Goal: Task Accomplishment & Management: Manage account settings

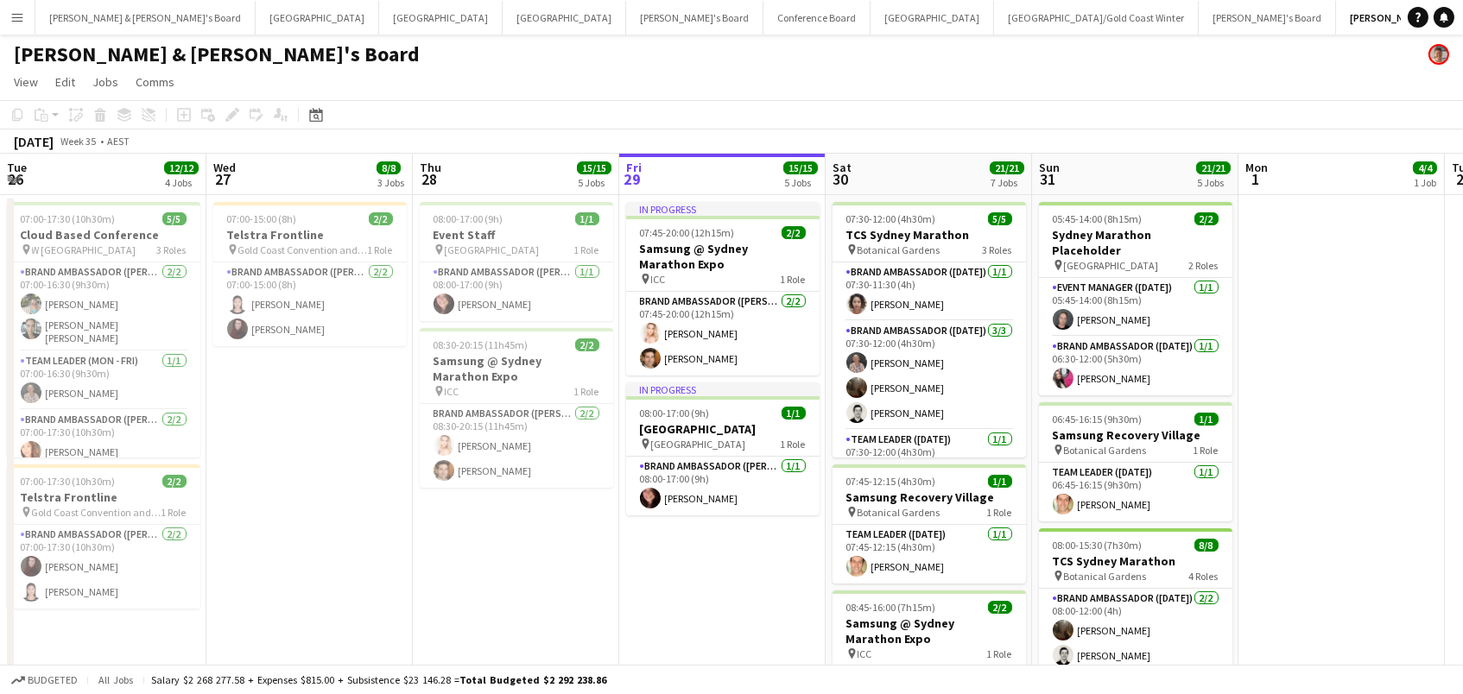
scroll to position [0, 416]
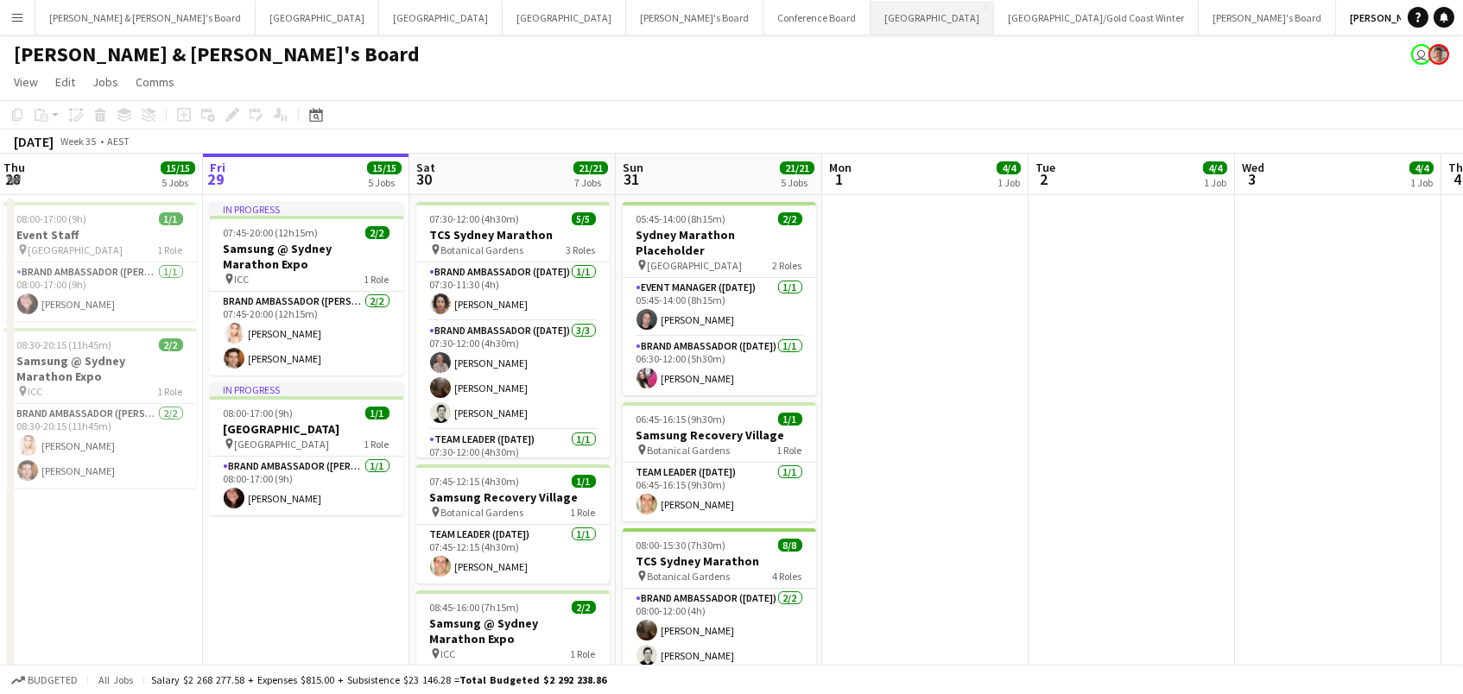
click at [871, 23] on button "Sydney Close" at bounding box center [933, 18] width 124 height 34
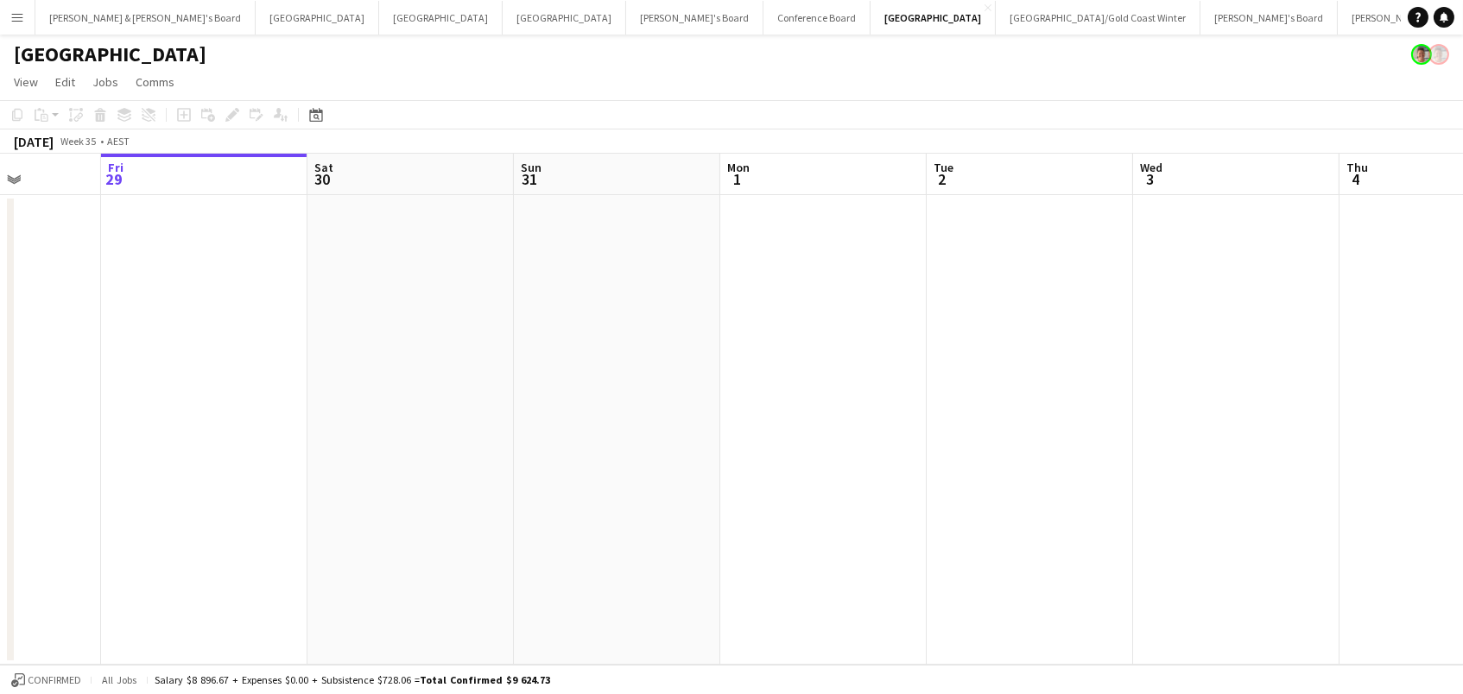
scroll to position [0, 559]
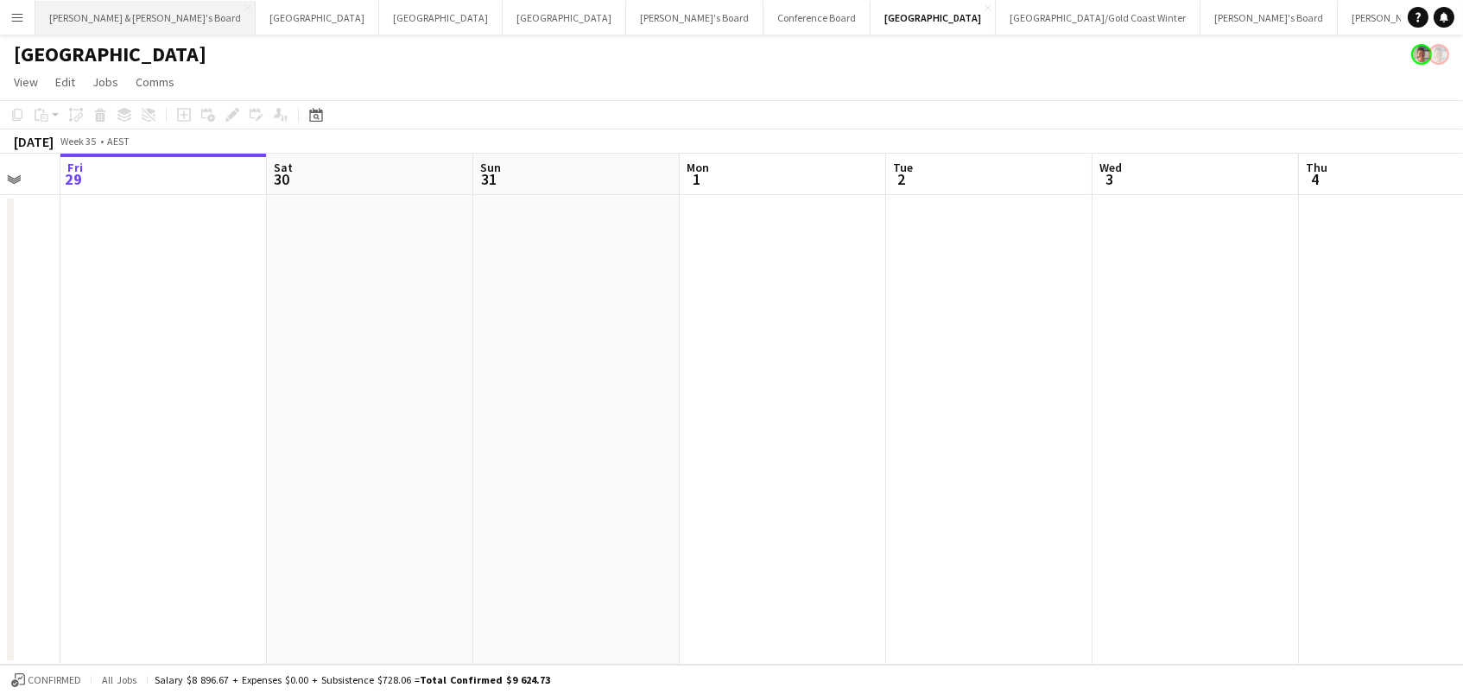
click at [135, 19] on button "[PERSON_NAME] & [PERSON_NAME]'s Board Close" at bounding box center [145, 18] width 220 height 34
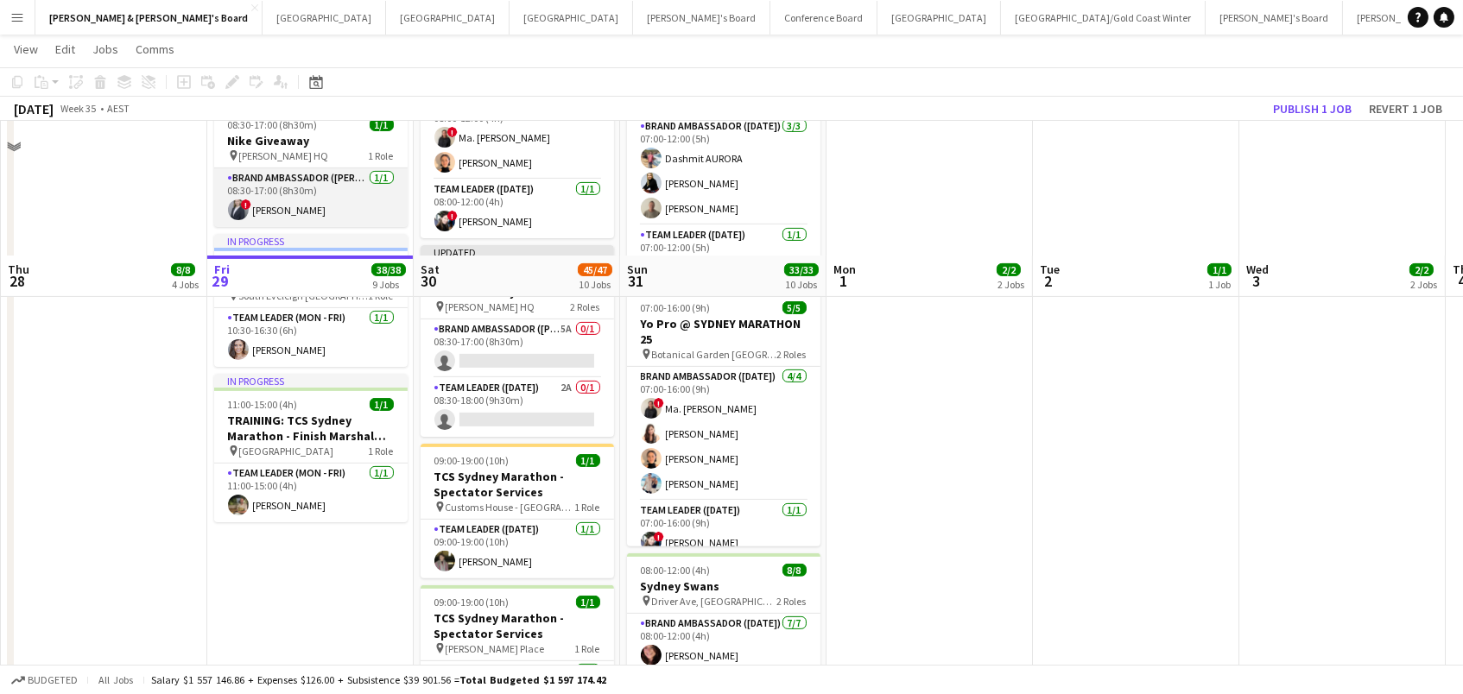
scroll to position [1259, 0]
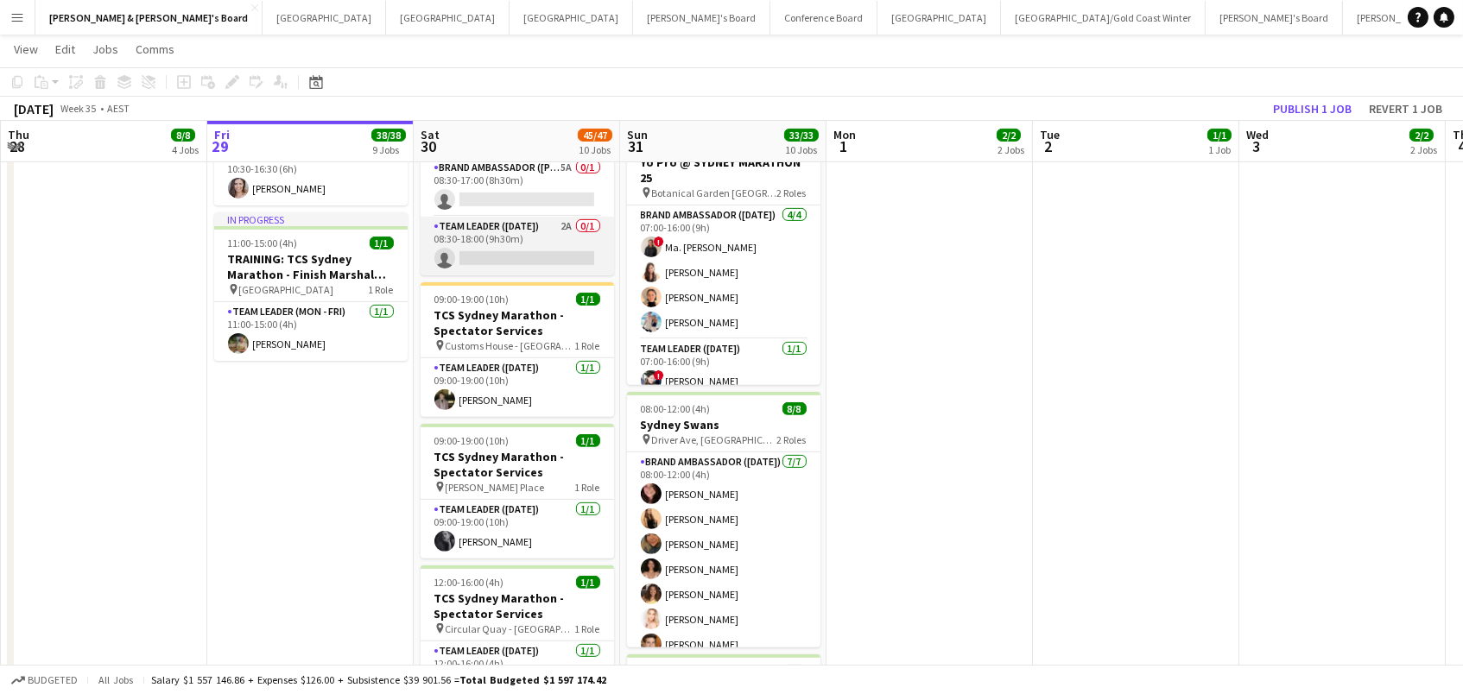
click at [545, 234] on app-card-role "Team Leader ([DATE]) 2A 0/1 08:30-18:00 (9h30m) single-neutral-actions" at bounding box center [517, 246] width 193 height 59
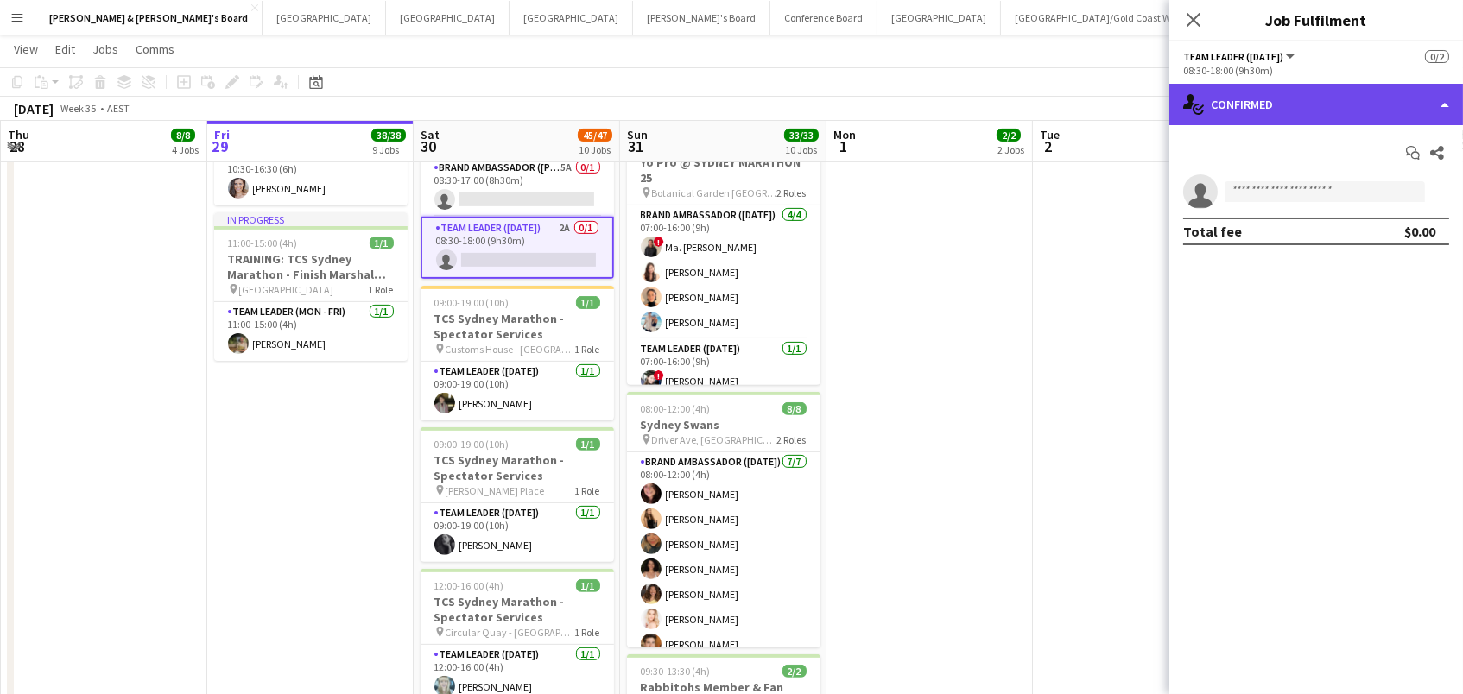
click at [1337, 117] on div "single-neutral-actions-check-2 Confirmed" at bounding box center [1316, 104] width 294 height 41
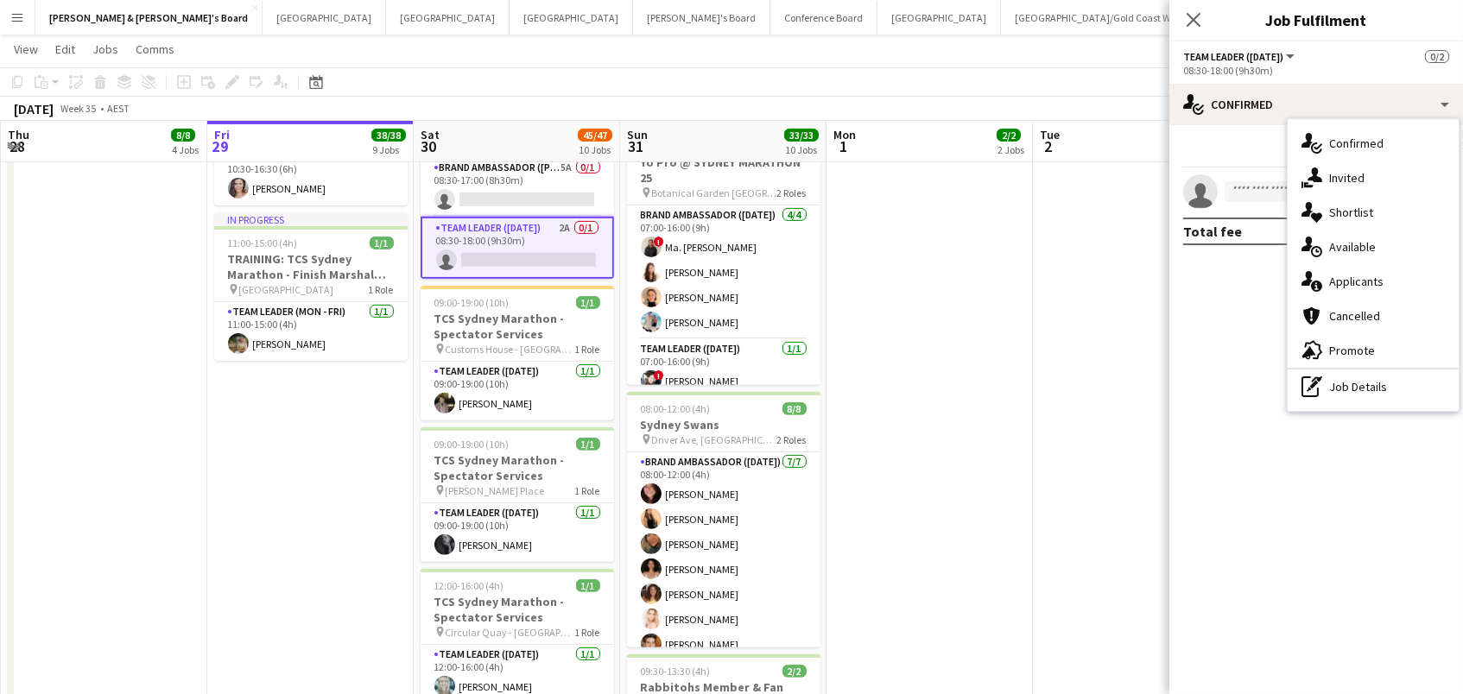
click at [1326, 279] on div "single-neutral-actions-information Applicants" at bounding box center [1373, 281] width 171 height 35
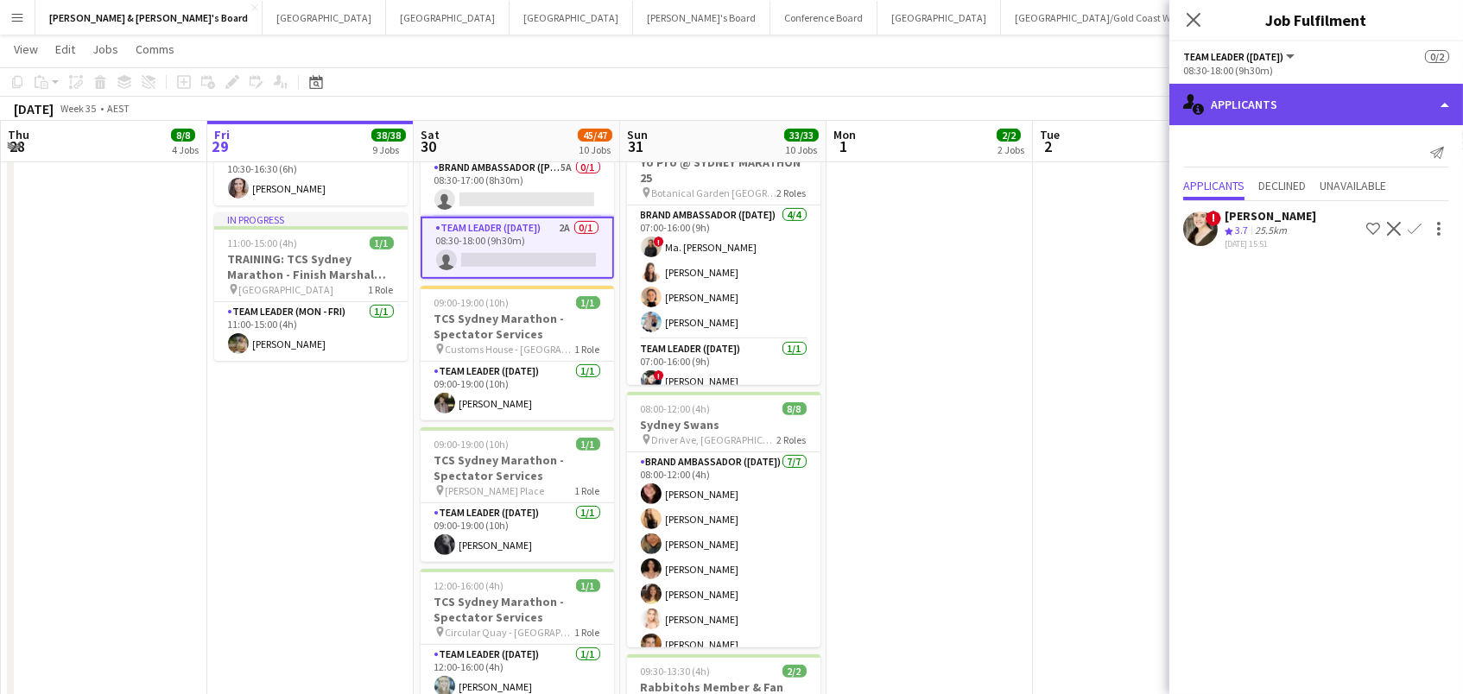
click at [1296, 91] on div "single-neutral-actions-information Applicants" at bounding box center [1316, 104] width 294 height 41
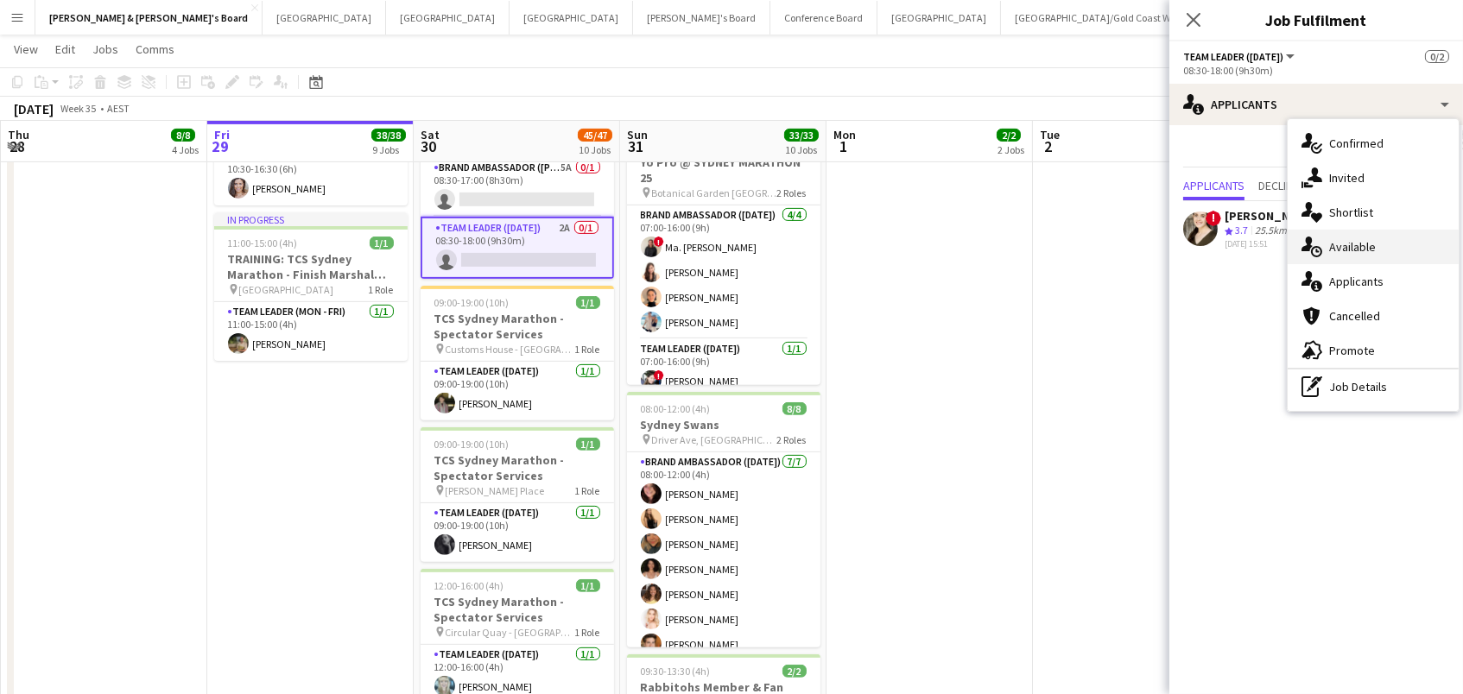
click at [1322, 246] on div "single-neutral-actions-upload Available" at bounding box center [1373, 247] width 171 height 35
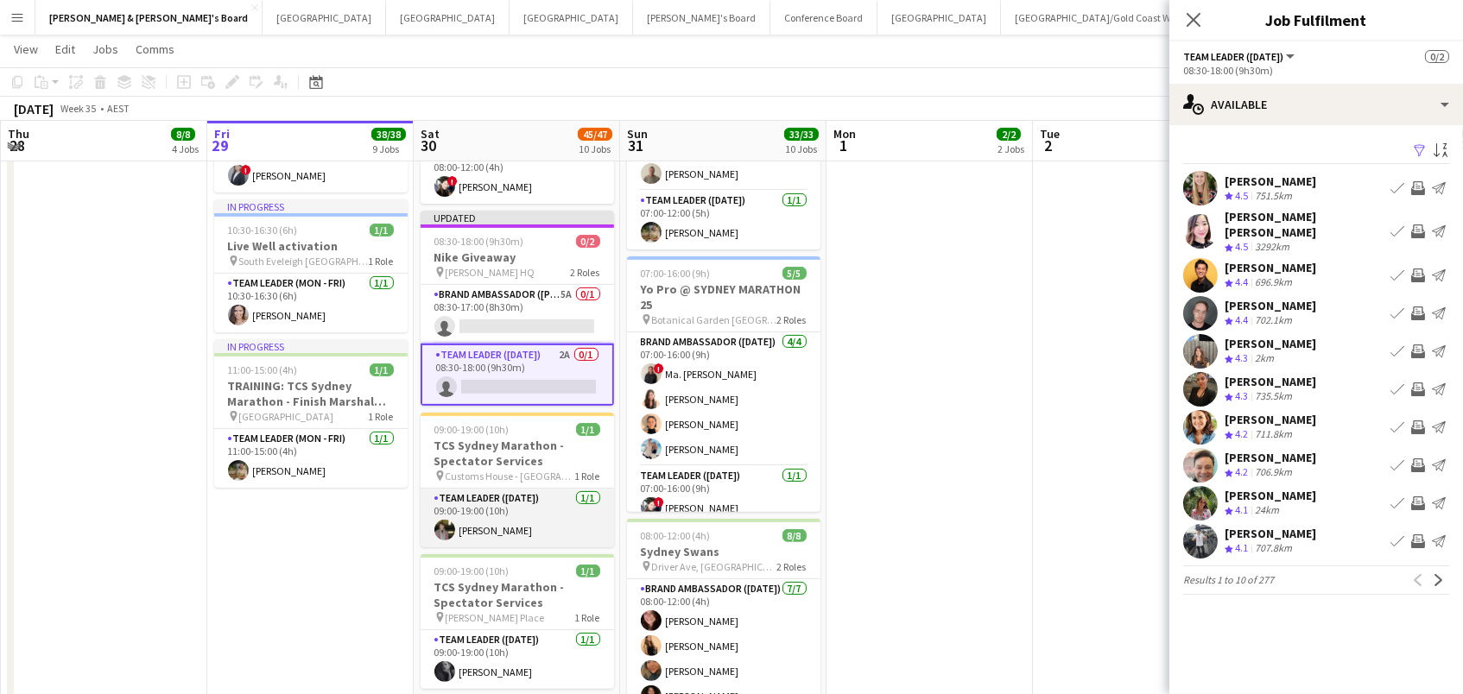
scroll to position [1130, 0]
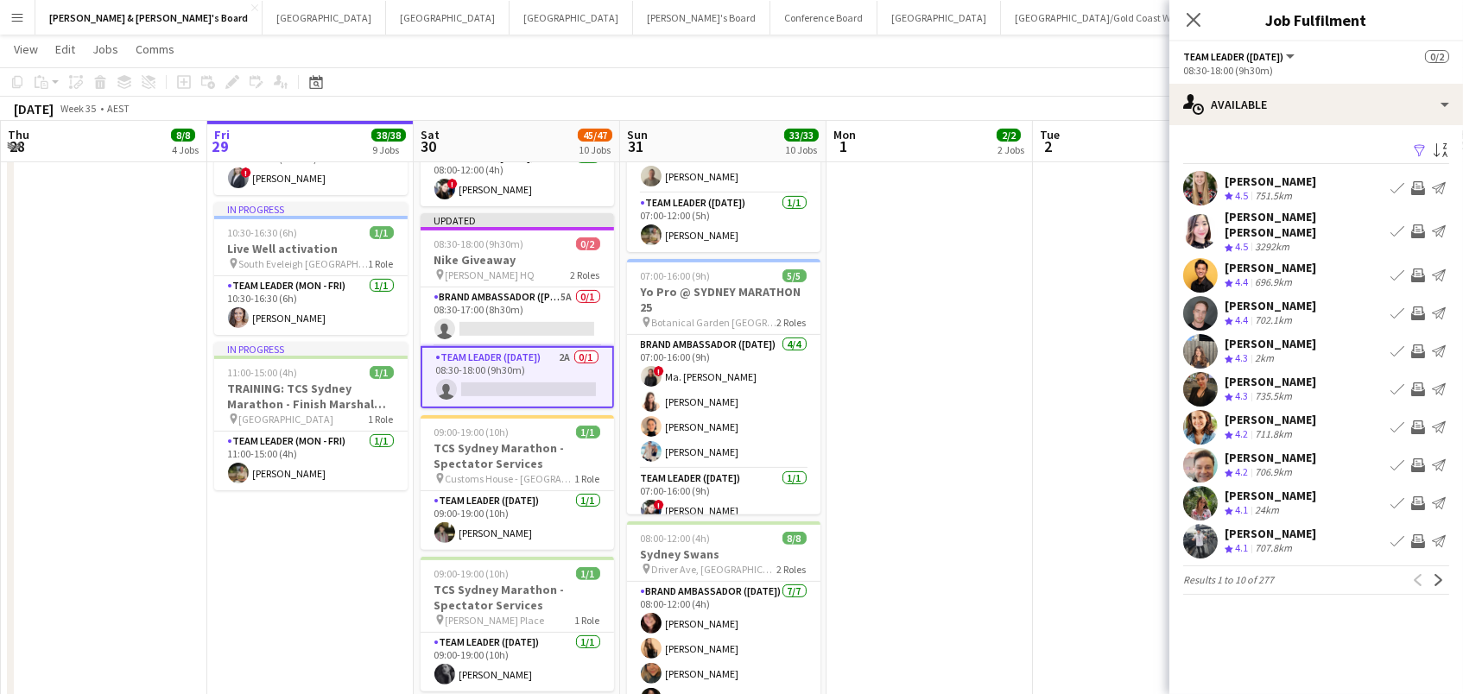
click at [523, 252] on h3 "Nike Giveaway" at bounding box center [517, 260] width 193 height 16
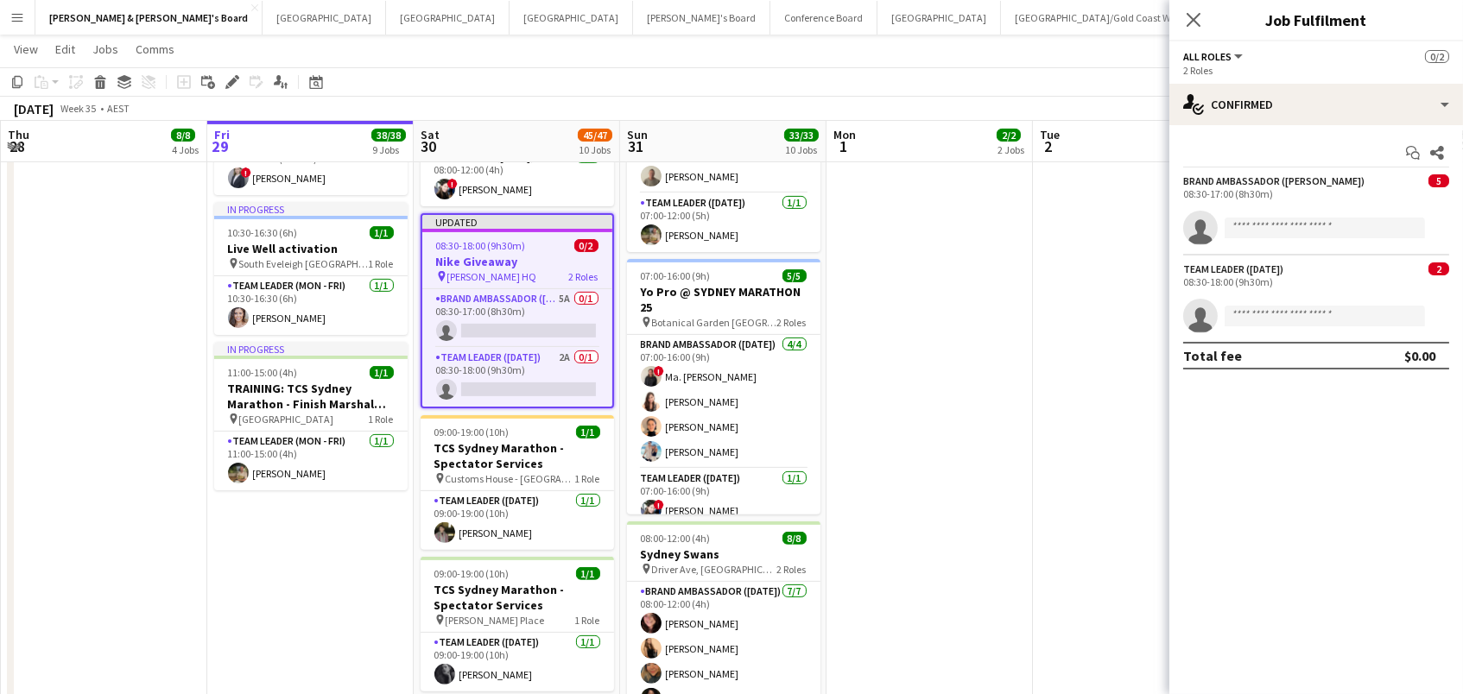
scroll to position [0, 411]
click at [510, 303] on app-card-role "Brand Ambassador (Mon - Fri) 5A 0/1 08:30-17:00 (8h30m) single-neutral-actions" at bounding box center [518, 318] width 190 height 59
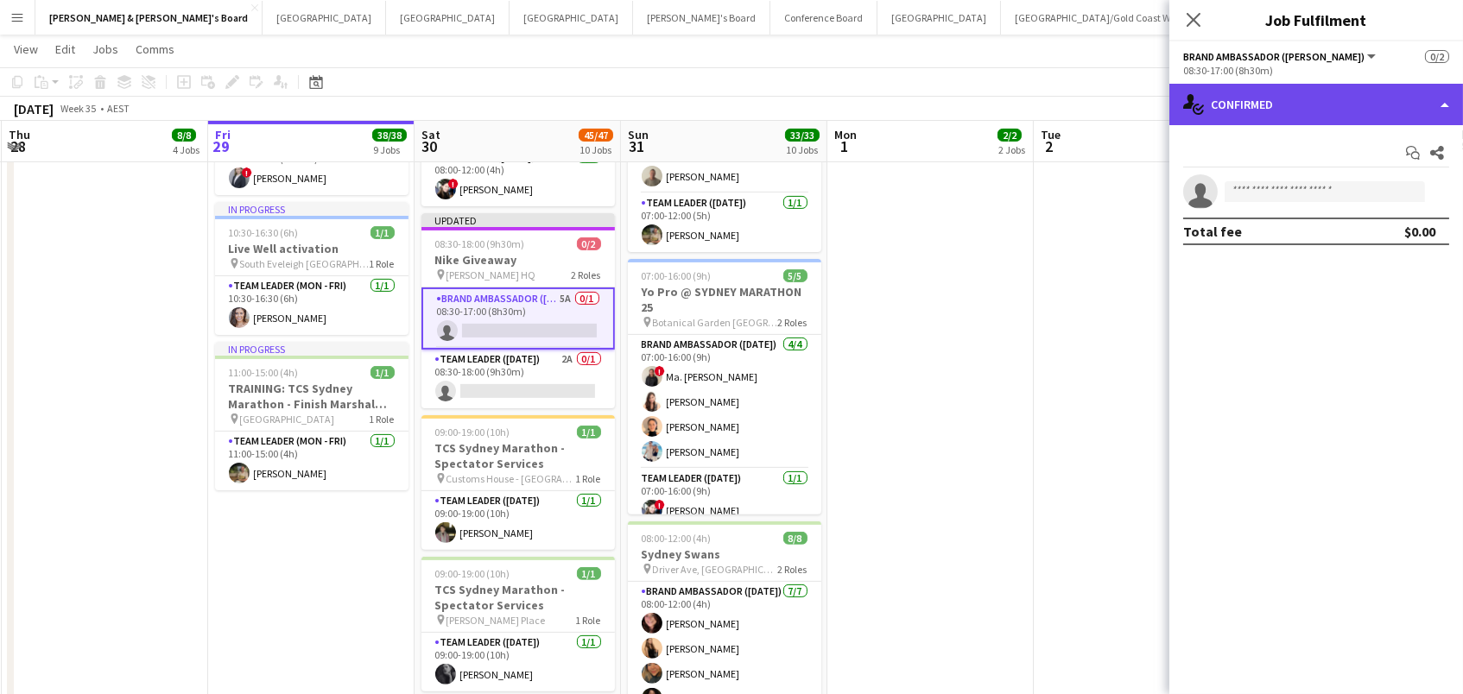
click at [1403, 116] on div "single-neutral-actions-check-2 Confirmed" at bounding box center [1316, 104] width 294 height 41
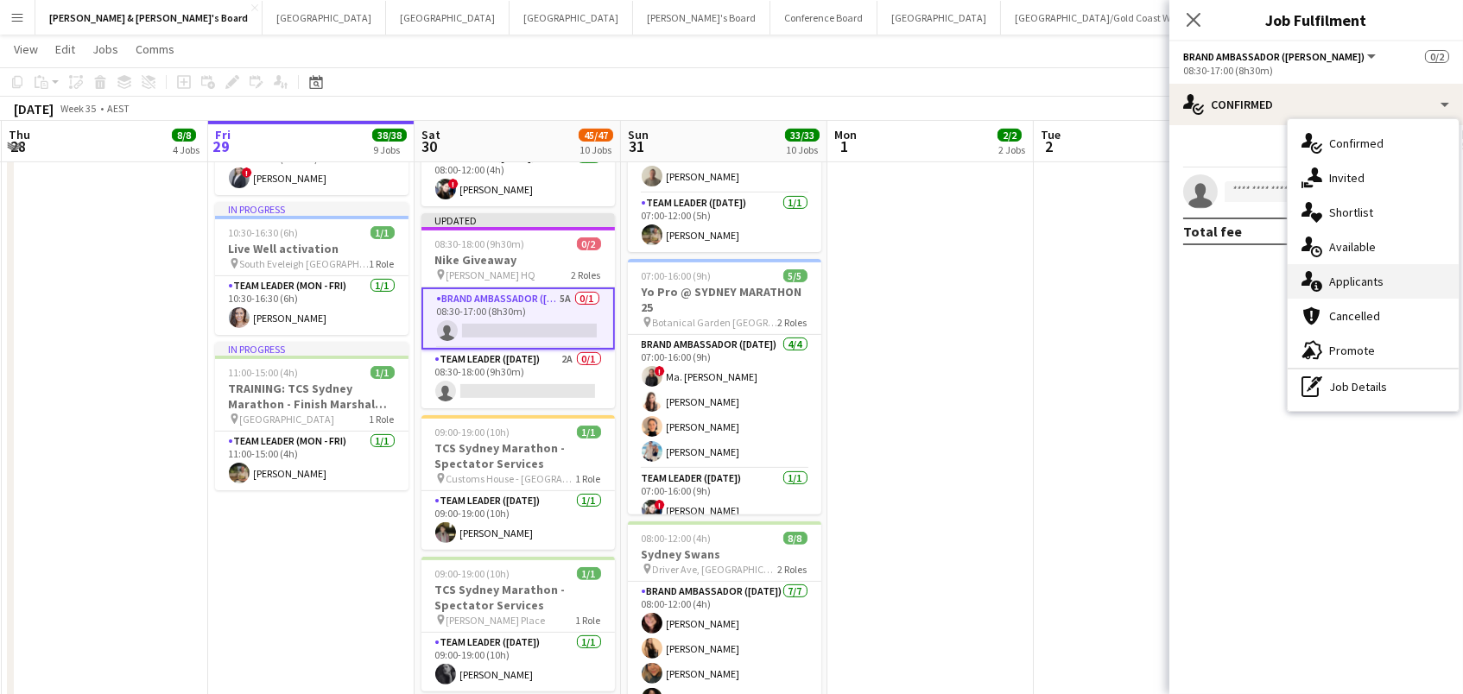
click at [1371, 273] on div "single-neutral-actions-information Applicants" at bounding box center [1373, 281] width 171 height 35
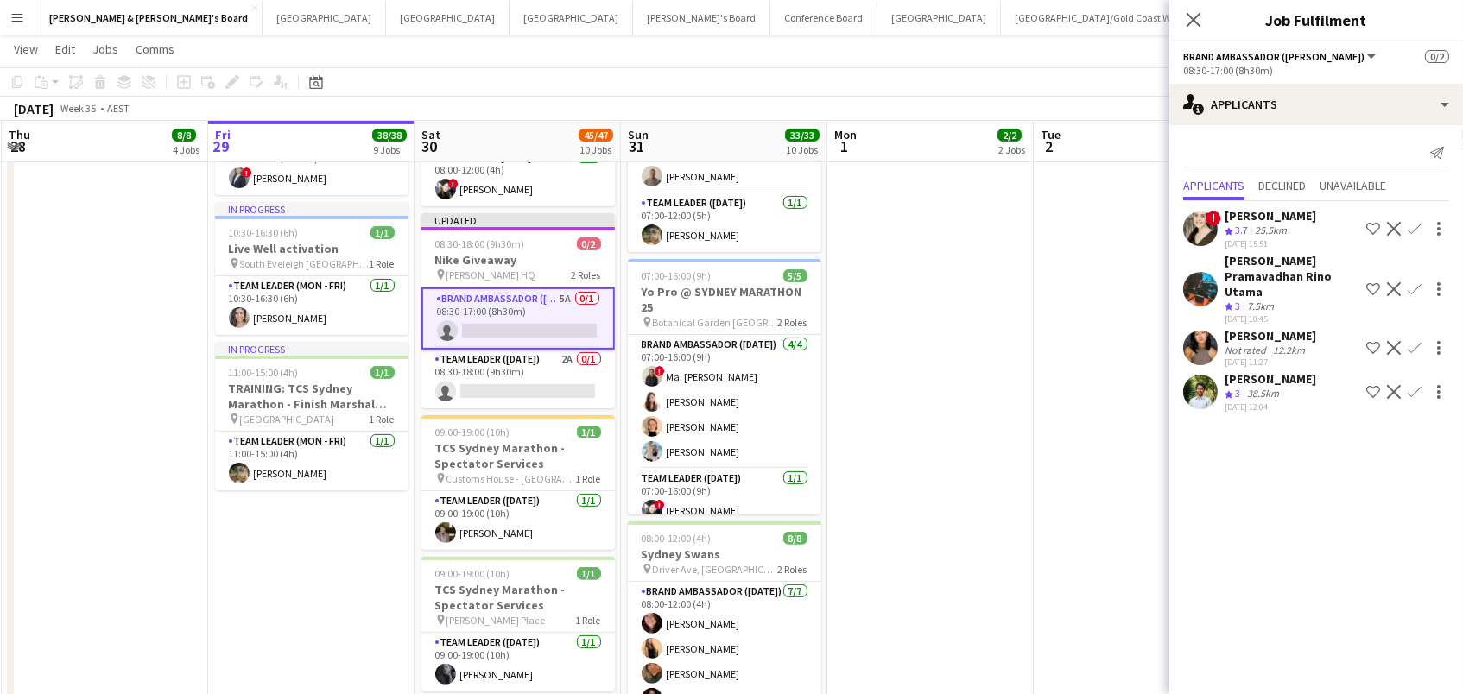
click at [1235, 344] on div "Not rated" at bounding box center [1247, 350] width 45 height 13
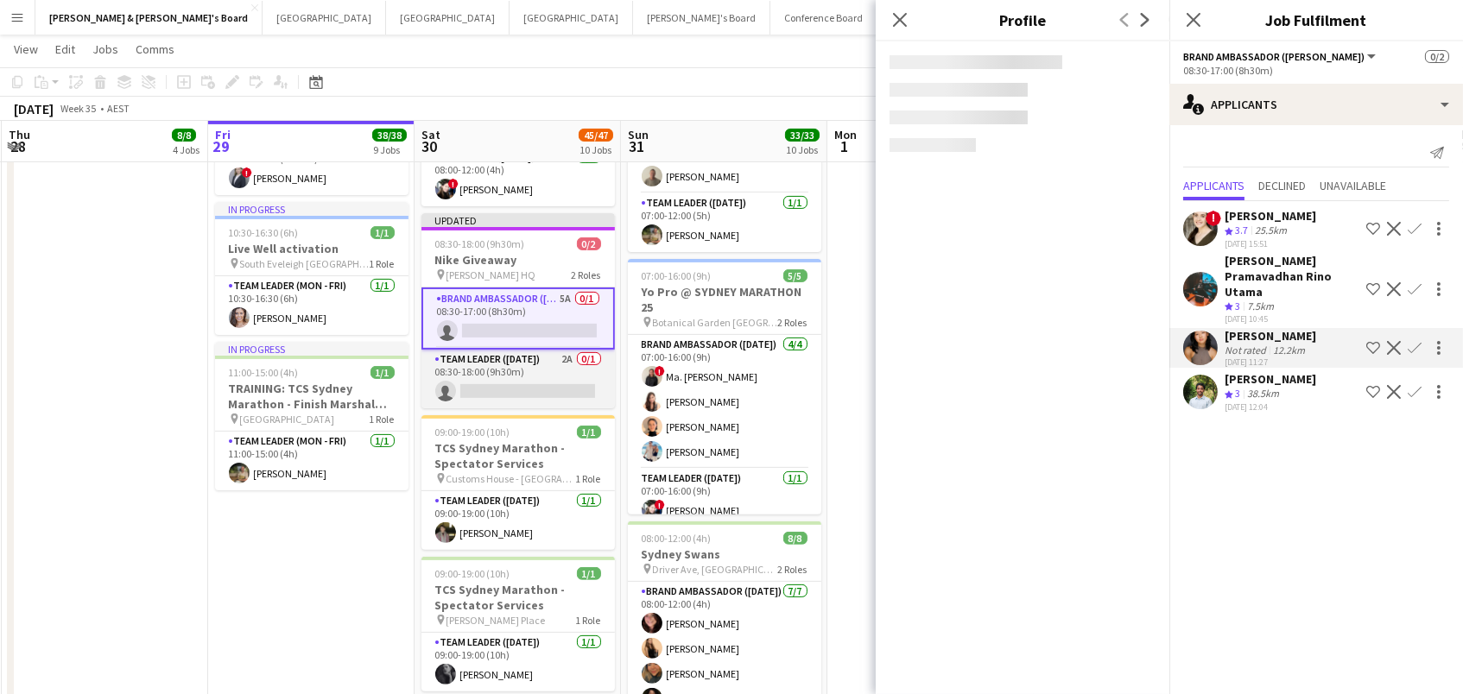
click at [567, 378] on app-card-role "Team Leader ([DATE]) 2A 0/1 08:30-18:00 (9h30m) single-neutral-actions" at bounding box center [517, 379] width 193 height 59
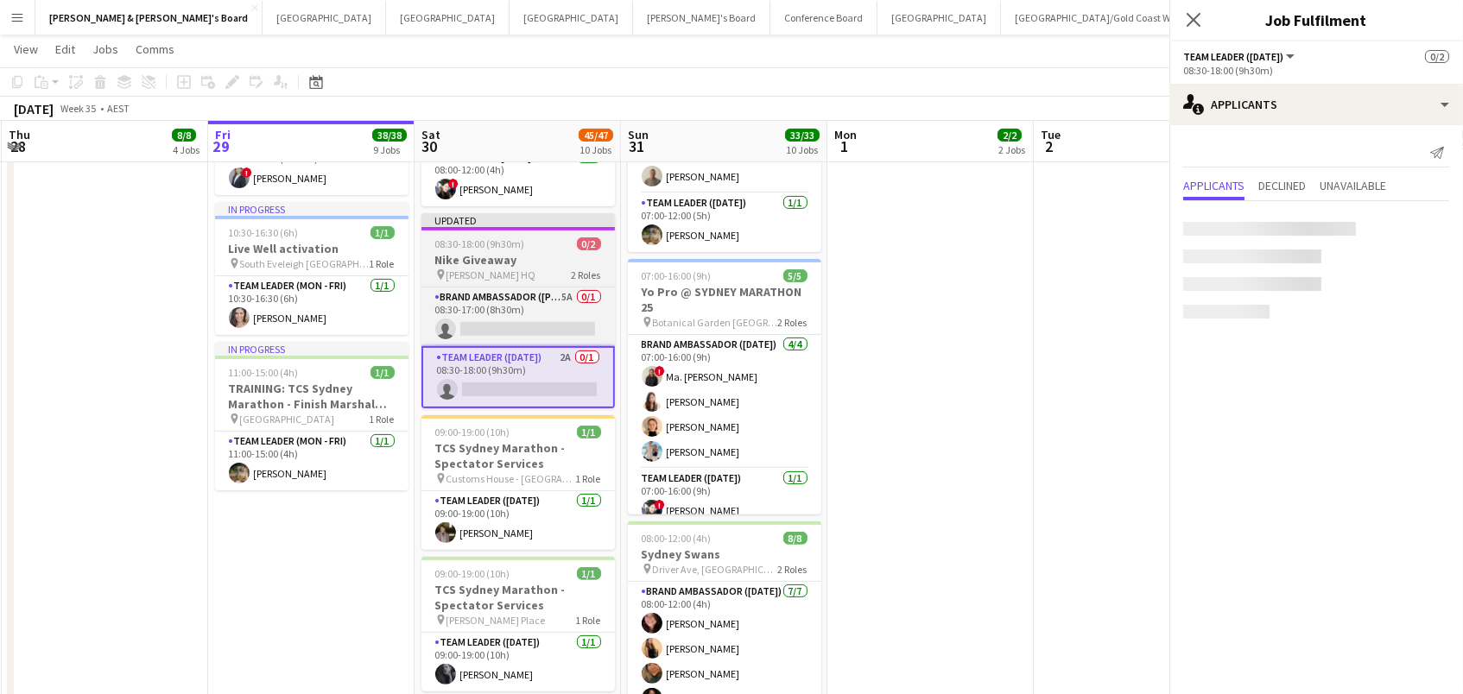
scroll to position [0, 410]
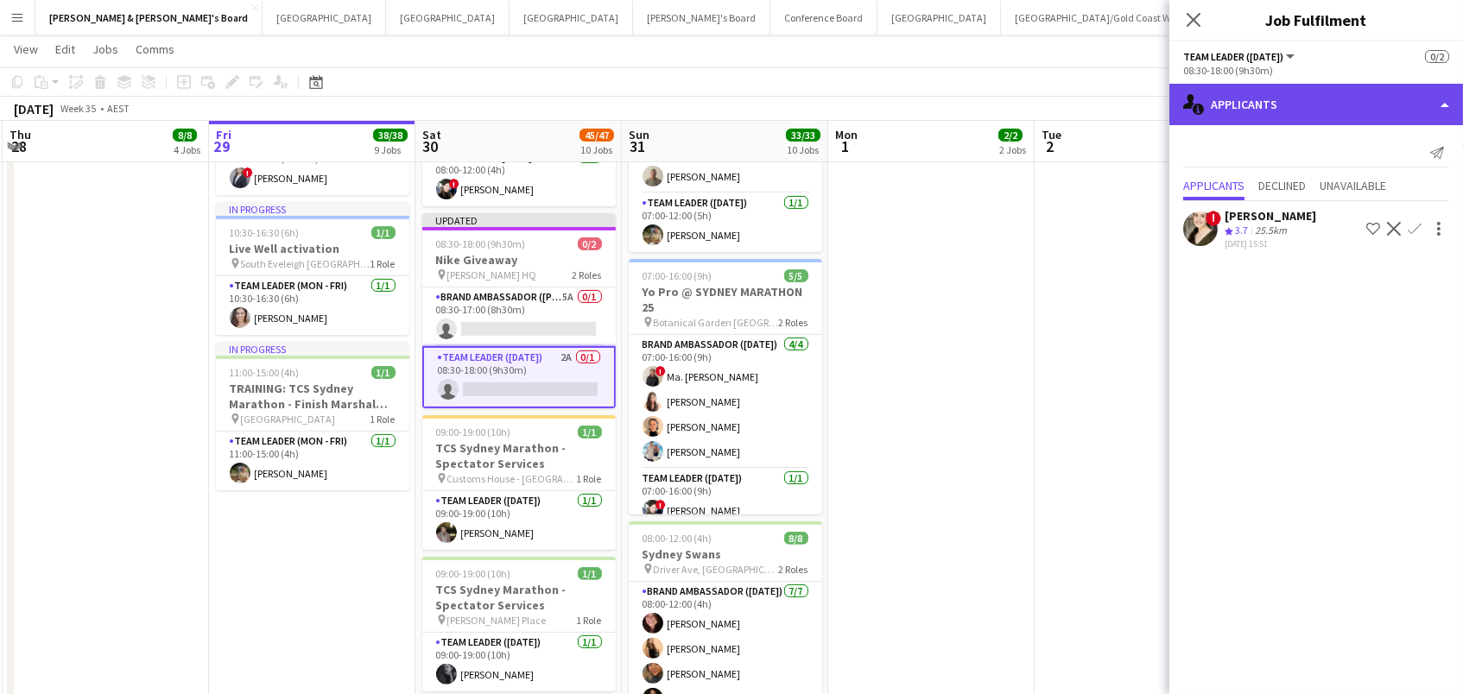
click at [1258, 119] on div "single-neutral-actions-information Applicants" at bounding box center [1316, 104] width 294 height 41
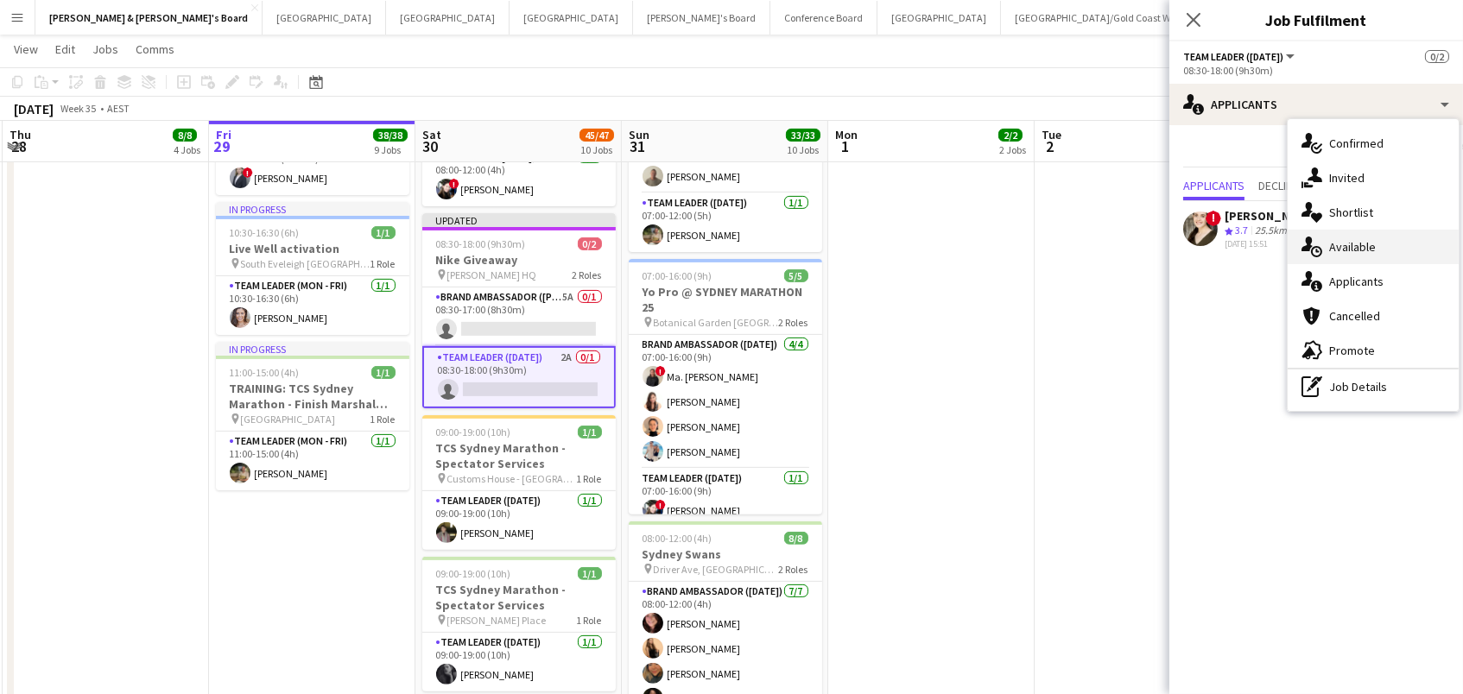
click at [1380, 258] on div "single-neutral-actions-upload Available" at bounding box center [1373, 247] width 171 height 35
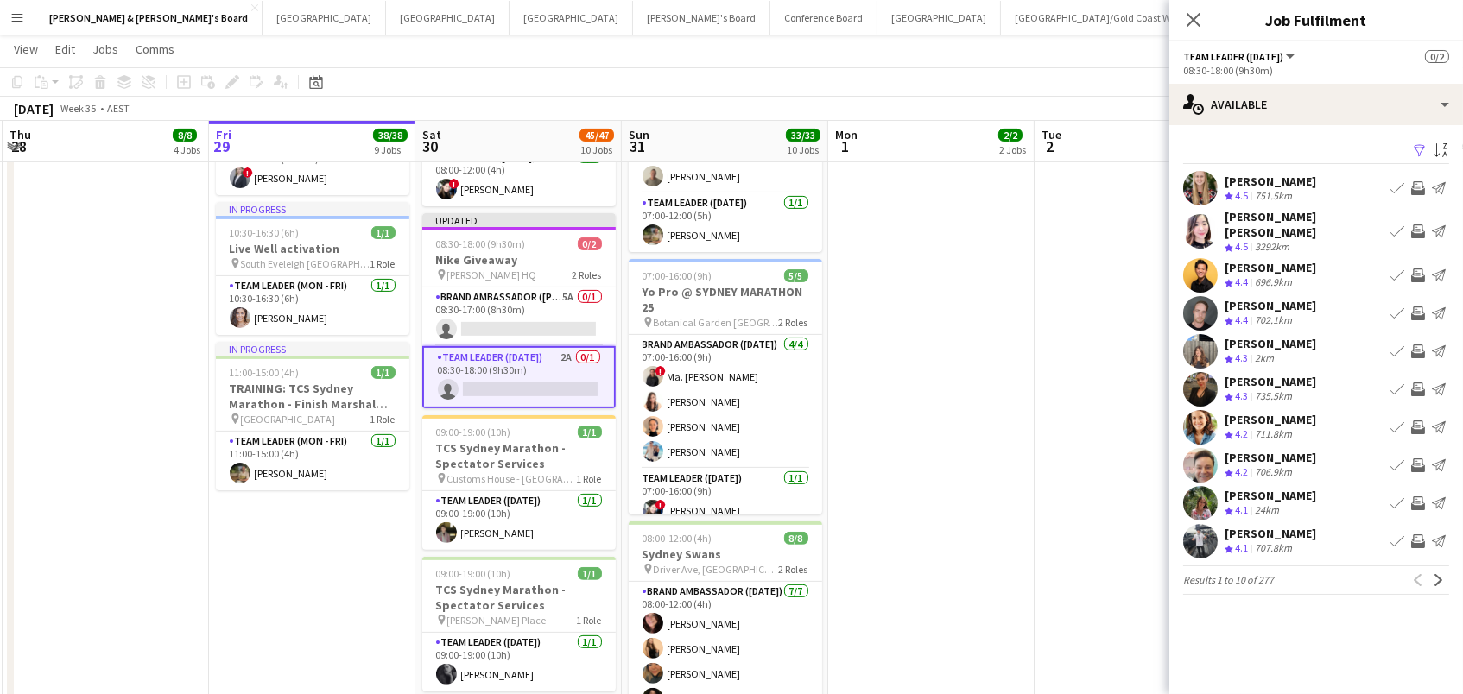
click at [1423, 143] on app-icon "Filter" at bounding box center [1420, 151] width 14 height 16
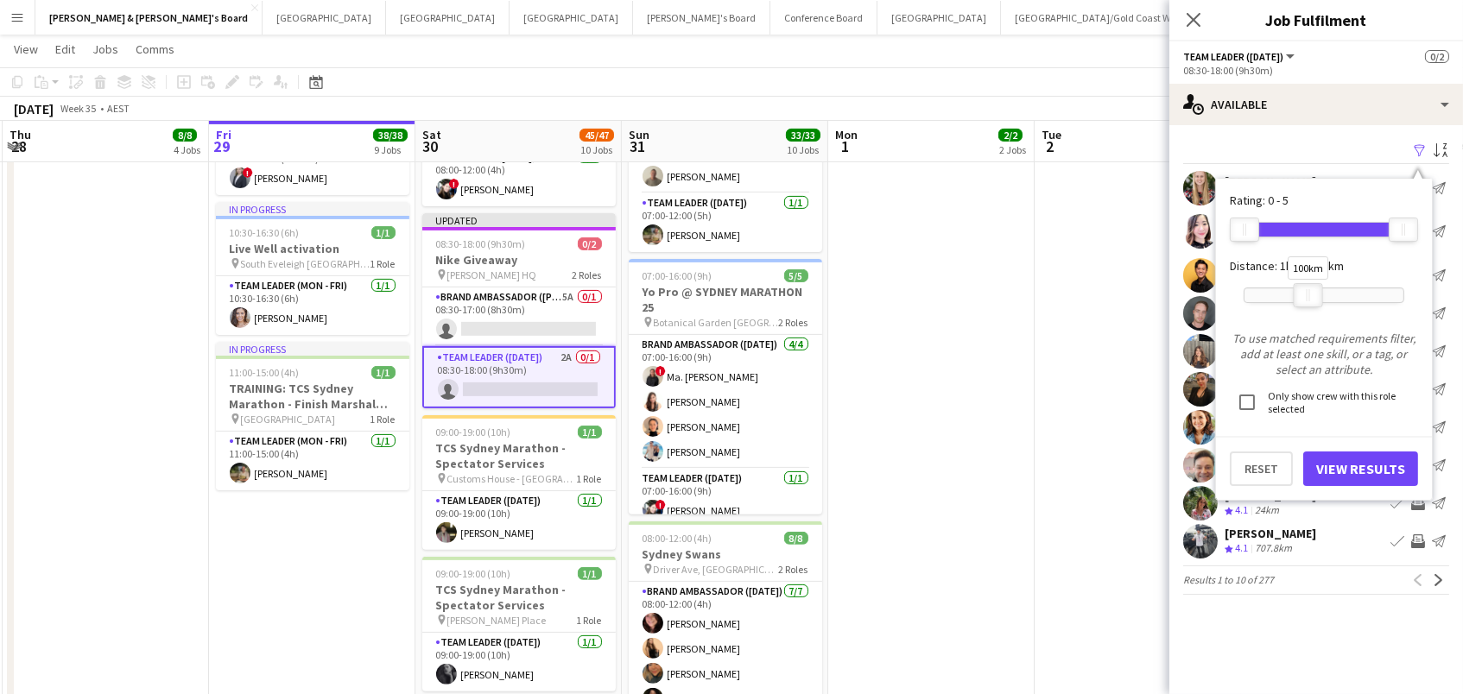
drag, startPoint x: 1397, startPoint y: 302, endPoint x: 1305, endPoint y: 302, distance: 91.6
click at [1305, 302] on div at bounding box center [1309, 295] width 28 height 22
click at [1356, 472] on button "View Results" at bounding box center [1360, 469] width 115 height 35
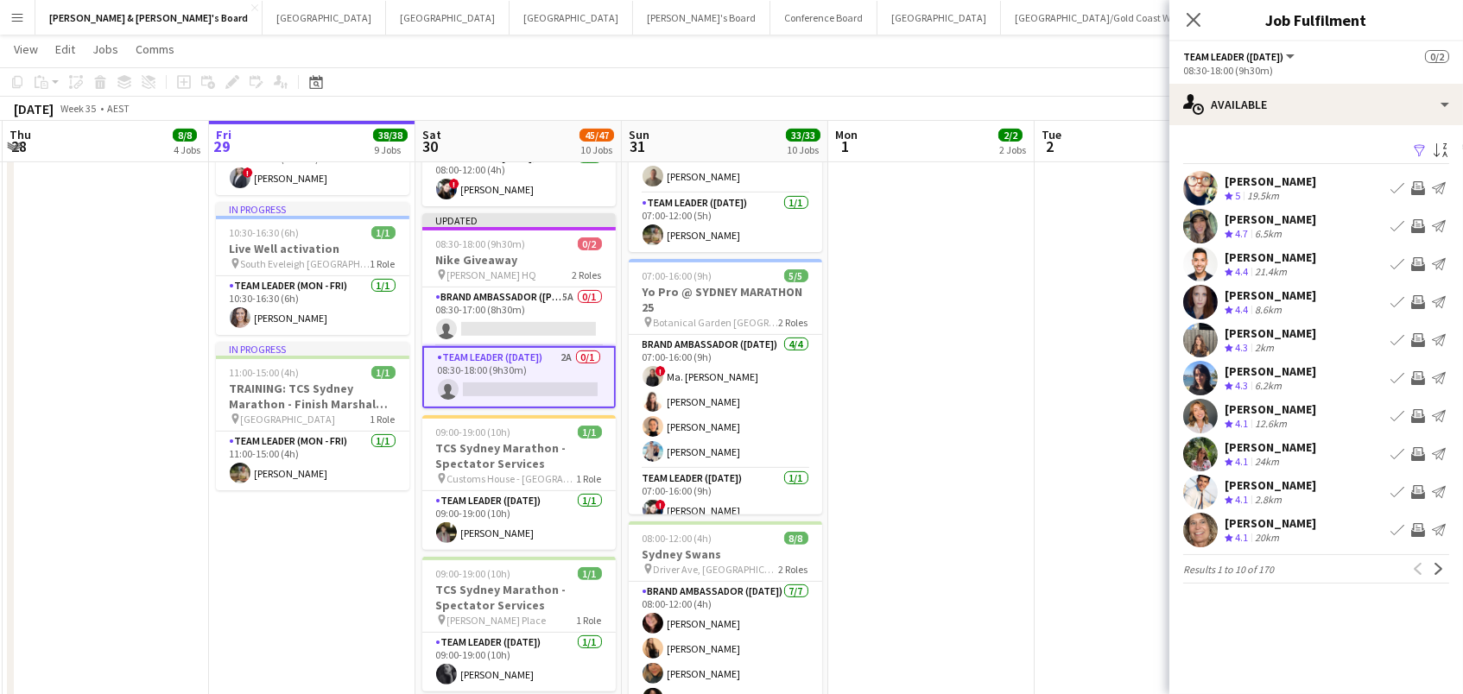
click at [1414, 231] on app-icon "Invite crew" at bounding box center [1418, 226] width 14 height 14
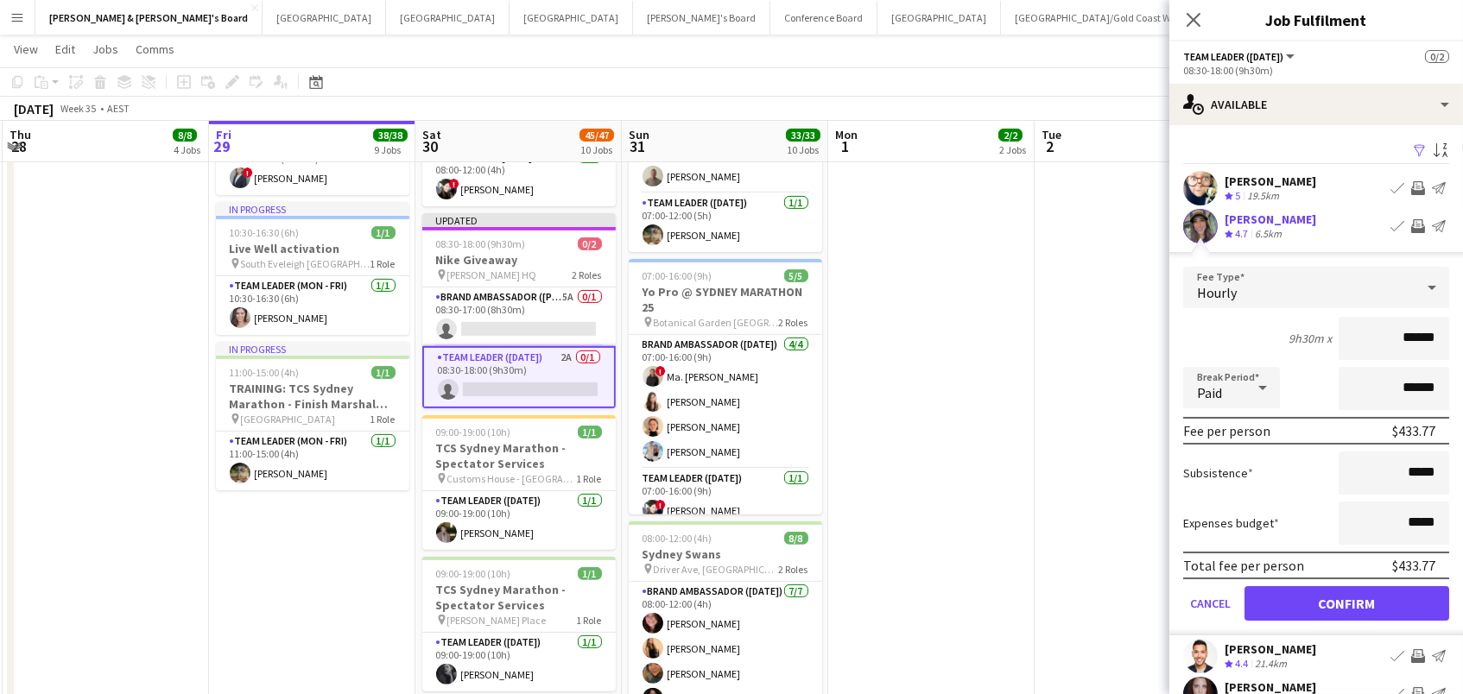
type input "******"
click at [1349, 590] on button "Confirm" at bounding box center [1347, 603] width 205 height 35
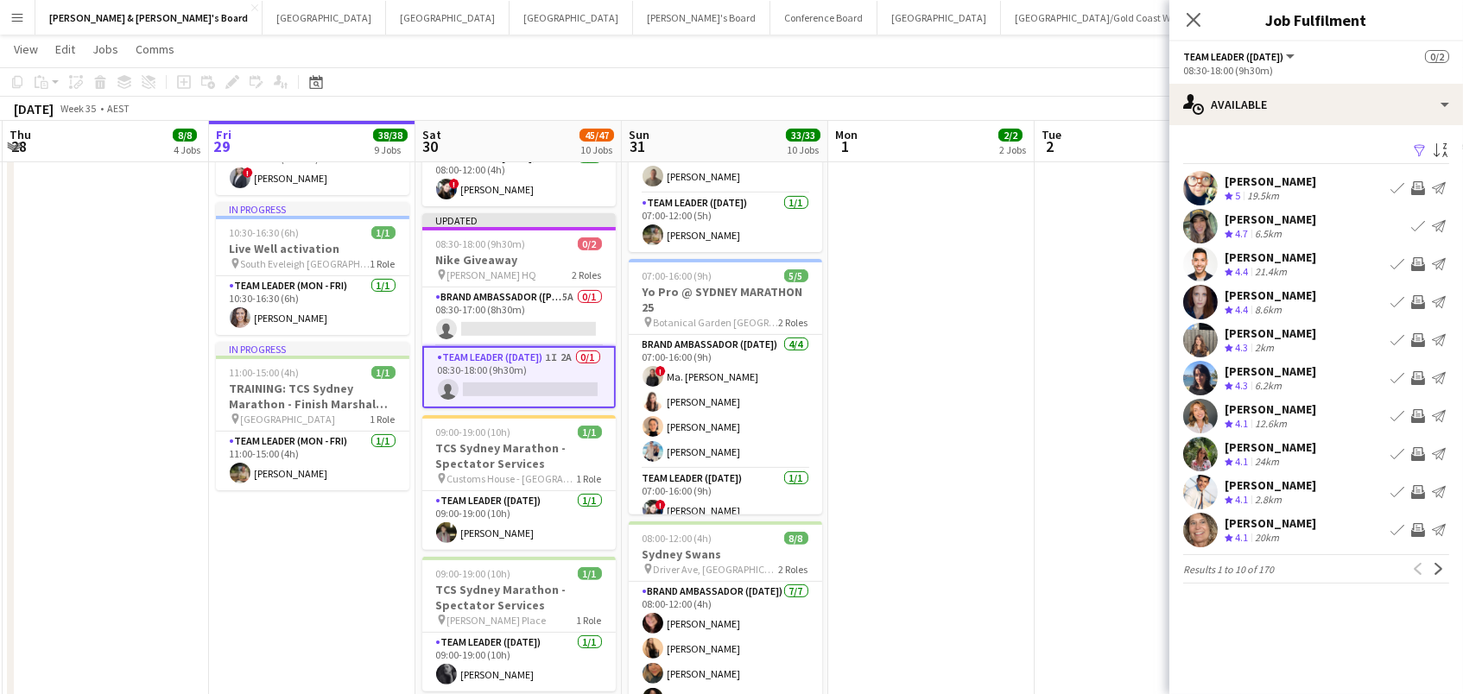
click at [1420, 266] on app-icon "Invite crew" at bounding box center [1418, 264] width 14 height 14
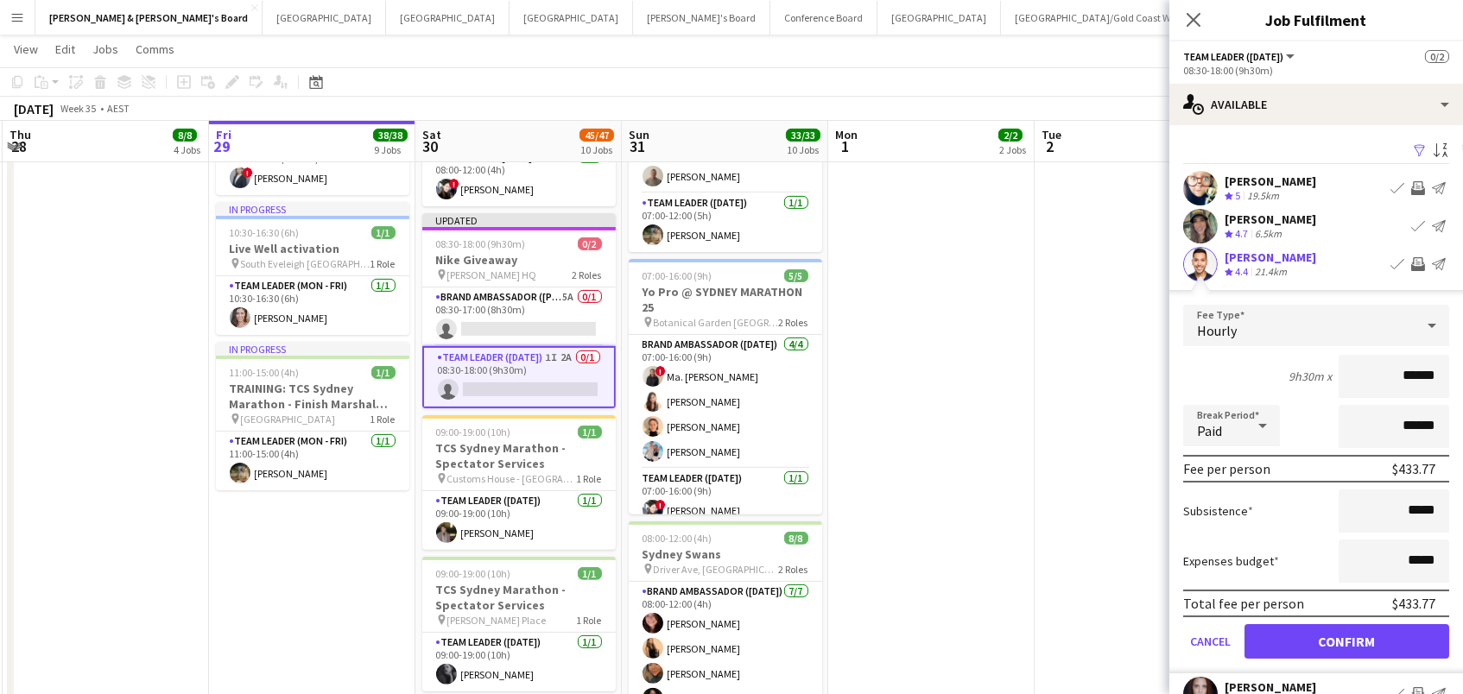
click at [1347, 639] on button "Confirm" at bounding box center [1347, 641] width 205 height 35
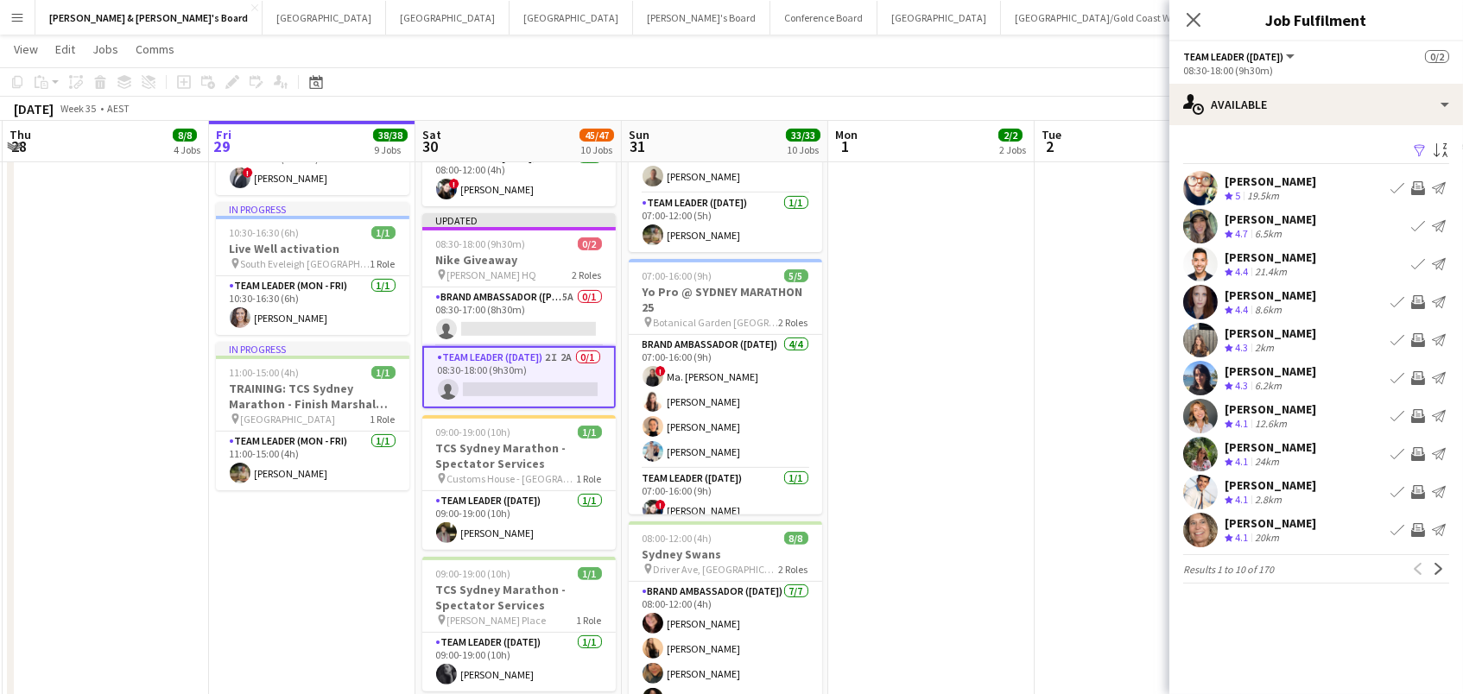
click at [1419, 301] on app-icon "Invite crew" at bounding box center [1418, 302] width 14 height 14
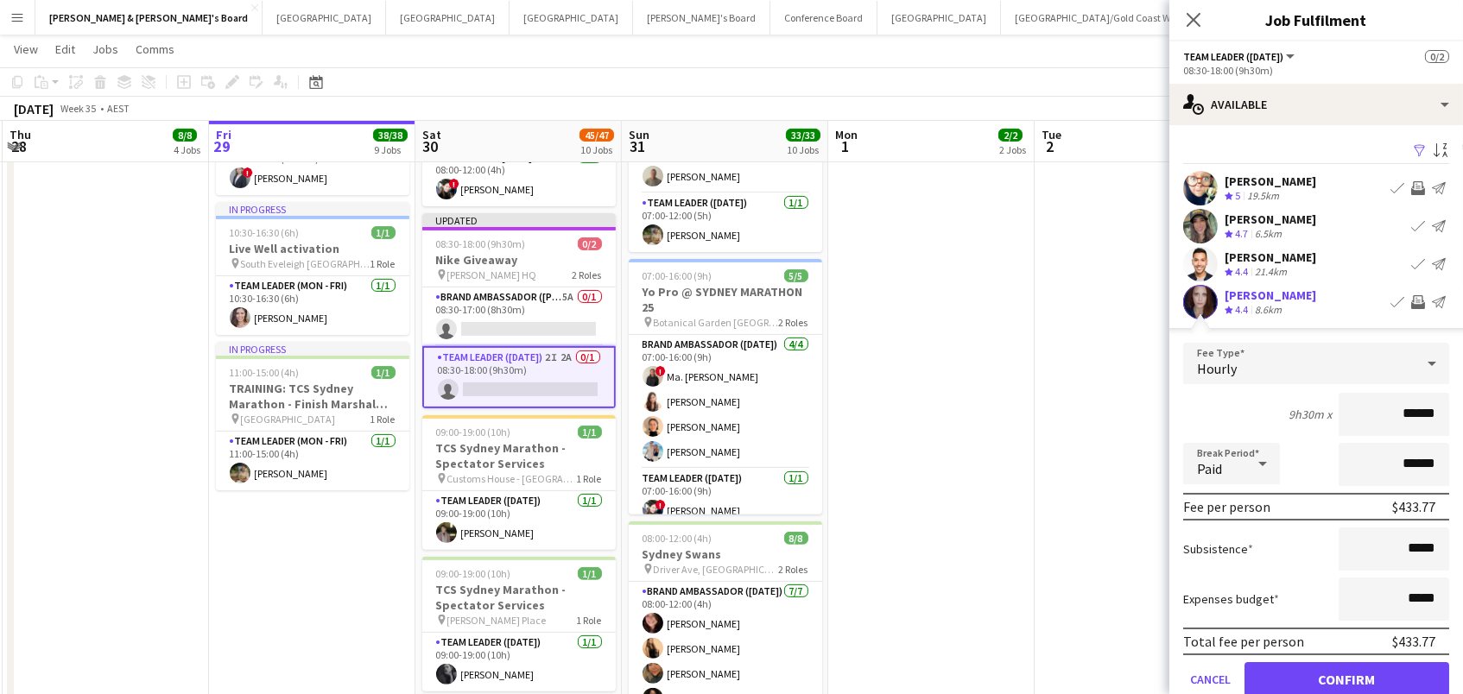
click at [1347, 677] on button "Confirm" at bounding box center [1347, 679] width 205 height 35
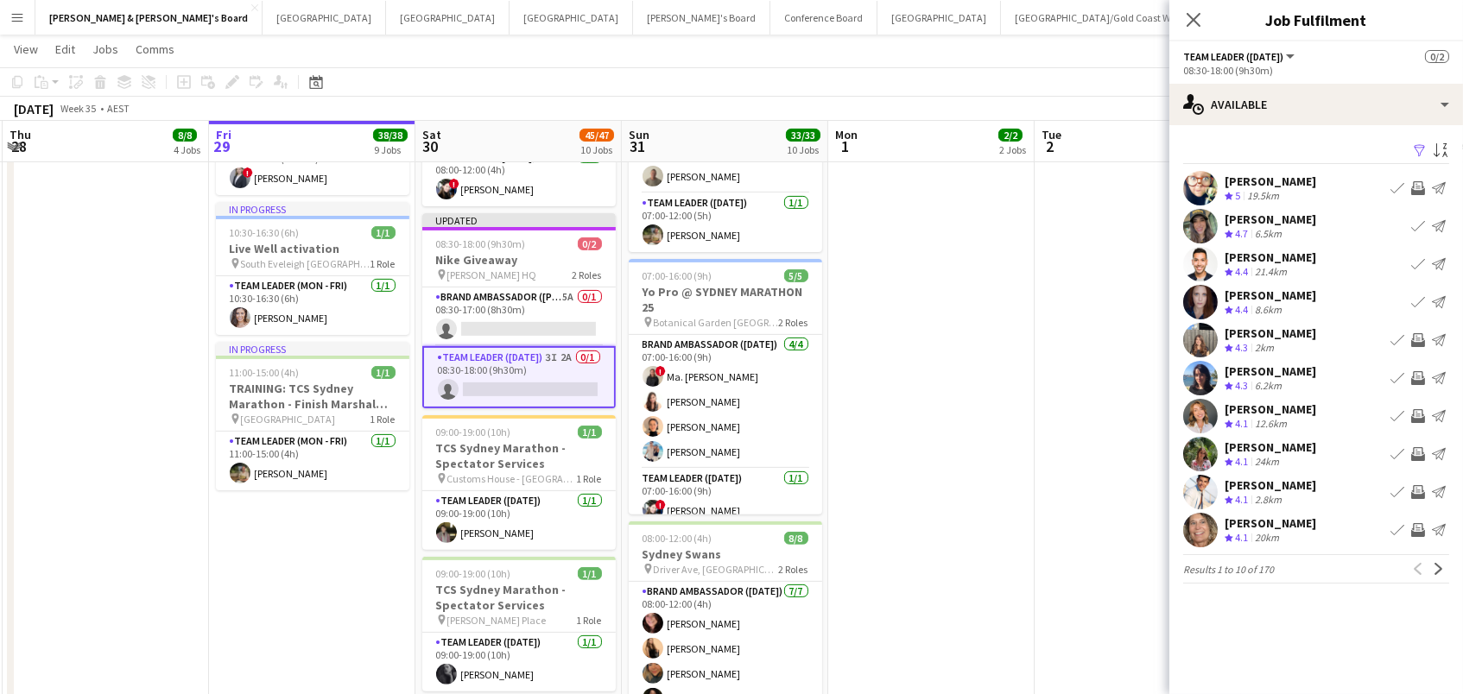
click at [1419, 341] on app-icon "Invite crew" at bounding box center [1418, 340] width 14 height 14
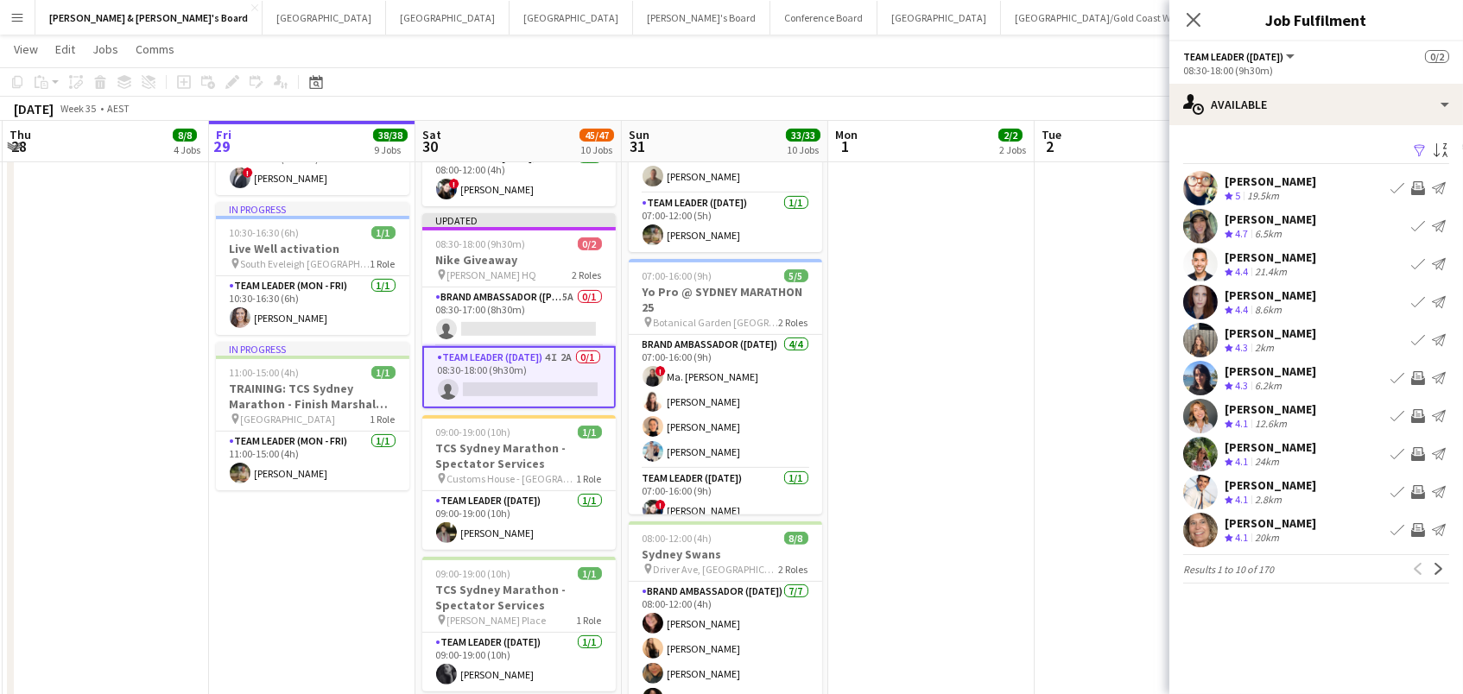
click at [1412, 415] on app-icon "Invite crew" at bounding box center [1418, 416] width 14 height 14
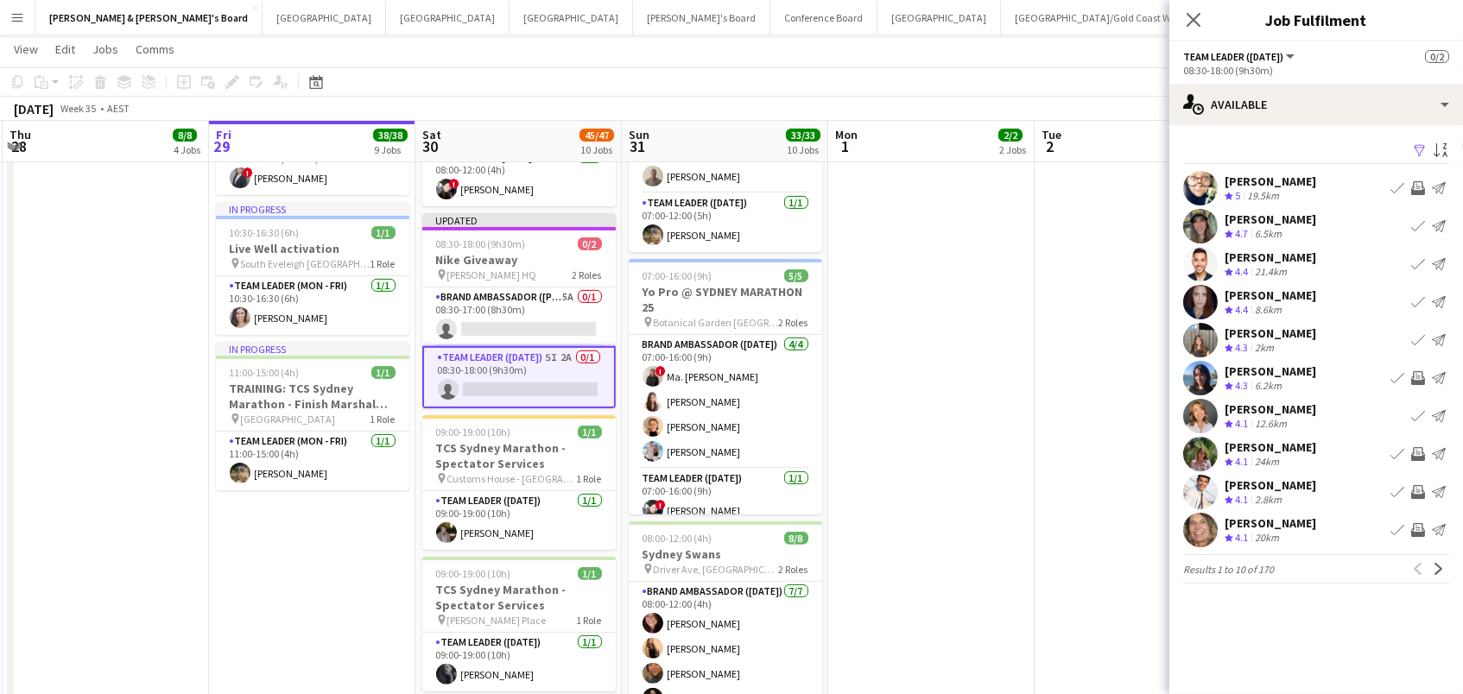
click at [1415, 459] on app-icon "Invite crew" at bounding box center [1418, 454] width 14 height 14
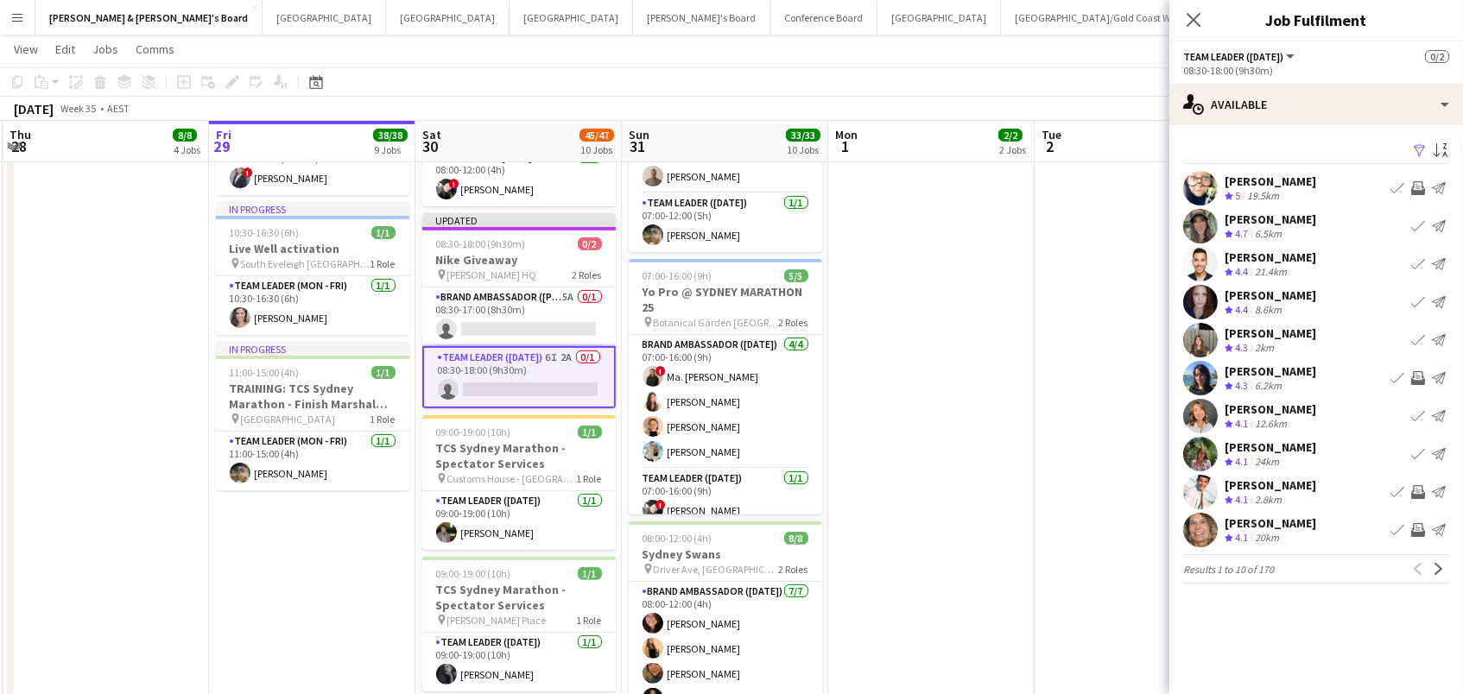
click at [1420, 532] on app-icon "Invite crew" at bounding box center [1418, 530] width 14 height 14
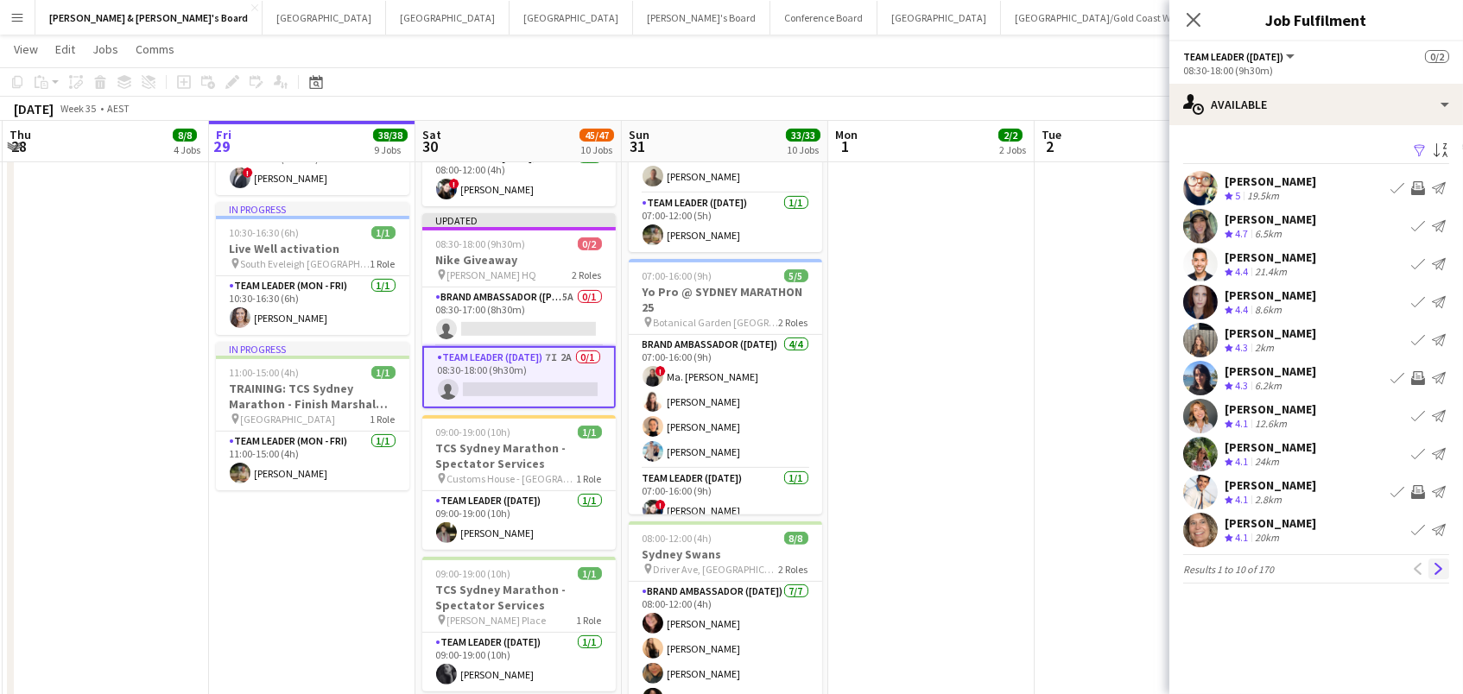
click at [1433, 567] on app-icon "Next" at bounding box center [1439, 569] width 12 height 12
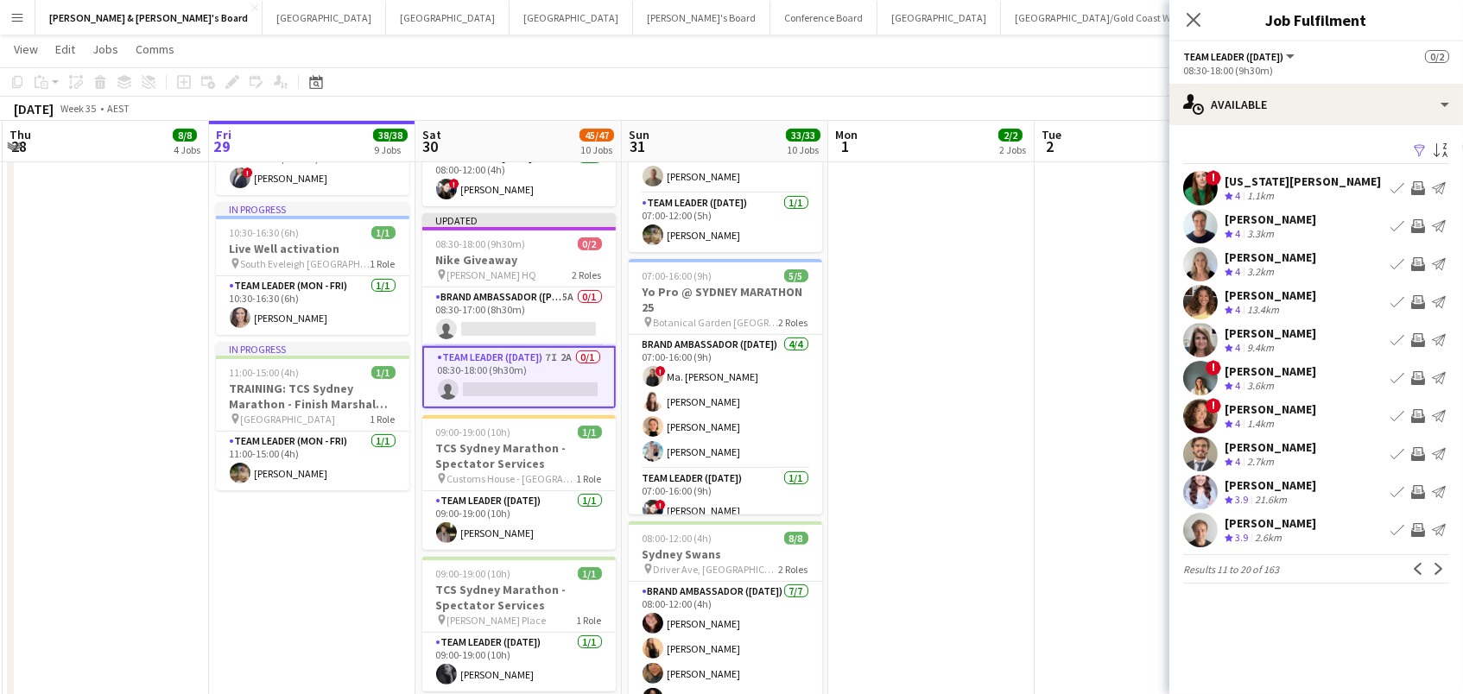
click at [1421, 221] on app-icon "Invite crew" at bounding box center [1418, 226] width 14 height 14
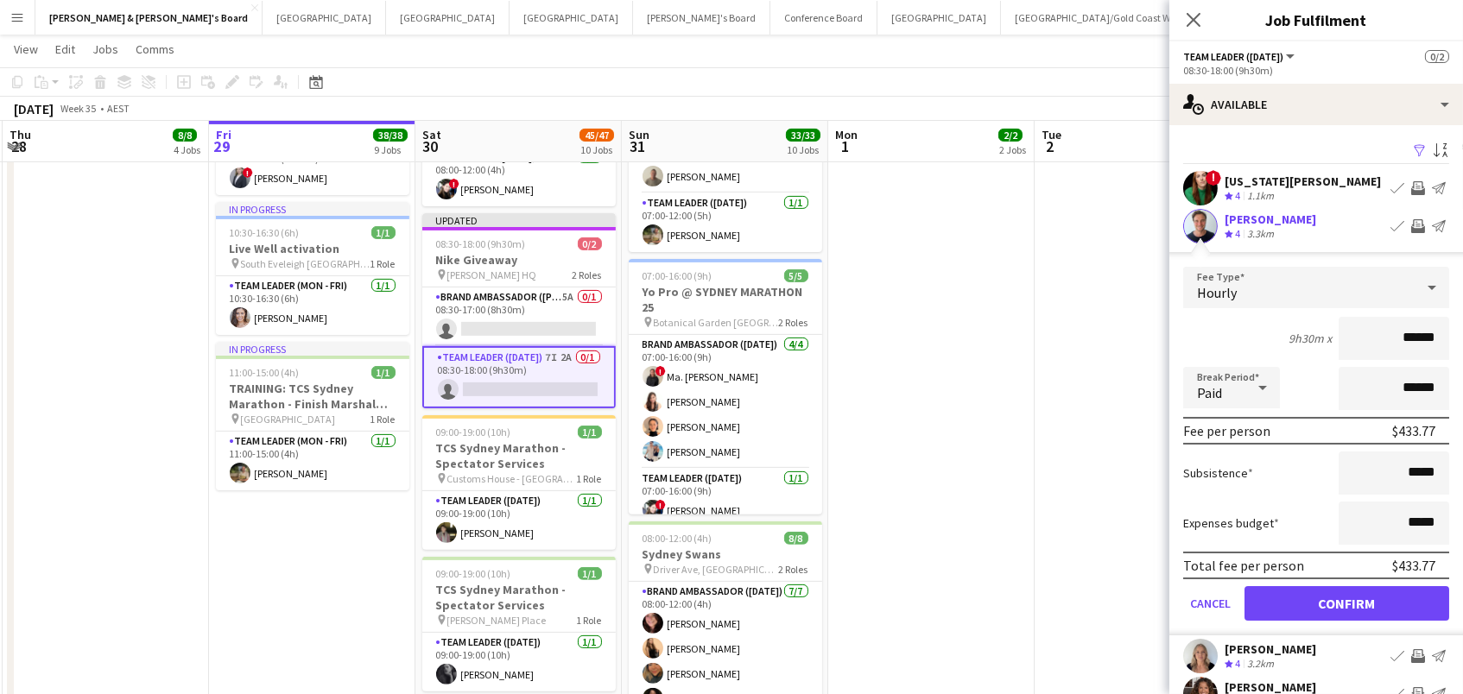
click at [1347, 601] on button "Confirm" at bounding box center [1347, 603] width 205 height 35
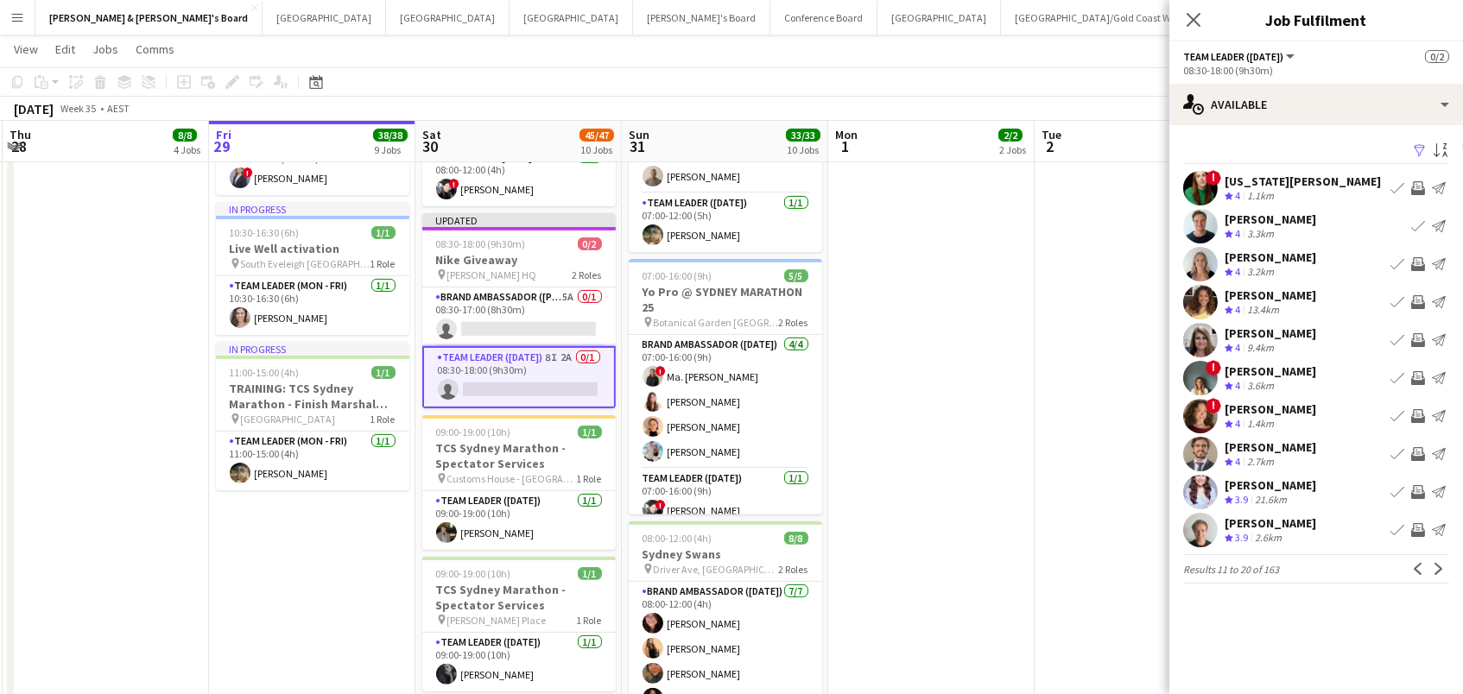
click at [1420, 532] on app-icon "Invite crew" at bounding box center [1418, 530] width 14 height 14
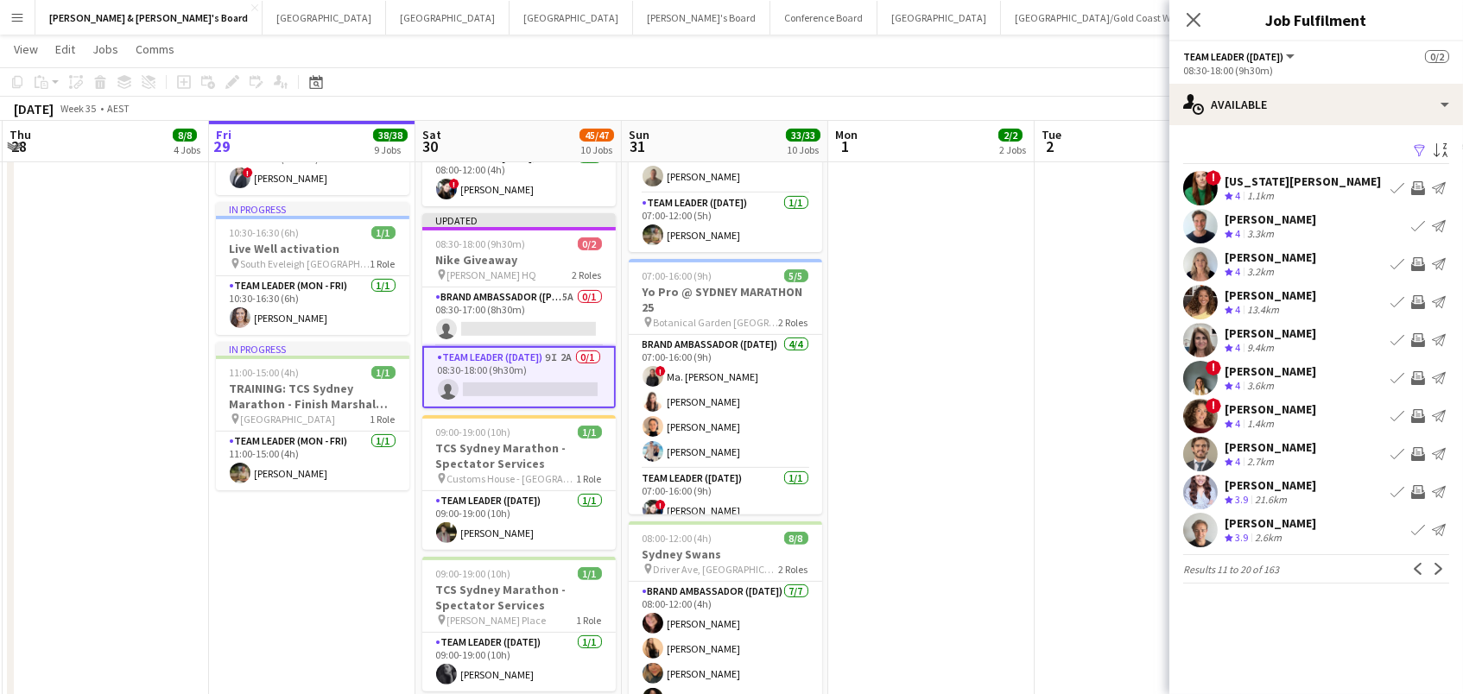
click at [1417, 493] on app-icon "Invite crew" at bounding box center [1418, 492] width 14 height 14
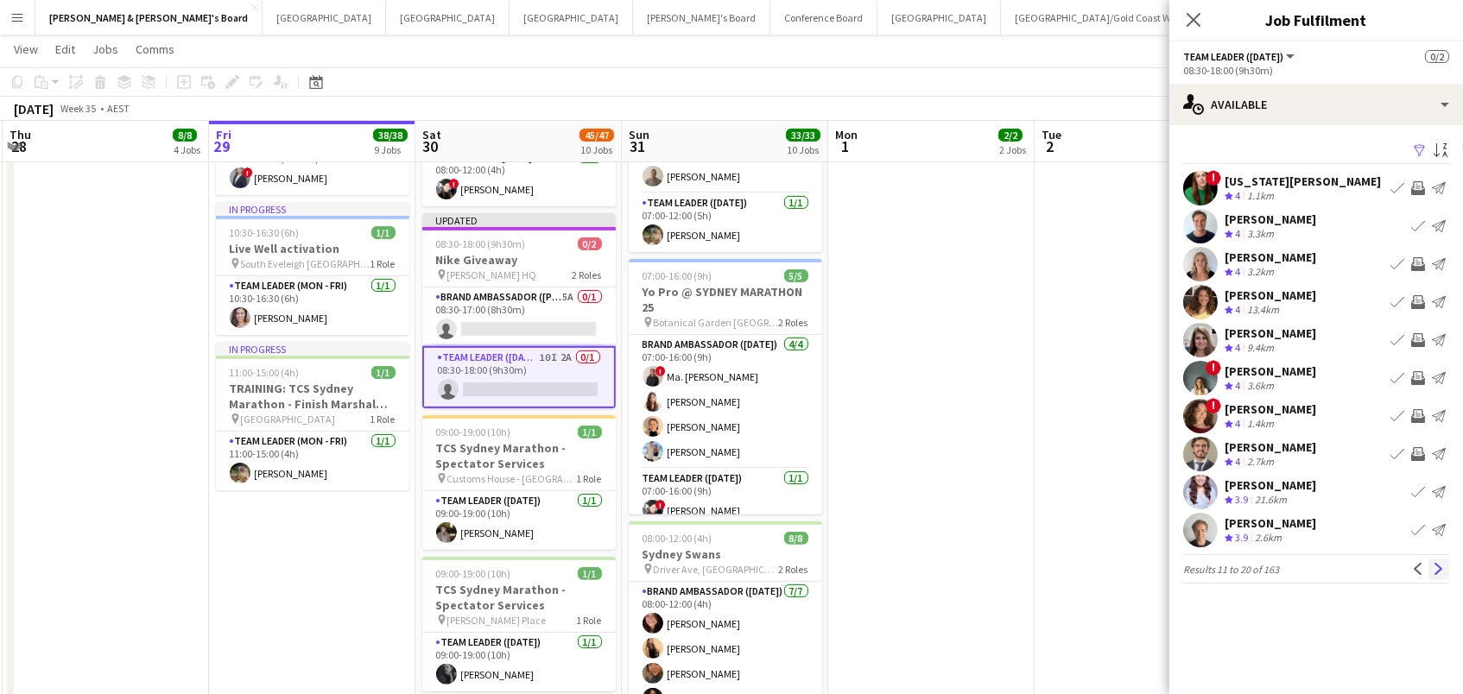
click at [1441, 573] on app-icon "Next" at bounding box center [1439, 569] width 12 height 12
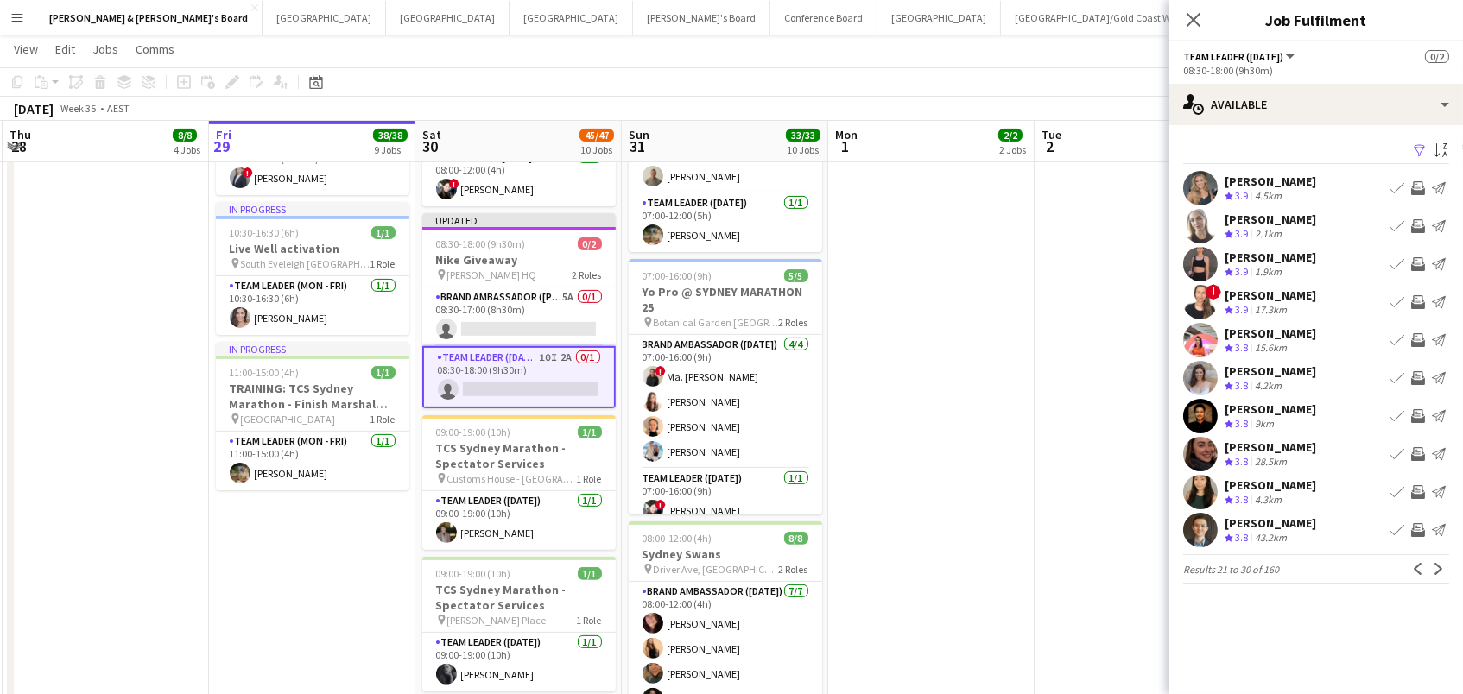
click at [1418, 222] on app-icon "Invite crew" at bounding box center [1418, 226] width 14 height 14
click at [1416, 263] on app-icon "Invite crew" at bounding box center [1418, 264] width 14 height 14
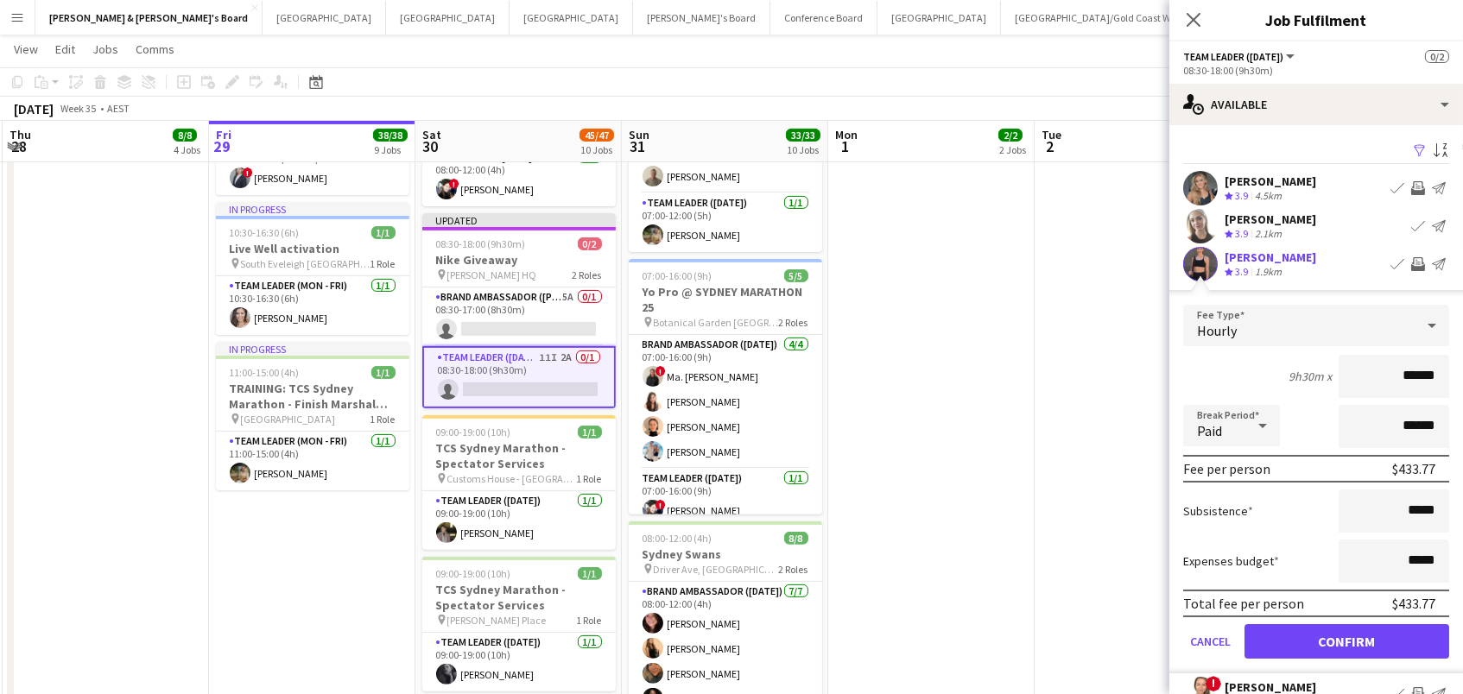
click at [1347, 639] on button "Confirm" at bounding box center [1347, 641] width 205 height 35
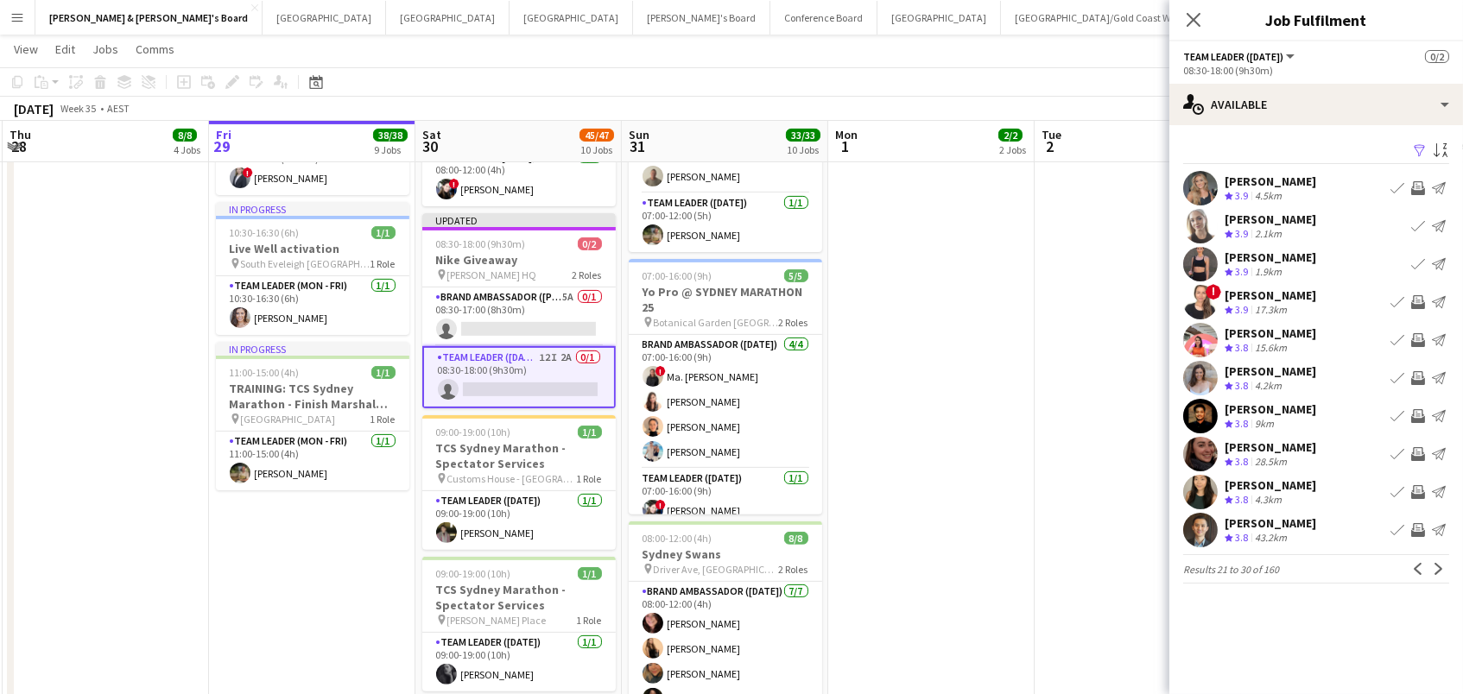
click at [1419, 338] on app-icon "Invite crew" at bounding box center [1418, 340] width 14 height 14
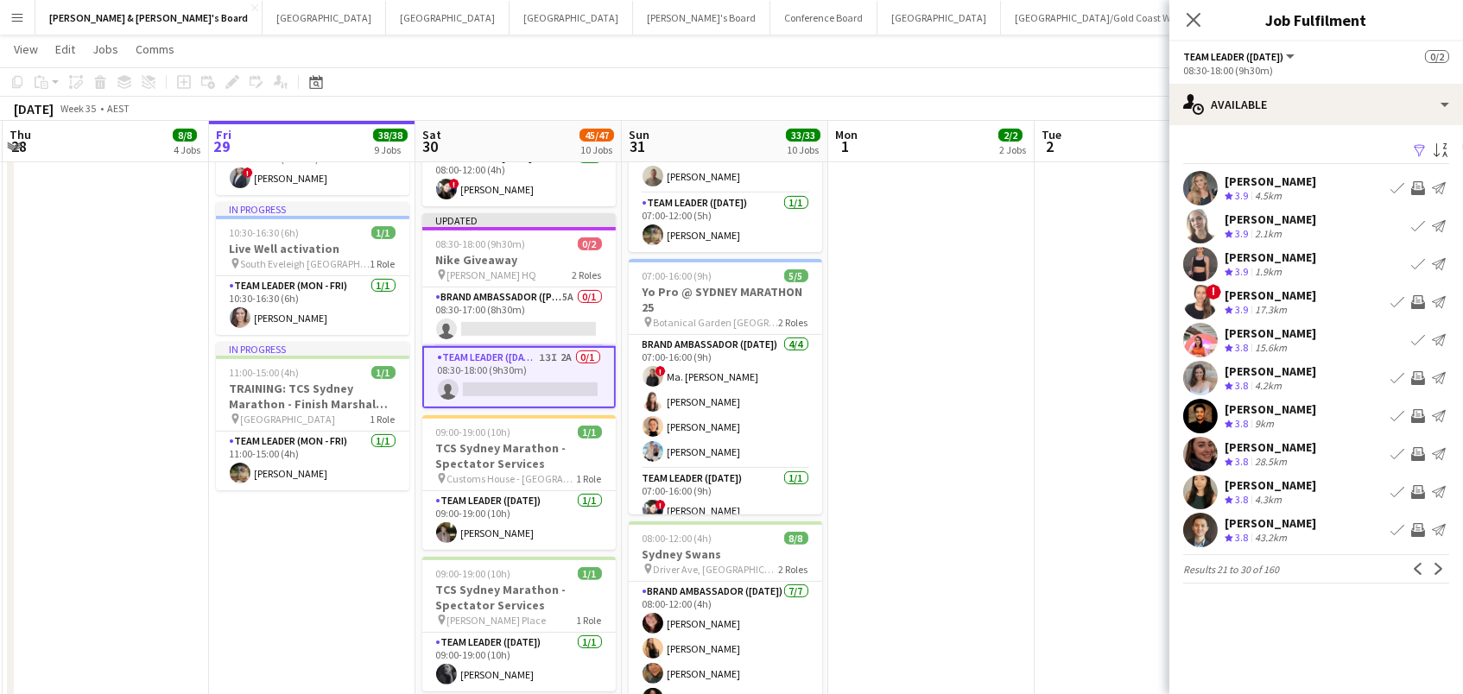
click at [1417, 382] on app-icon "Invite crew" at bounding box center [1418, 378] width 14 height 14
click at [1442, 567] on app-icon "Next" at bounding box center [1439, 569] width 12 height 12
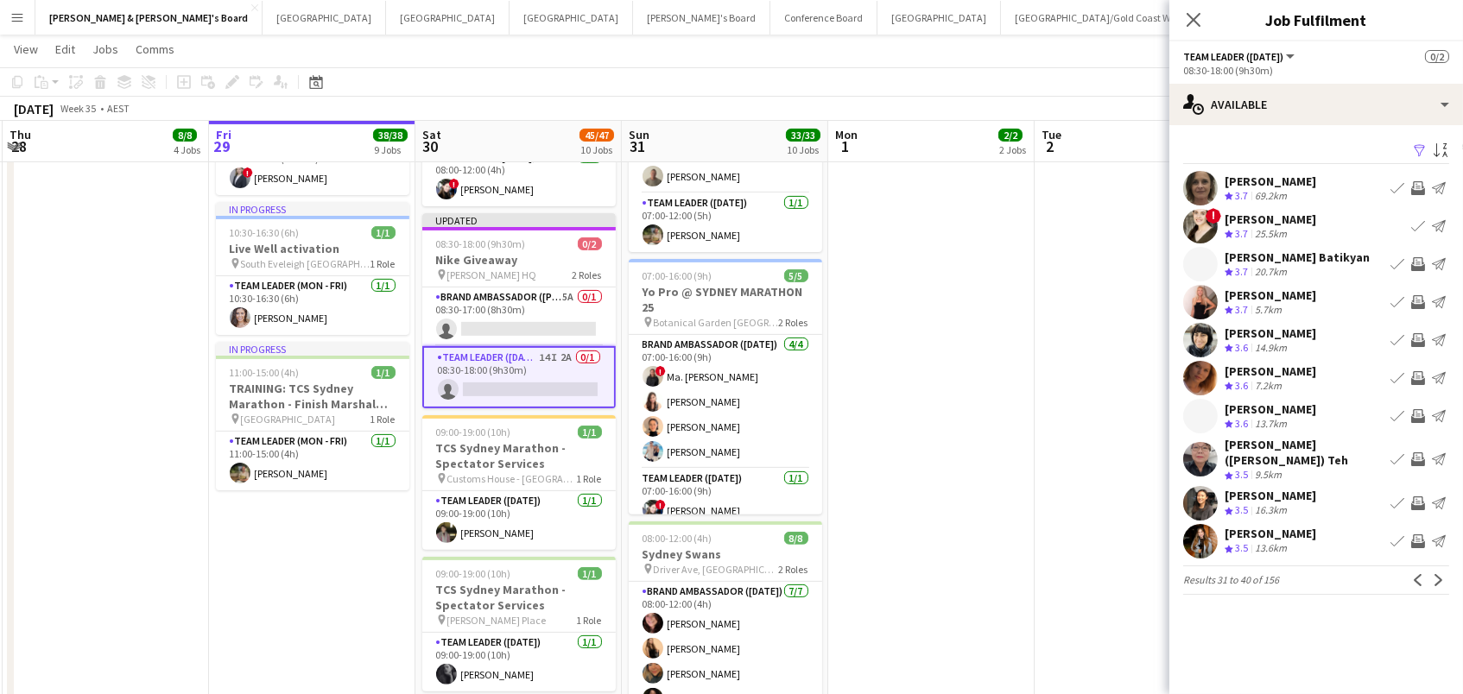
click at [1421, 342] on app-icon "Invite crew" at bounding box center [1418, 340] width 14 height 14
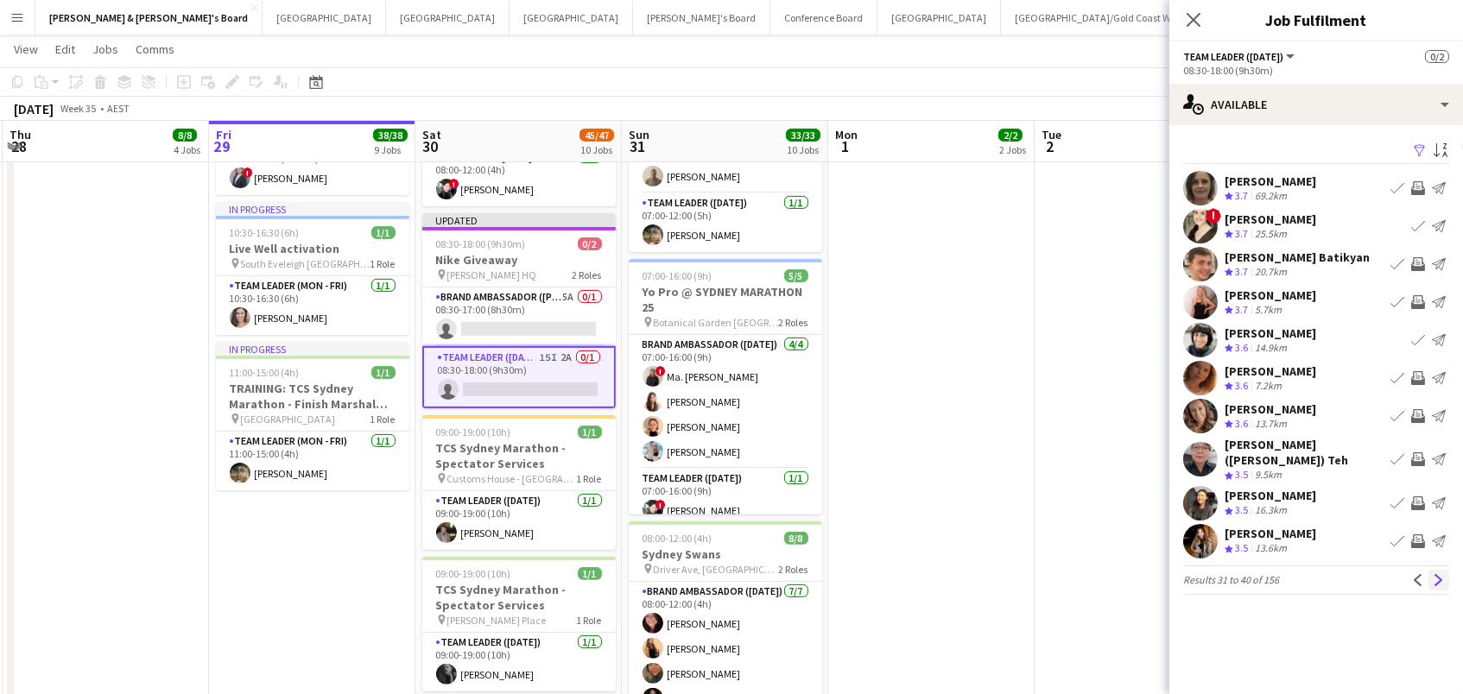
click at [1433, 574] on app-icon "Next" at bounding box center [1439, 580] width 12 height 12
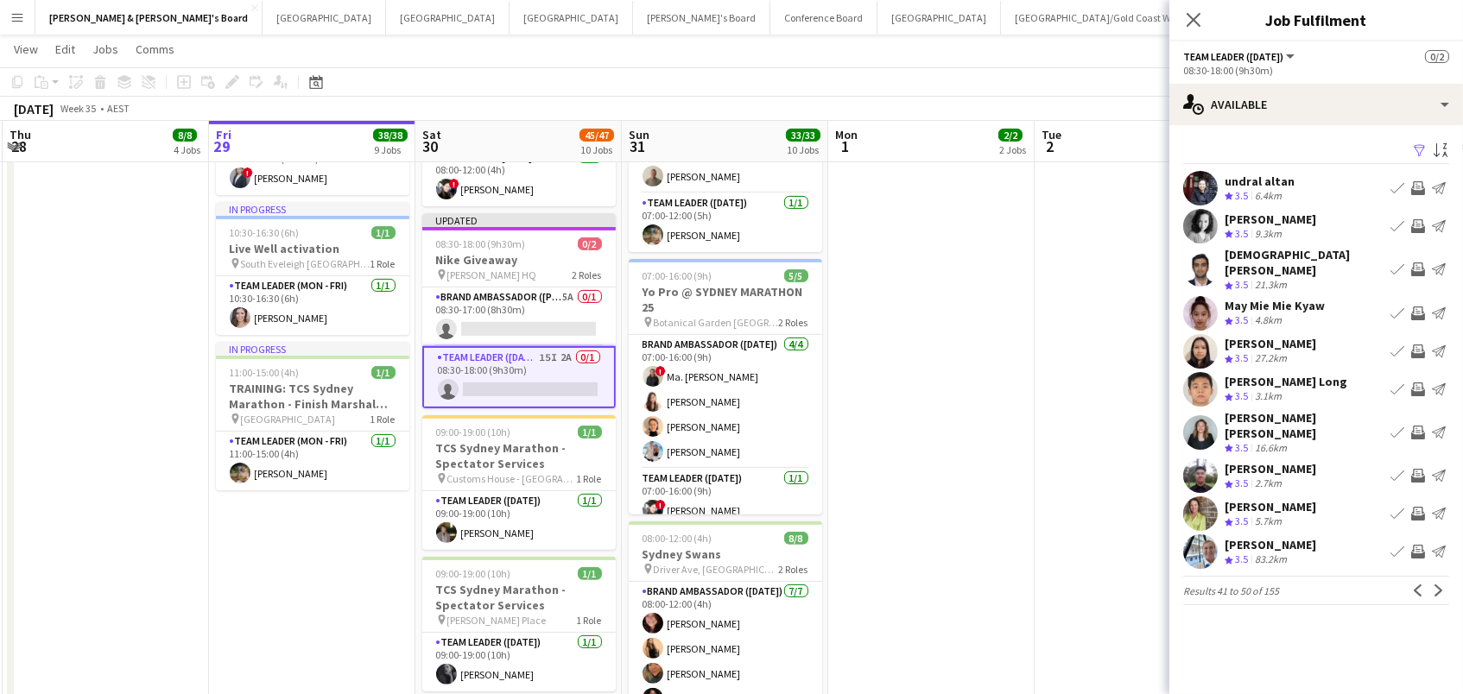
click at [1078, 371] on app-date-cell at bounding box center [1138, 42] width 206 height 1956
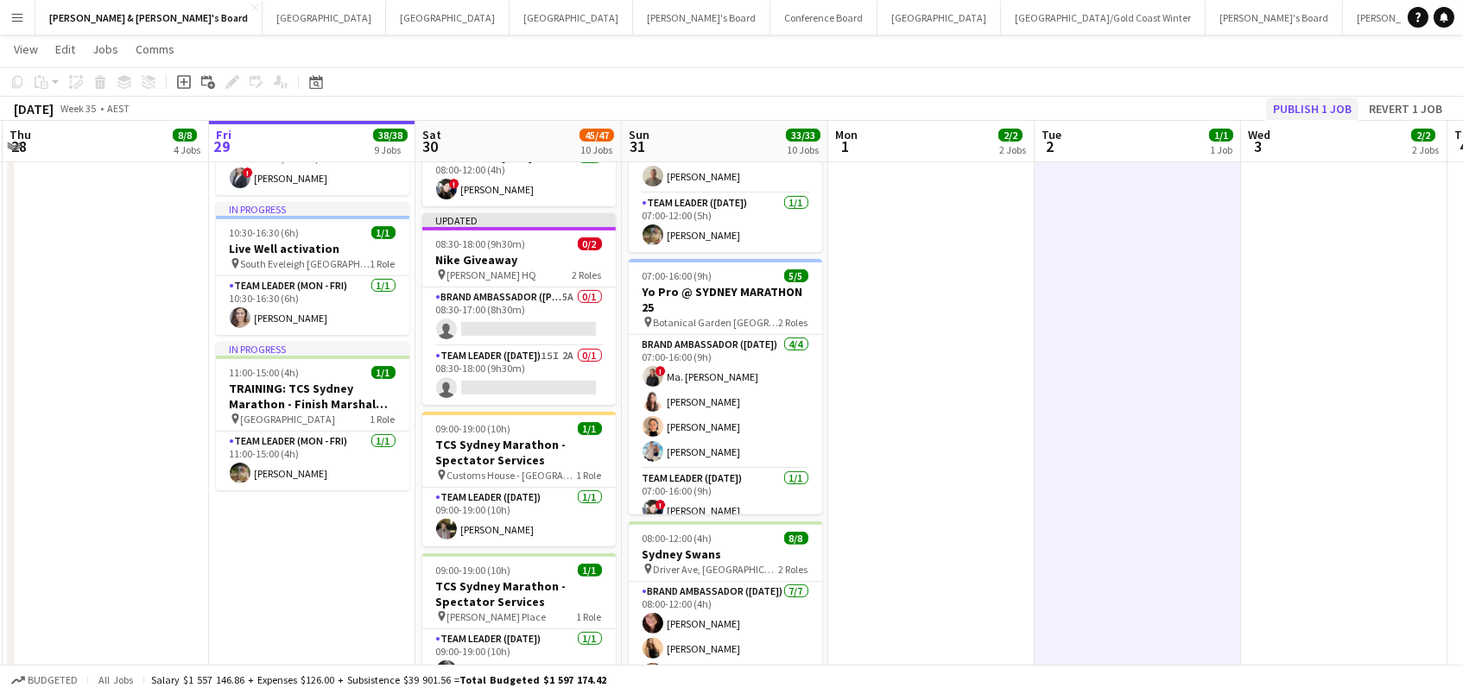
click at [1312, 113] on button "Publish 1 job" at bounding box center [1312, 109] width 92 height 22
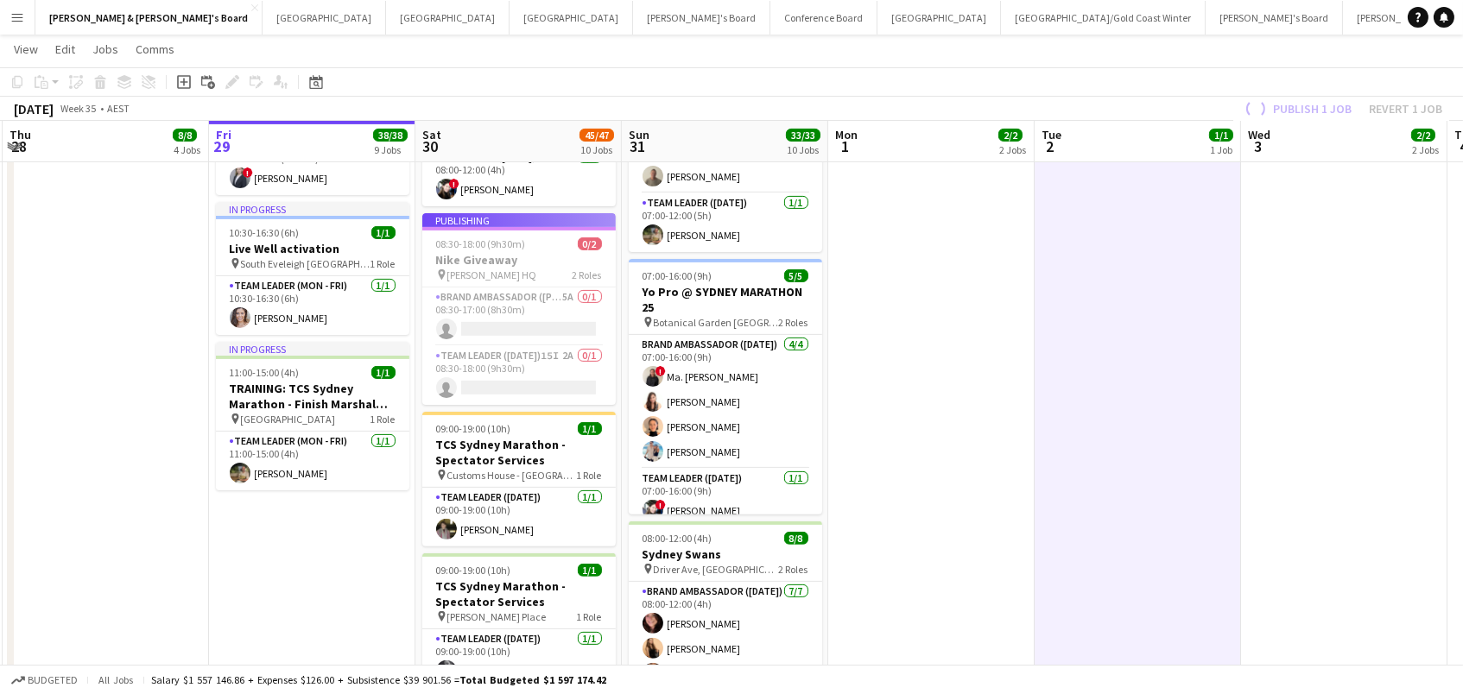
click at [470, 326] on app-job-card "Publishing 08:30-18:00 (9h30m) 0/2 Nike Giveaway pin Sydney Swans HQ 2 Roles Br…" at bounding box center [518, 309] width 193 height 192
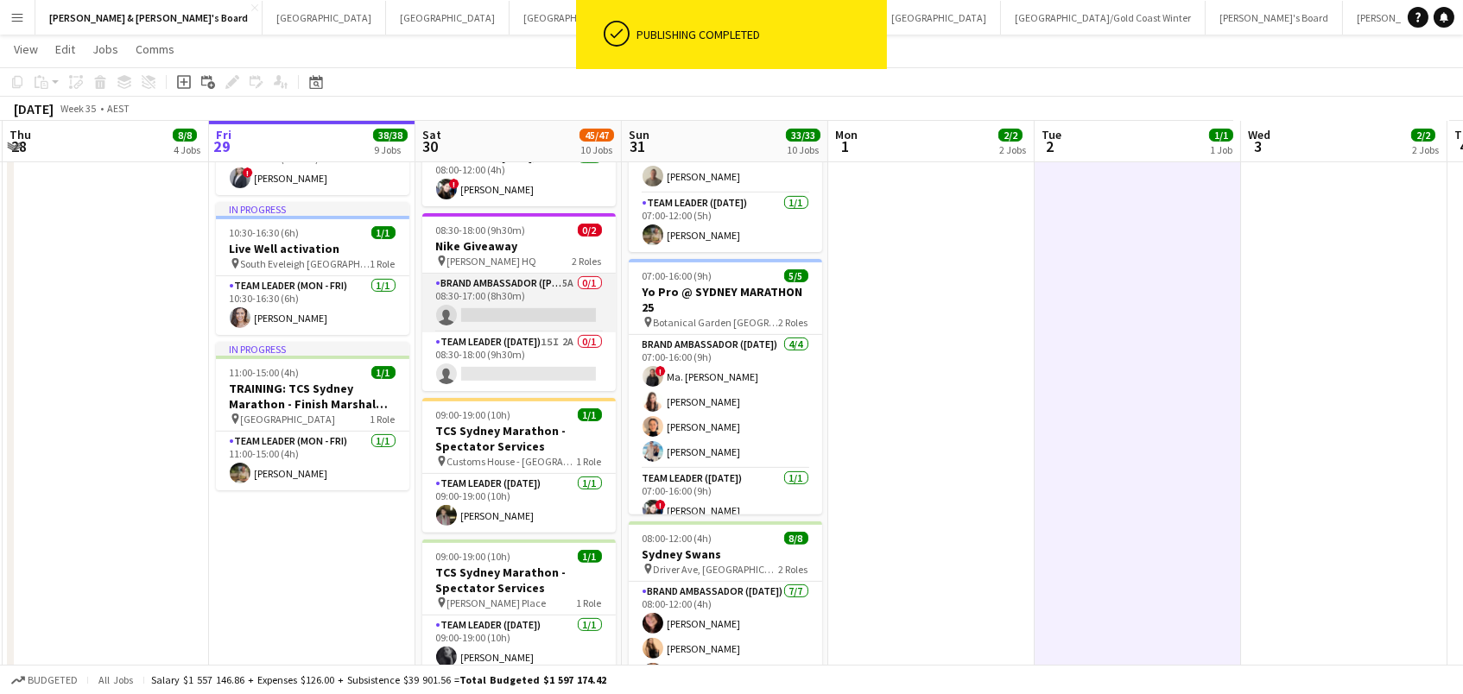
click at [510, 304] on app-card-role "Brand Ambassador (Mon - Fri) 5A 0/1 08:30-17:00 (8h30m) single-neutral-actions" at bounding box center [518, 303] width 193 height 59
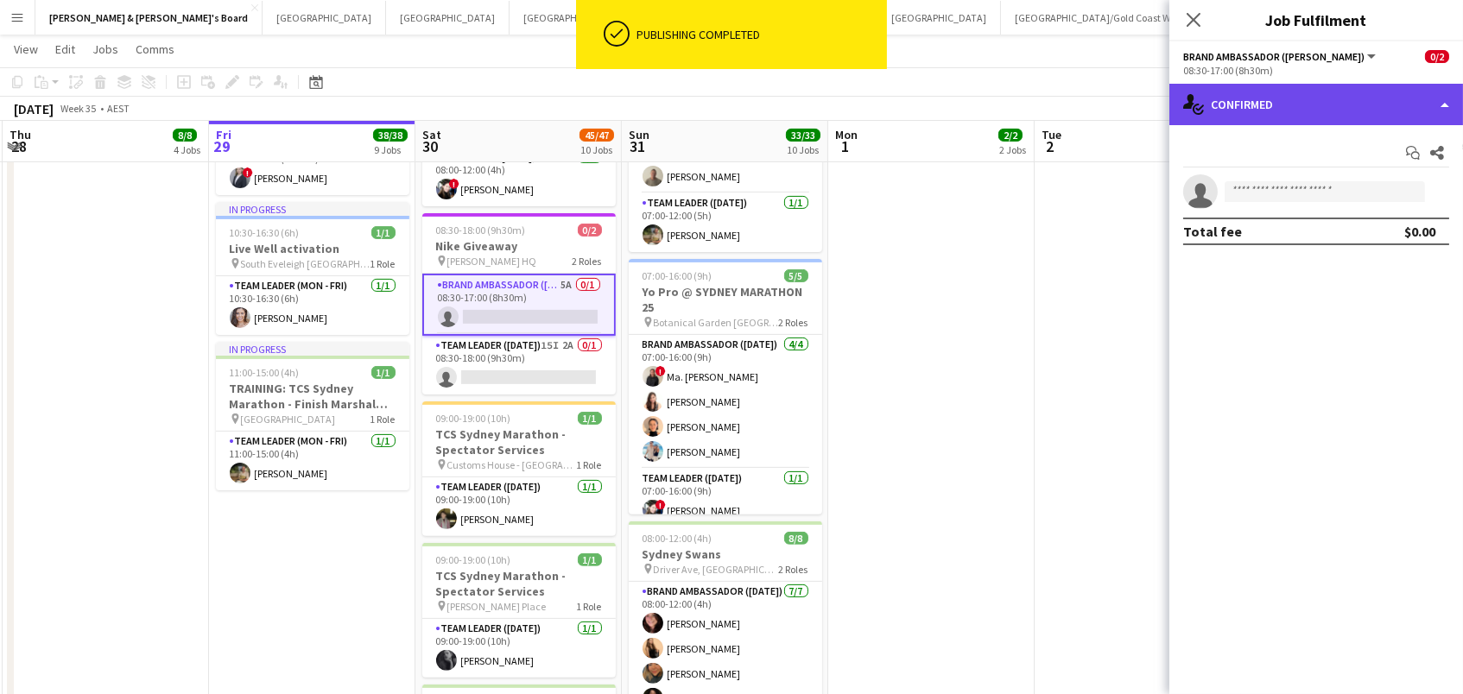
click at [1223, 111] on div "single-neutral-actions-check-2 Confirmed" at bounding box center [1316, 104] width 294 height 41
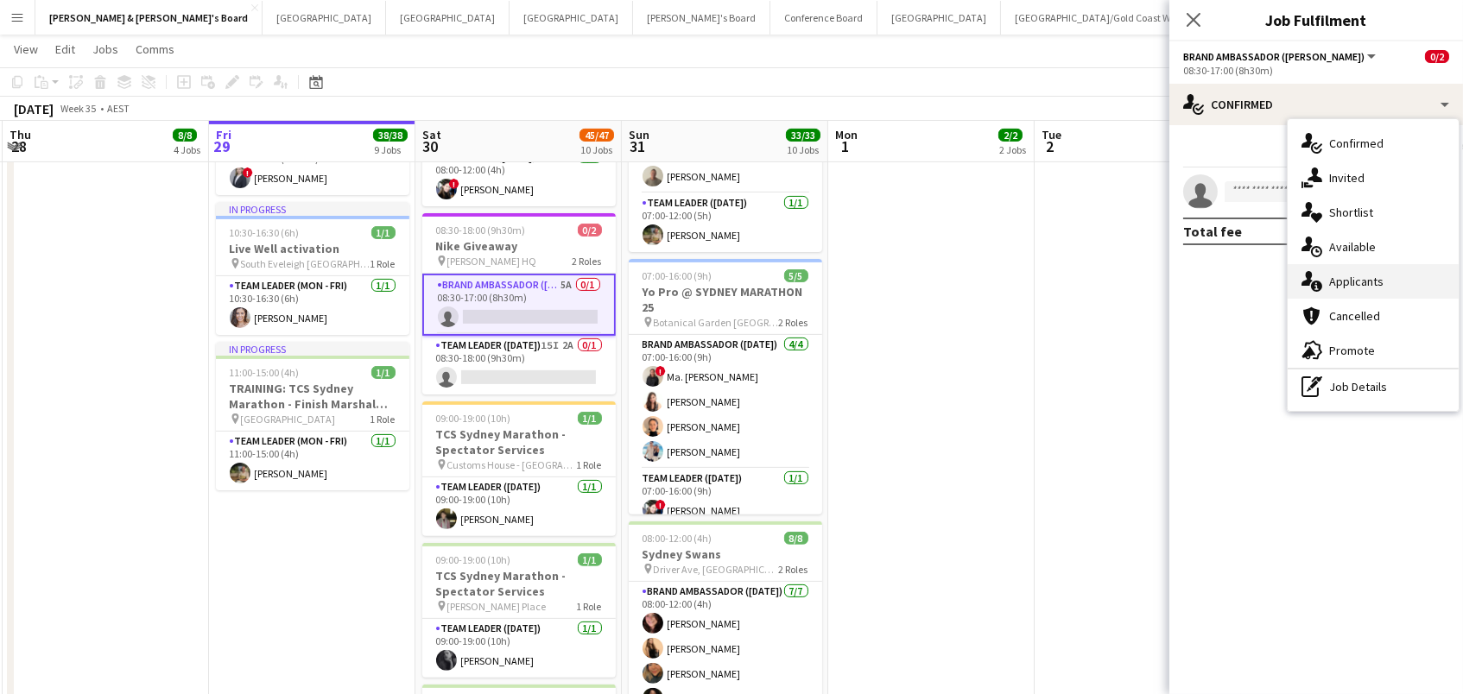
click at [1338, 293] on div "single-neutral-actions-information Applicants" at bounding box center [1373, 281] width 171 height 35
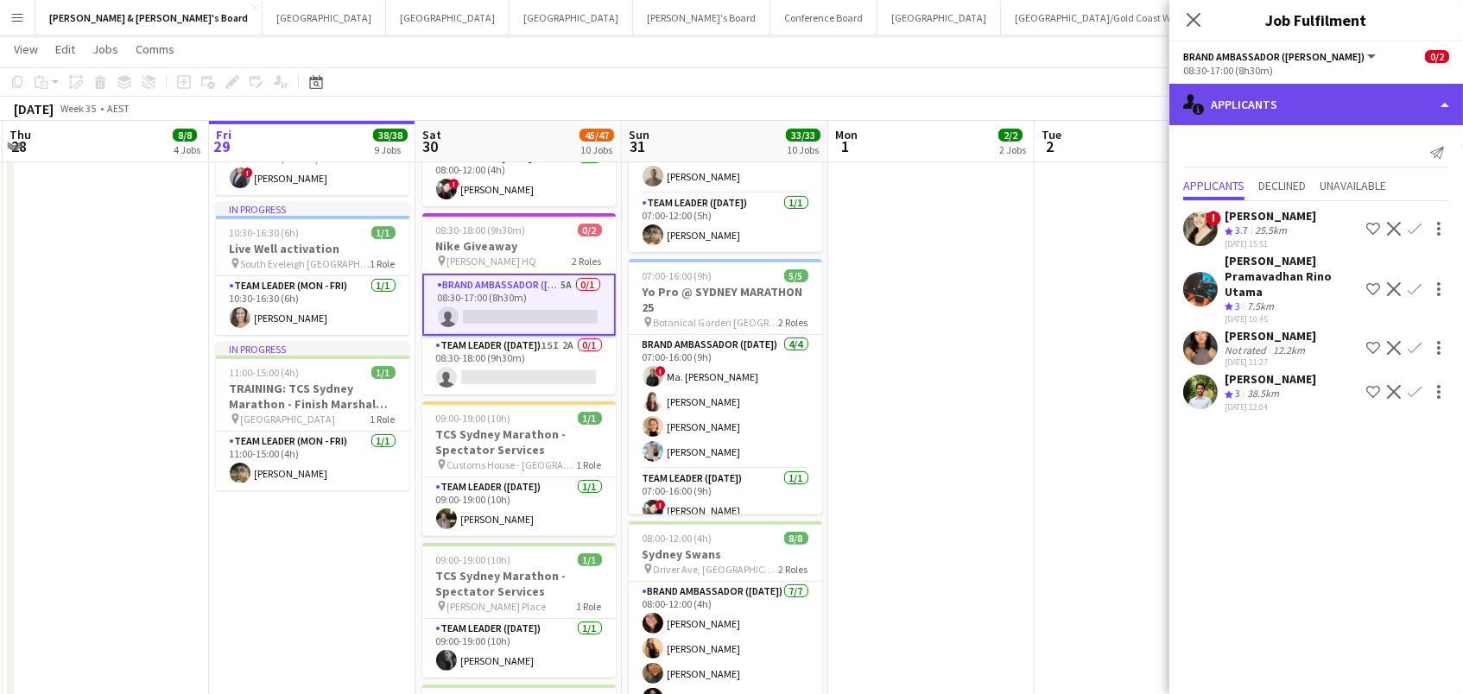
click at [1319, 84] on div "single-neutral-actions-information Applicants" at bounding box center [1316, 104] width 294 height 41
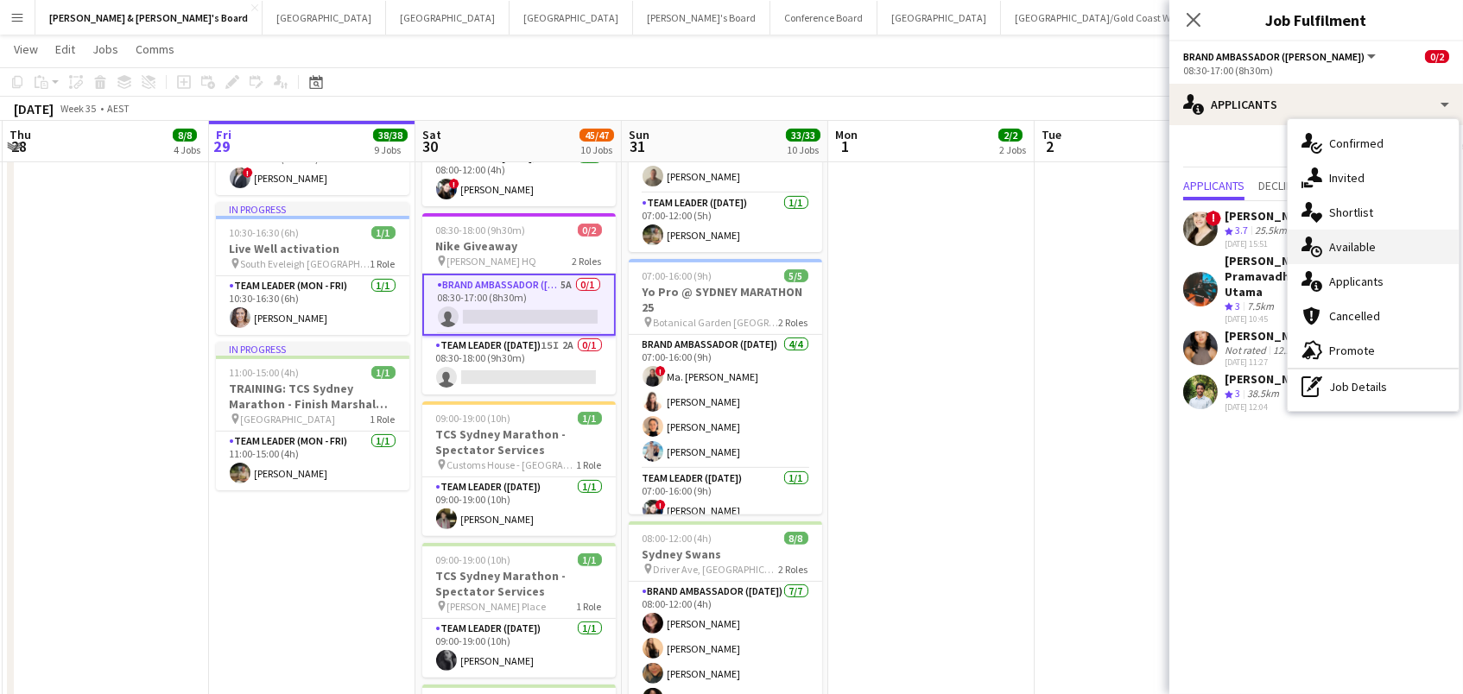
click at [1367, 244] on div "single-neutral-actions-upload Available" at bounding box center [1373, 247] width 171 height 35
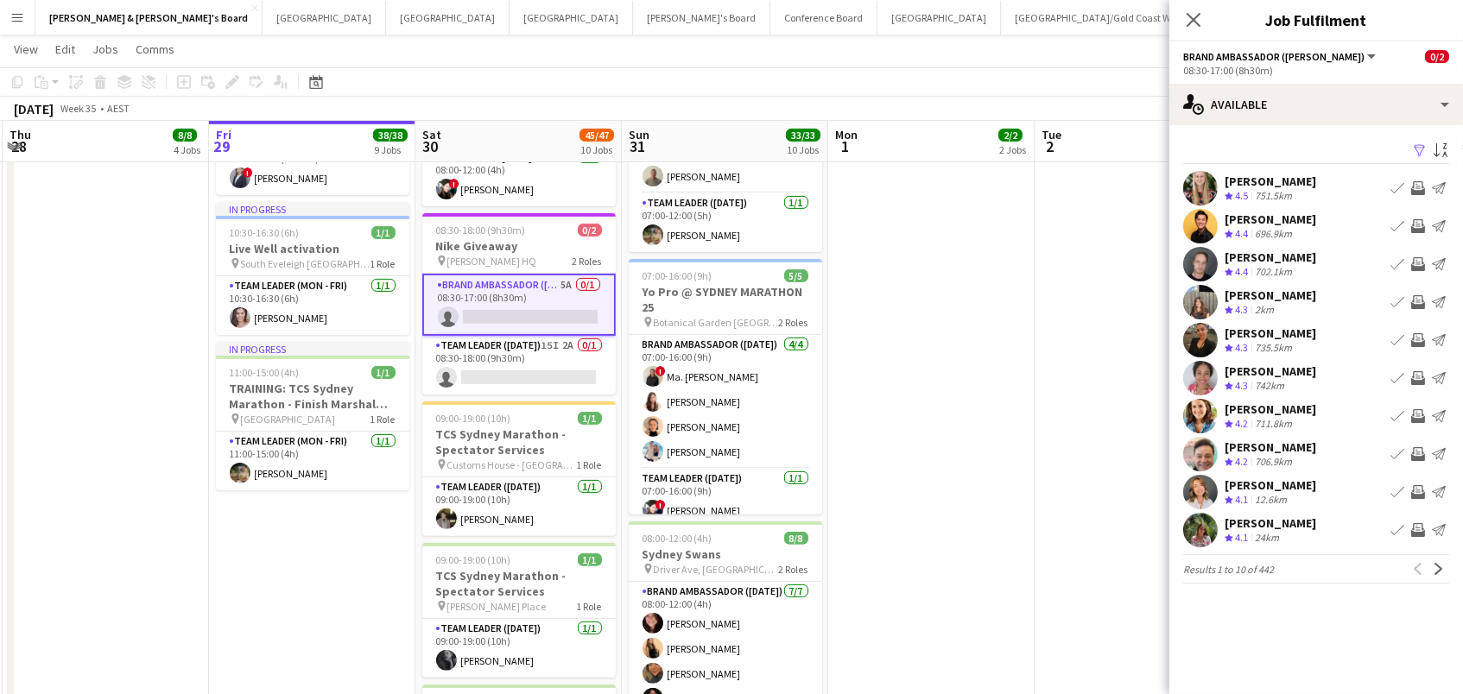
click at [1414, 156] on app-icon "Filter" at bounding box center [1420, 151] width 14 height 16
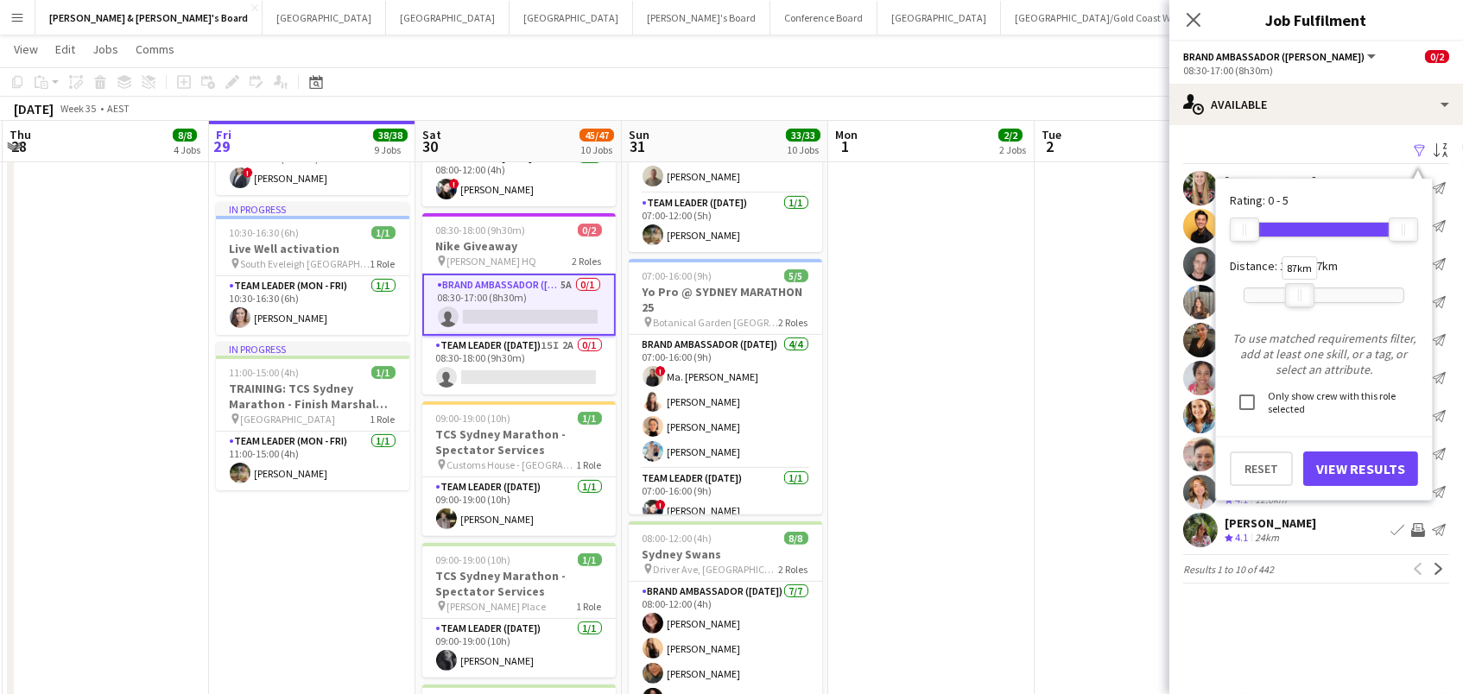
drag, startPoint x: 1404, startPoint y: 295, endPoint x: 1300, endPoint y: 295, distance: 103.6
click at [1300, 295] on div "87km" at bounding box center [1299, 295] width 29 height 24
click at [1354, 465] on button "View Results" at bounding box center [1360, 469] width 115 height 35
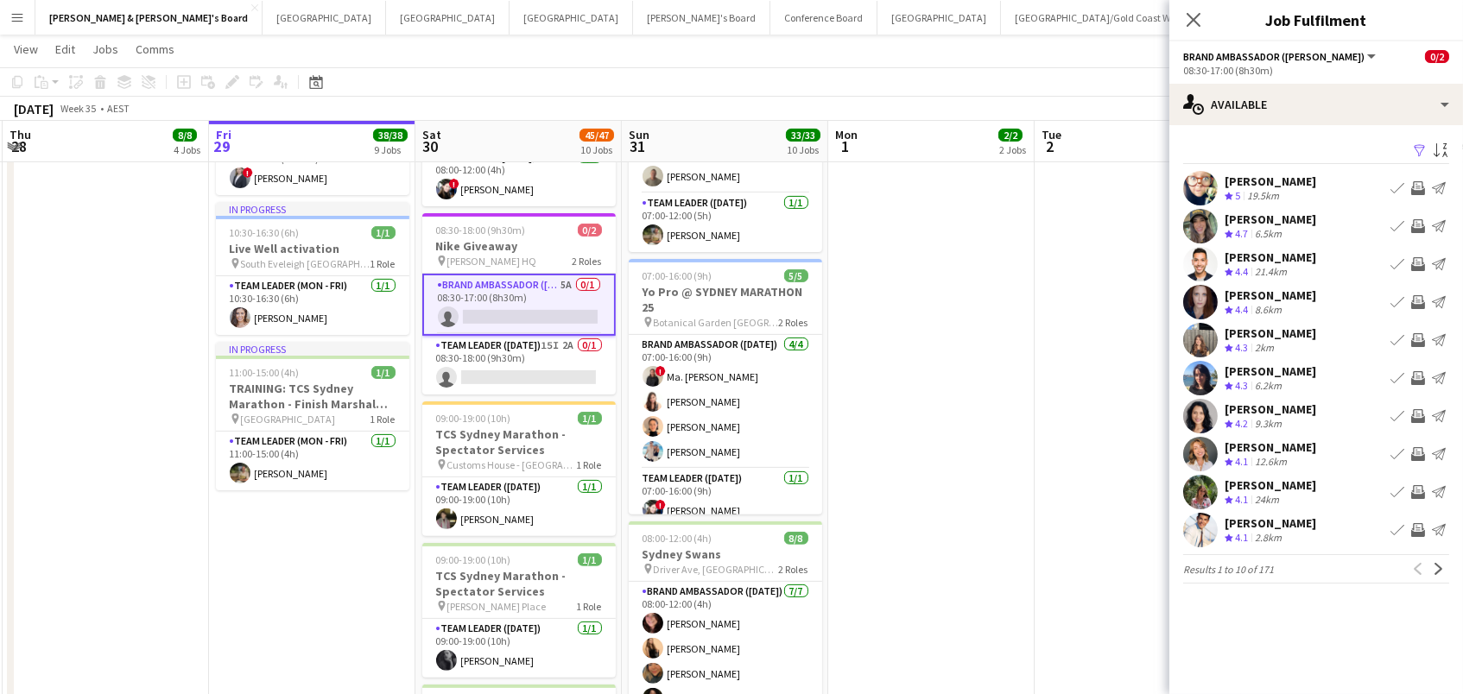
click at [1418, 221] on app-icon "Invite crew" at bounding box center [1418, 226] width 14 height 14
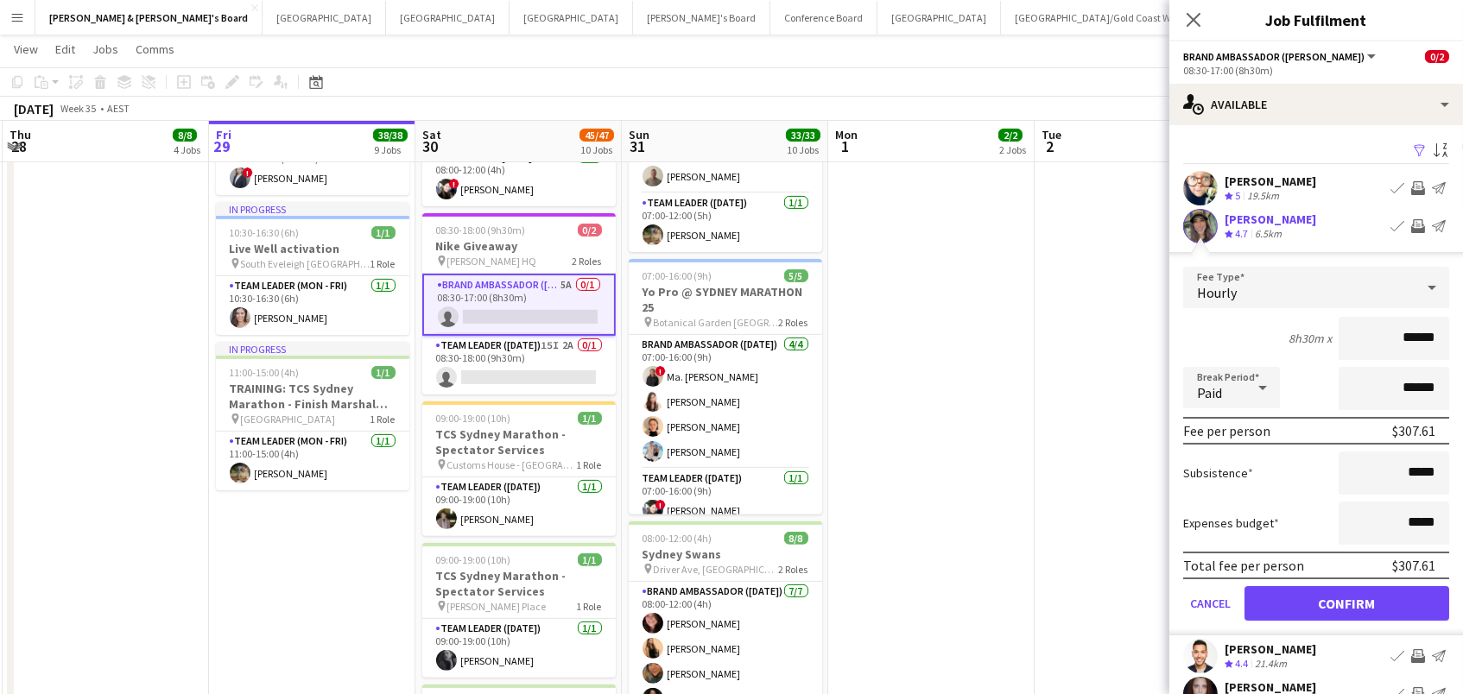
click at [1347, 601] on button "Confirm" at bounding box center [1347, 603] width 205 height 35
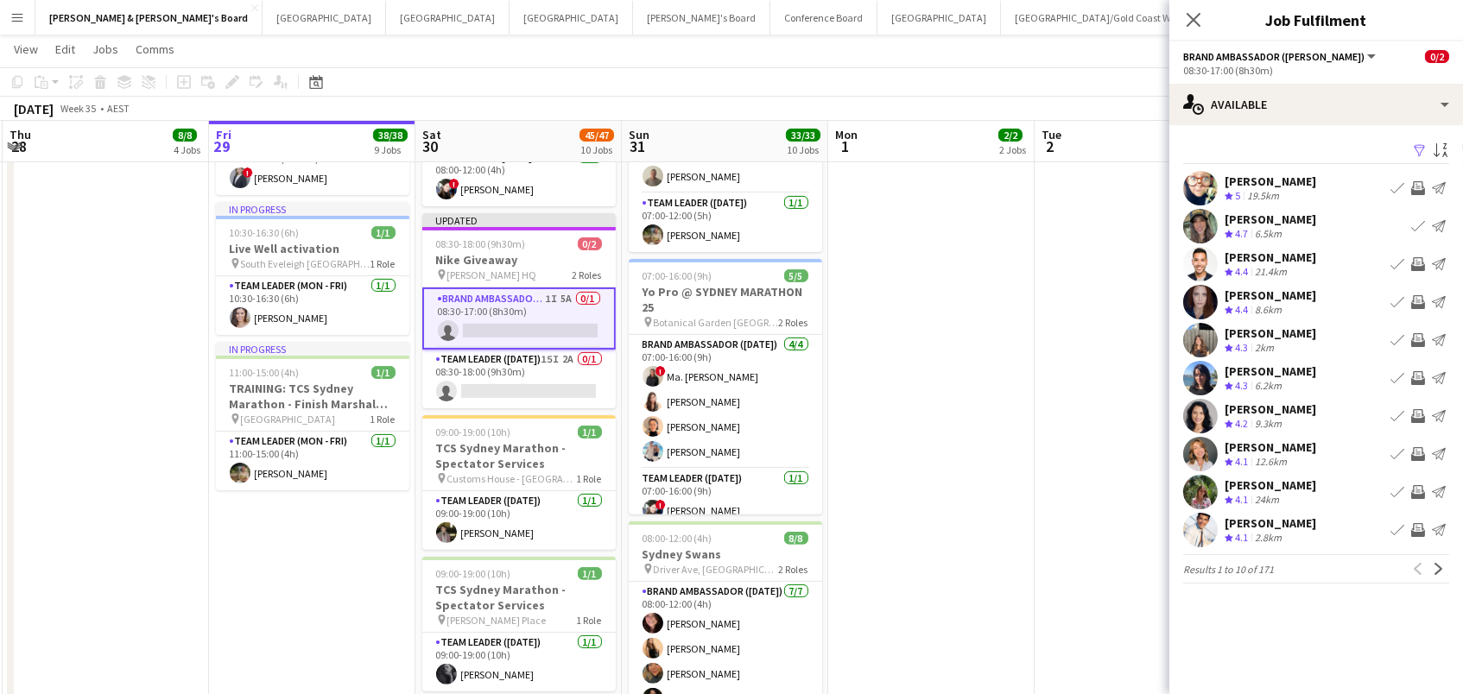
click at [1412, 335] on app-icon "Invite crew" at bounding box center [1418, 340] width 14 height 14
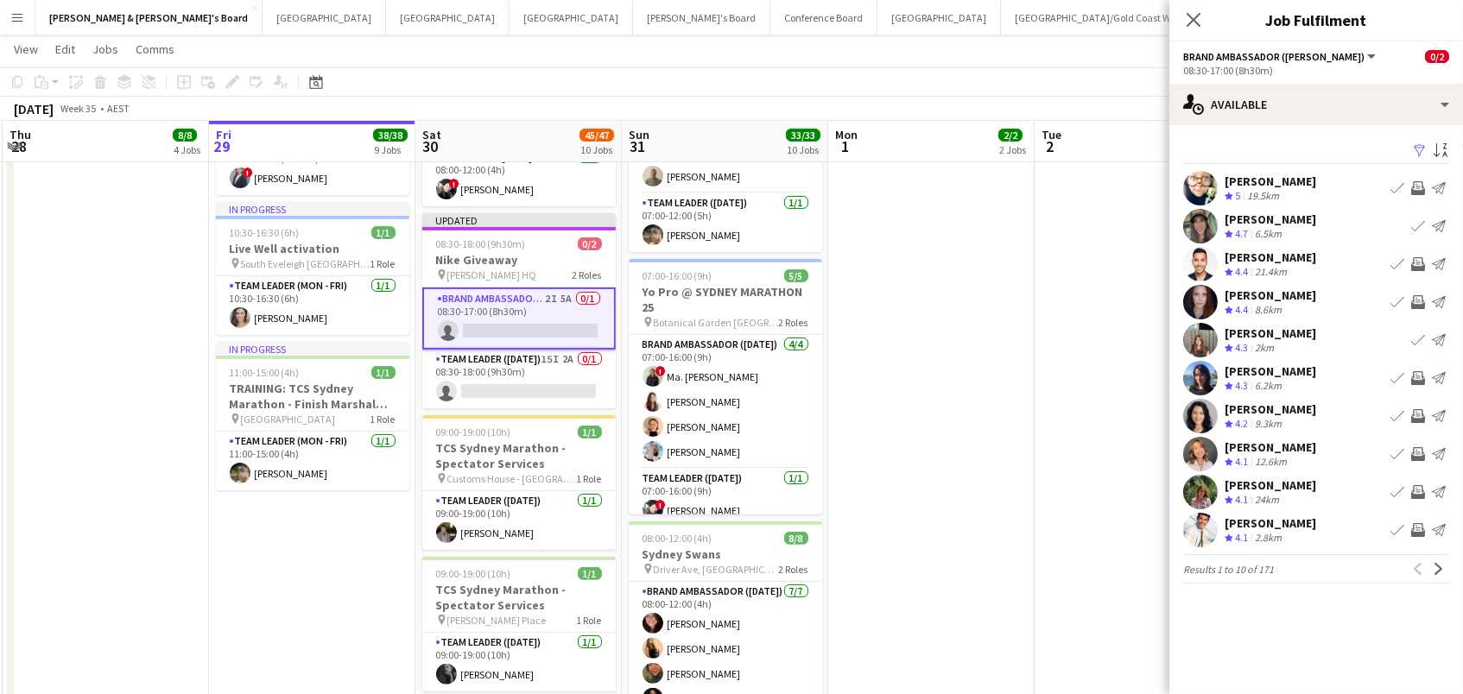
click at [1417, 409] on app-icon "Invite crew" at bounding box center [1418, 416] width 14 height 14
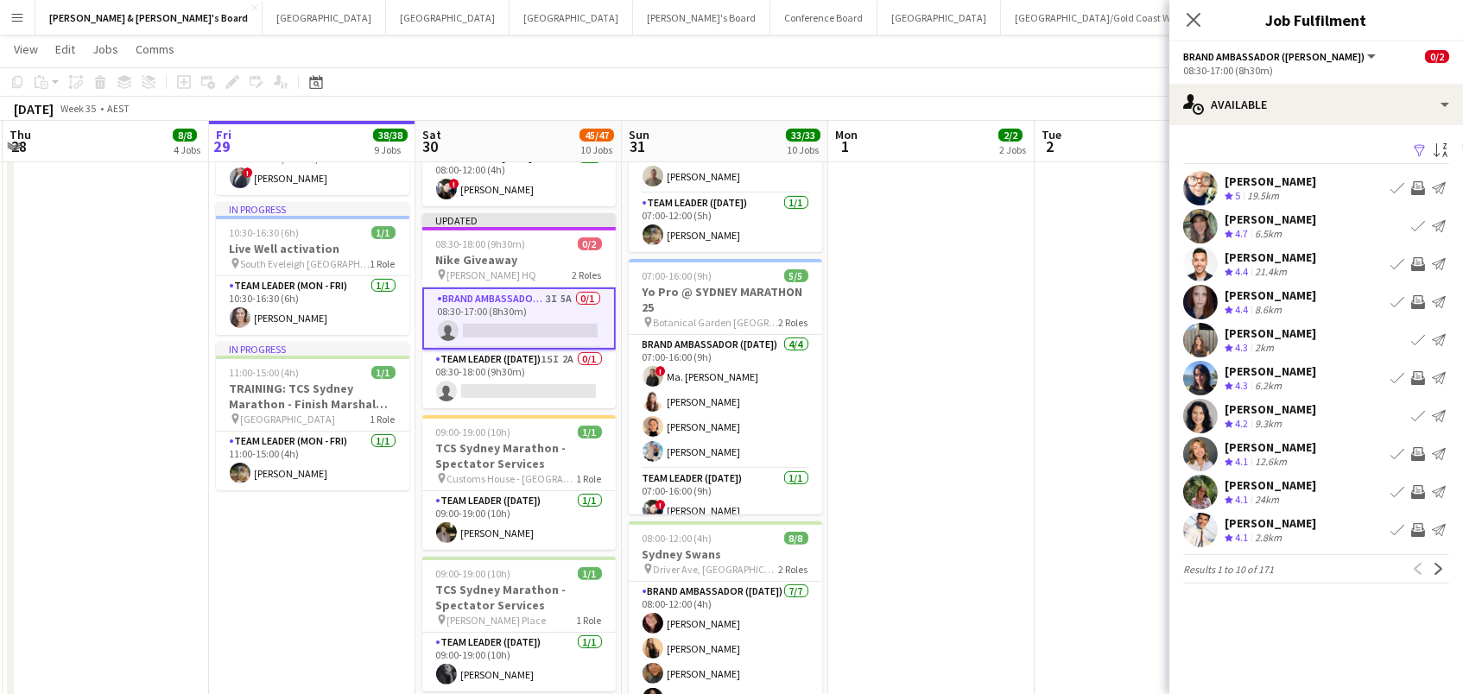
click at [1421, 456] on app-icon "Invite crew" at bounding box center [1418, 454] width 14 height 14
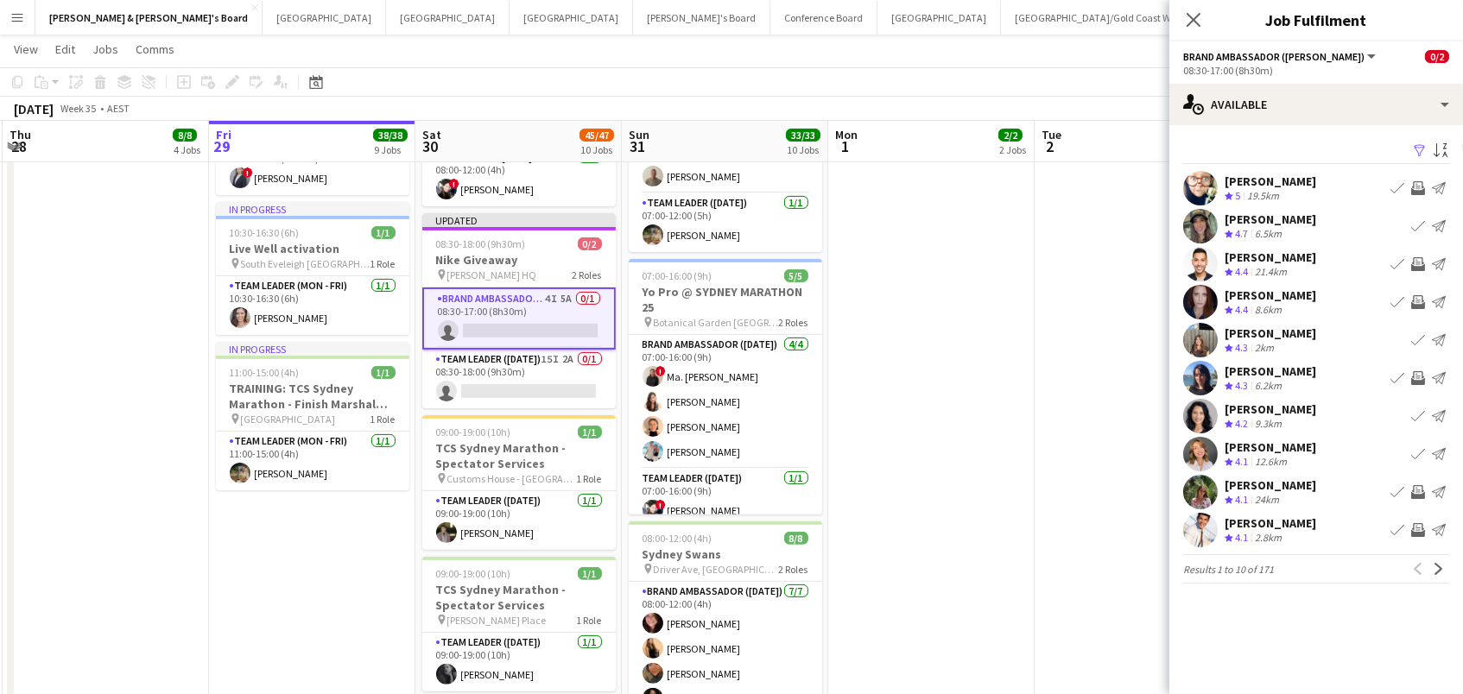
click at [1423, 490] on app-icon "Invite crew" at bounding box center [1418, 492] width 14 height 14
click at [1441, 569] on app-icon "Next" at bounding box center [1439, 569] width 12 height 12
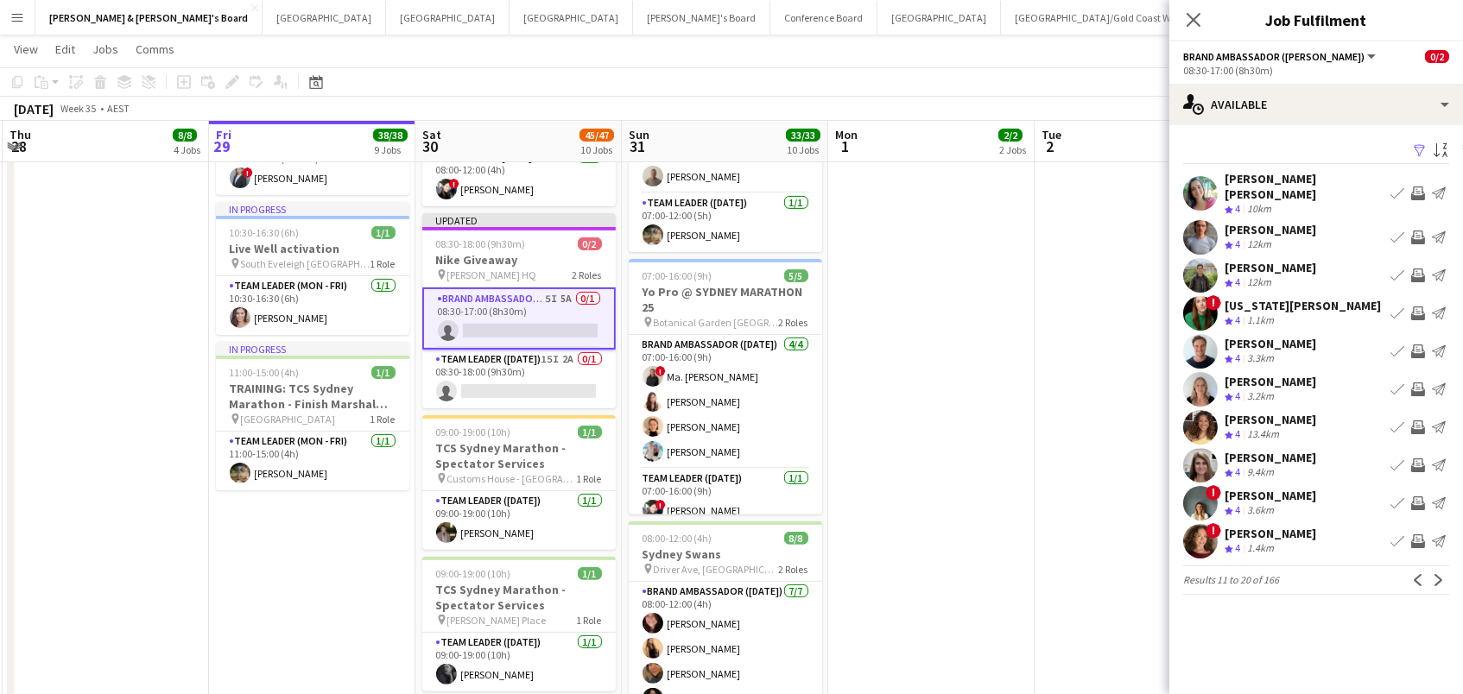
click at [1421, 345] on app-icon "Invite crew" at bounding box center [1418, 352] width 14 height 14
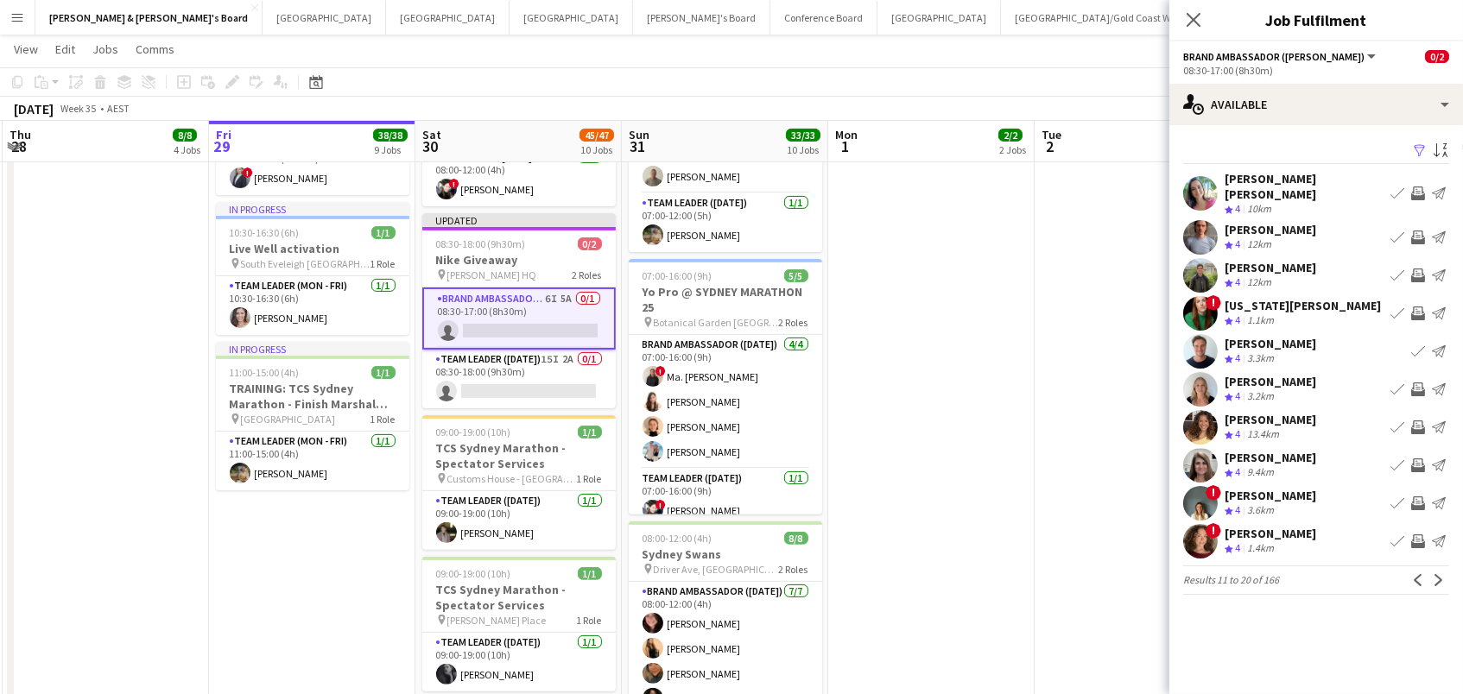
click at [1418, 383] on app-icon "Invite crew" at bounding box center [1418, 390] width 14 height 14
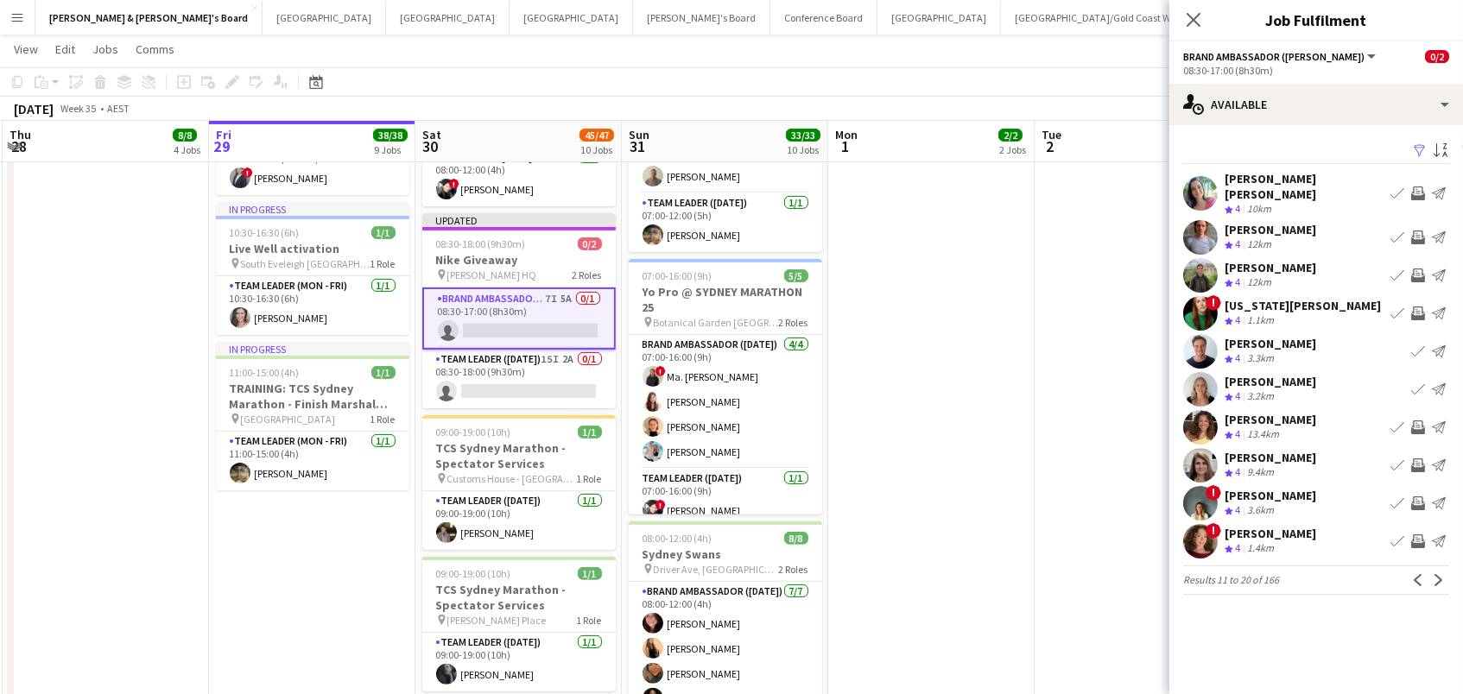
click at [1416, 421] on app-icon "Invite crew" at bounding box center [1418, 428] width 14 height 14
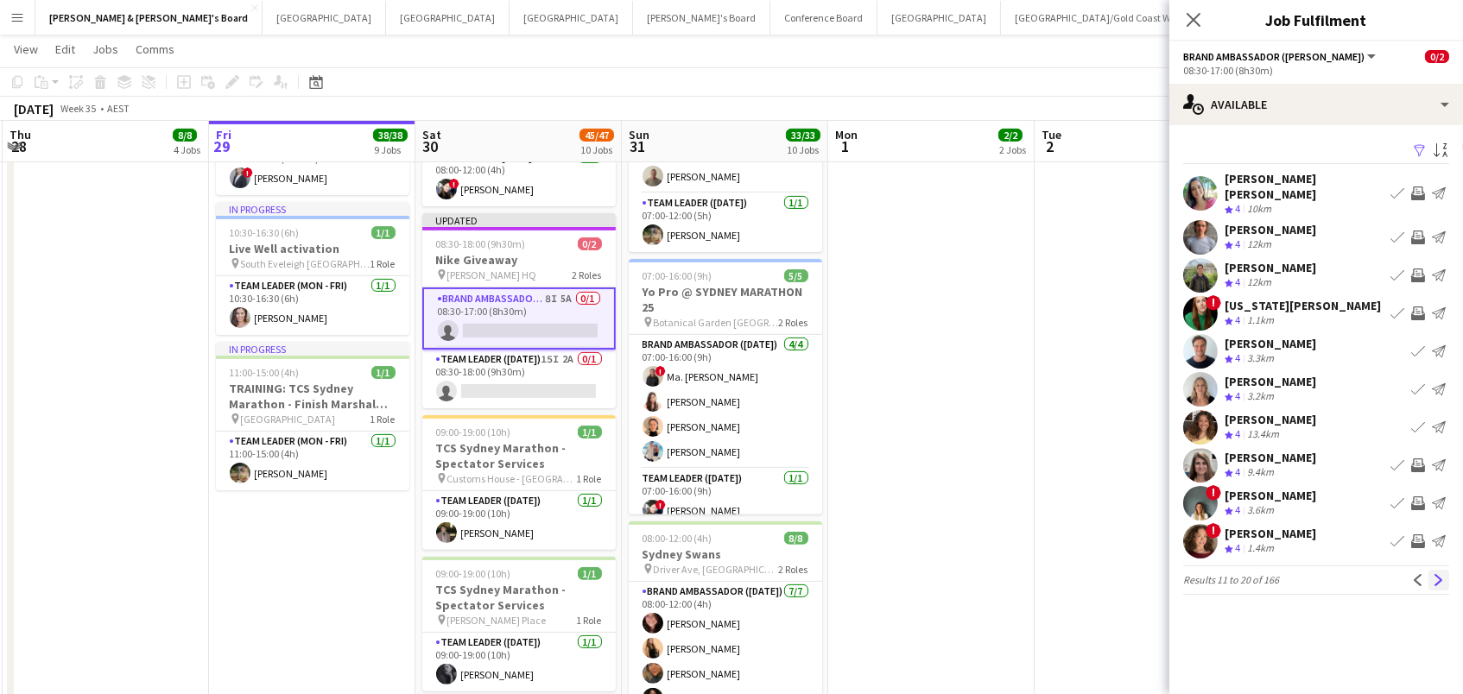
click at [1437, 574] on app-icon "Next" at bounding box center [1439, 580] width 12 height 12
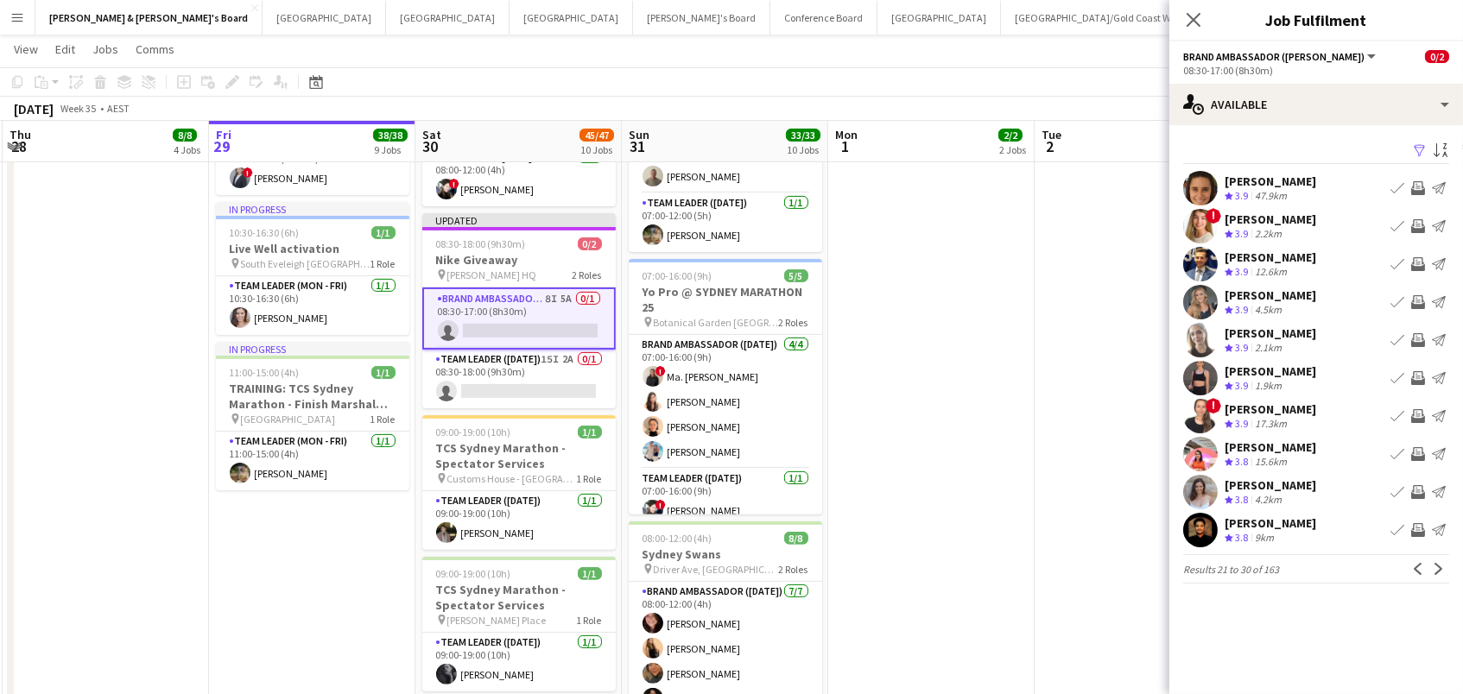
click at [1419, 183] on app-icon "Invite crew" at bounding box center [1418, 188] width 14 height 14
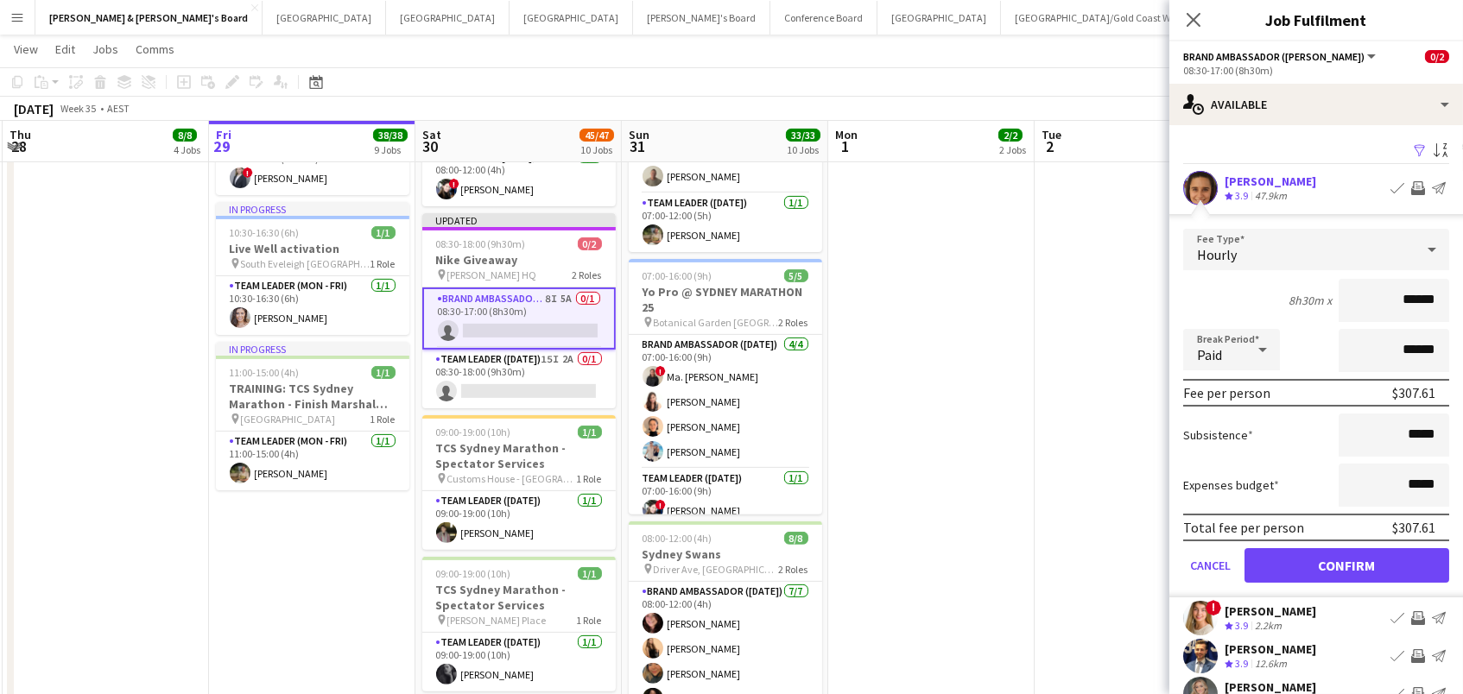
click at [1347, 563] on button "Confirm" at bounding box center [1347, 565] width 205 height 35
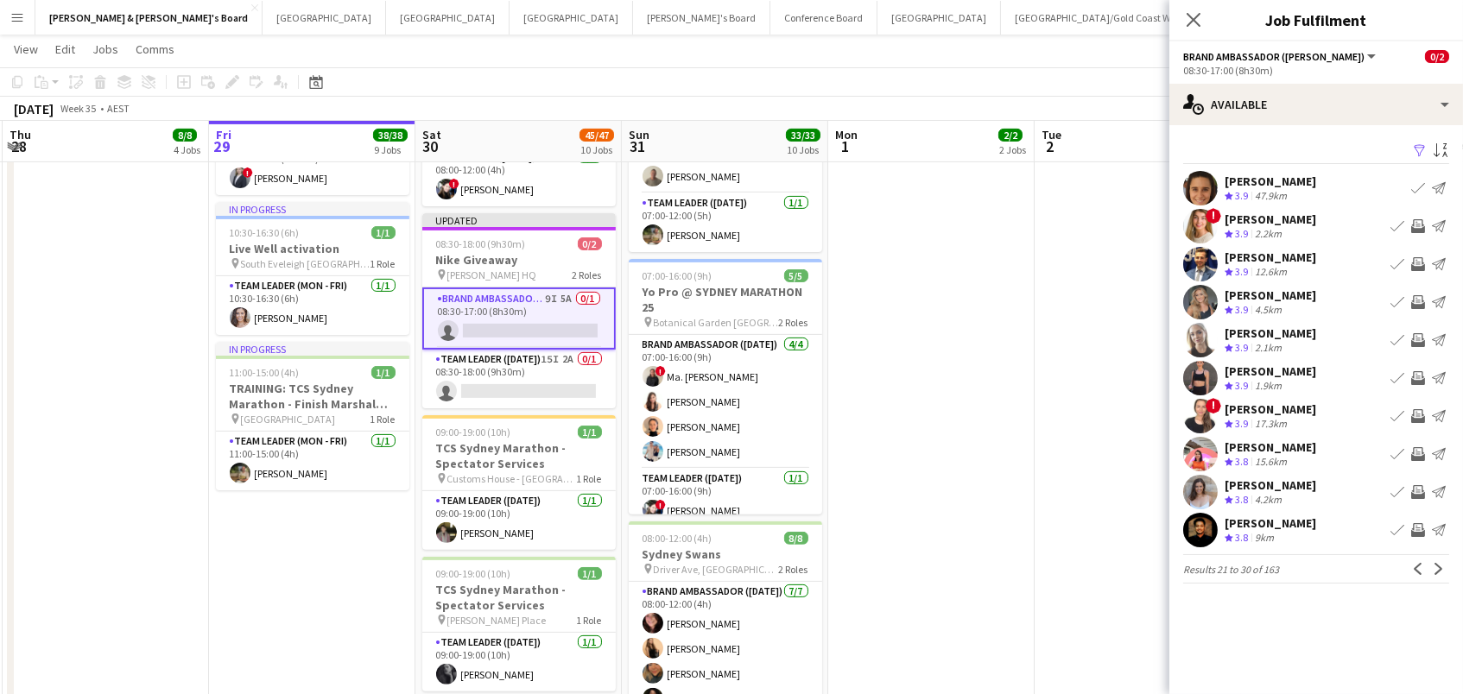
click at [1419, 226] on app-icon "Invite crew" at bounding box center [1418, 226] width 14 height 14
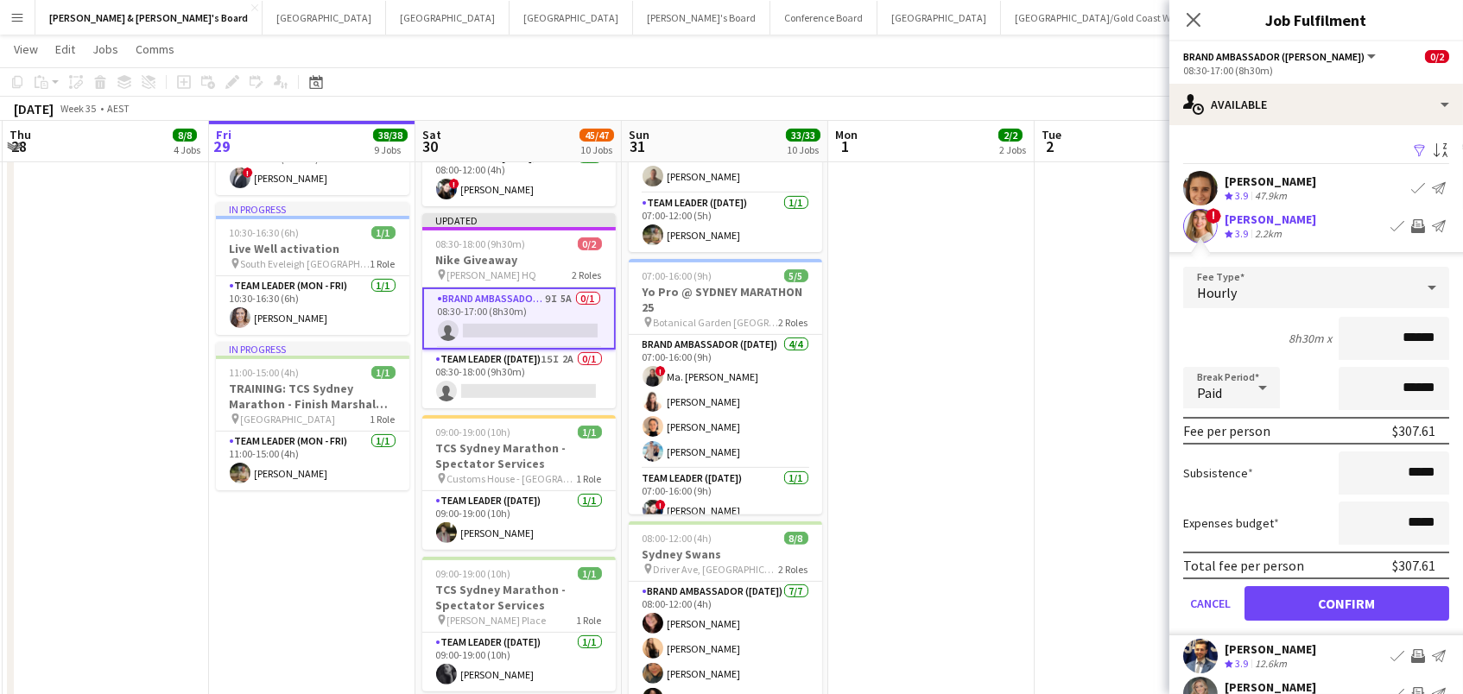
click at [1347, 601] on button "Confirm" at bounding box center [1347, 603] width 205 height 35
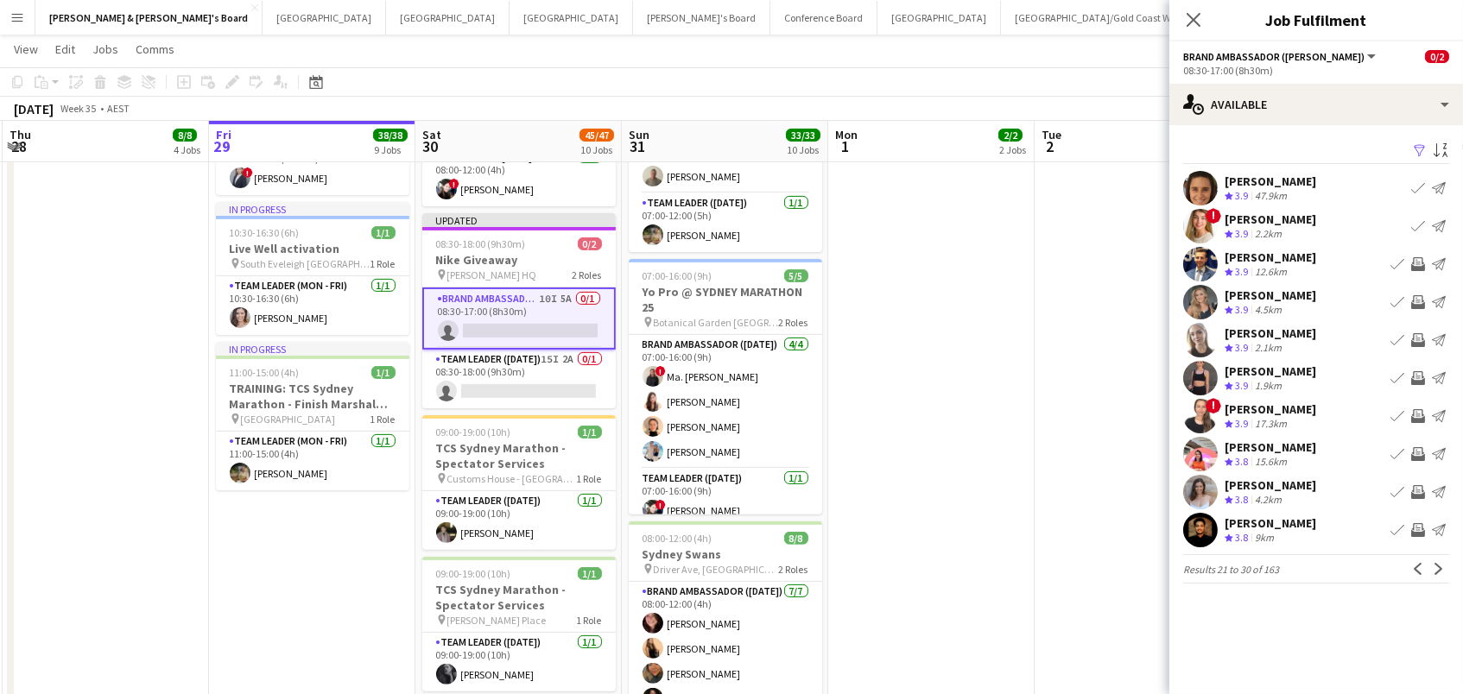
click at [1114, 231] on app-date-cell at bounding box center [1138, 42] width 206 height 1956
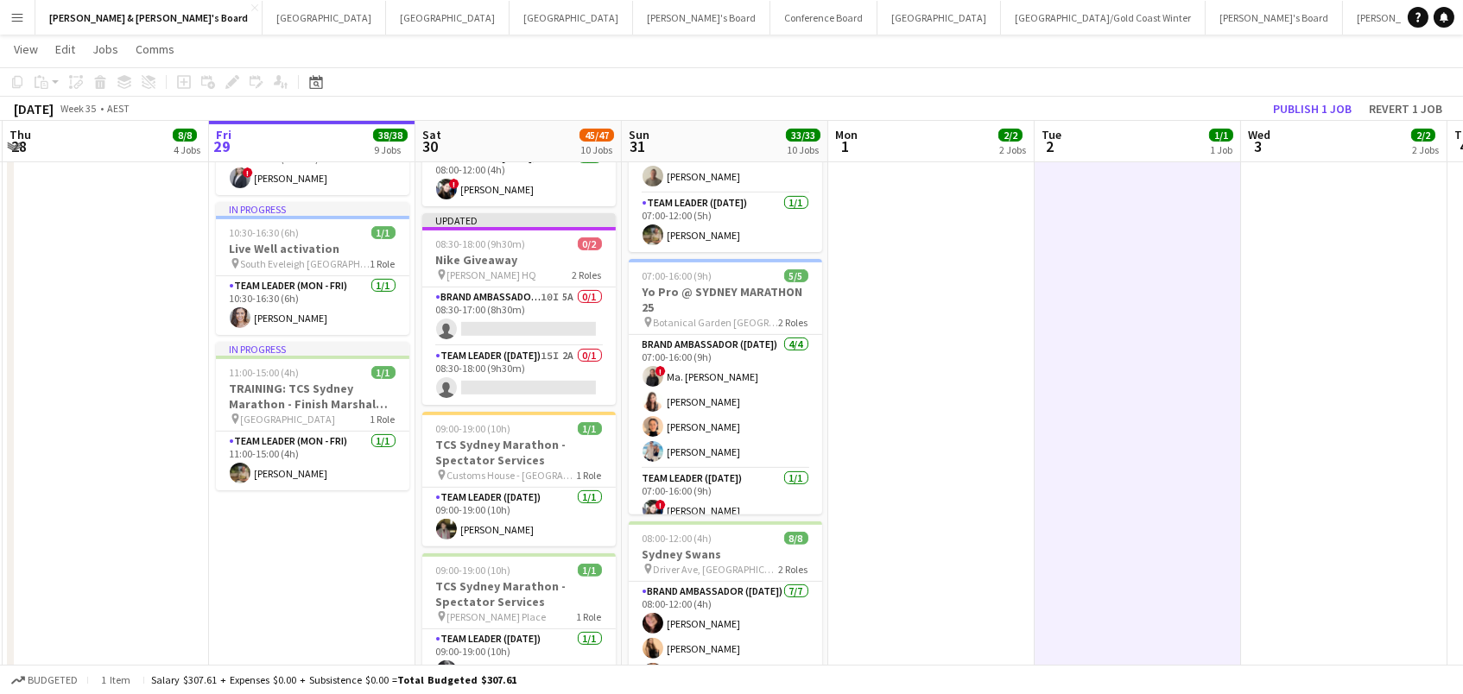
scroll to position [0, 409]
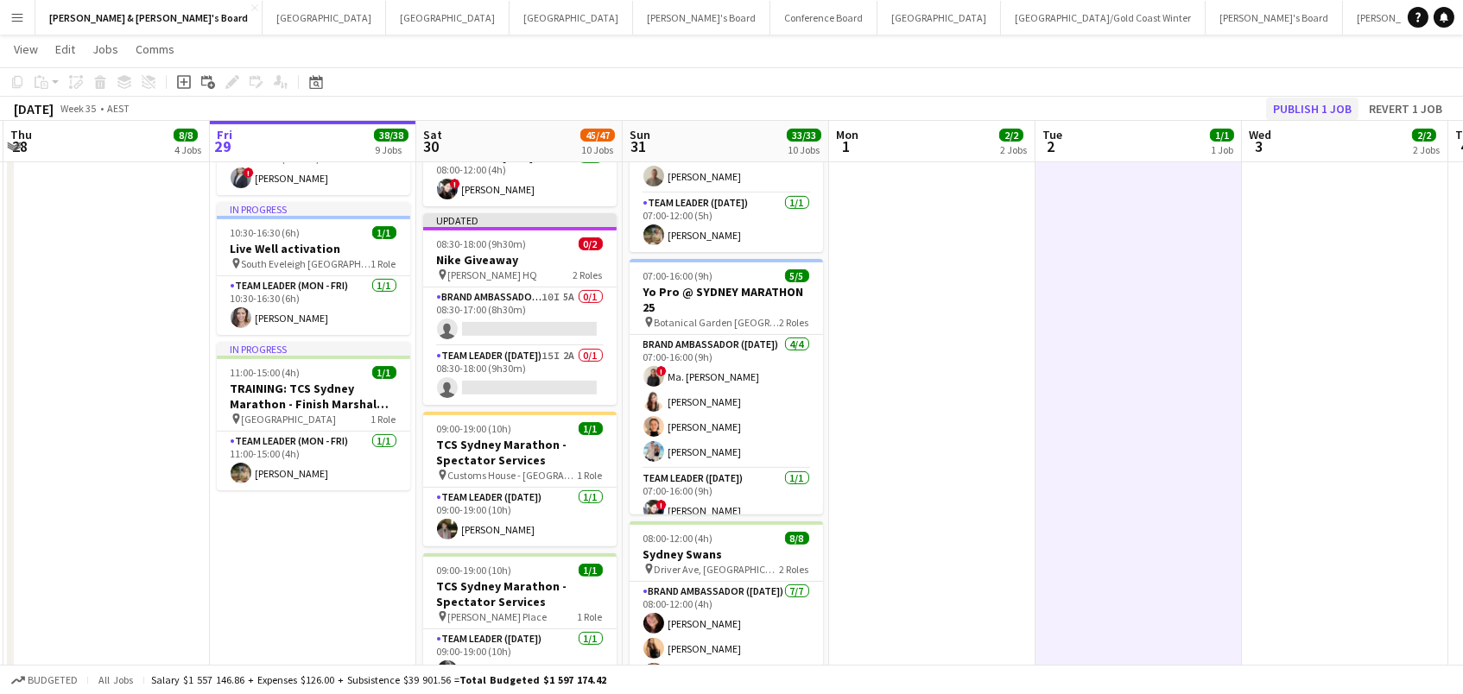
click at [1328, 118] on button "Publish 1 job" at bounding box center [1312, 109] width 92 height 22
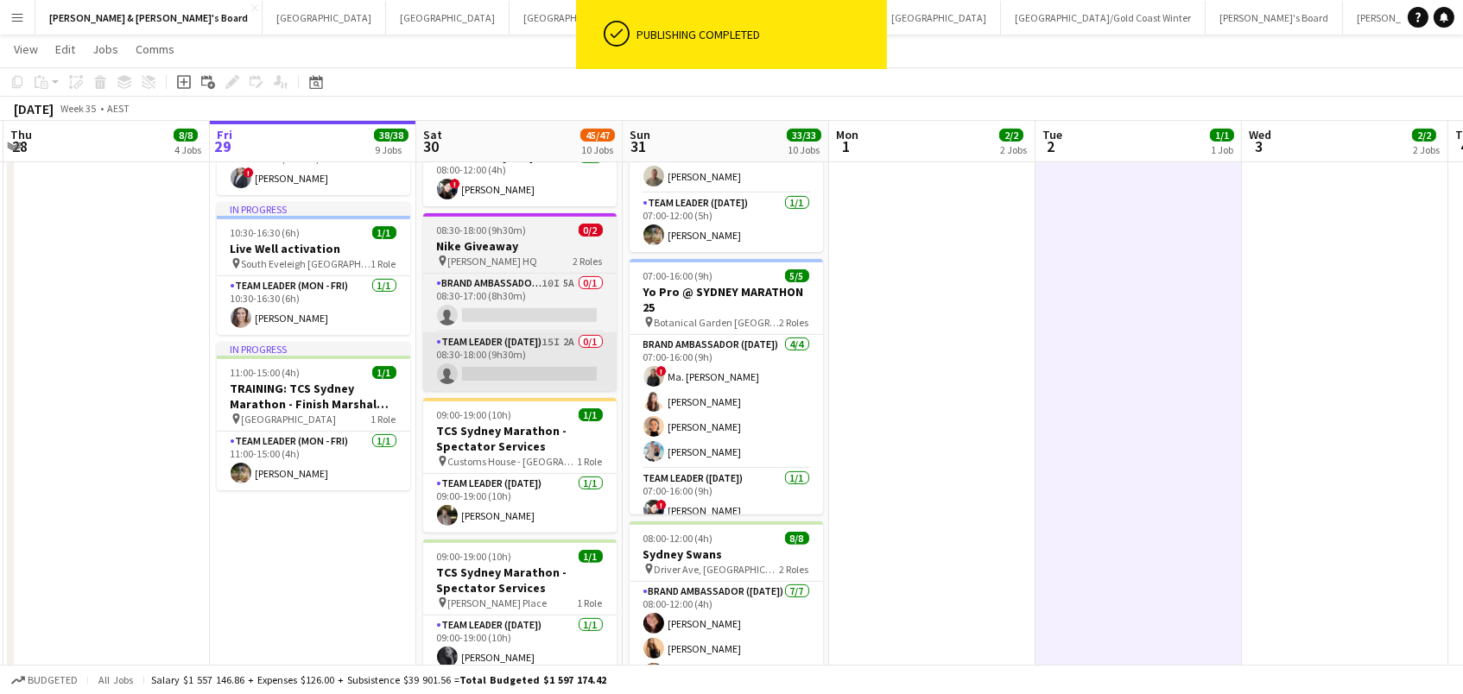
click at [530, 367] on app-card-role "Team Leader (Saturday) 15I 2A 0/1 08:30-18:00 (9h30m) single-neutral-actions" at bounding box center [519, 362] width 193 height 59
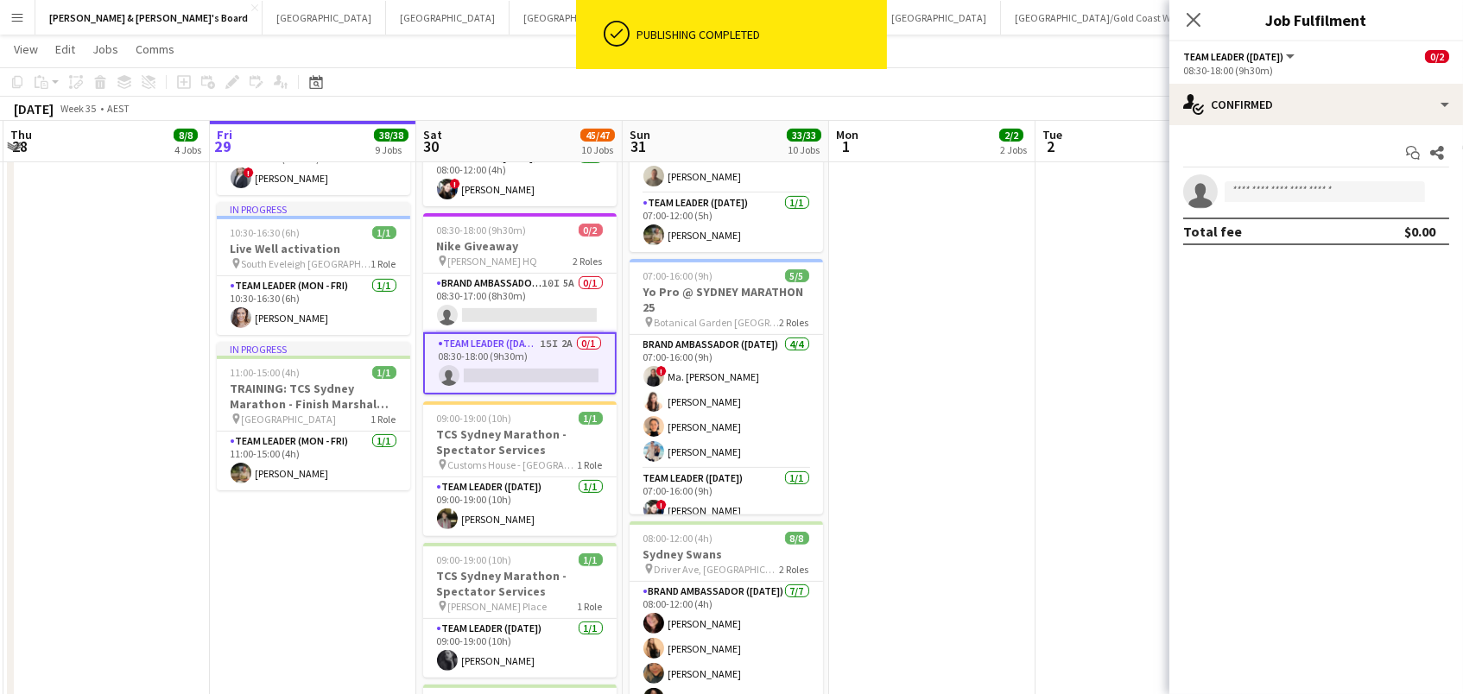
scroll to position [0, 408]
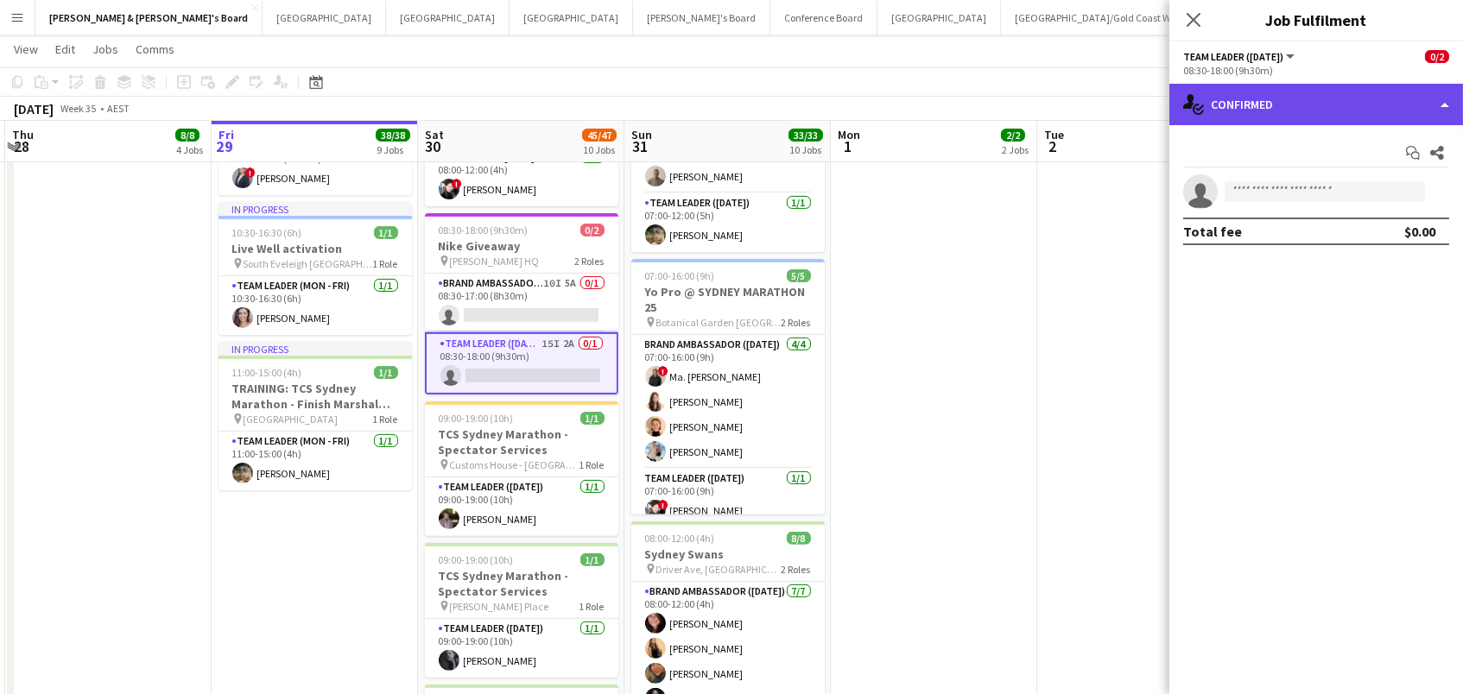
click at [1366, 94] on div "single-neutral-actions-check-2 Confirmed" at bounding box center [1316, 104] width 294 height 41
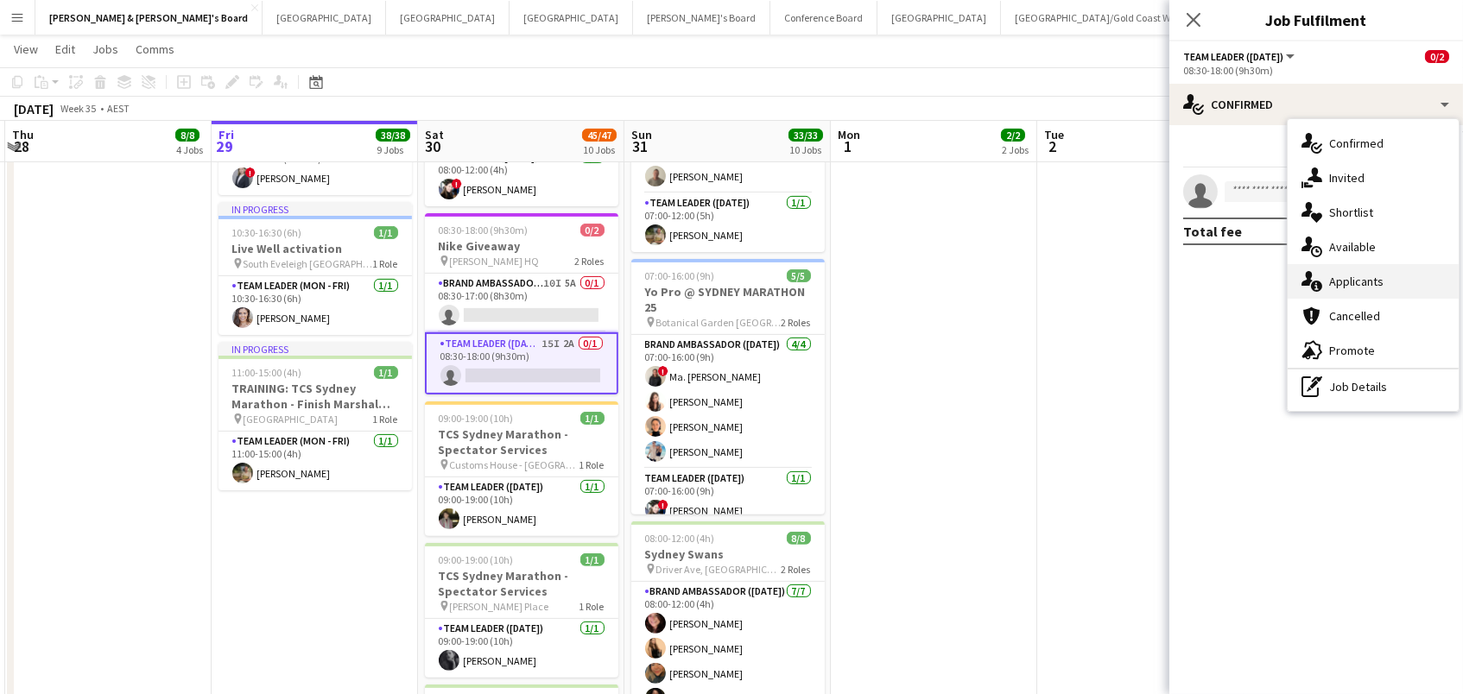
click at [1381, 277] on div "single-neutral-actions-information Applicants" at bounding box center [1373, 281] width 171 height 35
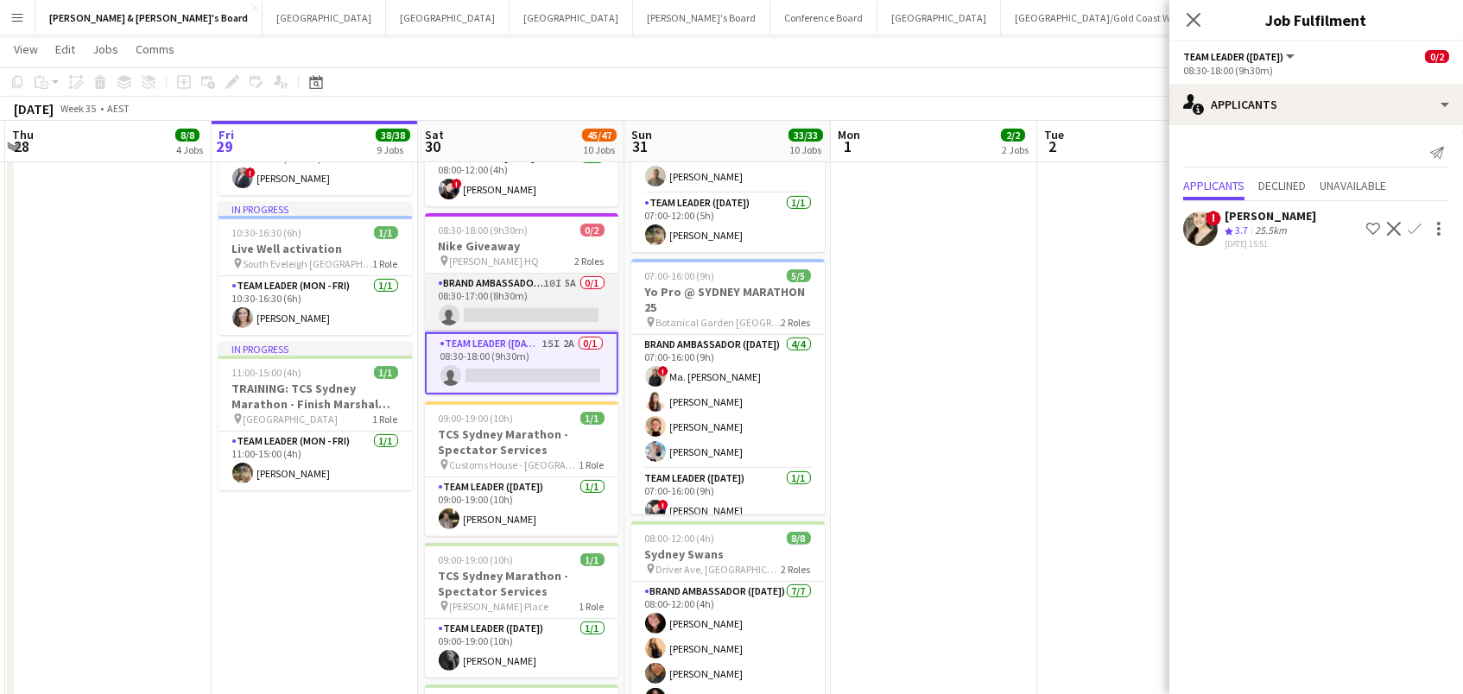
click at [549, 283] on app-card-role "Brand Ambassador (Mon - Fri) 10I 5A 0/1 08:30-17:00 (8h30m) single-neutral-acti…" at bounding box center [521, 303] width 193 height 59
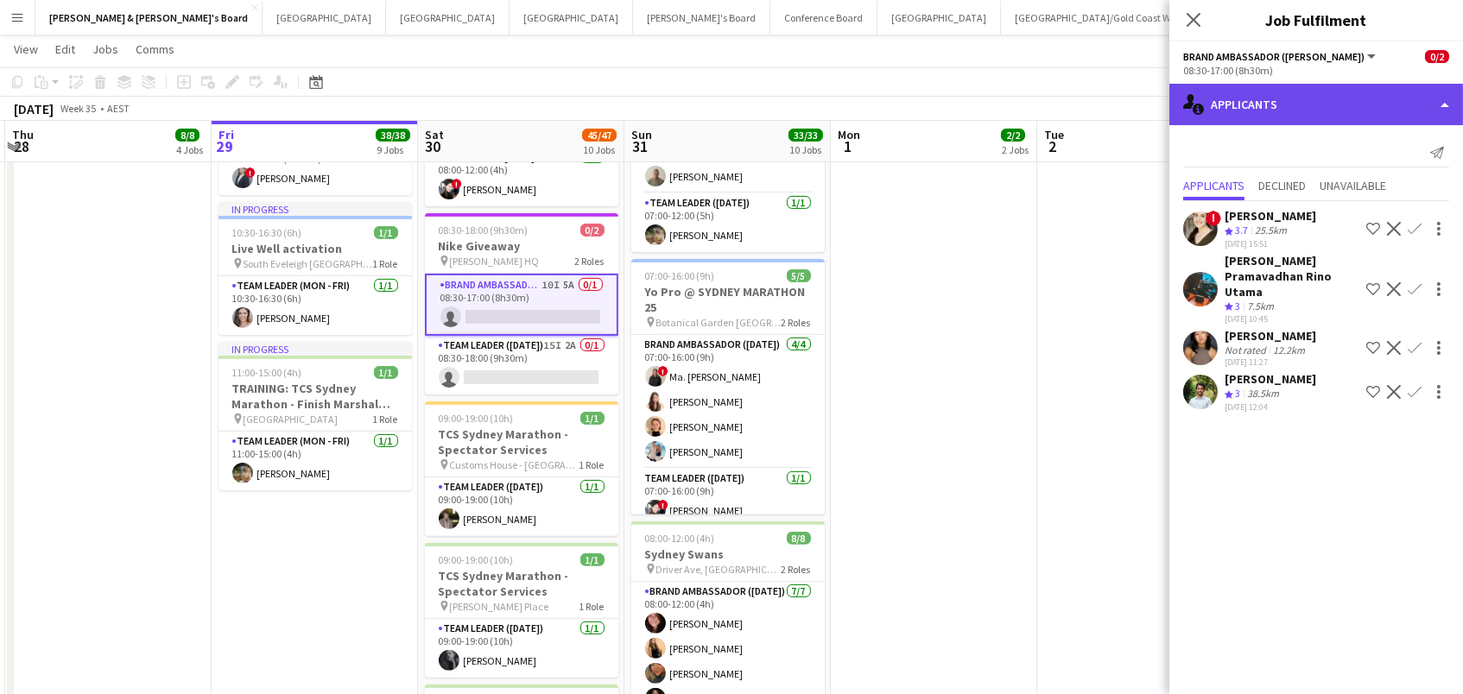
click at [1271, 110] on div "single-neutral-actions-information Applicants" at bounding box center [1316, 104] width 294 height 41
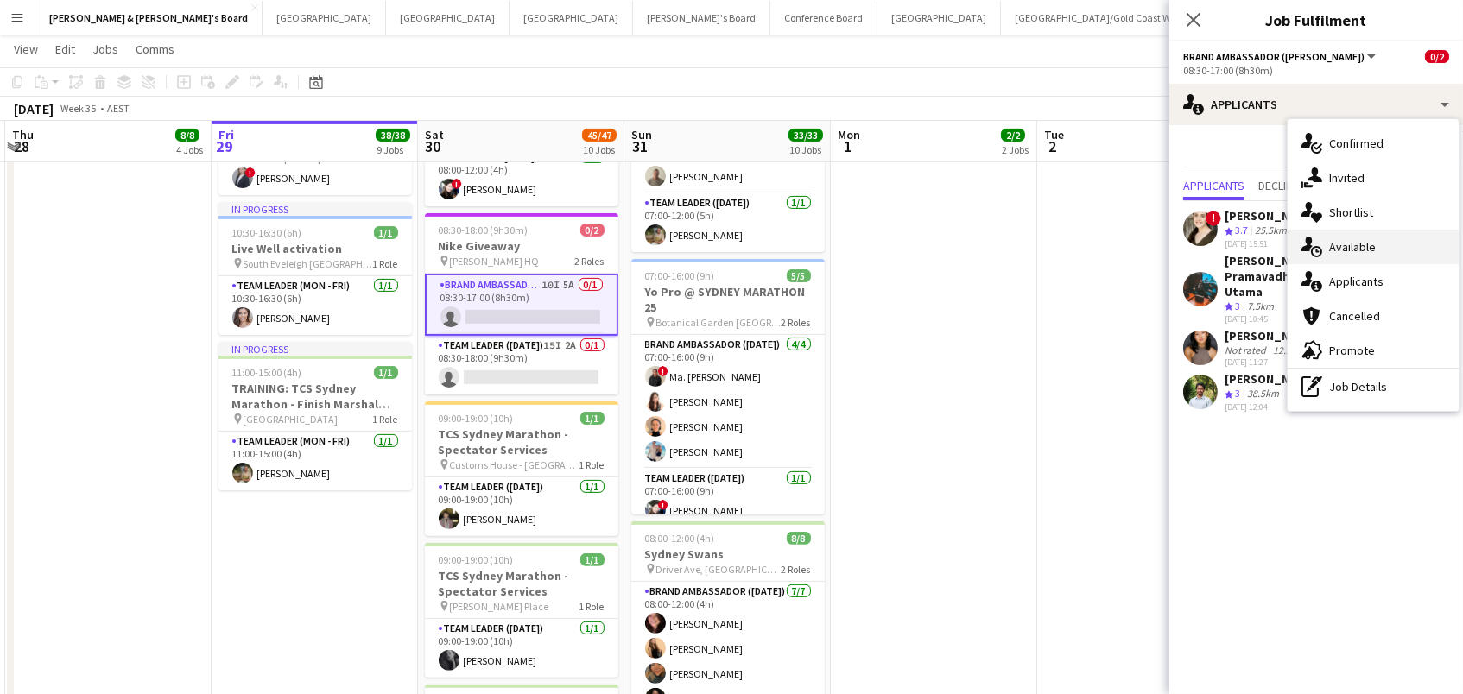
click at [1302, 251] on icon "single-neutral-actions-upload" at bounding box center [1312, 247] width 21 height 21
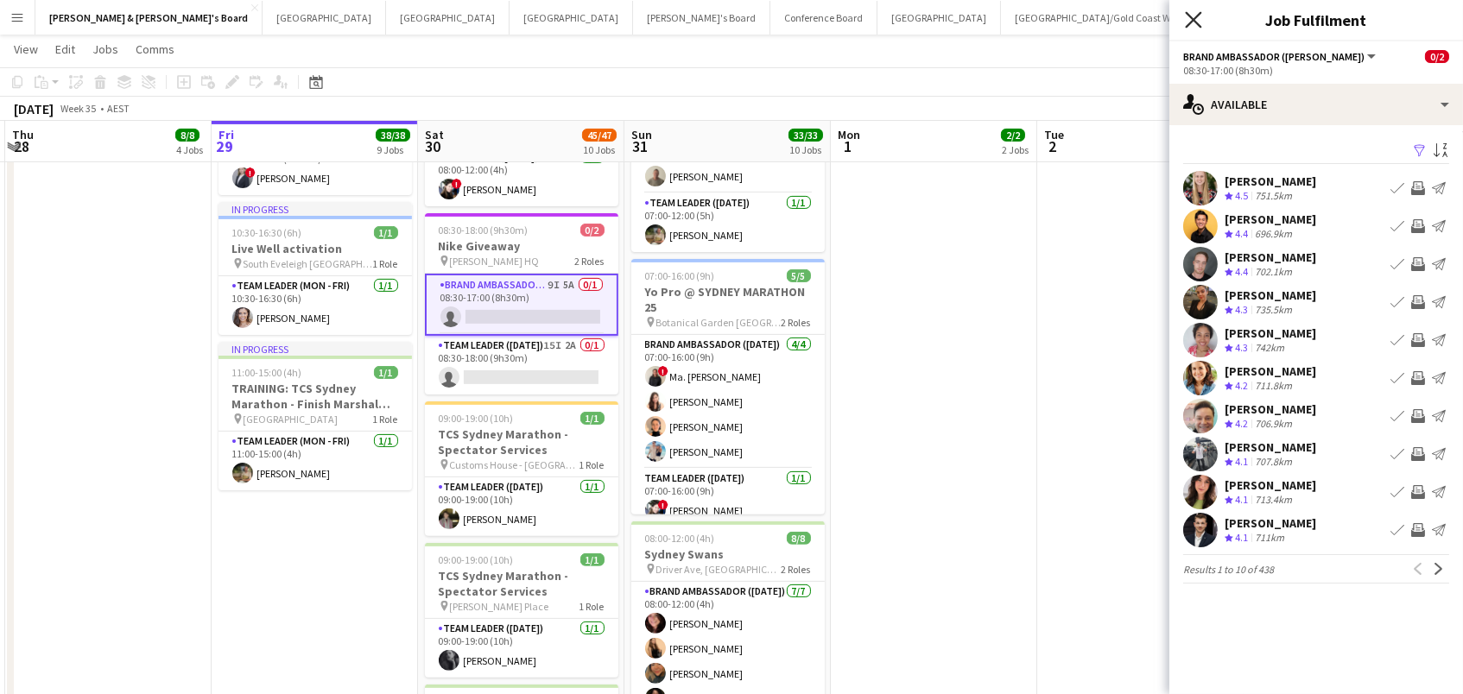
click at [1188, 23] on icon at bounding box center [1193, 19] width 16 height 16
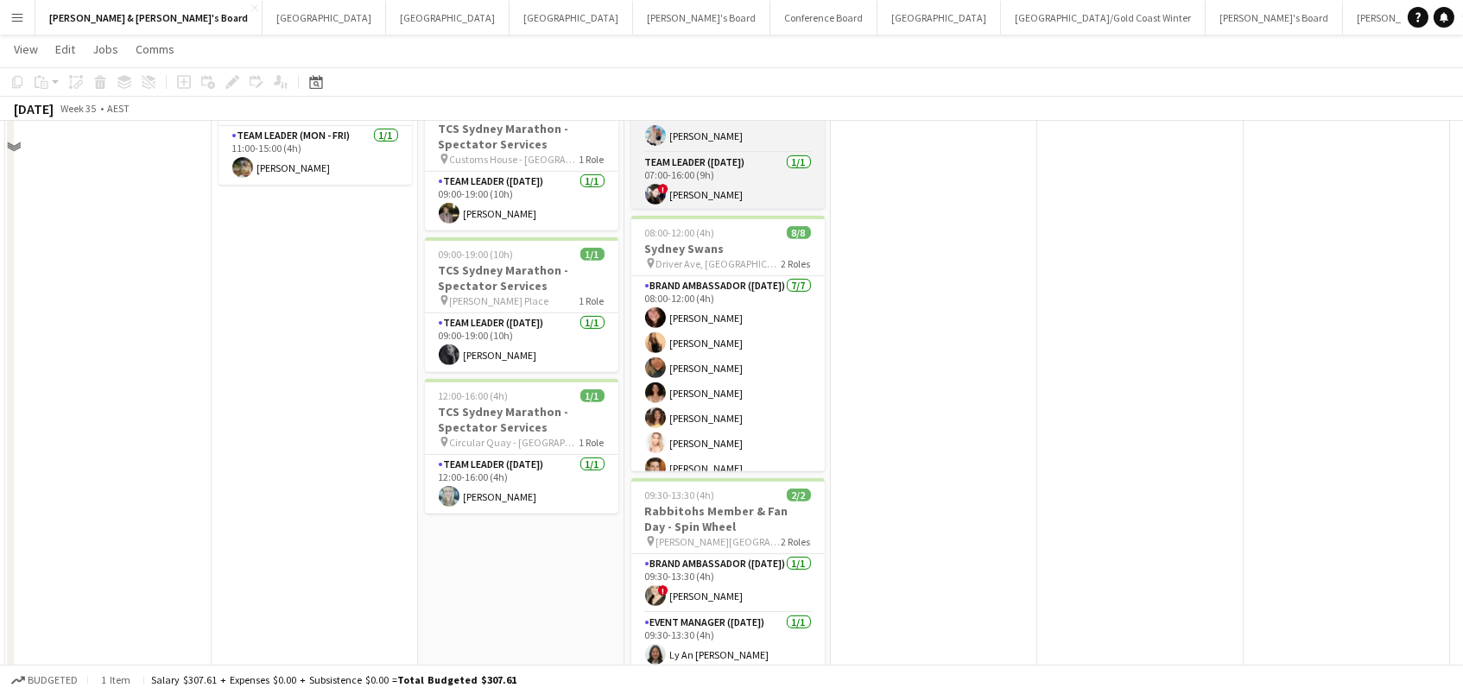
scroll to position [1671, 0]
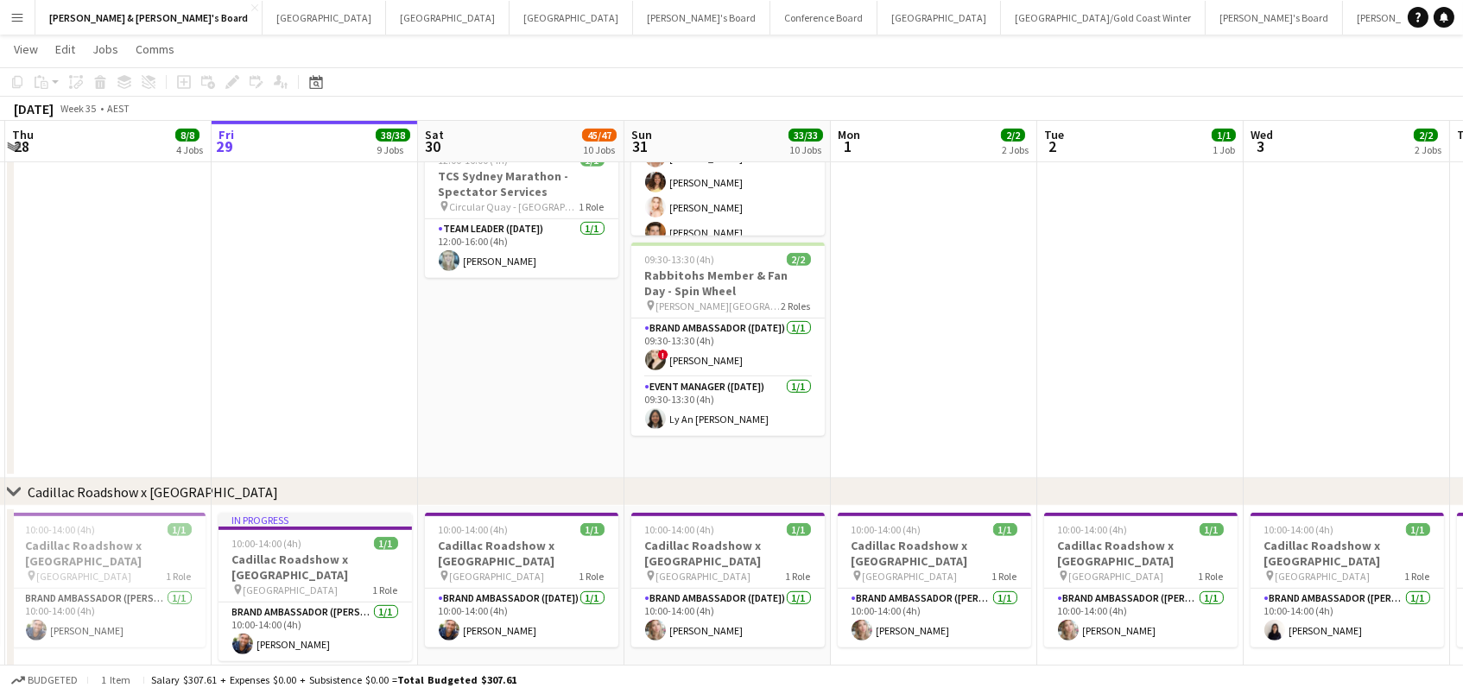
click at [667, 280] on h3 "Rabbitohs Member & Fan Day - Spin Wheel" at bounding box center [727, 283] width 193 height 31
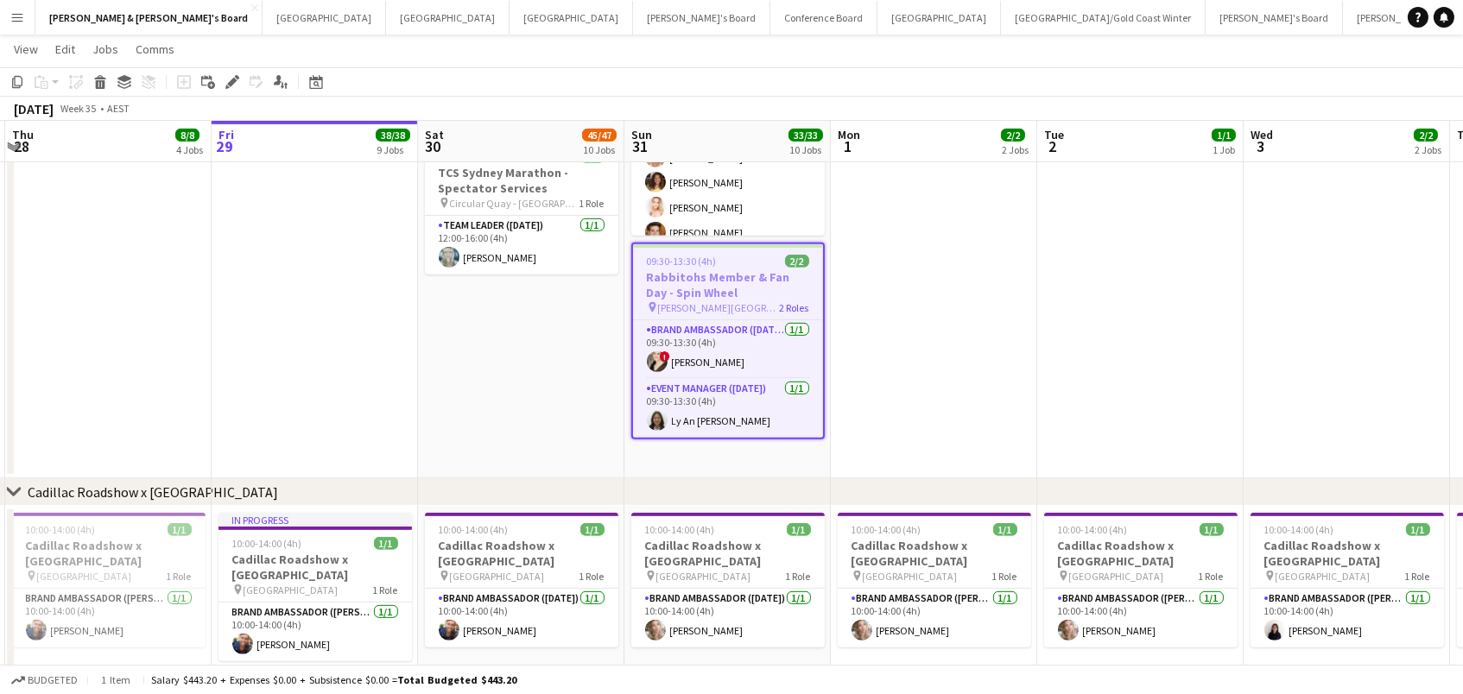
scroll to position [0, 407]
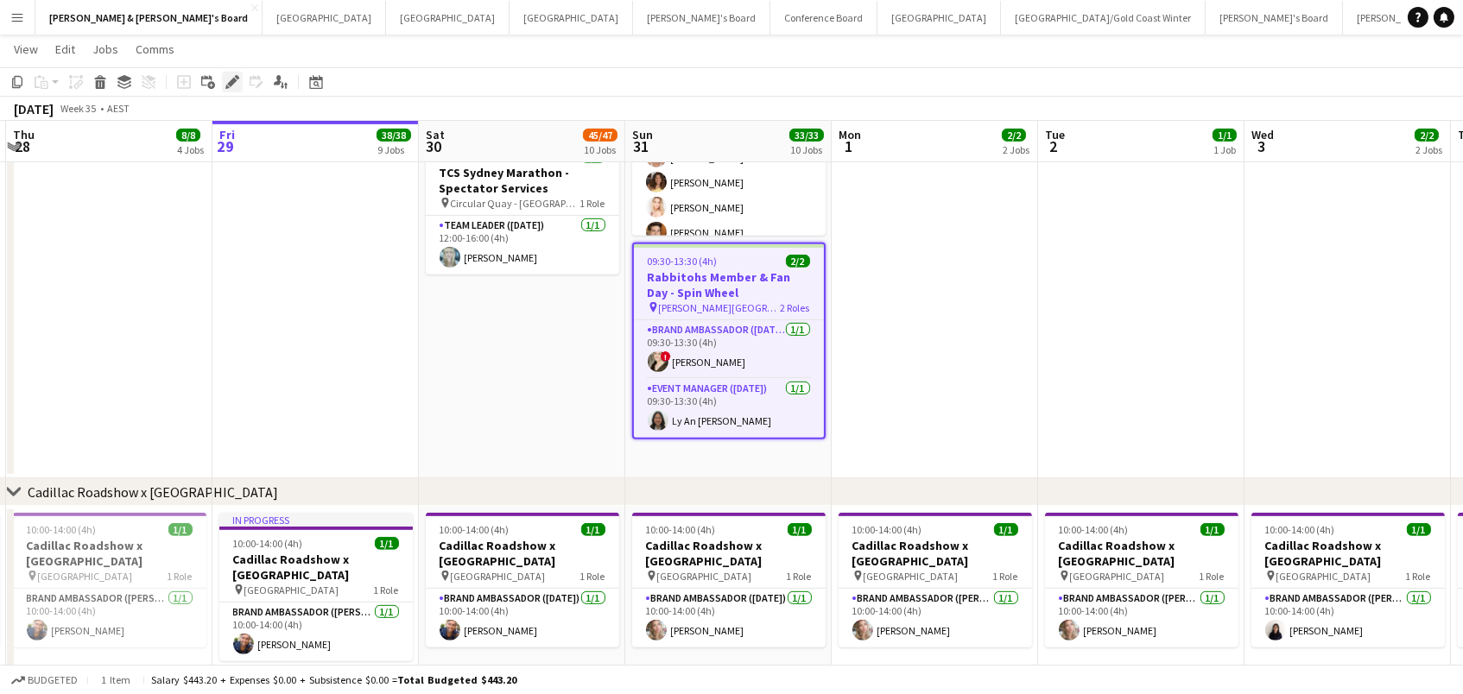
click at [225, 86] on icon "Edit" at bounding box center [232, 82] width 14 height 14
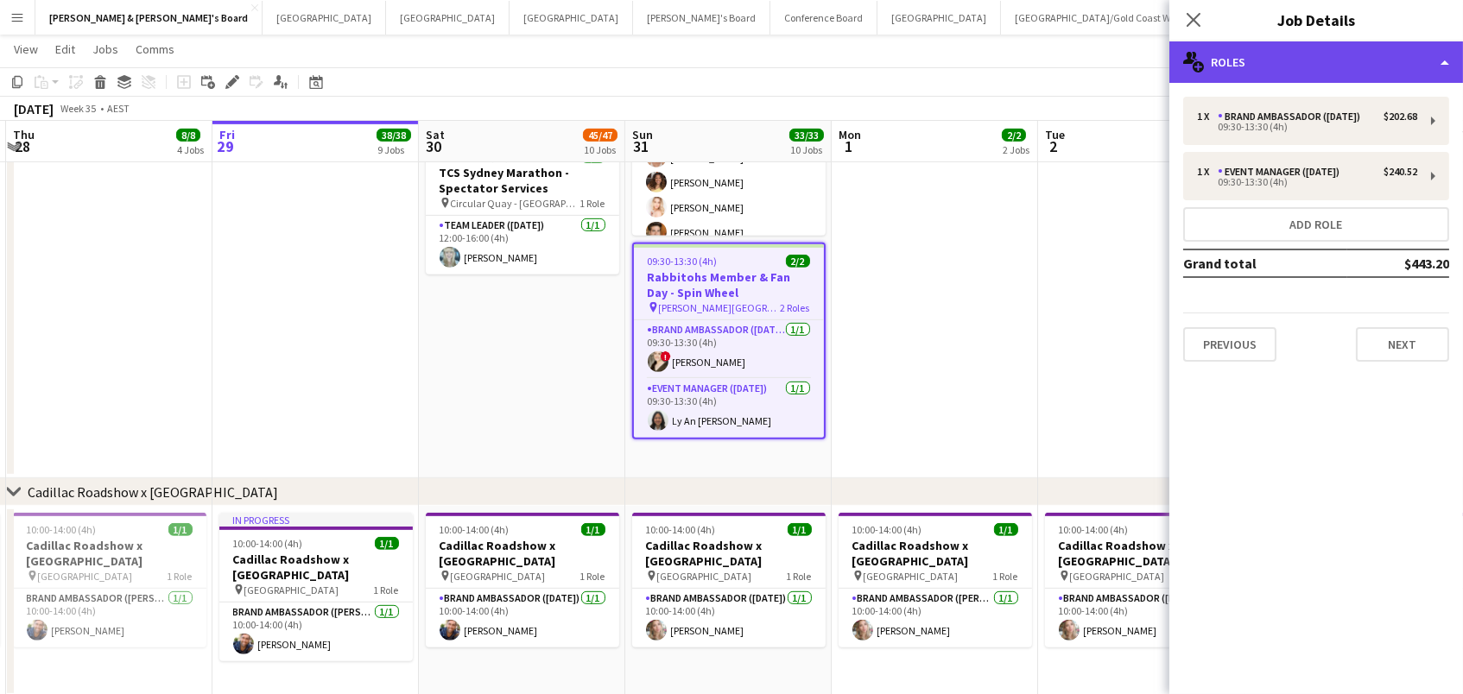
click at [1299, 67] on div "multiple-users-add Roles" at bounding box center [1316, 61] width 294 height 41
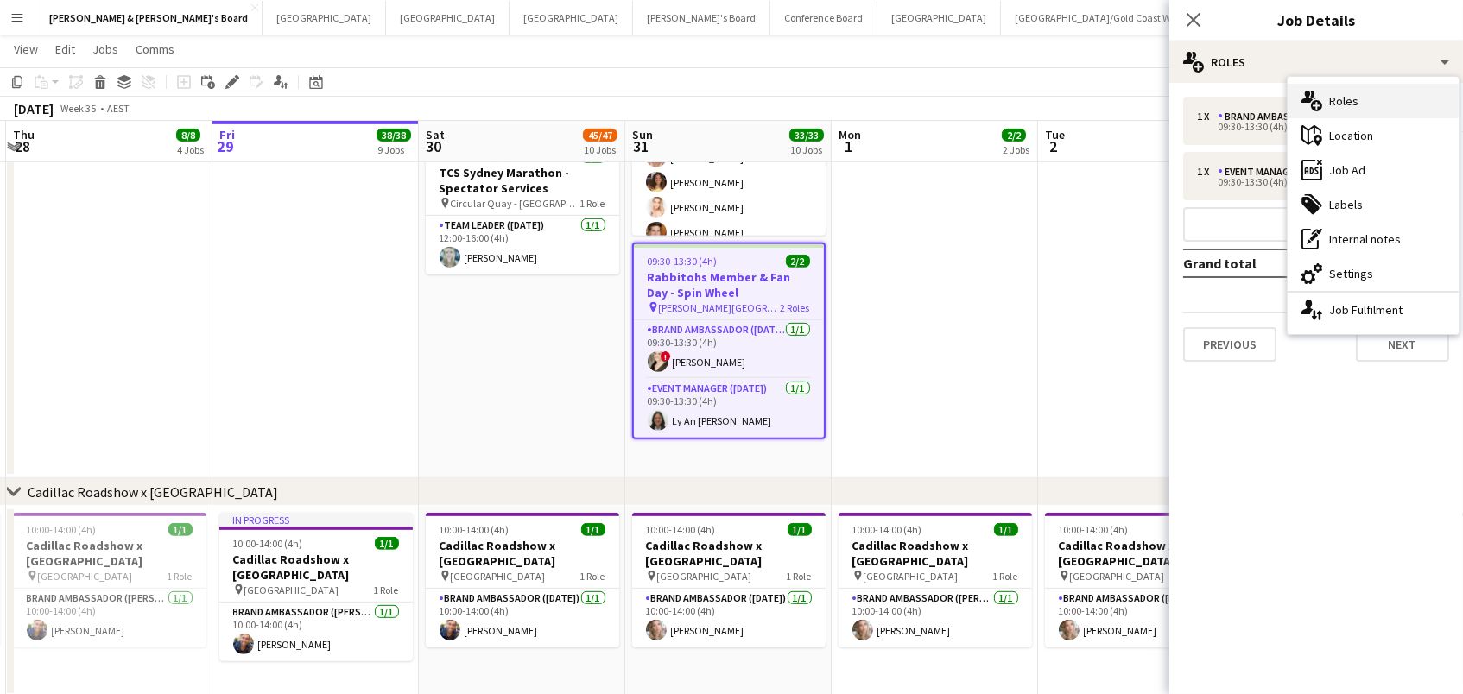
click at [1322, 98] on div "multiple-users-add Roles" at bounding box center [1373, 101] width 171 height 35
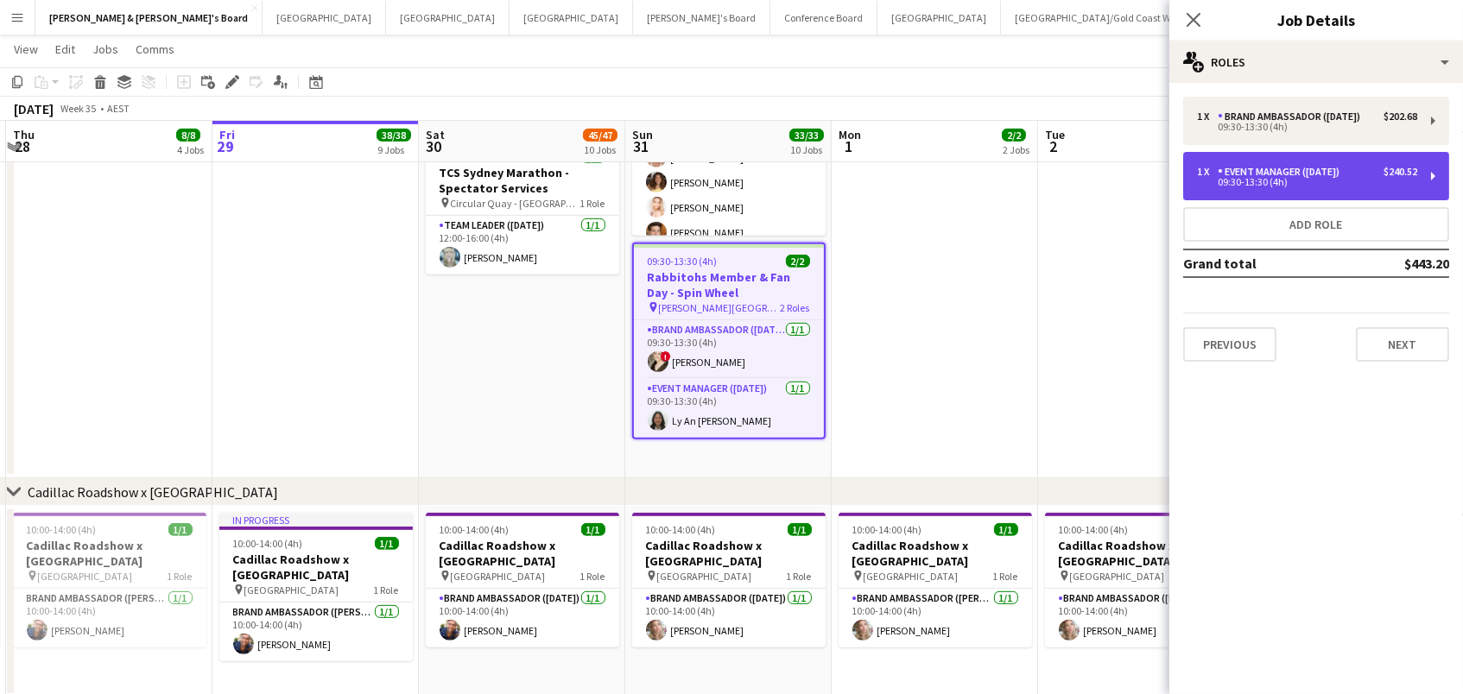
drag, startPoint x: 1306, startPoint y: 166, endPoint x: 1310, endPoint y: 181, distance: 15.3
click at [1310, 181] on div "1 x Event Manager (Sunday) $240.52 09:30-13:30 (4h)" at bounding box center [1307, 176] width 220 height 21
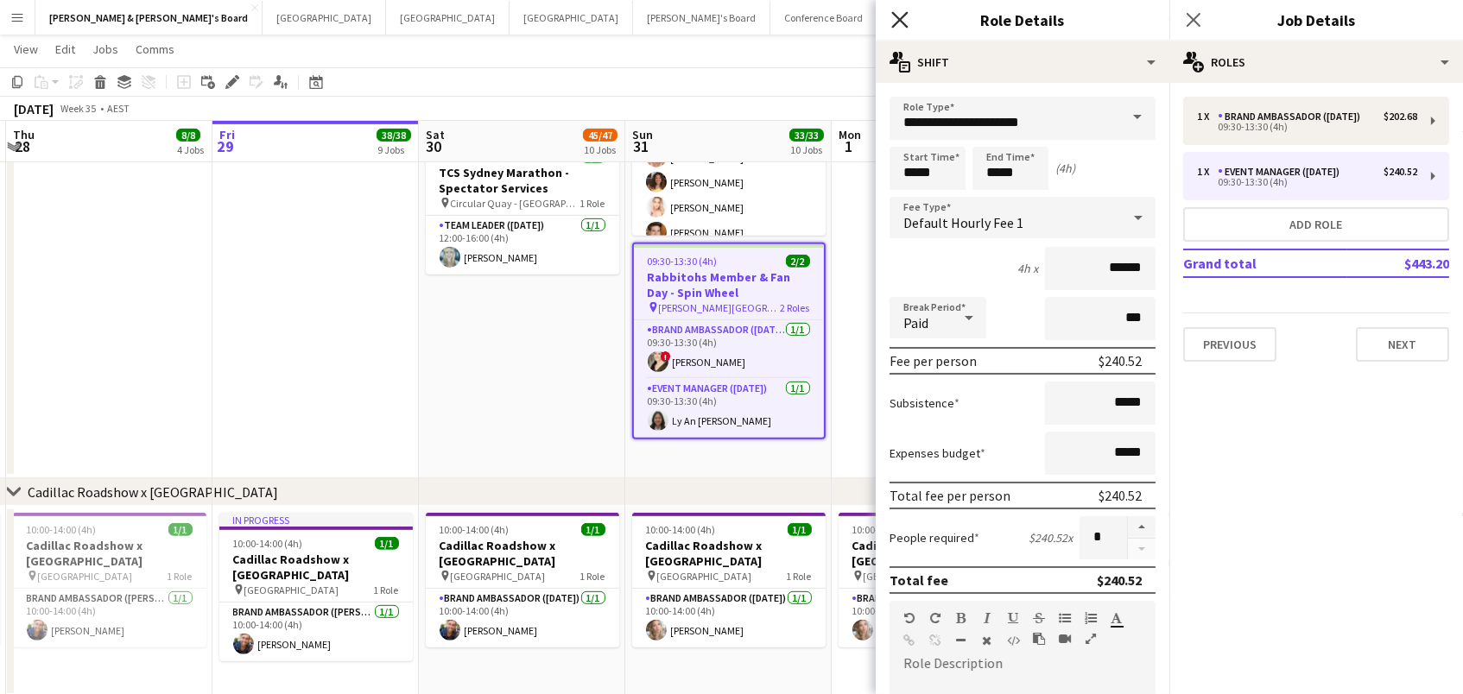
click at [895, 12] on icon "Close pop-in" at bounding box center [899, 19] width 16 height 16
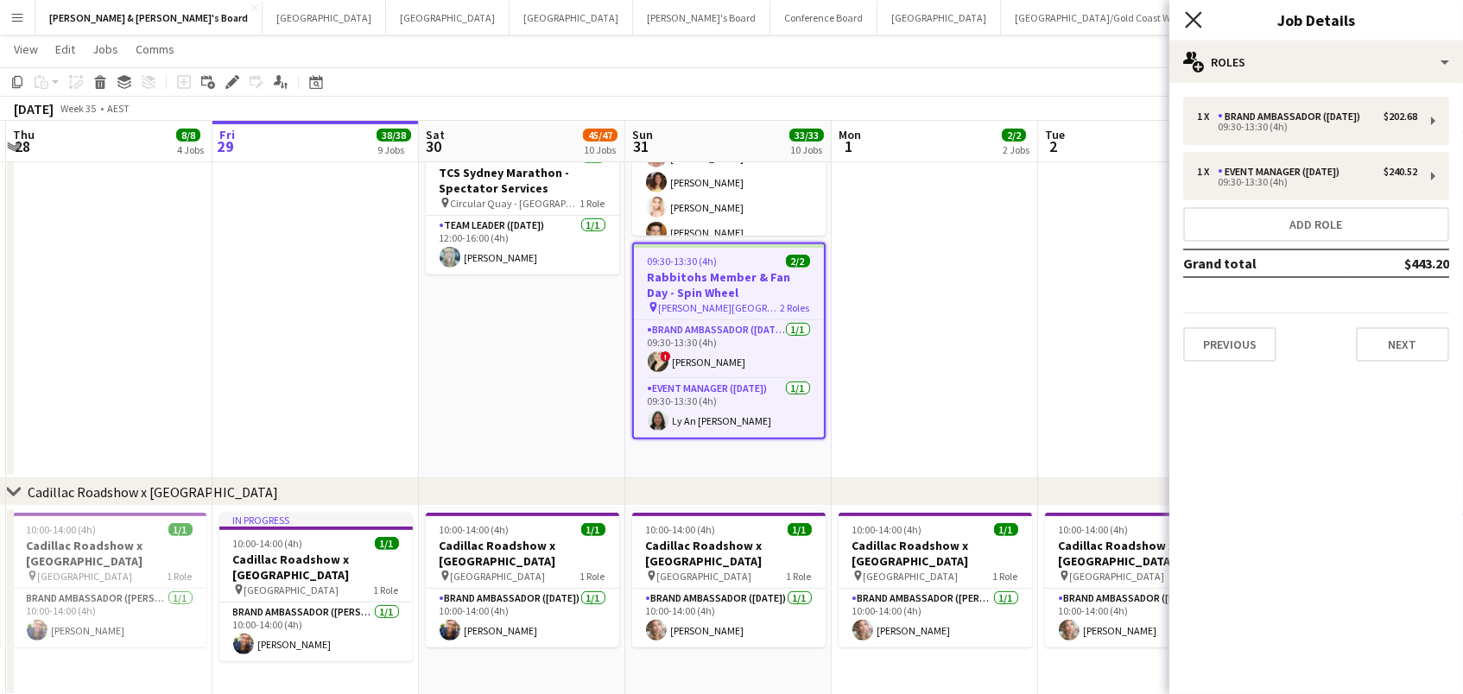
click at [1195, 14] on icon "Close pop-in" at bounding box center [1193, 19] width 16 height 16
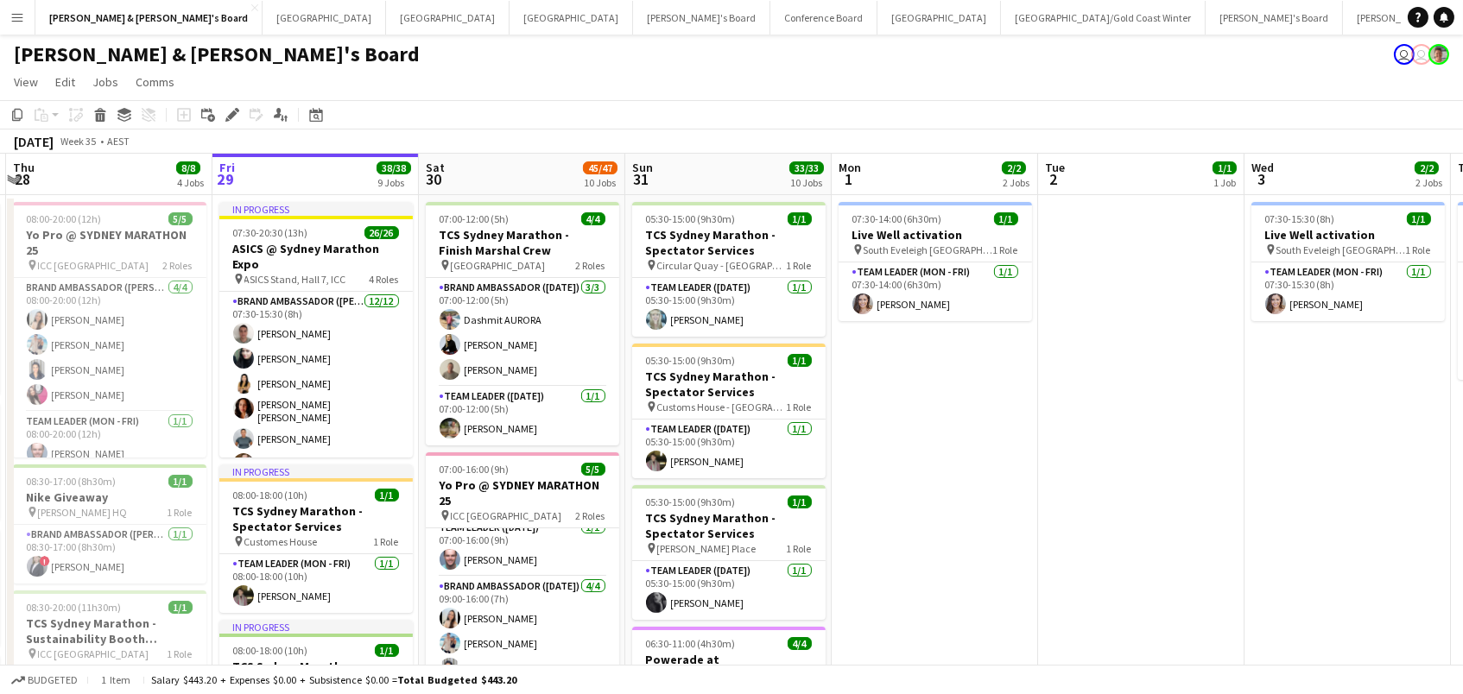
scroll to position [0, 0]
click at [1349, 3] on app-navbar "Menu Boards Boards Boards All jobs Status Workforce Workforce My Workforce Recr…" at bounding box center [731, 17] width 1463 height 35
click at [1340, 1] on app-navbar "Menu Boards Boards Boards All jobs Status Workforce Workforce My Workforce Recr…" at bounding box center [731, 17] width 1463 height 35
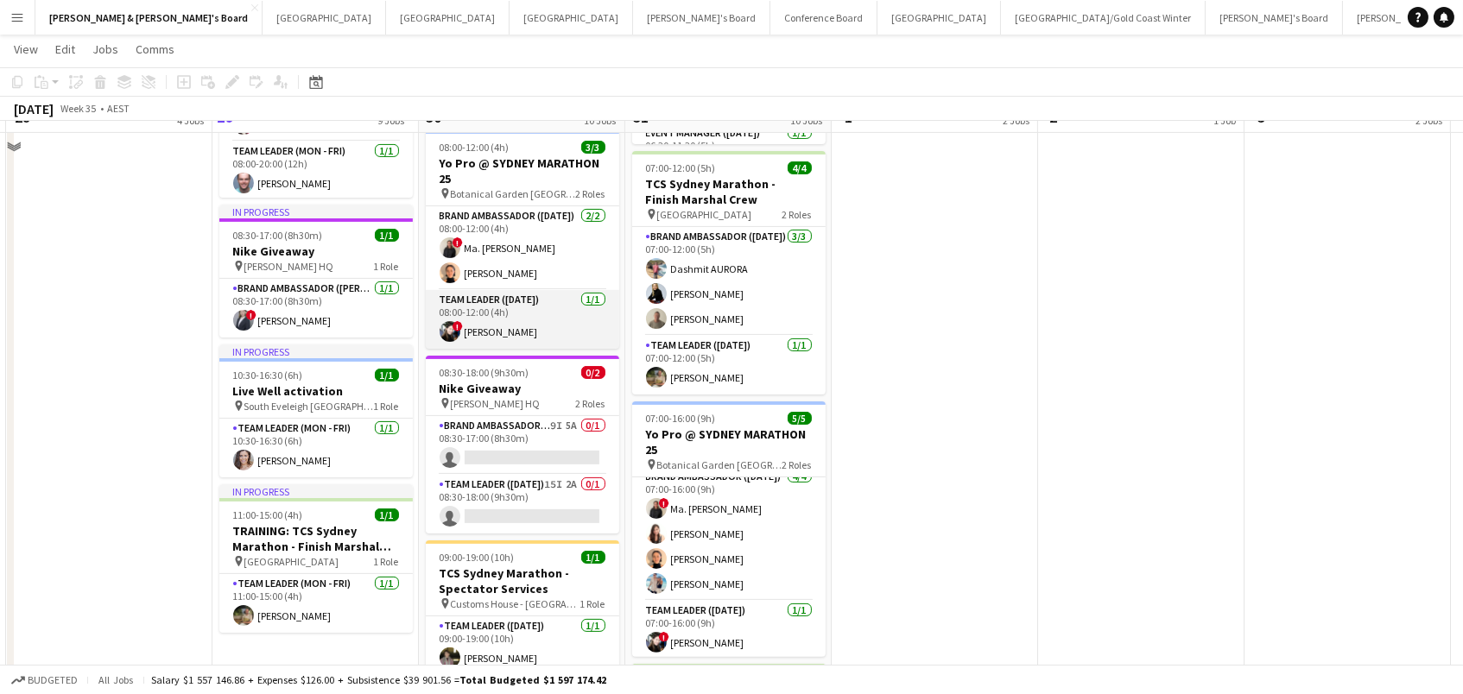
scroll to position [1002, 0]
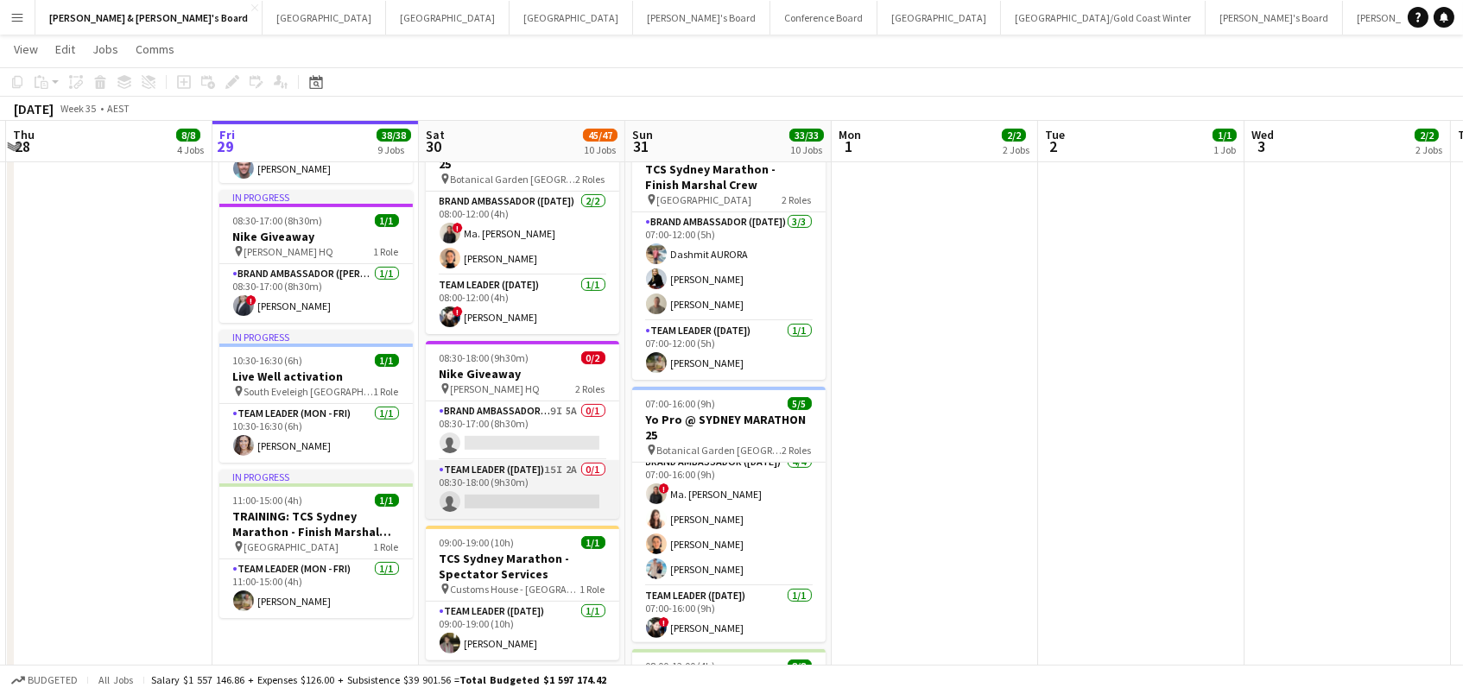
click at [539, 483] on app-card-role "Team Leader (Saturday) 15I 2A 0/1 08:30-18:00 (9h30m) single-neutral-actions" at bounding box center [522, 489] width 193 height 59
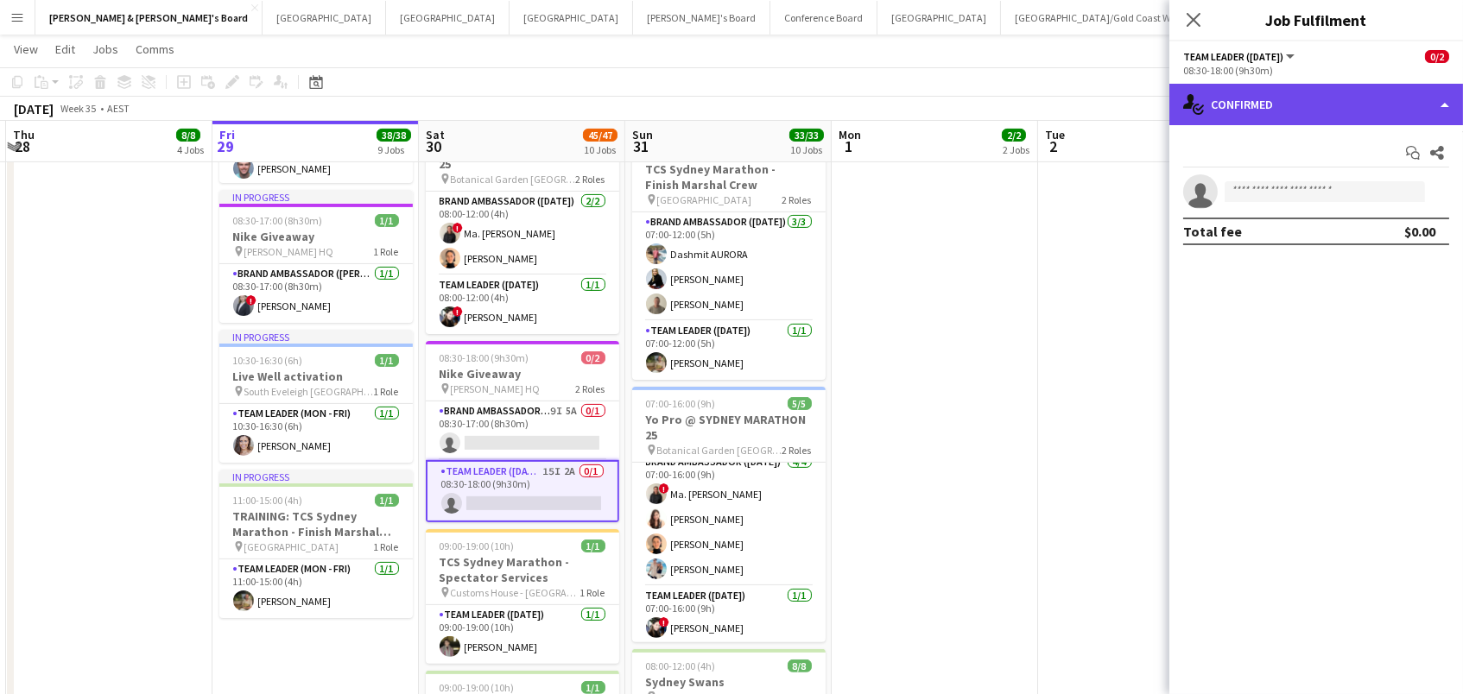
click at [1346, 89] on div "single-neutral-actions-check-2 Confirmed" at bounding box center [1316, 104] width 294 height 41
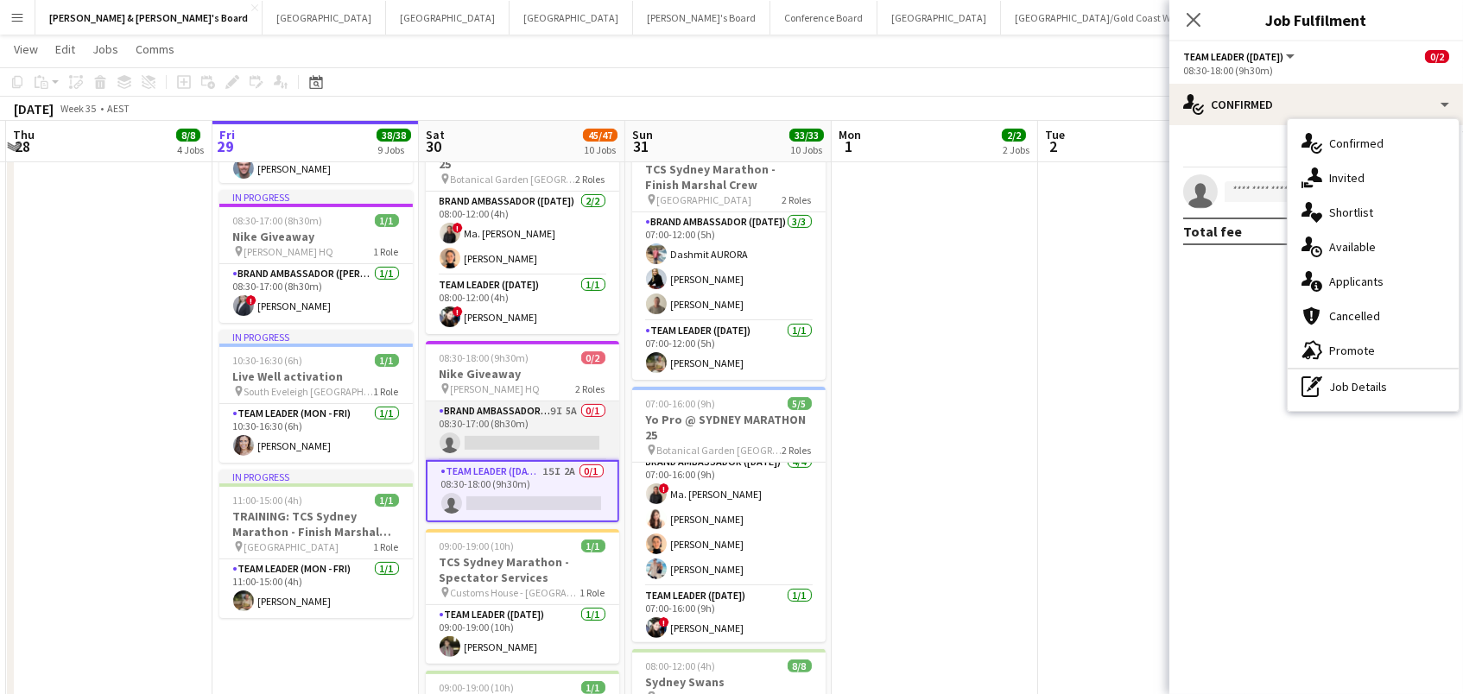
click at [476, 422] on app-card-role "Brand Ambassador (Mon - Fri) 9I 5A 0/1 08:30-17:00 (8h30m) single-neutral-actio…" at bounding box center [522, 431] width 193 height 59
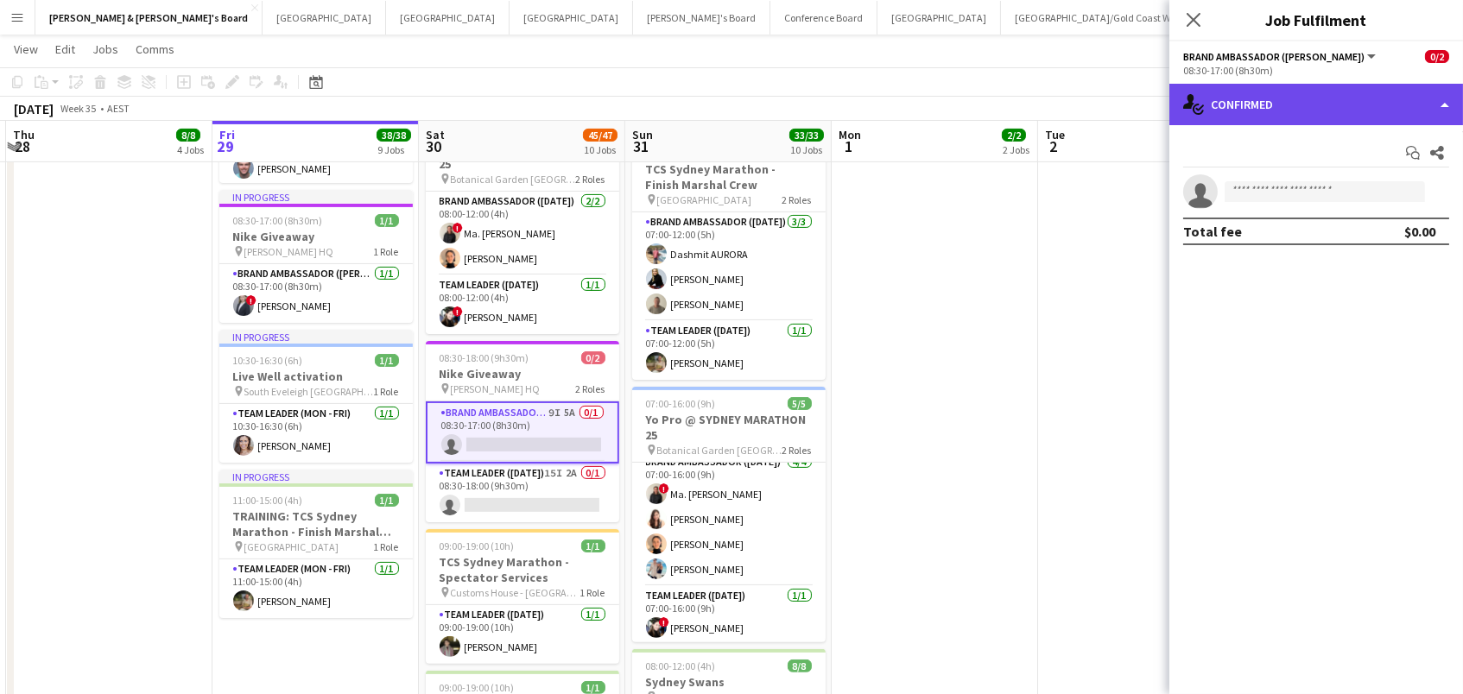
click at [1315, 112] on div "single-neutral-actions-check-2 Confirmed" at bounding box center [1316, 104] width 294 height 41
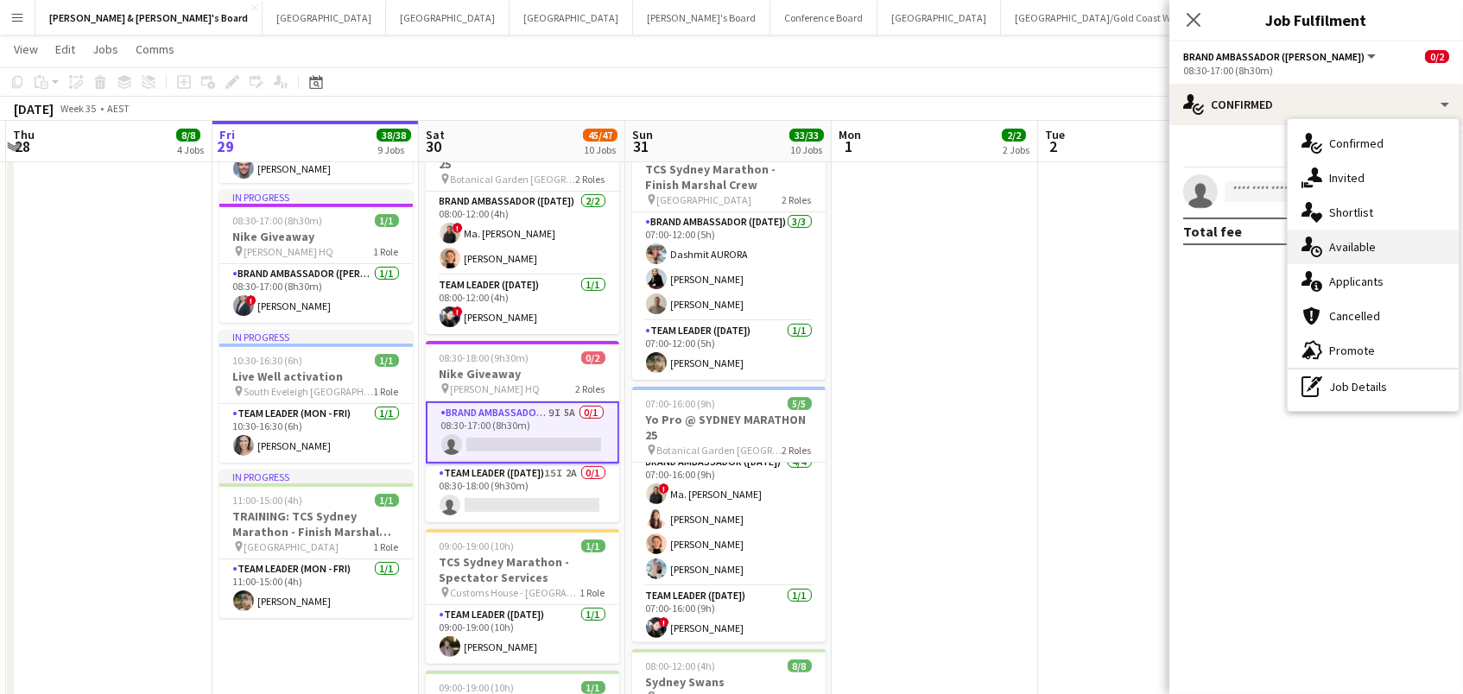
click at [1367, 238] on div "single-neutral-actions-upload Available" at bounding box center [1373, 247] width 171 height 35
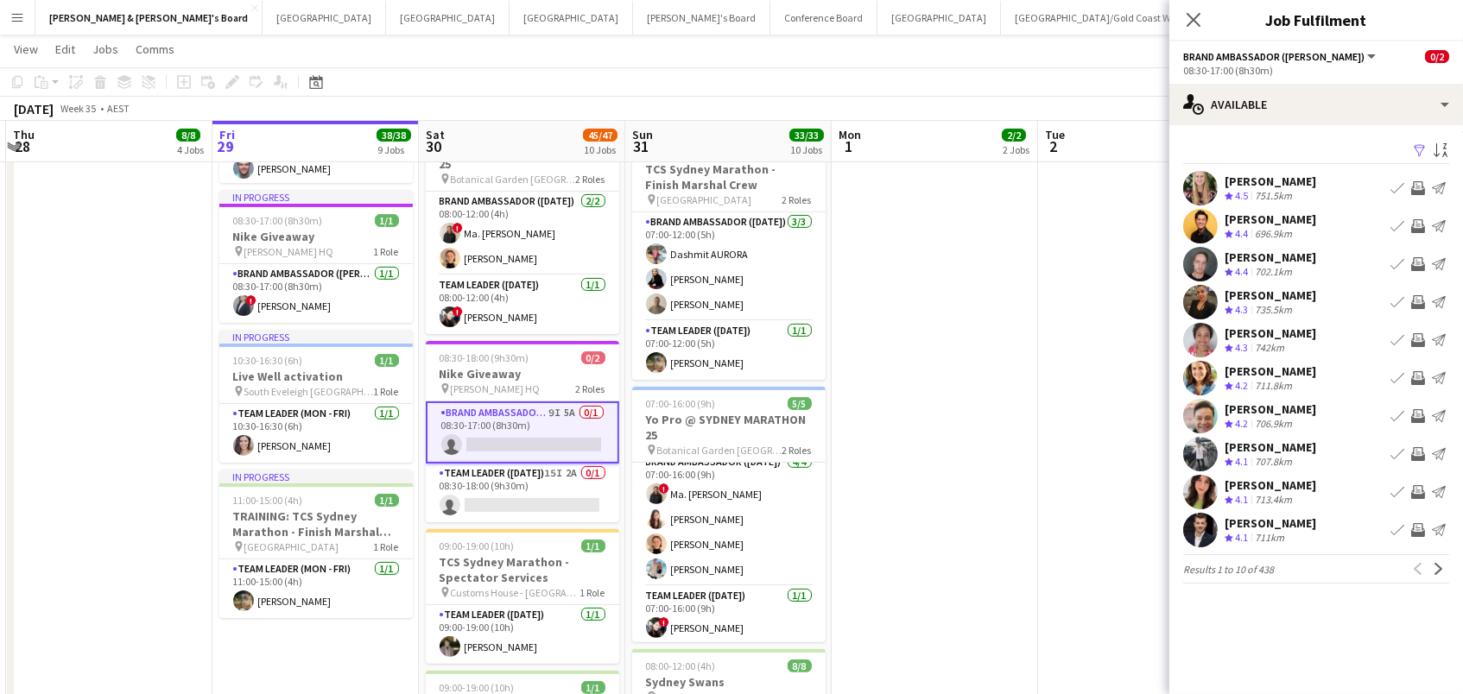
click at [1417, 148] on app-icon "Filter" at bounding box center [1420, 151] width 14 height 16
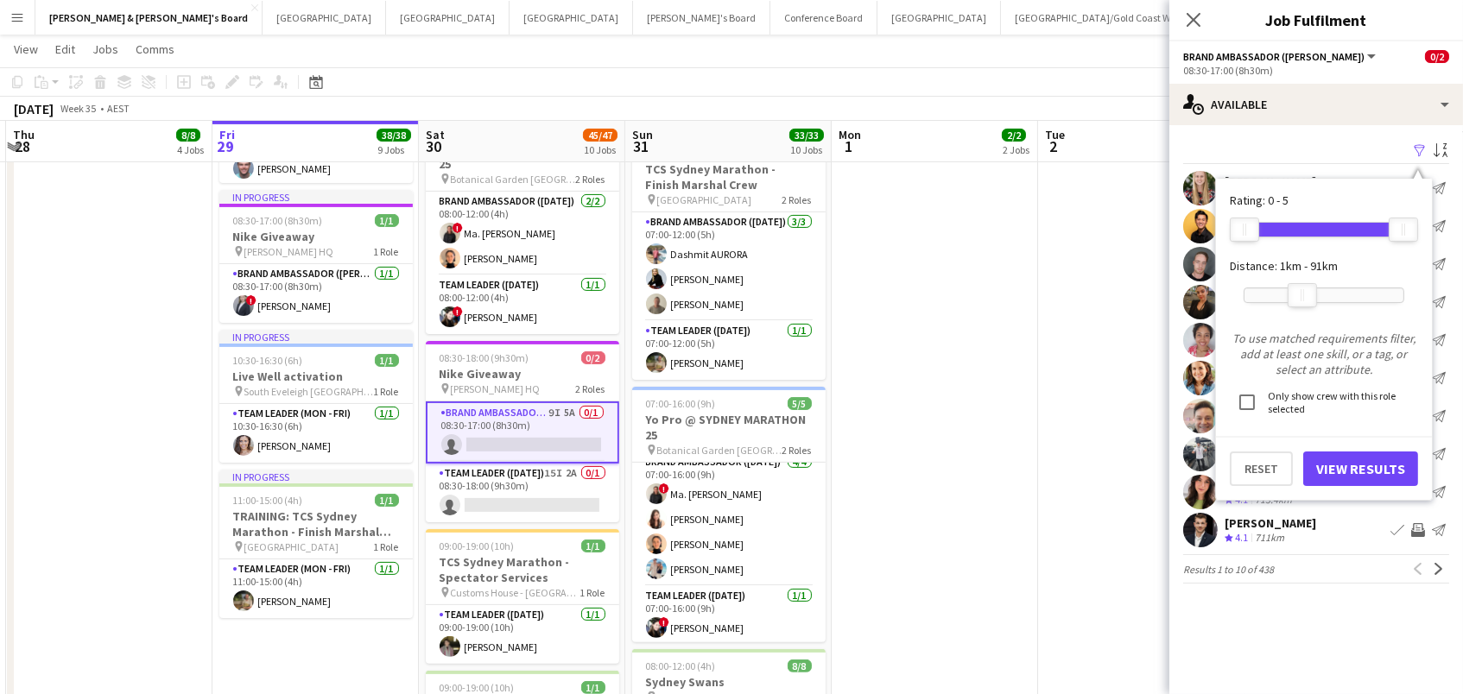
click at [1302, 295] on div at bounding box center [1324, 295] width 159 height 14
click at [1331, 459] on button "View Results" at bounding box center [1360, 469] width 115 height 35
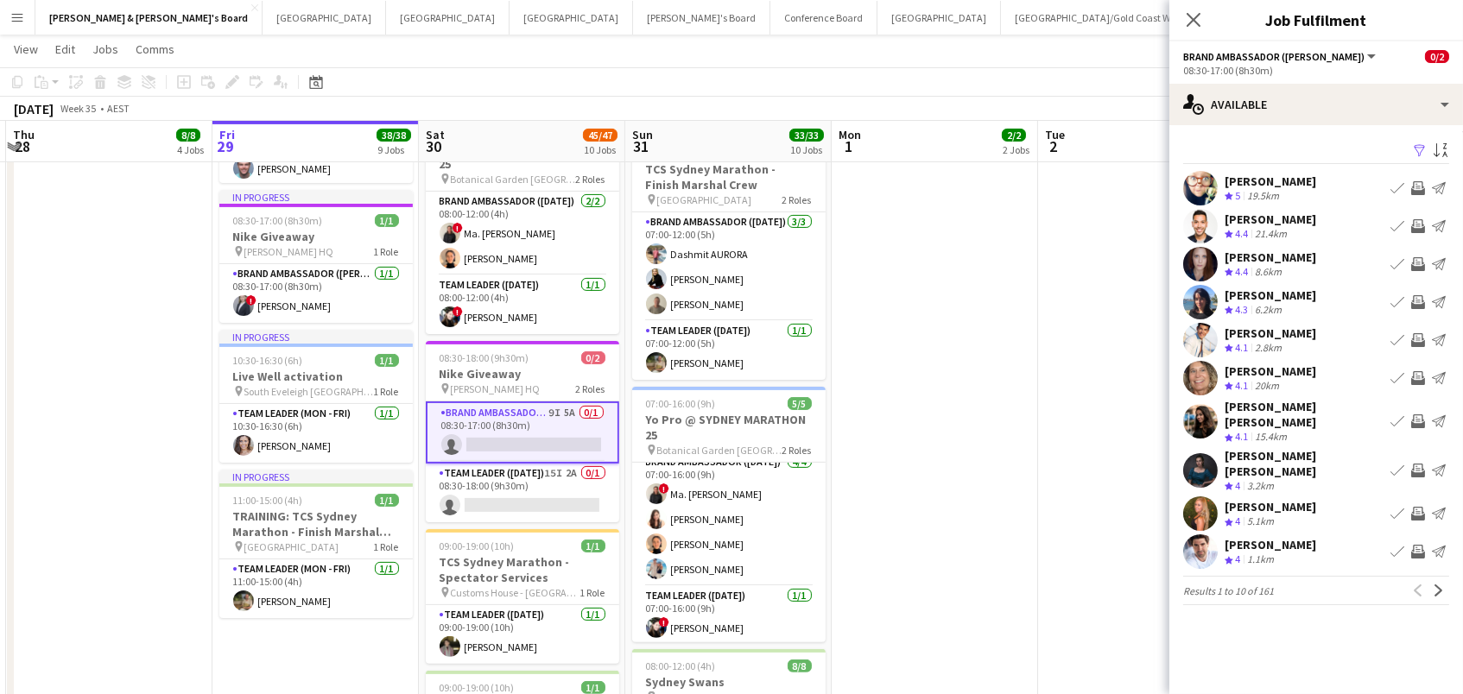
click at [1417, 464] on app-icon "Invite crew" at bounding box center [1418, 471] width 14 height 14
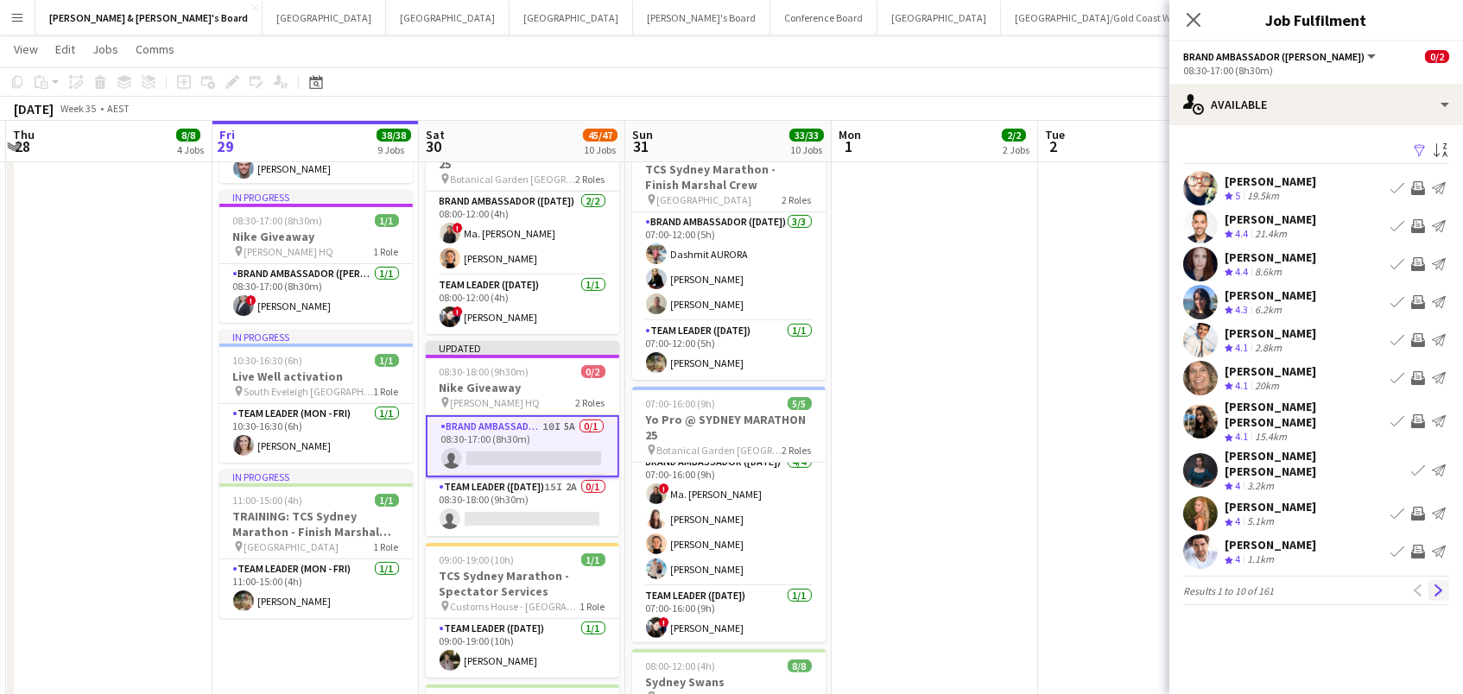
click at [1435, 585] on app-icon "Next" at bounding box center [1439, 591] width 12 height 12
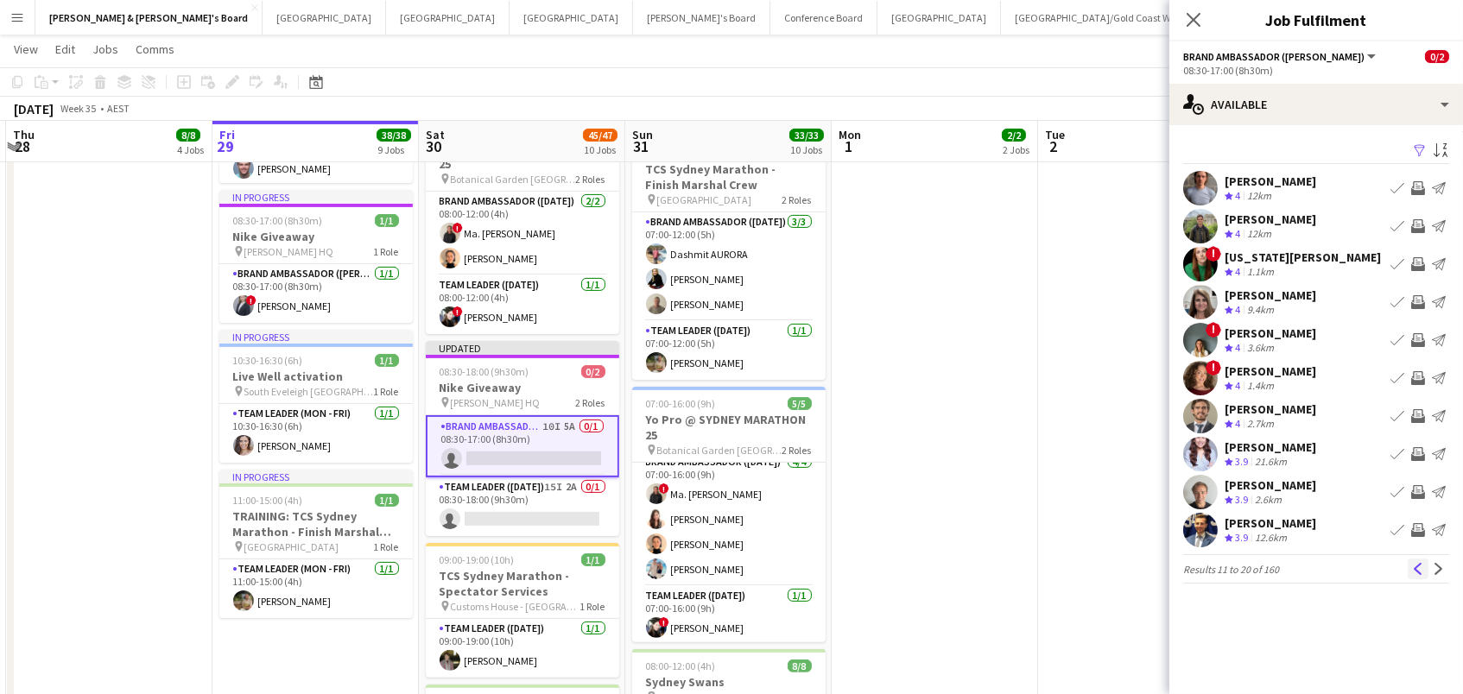
click at [1409, 568] on button "Previous" at bounding box center [1418, 569] width 21 height 21
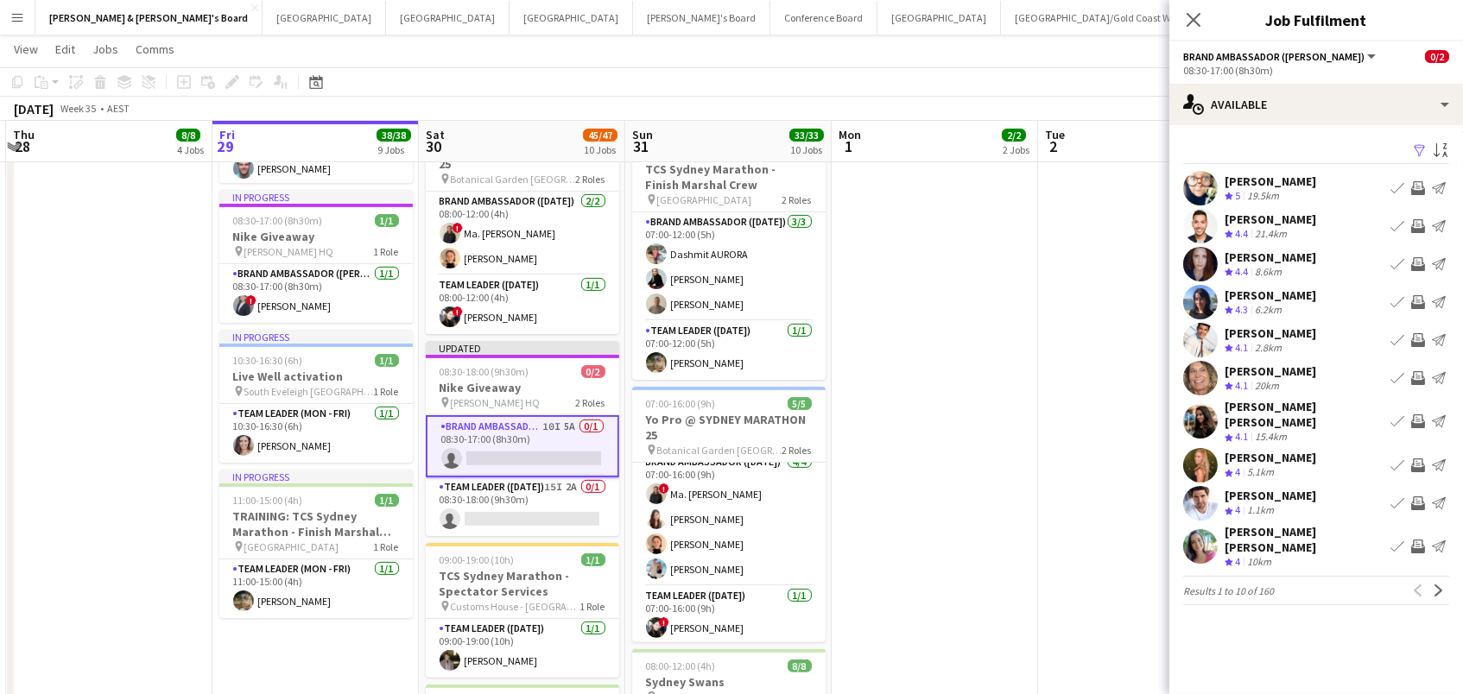
click at [1414, 540] on app-icon "Invite crew" at bounding box center [1418, 547] width 14 height 14
click at [1419, 459] on app-icon "Invite crew" at bounding box center [1418, 466] width 14 height 14
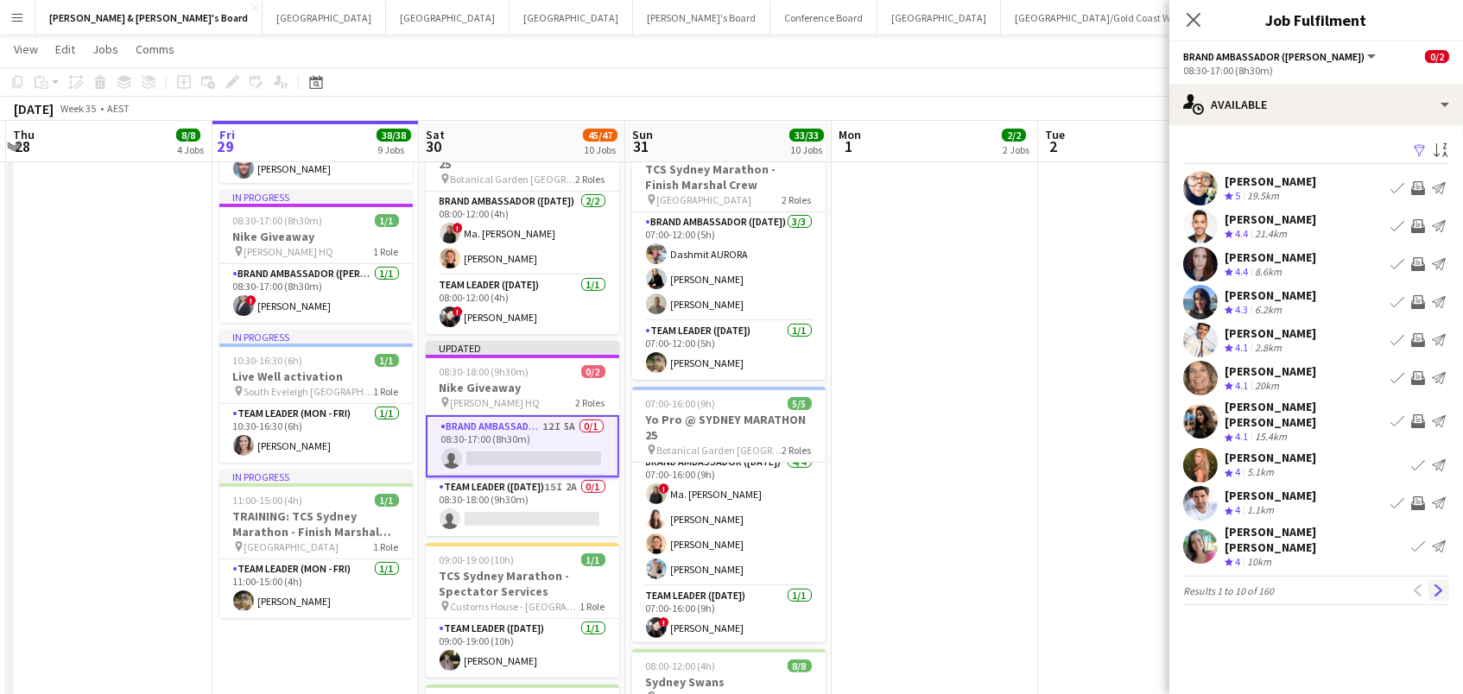
click at [1443, 585] on app-icon "Next" at bounding box center [1439, 591] width 12 height 12
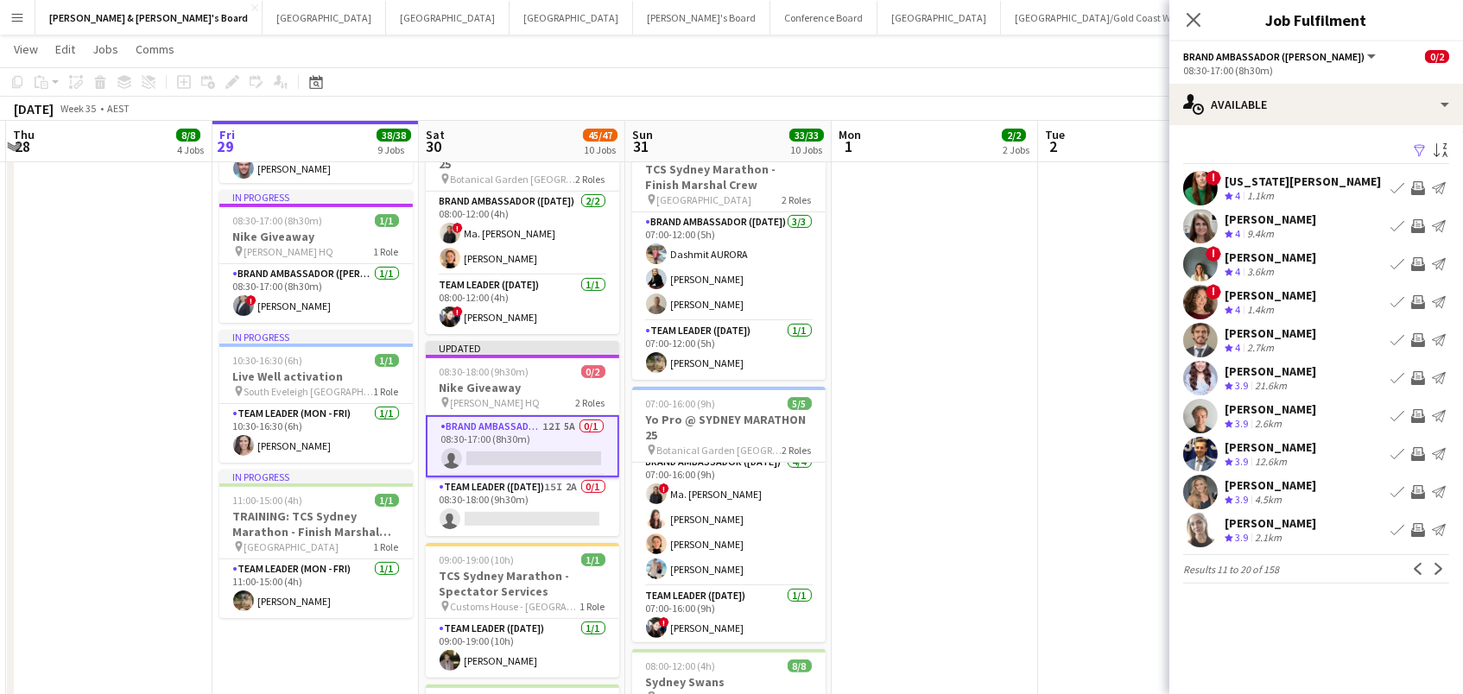
click at [1419, 381] on app-icon "Invite crew" at bounding box center [1418, 378] width 14 height 14
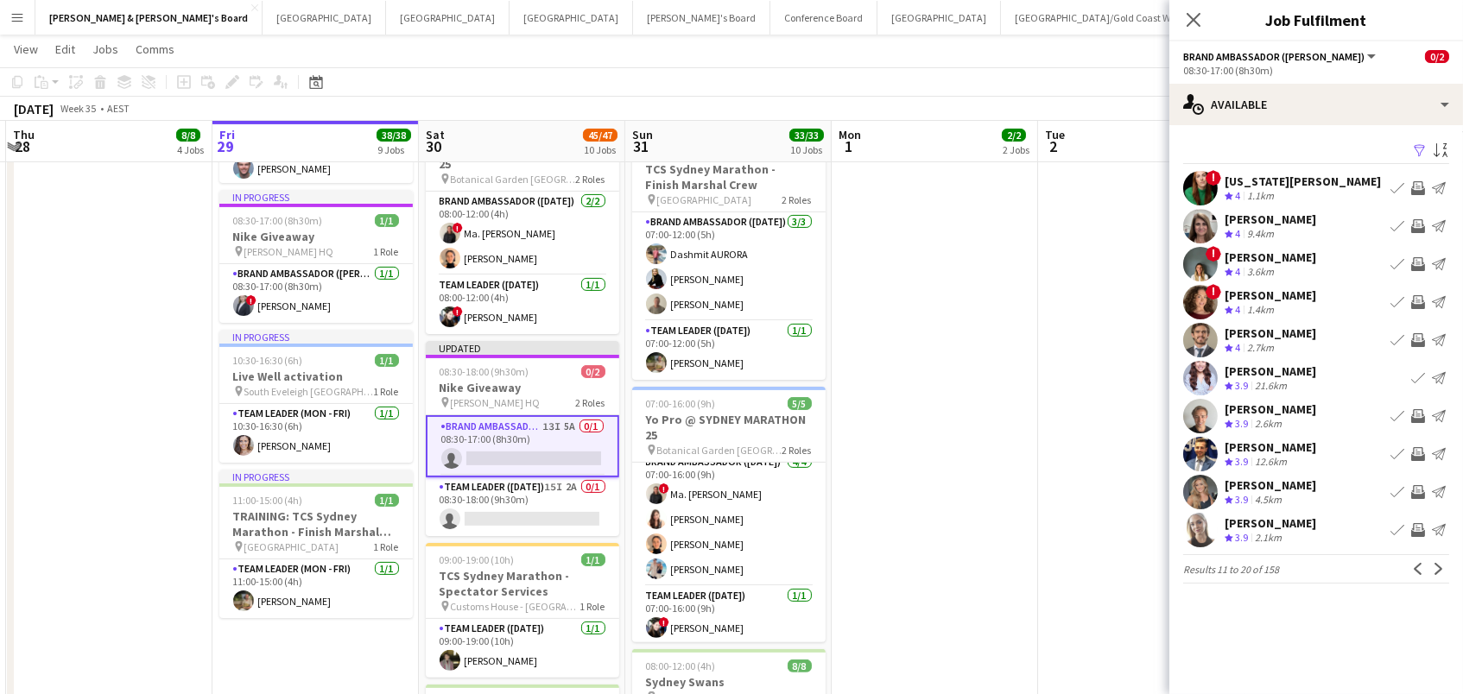
click at [1416, 409] on app-icon "Invite crew" at bounding box center [1418, 416] width 14 height 14
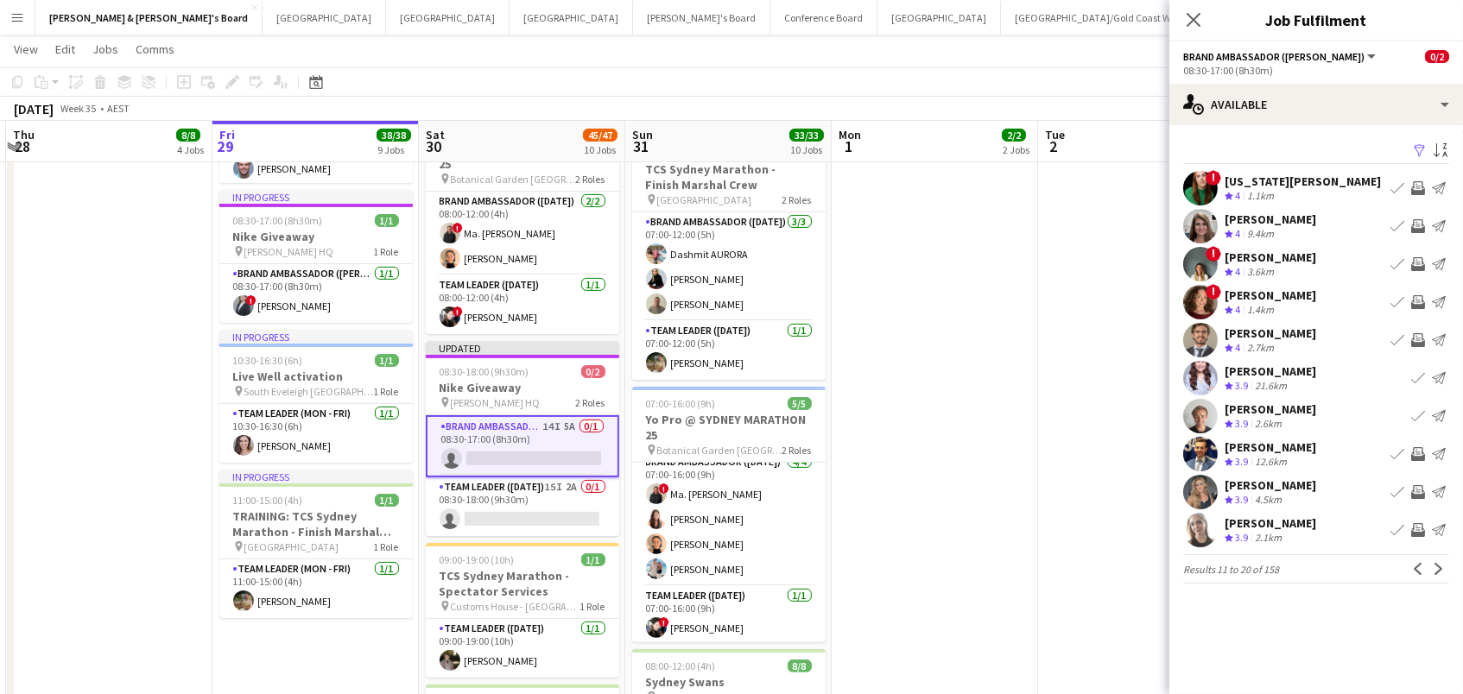
click at [1414, 496] on app-icon "Invite crew" at bounding box center [1418, 492] width 14 height 14
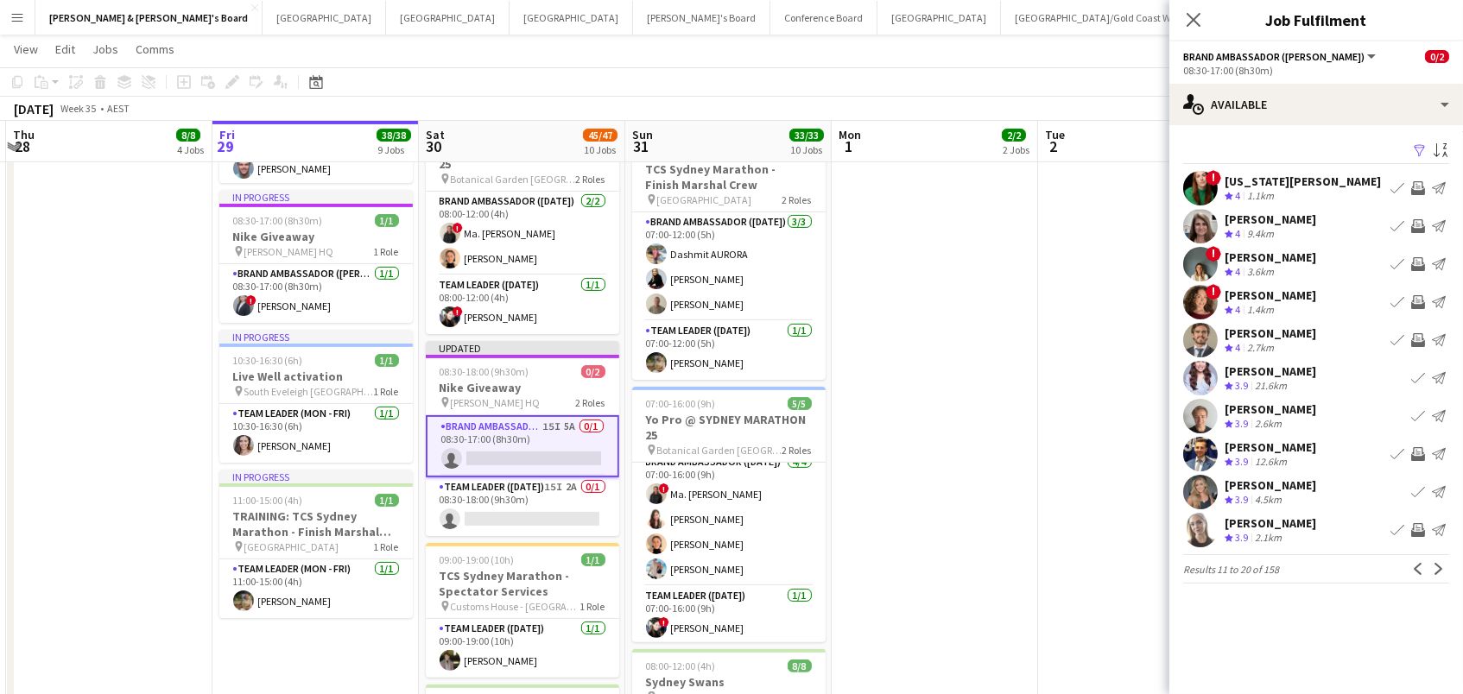
click at [1419, 520] on button "Invite crew" at bounding box center [1418, 530] width 21 height 21
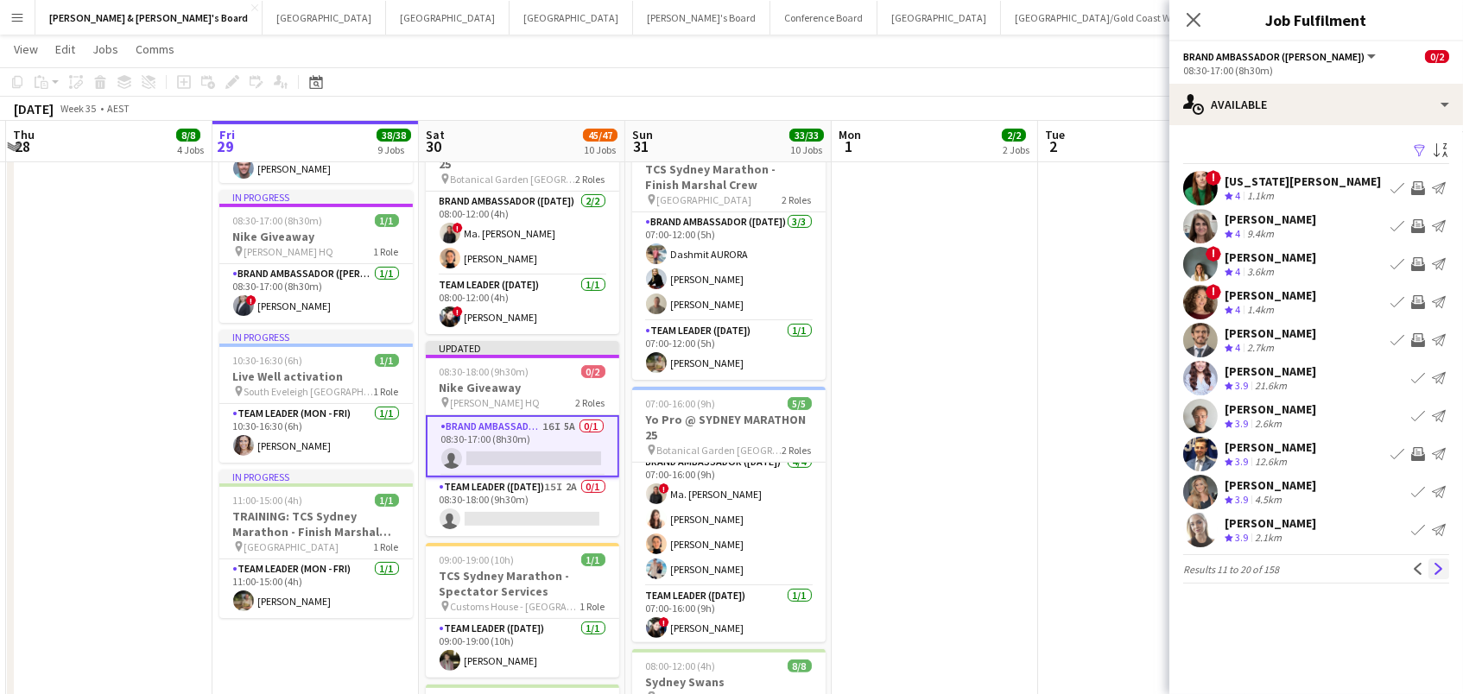
click at [1442, 560] on button "Next" at bounding box center [1439, 569] width 21 height 21
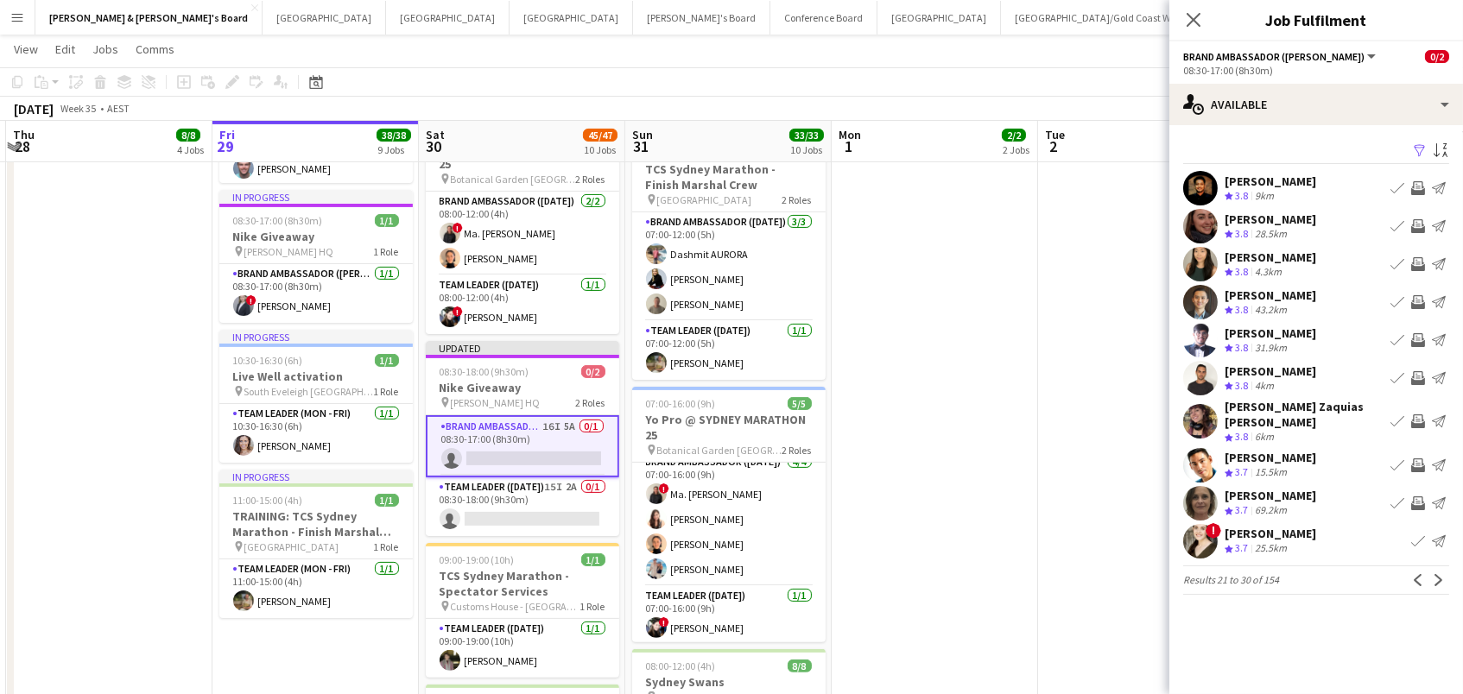
click at [1420, 265] on app-icon "Invite crew" at bounding box center [1418, 264] width 14 height 14
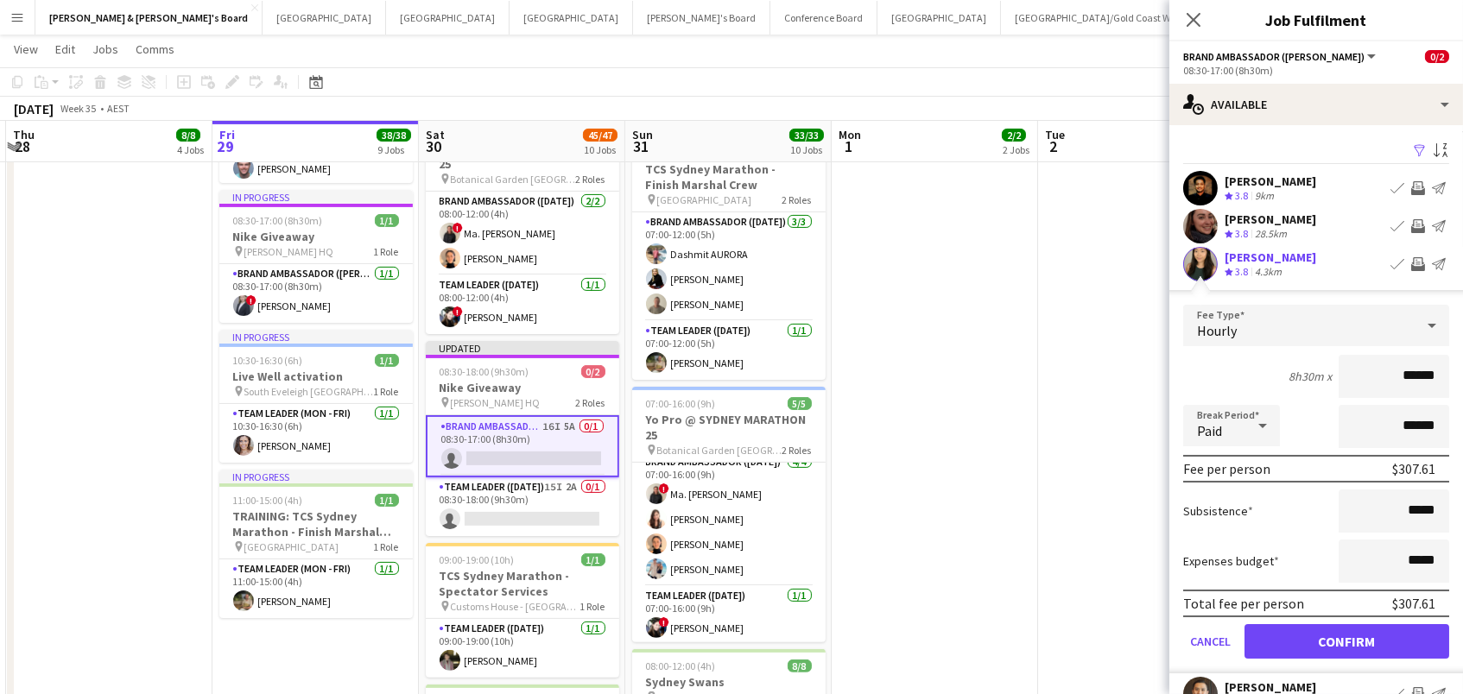
click at [1347, 639] on button "Confirm" at bounding box center [1347, 641] width 205 height 35
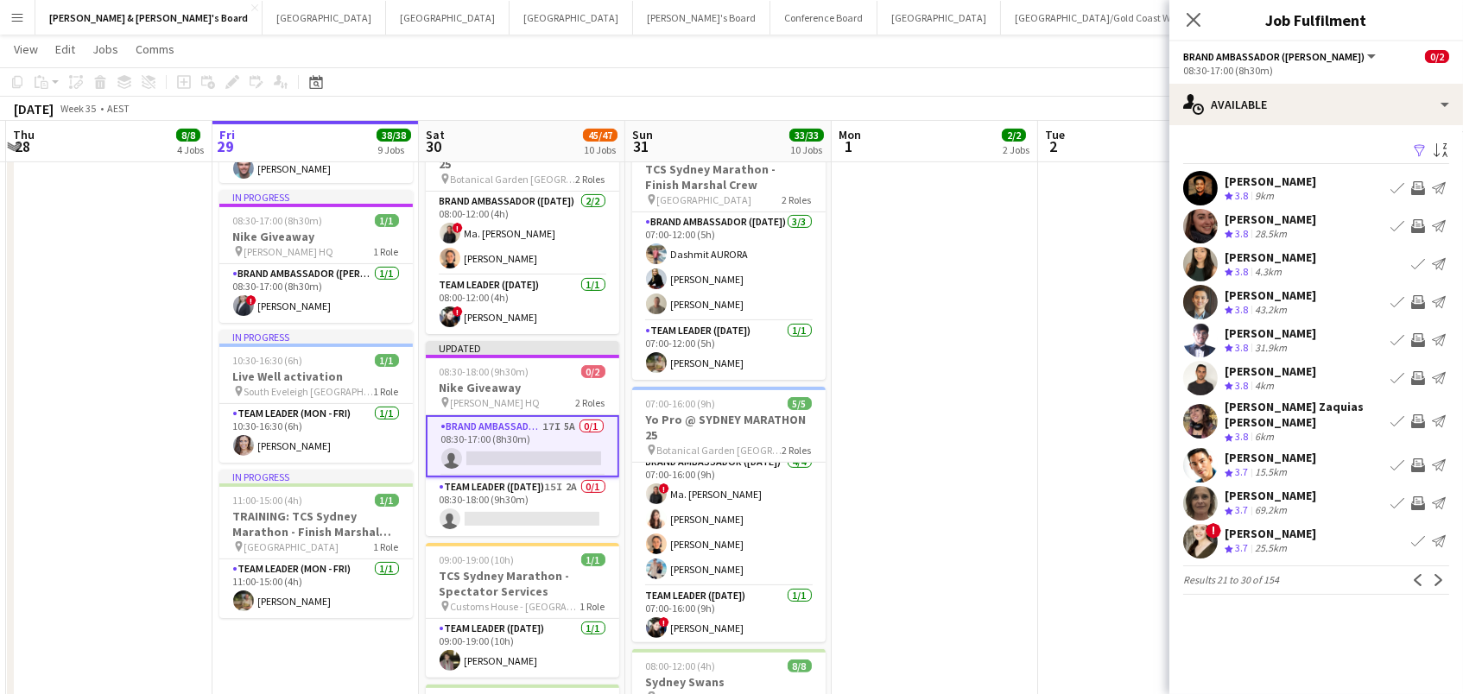
click at [1423, 219] on app-icon "Invite crew" at bounding box center [1418, 226] width 14 height 14
click at [1414, 301] on app-icon "Invite crew" at bounding box center [1418, 302] width 14 height 14
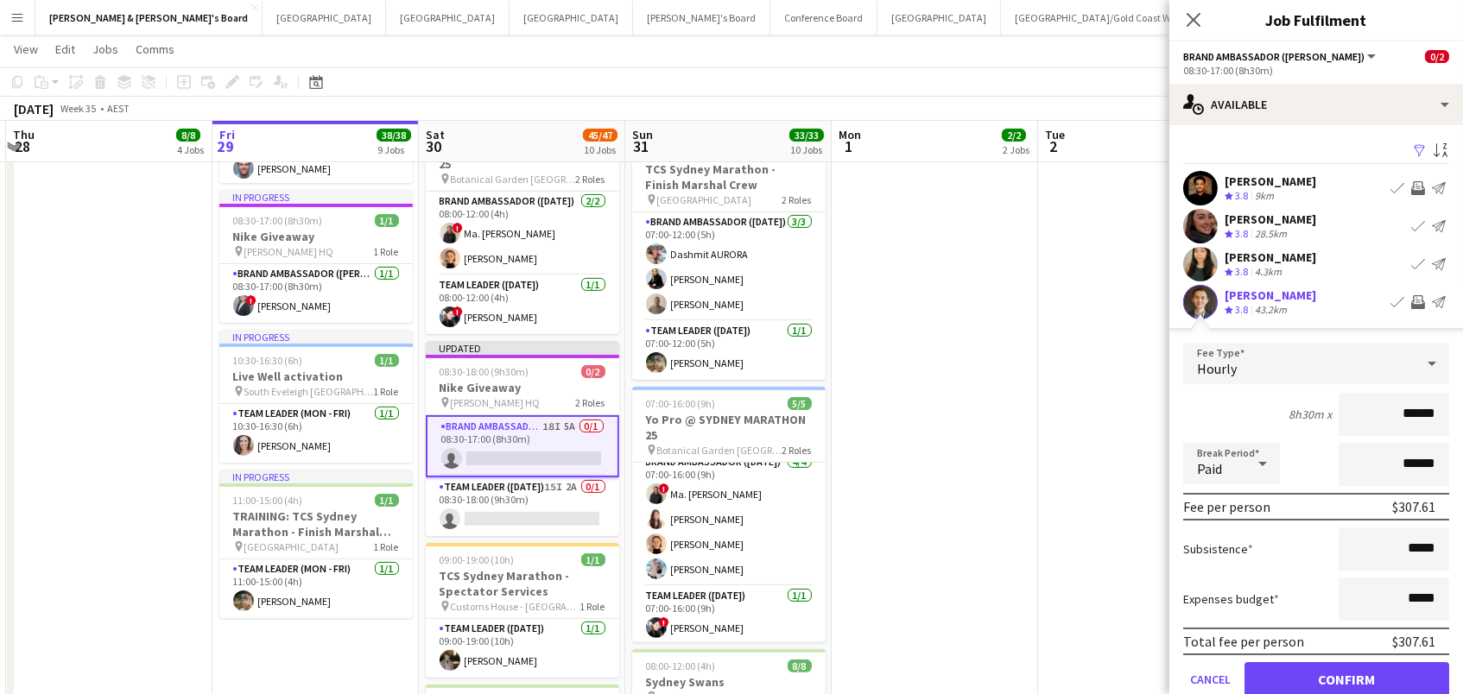
click at [1347, 677] on button "Confirm" at bounding box center [1347, 679] width 205 height 35
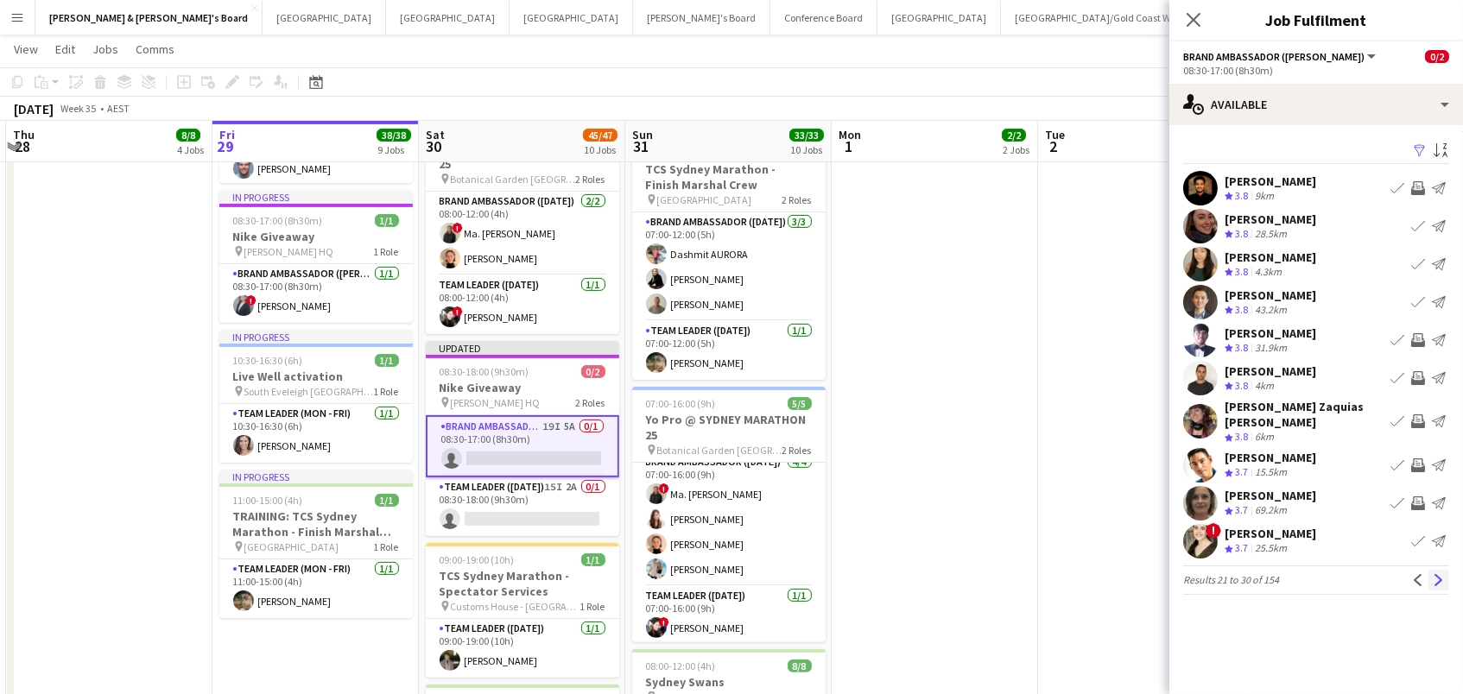
click at [1444, 574] on app-icon "Next" at bounding box center [1439, 580] width 12 height 12
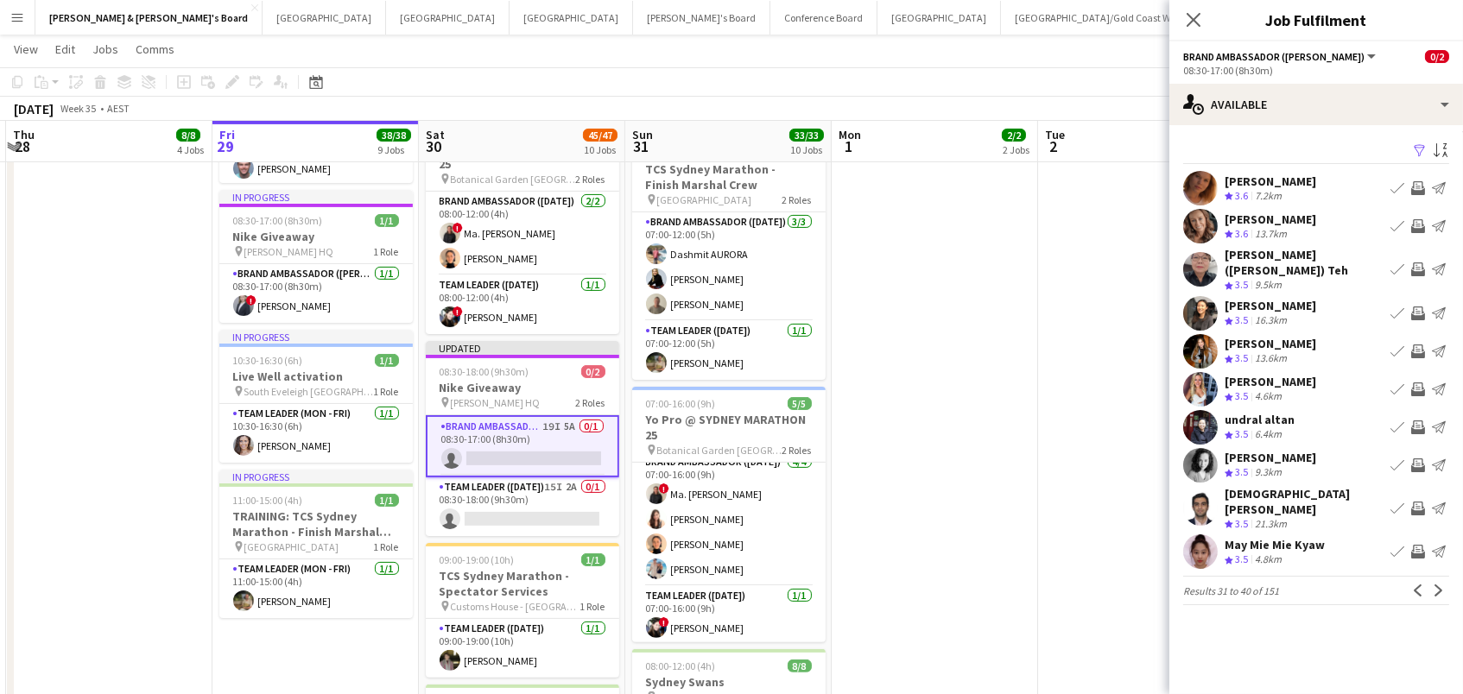
click at [1415, 189] on app-icon "Invite crew" at bounding box center [1418, 188] width 14 height 14
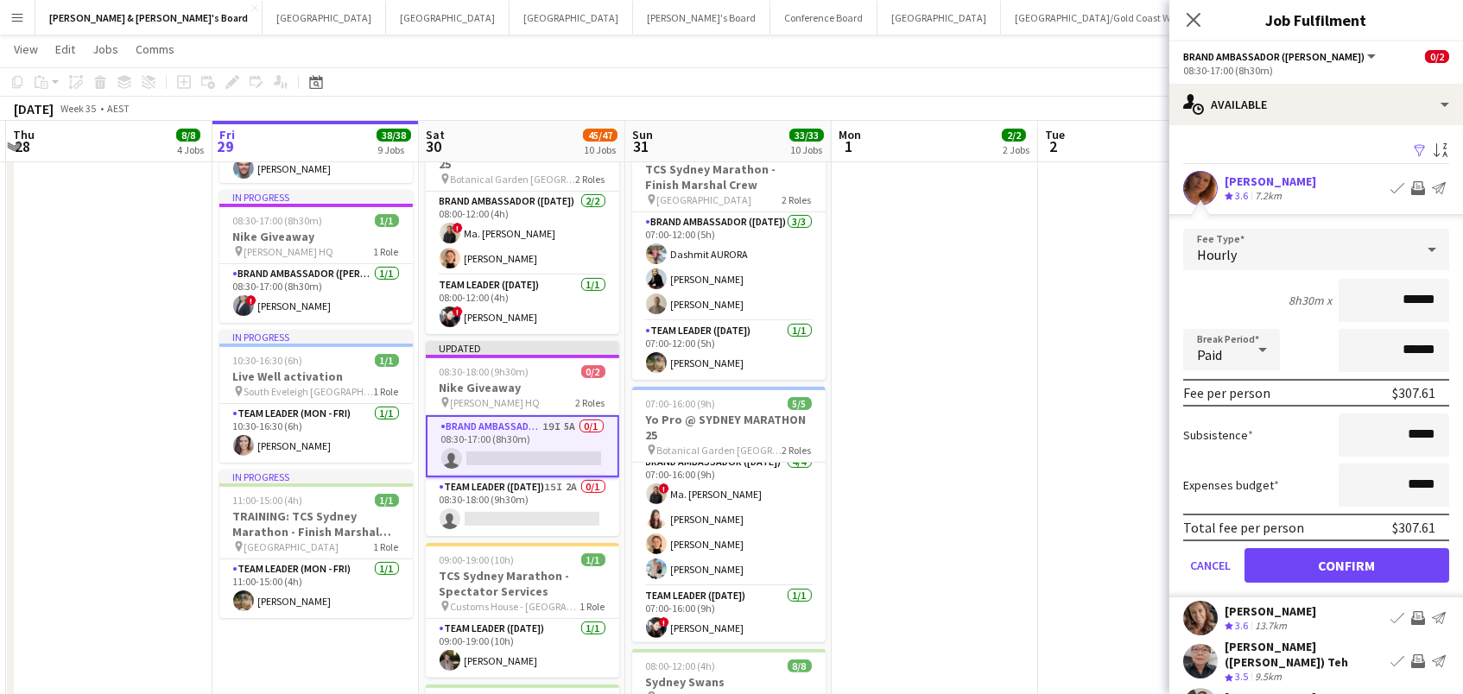
click at [1347, 563] on button "Confirm" at bounding box center [1347, 565] width 205 height 35
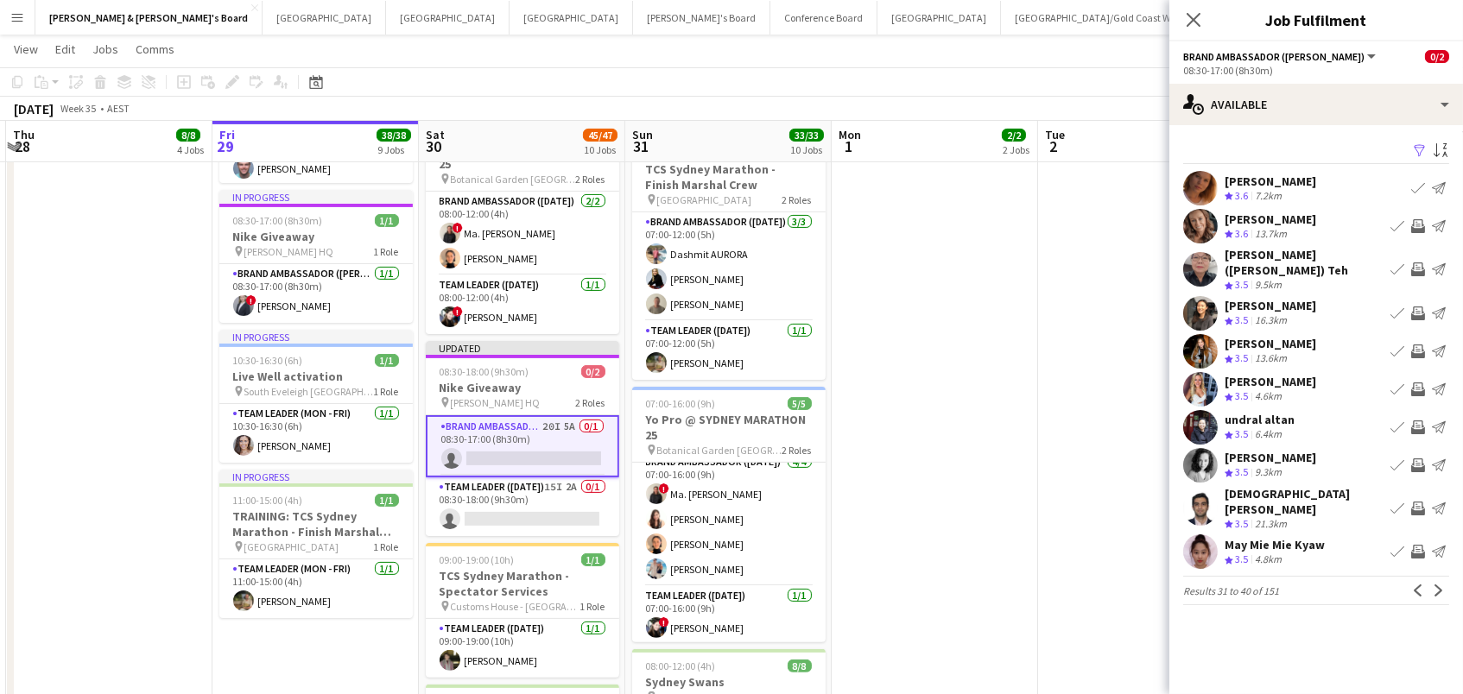
click at [1423, 307] on app-icon "Invite crew" at bounding box center [1418, 314] width 14 height 14
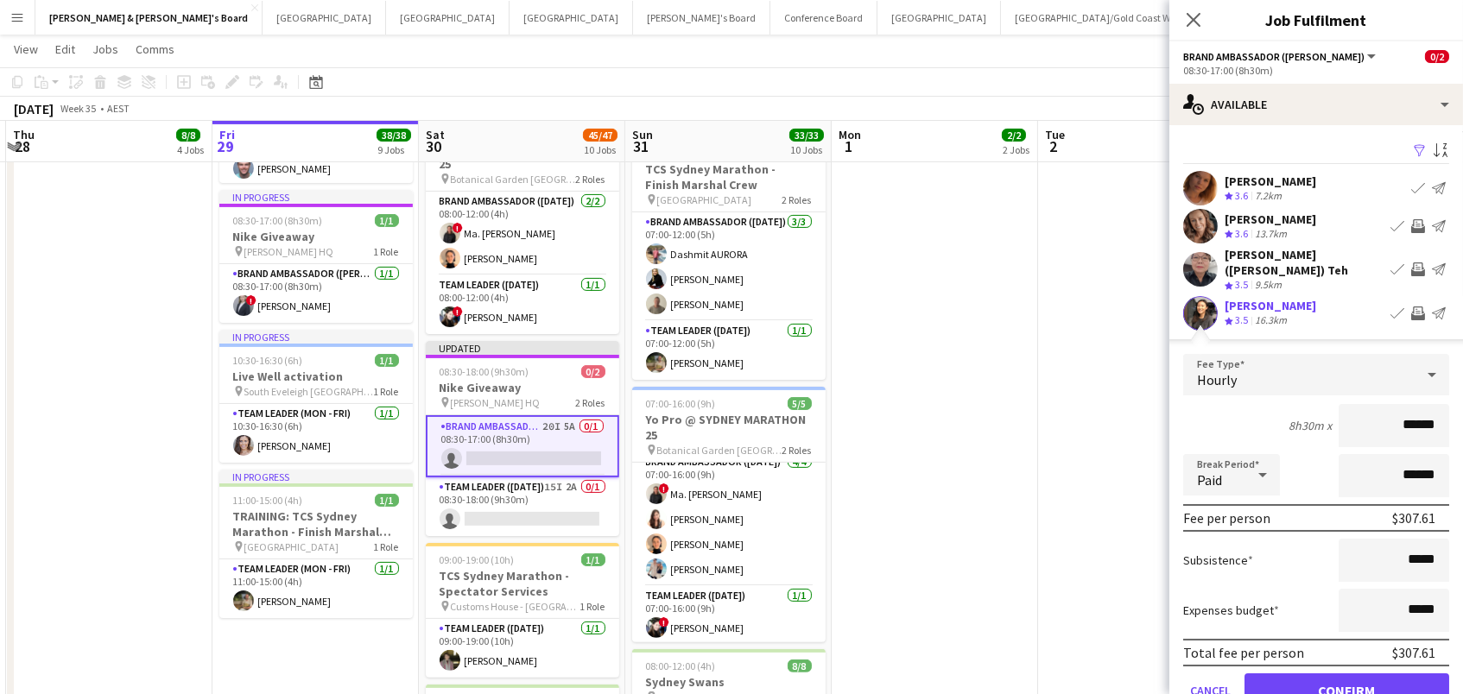
click at [1347, 677] on button "Confirm" at bounding box center [1347, 691] width 205 height 35
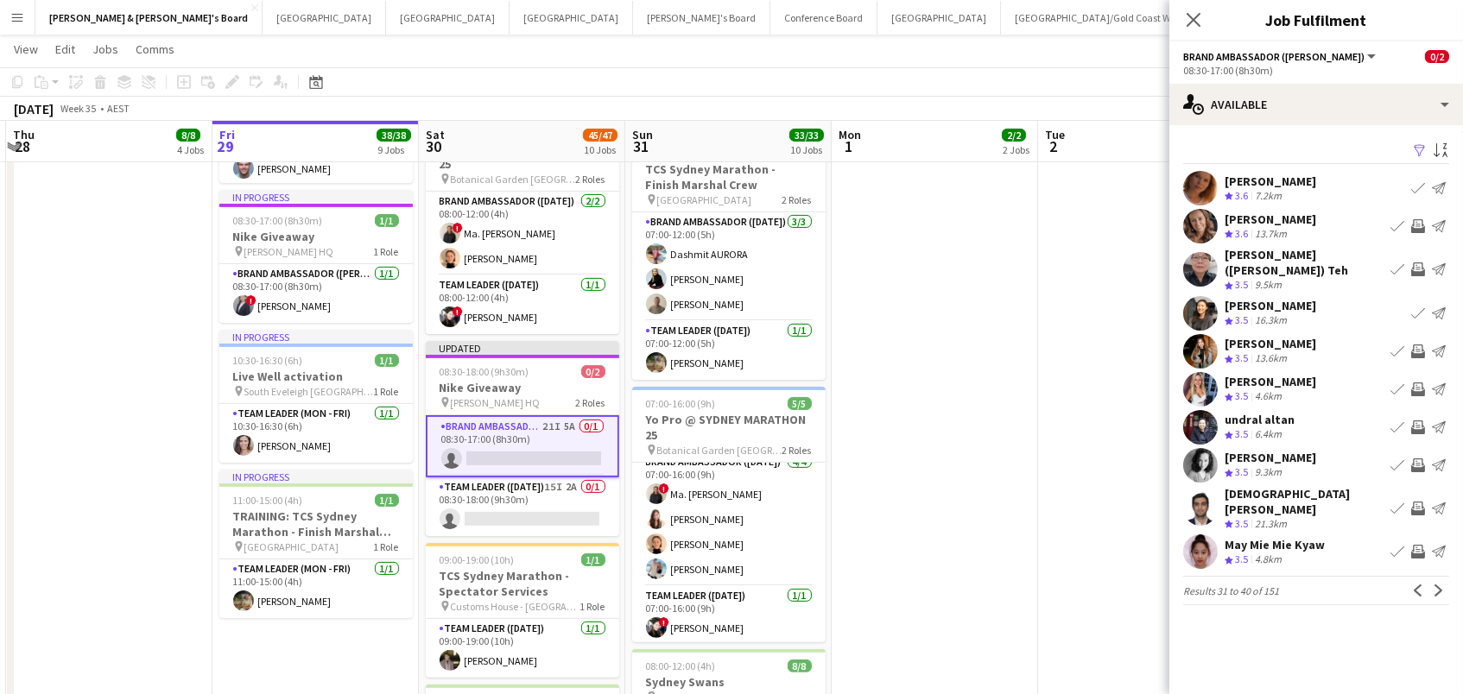
click at [1420, 345] on app-icon "Invite crew" at bounding box center [1418, 352] width 14 height 14
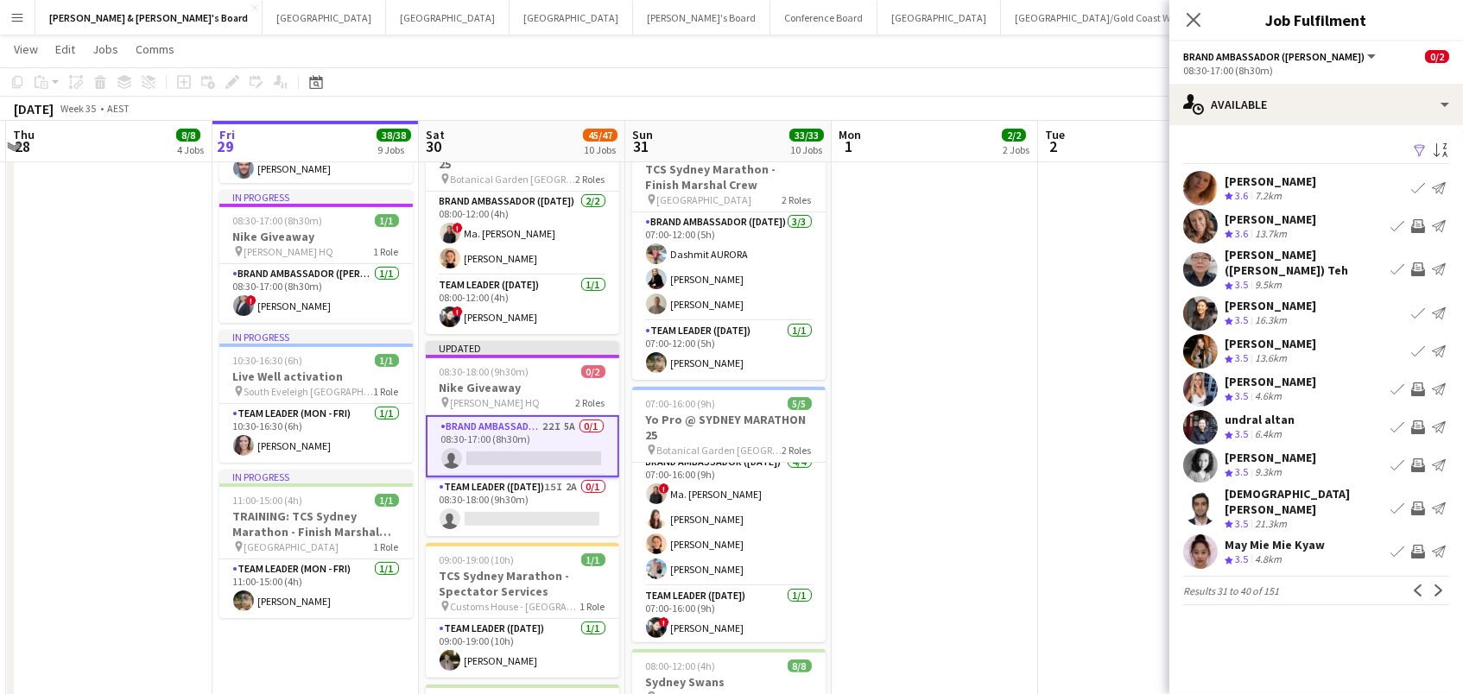
click at [1423, 383] on app-icon "Invite crew" at bounding box center [1418, 390] width 14 height 14
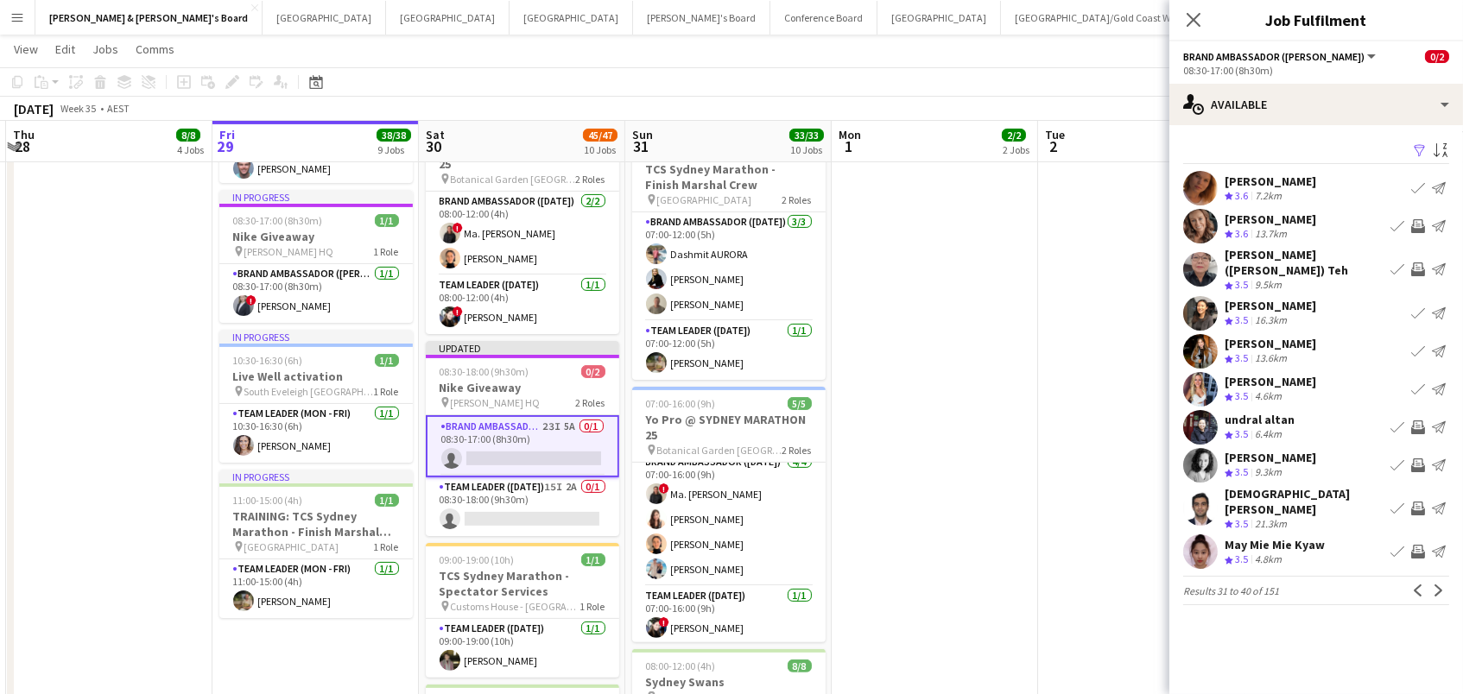
click at [1421, 459] on app-icon "Invite crew" at bounding box center [1418, 466] width 14 height 14
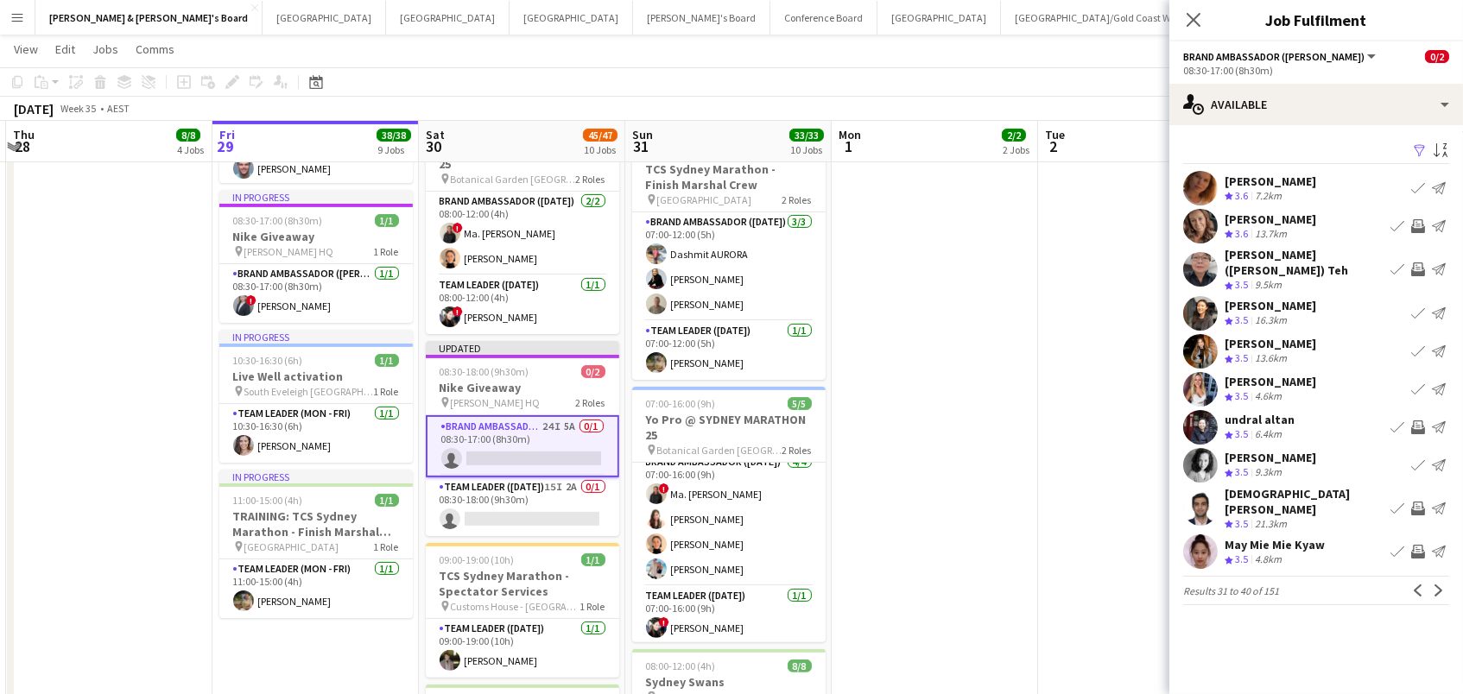
click at [1417, 545] on app-icon "Invite crew" at bounding box center [1418, 552] width 14 height 14
click at [1415, 502] on app-icon "Invite crew" at bounding box center [1418, 509] width 14 height 14
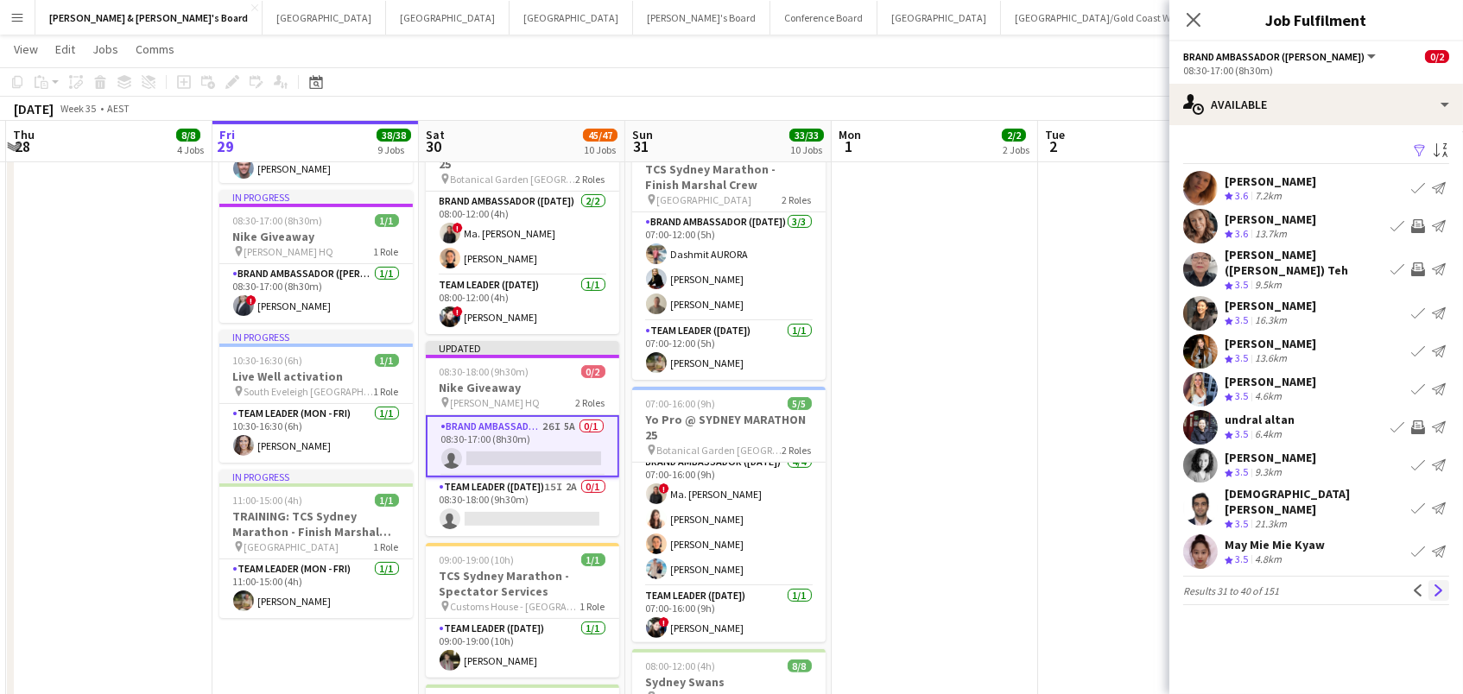
click at [1437, 580] on button "Next" at bounding box center [1439, 590] width 21 height 21
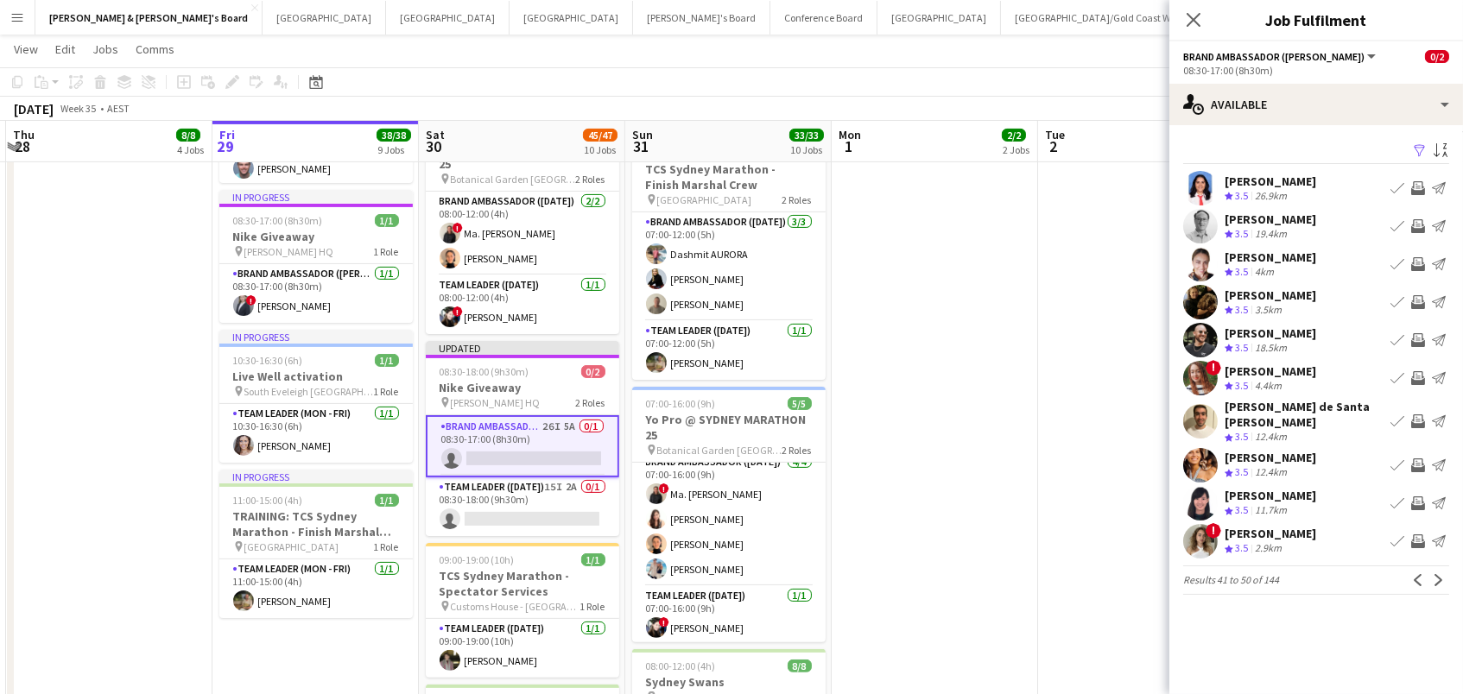
click at [1413, 381] on app-icon "Invite crew" at bounding box center [1418, 378] width 14 height 14
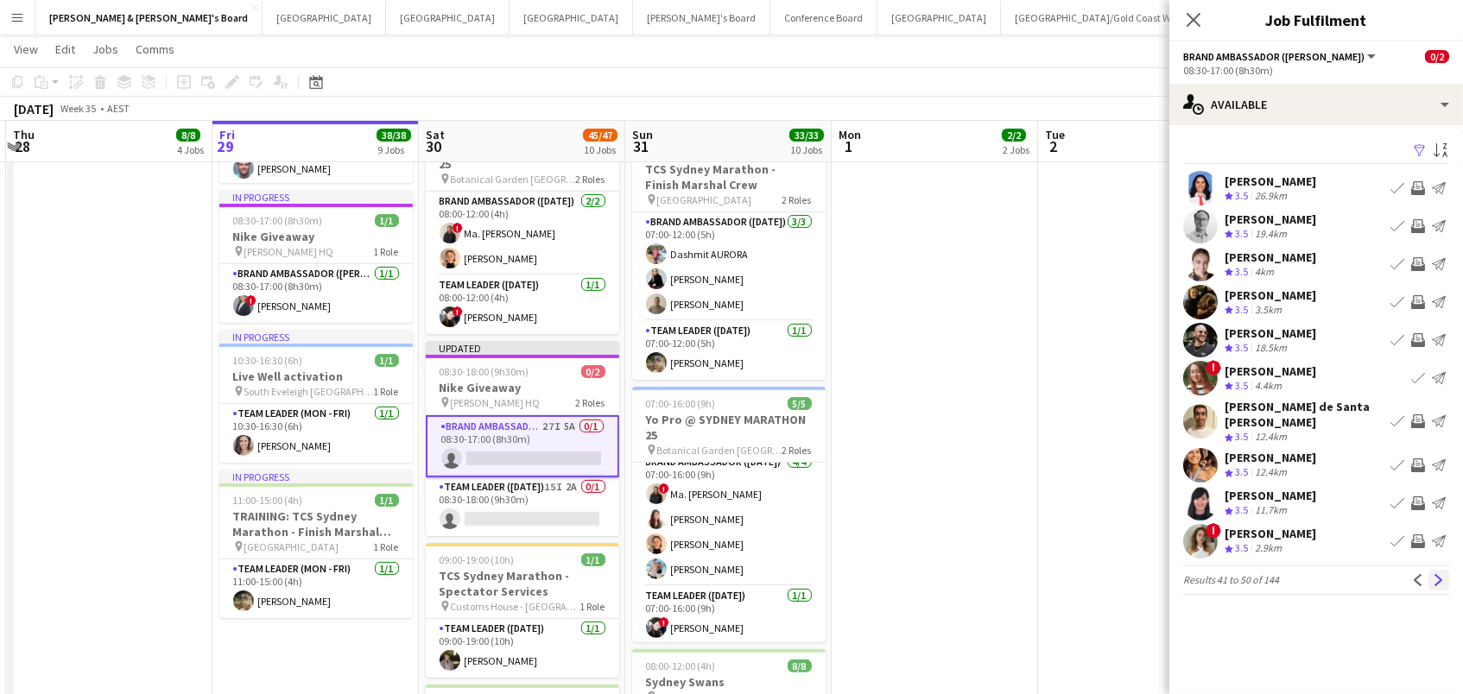
click at [1440, 574] on app-icon "Next" at bounding box center [1439, 580] width 12 height 12
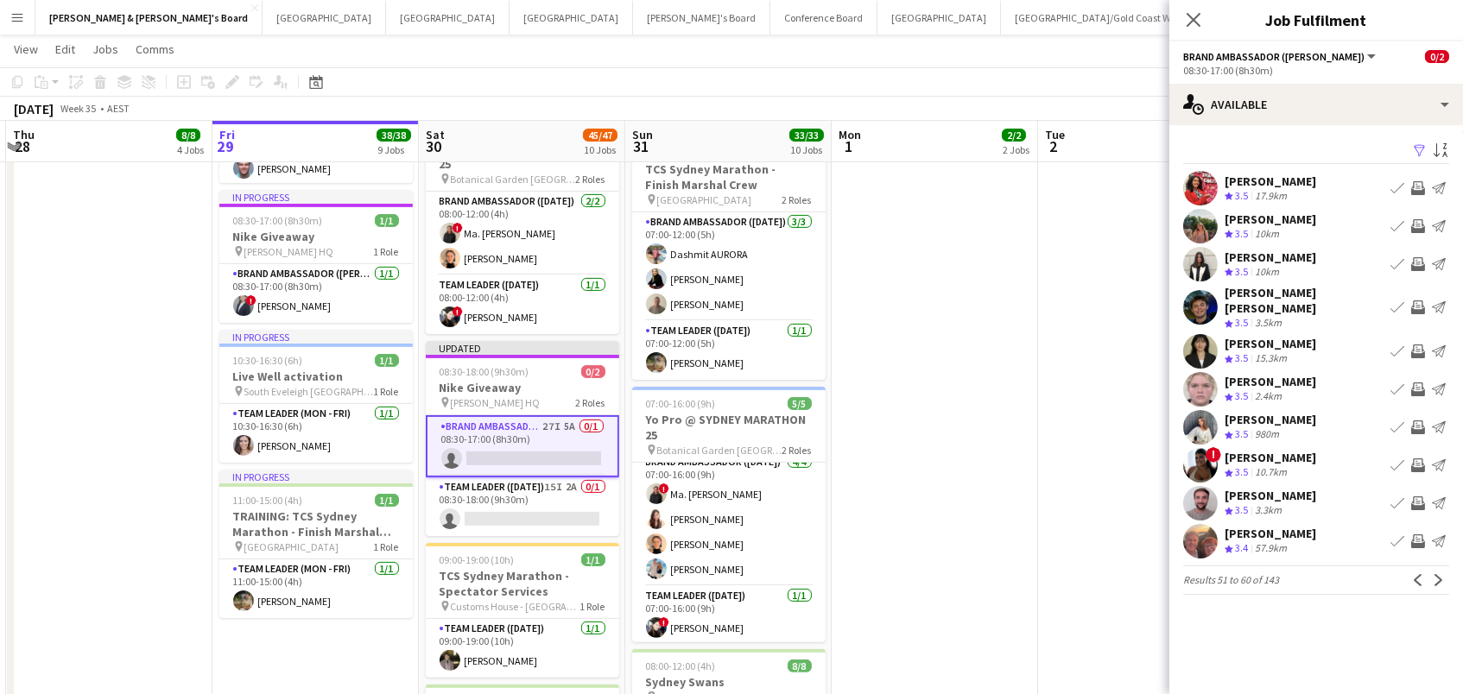
click at [1417, 261] on app-icon "Invite crew" at bounding box center [1418, 264] width 14 height 14
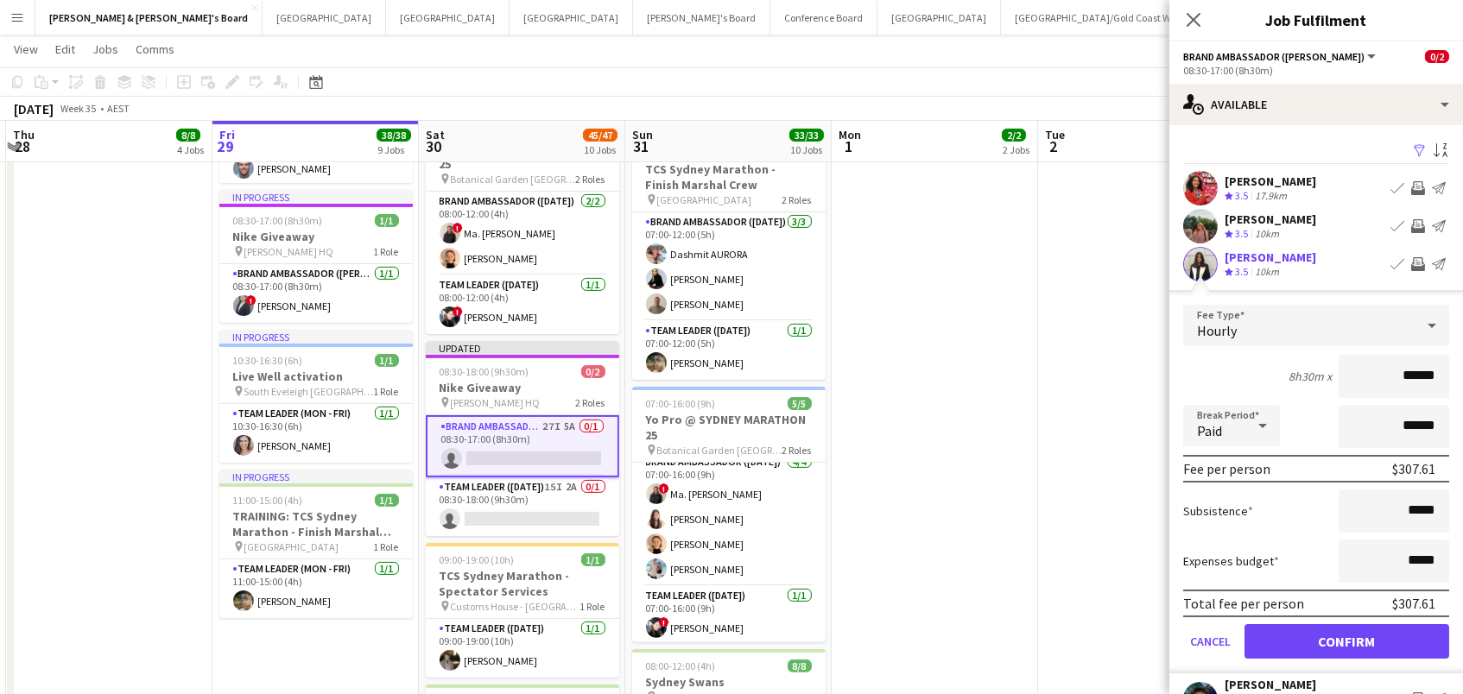
click at [1347, 639] on button "Confirm" at bounding box center [1347, 641] width 205 height 35
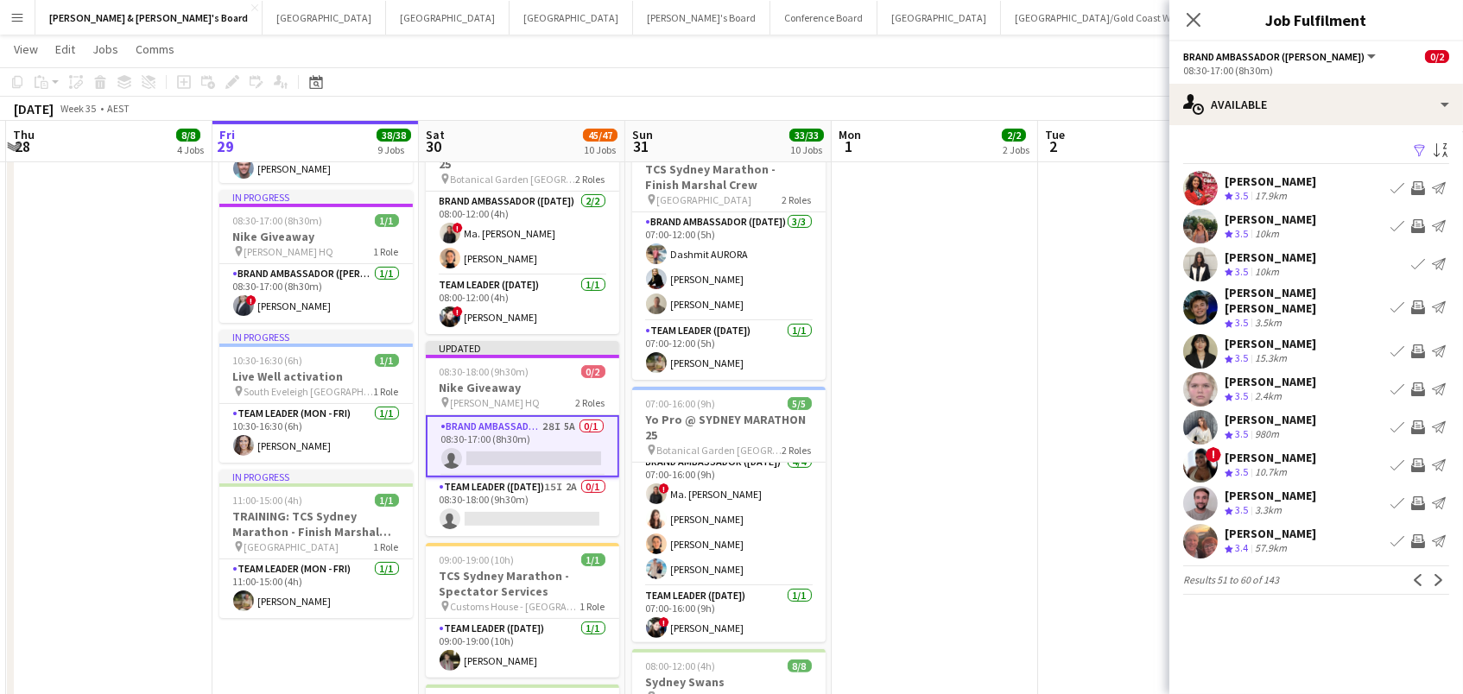
click at [1421, 182] on app-icon "Invite crew" at bounding box center [1418, 188] width 14 height 14
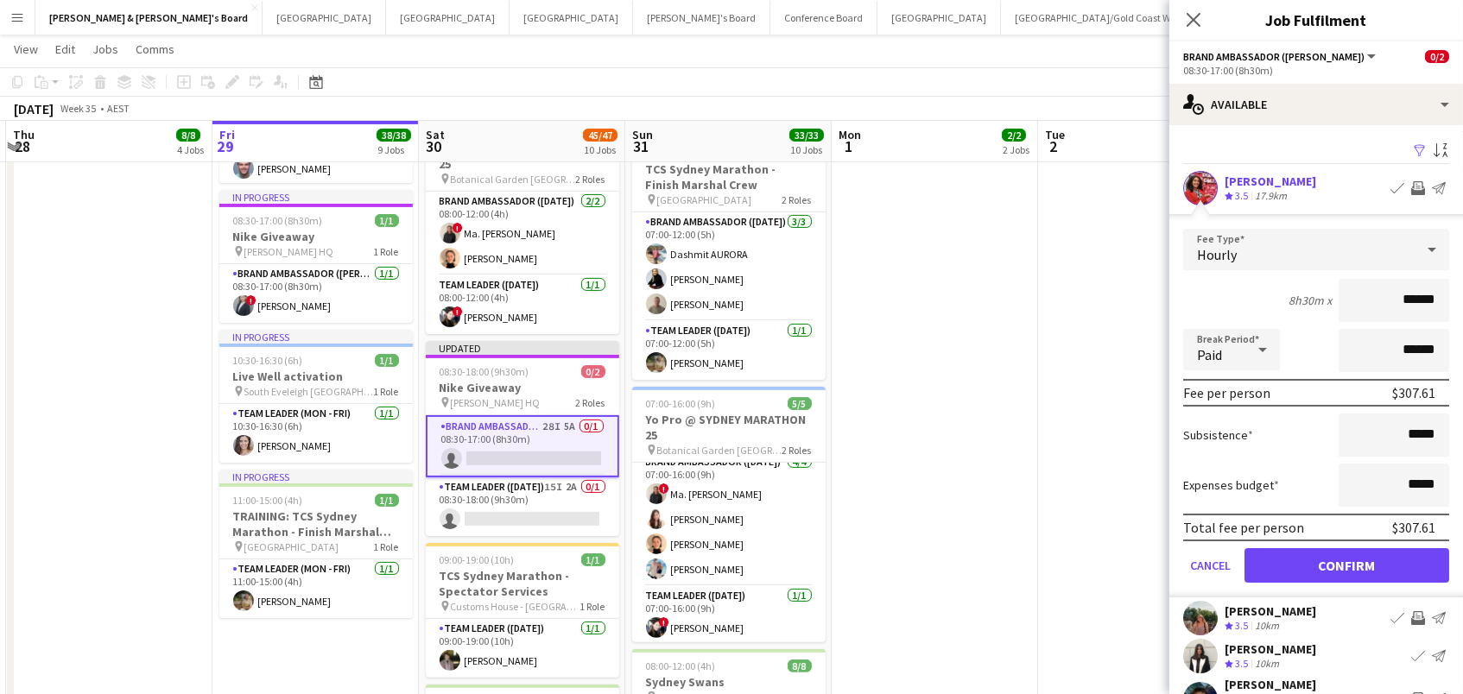
click at [1347, 563] on button "Confirm" at bounding box center [1347, 565] width 205 height 35
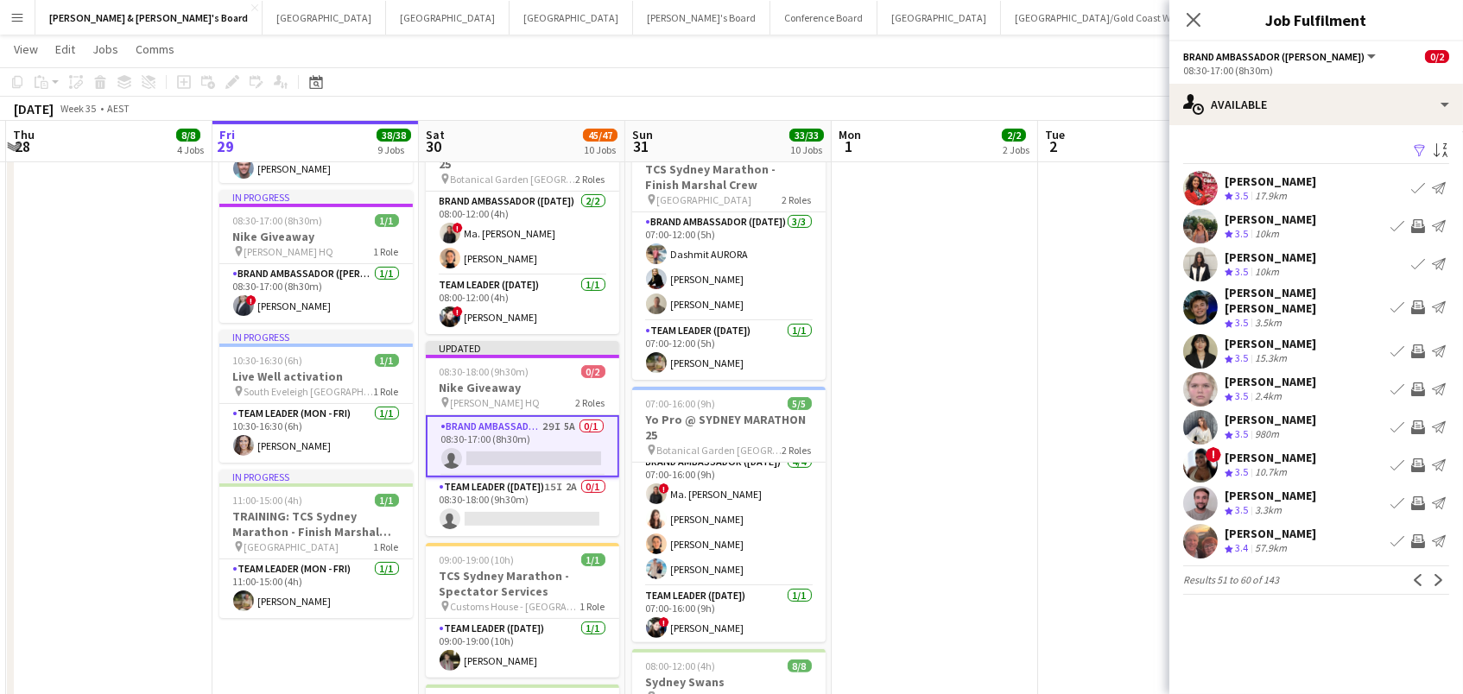
click at [1418, 421] on app-icon "Invite crew" at bounding box center [1418, 428] width 14 height 14
click at [1443, 574] on app-icon "Next" at bounding box center [1439, 580] width 12 height 12
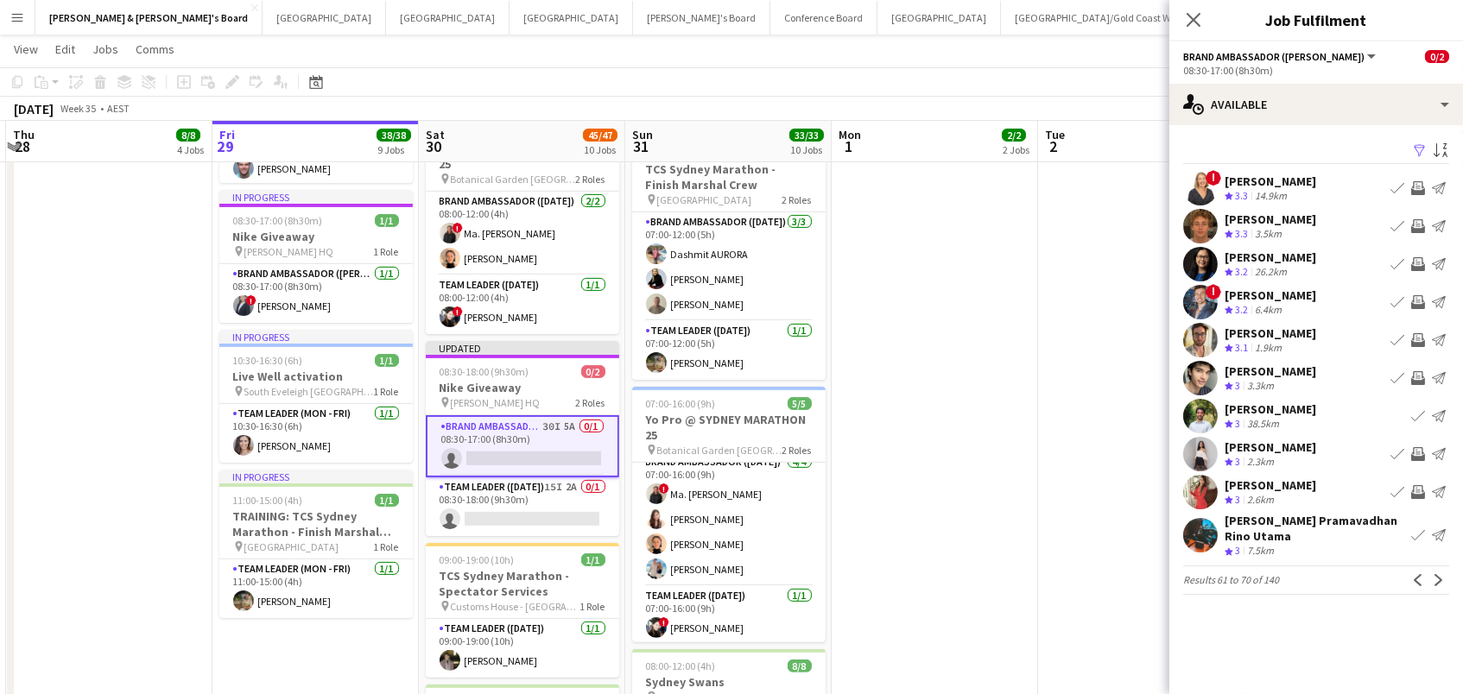
click at [1419, 225] on app-icon "Invite crew" at bounding box center [1418, 226] width 14 height 14
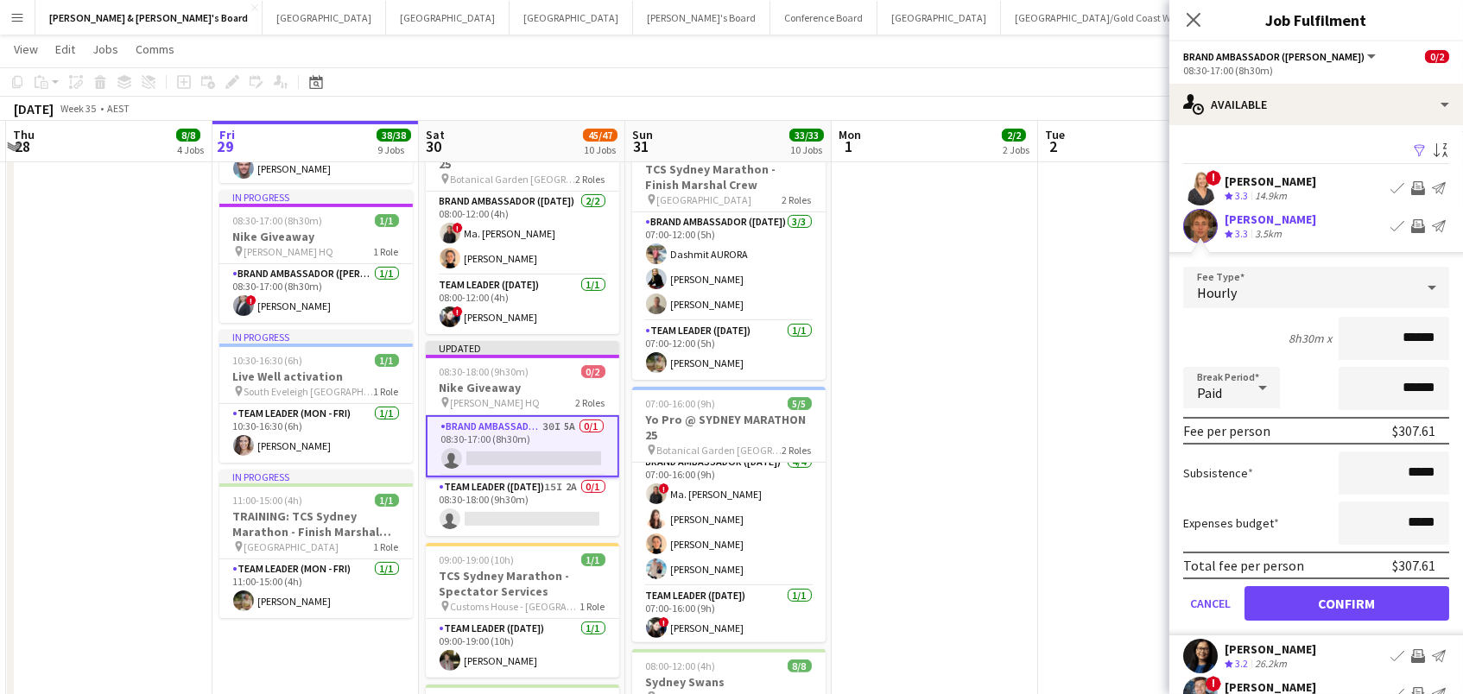
click at [1347, 601] on button "Confirm" at bounding box center [1347, 603] width 205 height 35
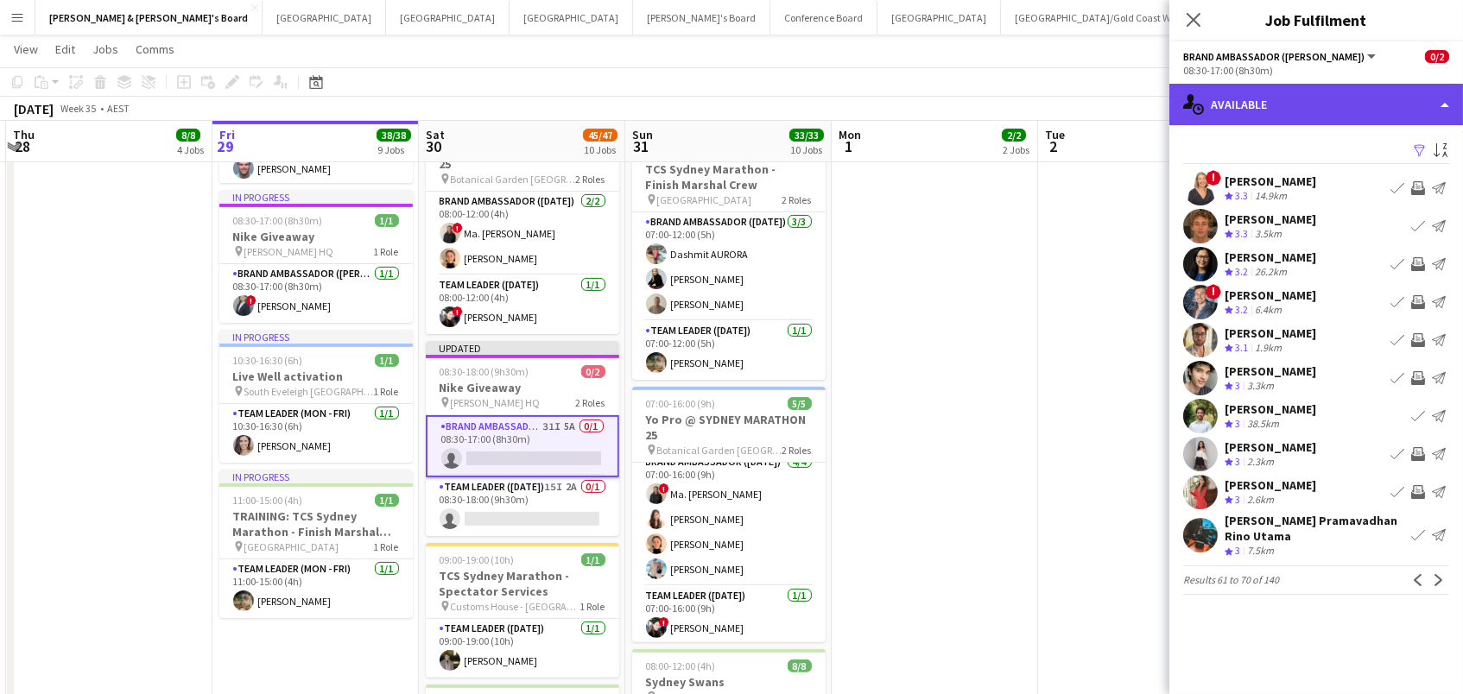
click at [1308, 84] on div "single-neutral-actions-upload Available" at bounding box center [1316, 104] width 294 height 41
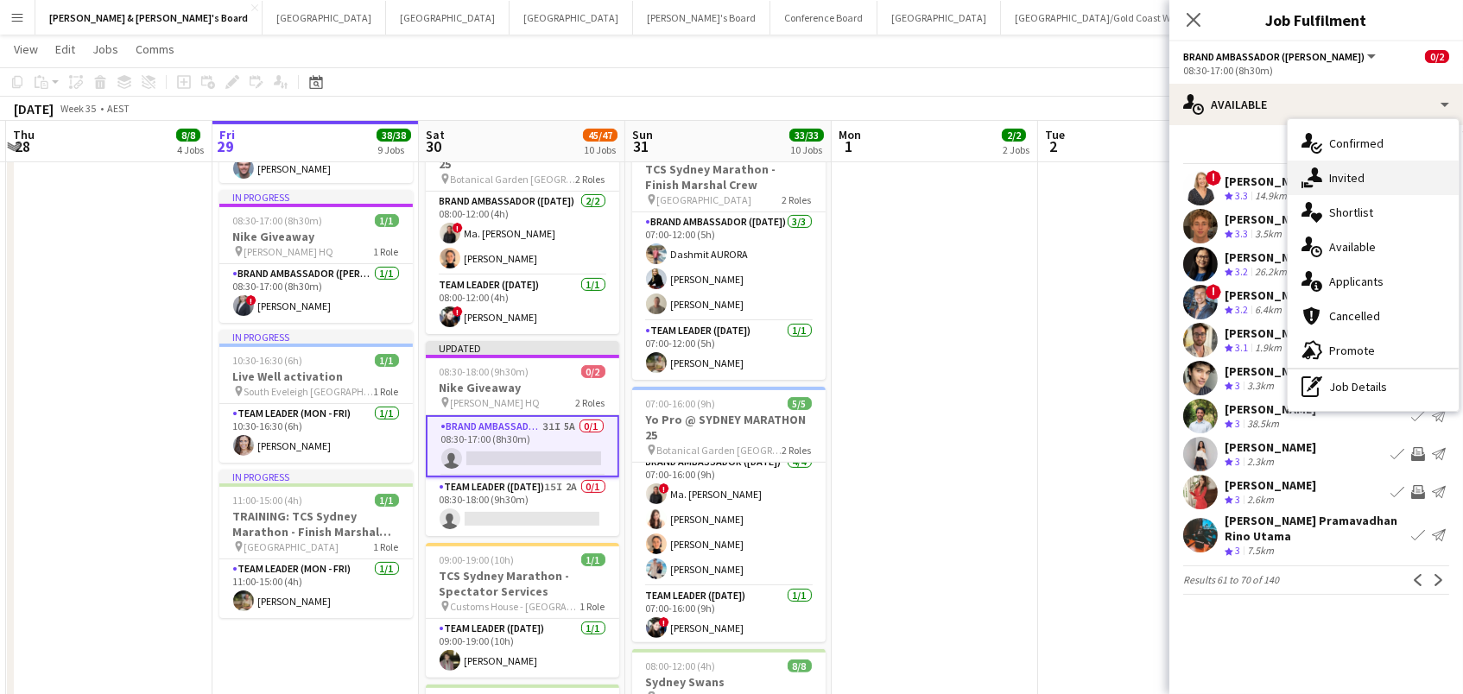
click at [1320, 174] on icon "single-neutral-actions-share-1" at bounding box center [1312, 178] width 21 height 21
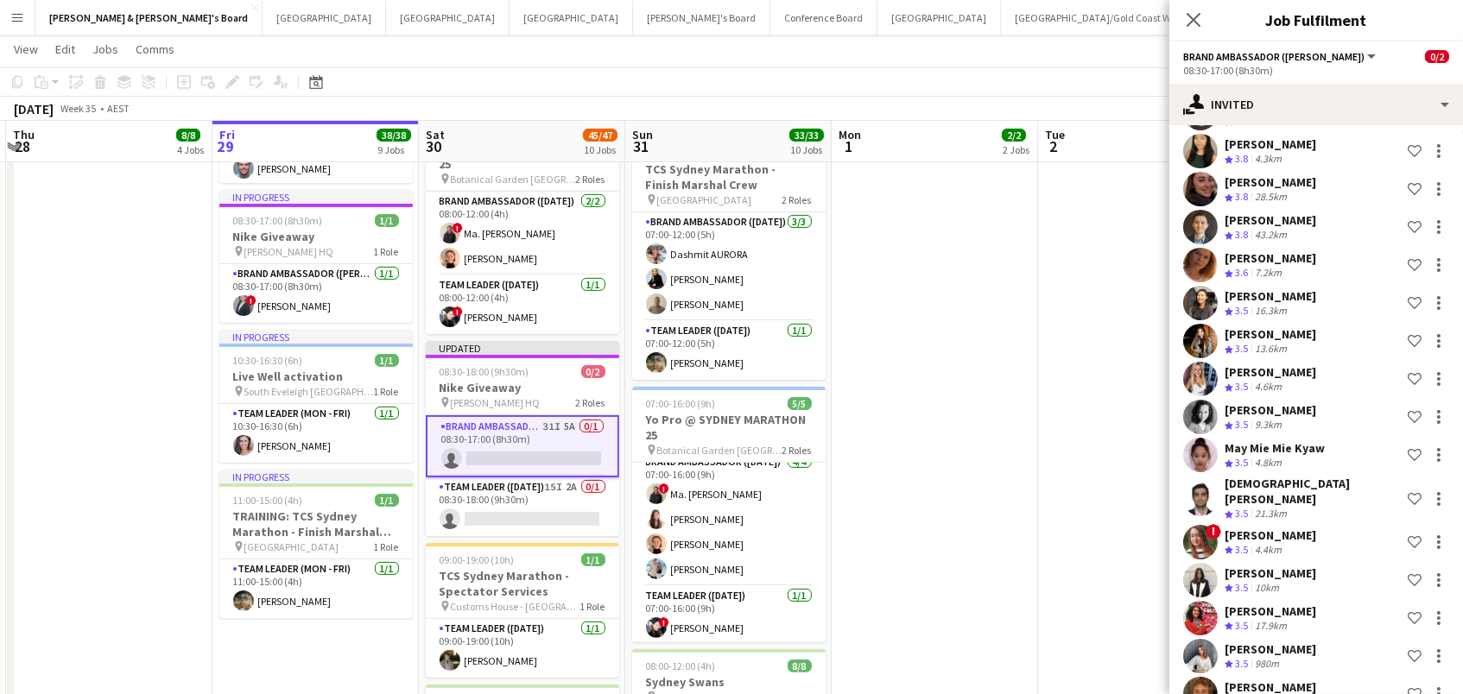
scroll to position [760, 0]
click at [1440, 694] on div at bounding box center [1438, 700] width 3 height 3
click at [1410, 636] on span "Cancel invitation" at bounding box center [1384, 628] width 101 height 15
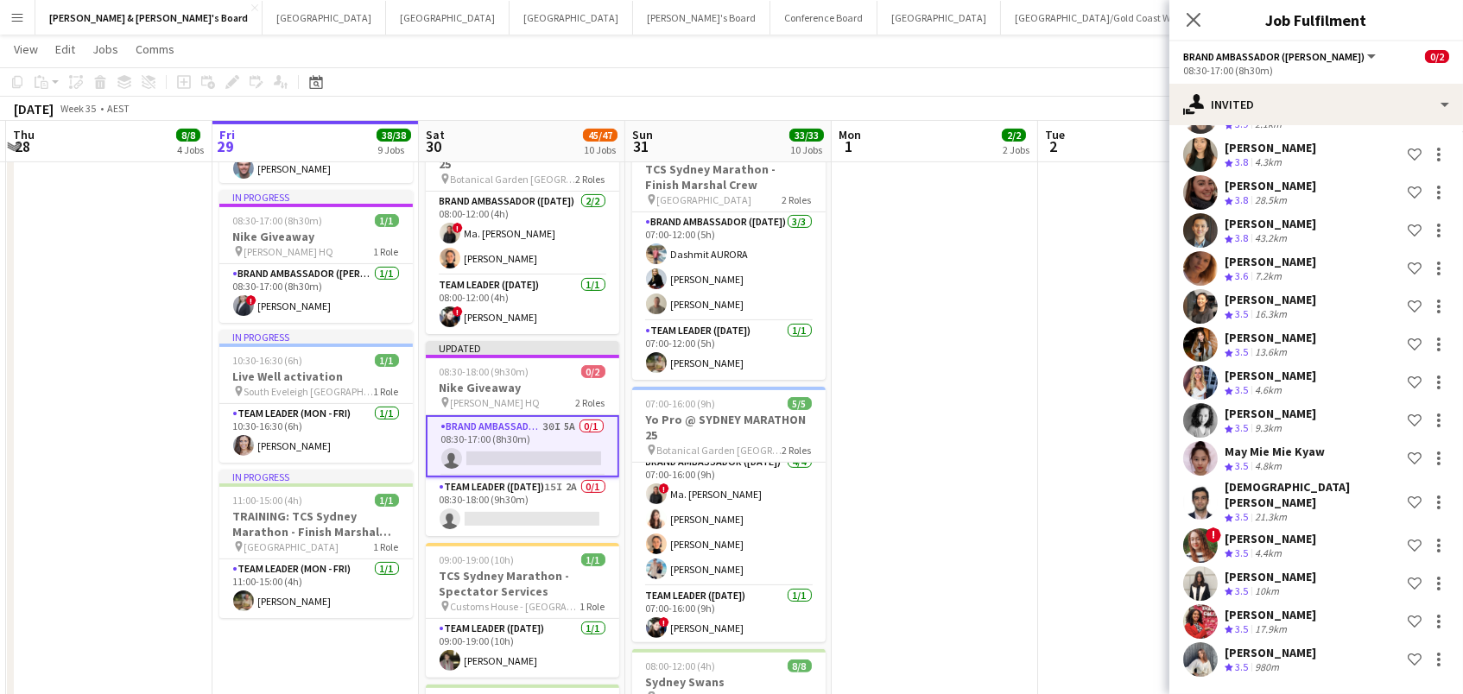
scroll to position [722, 0]
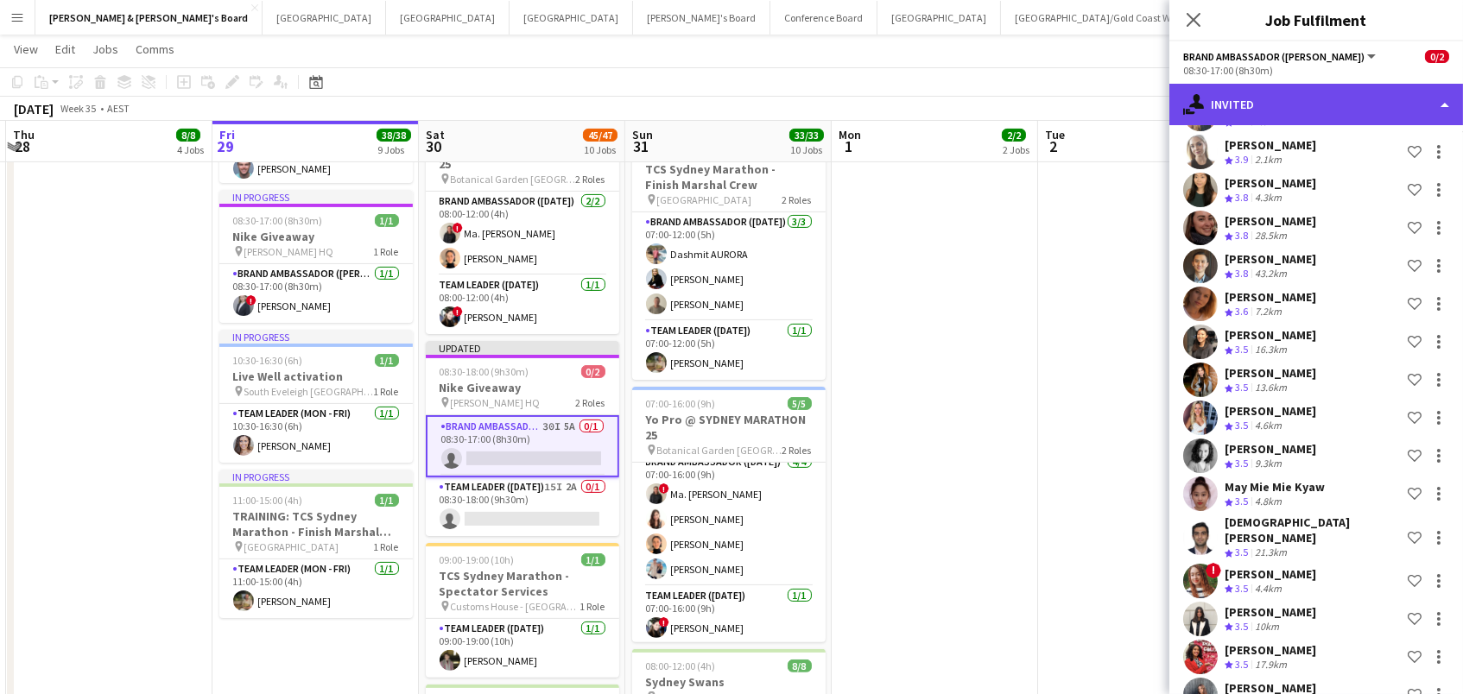
click at [1281, 97] on div "single-neutral-actions-share-1 Invited" at bounding box center [1316, 104] width 294 height 41
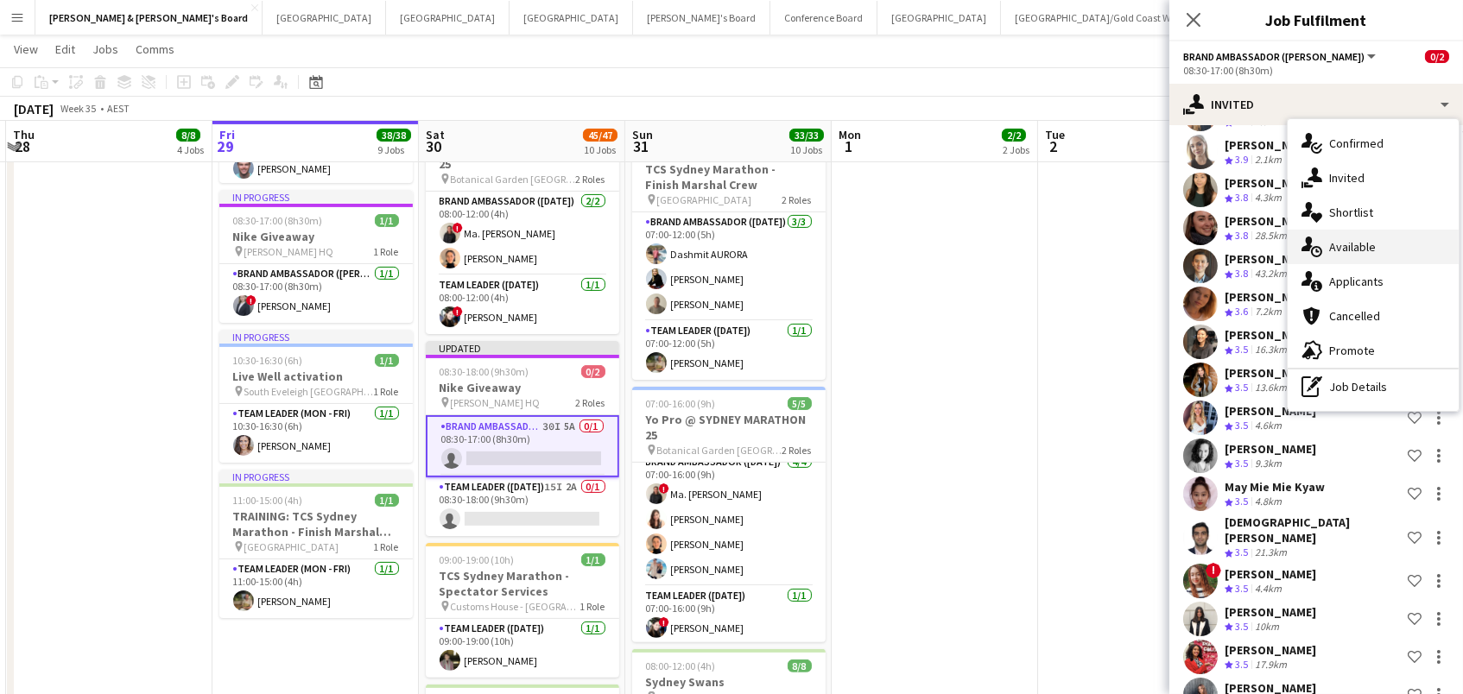
click at [1340, 232] on div "single-neutral-actions-upload Available" at bounding box center [1373, 247] width 171 height 35
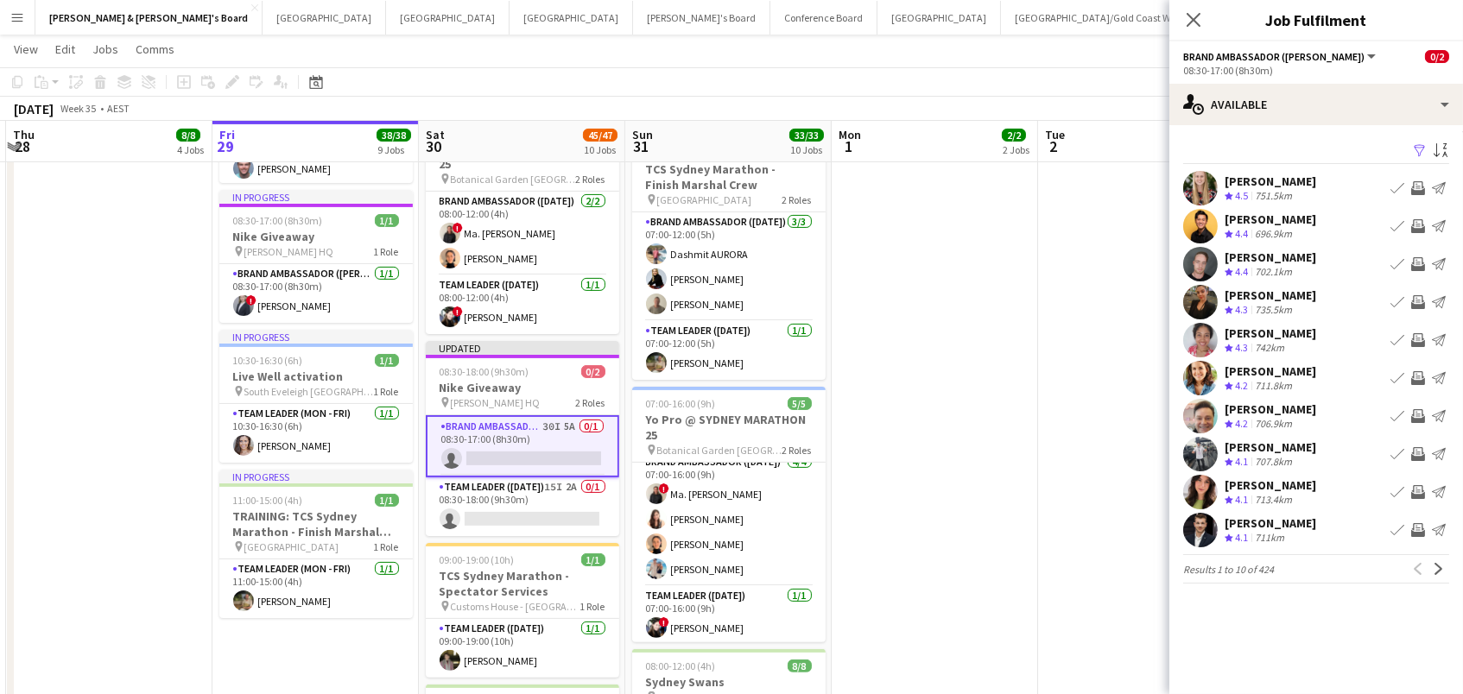
click at [1411, 152] on button "Filter" at bounding box center [1418, 151] width 21 height 21
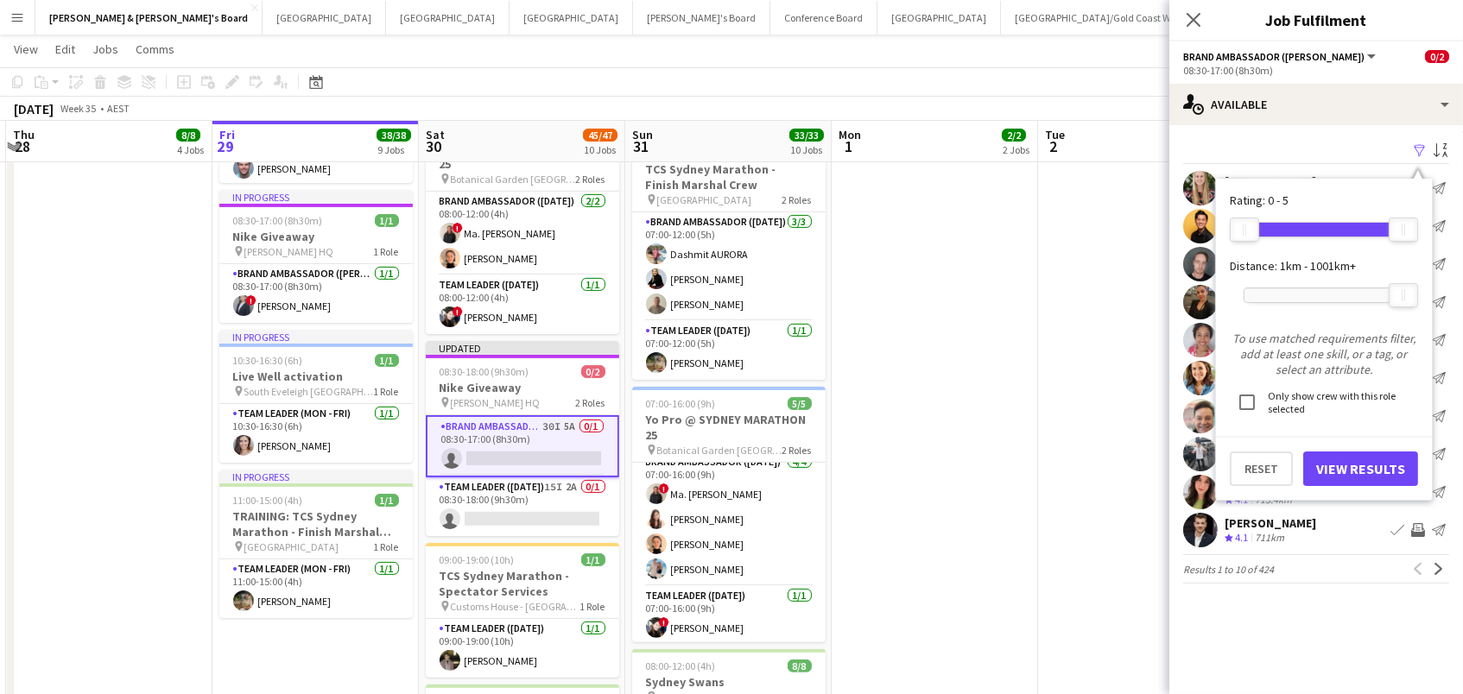
click at [1304, 288] on div at bounding box center [1324, 295] width 159 height 14
click at [1325, 472] on button "View Results" at bounding box center [1360, 469] width 115 height 35
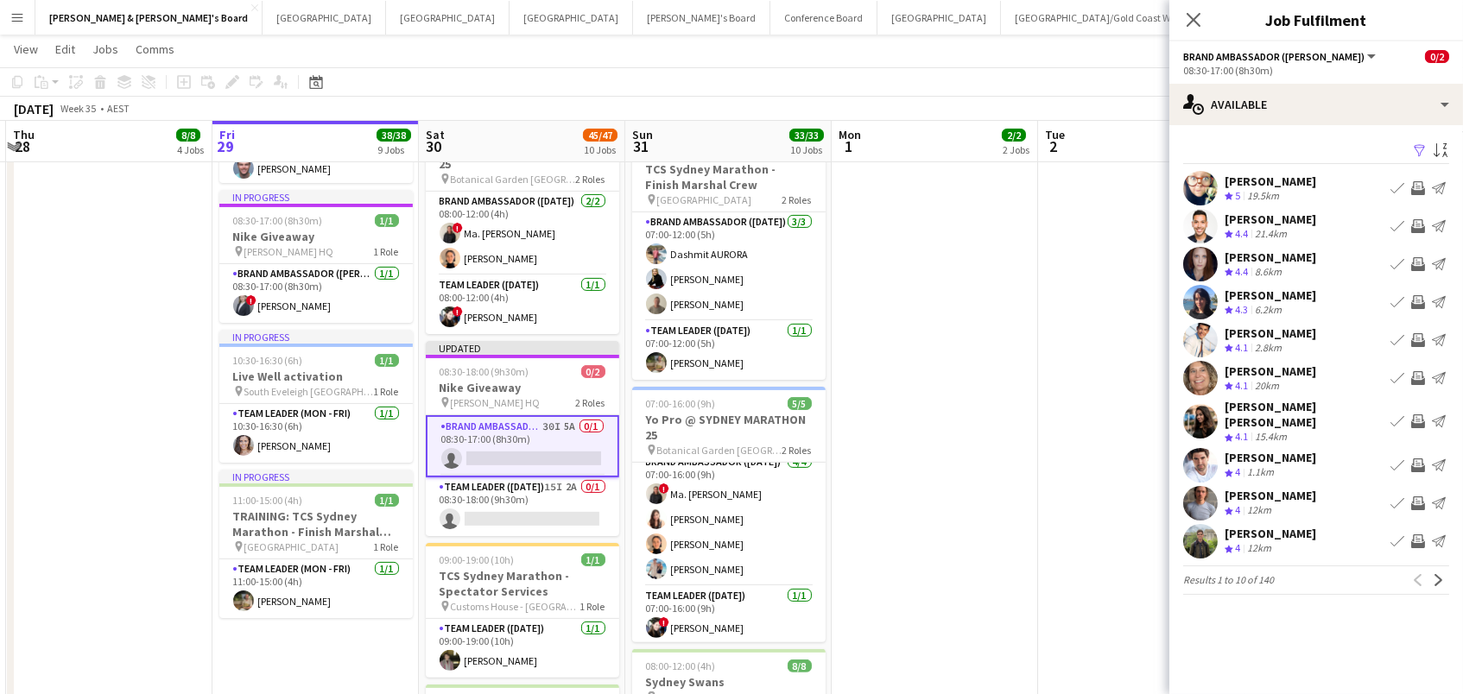
click at [1415, 535] on app-icon "Invite crew" at bounding box center [1418, 542] width 14 height 14
click at [1437, 574] on app-icon "Next" at bounding box center [1439, 580] width 12 height 12
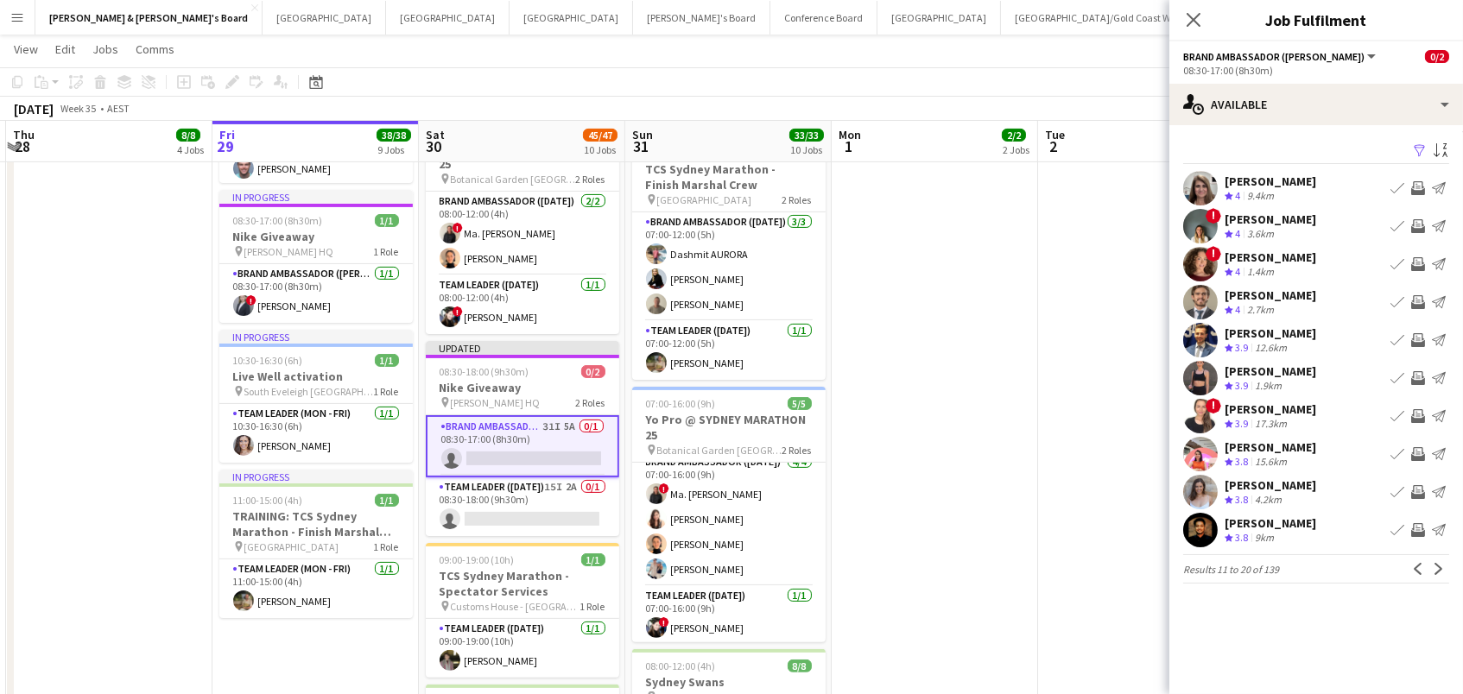
click at [1418, 375] on app-icon "Invite crew" at bounding box center [1418, 378] width 14 height 14
click at [1415, 418] on app-icon "Invite crew" at bounding box center [1418, 416] width 14 height 14
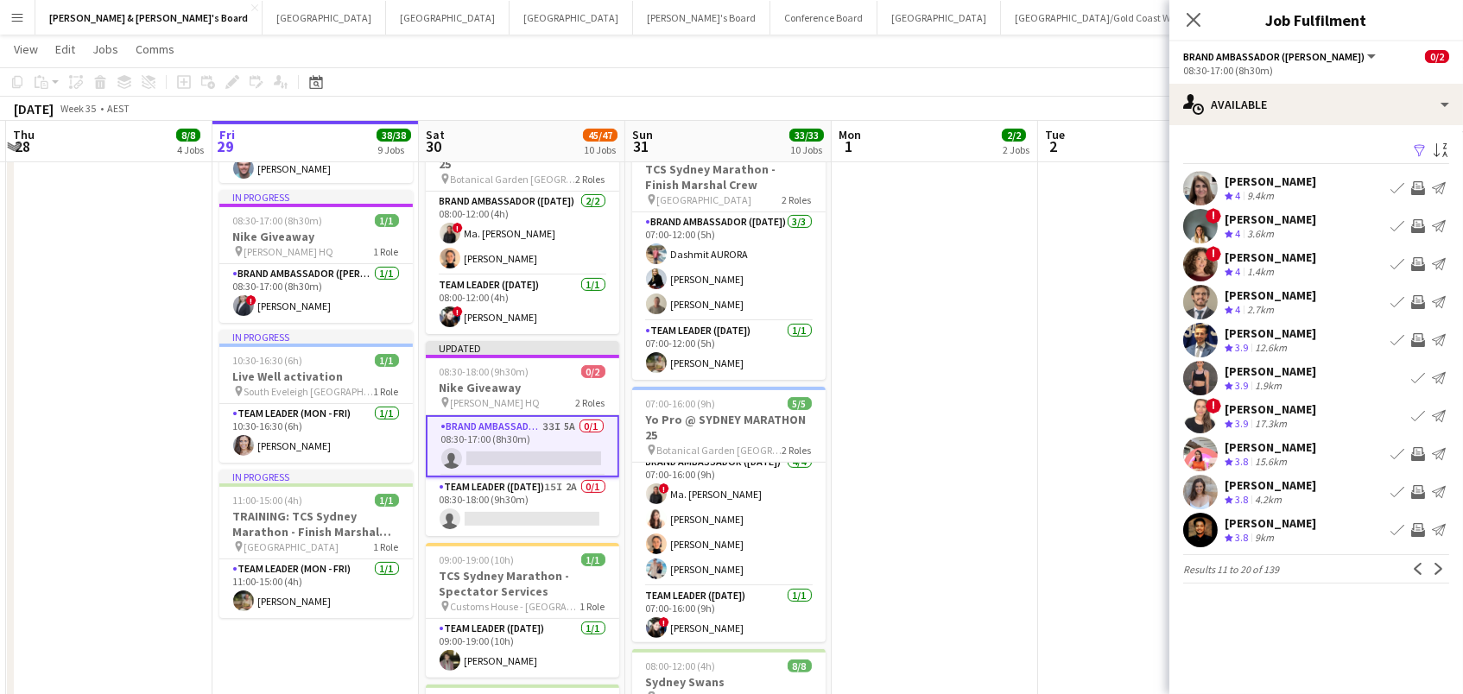
click at [1415, 453] on app-icon "Invite crew" at bounding box center [1418, 454] width 14 height 14
click at [1415, 527] on app-icon "Invite crew" at bounding box center [1418, 530] width 14 height 14
click at [1446, 568] on button "Next" at bounding box center [1439, 569] width 21 height 21
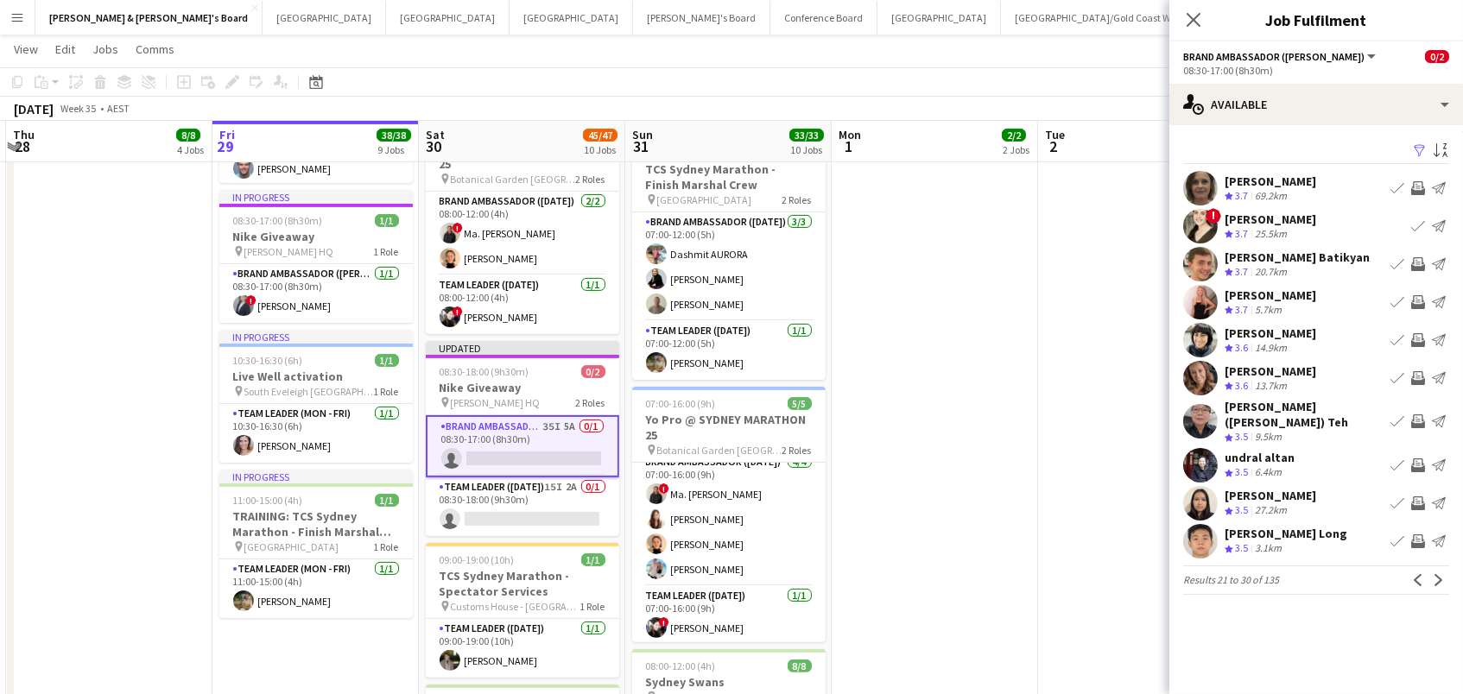
click at [1419, 306] on app-icon "Invite crew" at bounding box center [1418, 302] width 14 height 14
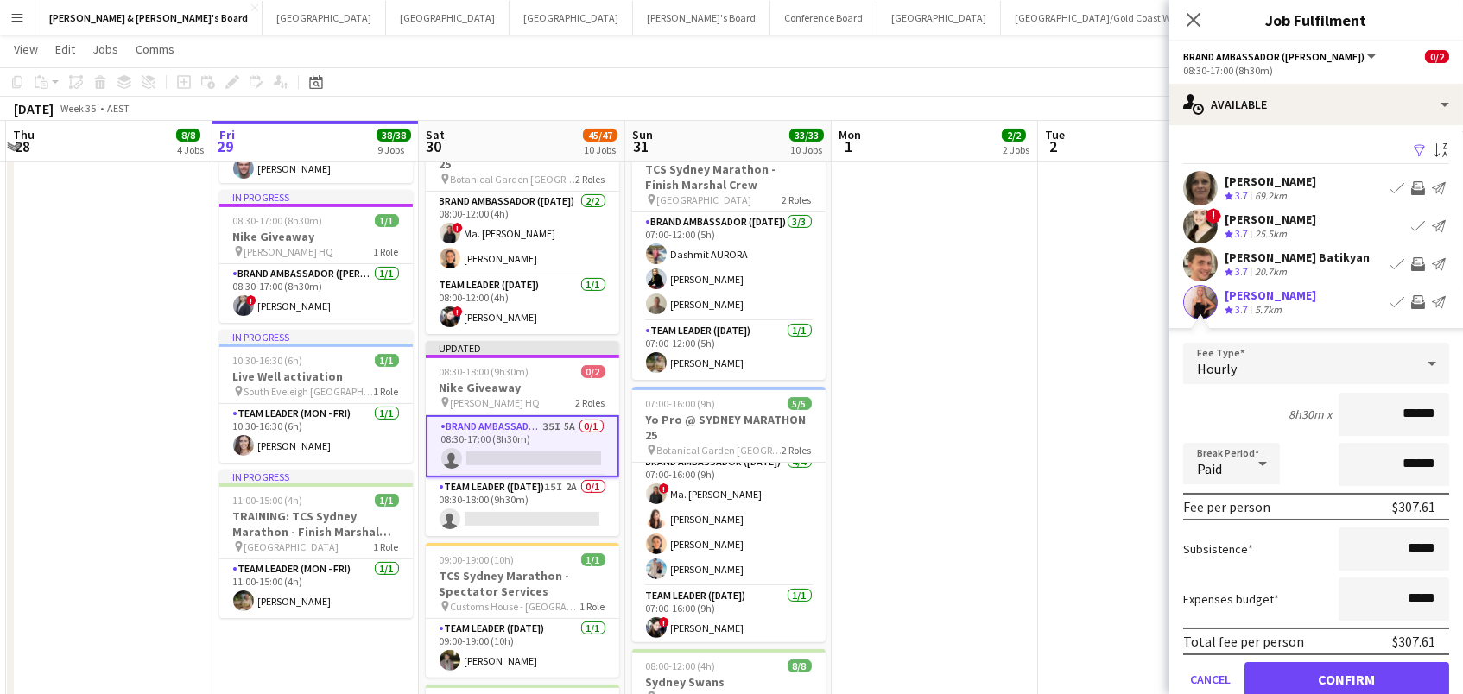
click at [1347, 677] on button "Confirm" at bounding box center [1347, 679] width 205 height 35
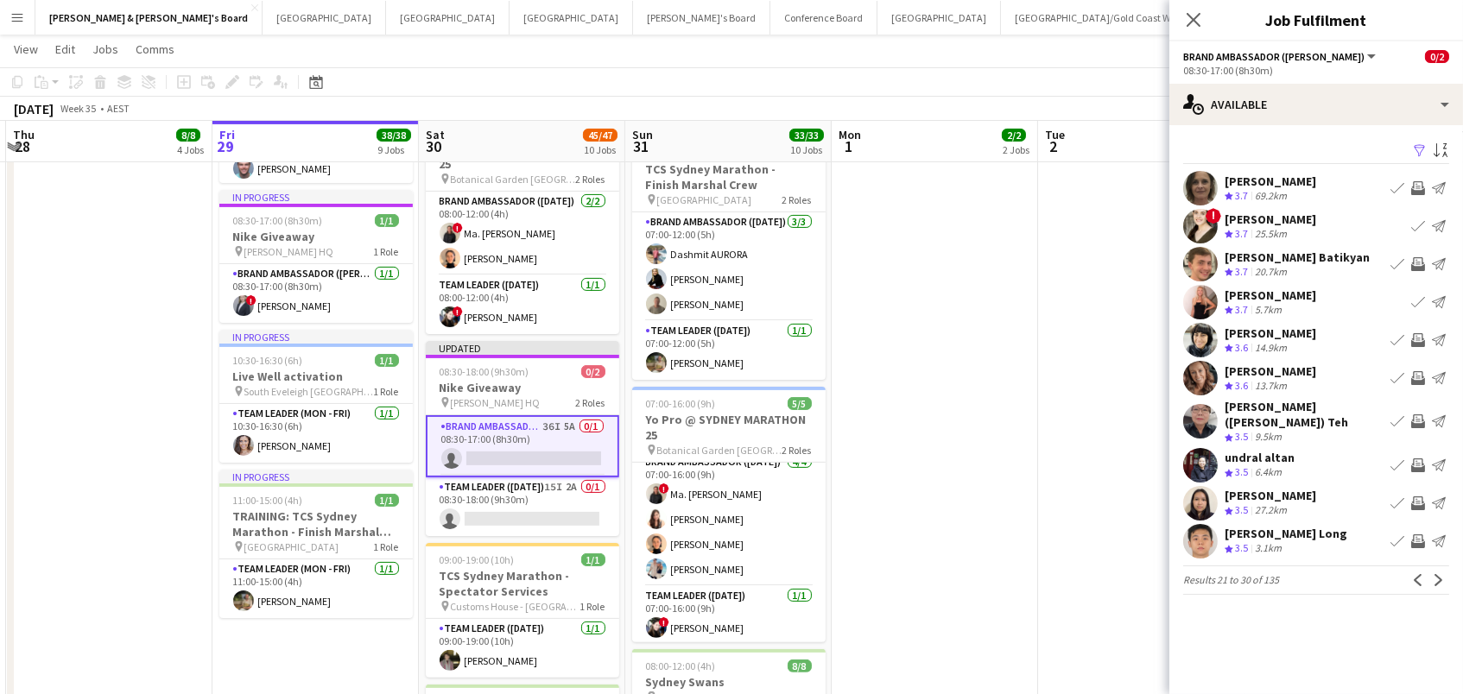
click at [1414, 459] on app-icon "Invite crew" at bounding box center [1418, 466] width 14 height 14
click at [1442, 574] on app-icon "Next" at bounding box center [1439, 580] width 12 height 12
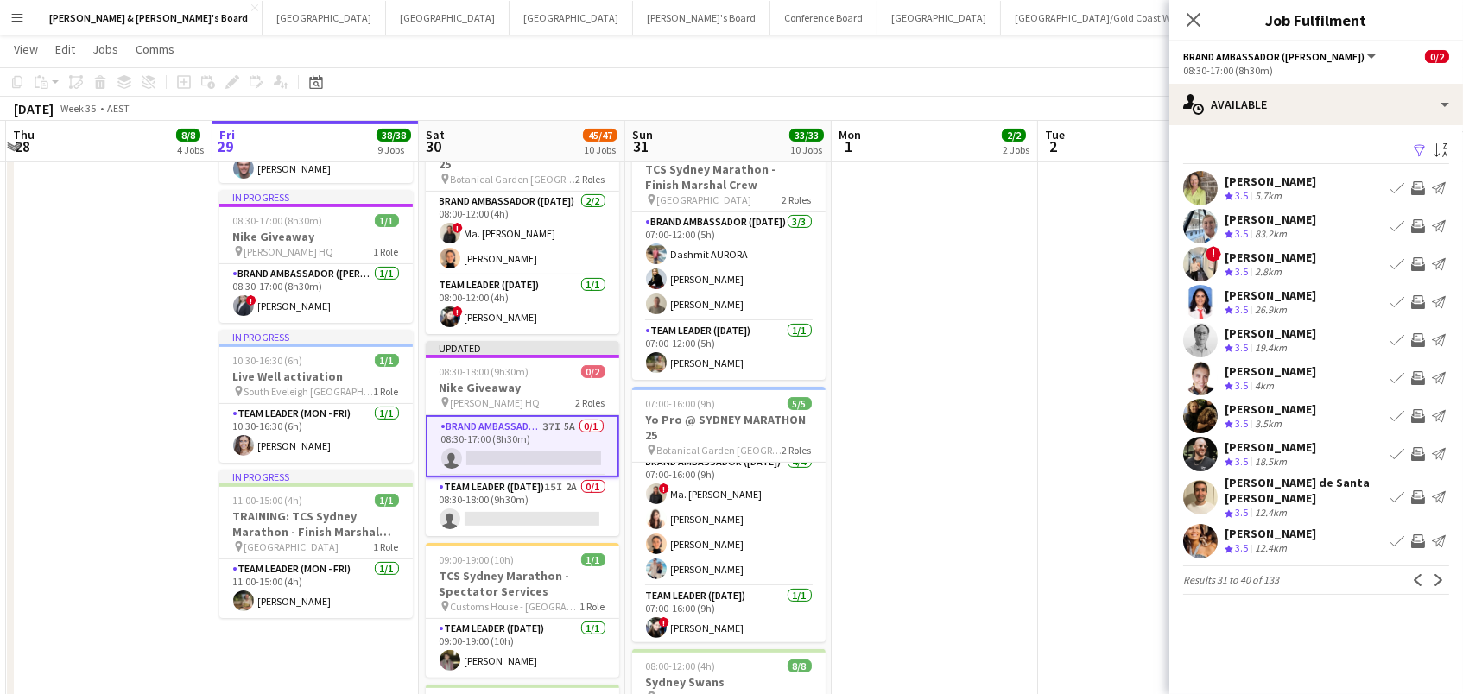
click at [1416, 447] on app-icon "Invite crew" at bounding box center [1418, 454] width 14 height 14
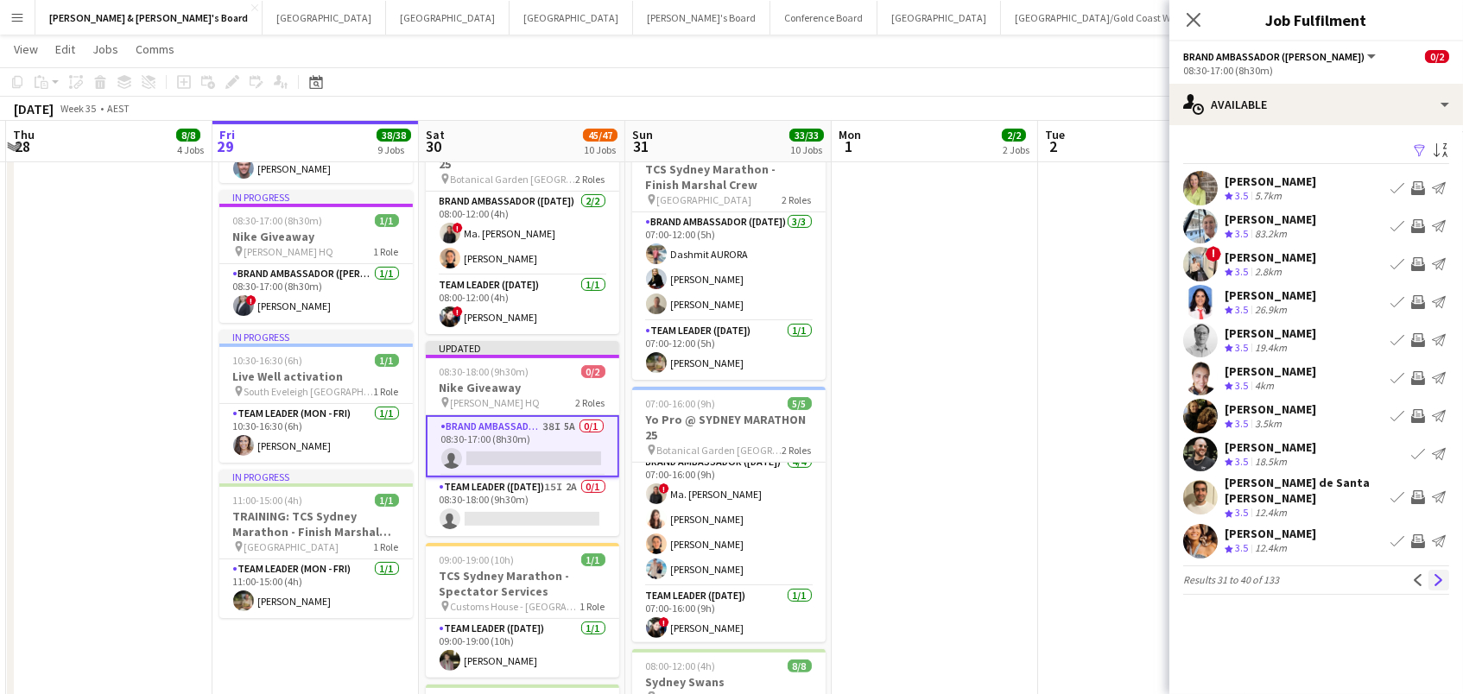
click at [1440, 574] on app-icon "Next" at bounding box center [1439, 580] width 12 height 12
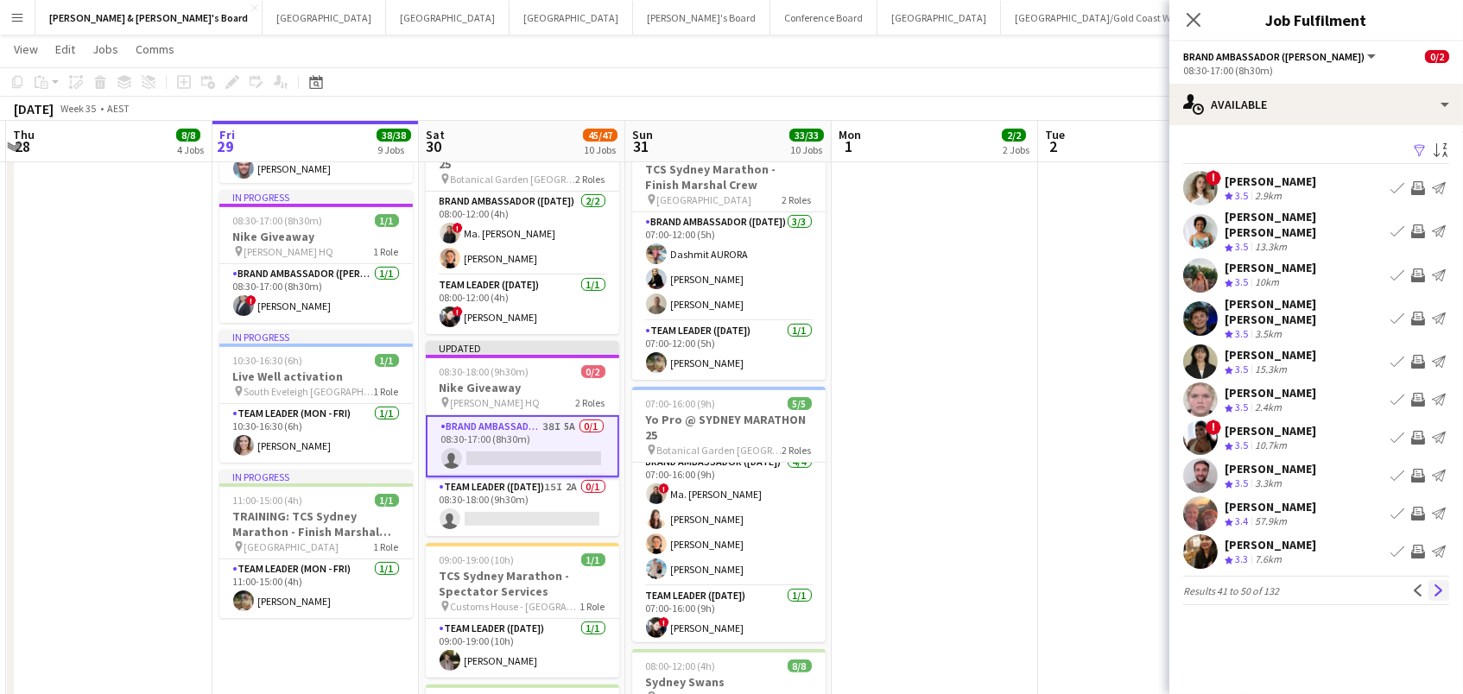
click at [1437, 585] on app-icon "Next" at bounding box center [1439, 591] width 12 height 12
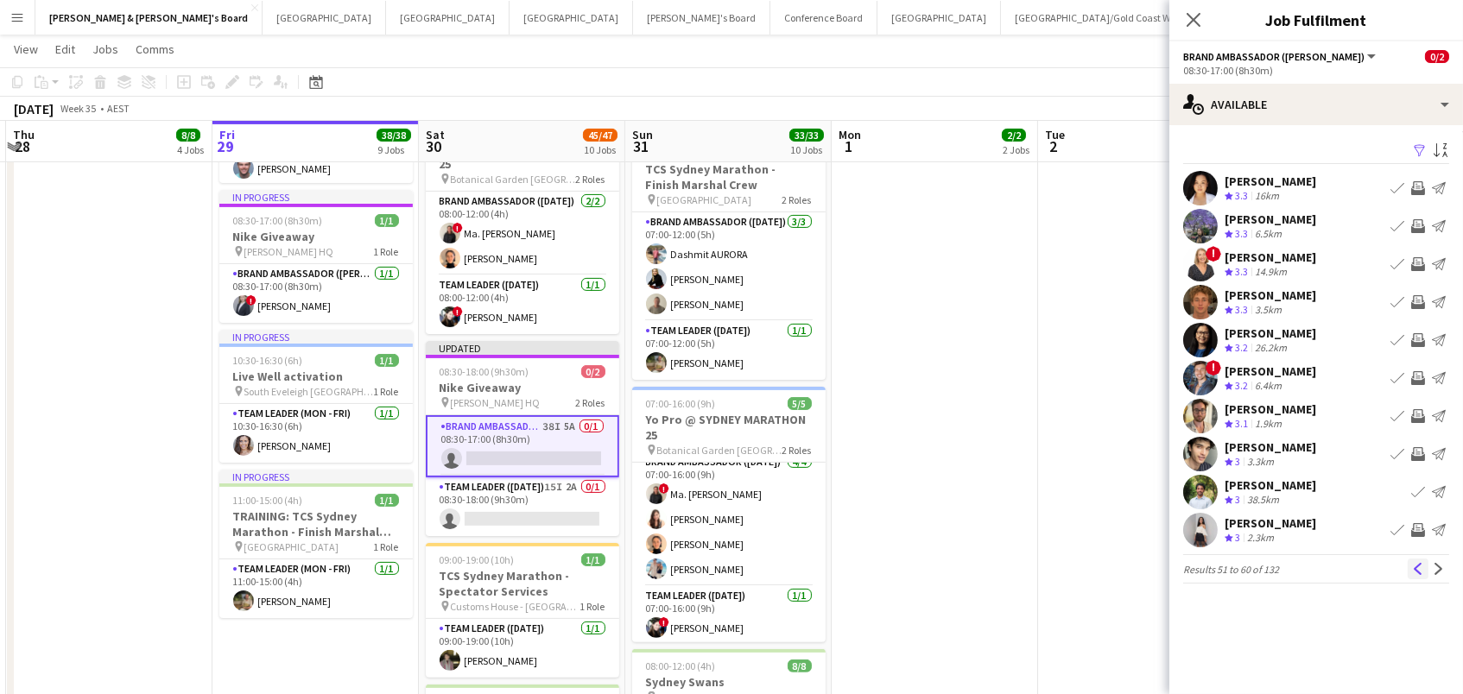
click at [1423, 569] on app-icon "Previous" at bounding box center [1418, 569] width 12 height 12
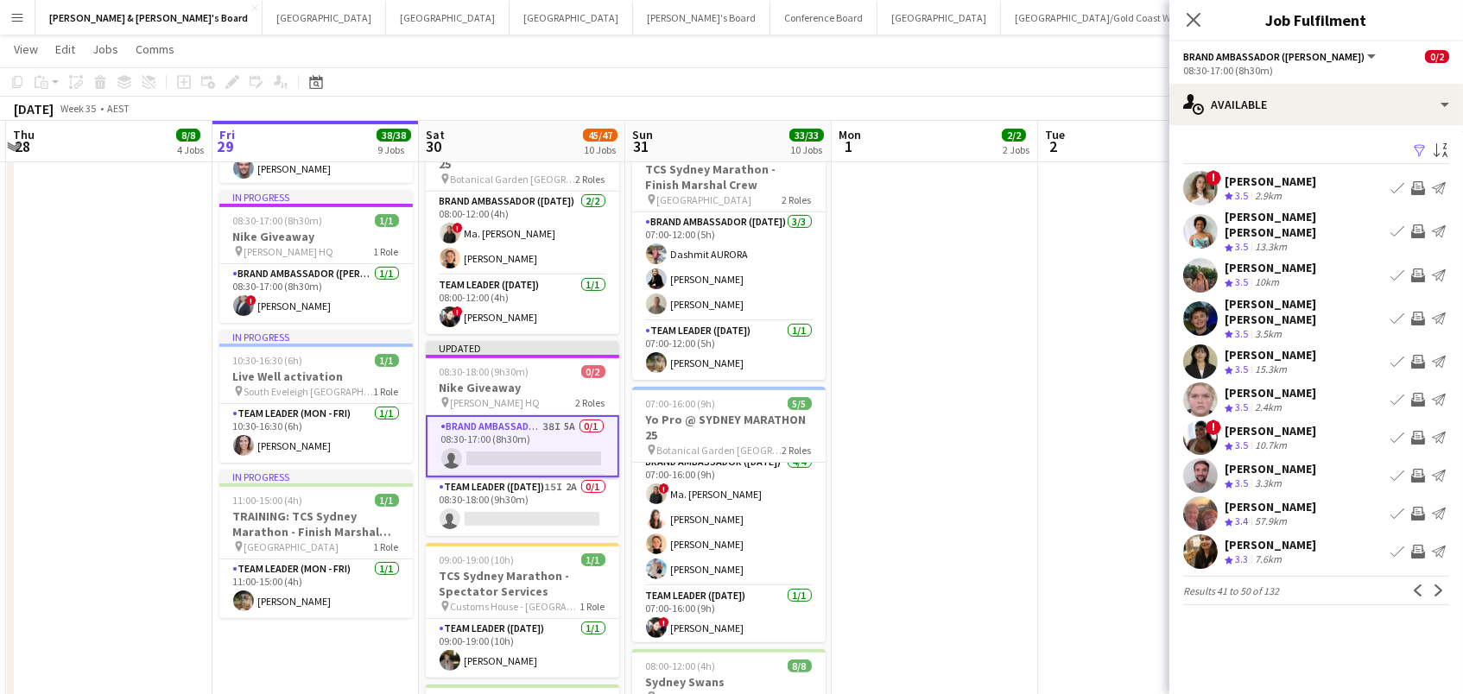
click at [1416, 545] on app-icon "Invite crew" at bounding box center [1418, 552] width 14 height 14
click at [1446, 580] on button "Next" at bounding box center [1439, 590] width 21 height 21
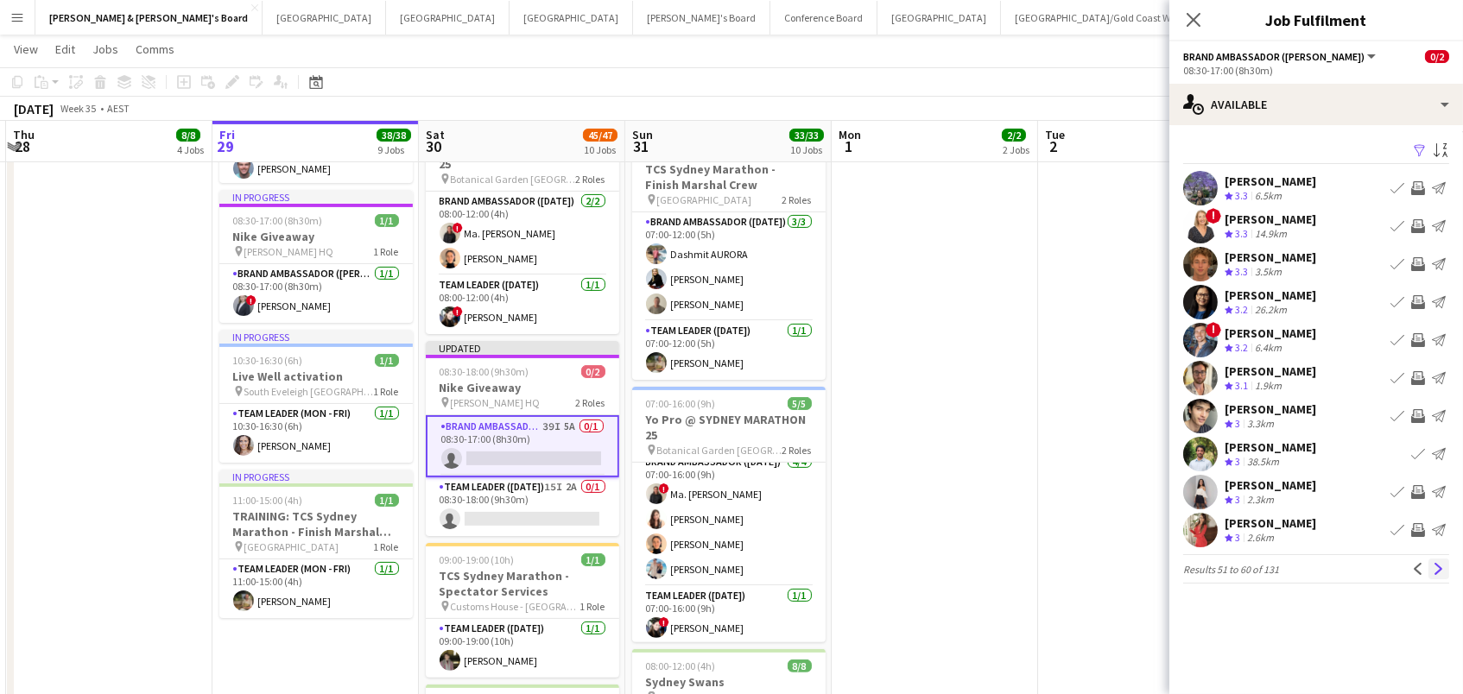
click at [1436, 573] on app-icon "Next" at bounding box center [1439, 569] width 12 height 12
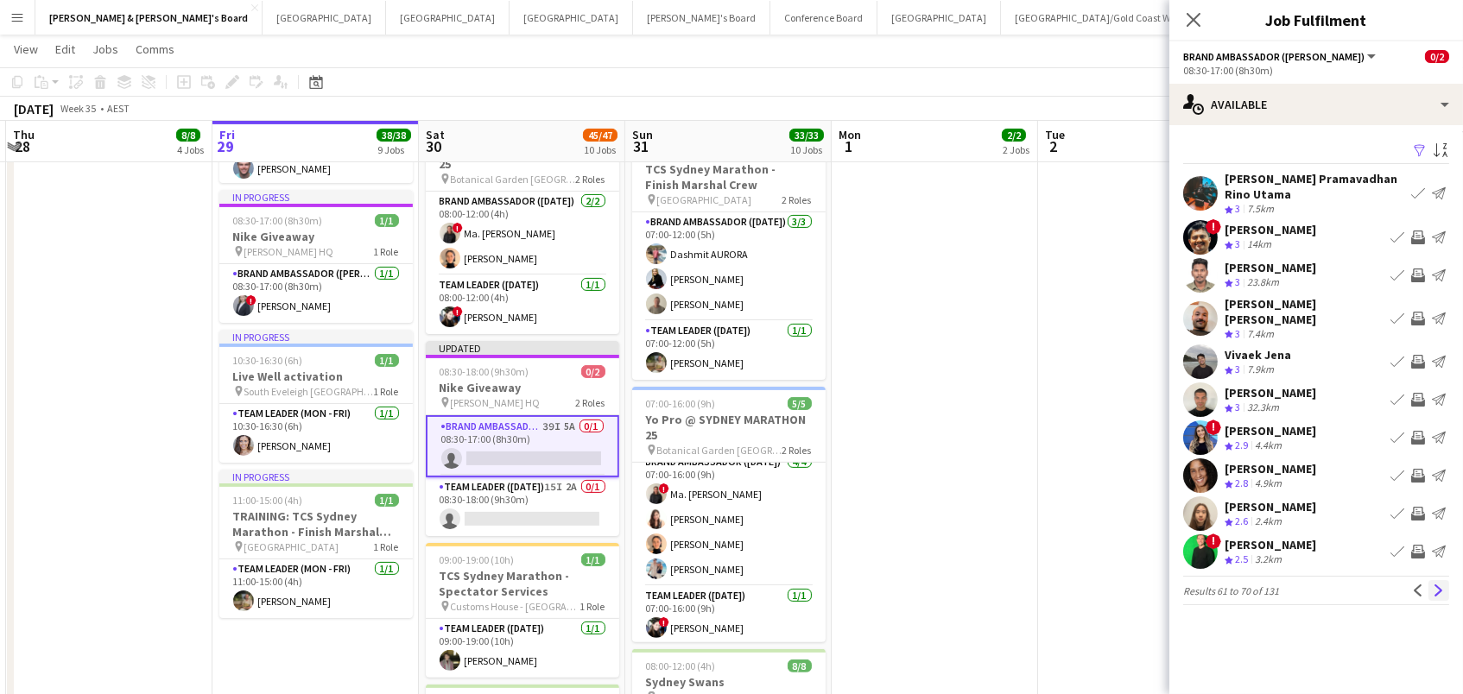
click at [1443, 585] on app-icon "Next" at bounding box center [1439, 591] width 12 height 12
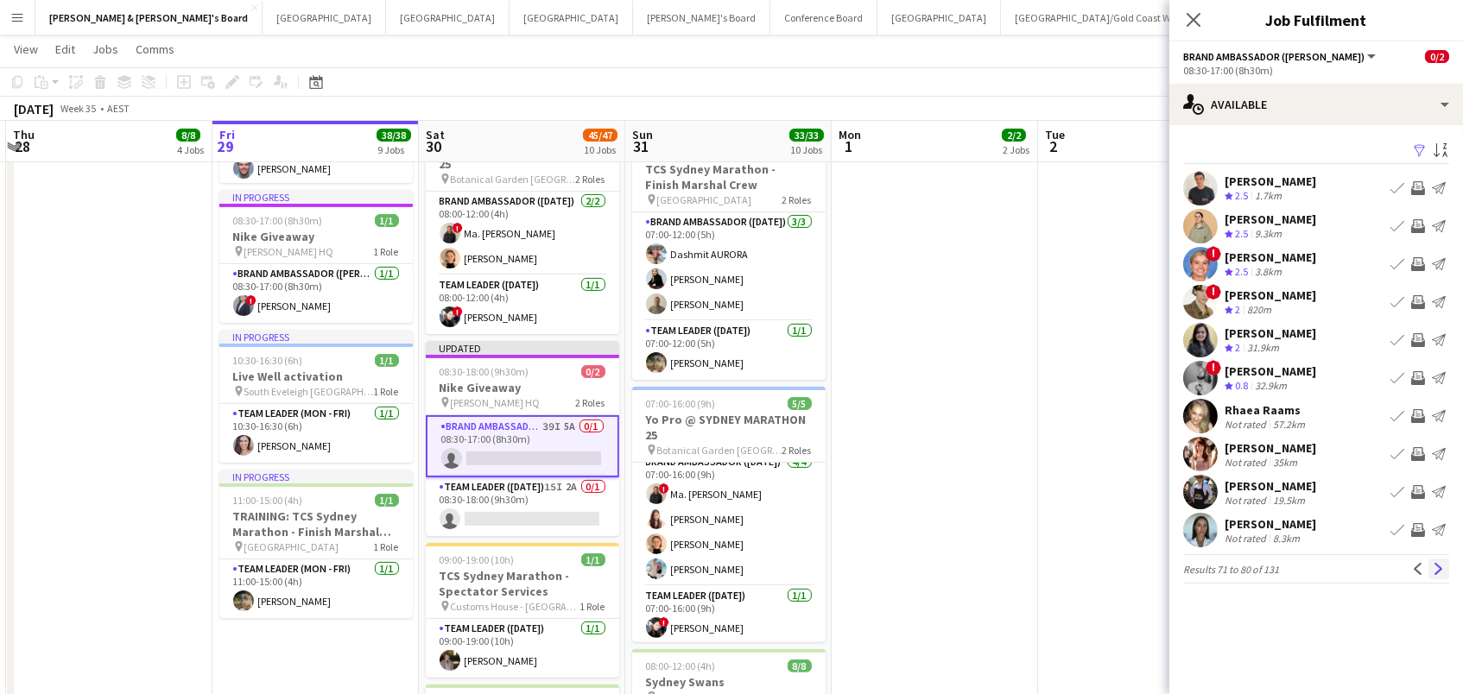
click at [1446, 568] on button "Next" at bounding box center [1439, 569] width 21 height 21
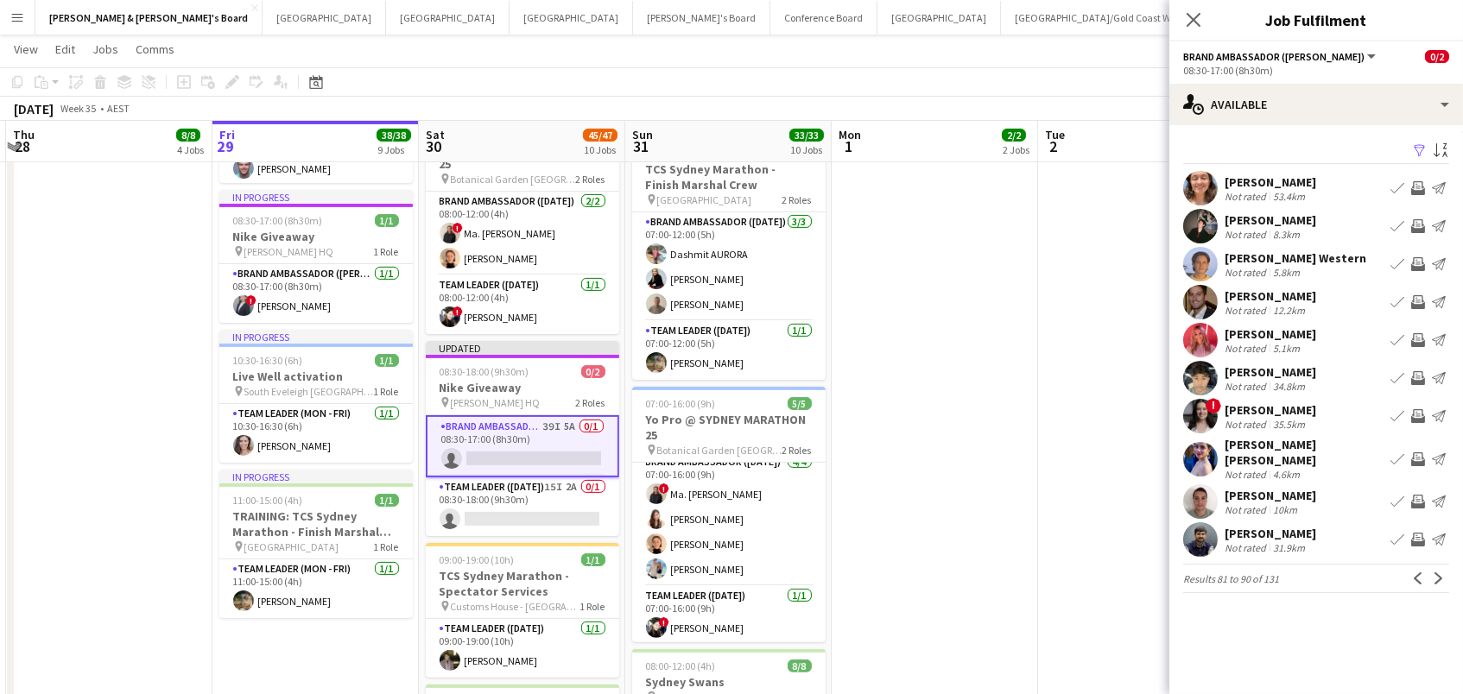
click at [1417, 227] on app-icon "Invite crew" at bounding box center [1418, 226] width 14 height 14
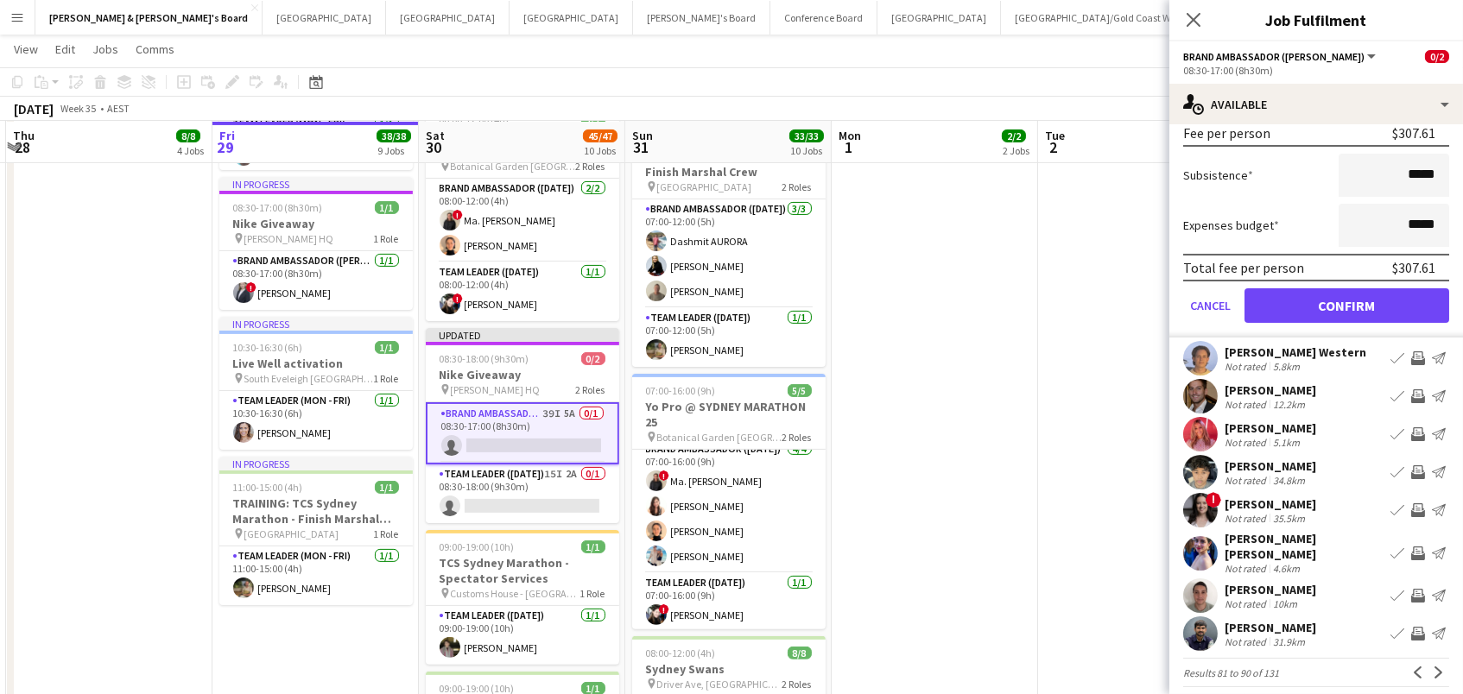
scroll to position [1016, 0]
click at [1418, 434] on app-icon "Invite crew" at bounding box center [1418, 435] width 14 height 14
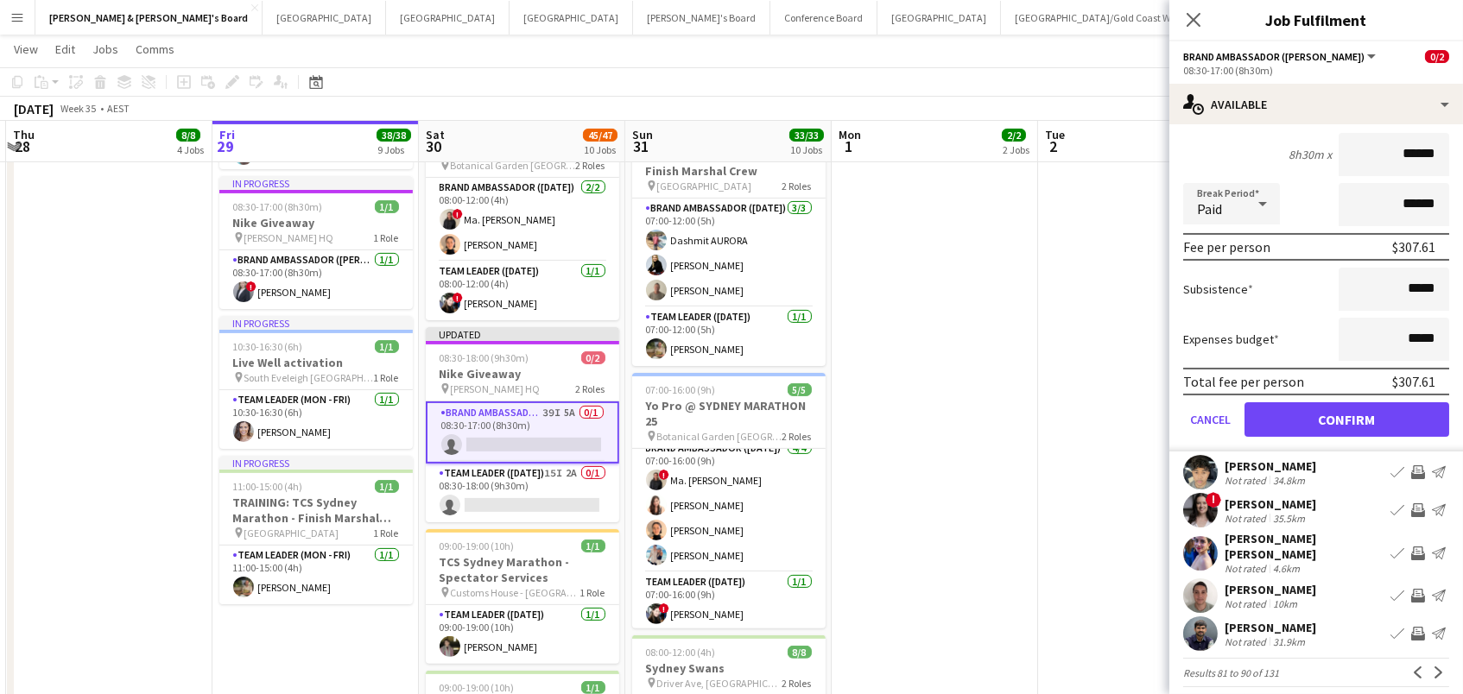
click at [1347, 416] on button "Confirm" at bounding box center [1347, 419] width 205 height 35
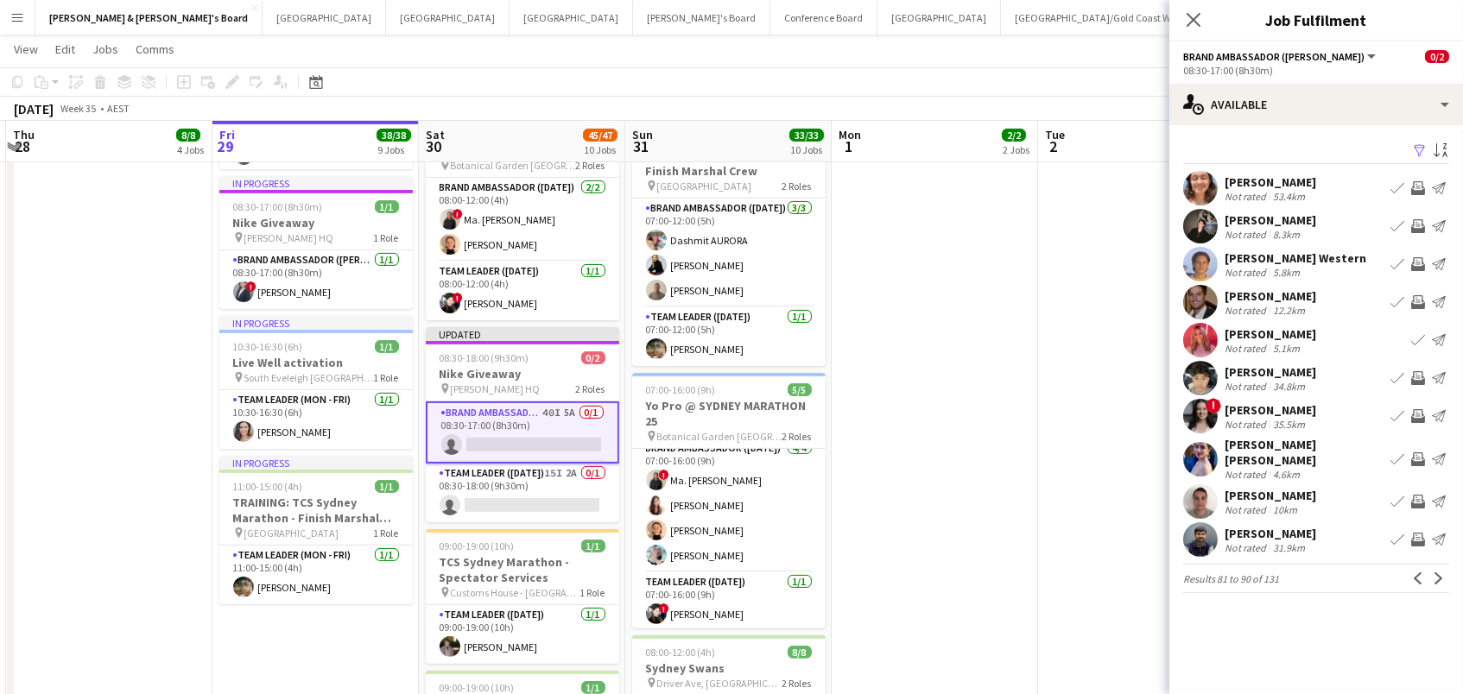
click at [1418, 495] on app-icon "Invite crew" at bounding box center [1418, 502] width 14 height 14
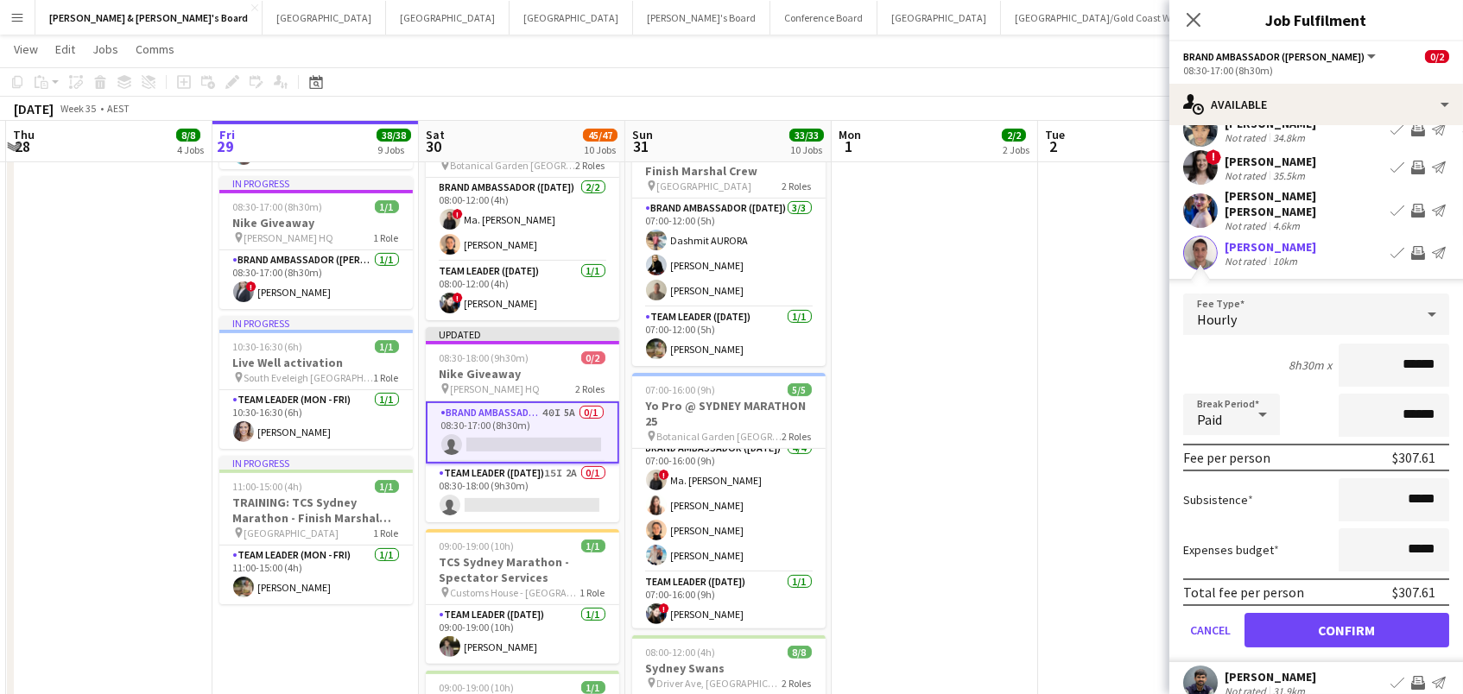
click at [1347, 618] on button "Confirm" at bounding box center [1347, 630] width 205 height 35
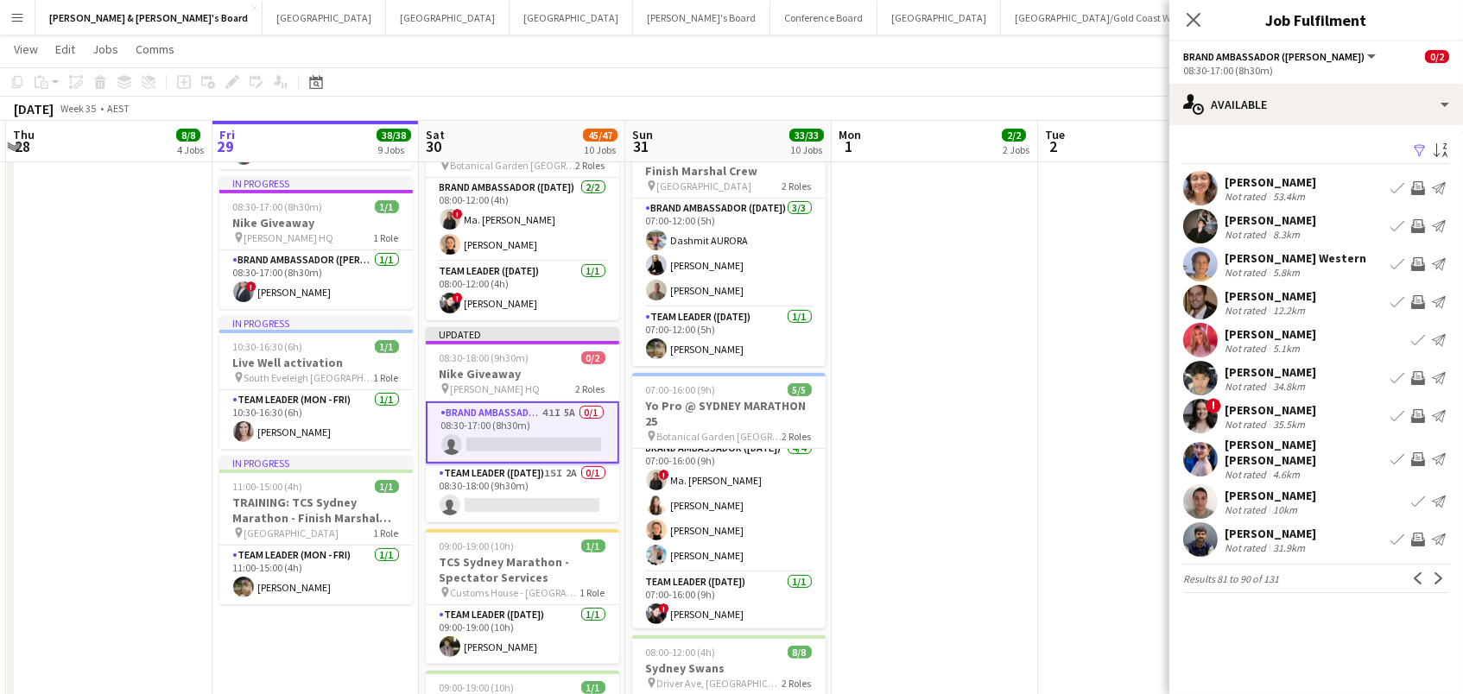
scroll to position [0, 0]
click at [1417, 573] on app-icon "Previous" at bounding box center [1418, 579] width 12 height 12
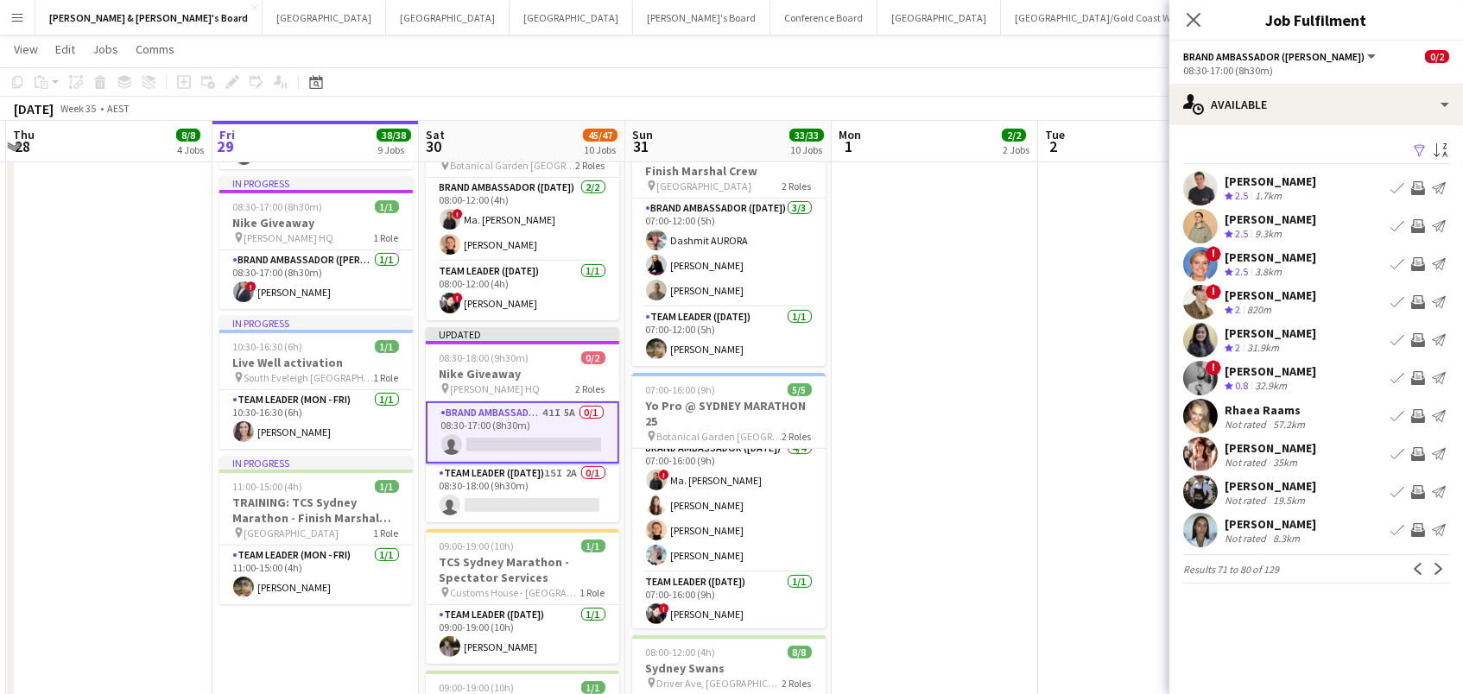
click at [1256, 526] on div "Imane Numa" at bounding box center [1271, 524] width 92 height 16
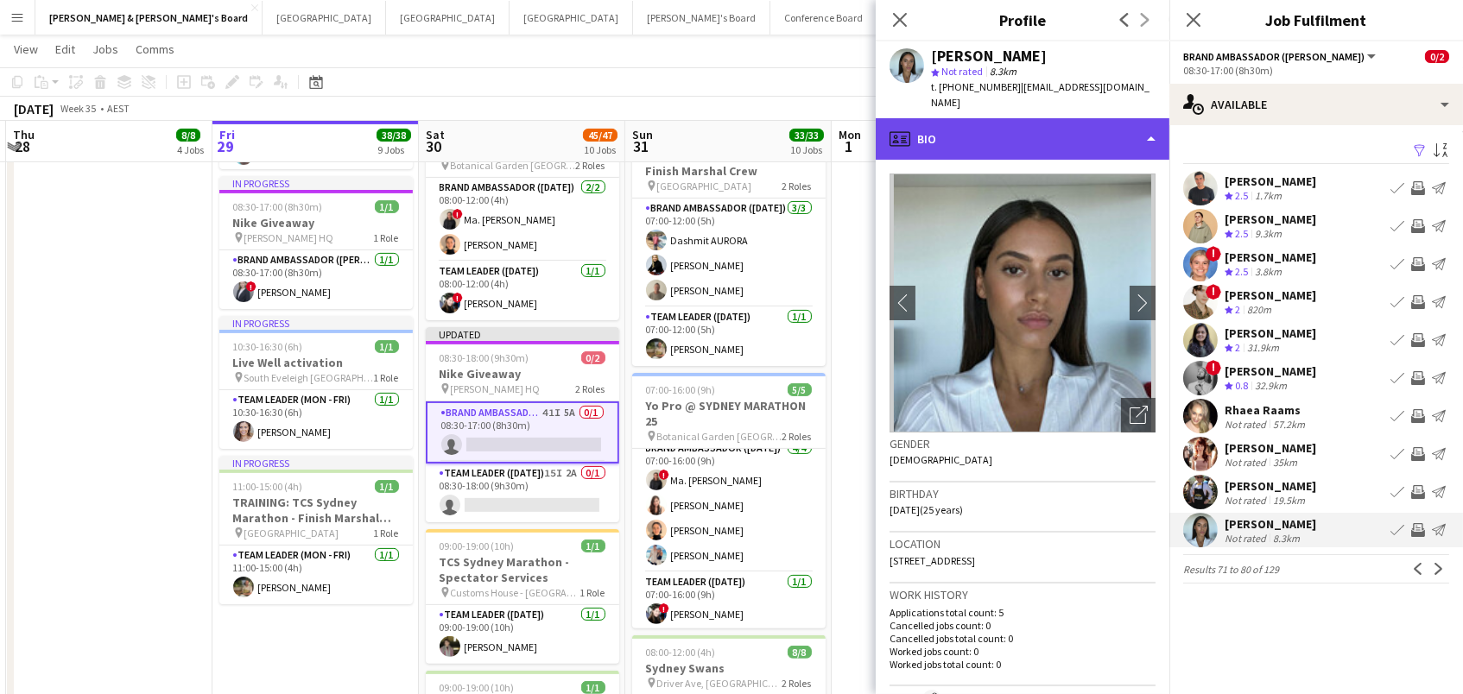
click at [1046, 124] on div "profile Bio" at bounding box center [1023, 138] width 294 height 41
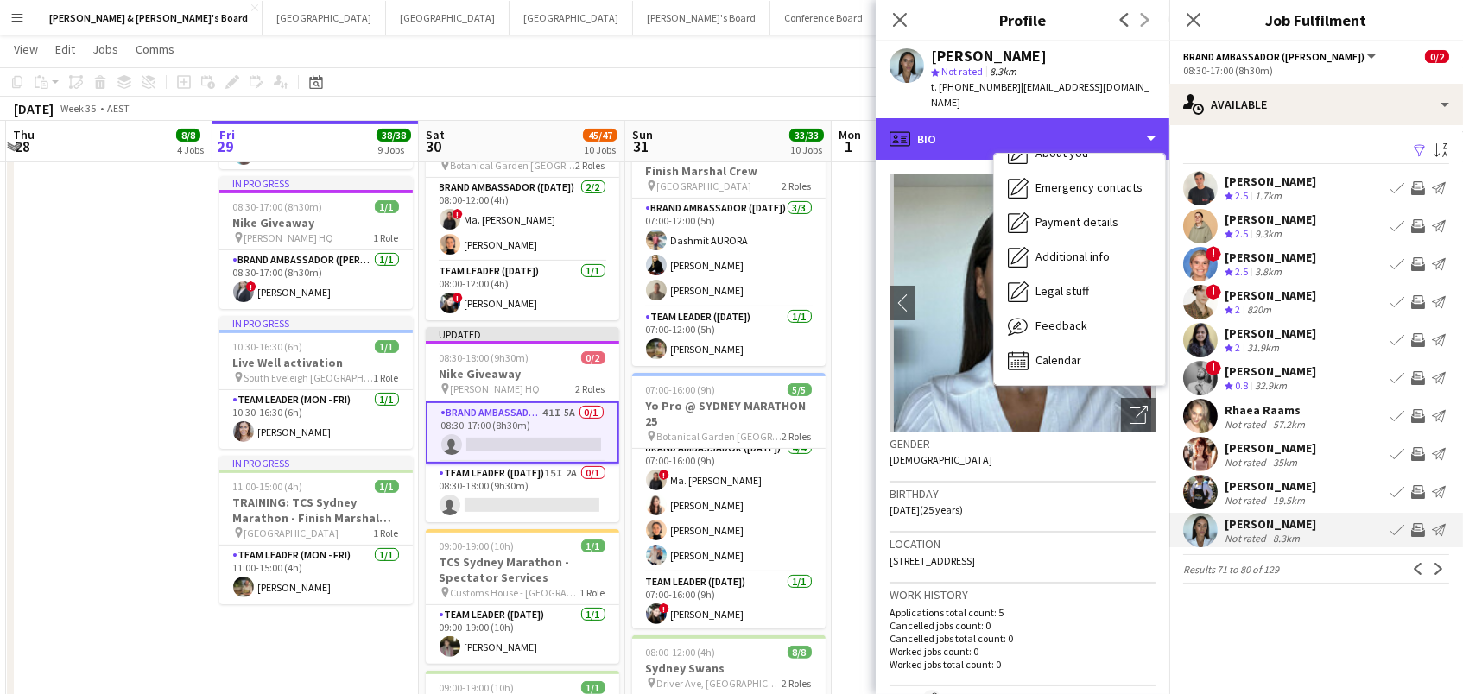
scroll to position [1017, 0]
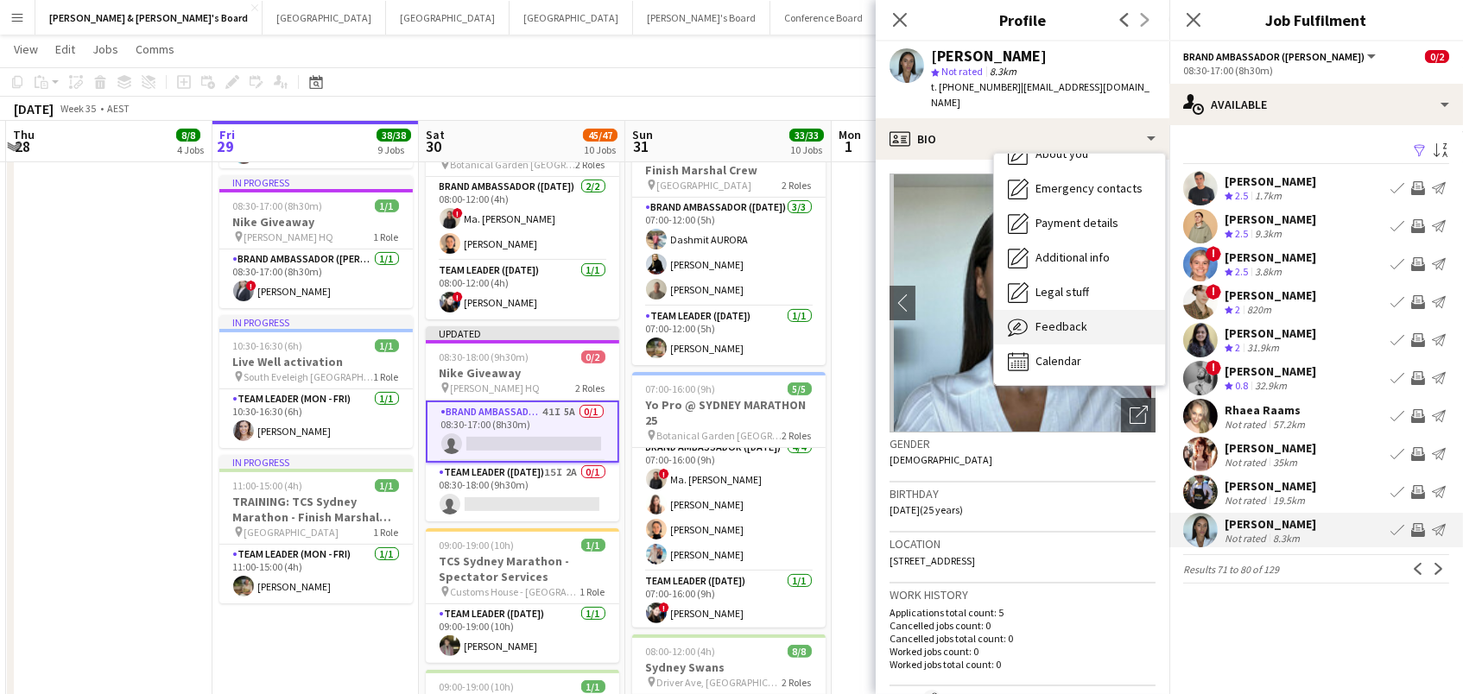
click at [1072, 320] on div "Feedback Feedback" at bounding box center [1079, 327] width 171 height 35
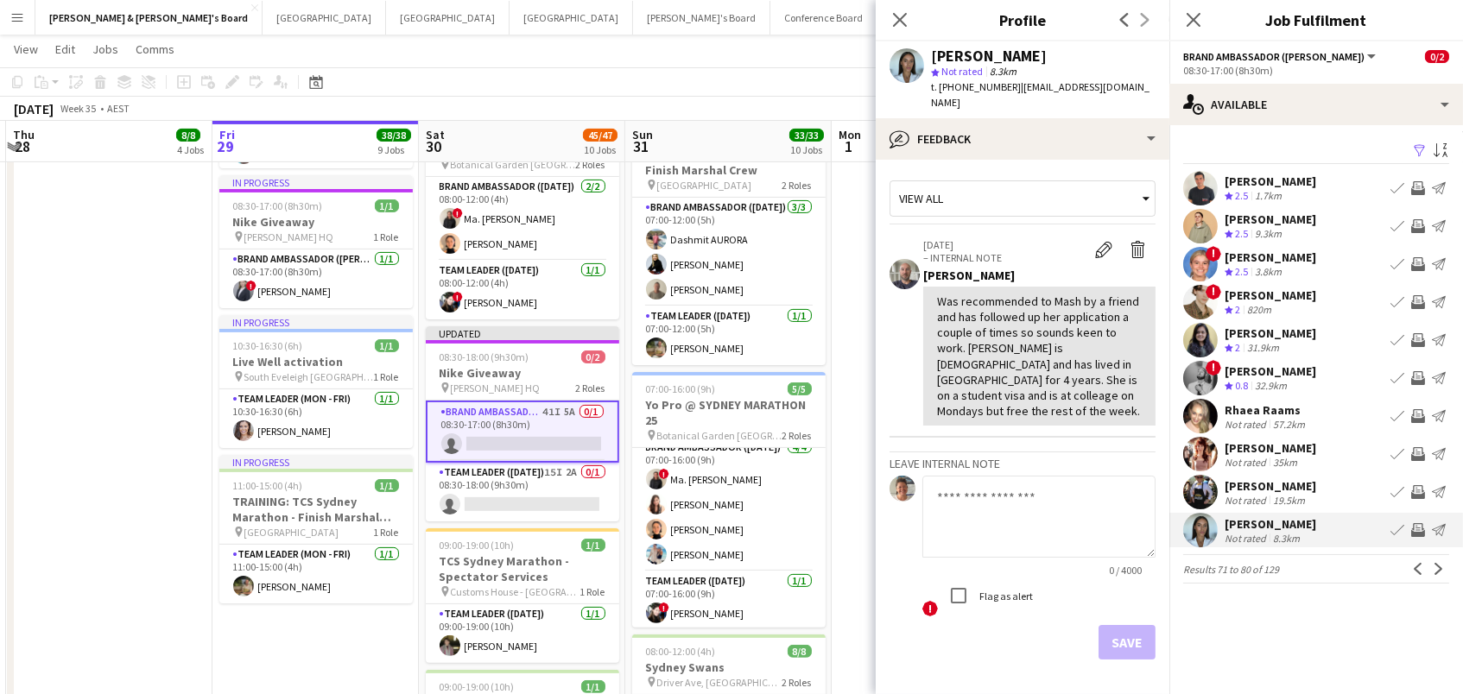
click at [1416, 528] on app-icon "Invite crew" at bounding box center [1418, 530] width 14 height 14
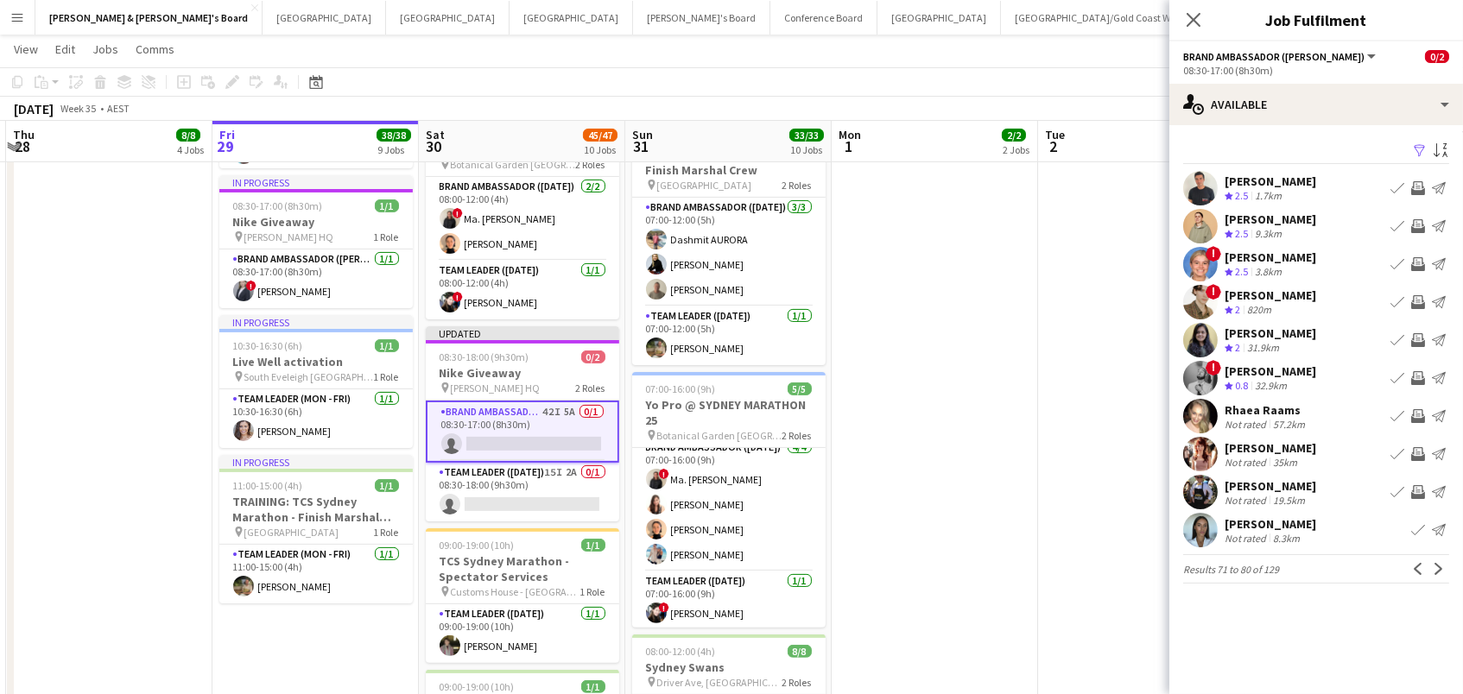
click at [928, 332] on app-date-cell "07:30-14:00 (6h30m) 1/1 Live Well activation pin South Eveleigh Sydney 1 Role T…" at bounding box center [935, 155] width 206 height 1956
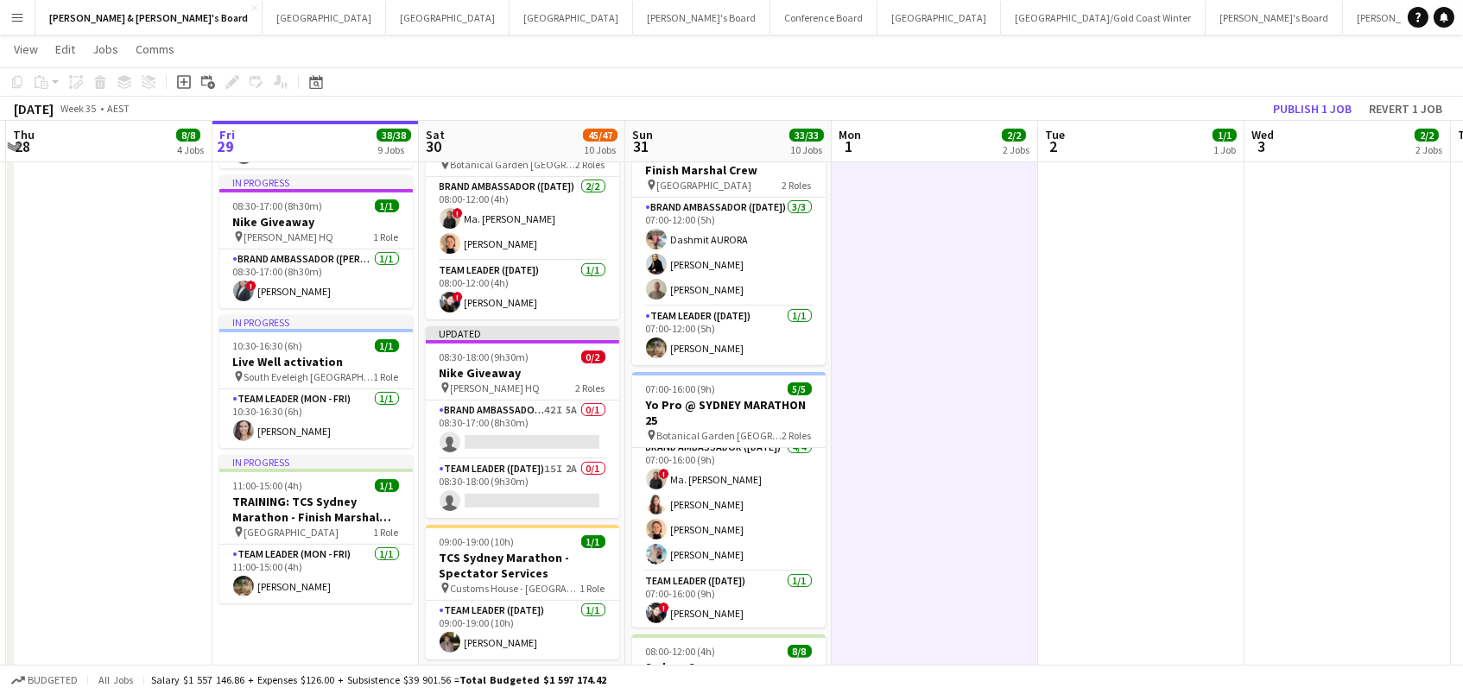
scroll to position [0, 404]
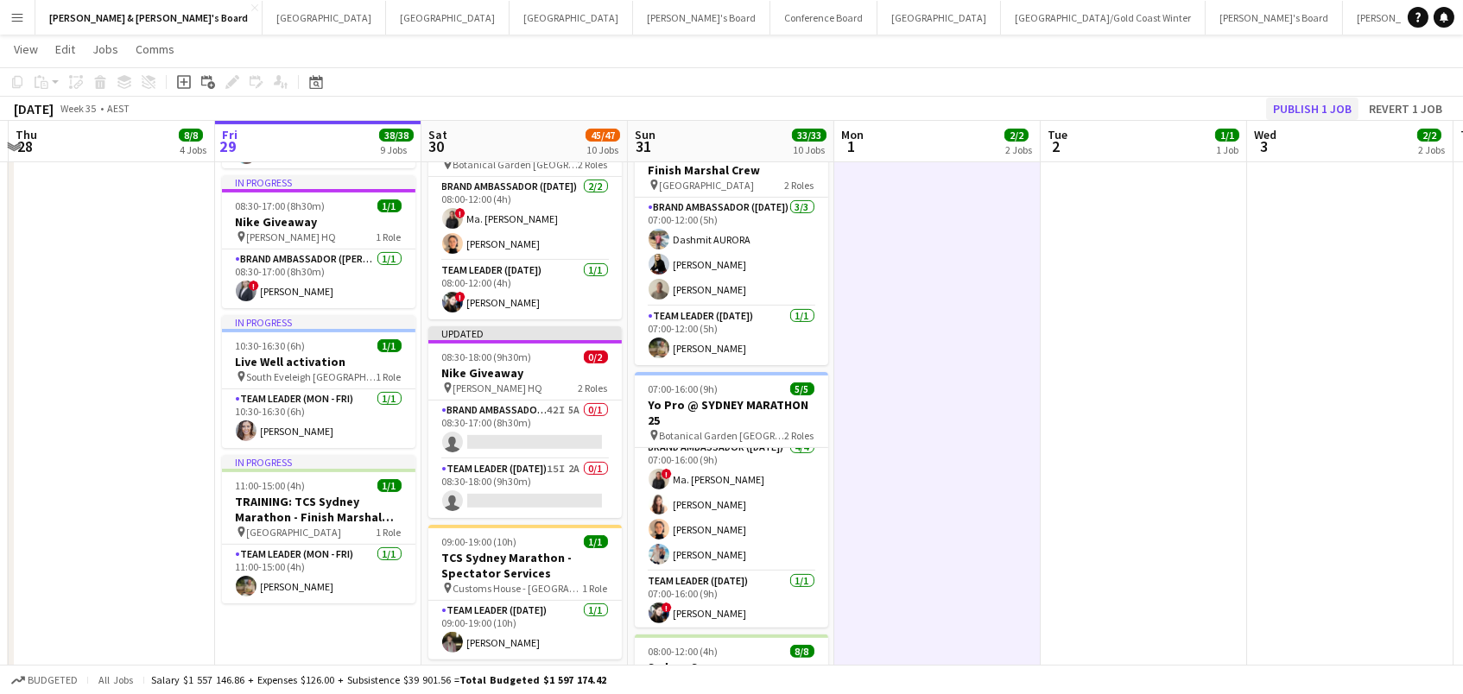
click at [1291, 107] on button "Publish 1 job" at bounding box center [1312, 109] width 92 height 22
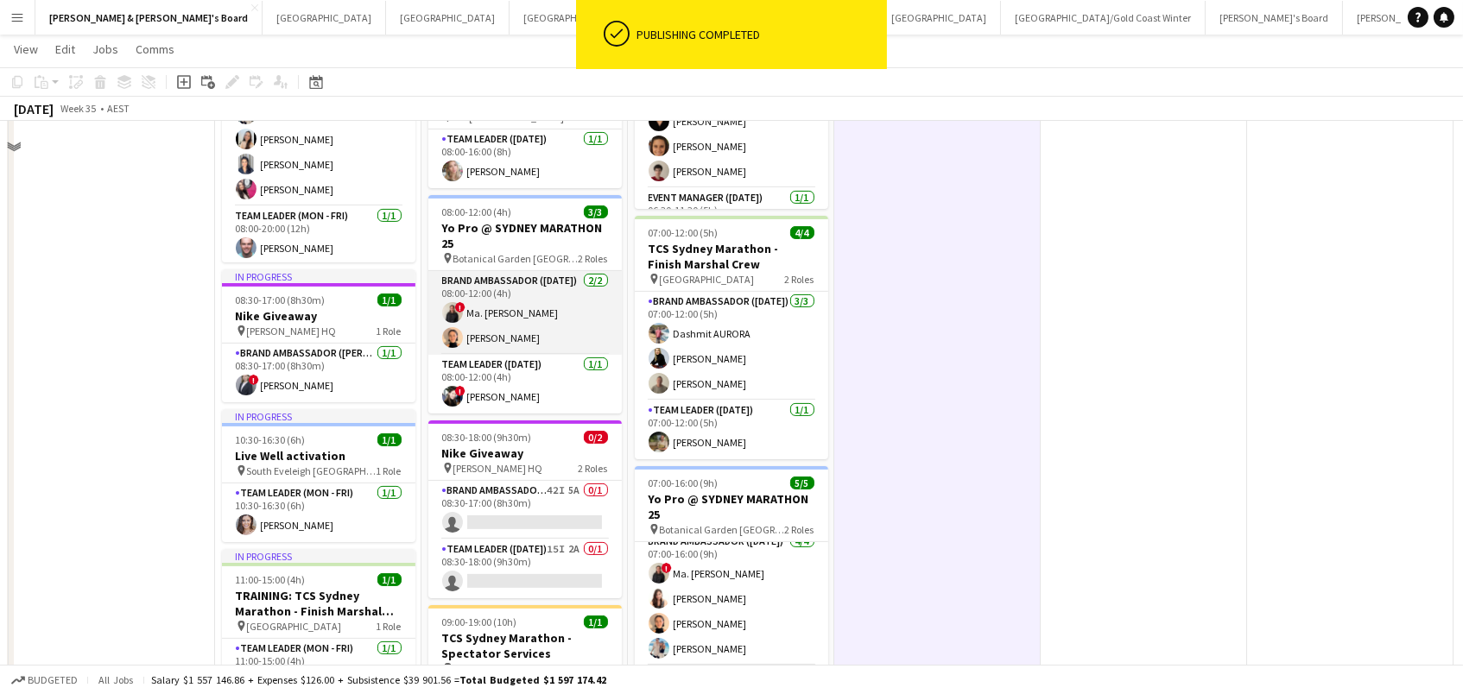
scroll to position [1010, 0]
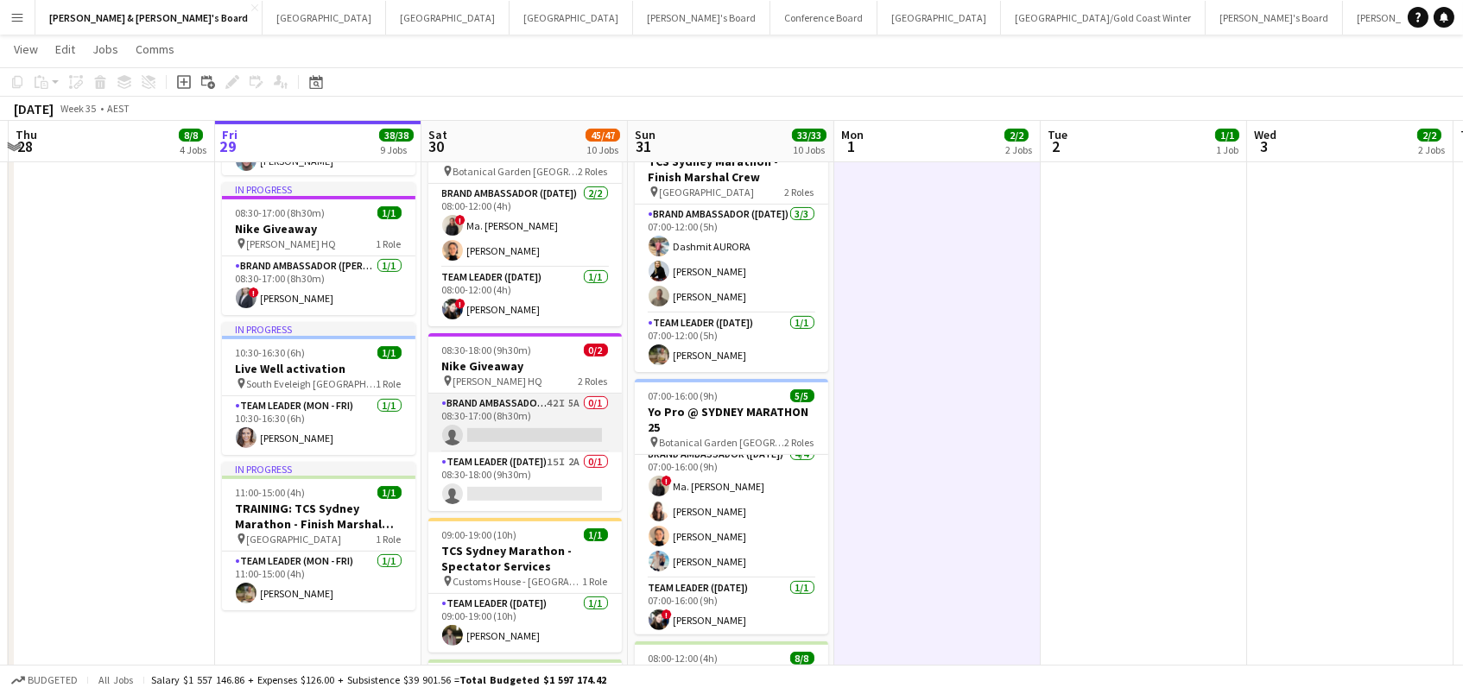
click at [497, 411] on app-card-role "Brand Ambassador (Mon - Fri) 42I 5A 0/1 08:30-17:00 (8h30m) single-neutral-acti…" at bounding box center [524, 423] width 193 height 59
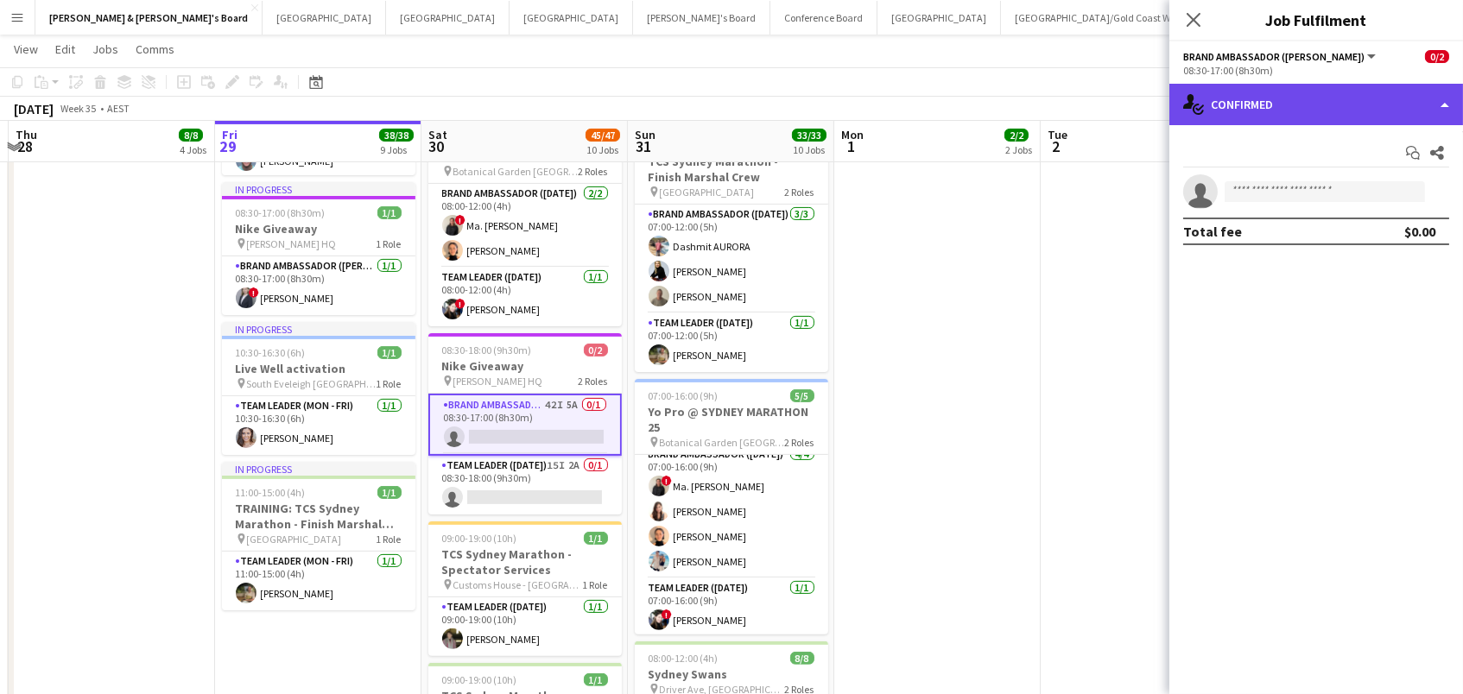
click at [1328, 95] on div "single-neutral-actions-check-2 Confirmed" at bounding box center [1316, 104] width 294 height 41
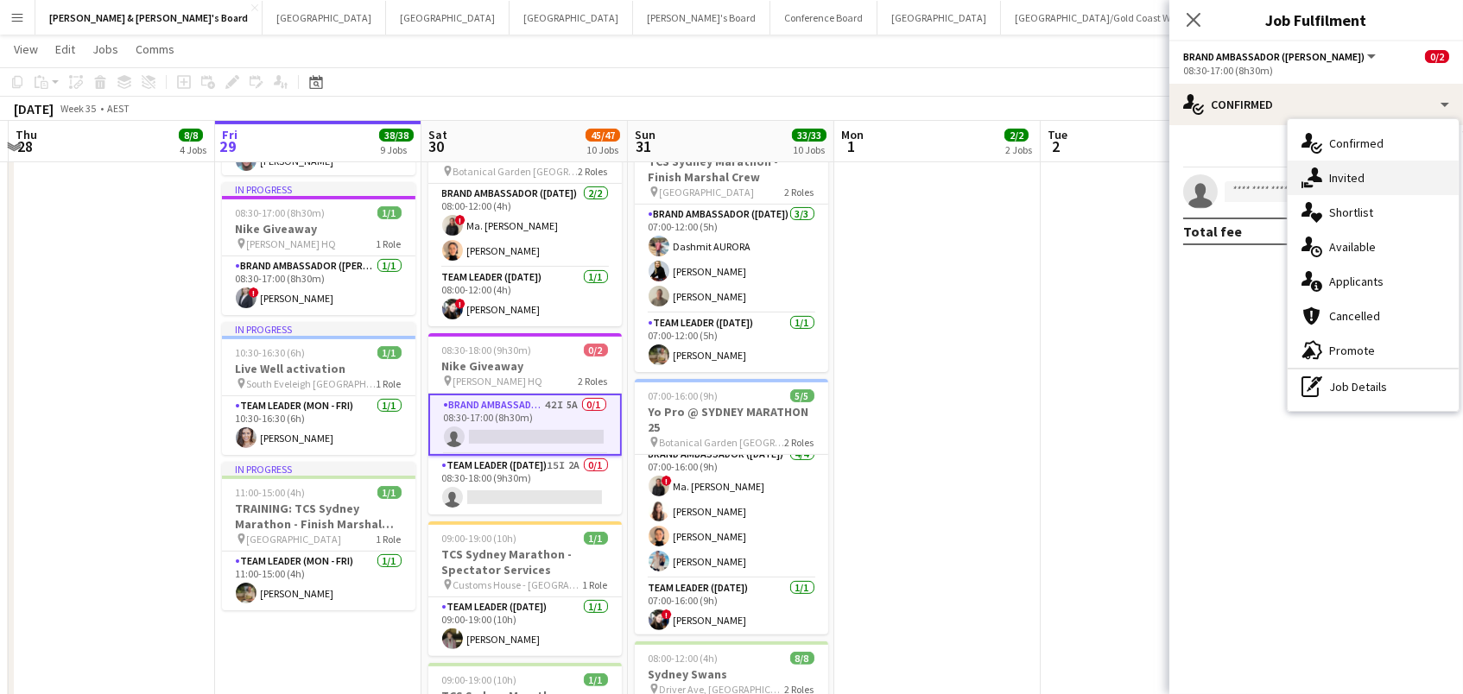
click at [1355, 191] on div "single-neutral-actions-share-1 Invited" at bounding box center [1373, 178] width 171 height 35
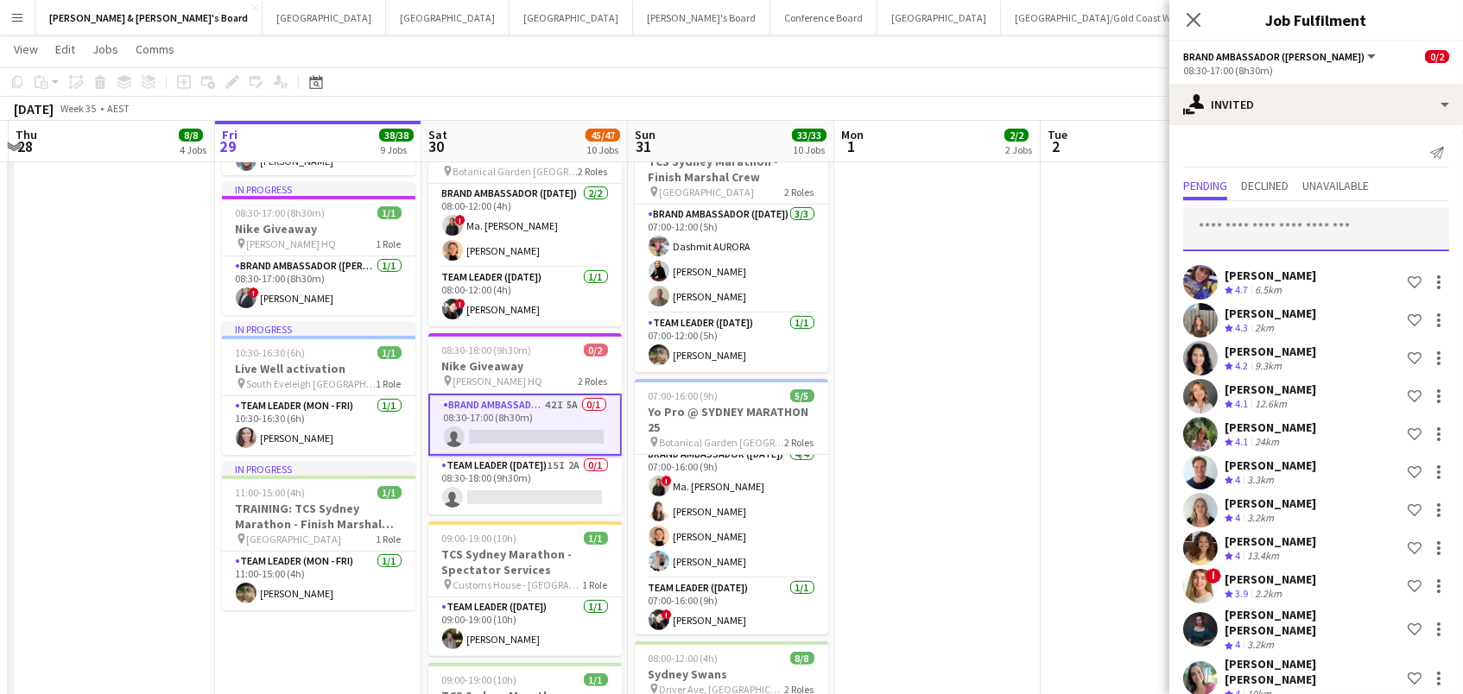
click at [1264, 208] on input "text" at bounding box center [1316, 229] width 266 height 43
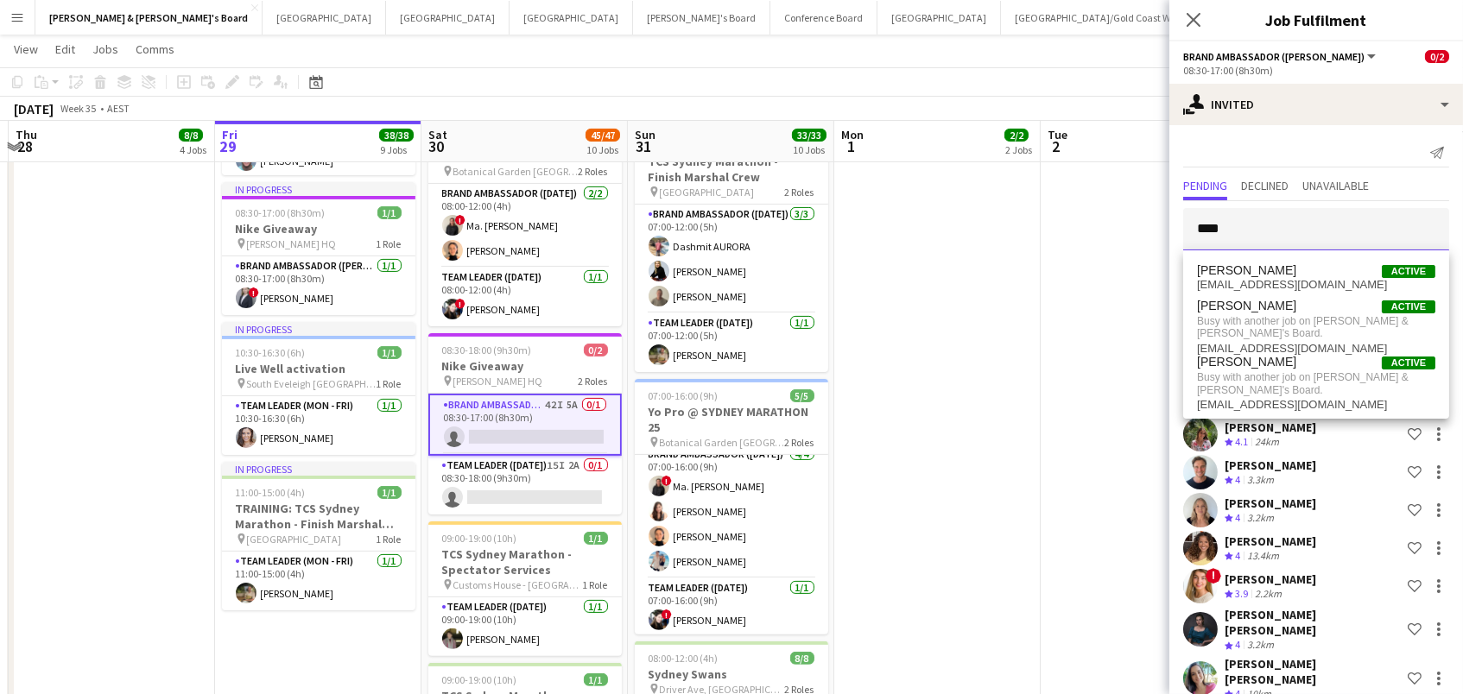
type input "****"
drag, startPoint x: 1264, startPoint y: 208, endPoint x: 1293, endPoint y: 275, distance: 72.4
click at [1293, 275] on span "Adam Katz Active" at bounding box center [1316, 270] width 238 height 15
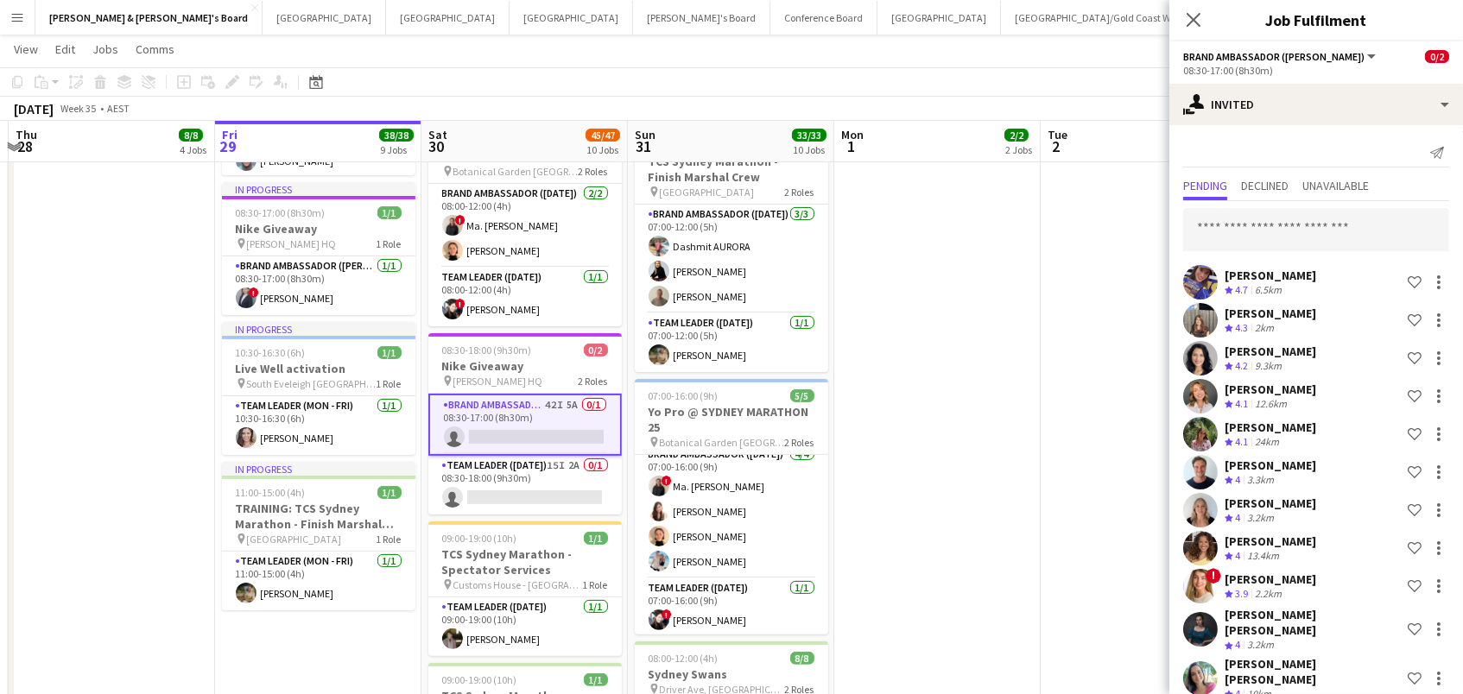
scroll to position [1580, 0]
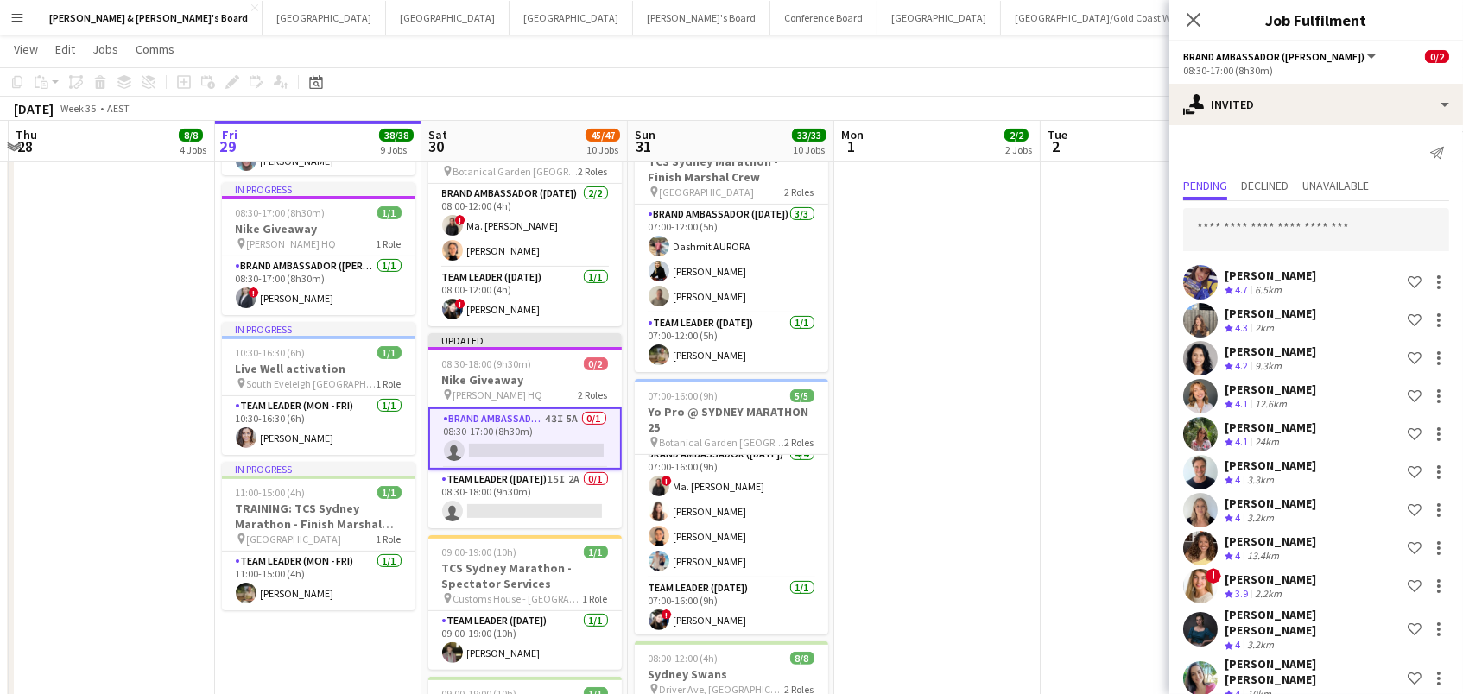
click at [1018, 244] on app-date-cell "07:30-14:00 (6h30m) 1/1 Live Well activation pin South Eveleigh Sydney 1 Role T…" at bounding box center [937, 162] width 206 height 1956
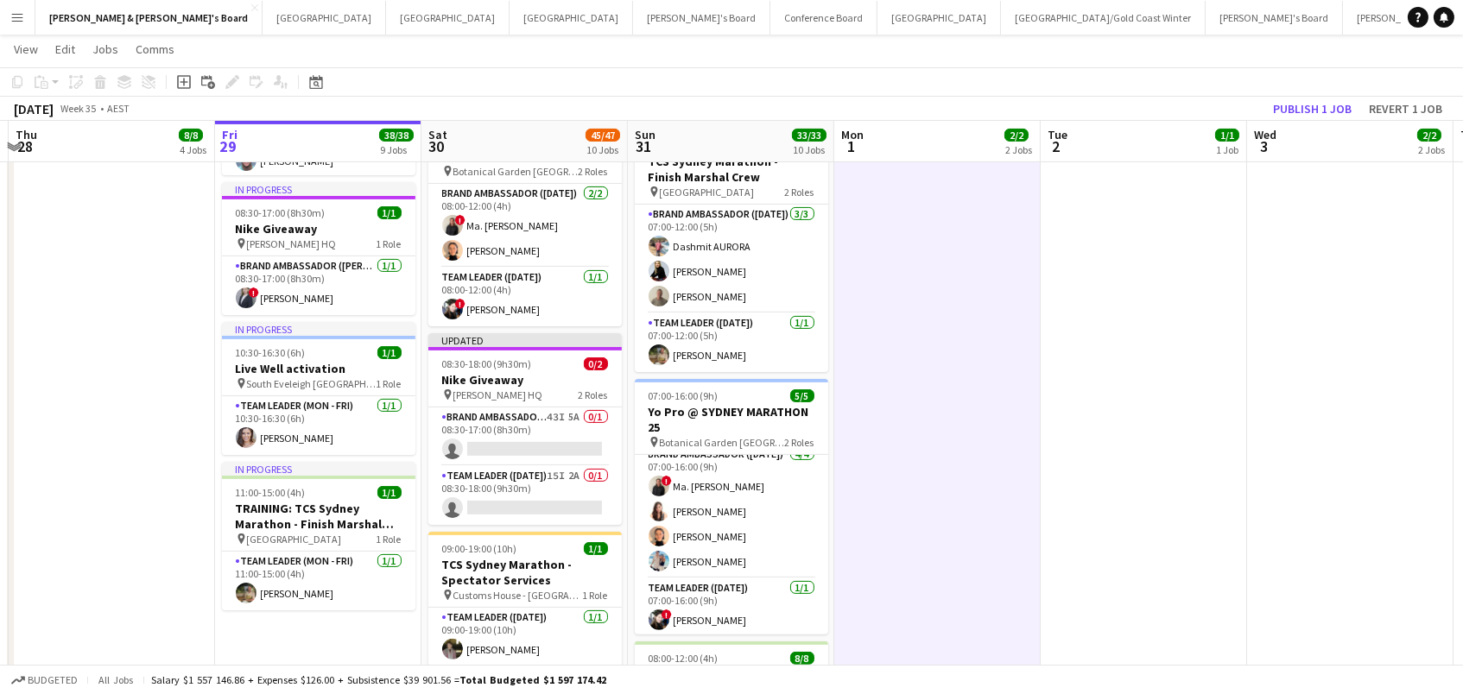
scroll to position [0, 403]
click at [1287, 108] on button "Publish 1 job" at bounding box center [1312, 109] width 92 height 22
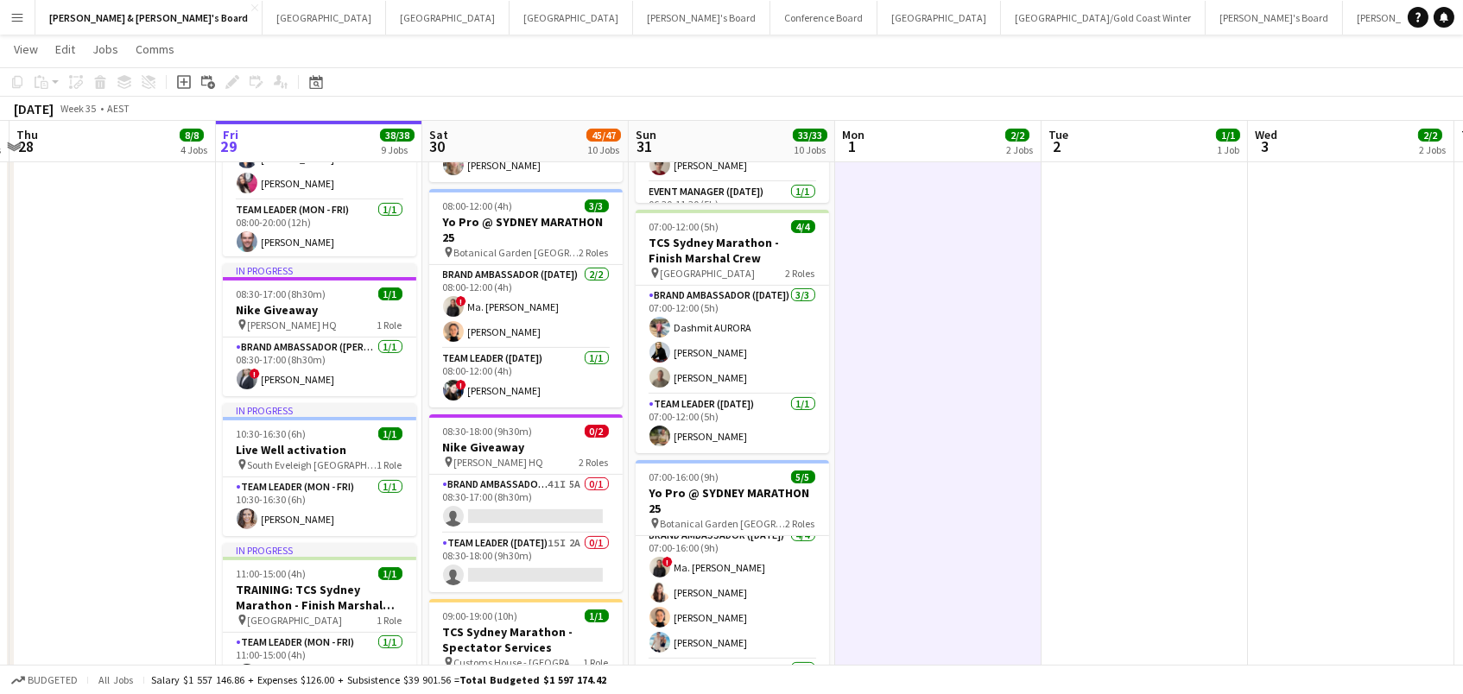
scroll to position [1015, 0]
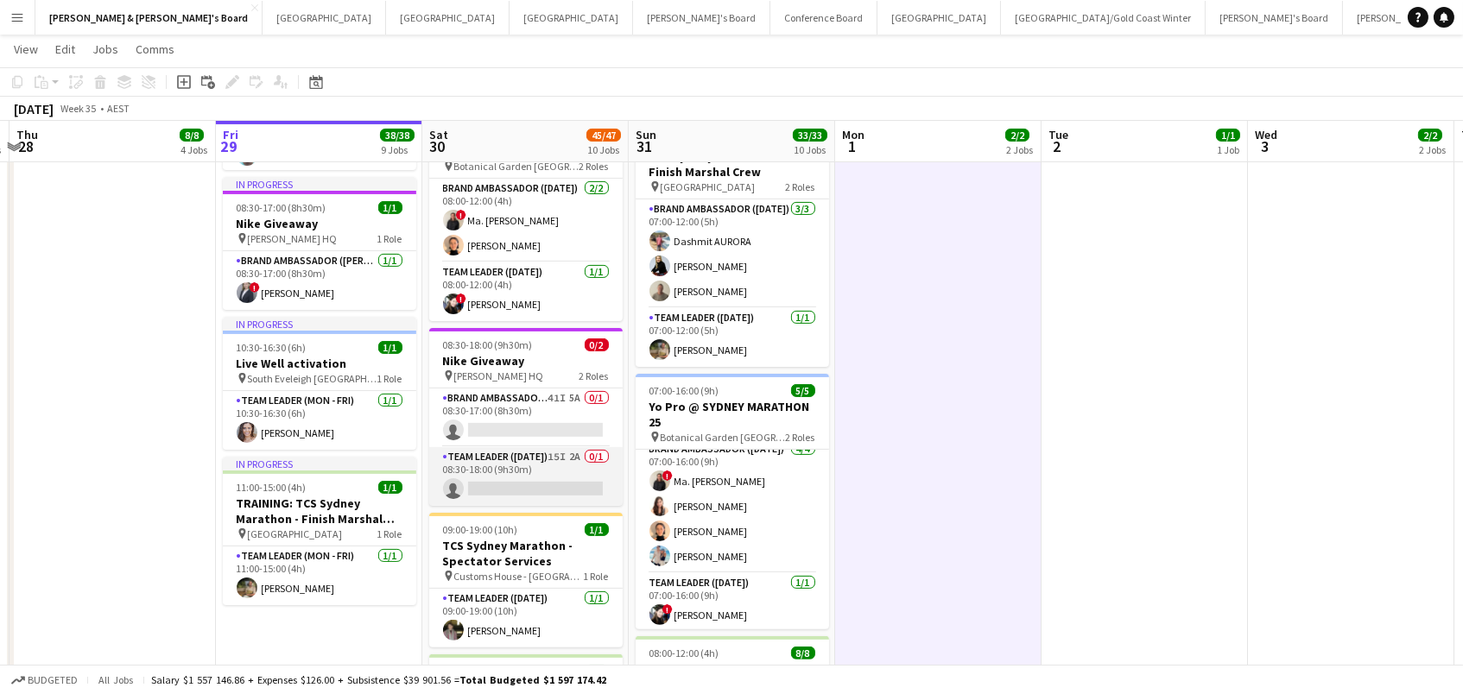
click at [535, 470] on app-card-role "Team Leader (Saturday) 15I 2A 0/1 08:30-18:00 (9h30m) single-neutral-actions" at bounding box center [525, 476] width 193 height 59
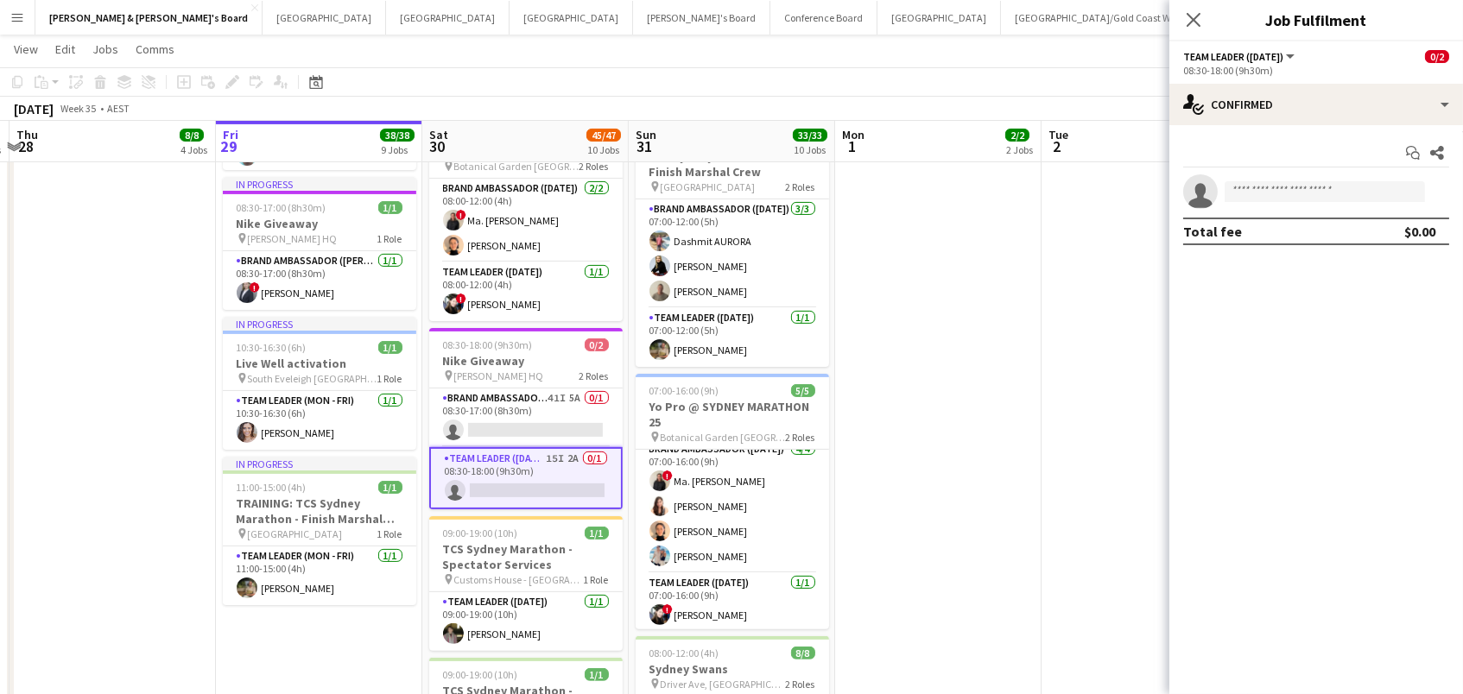
click at [1310, 78] on app-options-switcher "Team Leader (Saturday) All roles Team Leader (Saturday) 0/2 08:30-18:00 (9h30m)" at bounding box center [1316, 62] width 294 height 42
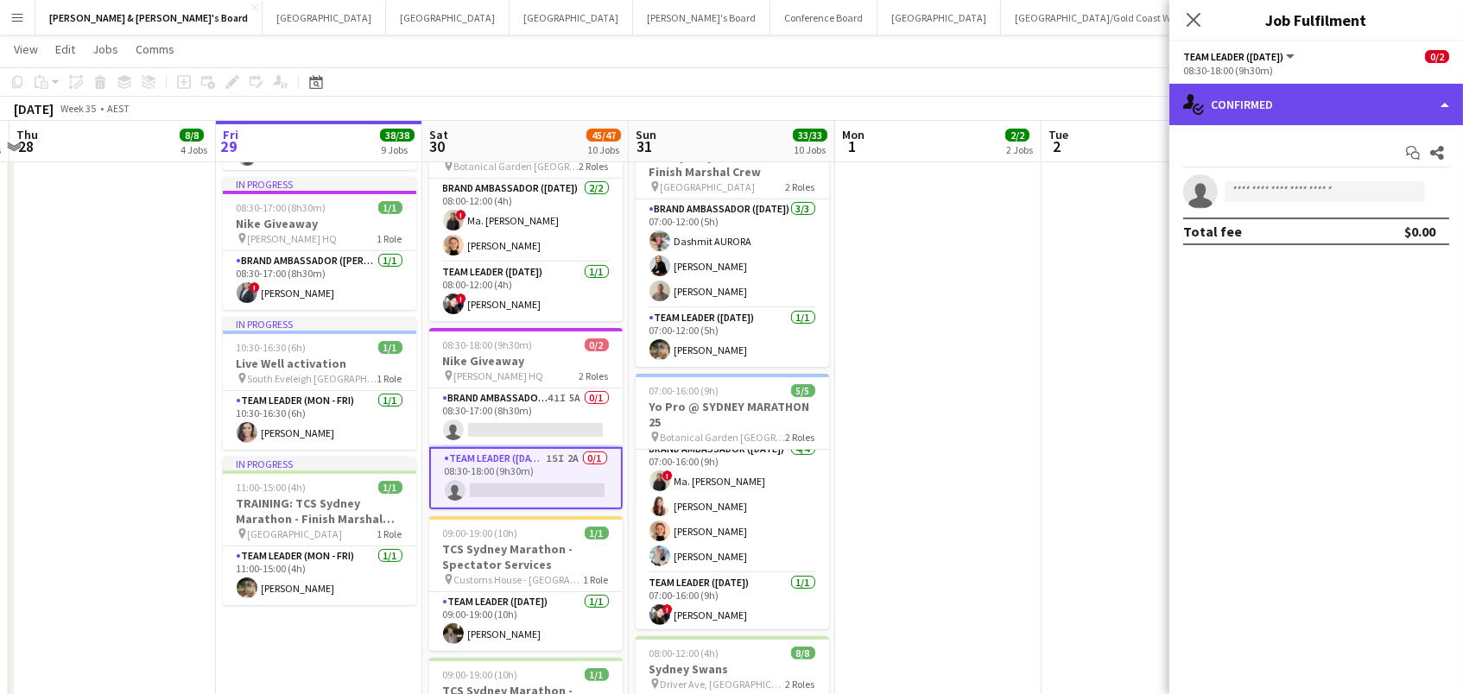
click at [1308, 110] on div "single-neutral-actions-check-2 Confirmed" at bounding box center [1316, 104] width 294 height 41
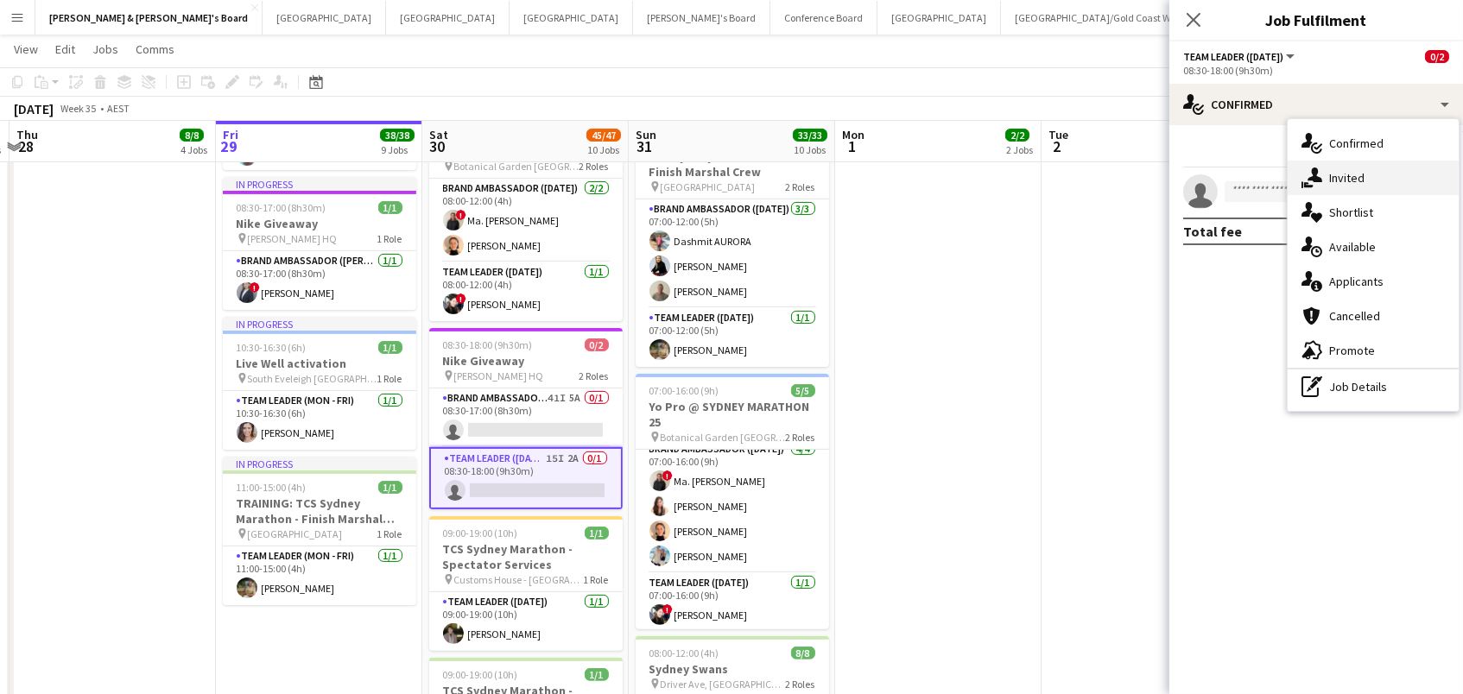
click at [1328, 193] on div "single-neutral-actions-share-1 Invited" at bounding box center [1373, 178] width 171 height 35
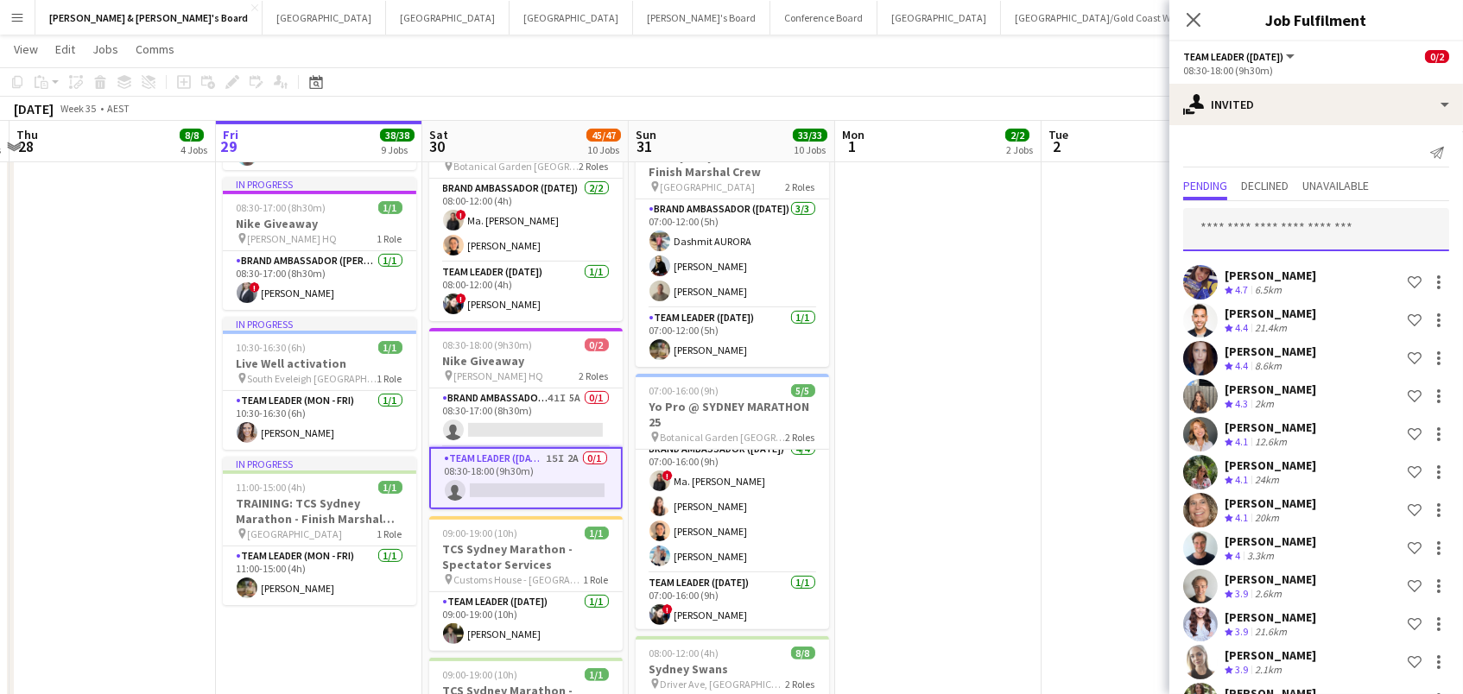
click at [1242, 237] on input "text" at bounding box center [1316, 229] width 266 height 43
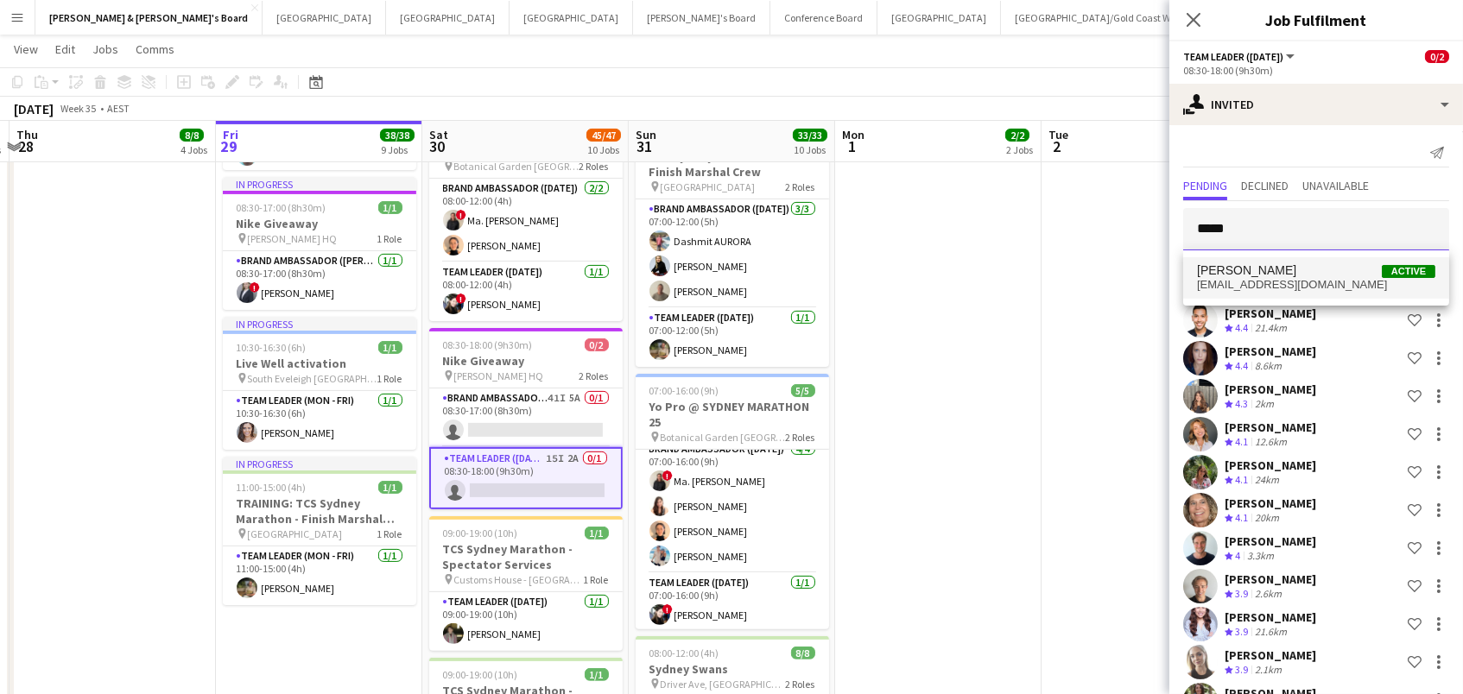
type input "*****"
click at [1246, 276] on span "Lesia Weismantel" at bounding box center [1246, 270] width 99 height 15
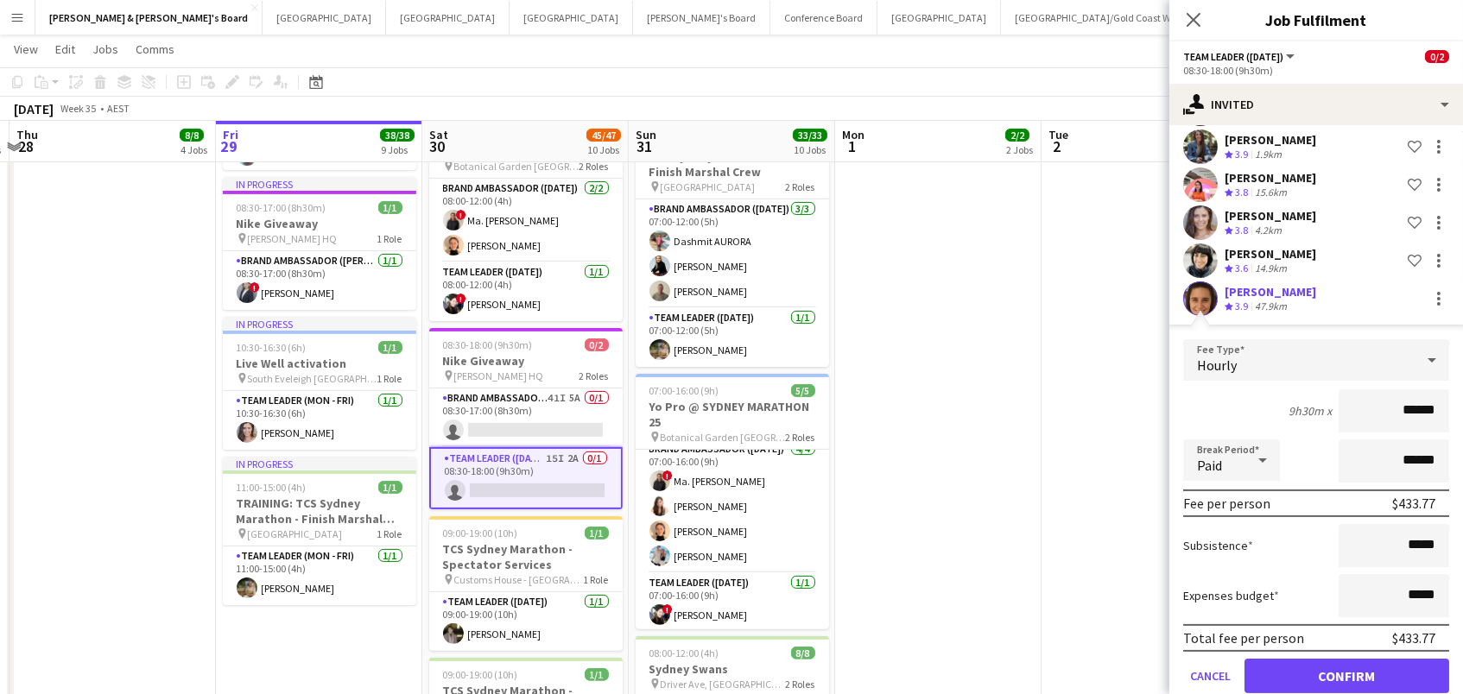
click at [1347, 673] on button "Confirm" at bounding box center [1347, 676] width 205 height 35
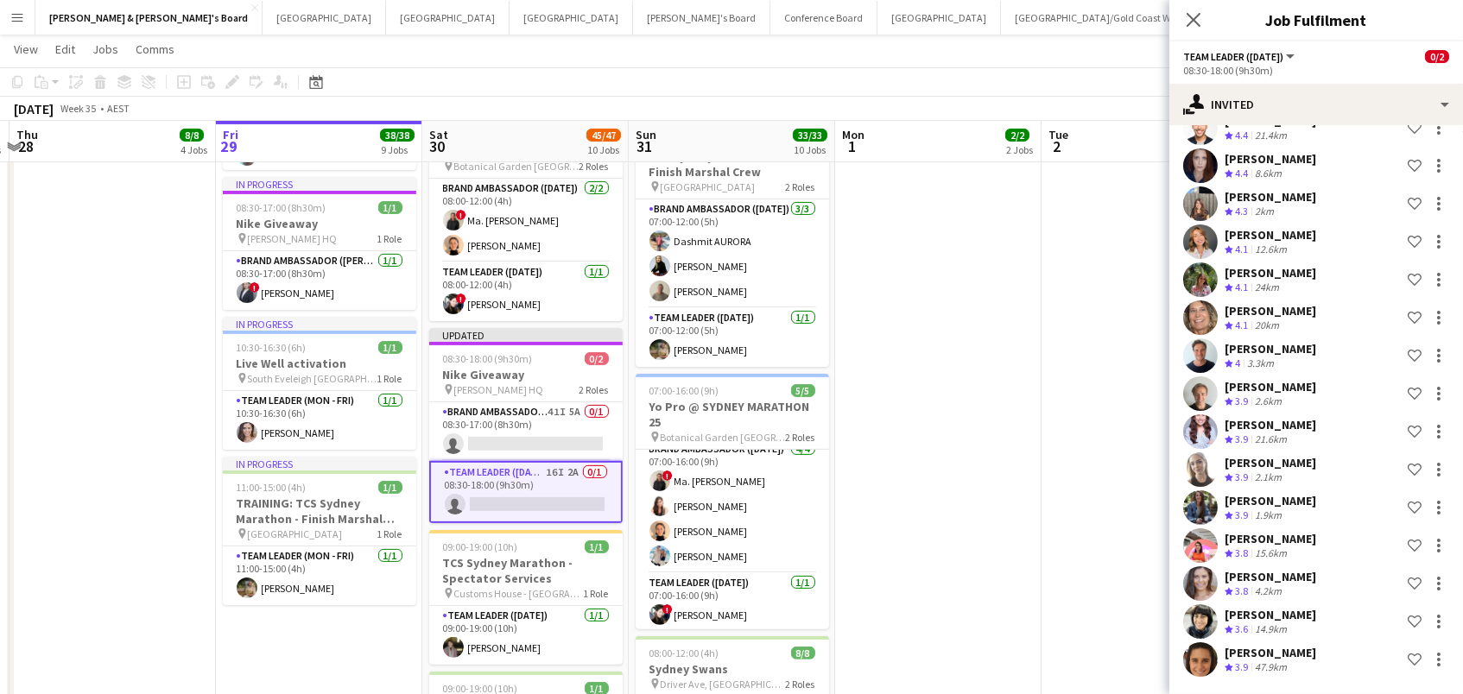
scroll to position [191, 0]
click at [948, 342] on app-date-cell "07:30-14:00 (6h30m) 1/1 Live Well activation pin South Eveleigh Sydney 1 Role T…" at bounding box center [938, 157] width 206 height 1956
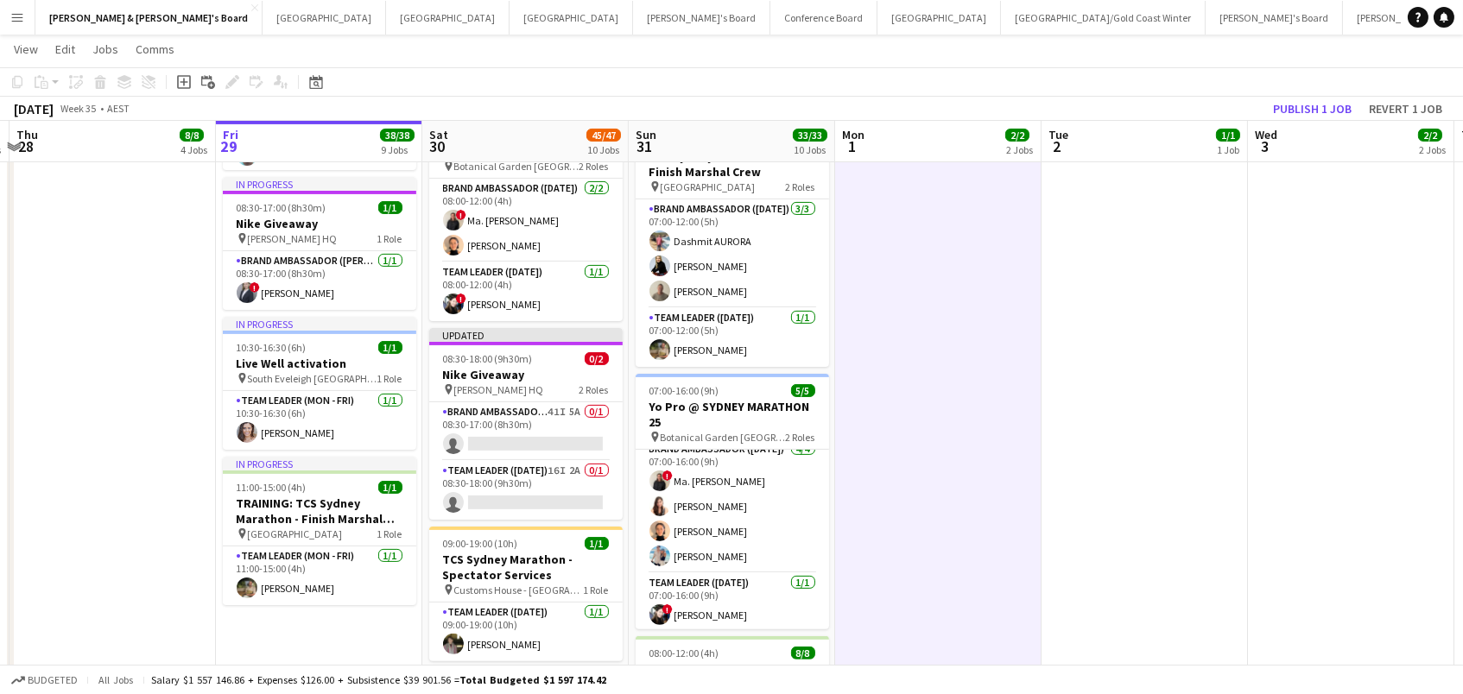
scroll to position [0, 402]
click at [1310, 100] on button "Publish 1 job" at bounding box center [1312, 109] width 92 height 22
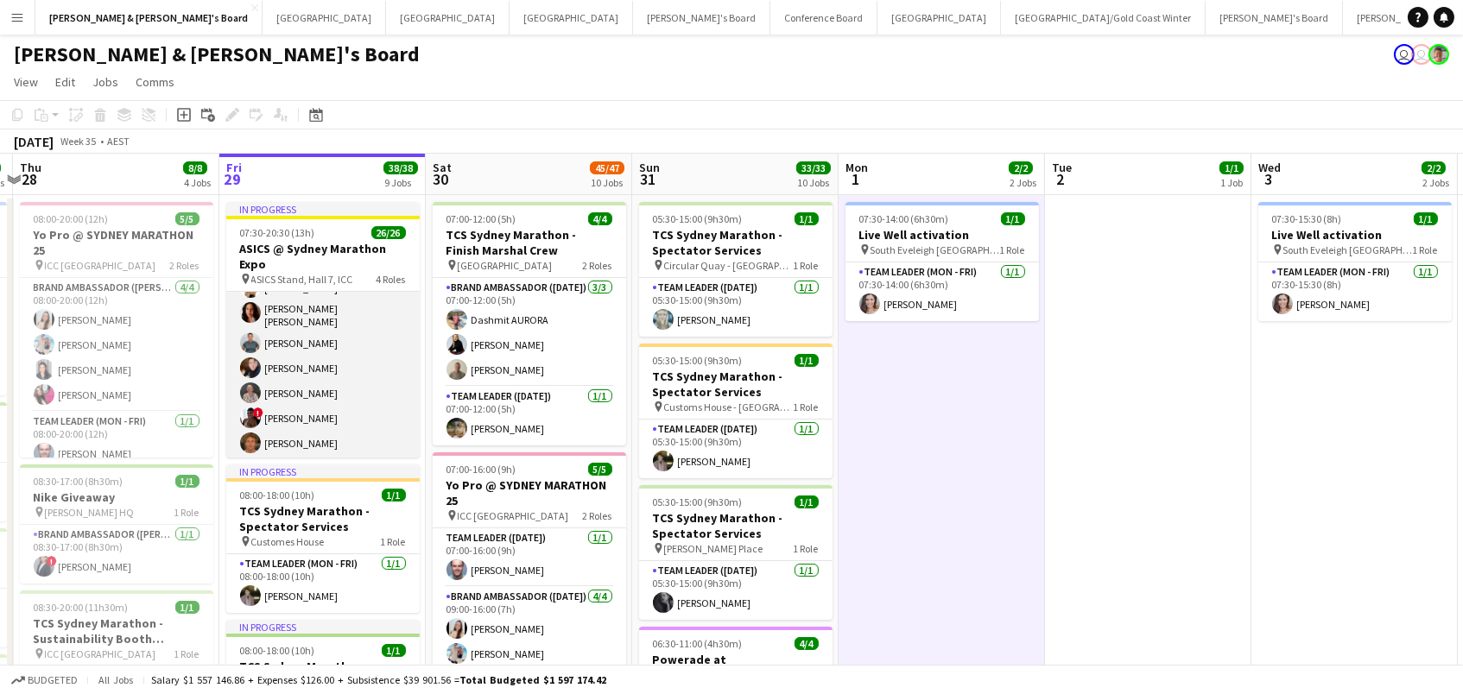
scroll to position [0, 0]
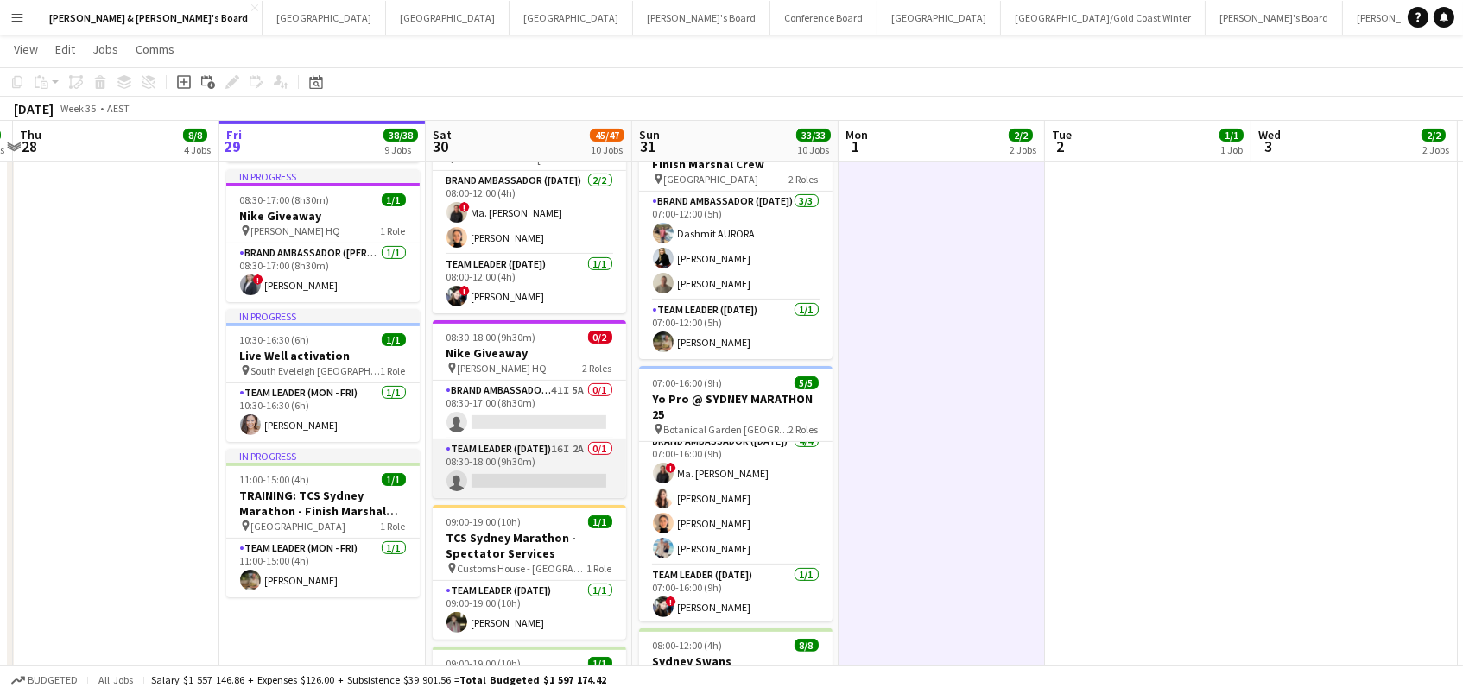
click at [582, 459] on app-card-role "Team Leader (Saturday) 16I 2A 0/1 08:30-18:00 (9h30m) single-neutral-actions" at bounding box center [529, 469] width 193 height 59
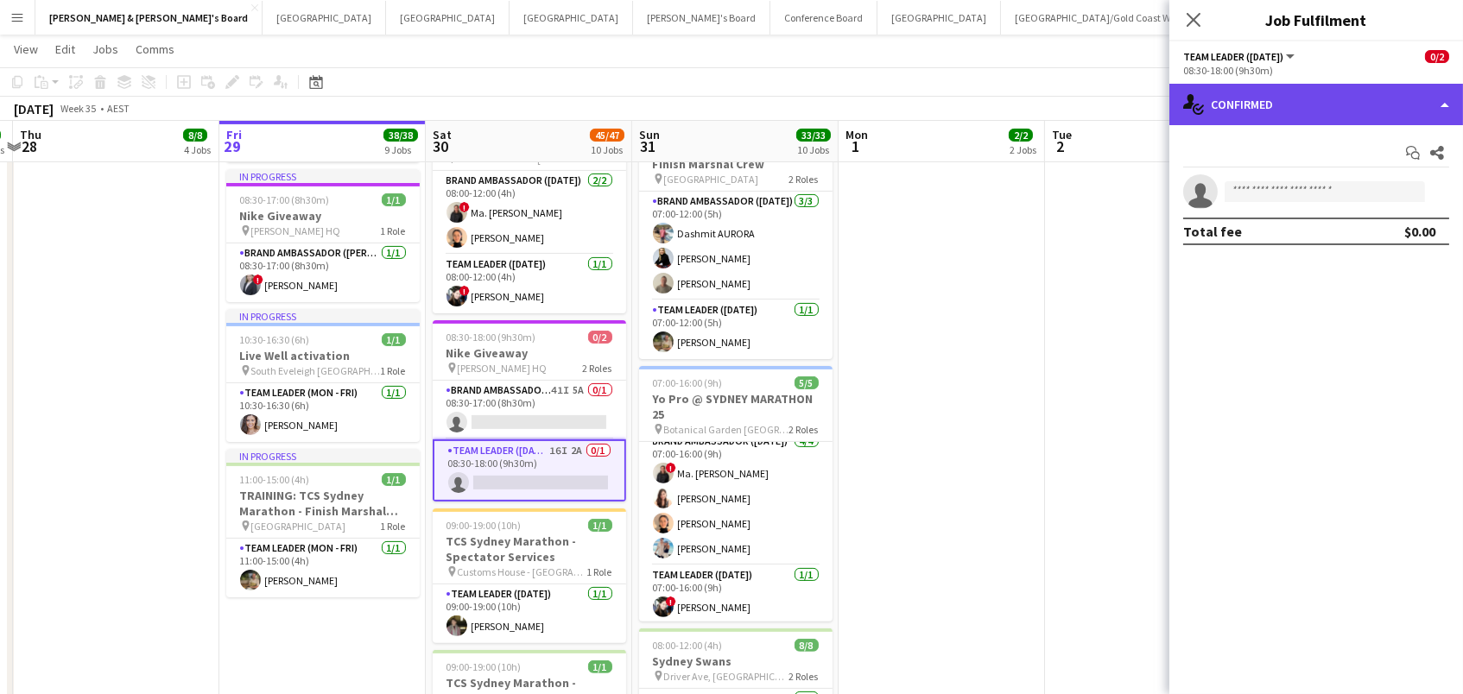
click at [1303, 113] on div "single-neutral-actions-check-2 Confirmed" at bounding box center [1316, 104] width 294 height 41
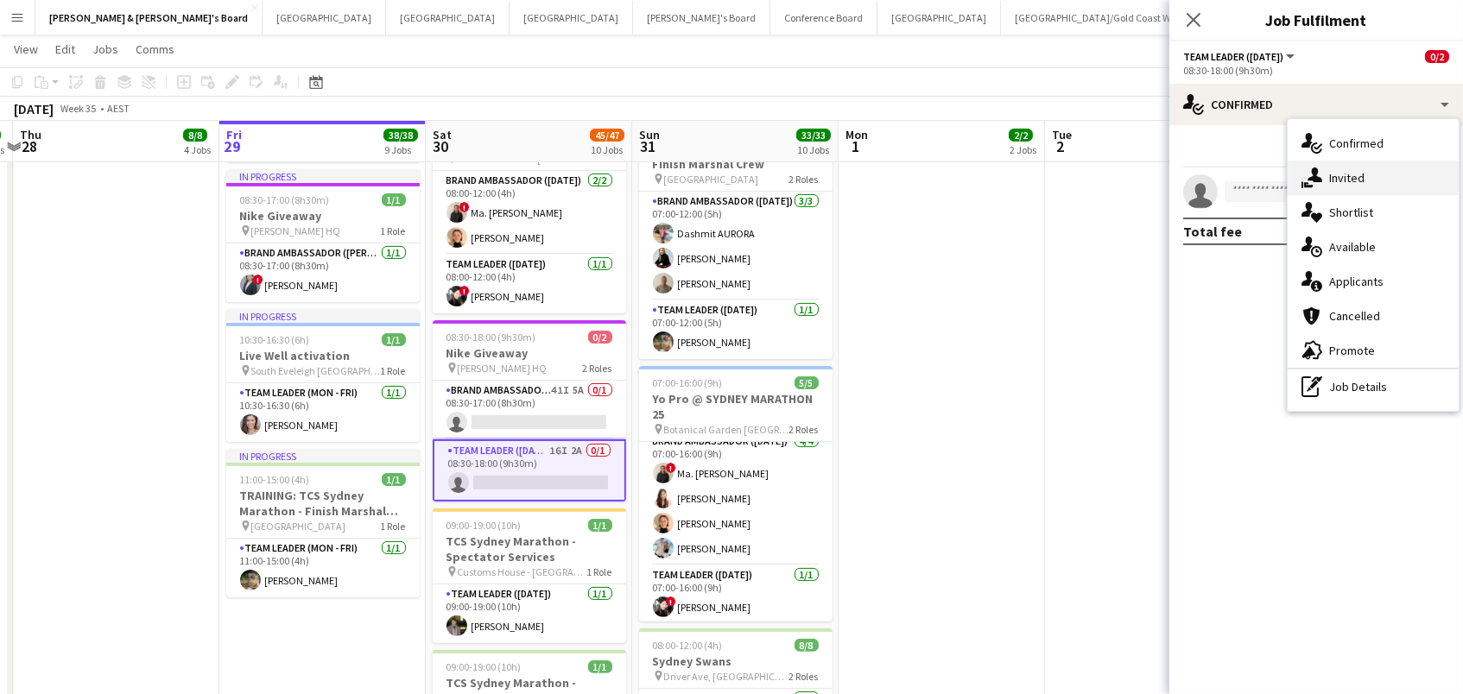
click at [1325, 162] on div "single-neutral-actions-share-1 Invited" at bounding box center [1373, 178] width 171 height 35
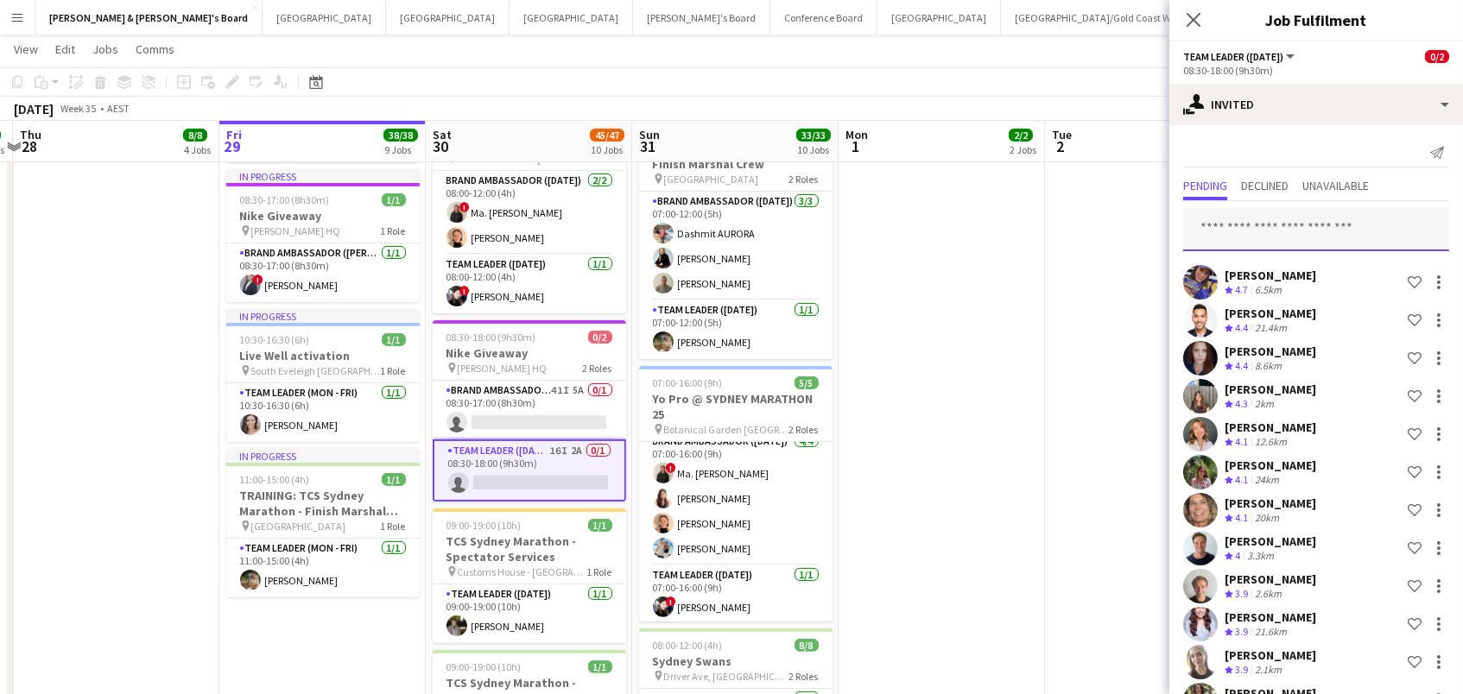
click at [1302, 212] on input "text" at bounding box center [1316, 229] width 266 height 43
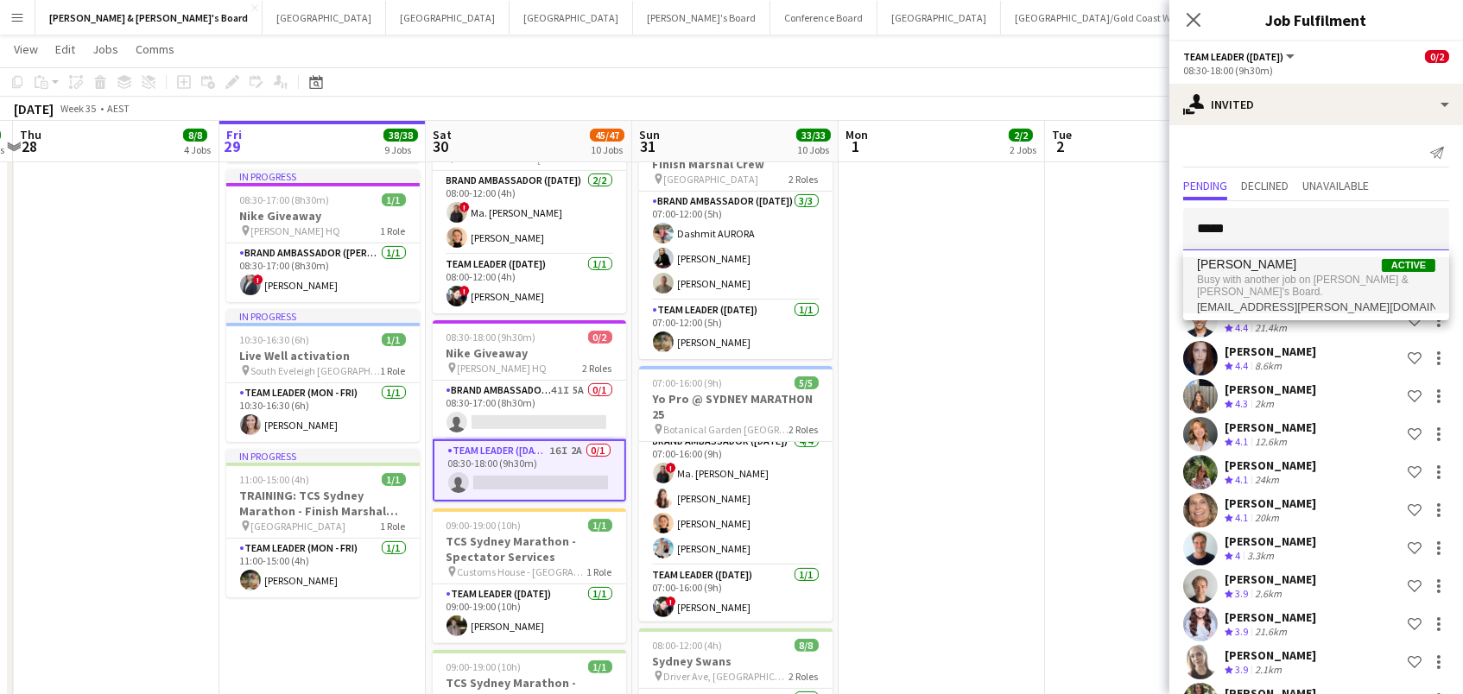
type input "*****"
click at [1269, 276] on span "Busy with another job on Neil & Jenny's Board." at bounding box center [1316, 286] width 238 height 29
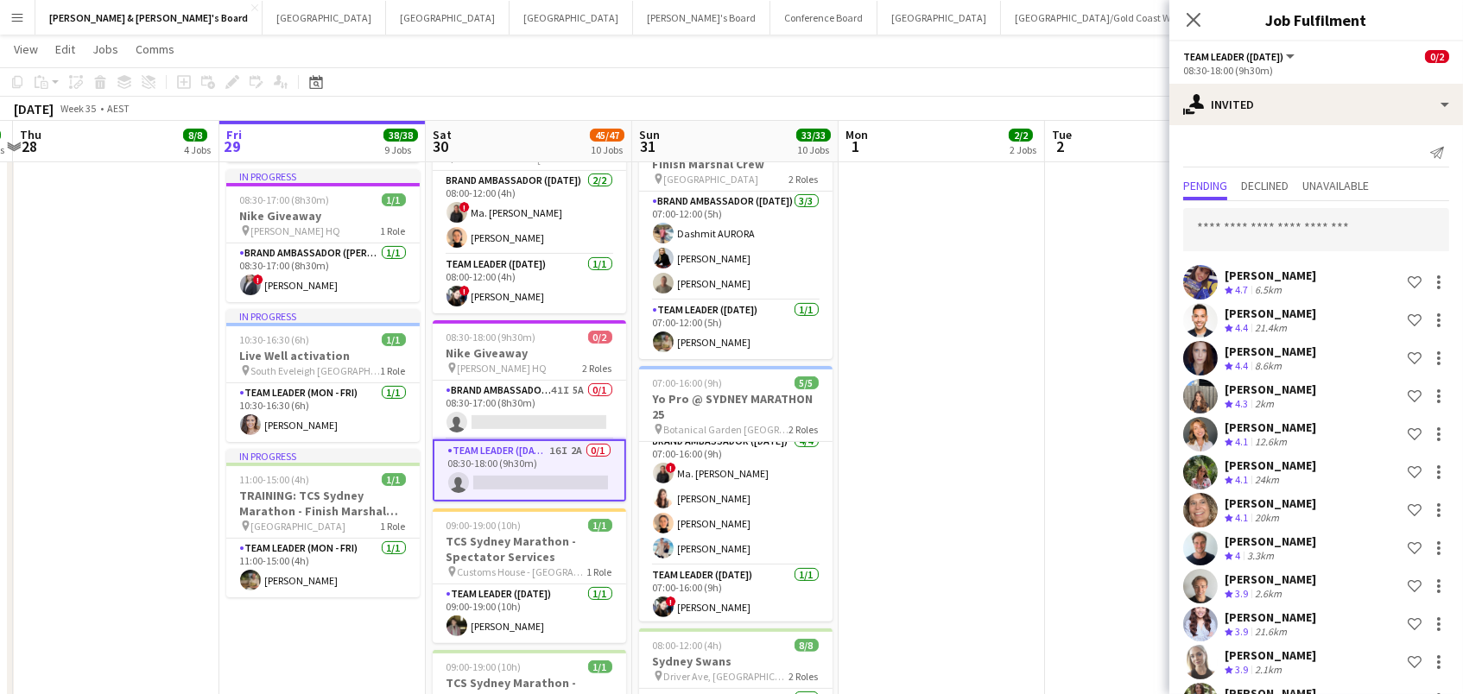
click at [1045, 302] on app-date-cell at bounding box center [1148, 149] width 206 height 1956
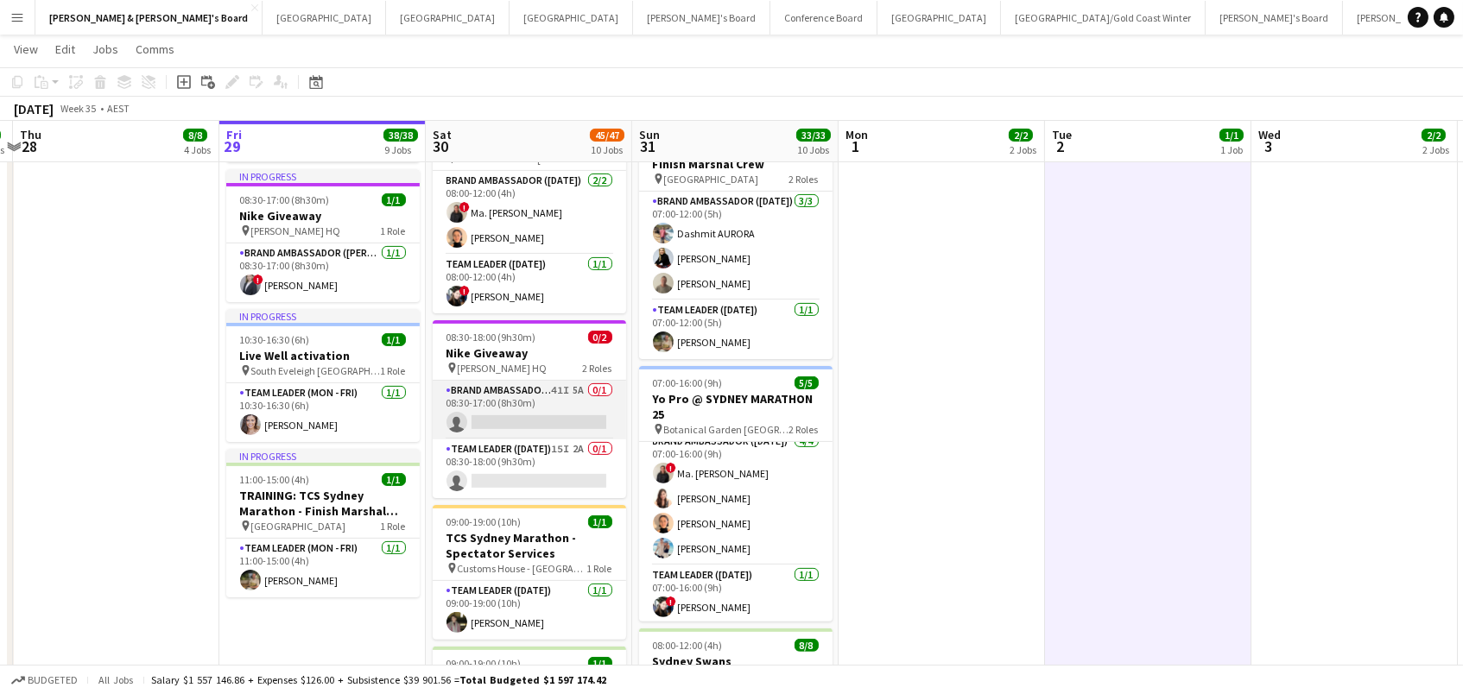
click at [499, 400] on app-card-role "Brand Ambassador (Mon - Fri) 41I 5A 0/1 08:30-17:00 (8h30m) single-neutral-acti…" at bounding box center [529, 410] width 193 height 59
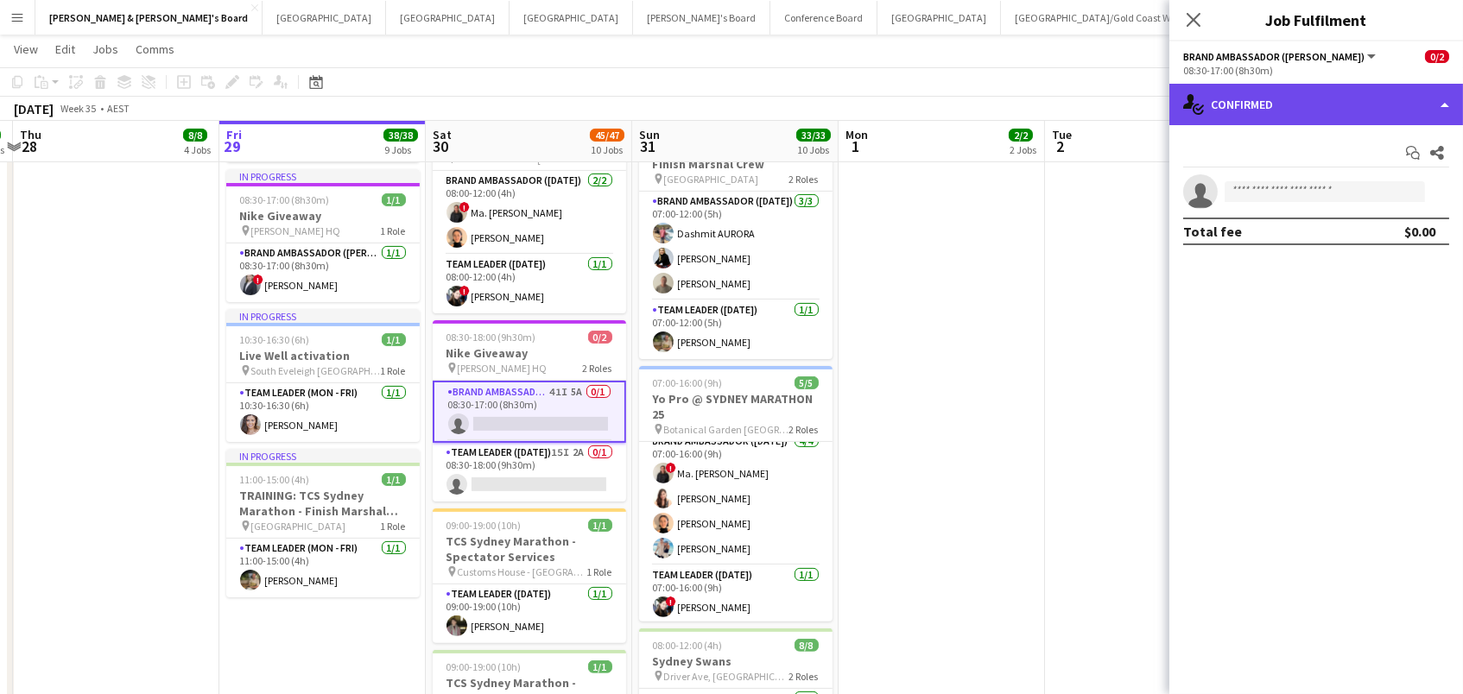
click at [1391, 101] on div "single-neutral-actions-check-2 Confirmed" at bounding box center [1316, 104] width 294 height 41
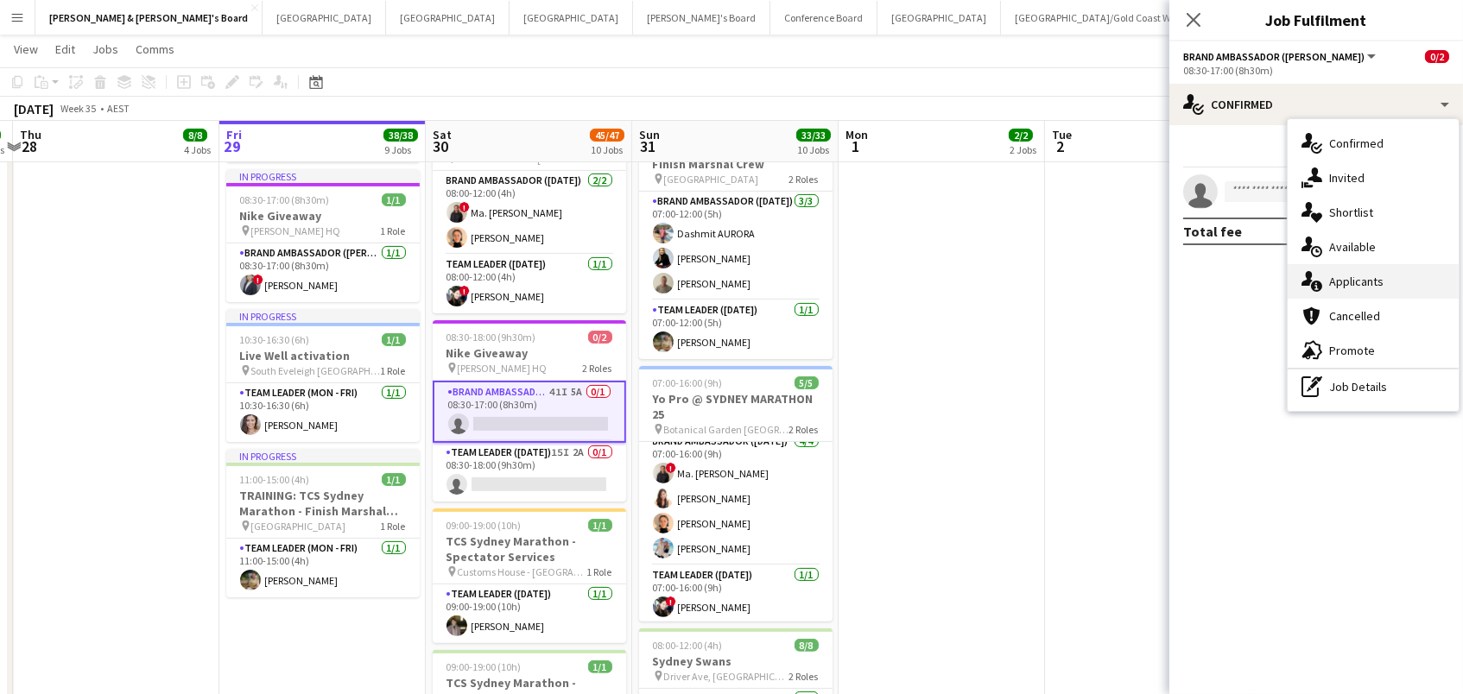
click at [1350, 285] on div "single-neutral-actions-information Applicants" at bounding box center [1373, 281] width 171 height 35
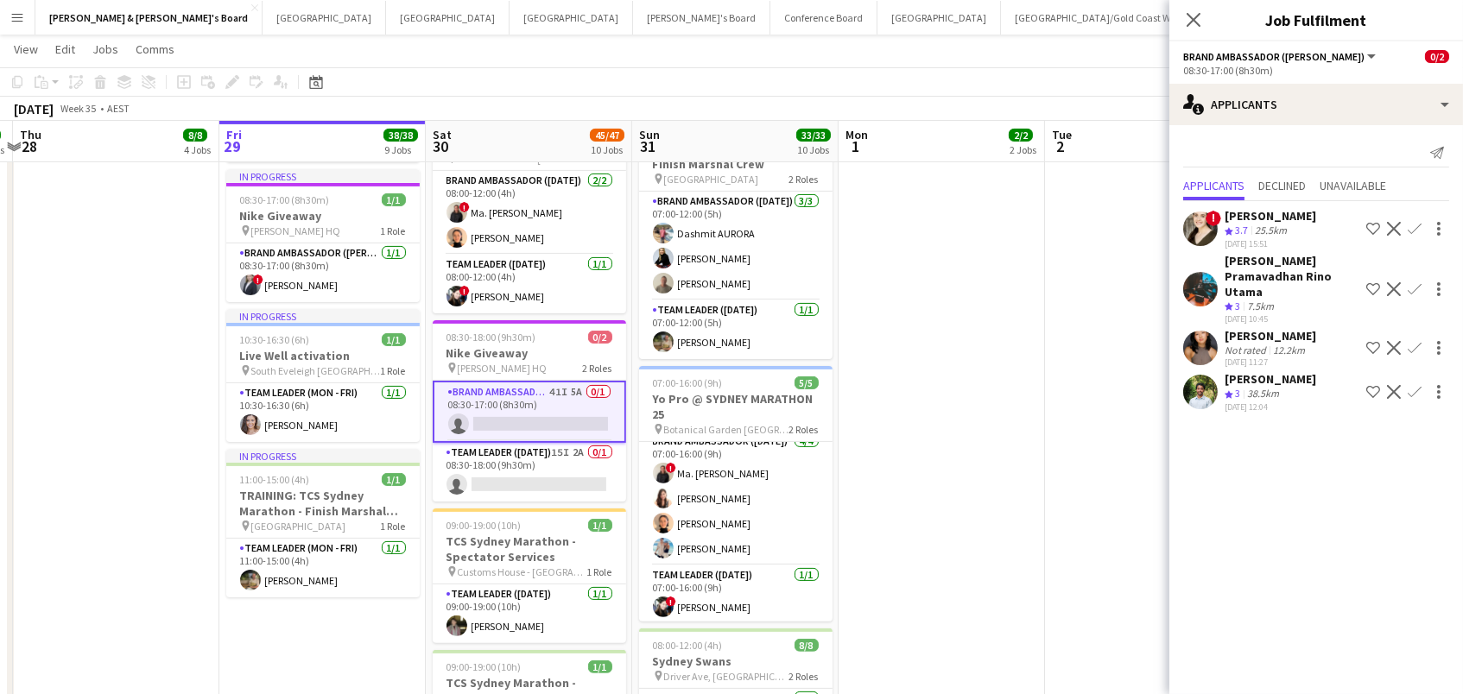
click at [1273, 357] on div "29-08-2025 11:27" at bounding box center [1271, 362] width 92 height 11
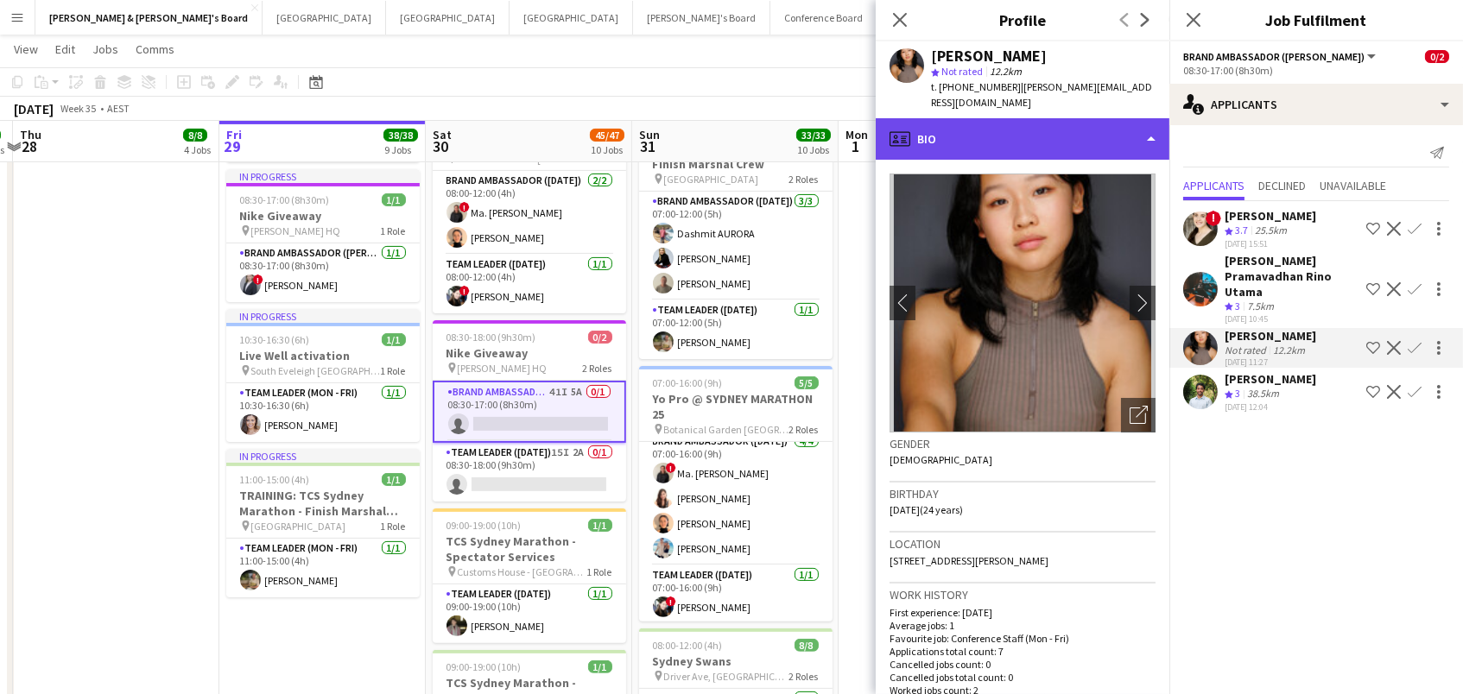
click at [1009, 133] on div "profile Bio" at bounding box center [1023, 138] width 294 height 41
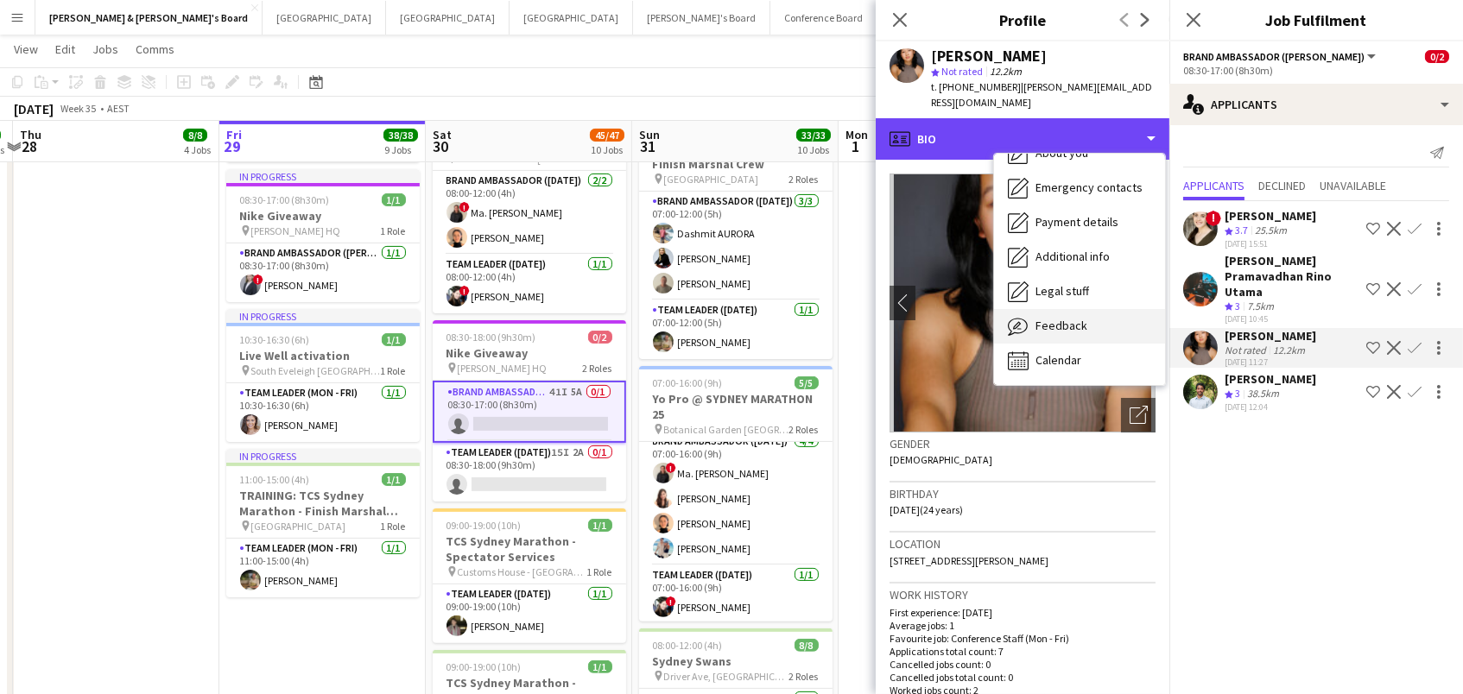
scroll to position [127, 0]
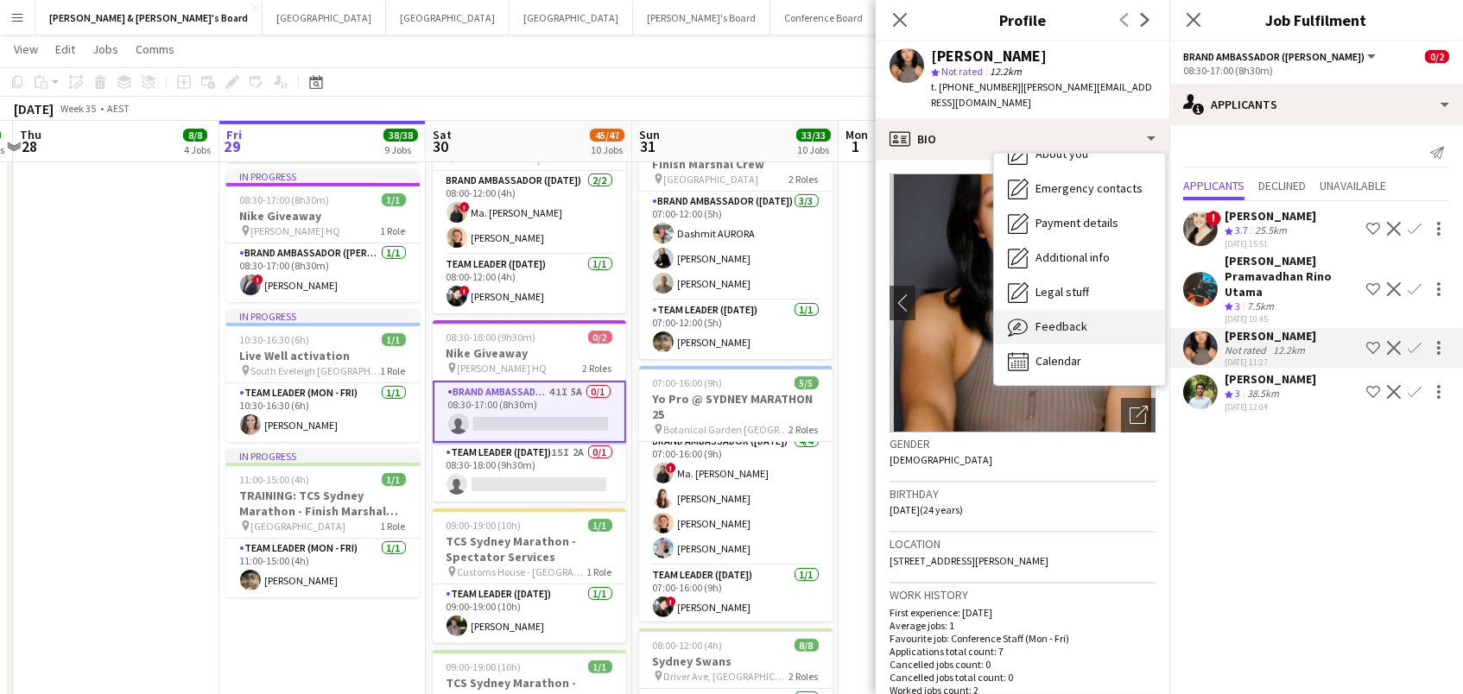
click at [1053, 319] on span "Feedback" at bounding box center [1062, 327] width 52 height 16
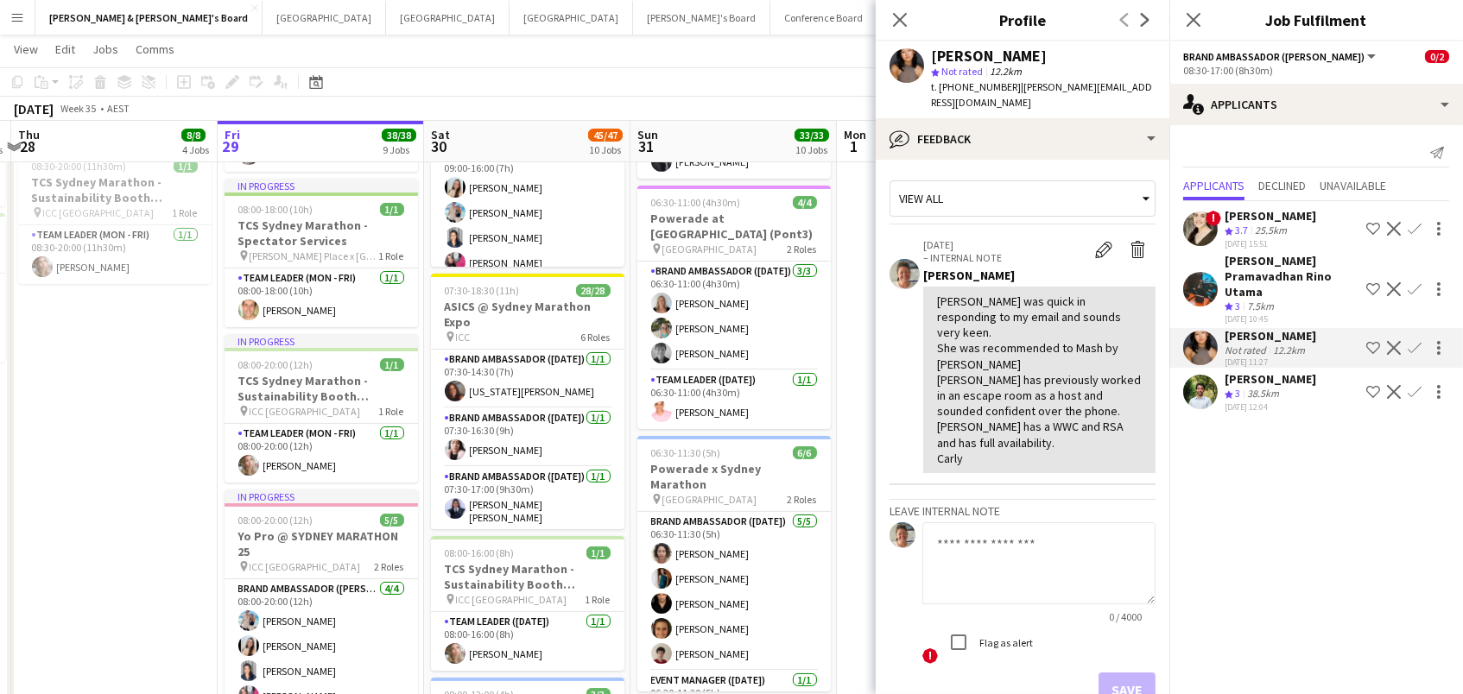
scroll to position [0, 0]
click at [897, 22] on icon "Close pop-in" at bounding box center [899, 19] width 16 height 16
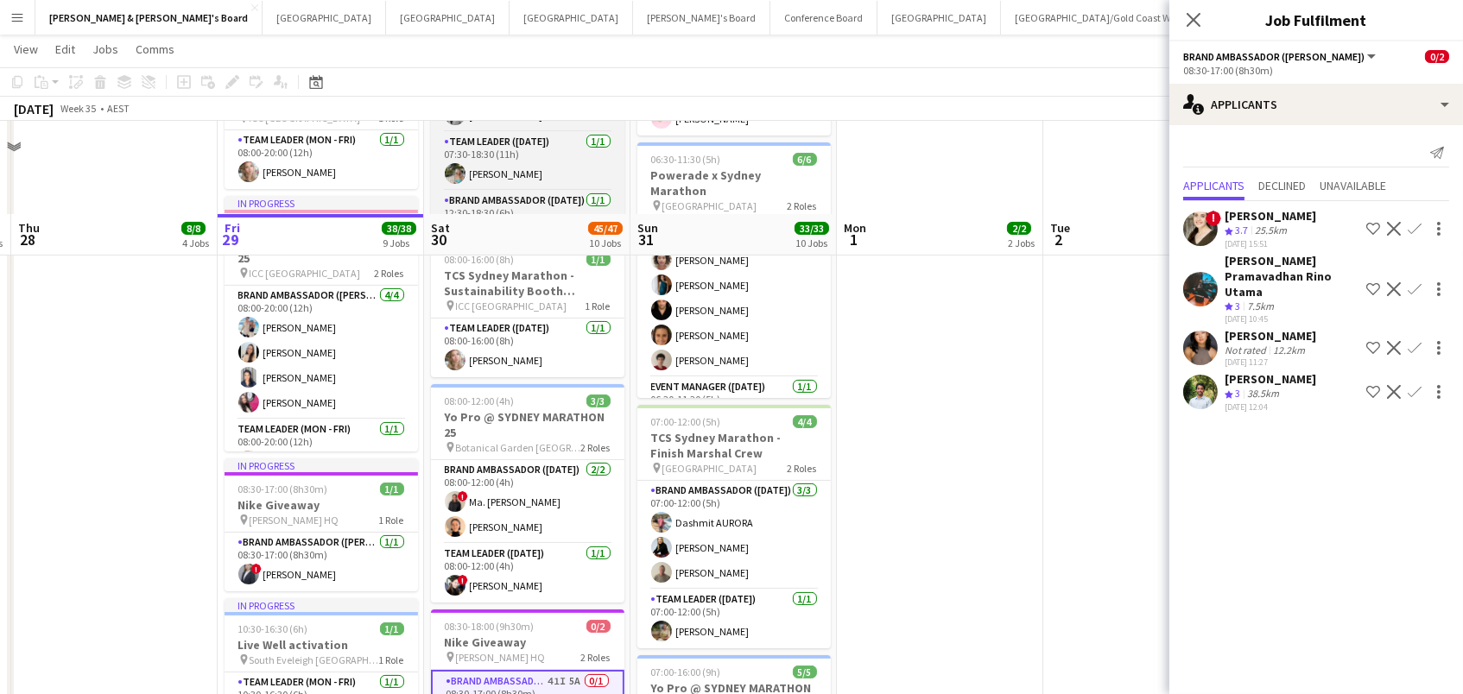
scroll to position [985, 0]
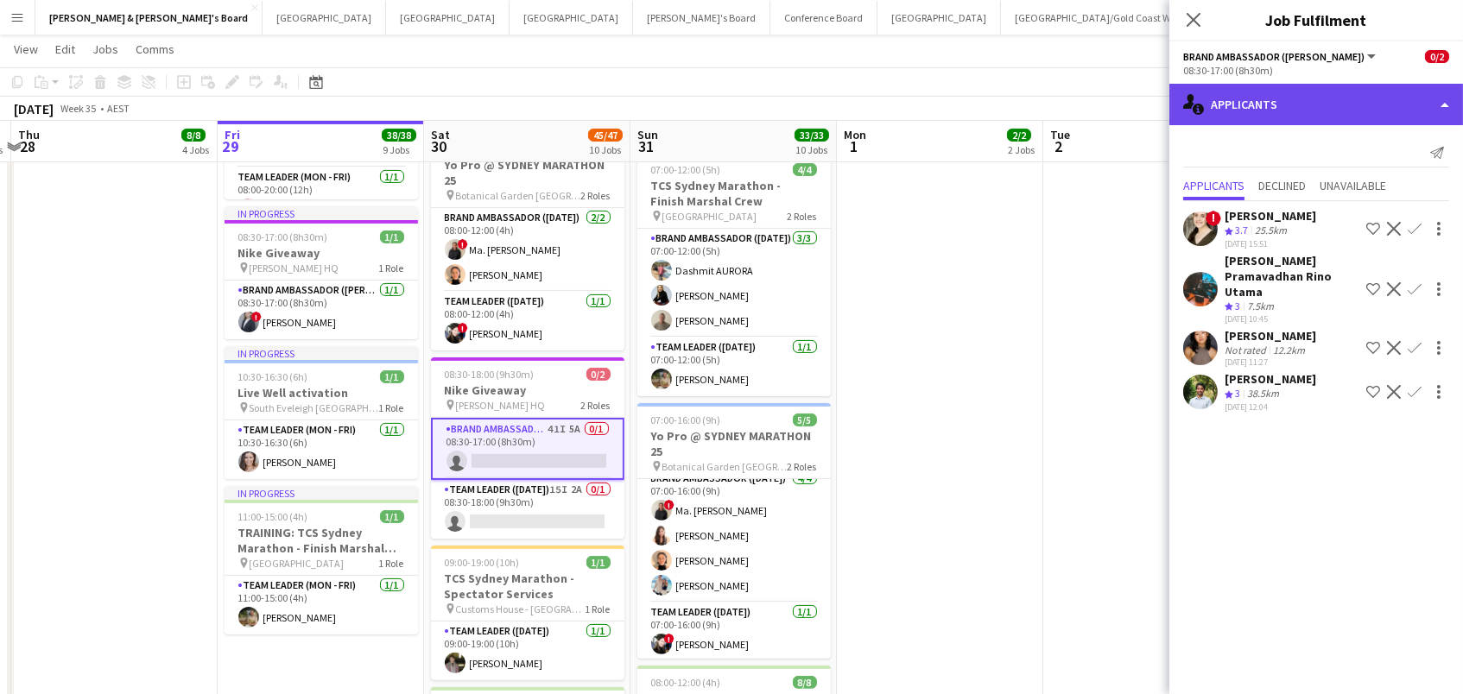
click at [1364, 118] on div "single-neutral-actions-information Applicants" at bounding box center [1316, 104] width 294 height 41
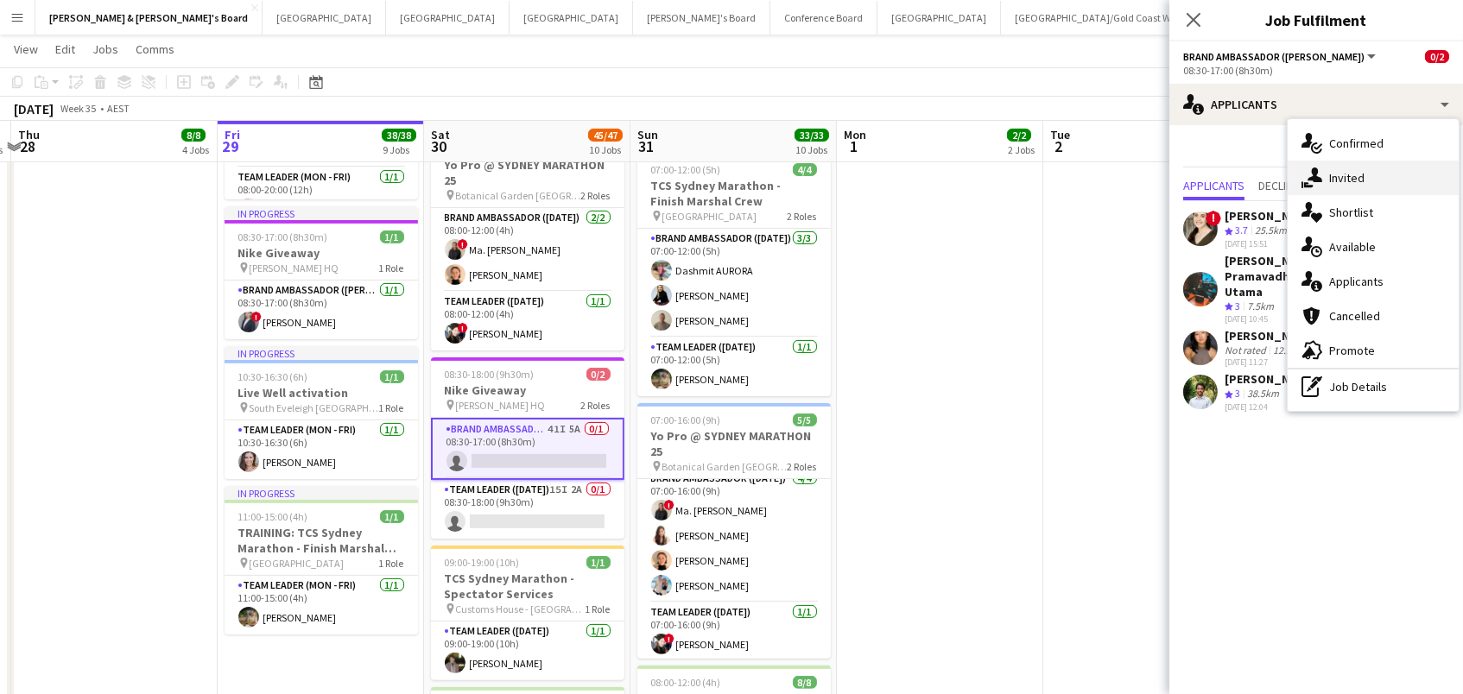
click at [1364, 169] on div "single-neutral-actions-share-1 Invited" at bounding box center [1373, 178] width 171 height 35
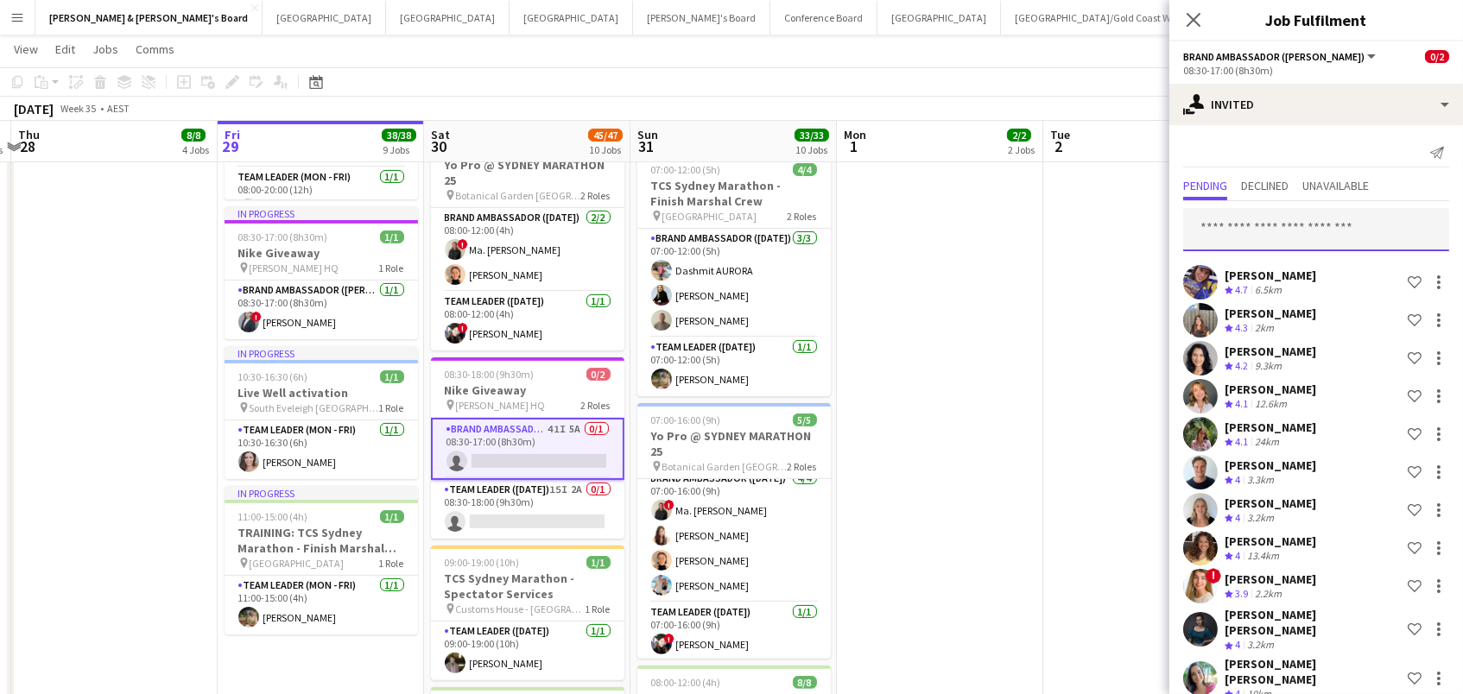
click at [1252, 232] on input "text" at bounding box center [1316, 229] width 266 height 43
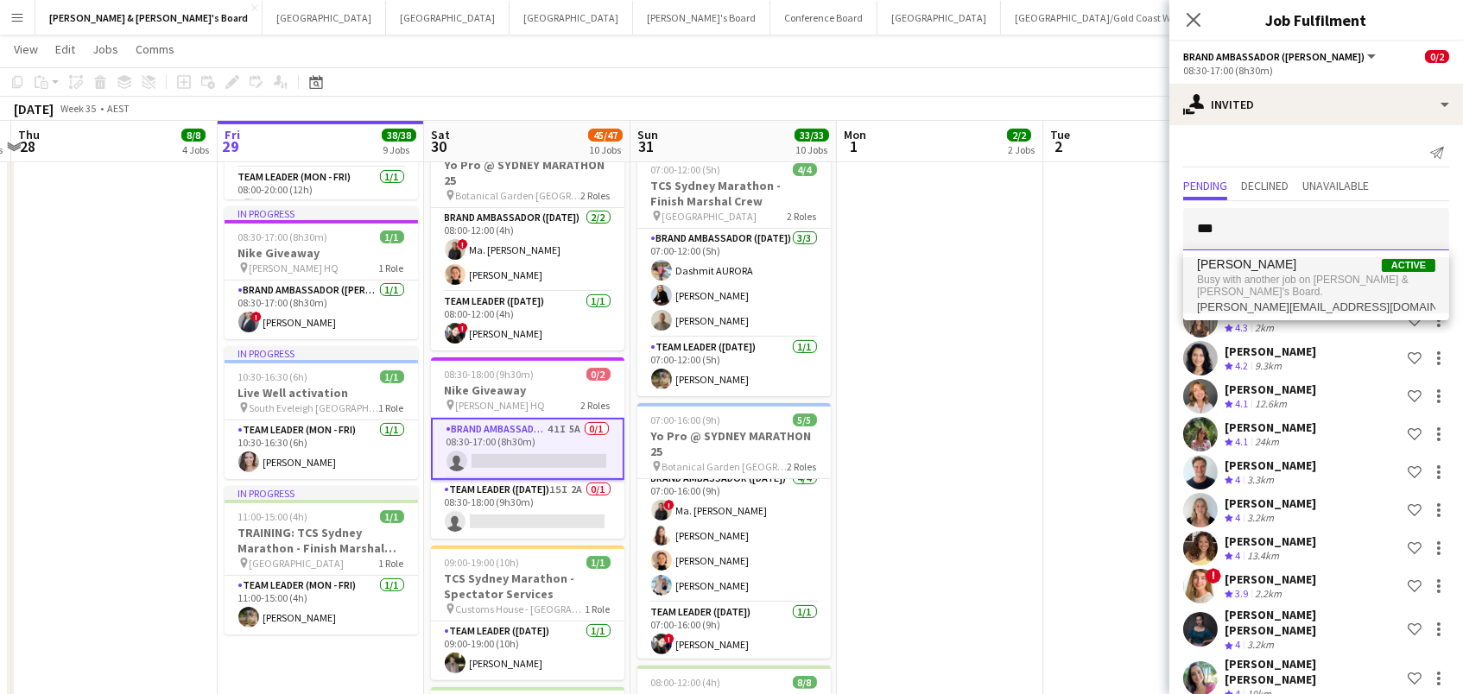
type input "****"
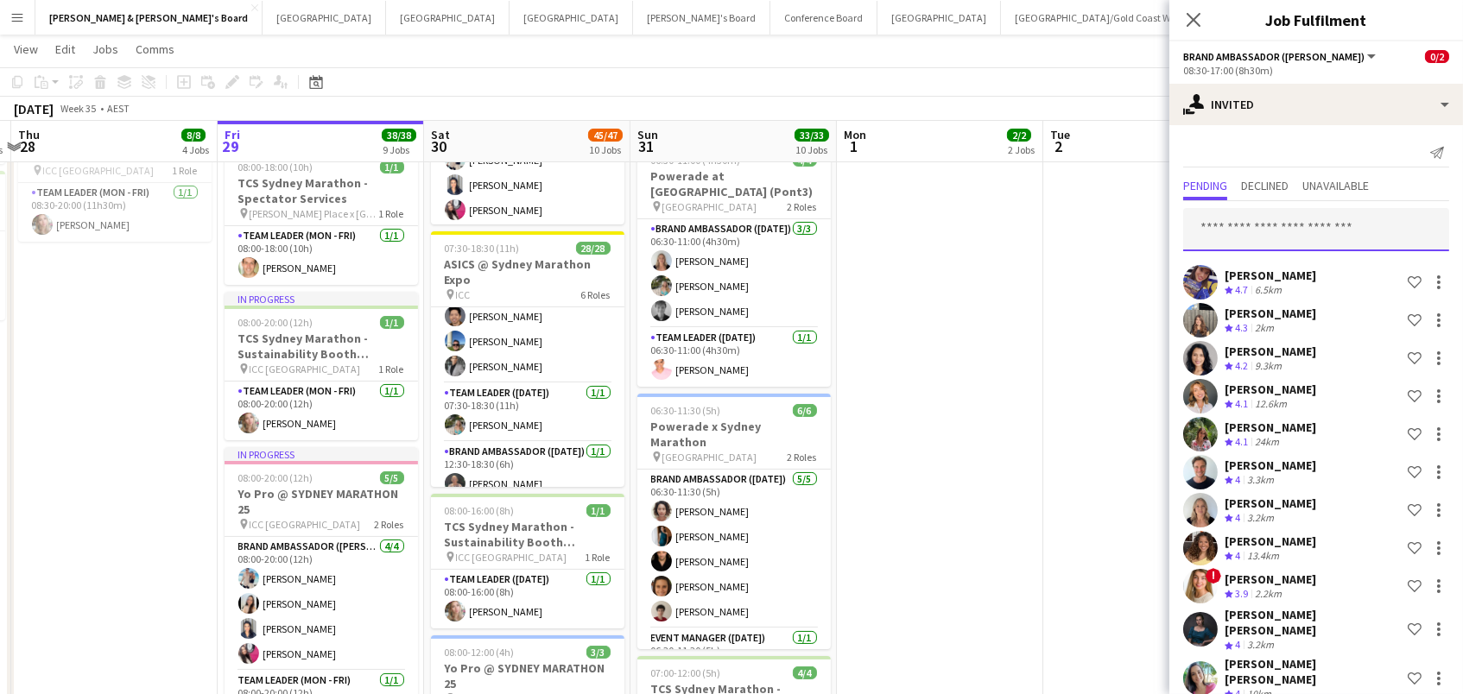
scroll to position [554, 0]
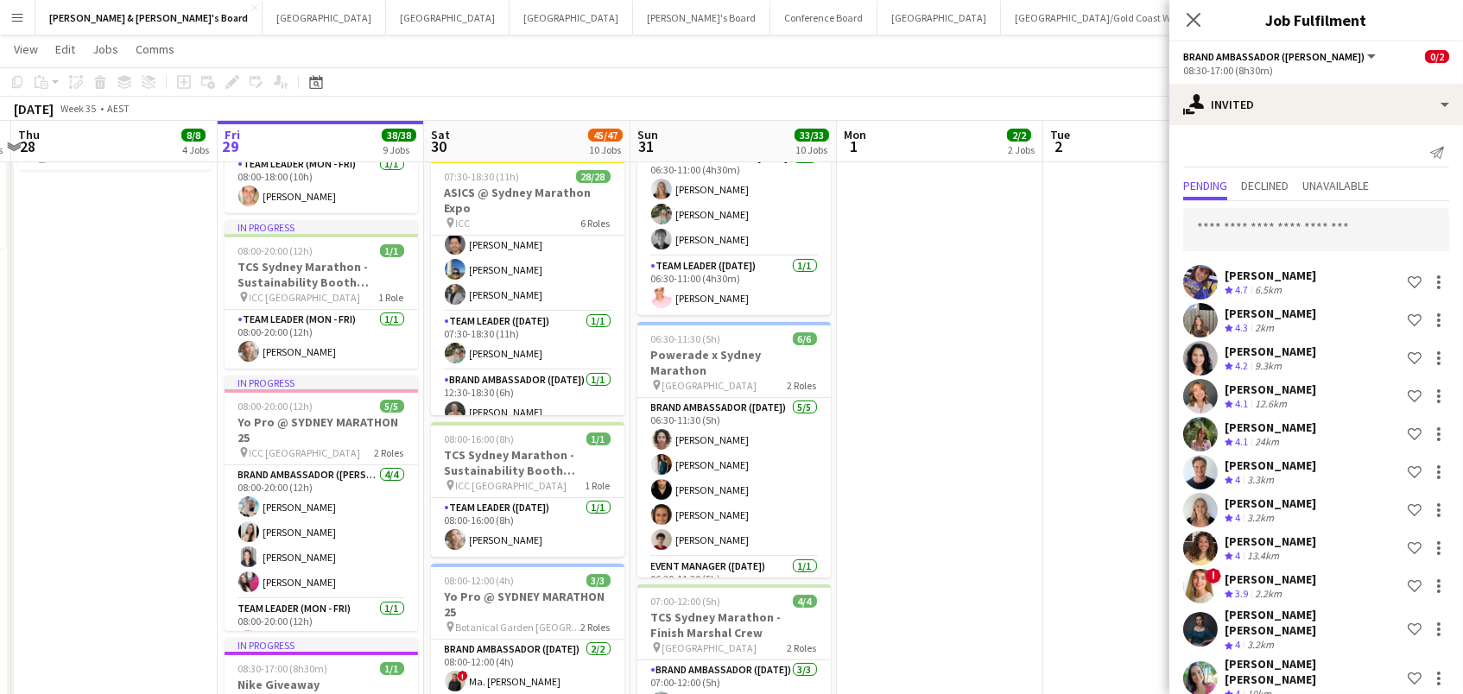
click at [1047, 312] on app-date-cell at bounding box center [1146, 618] width 206 height 1956
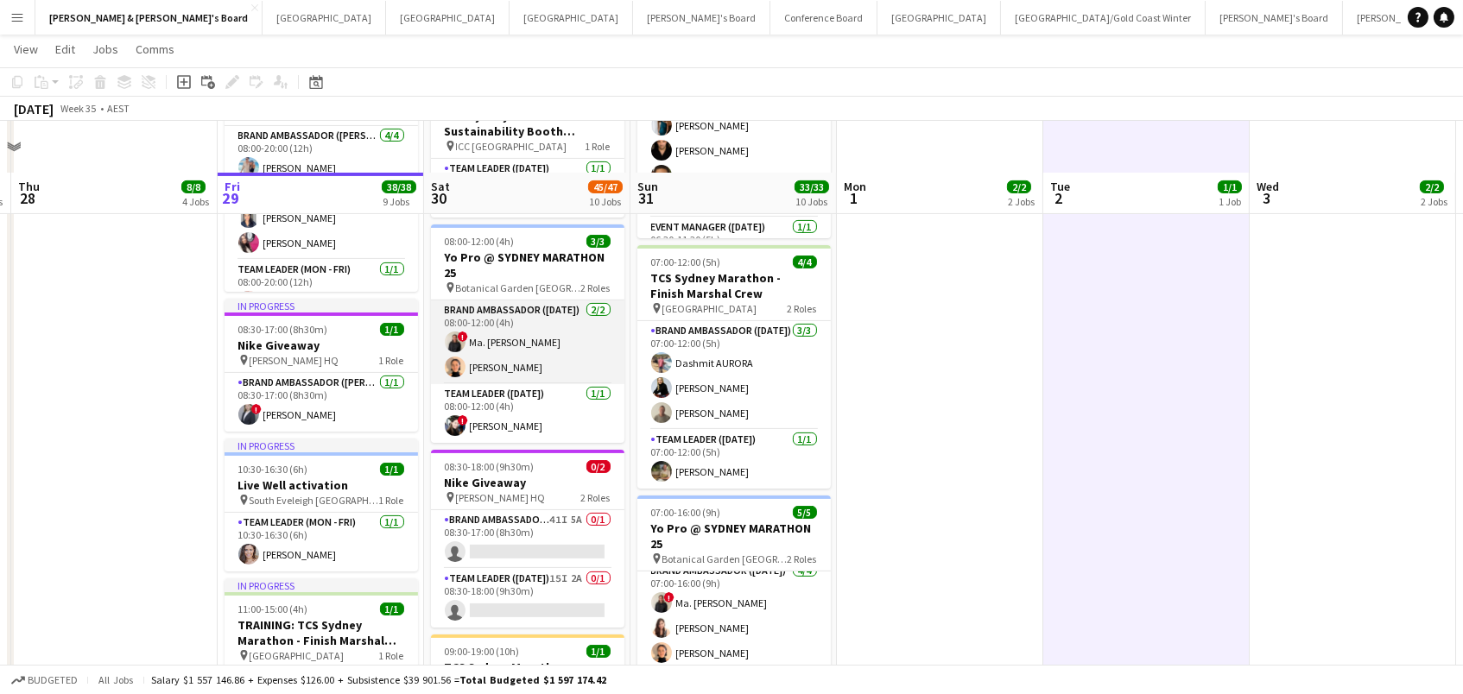
scroll to position [945, 0]
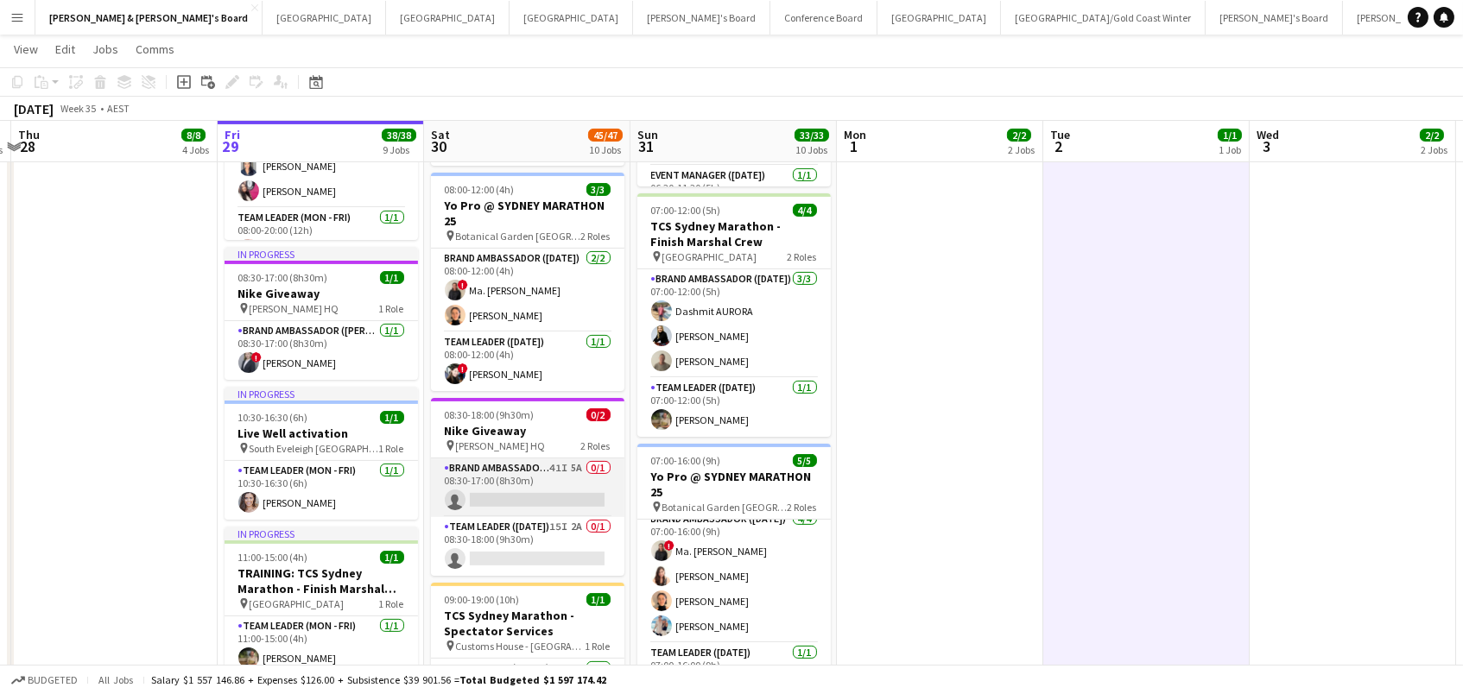
click at [537, 475] on app-card-role "Brand Ambassador (Mon - Fri) 41I 5A 0/1 08:30-17:00 (8h30m) single-neutral-acti…" at bounding box center [527, 488] width 193 height 59
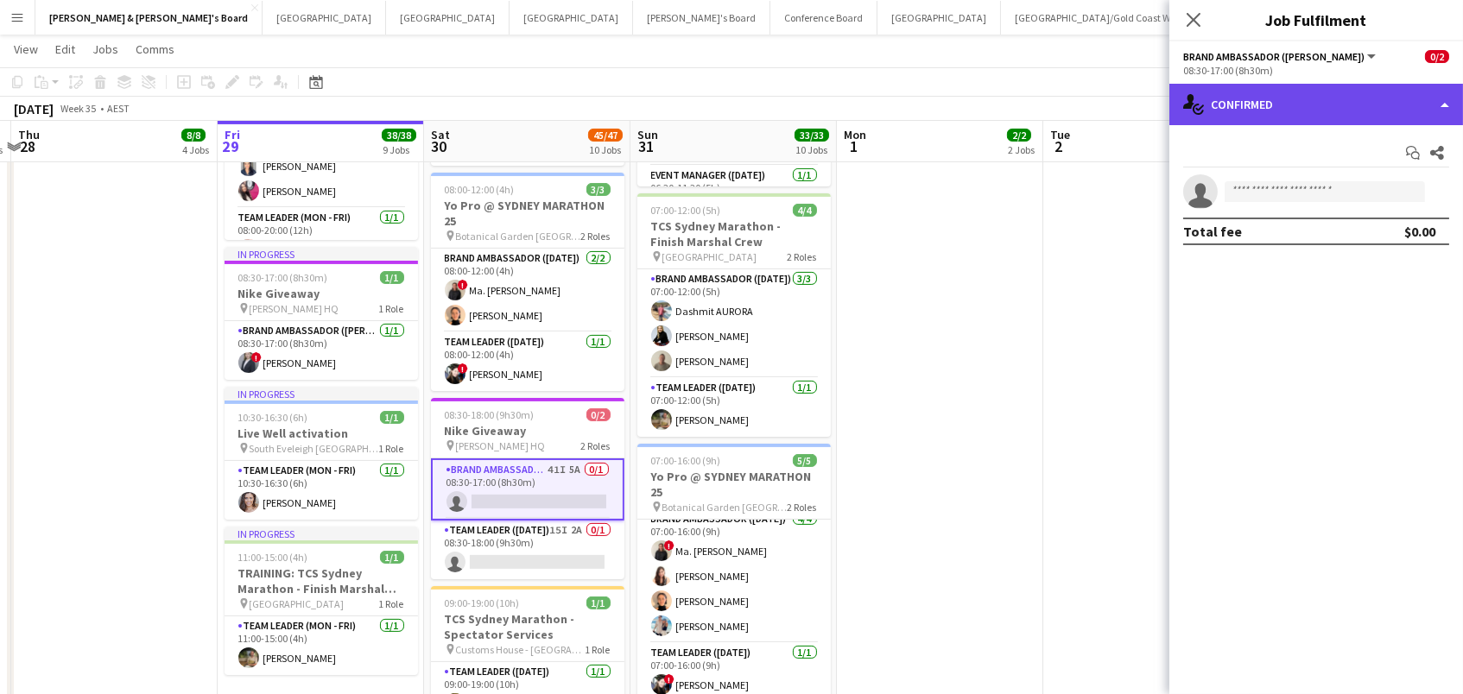
click at [1410, 108] on div "single-neutral-actions-check-2 Confirmed" at bounding box center [1316, 104] width 294 height 41
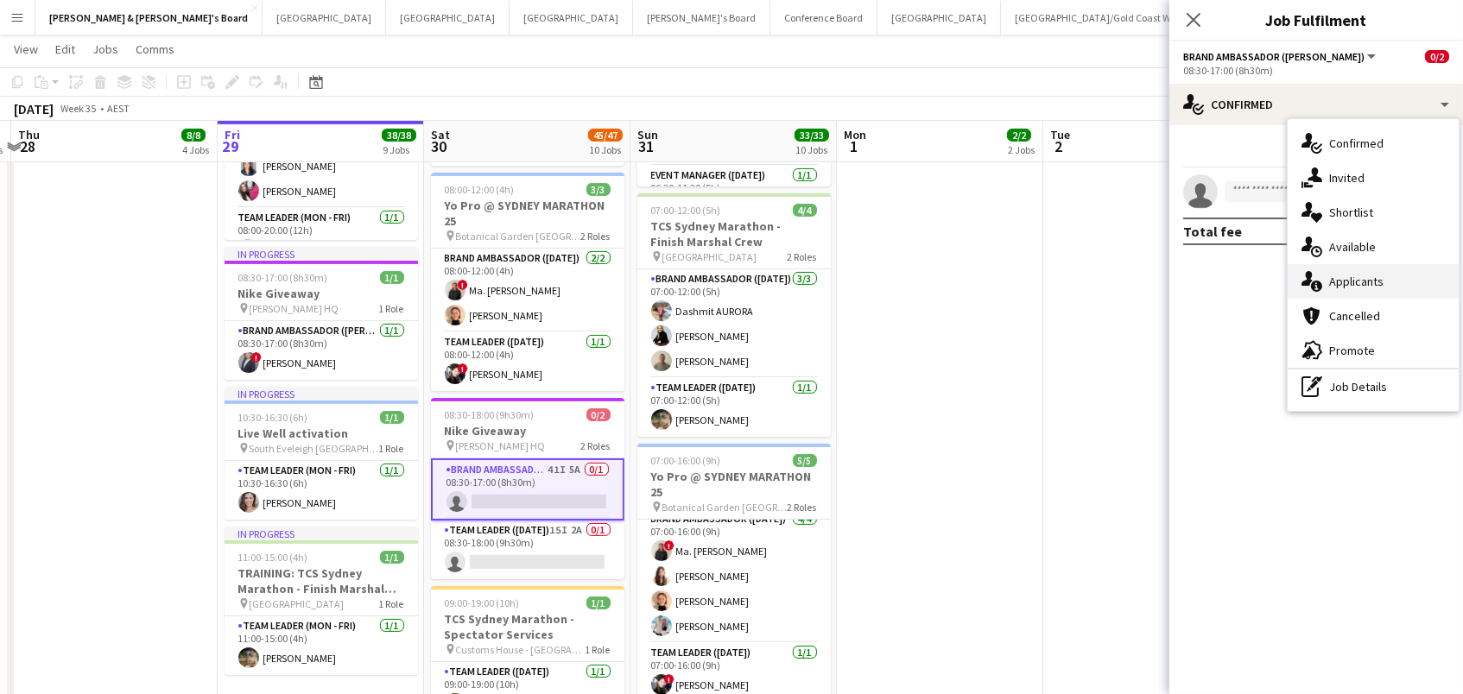
click at [1368, 290] on div "single-neutral-actions-information Applicants" at bounding box center [1373, 281] width 171 height 35
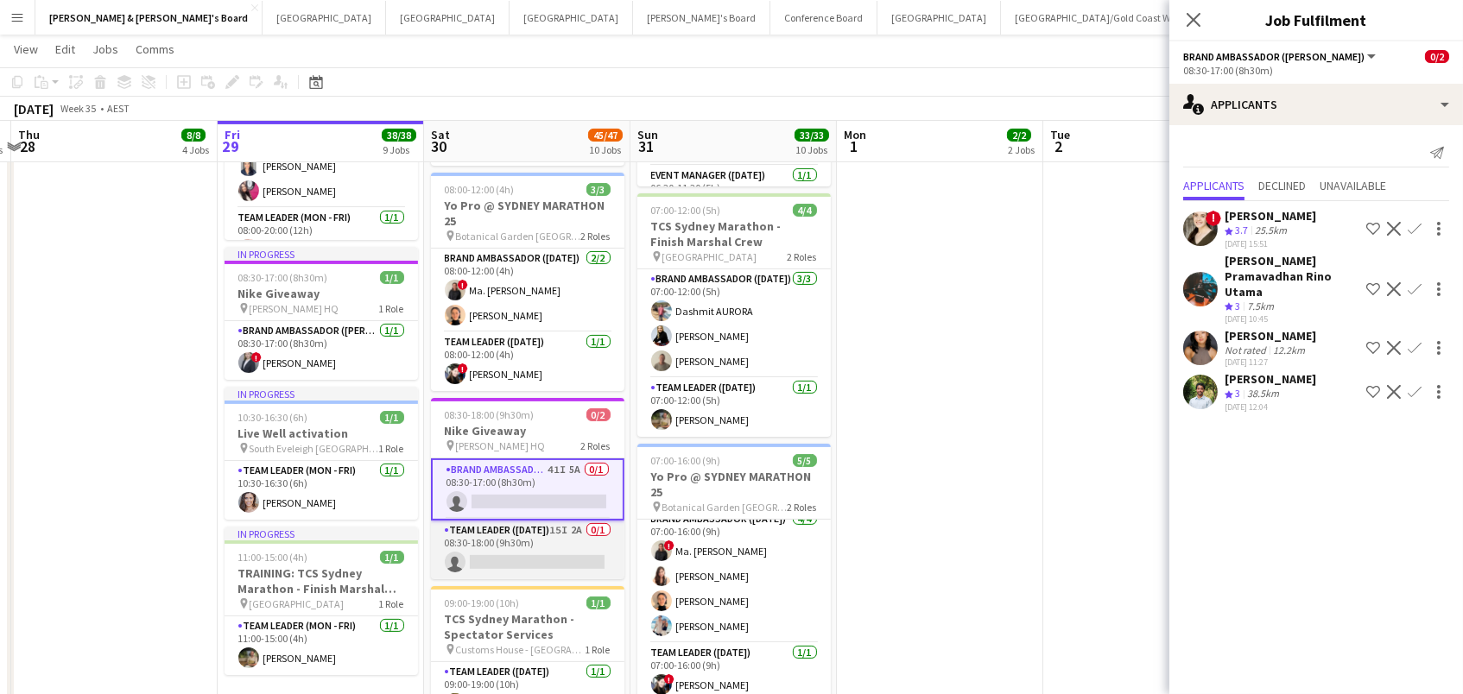
click at [536, 543] on app-card-role "Team Leader (Saturday) 15I 2A 0/1 08:30-18:00 (9h30m) single-neutral-actions" at bounding box center [527, 550] width 193 height 59
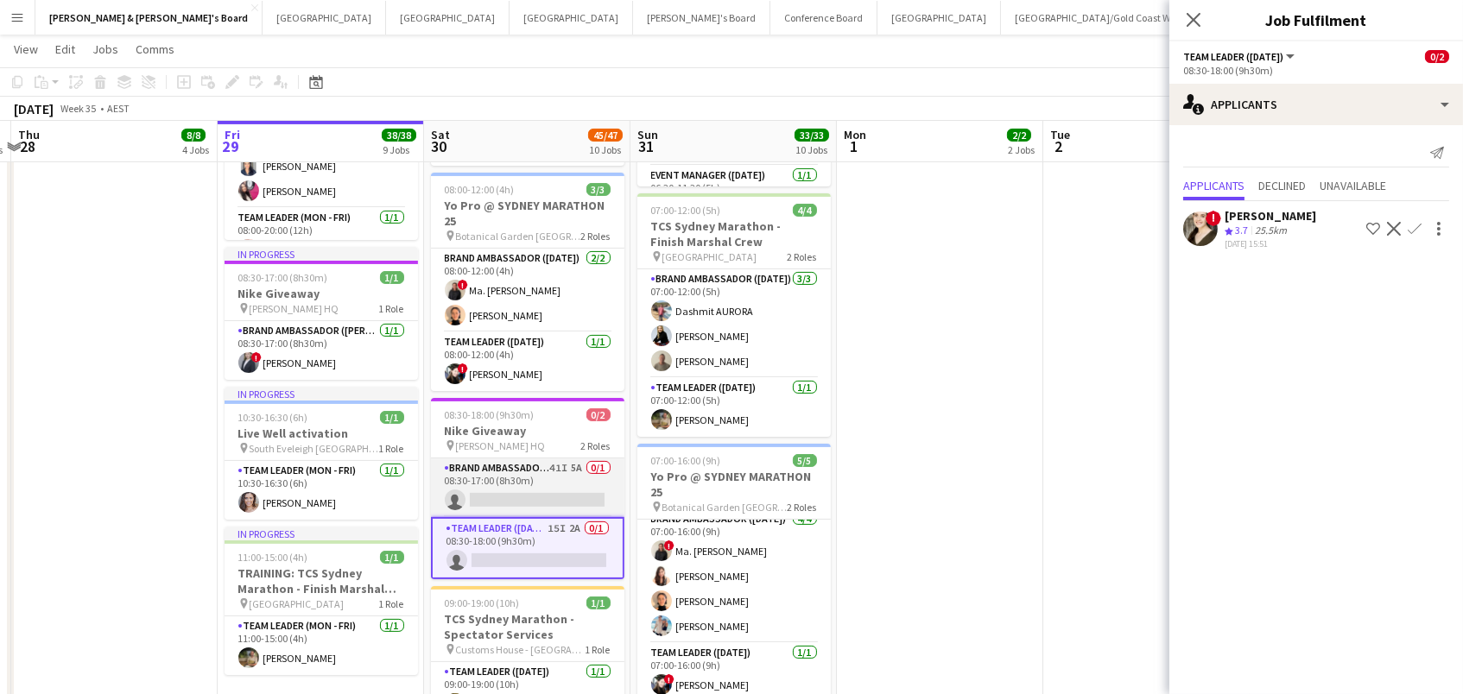
click at [527, 481] on app-card-role "Brand Ambassador (Mon - Fri) 41I 5A 0/1 08:30-17:00 (8h30m) single-neutral-acti…" at bounding box center [527, 488] width 193 height 59
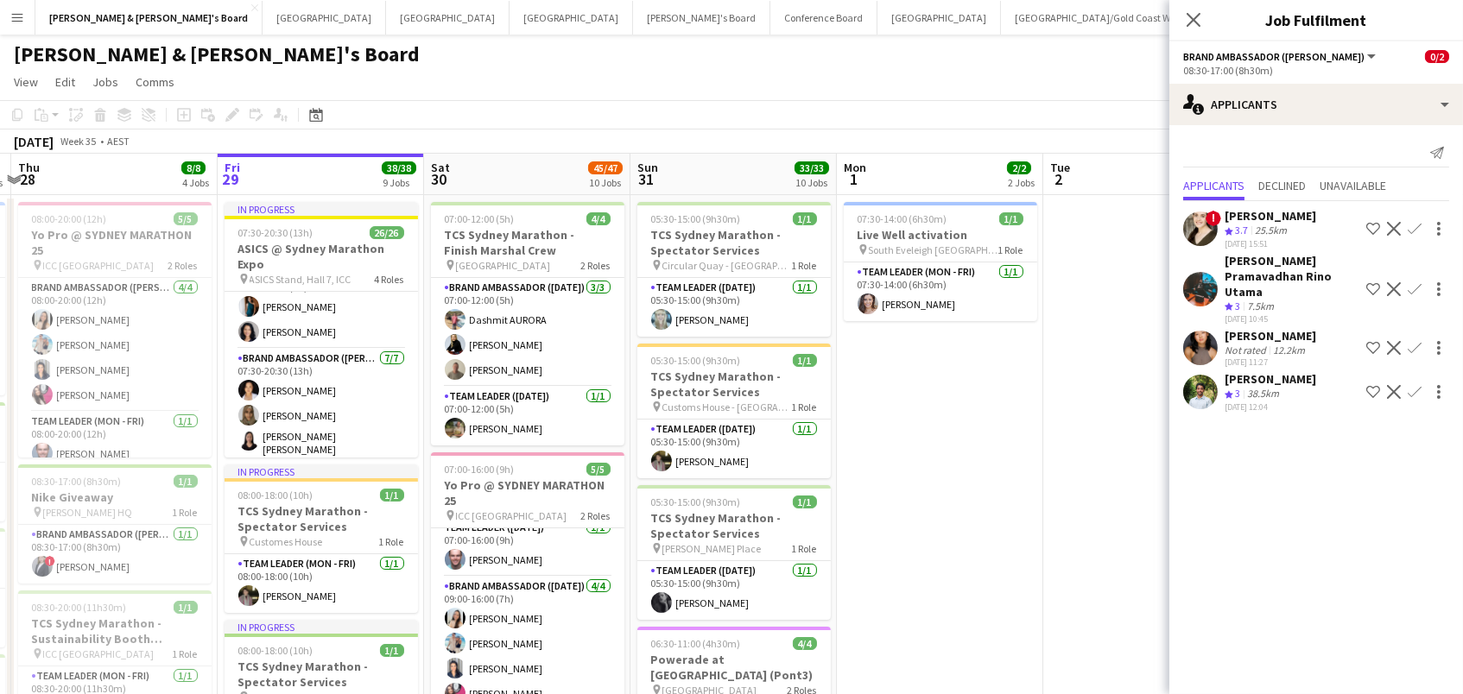
scroll to position [0, 0]
click at [1194, 10] on app-icon "Close pop-in" at bounding box center [1194, 20] width 25 height 25
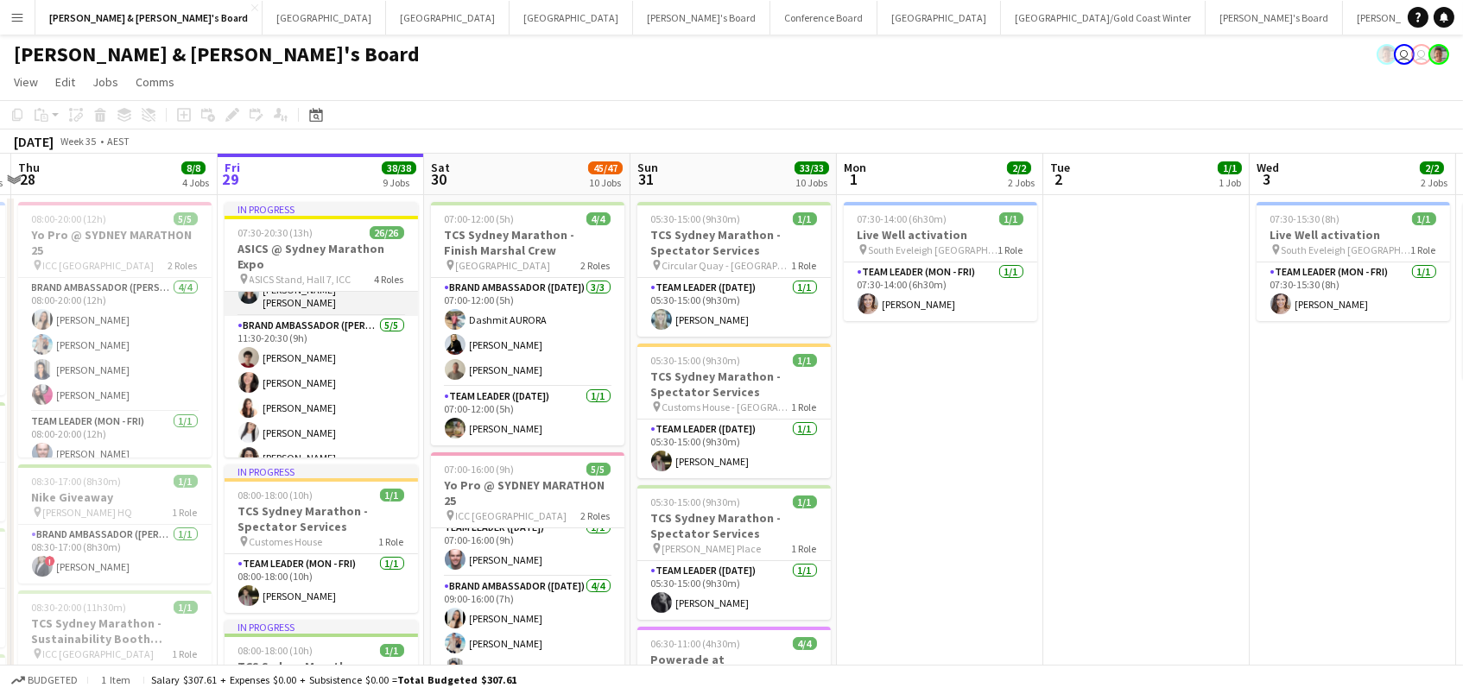
scroll to position [617, 0]
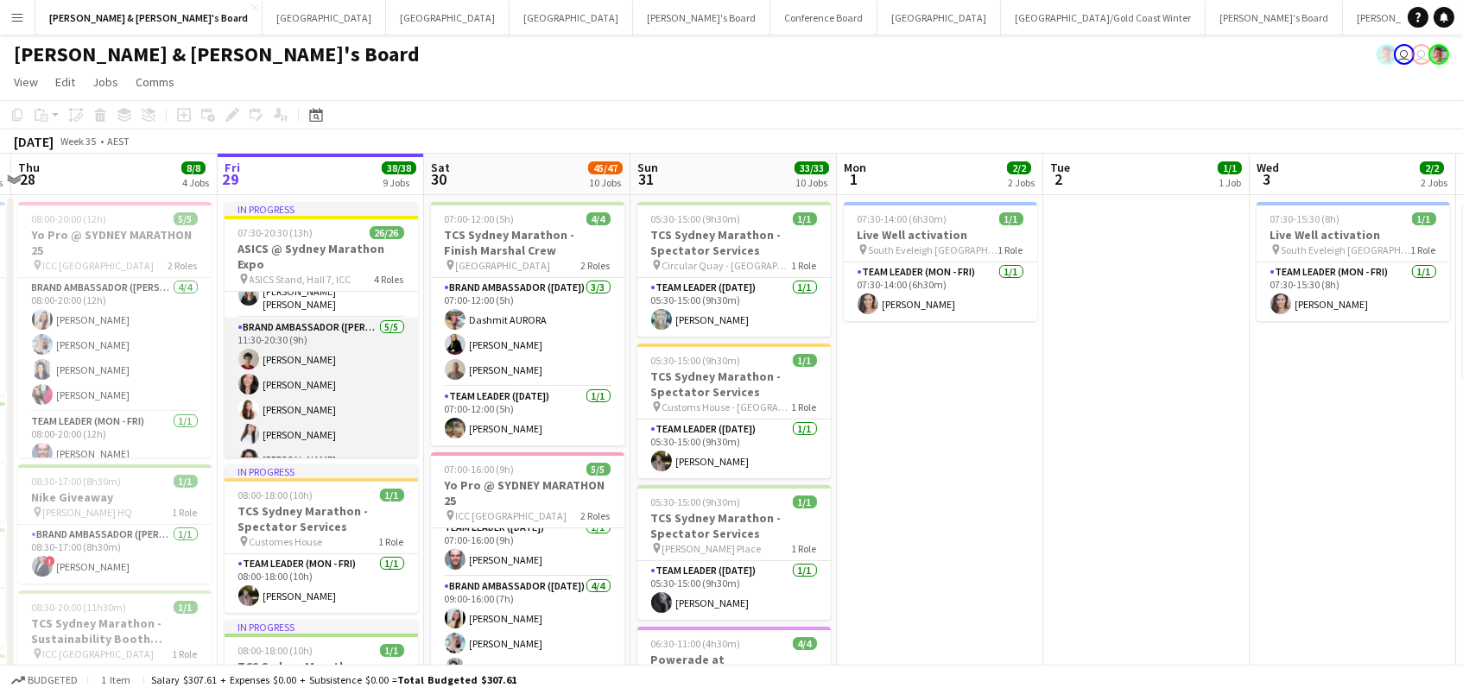
click at [320, 372] on app-card-role "Brand Ambassador (Mon - Fri) 5/5 11:30-20:30 (9h) Dion Bablusha Alexis Taluypre…" at bounding box center [321, 397] width 193 height 159
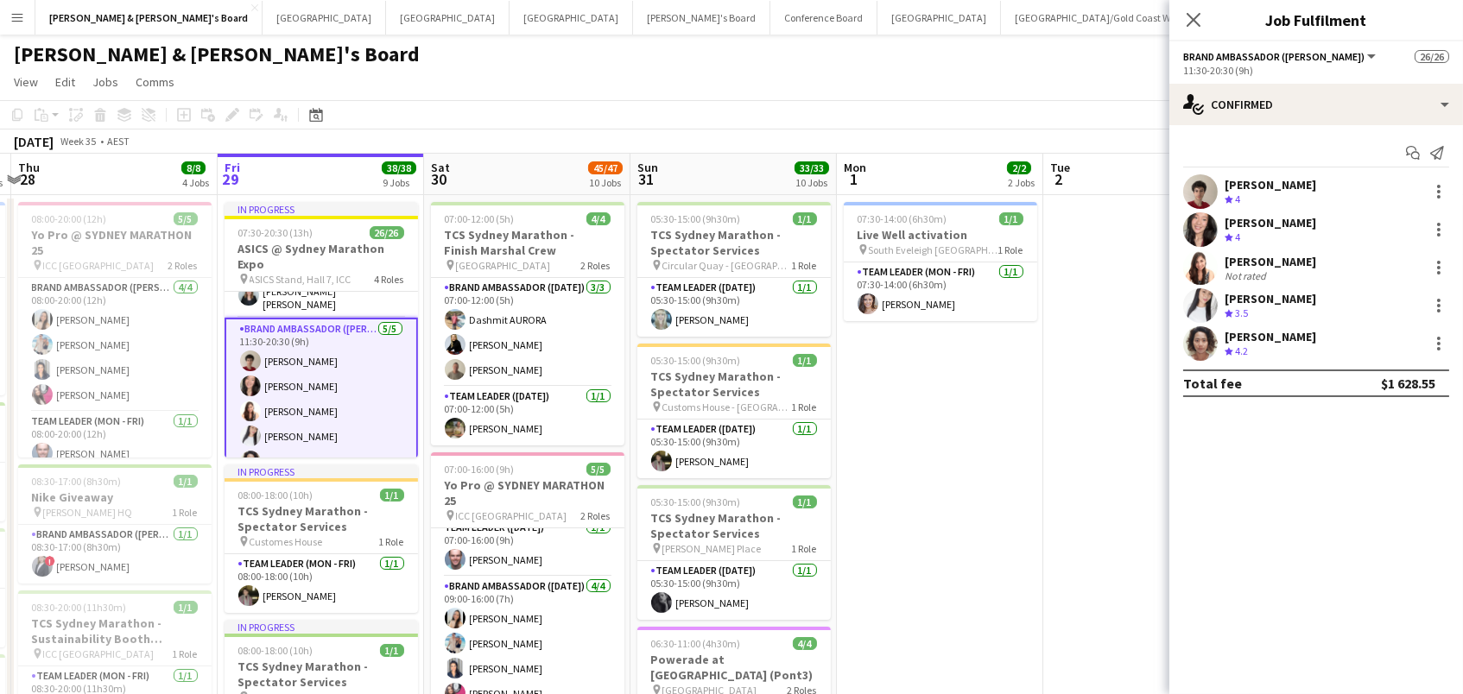
click at [1287, 231] on div "Crew rating 4" at bounding box center [1271, 238] width 92 height 15
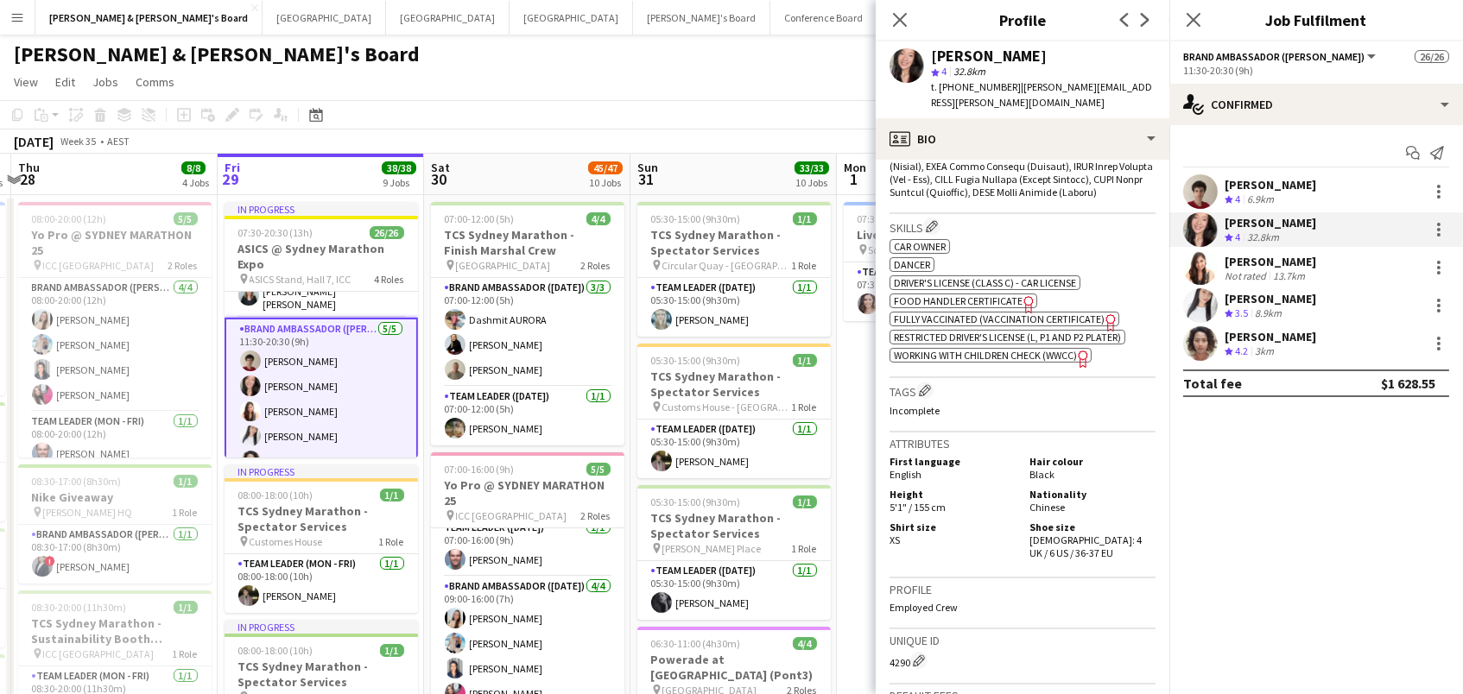
scroll to position [901, 0]
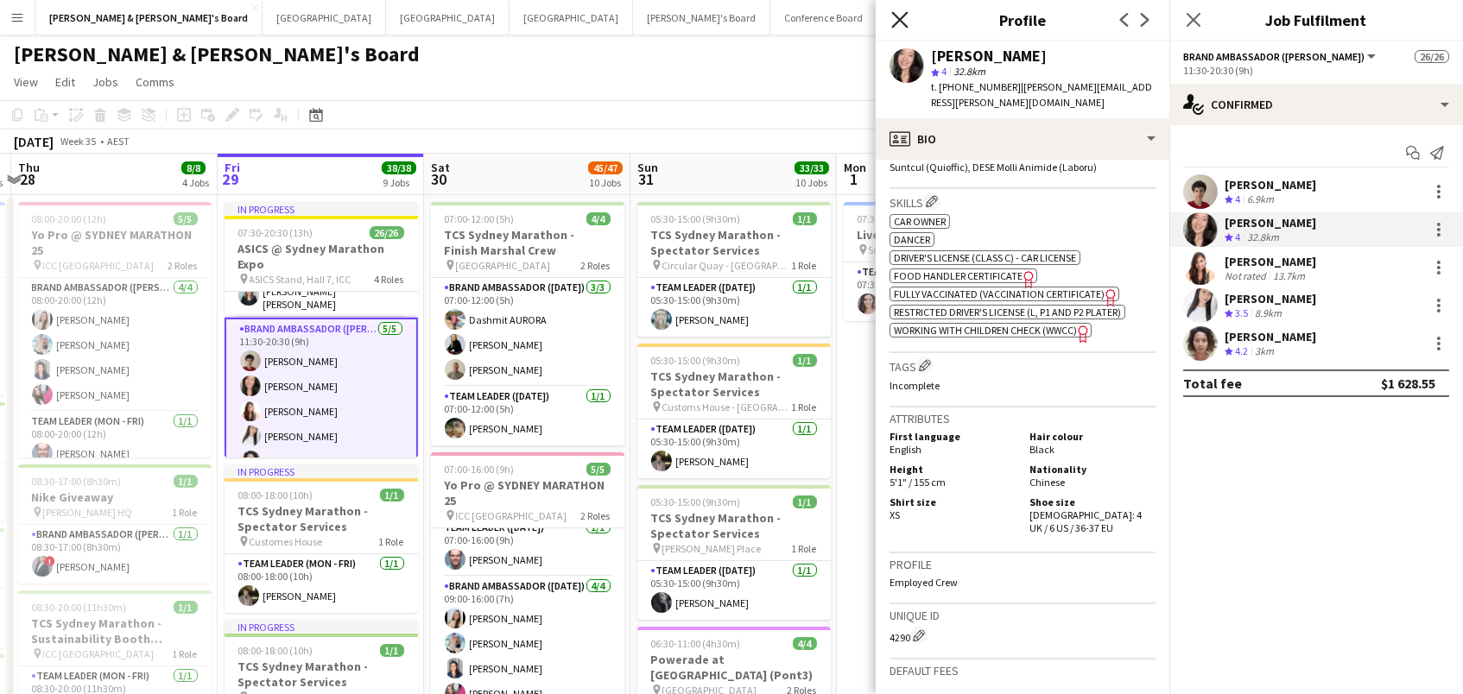
click at [902, 19] on icon "Close pop-in" at bounding box center [899, 19] width 16 height 16
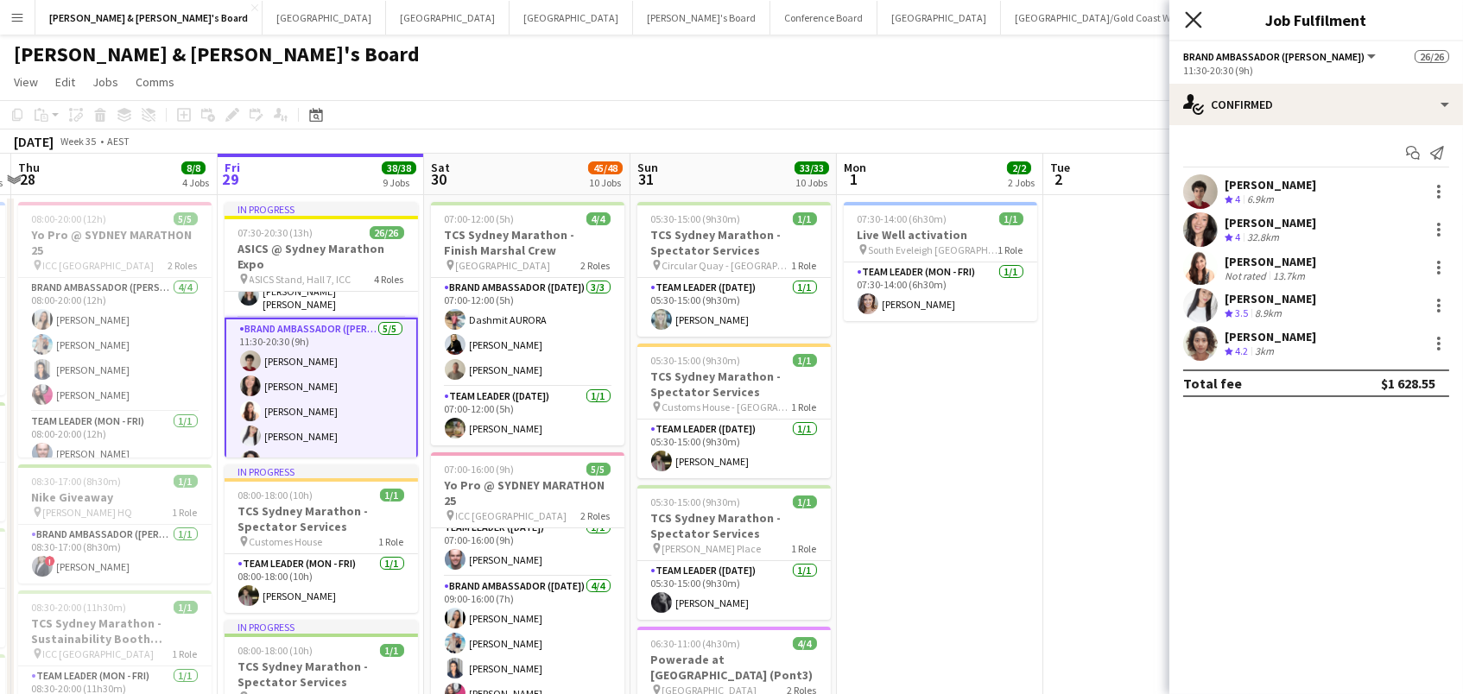
click at [1194, 22] on icon "Close pop-in" at bounding box center [1193, 19] width 16 height 16
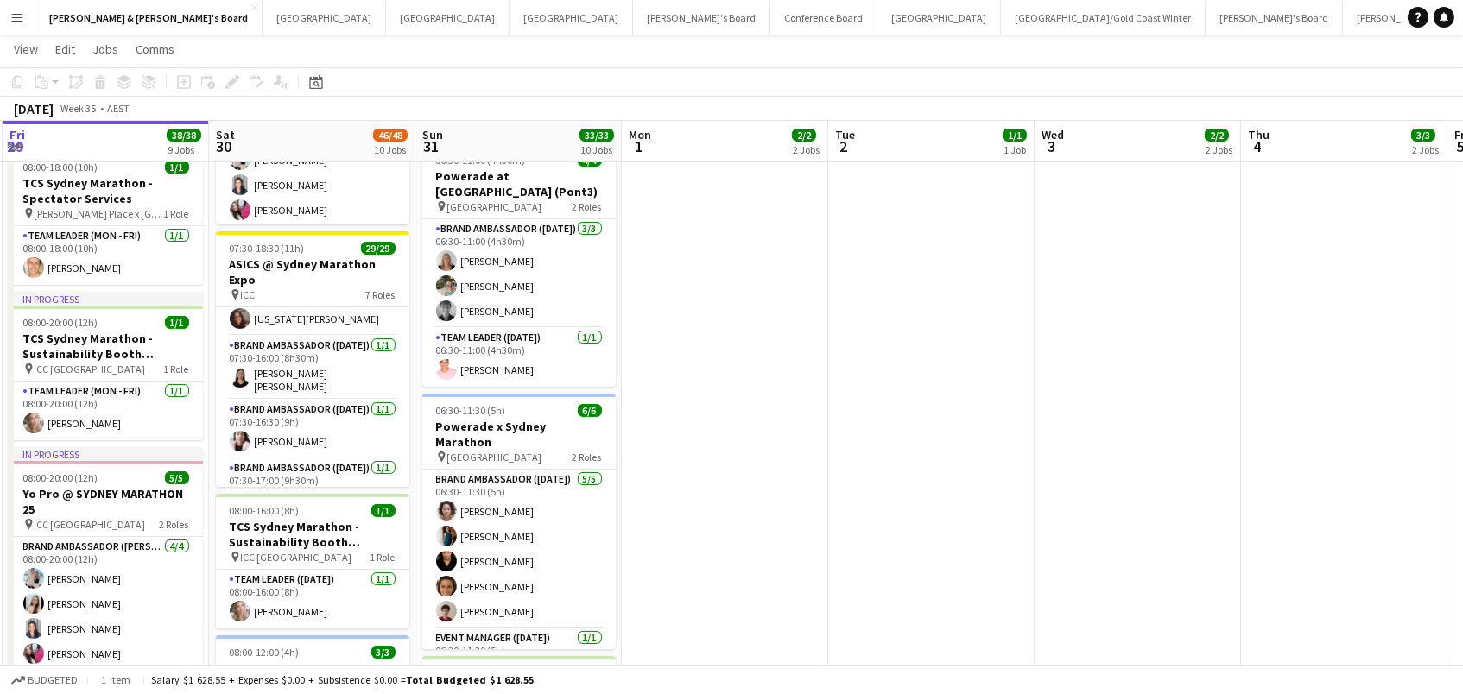
scroll to position [0, 617]
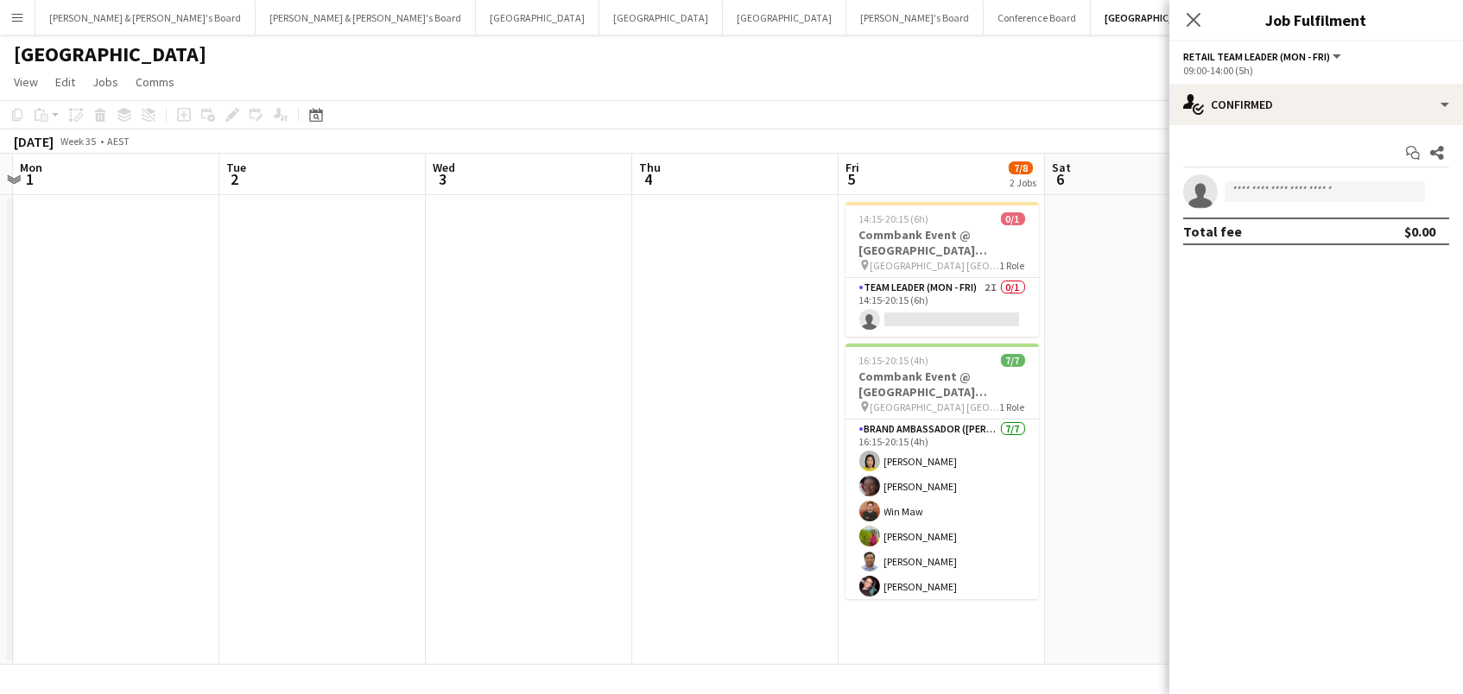
scroll to position [0, 618]
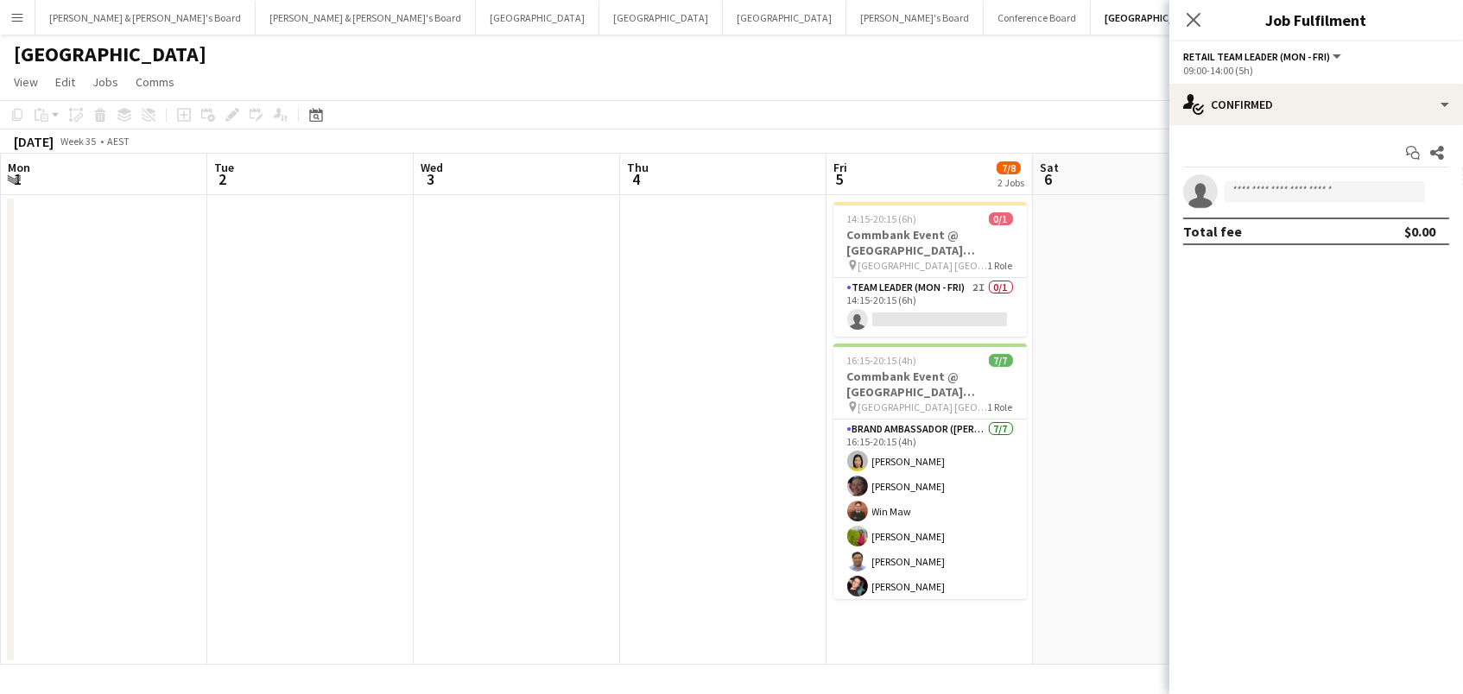
click at [509, 332] on app-date-cell at bounding box center [517, 430] width 206 height 470
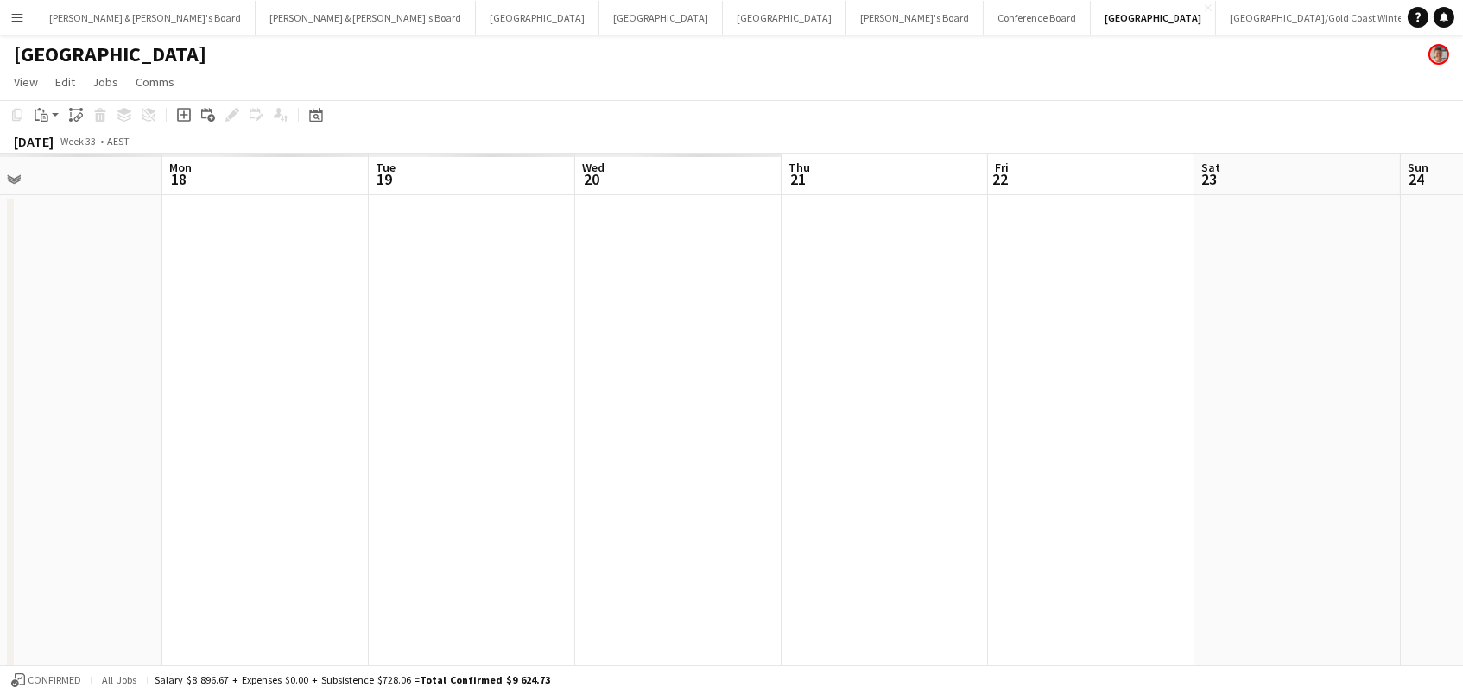
scroll to position [0, 457]
click at [310, 111] on icon "Date picker" at bounding box center [316, 115] width 14 height 14
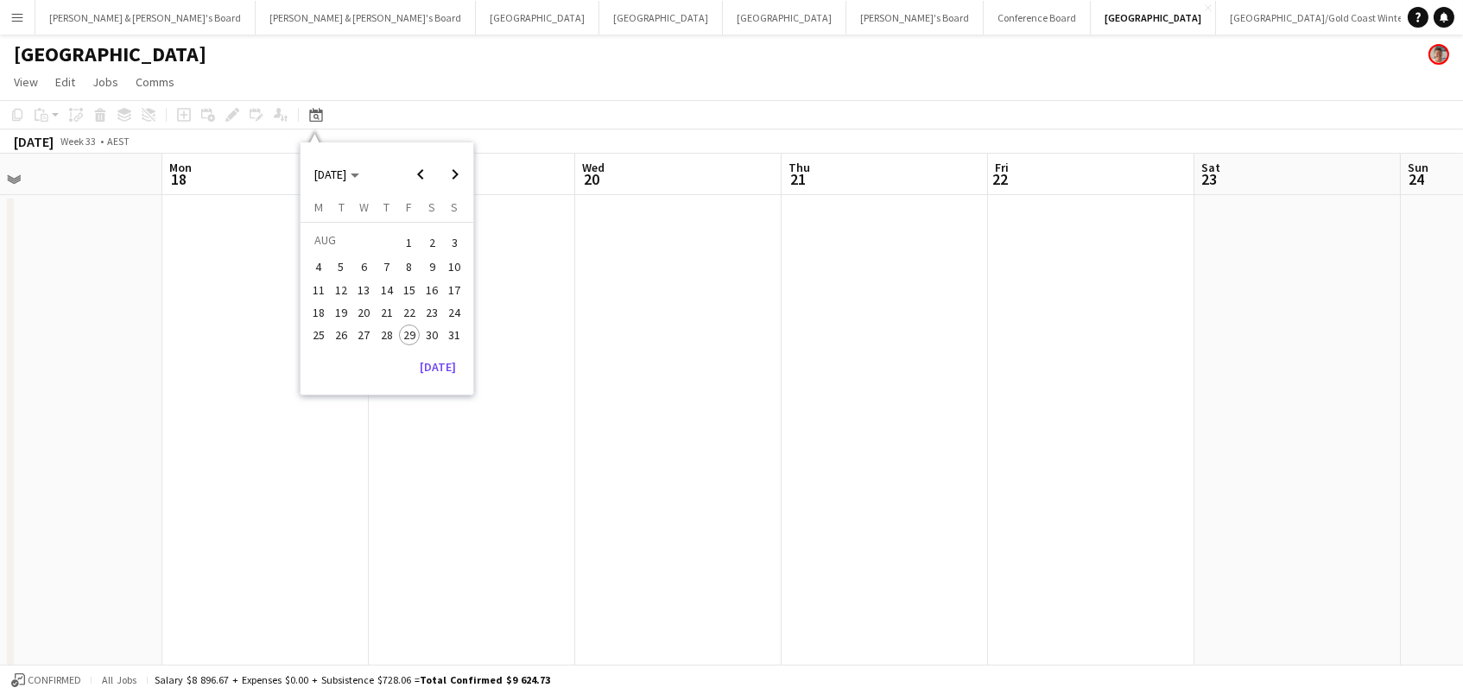
click at [451, 79] on app-page-menu "View Day view expanded Day view collapsed Month view Date picker Jump to today …" at bounding box center [731, 83] width 1463 height 33
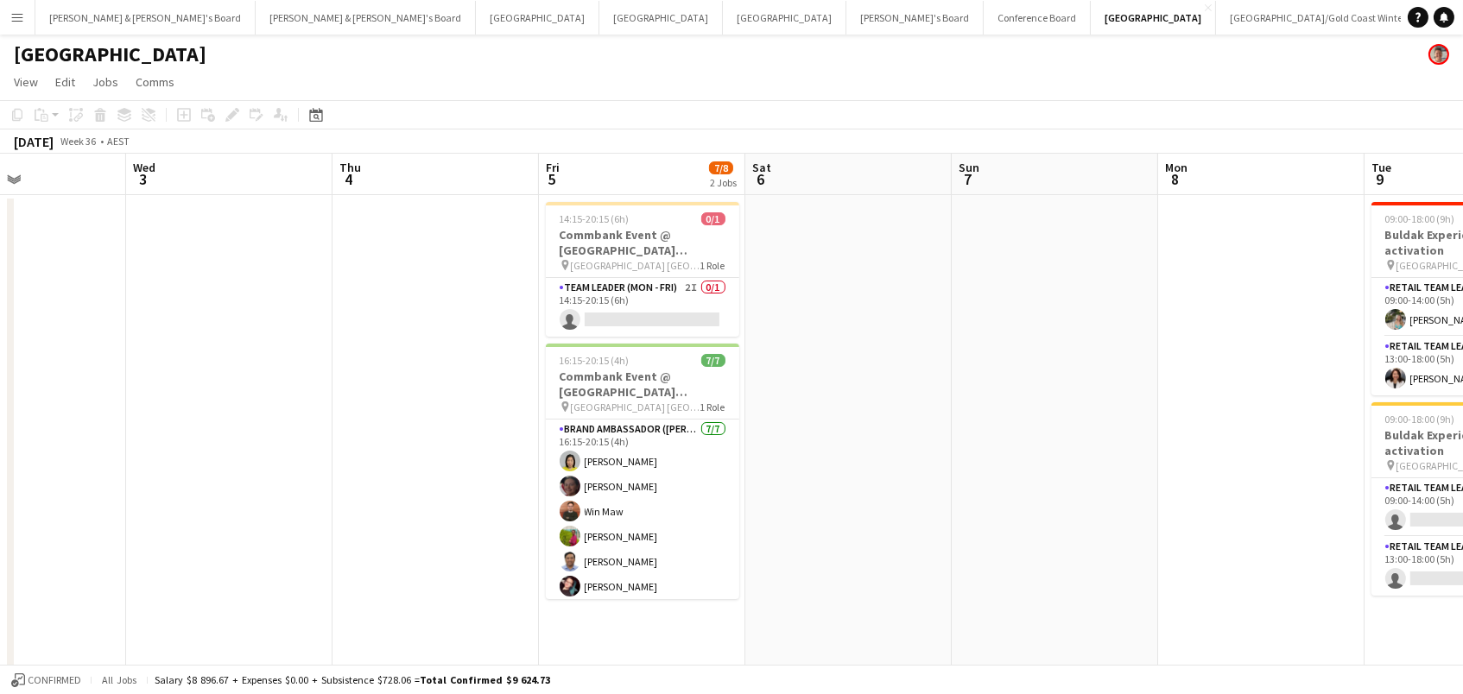
scroll to position [0, 764]
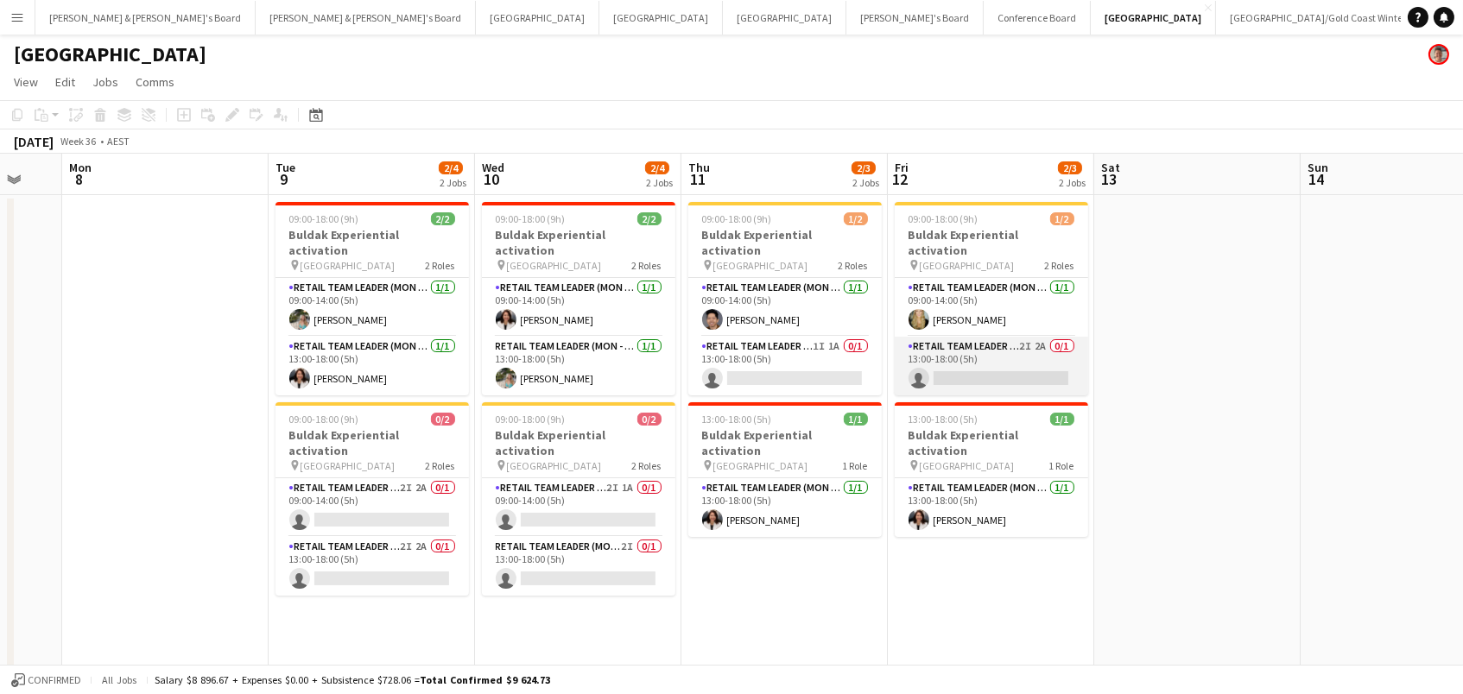
click at [960, 366] on app-card-role "RETAIL Team Leader (Mon - Fri) 2I 2A 0/1 13:00-18:00 (5h) single-neutral-actions" at bounding box center [991, 366] width 193 height 59
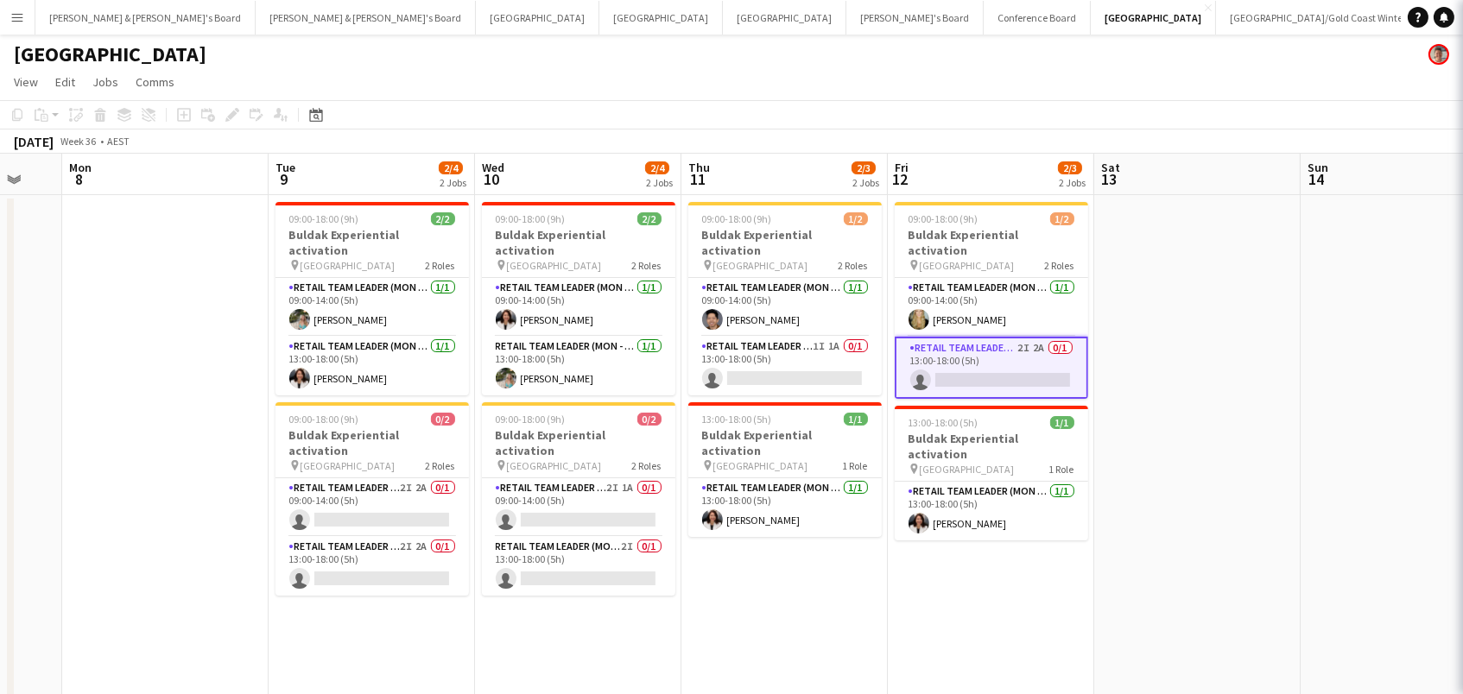
scroll to position [0, 763]
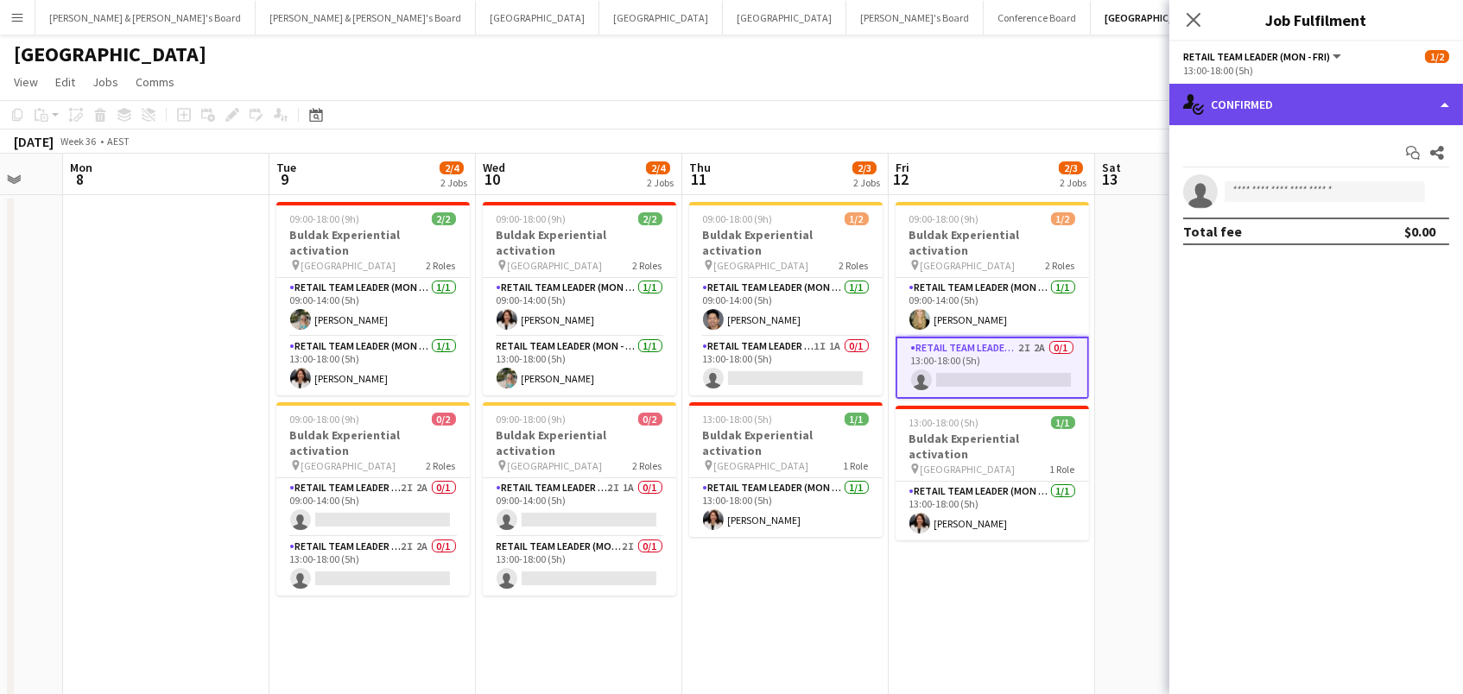
click at [1273, 118] on div "single-neutral-actions-check-2 Confirmed" at bounding box center [1316, 104] width 294 height 41
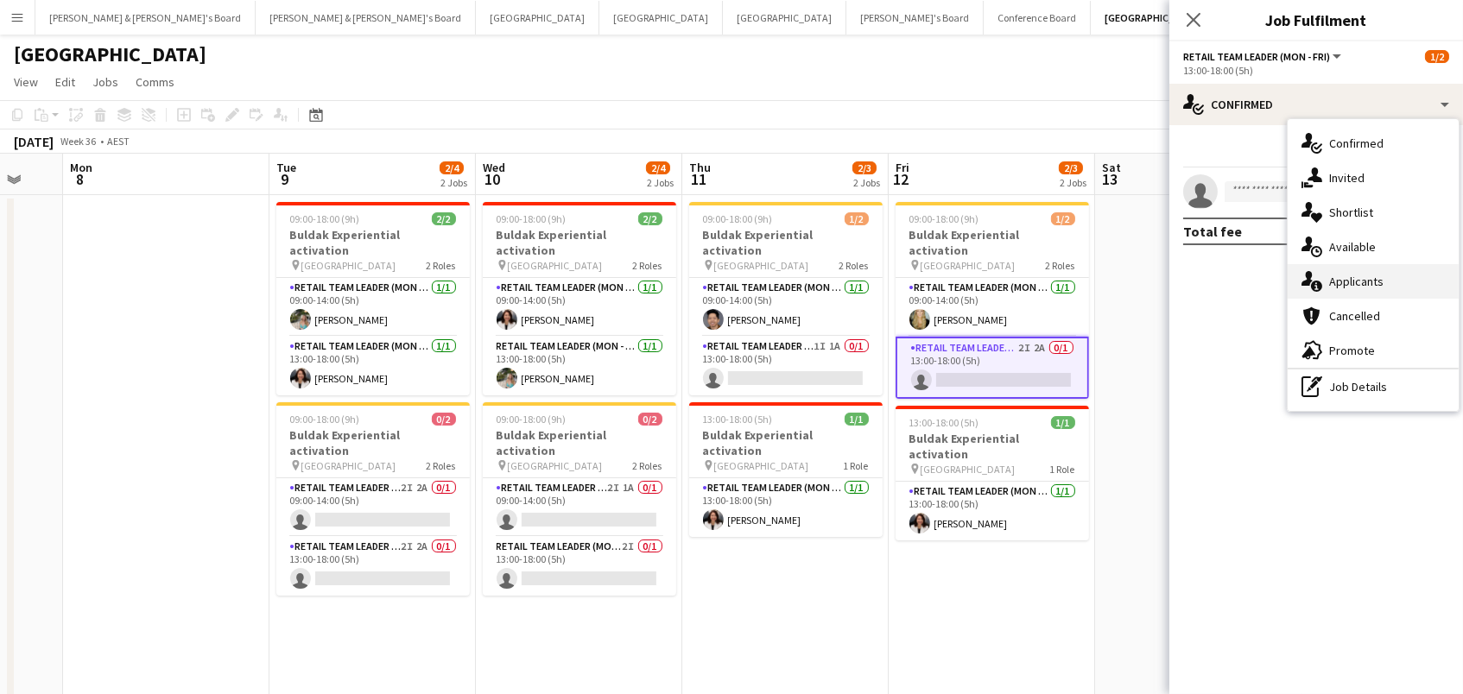
click at [1351, 281] on div "single-neutral-actions-information Applicants" at bounding box center [1373, 281] width 171 height 35
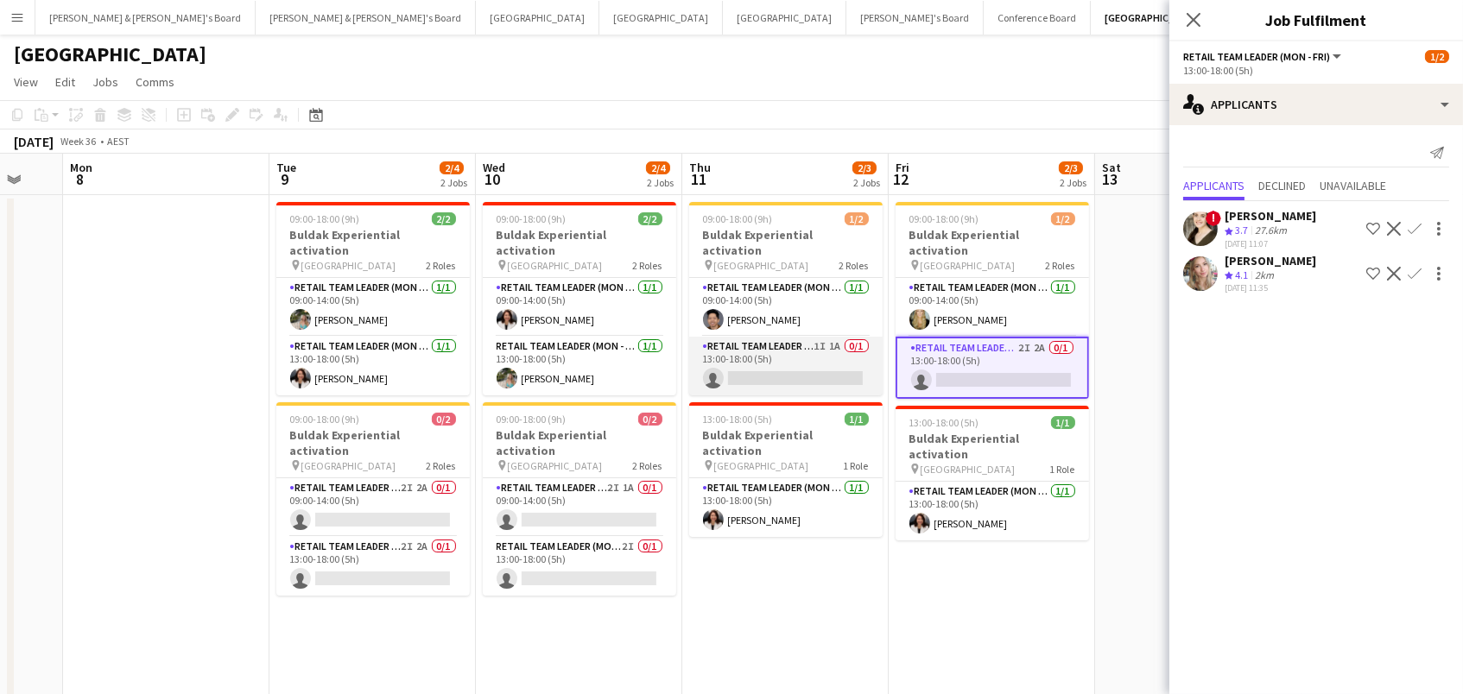
click at [746, 375] on app-card-role "RETAIL Team Leader (Mon - Fri) 1I 1A 0/1 13:00-18:00 (5h) single-neutral-actions" at bounding box center [785, 366] width 193 height 59
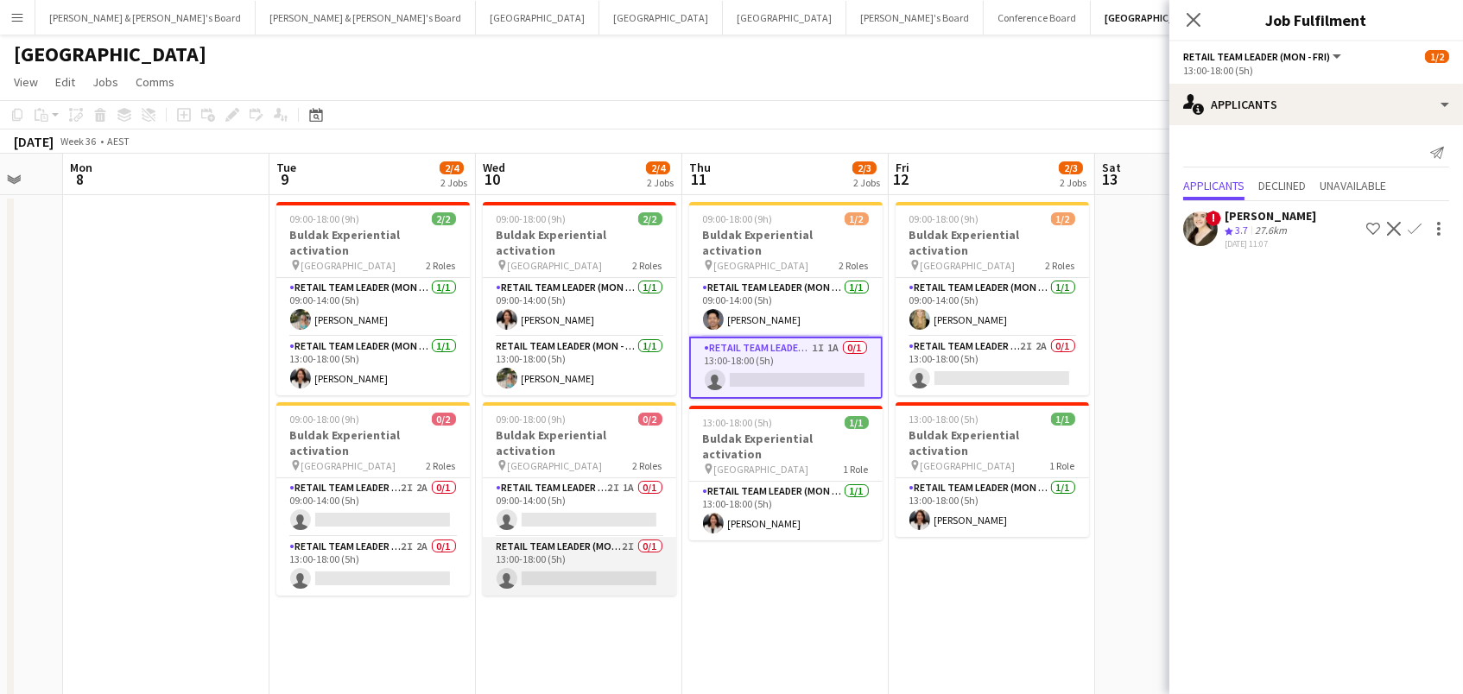
click at [586, 537] on app-card-role "RETAIL Team Leader (Mon - Fri) 2I 0/1 13:00-18:00 (5h) single-neutral-actions" at bounding box center [579, 566] width 193 height 59
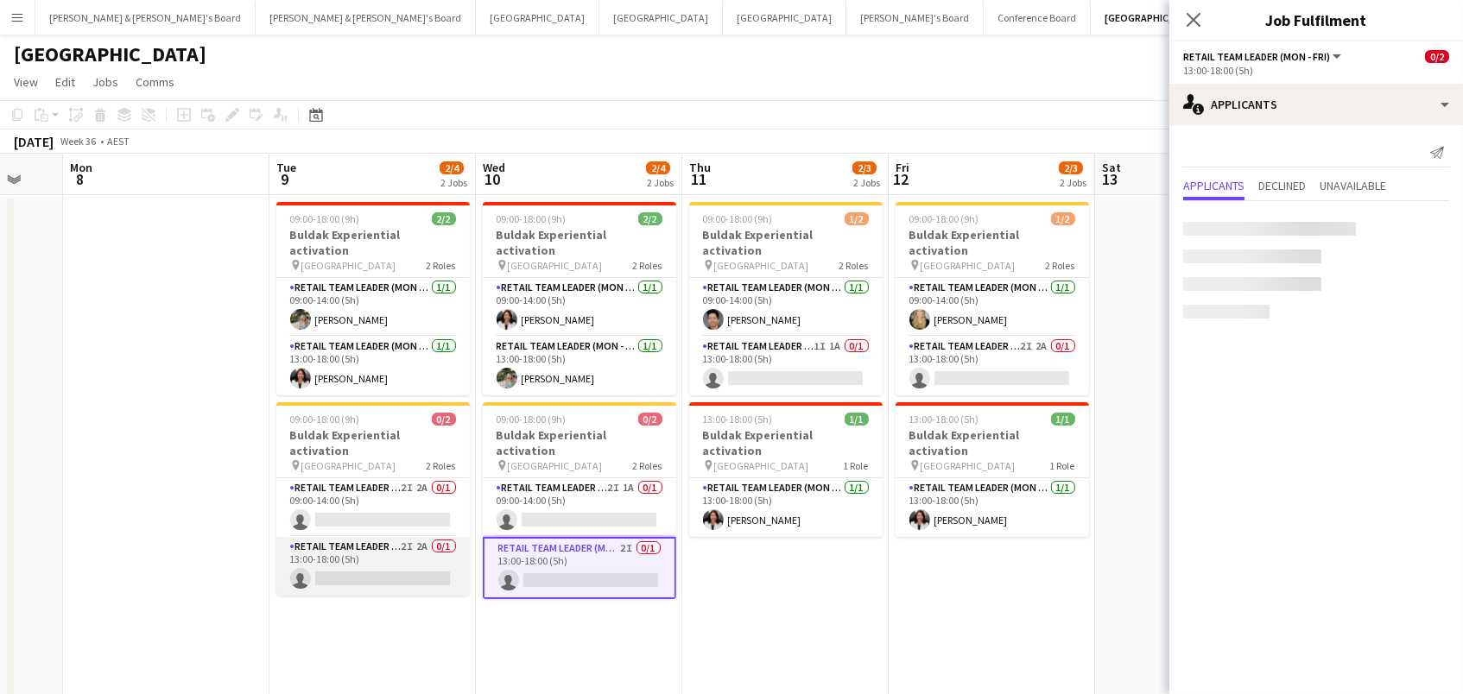
click at [413, 537] on app-card-role "RETAIL Team Leader (Mon - Fri) 2I 2A 0/1 13:00-18:00 (5h) single-neutral-actions" at bounding box center [372, 566] width 193 height 59
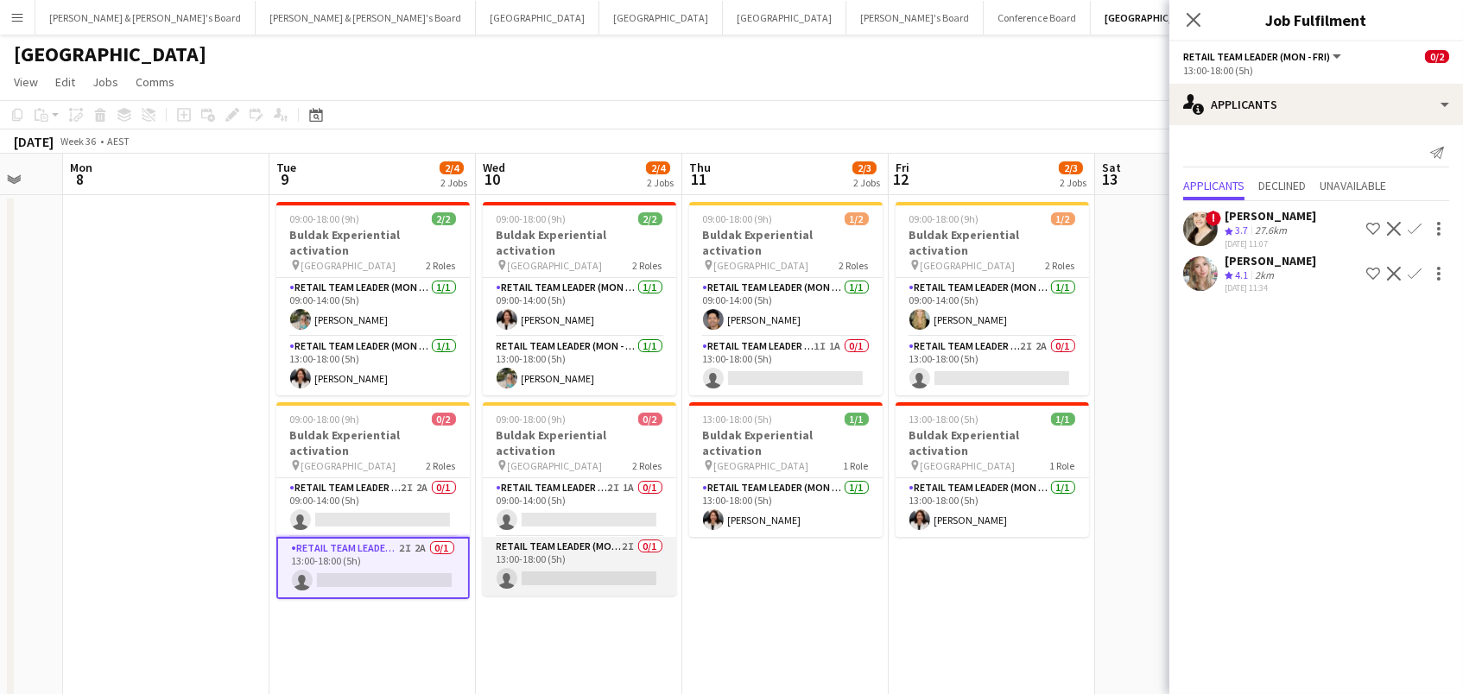
click at [551, 550] on app-card-role "RETAIL Team Leader (Mon - Fri) 2I 0/1 13:00-18:00 (5h) single-neutral-actions" at bounding box center [579, 566] width 193 height 59
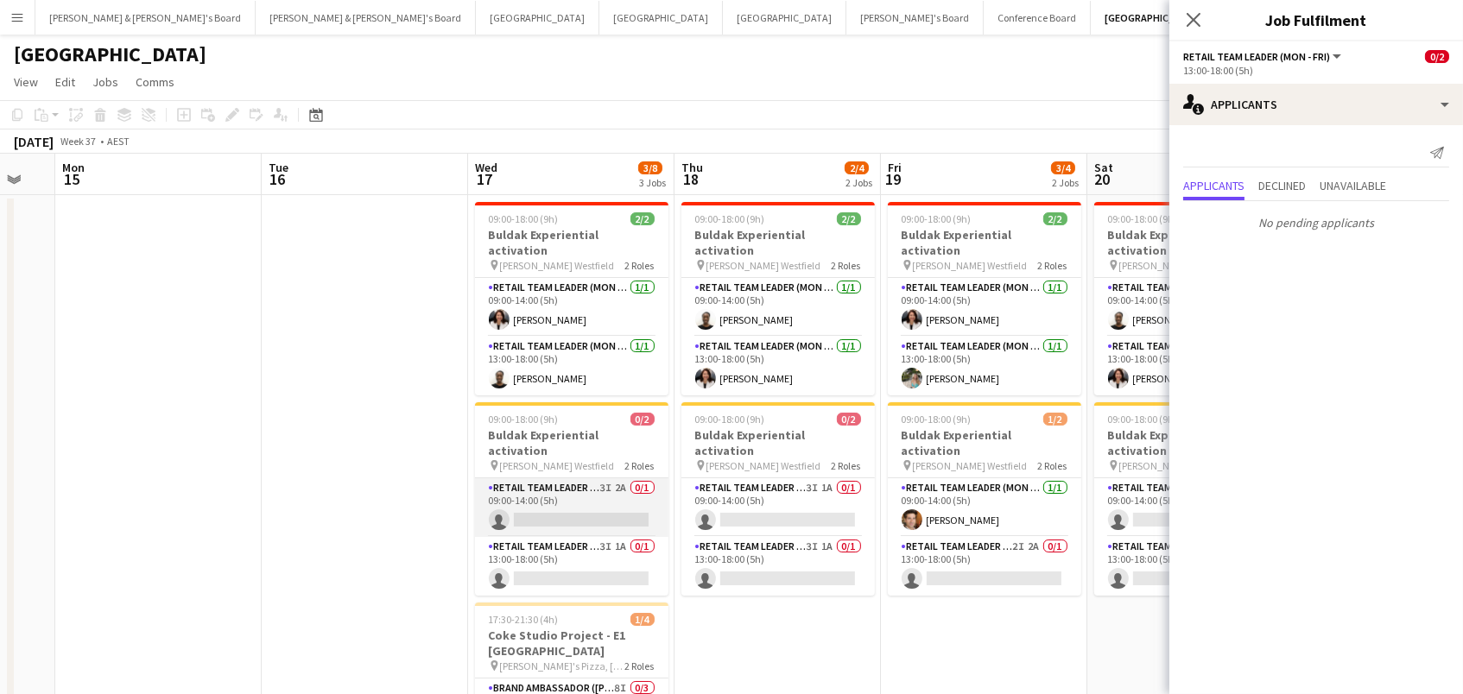
click at [525, 478] on app-card-role "RETAIL Team Leader (Mon - Fri) 3I 2A 0/1 09:00-14:00 (5h) single-neutral-actions" at bounding box center [571, 507] width 193 height 59
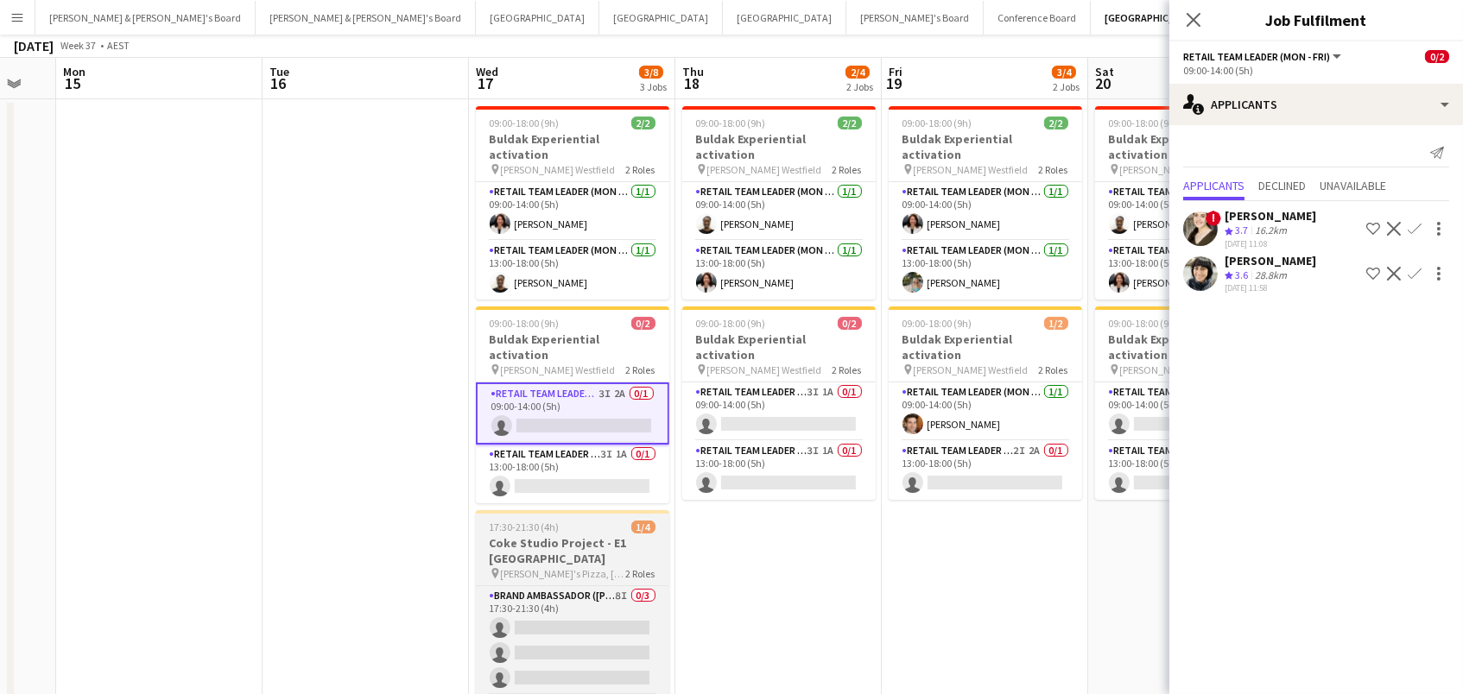
scroll to position [212, 0]
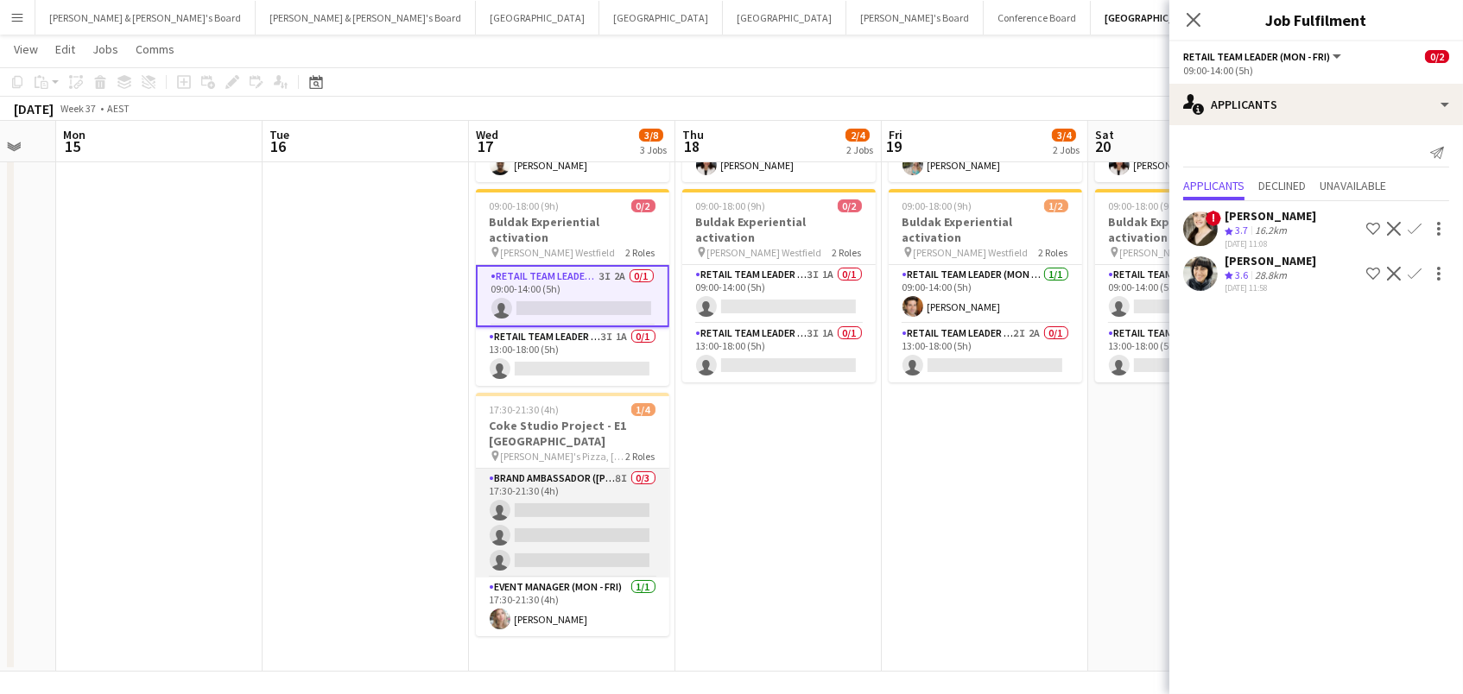
click at [545, 523] on app-card-role "Brand Ambassador (Mon - Fri) 8I 0/3 17:30-21:30 (4h) single-neutral-actions sin…" at bounding box center [572, 523] width 193 height 109
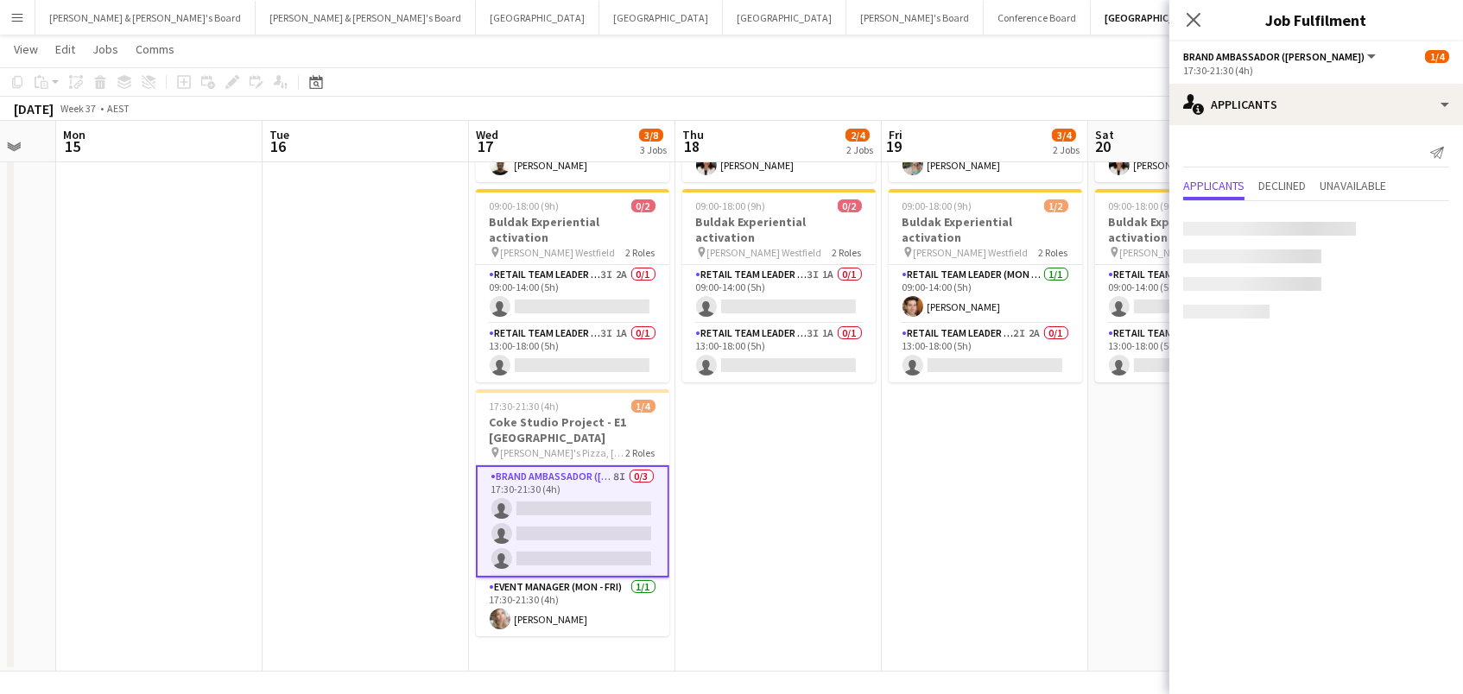
click at [1374, 79] on app-options-switcher "Brand Ambassador (Mon - Fri) All roles Brand Ambassador (Mon - Fri) 1/4 17:30-2…" at bounding box center [1316, 62] width 294 height 42
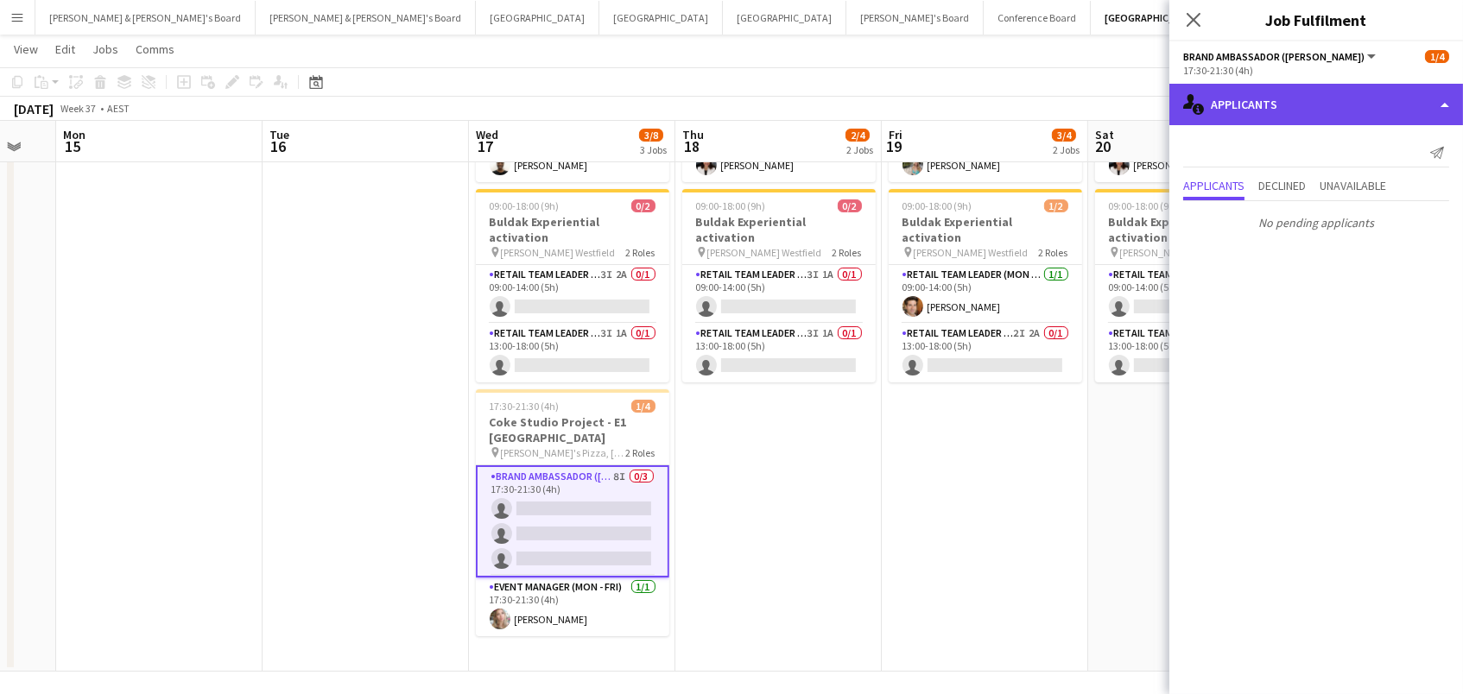
click at [1366, 99] on div "single-neutral-actions-information Applicants" at bounding box center [1316, 104] width 294 height 41
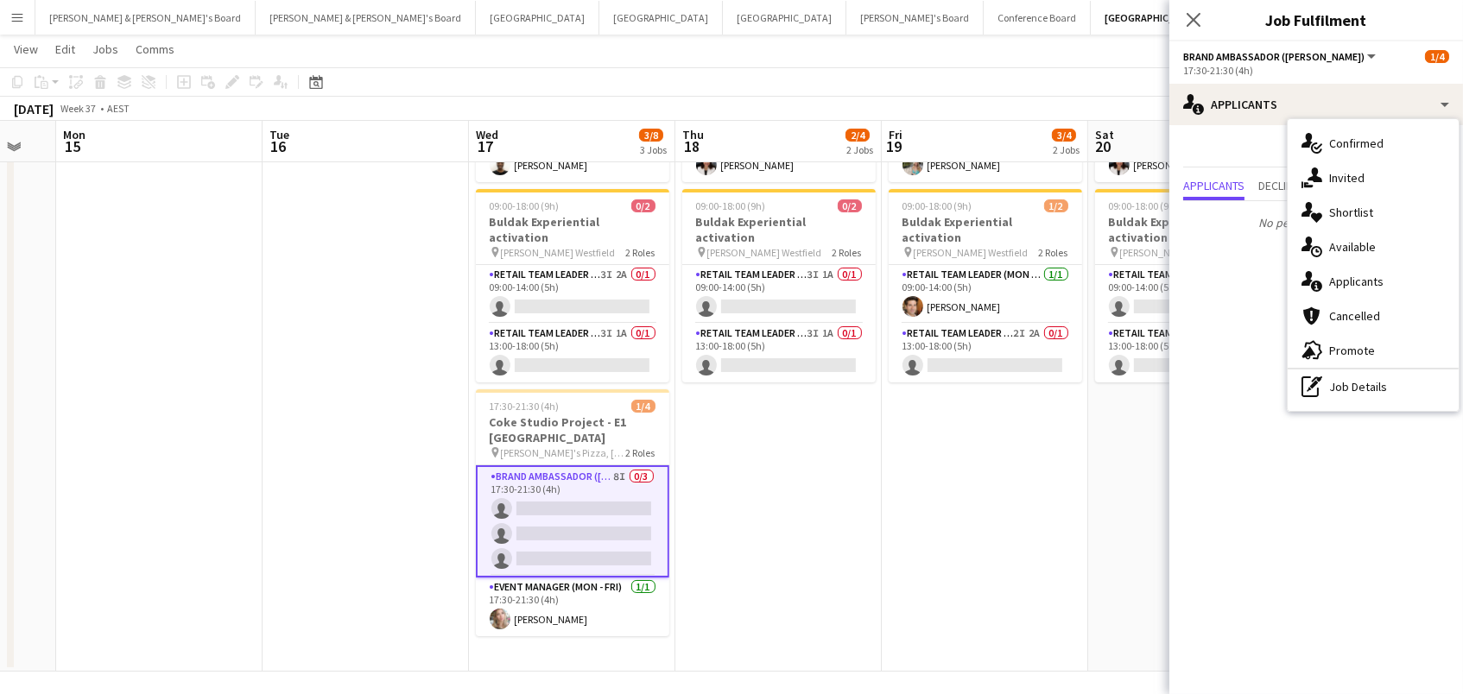
click at [1372, 162] on div "single-neutral-actions-share-1 Invited" at bounding box center [1373, 178] width 171 height 35
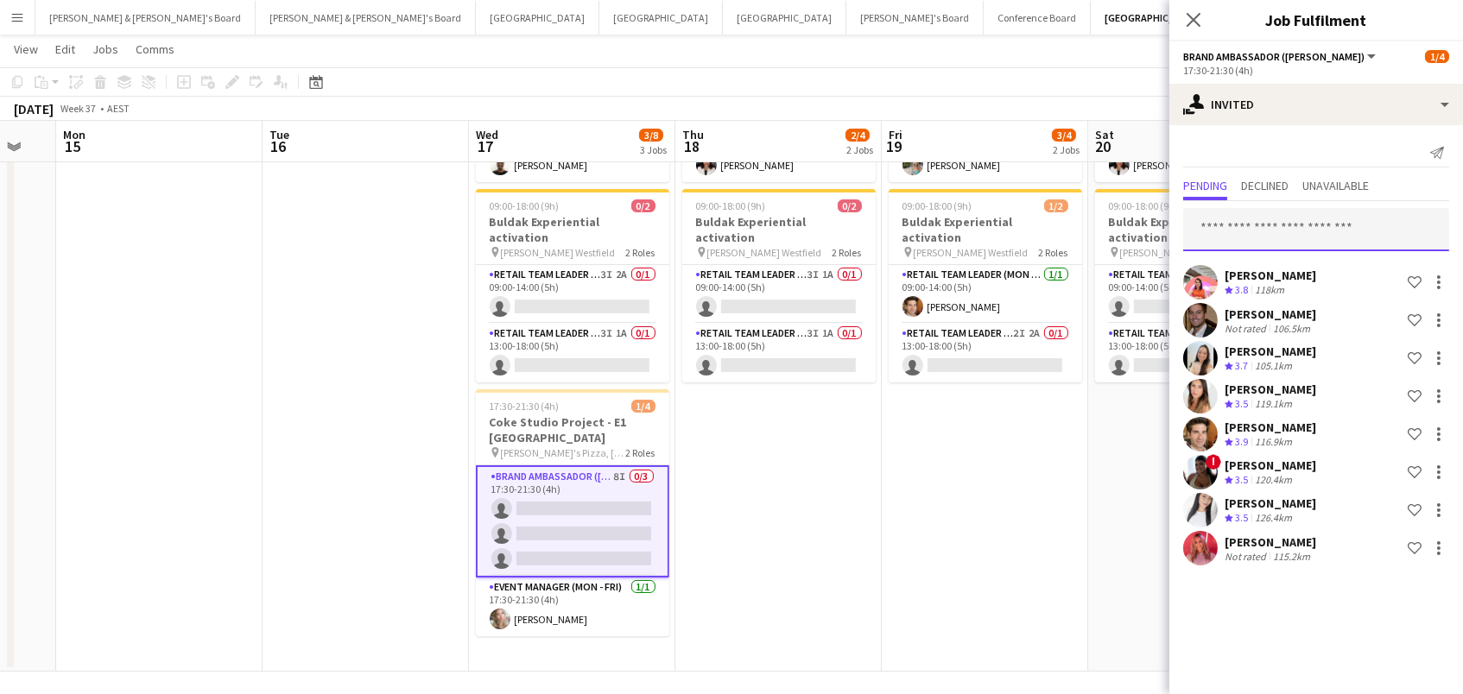
click at [1242, 224] on input "text" at bounding box center [1316, 229] width 266 height 43
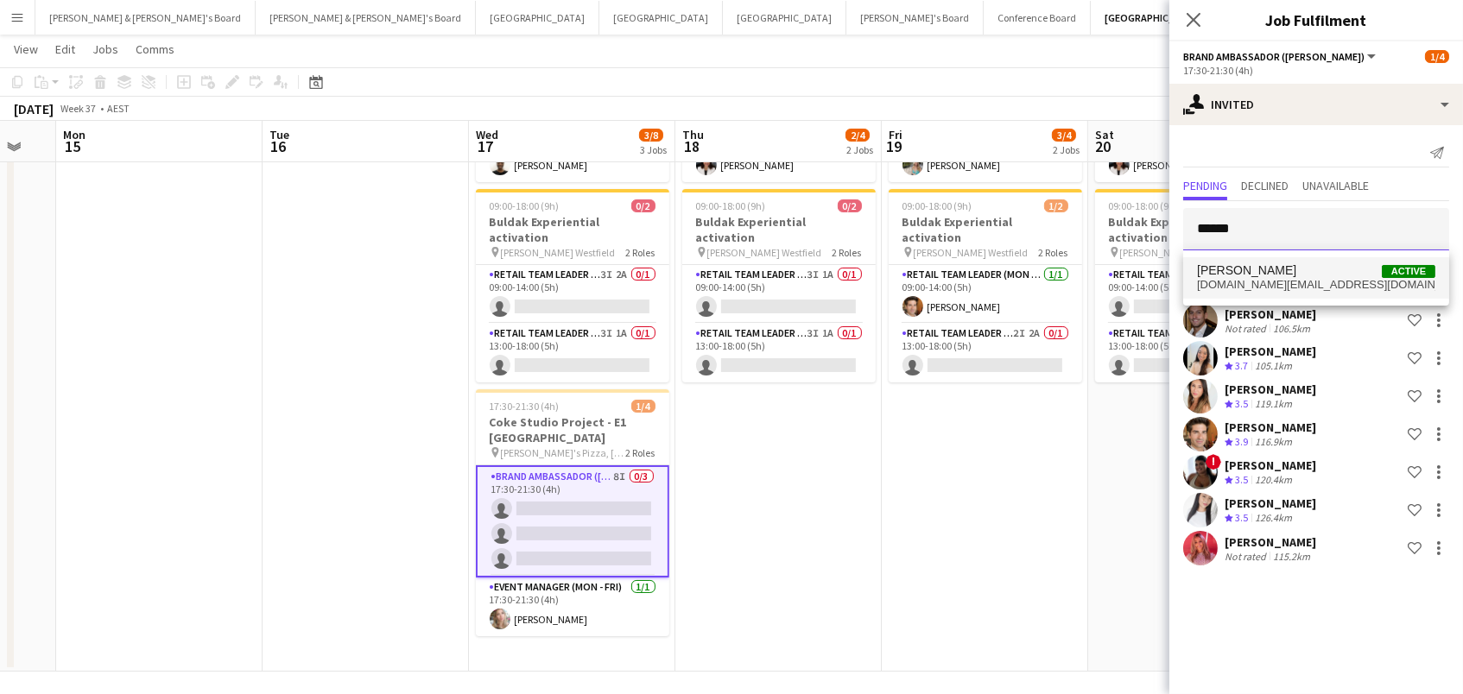
type input "******"
drag, startPoint x: 1260, startPoint y: 257, endPoint x: 1270, endPoint y: 276, distance: 20.5
click at [1270, 276] on span "[PERSON_NAME]" at bounding box center [1246, 270] width 99 height 15
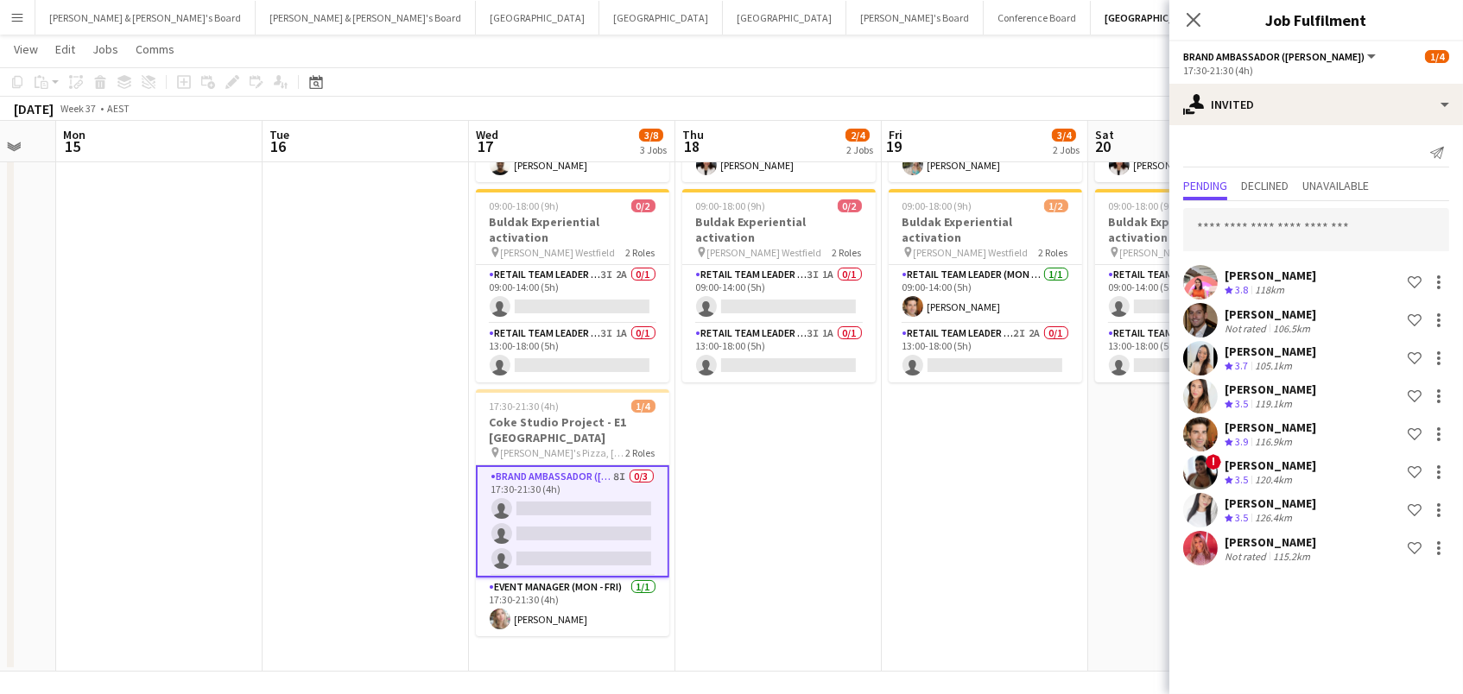
scroll to position [10, 0]
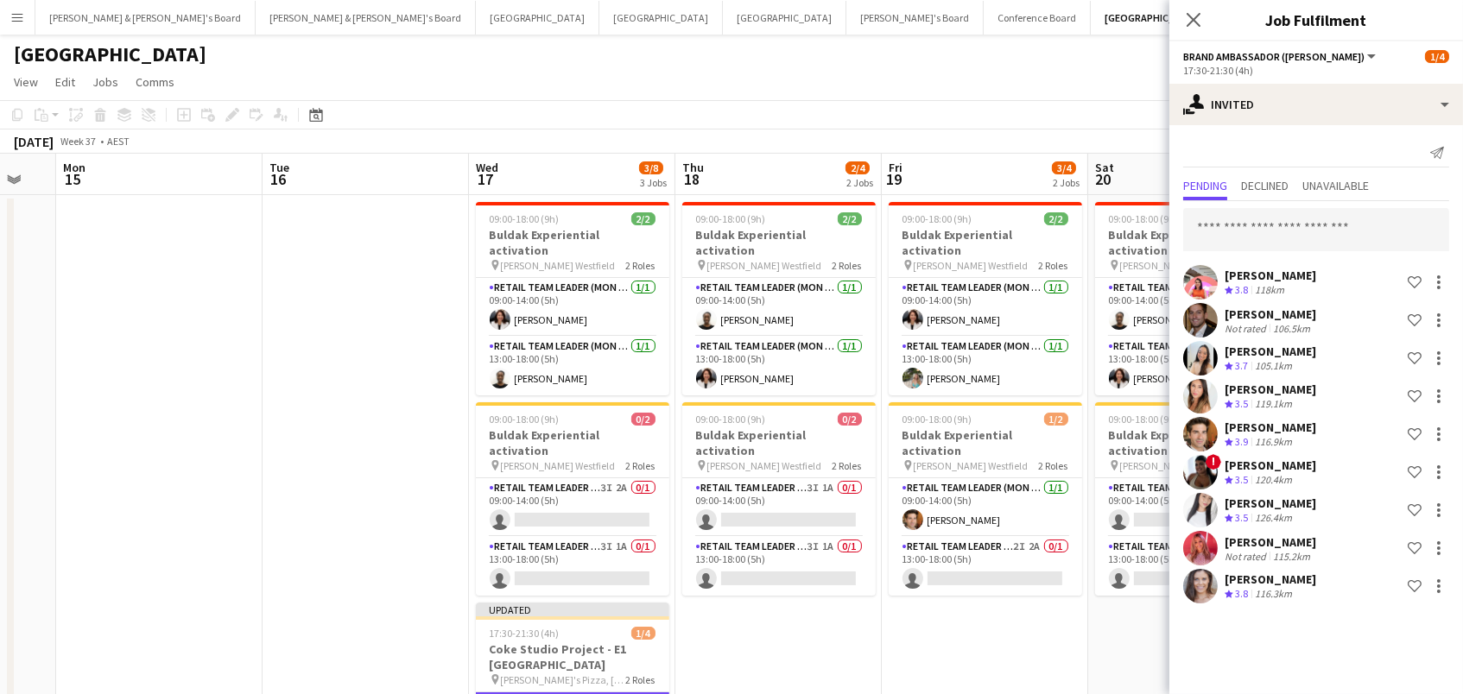
scroll to position [0, 0]
click at [947, 101] on app-toolbar "Copy Paste Paste Command V Paste with crew Command Shift V Paste linked Job Del…" at bounding box center [731, 114] width 1463 height 29
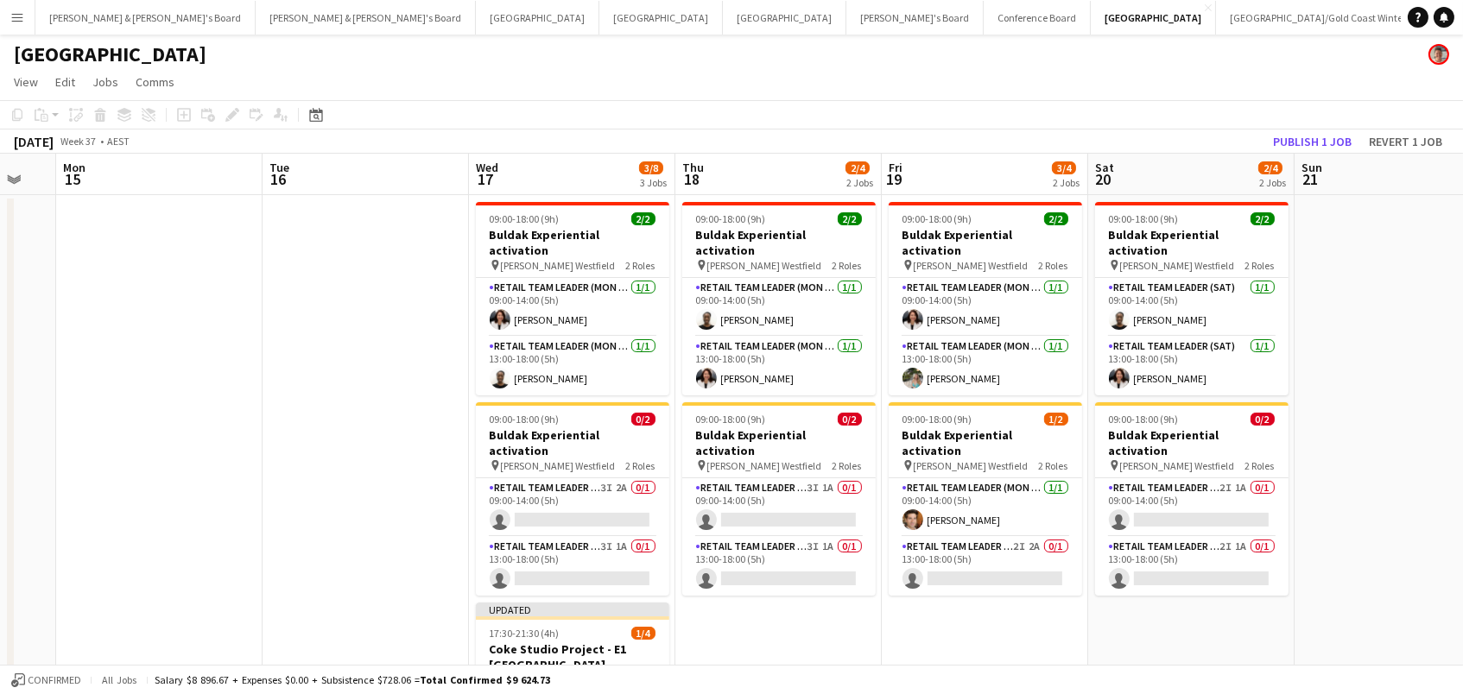
click at [1311, 127] on app-toolbar "Copy Paste Paste Command V Paste with crew Command Shift V Paste linked Job Del…" at bounding box center [731, 114] width 1463 height 29
click at [1309, 134] on button "Publish 1 job" at bounding box center [1312, 141] width 92 height 22
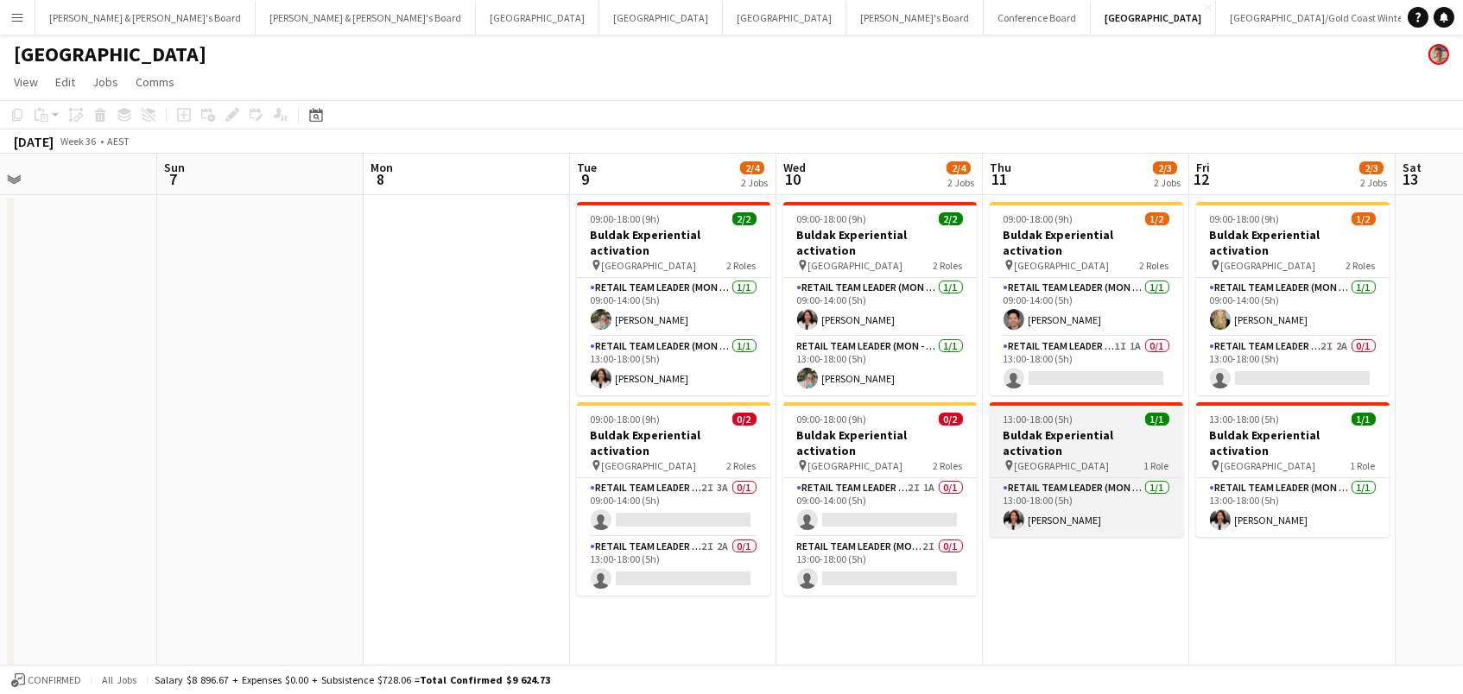
scroll to position [0, 462]
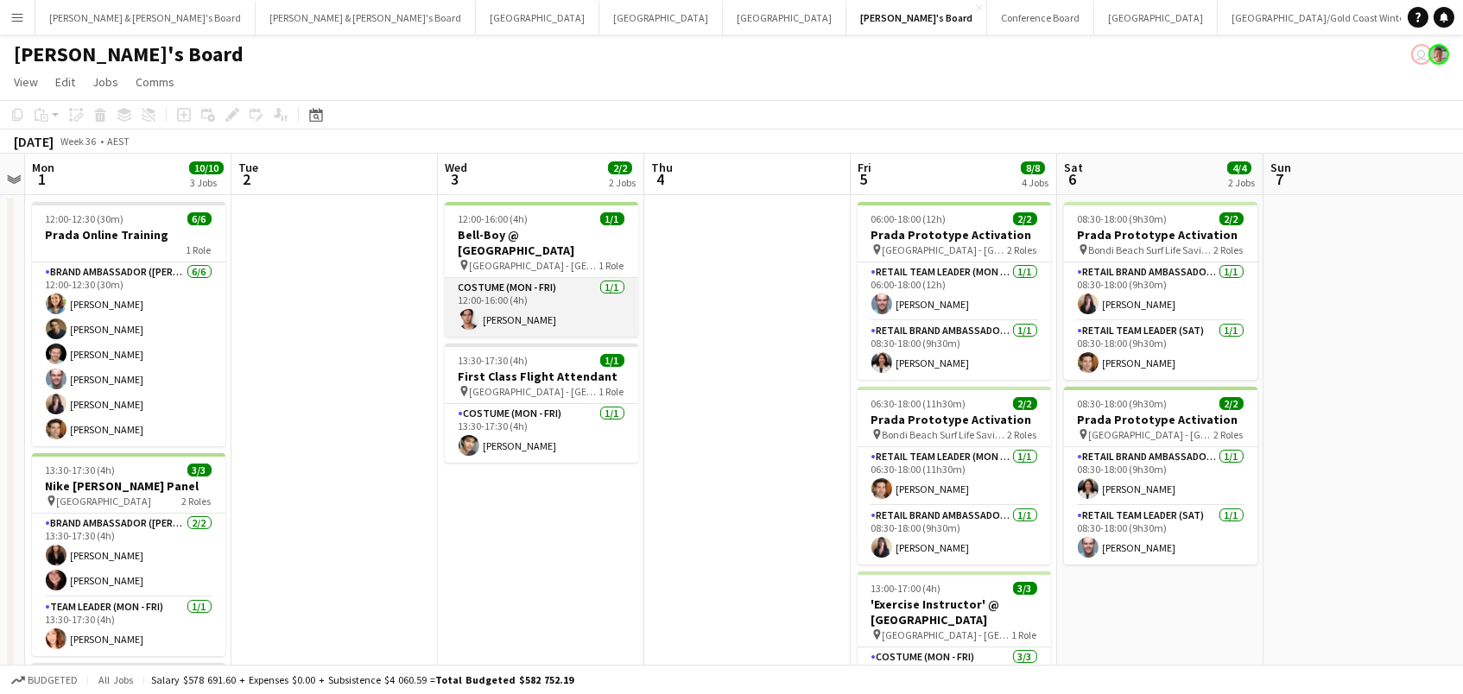
scroll to position [0, 376]
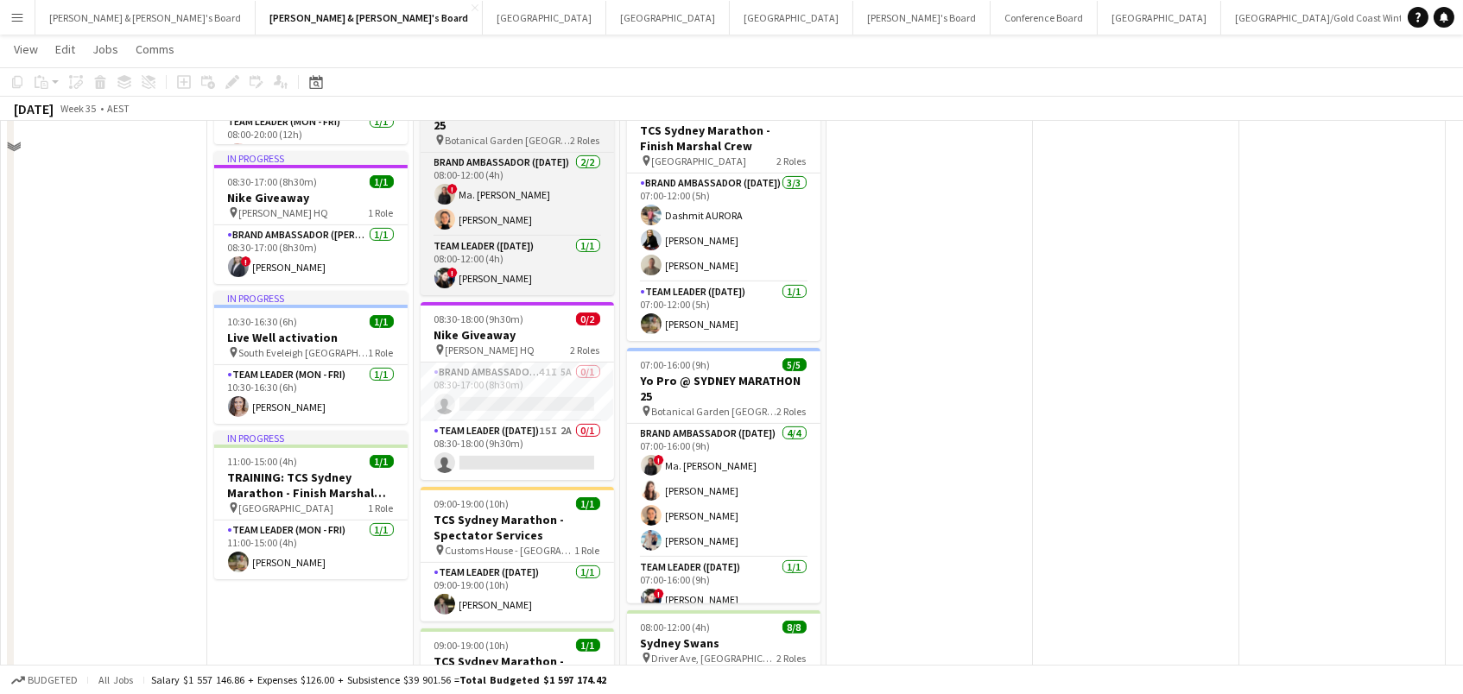
scroll to position [1103, 0]
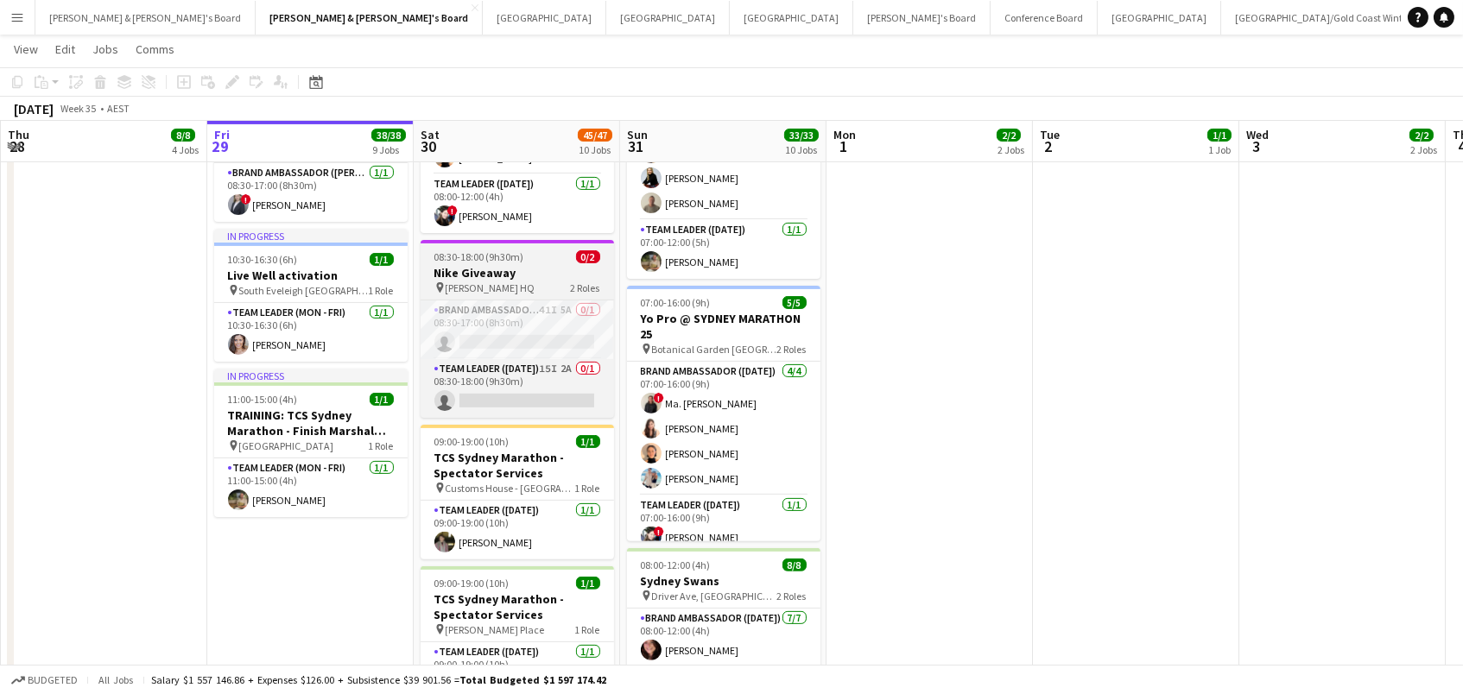
click at [462, 272] on h3 "Nike Giveaway" at bounding box center [517, 273] width 193 height 16
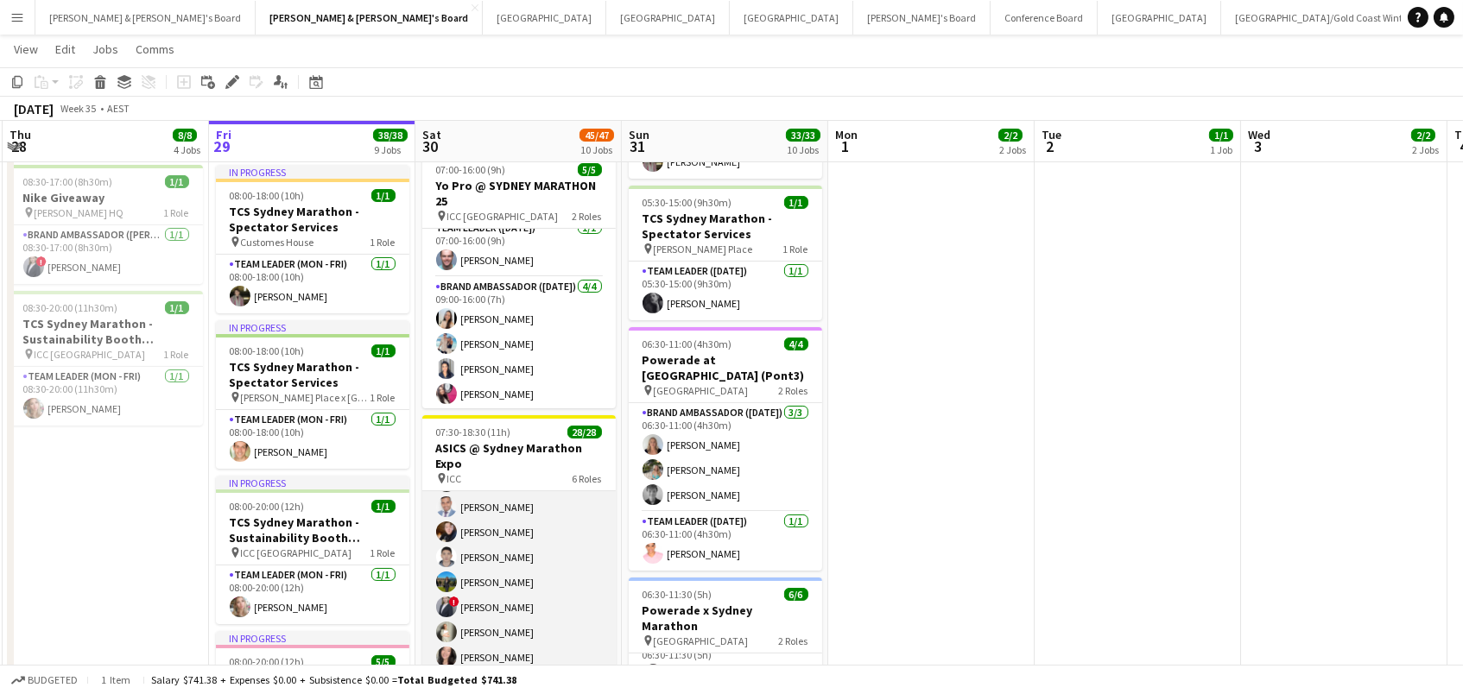
scroll to position [572, 0]
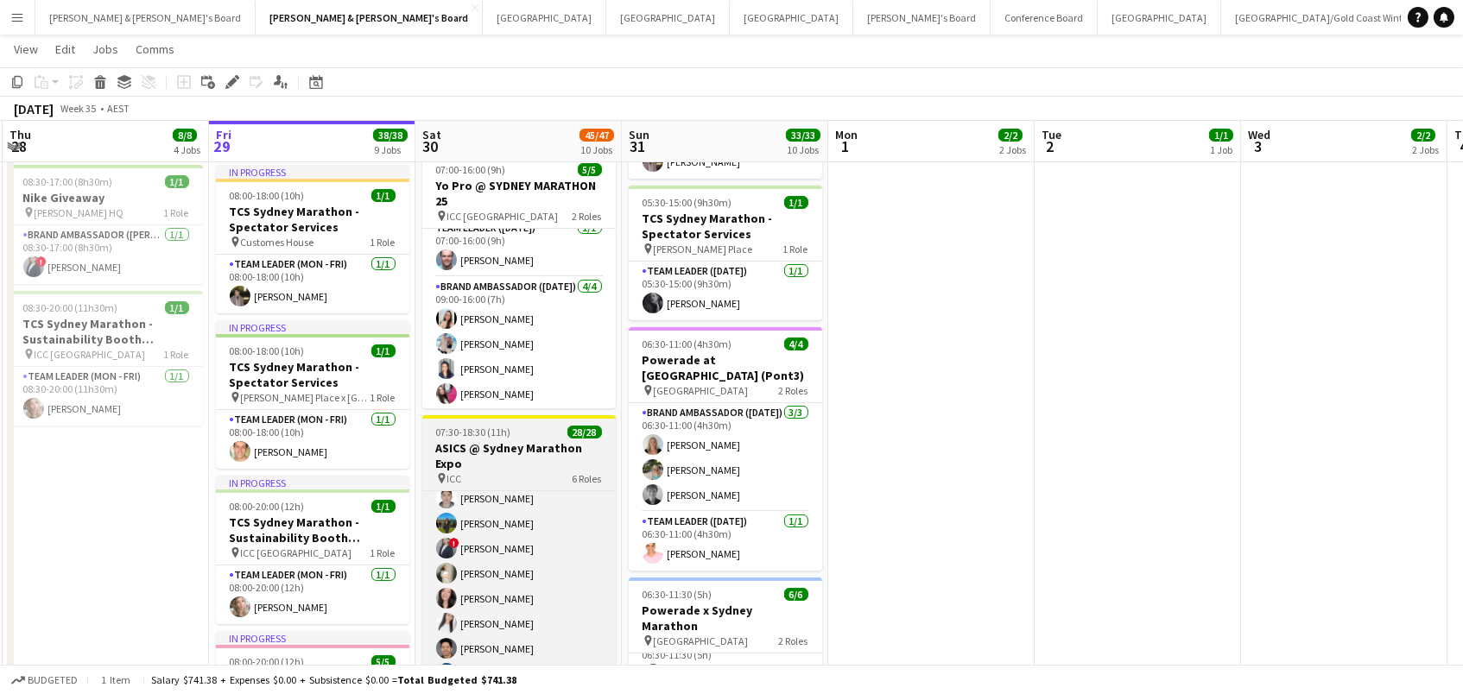
click at [526, 463] on h3 "ASICS @ Sydney Marathon Expo" at bounding box center [518, 455] width 193 height 31
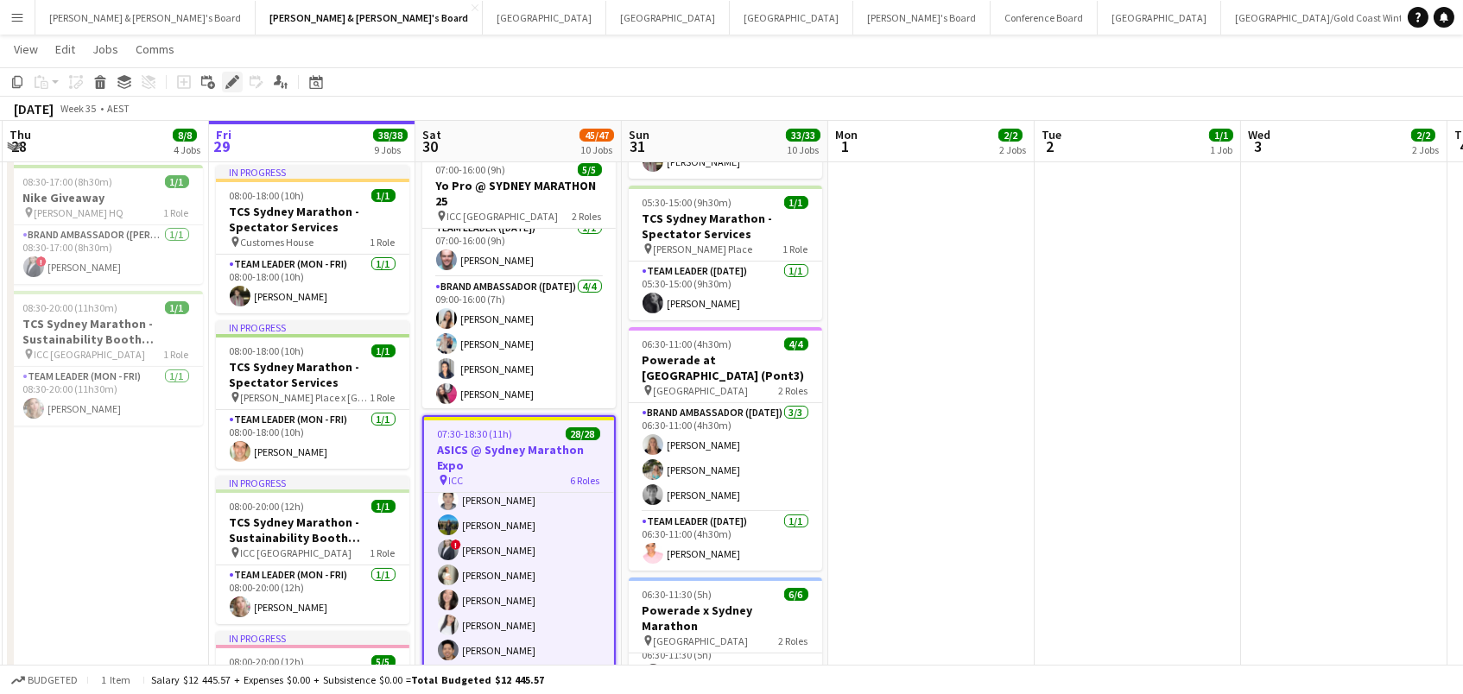
click at [231, 79] on icon at bounding box center [232, 83] width 10 height 10
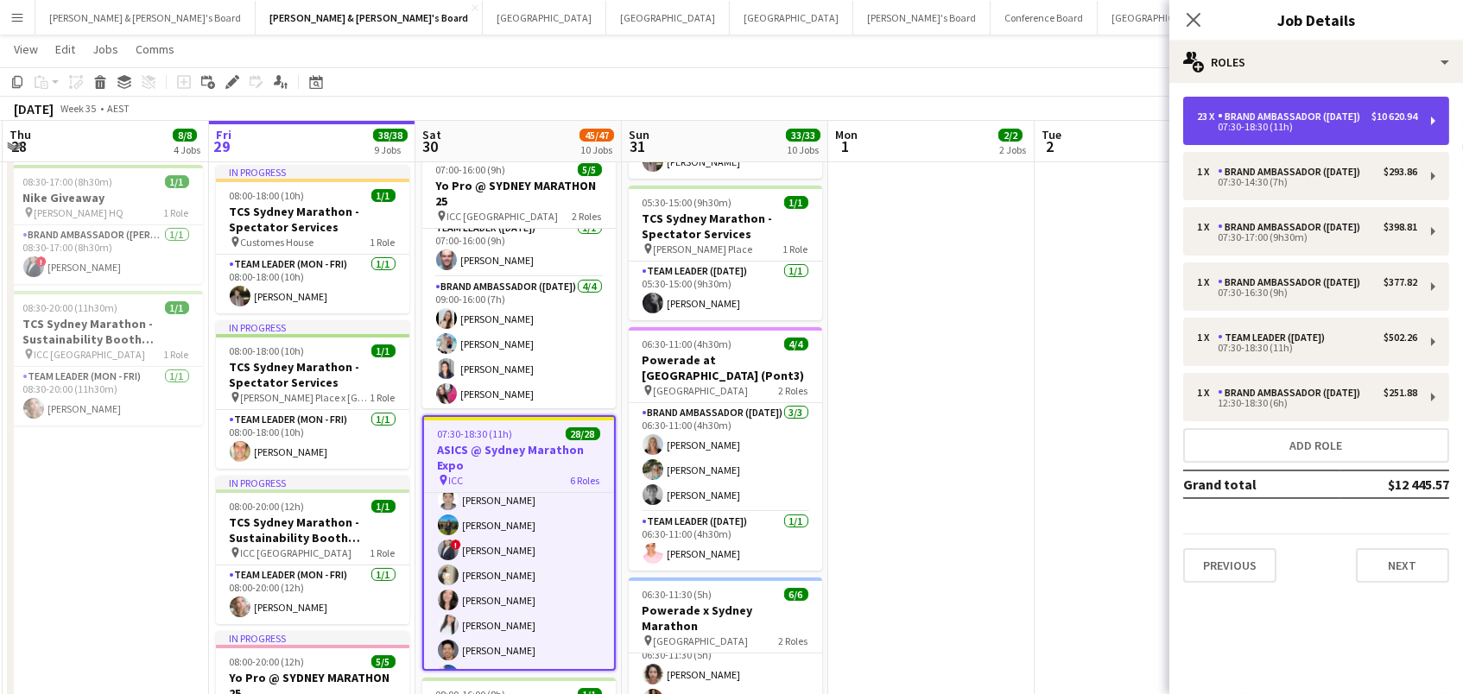
click at [1368, 103] on div "23 x Brand Ambassador (Saturday) $10 620.94 07:30-18:30 (11h)" at bounding box center [1316, 121] width 266 height 48
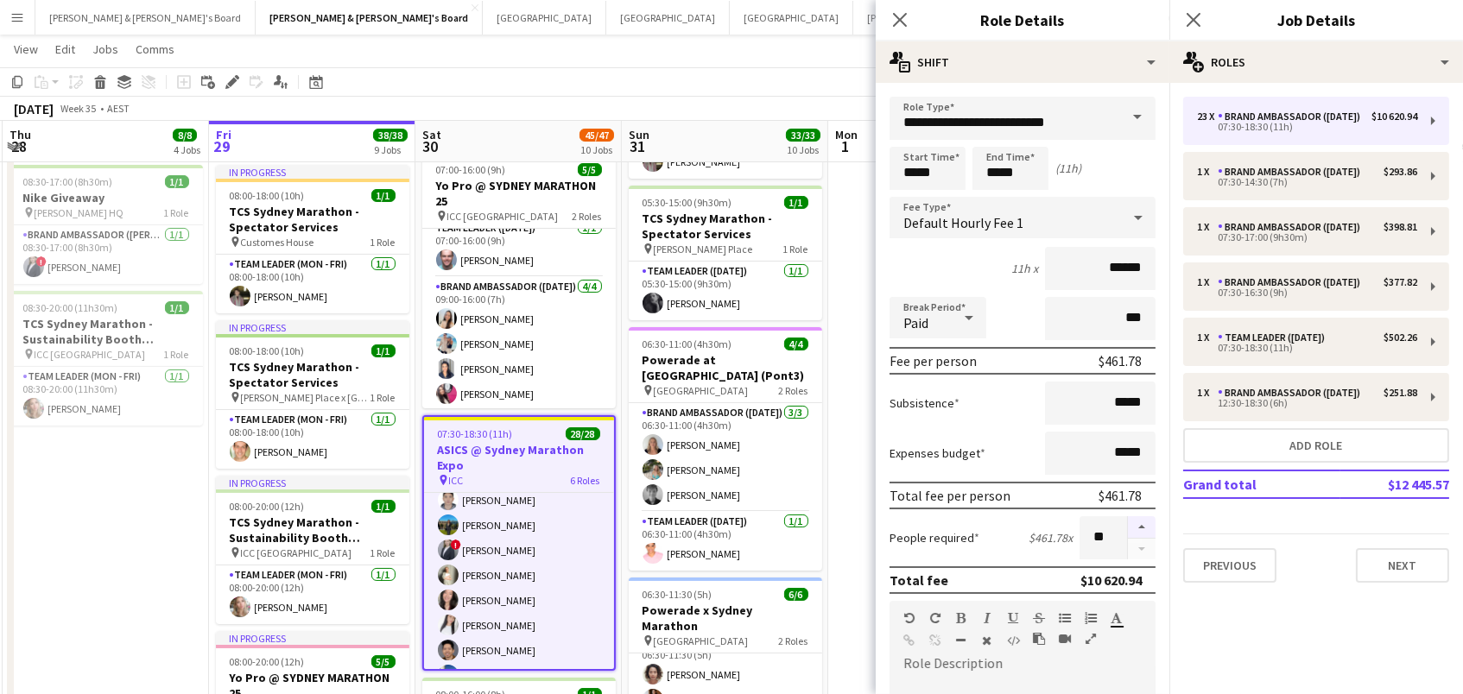
click at [1132, 528] on button "button" at bounding box center [1142, 527] width 28 height 22
type input "**"
click at [700, 53] on app-page-menu "View Day view expanded Day view collapsed Month view Date picker Jump to today …" at bounding box center [731, 51] width 1463 height 33
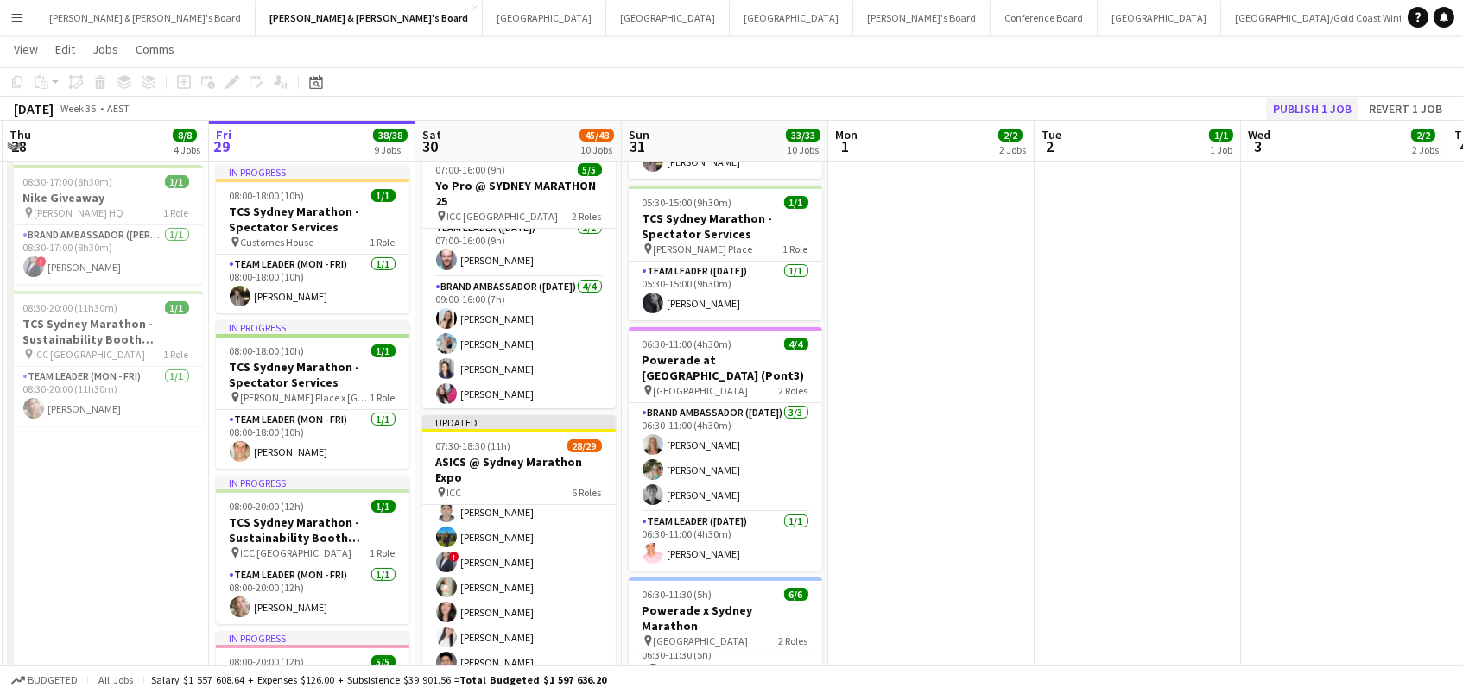
click at [1334, 99] on button "Publish 1 job" at bounding box center [1312, 109] width 92 height 22
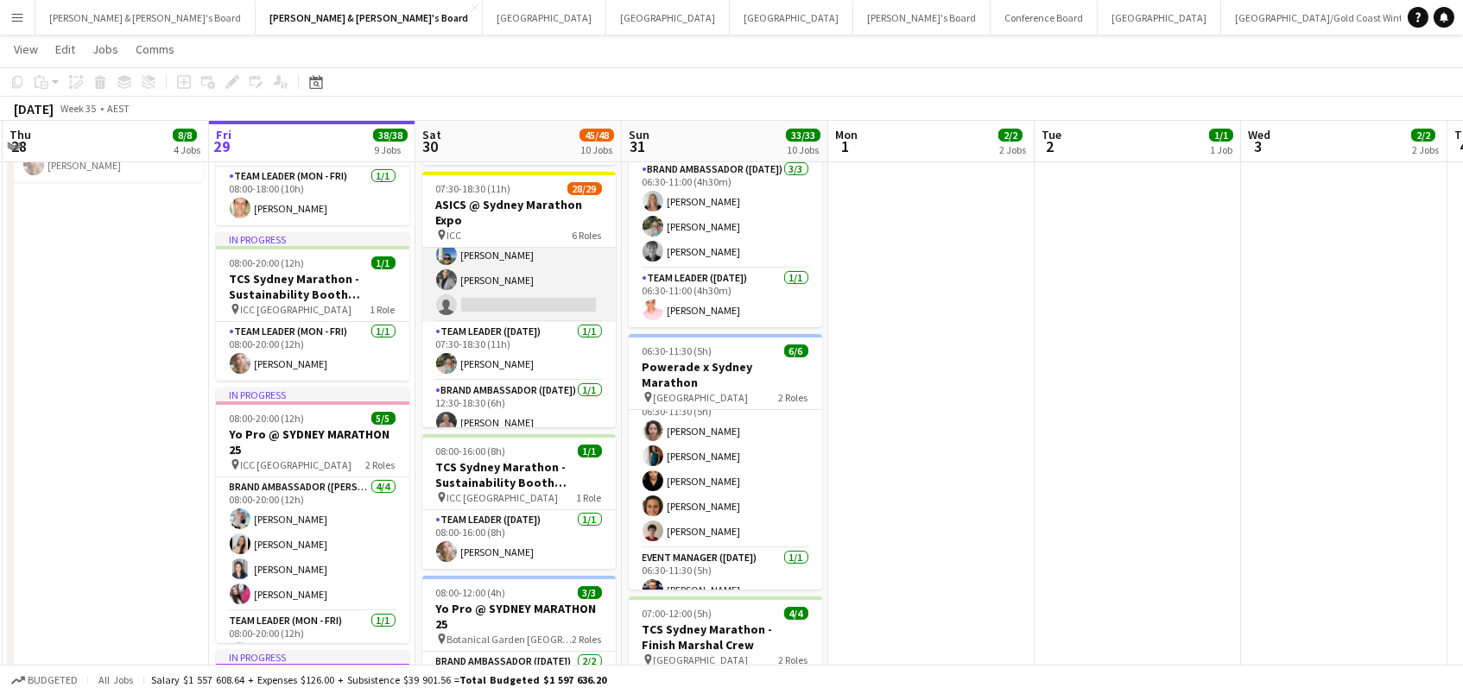
scroll to position [745, 0]
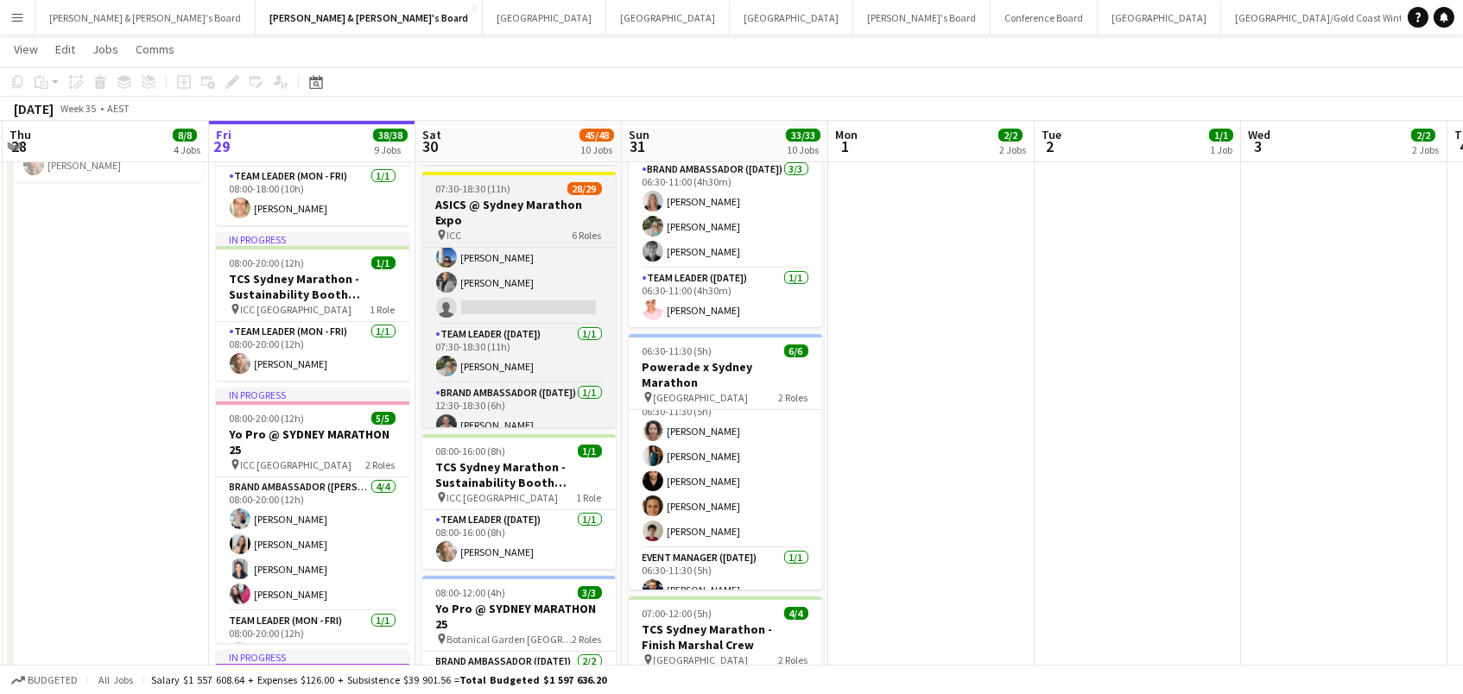
click at [509, 197] on h3 "ASICS @ Sydney Marathon Expo" at bounding box center [518, 212] width 193 height 31
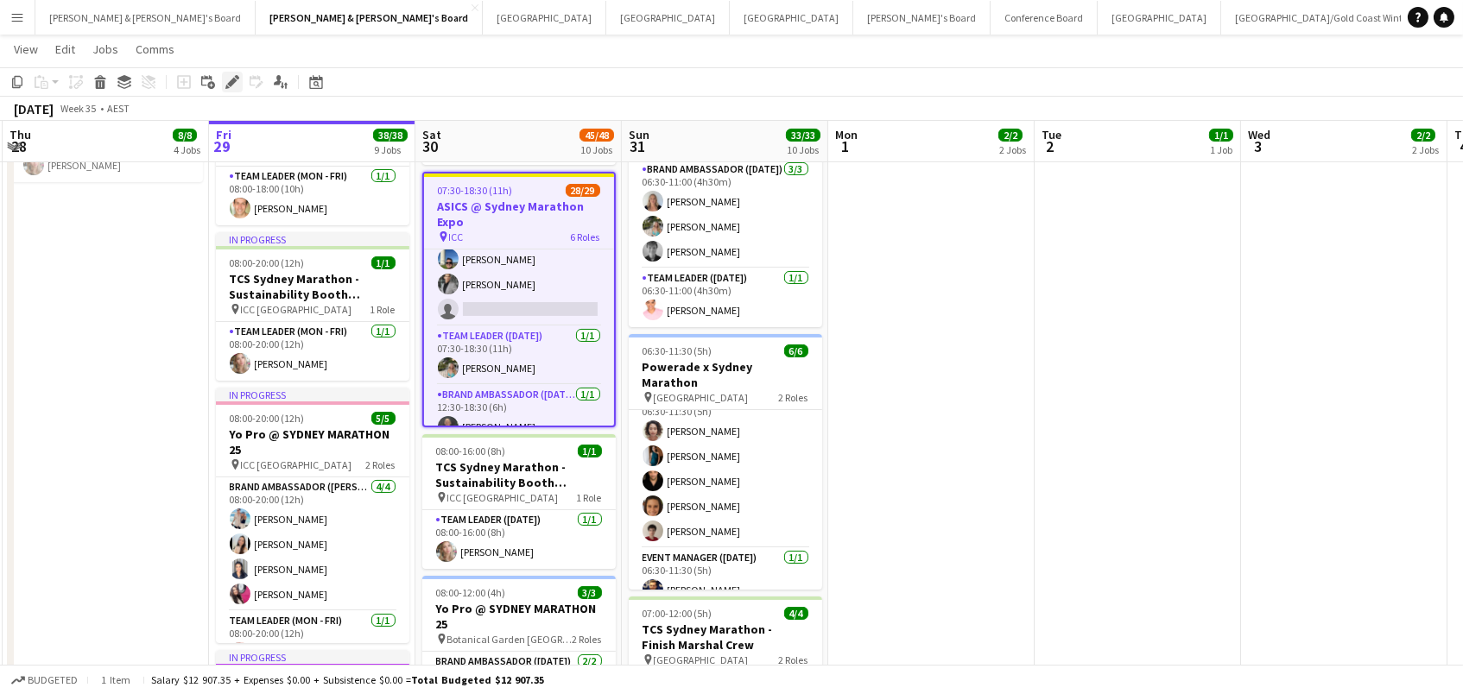
click at [229, 82] on icon at bounding box center [232, 83] width 10 height 10
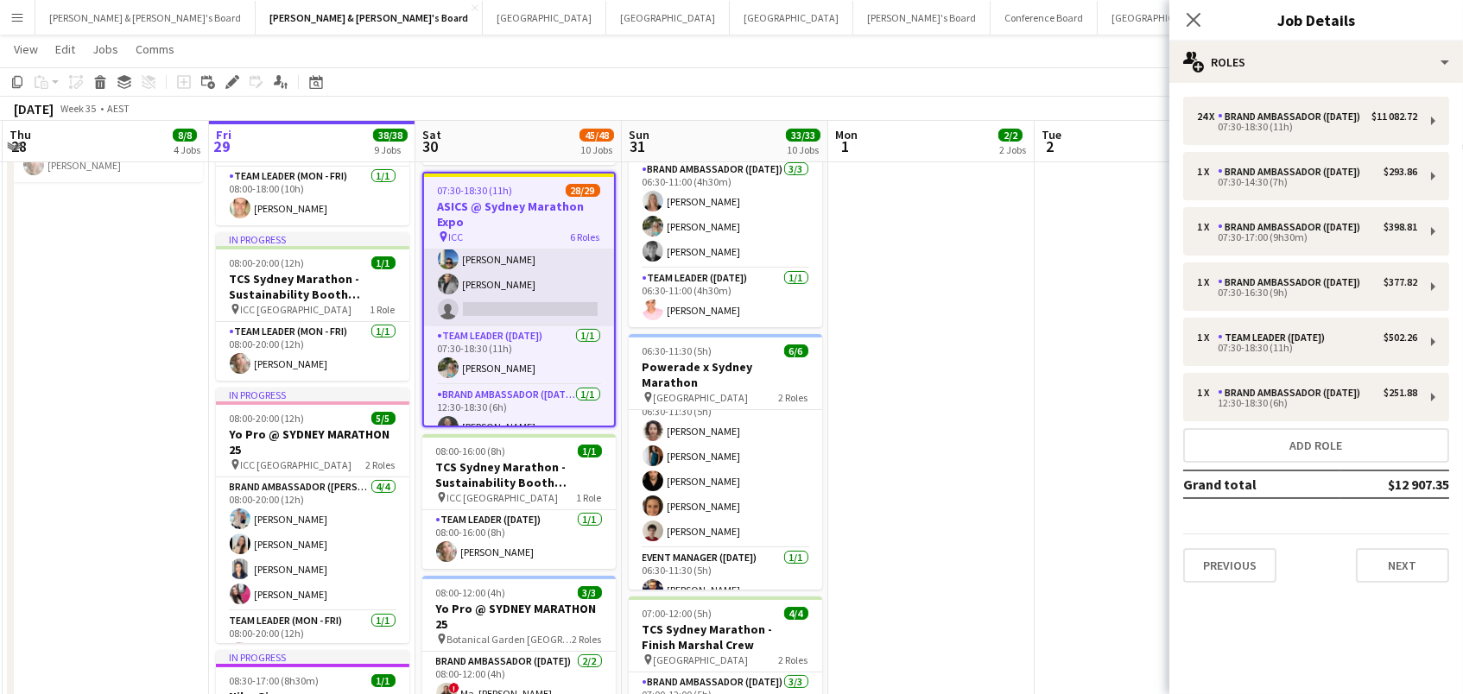
click at [554, 268] on app-card-role "Brand Ambassador (Saturday) 96I 1A 23/24 07:30-18:30 (11h) Sarah Fox Abhilasha …" at bounding box center [519, 6] width 190 height 640
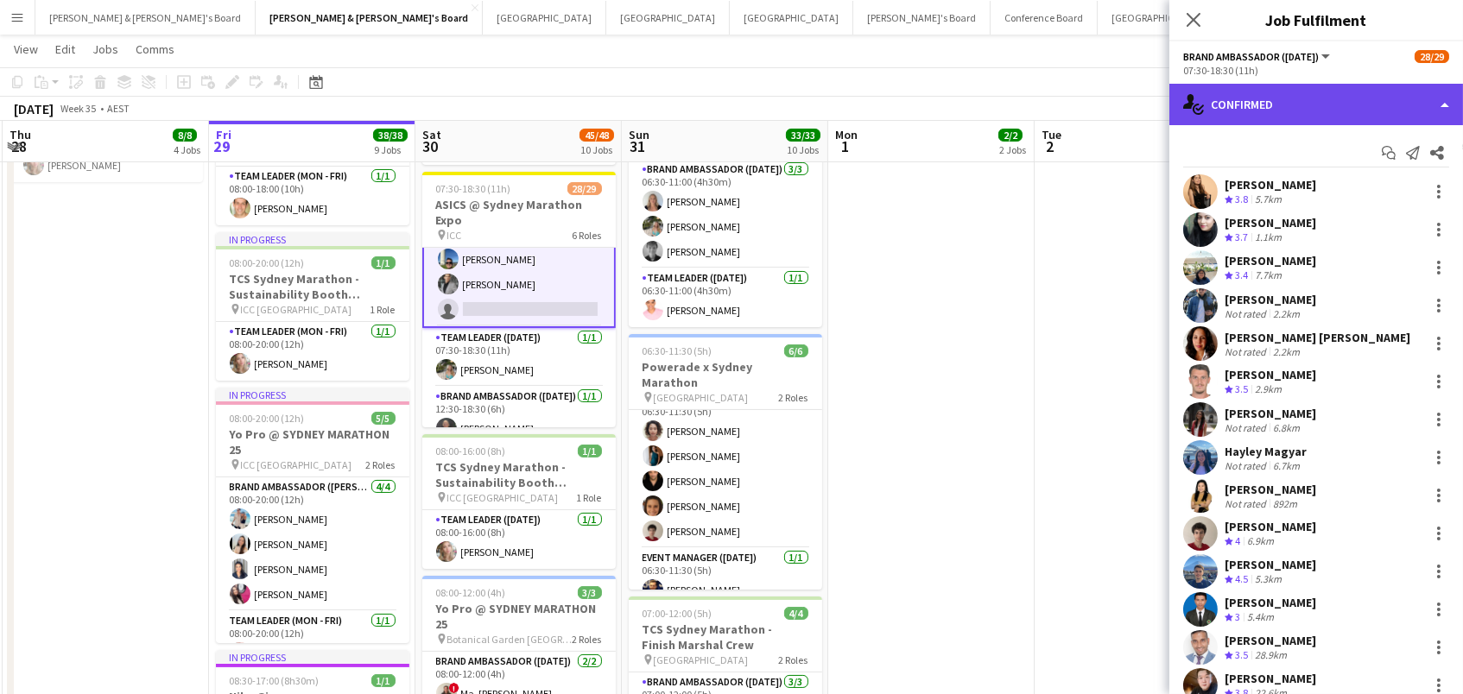
click at [1317, 108] on div "single-neutral-actions-check-2 Confirmed" at bounding box center [1316, 104] width 294 height 41
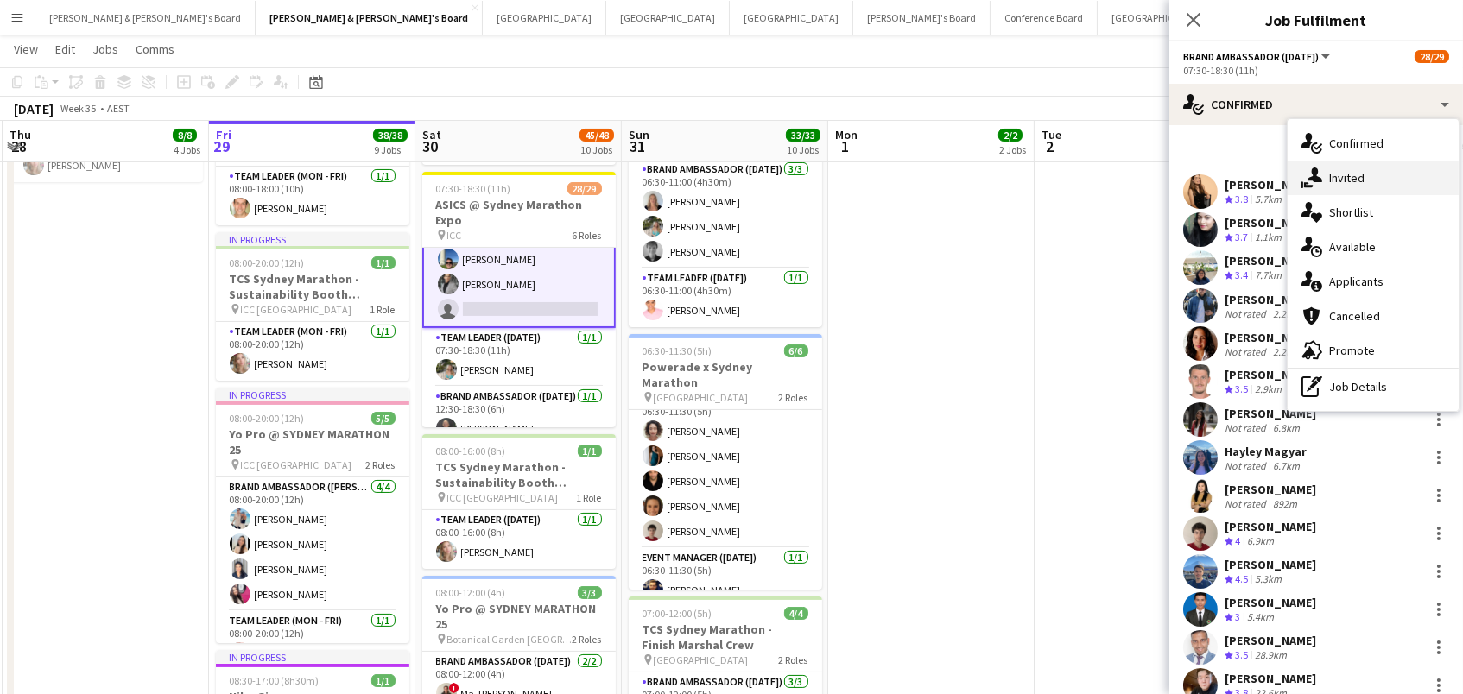
click at [1344, 176] on div "single-neutral-actions-share-1 Invited" at bounding box center [1373, 178] width 171 height 35
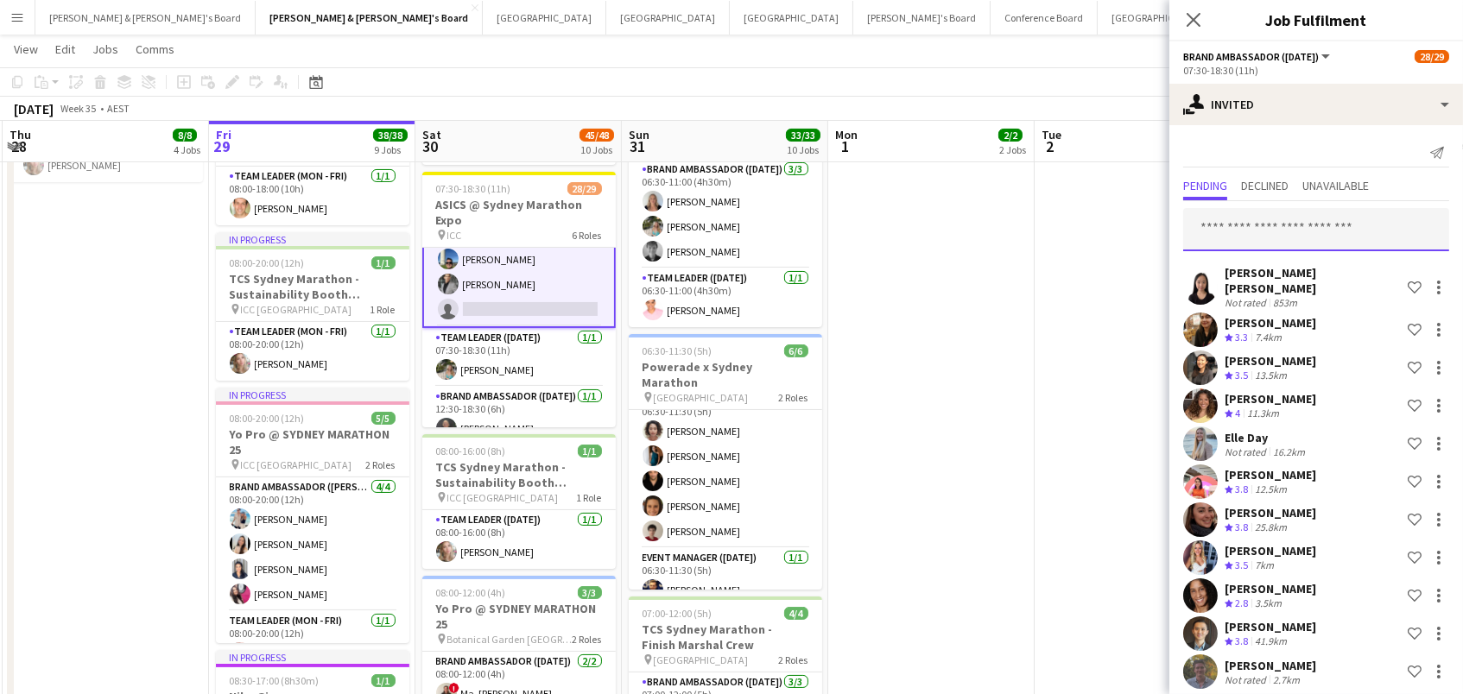
click at [1283, 218] on input "text" at bounding box center [1316, 229] width 266 height 43
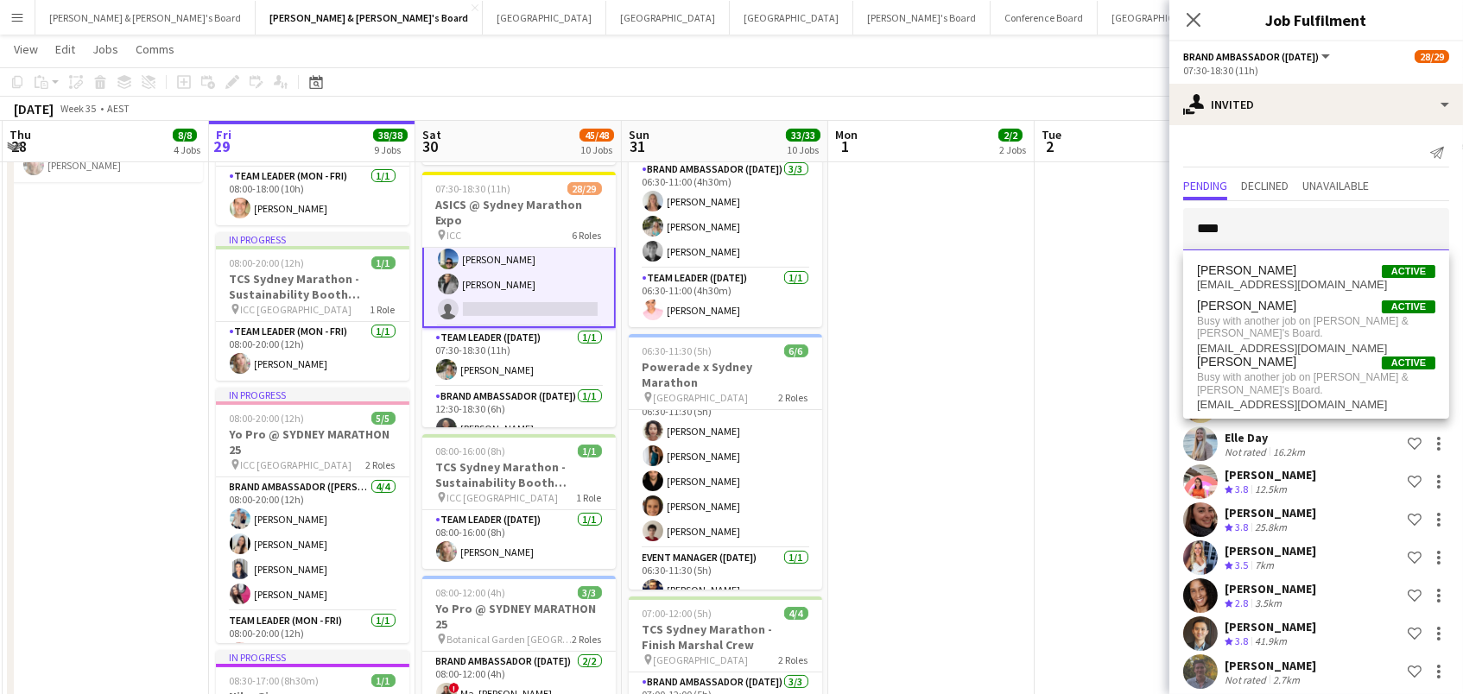
type input "****"
drag, startPoint x: 1283, startPoint y: 218, endPoint x: 1285, endPoint y: 275, distance: 57.1
click at [1285, 275] on span "Adam Katz Active" at bounding box center [1316, 270] width 238 height 15
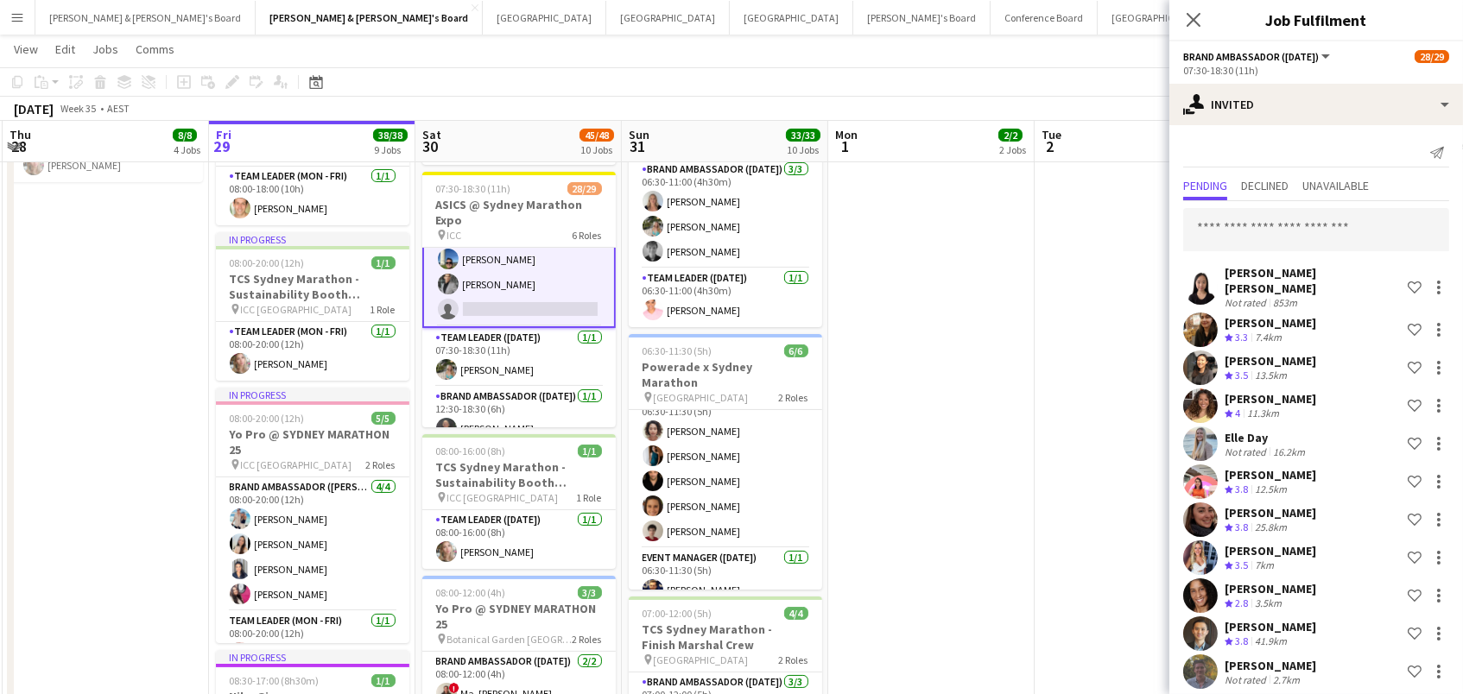
scroll to position [3517, 0]
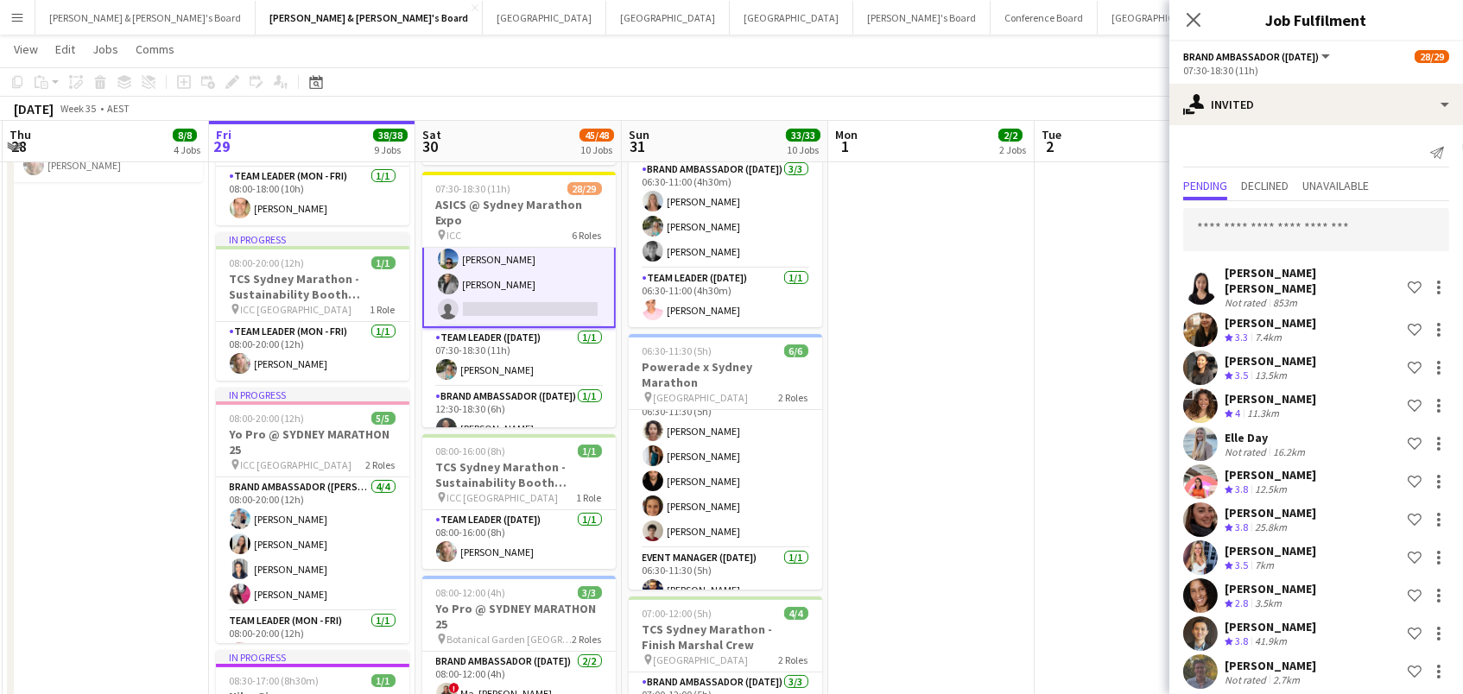
scroll to position [0, 0]
click at [1282, 188] on span "Declined" at bounding box center [1265, 186] width 48 height 12
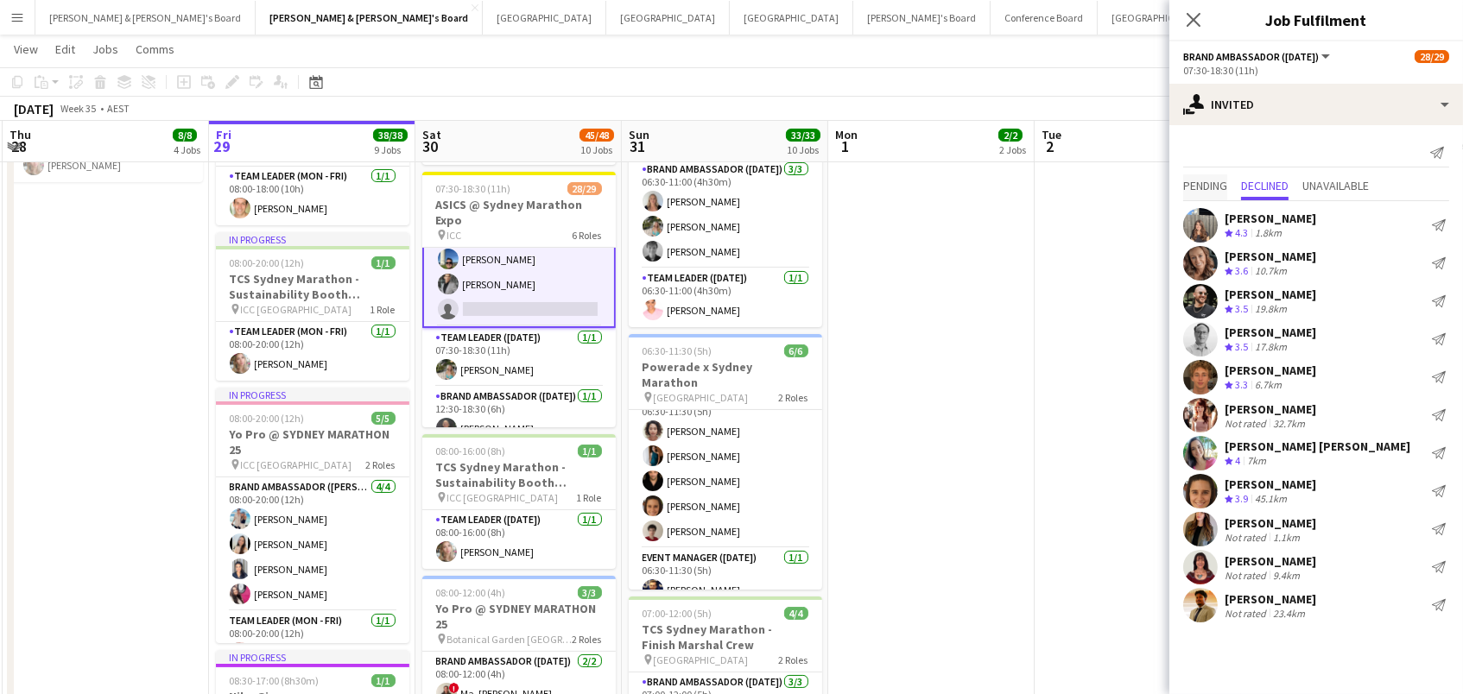
click at [1199, 183] on span "Pending" at bounding box center [1205, 186] width 44 height 12
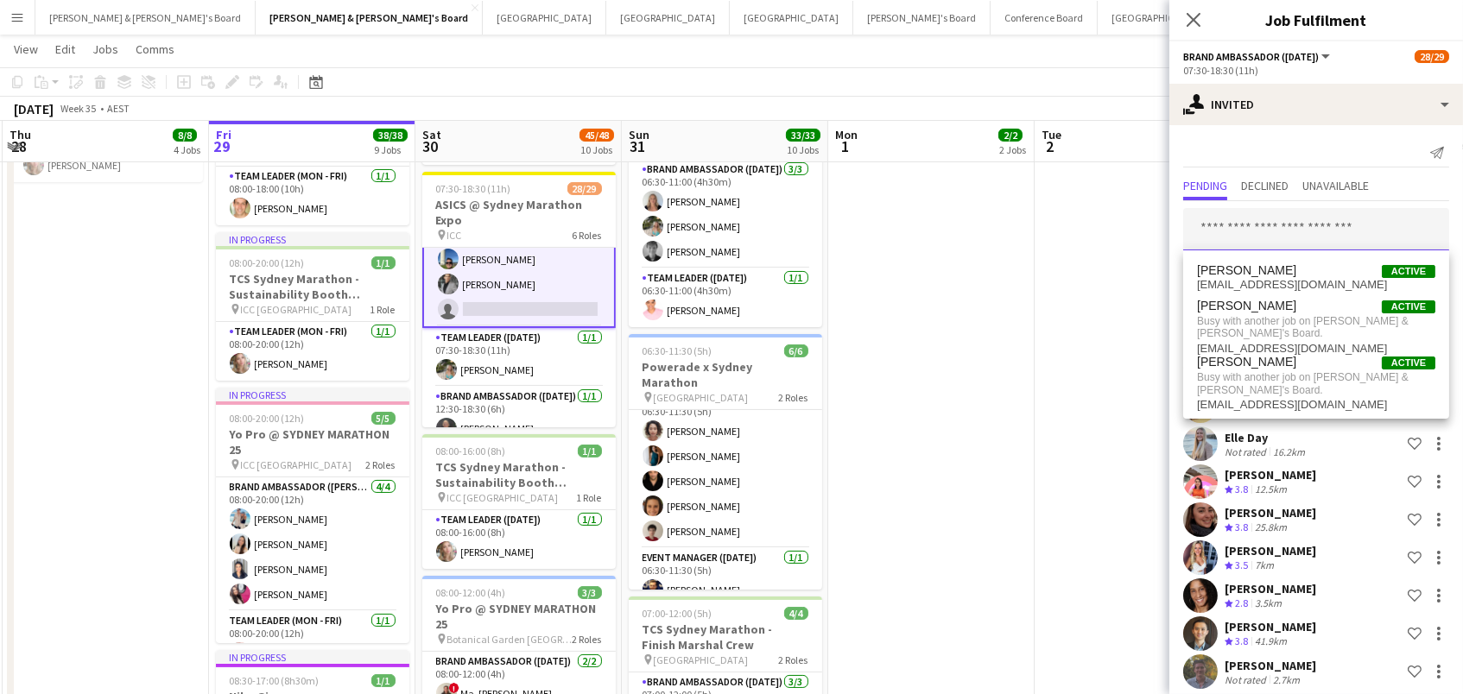
click at [1204, 231] on input "text" at bounding box center [1316, 229] width 266 height 43
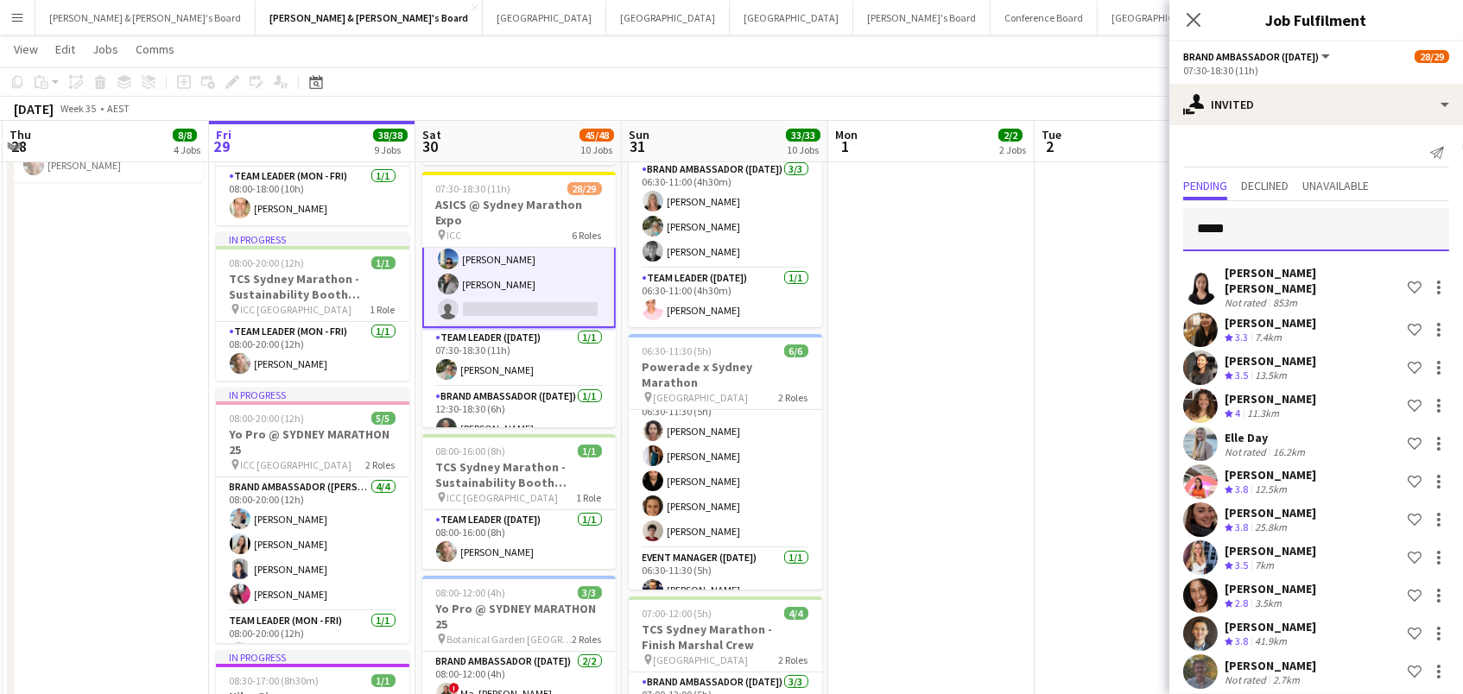
type input "******"
type input "*****"
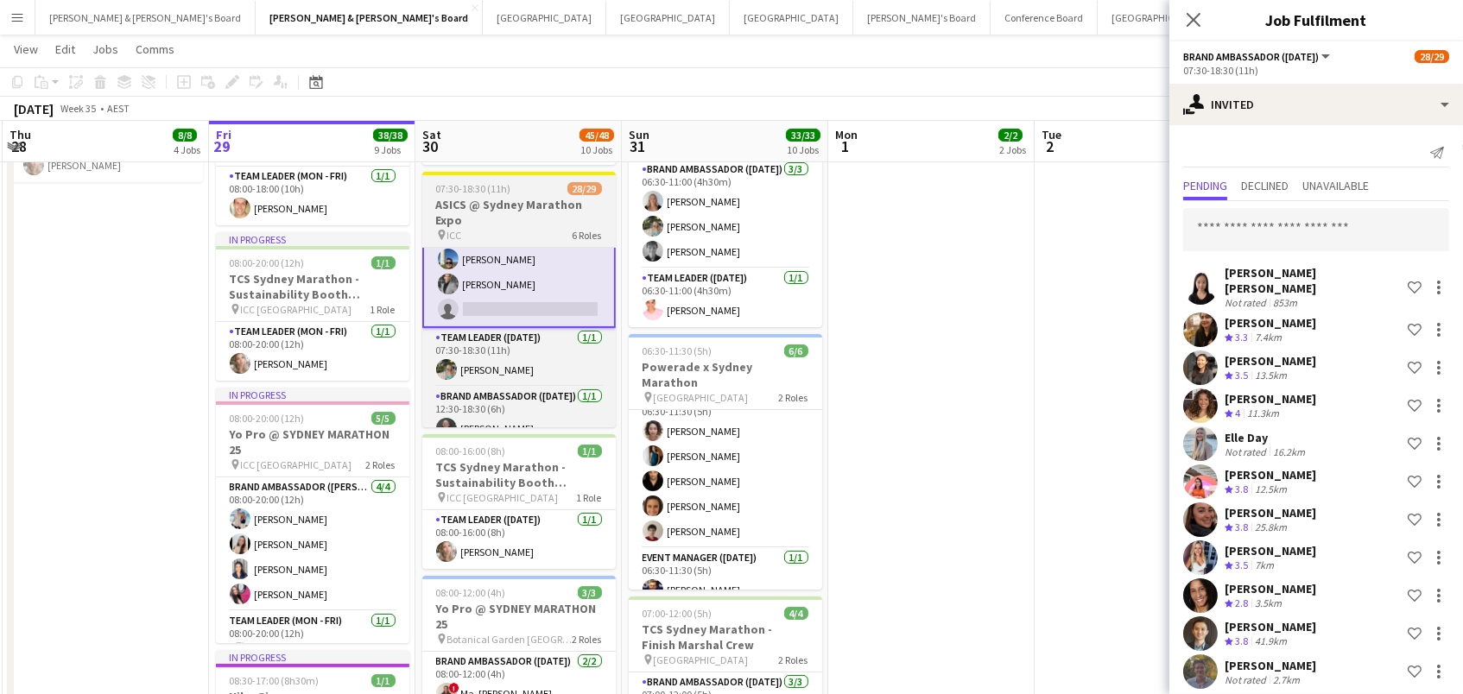
click at [450, 200] on h3 "ASICS @ Sydney Marathon Expo" at bounding box center [518, 212] width 193 height 31
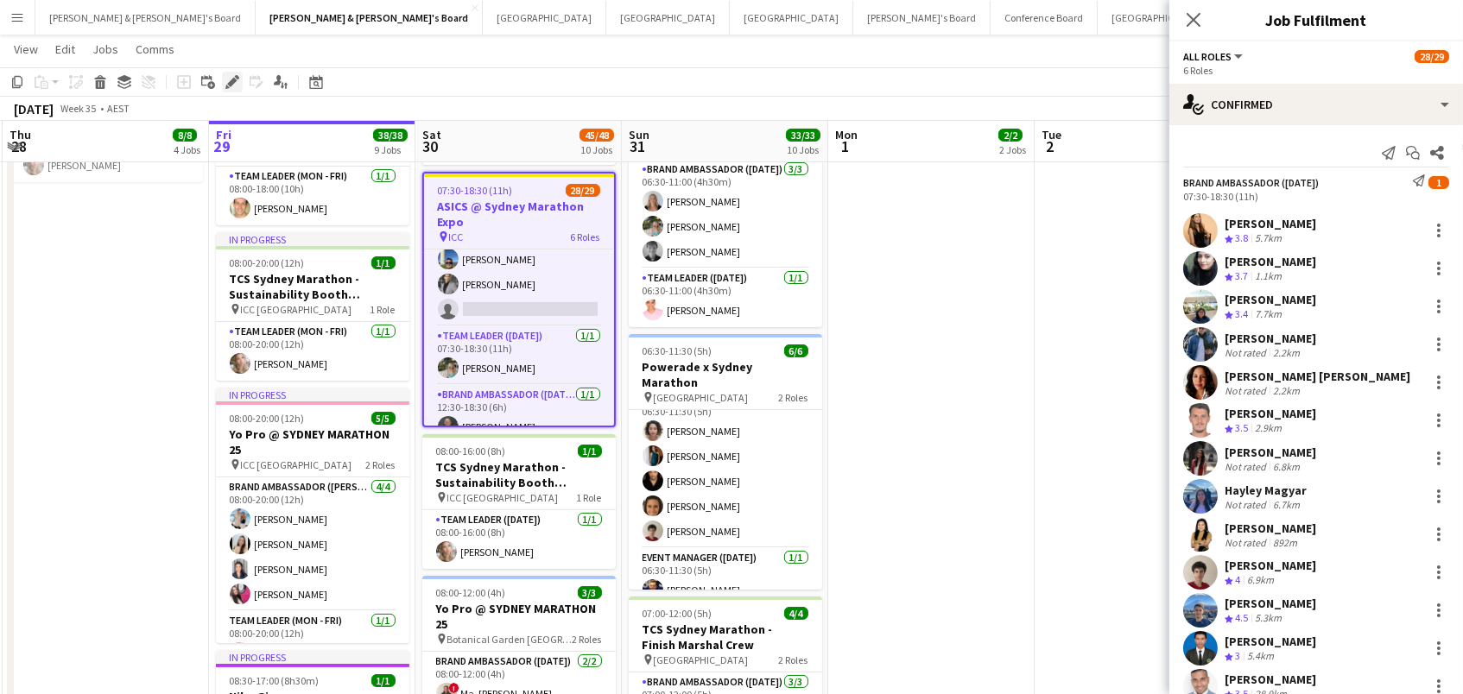
click at [227, 83] on icon at bounding box center [232, 83] width 10 height 10
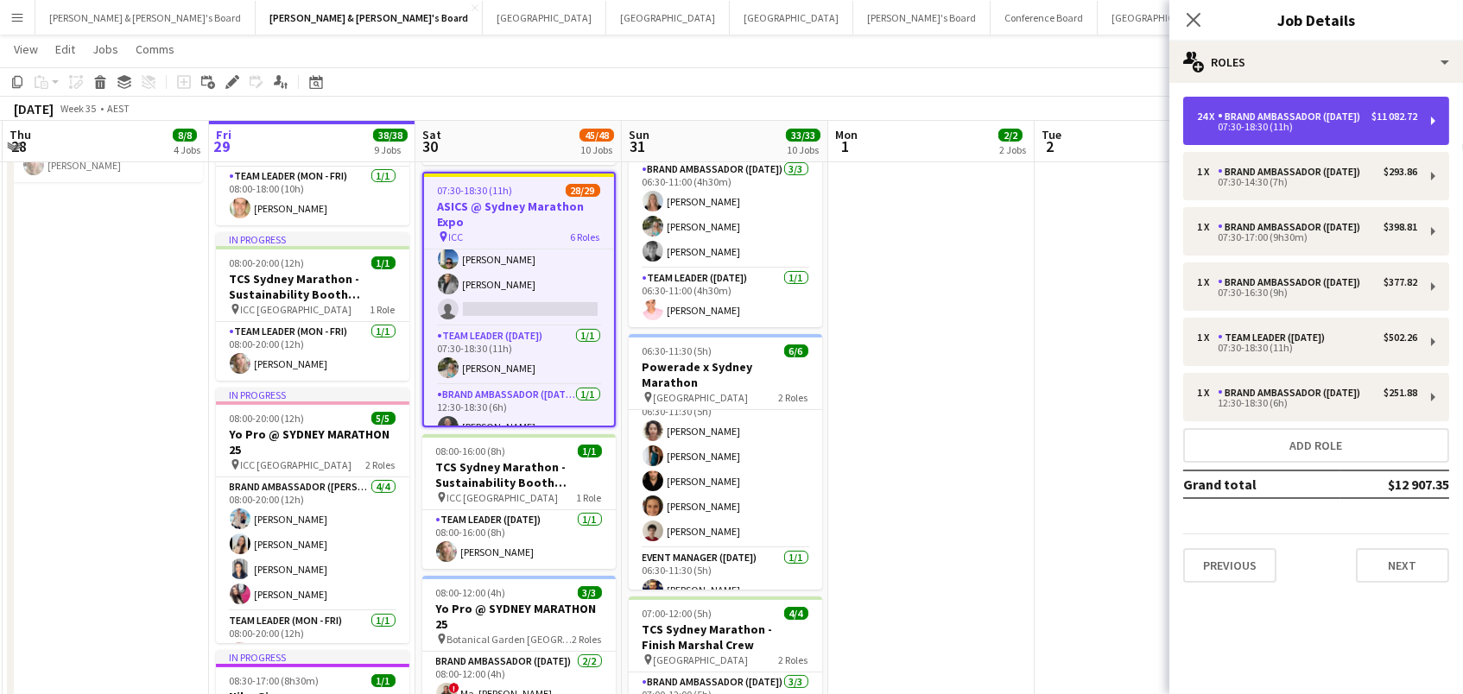
click at [1281, 131] on div "07:30-18:30 (11h)" at bounding box center [1307, 127] width 220 height 9
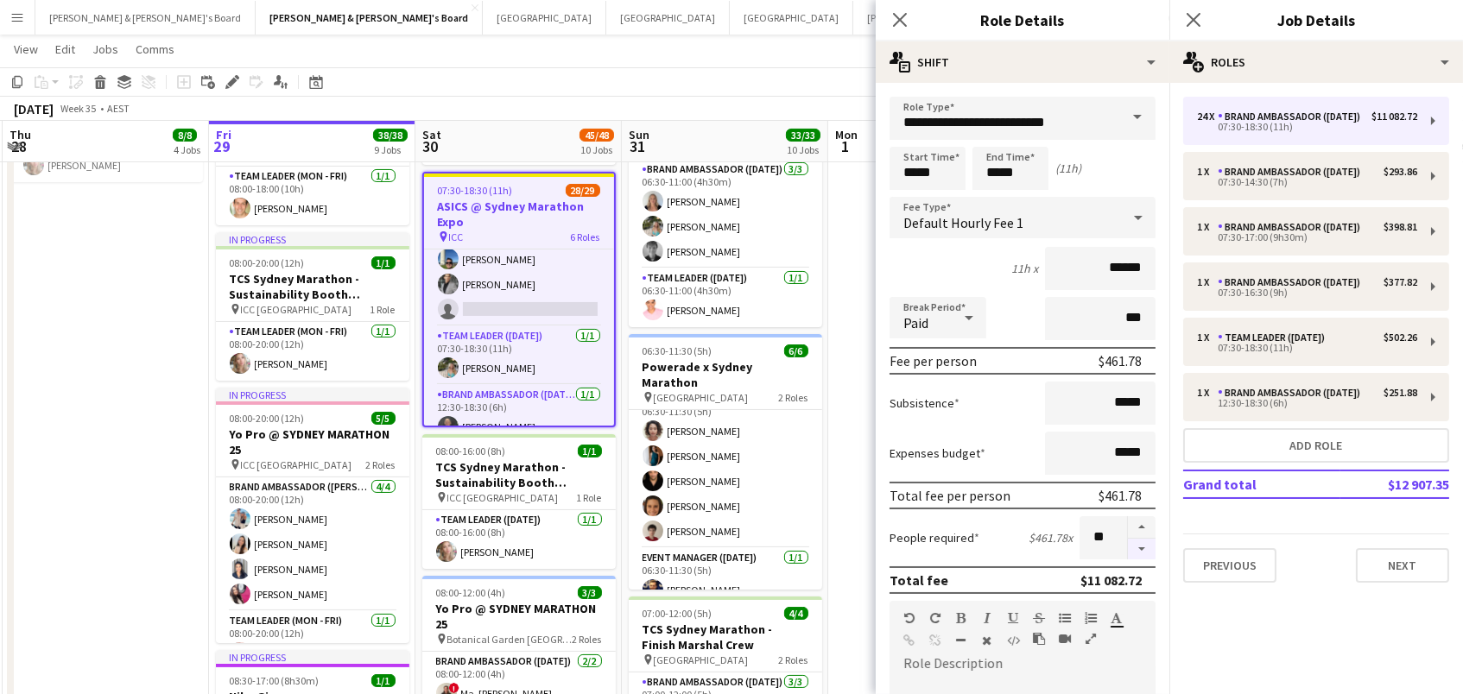
click at [1144, 542] on button "button" at bounding box center [1142, 550] width 28 height 22
type input "**"
click at [1212, 462] on button "Add role" at bounding box center [1316, 445] width 266 height 35
type input "**********"
type input "*****"
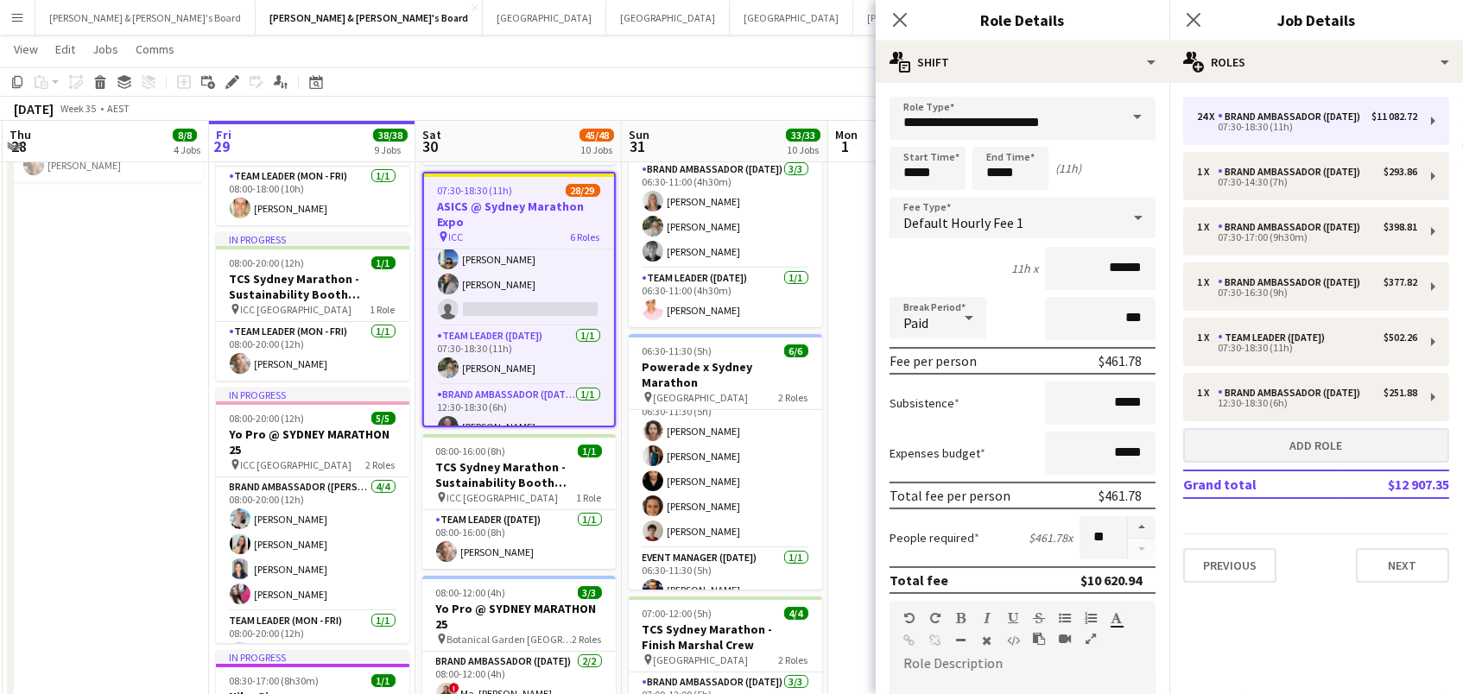
type input "*****"
type input "*"
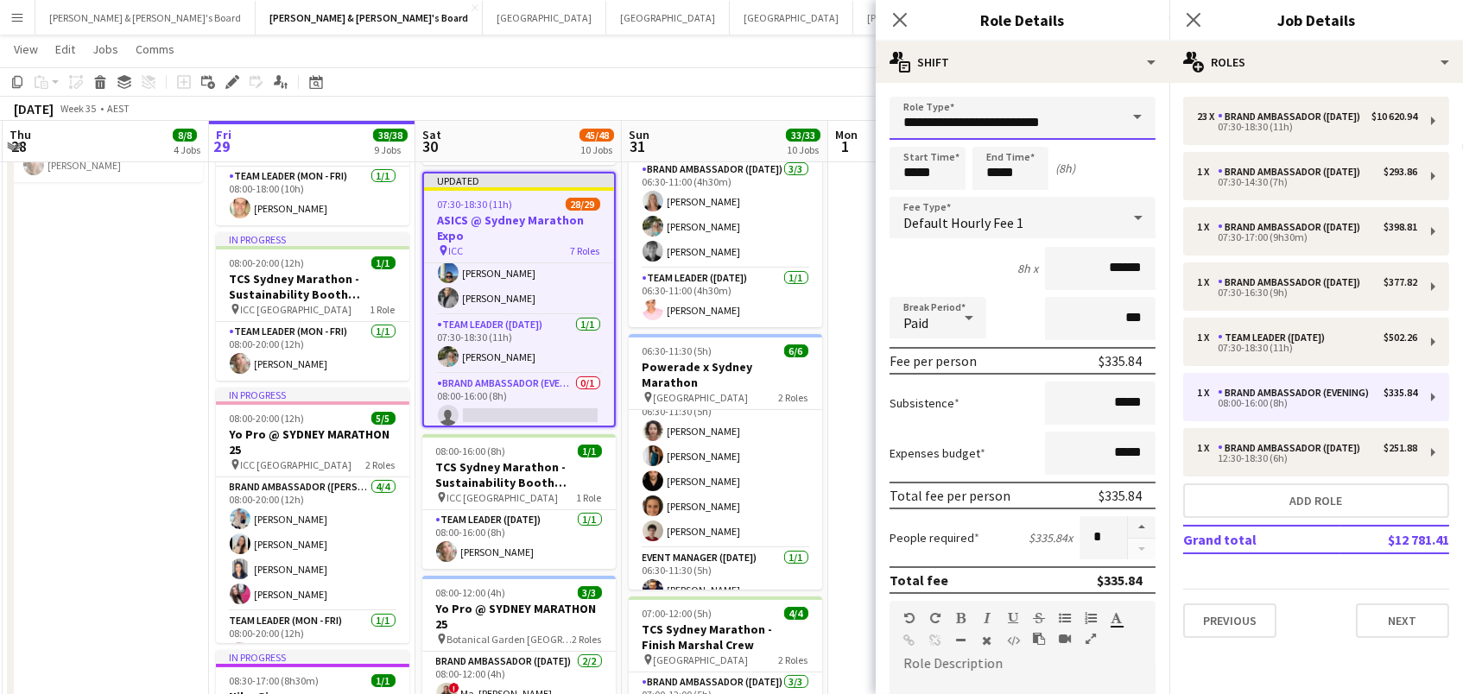
click at [1040, 124] on input "**********" at bounding box center [1023, 118] width 266 height 43
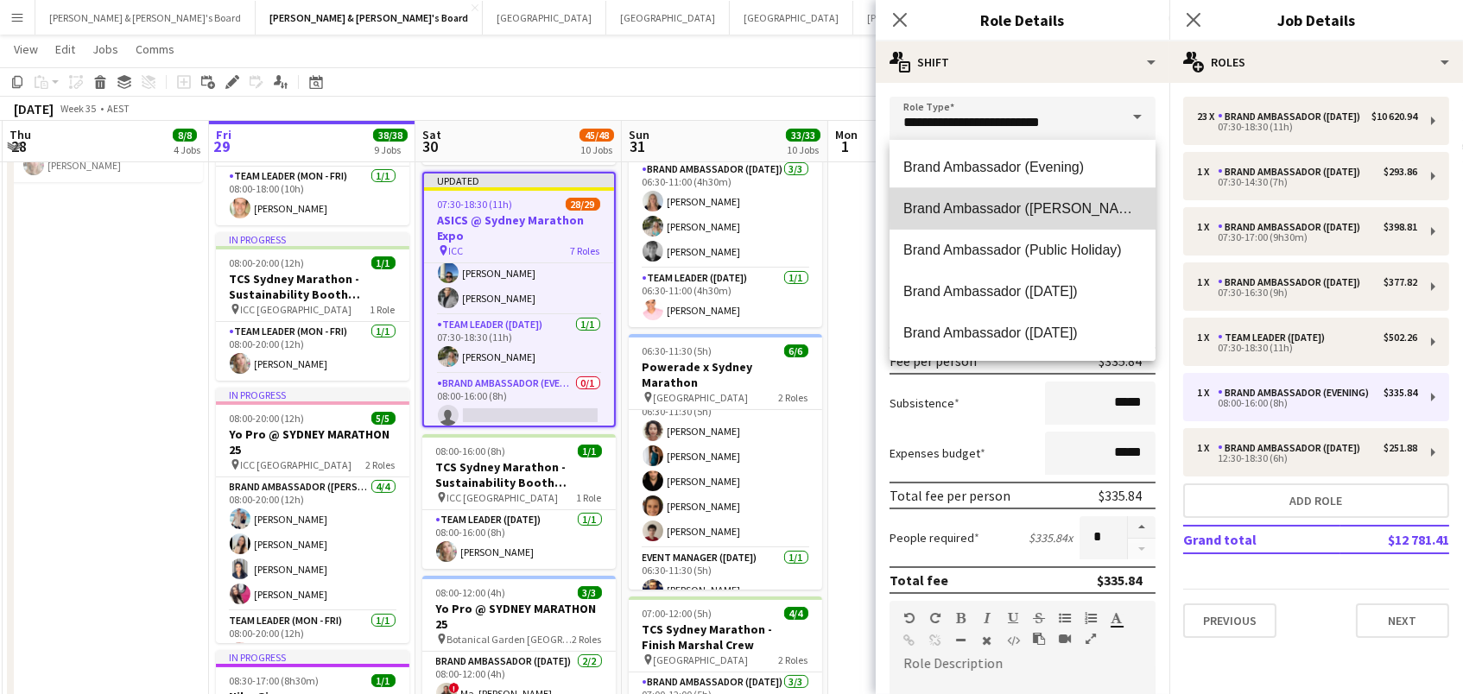
click at [1062, 205] on span "Brand Ambassador (Mon - Fri)" at bounding box center [1022, 208] width 238 height 16
type input "**********"
type input "******"
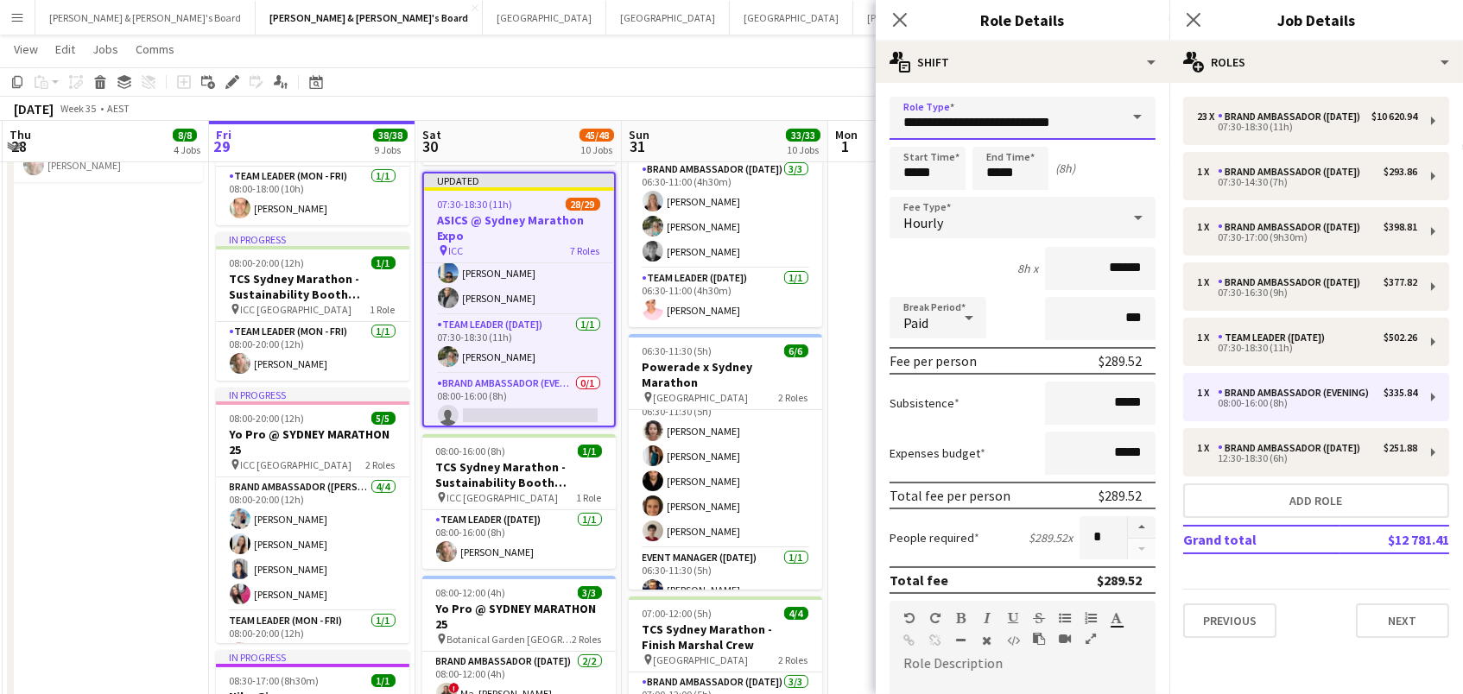
click at [1055, 113] on input "**********" at bounding box center [1023, 118] width 266 height 43
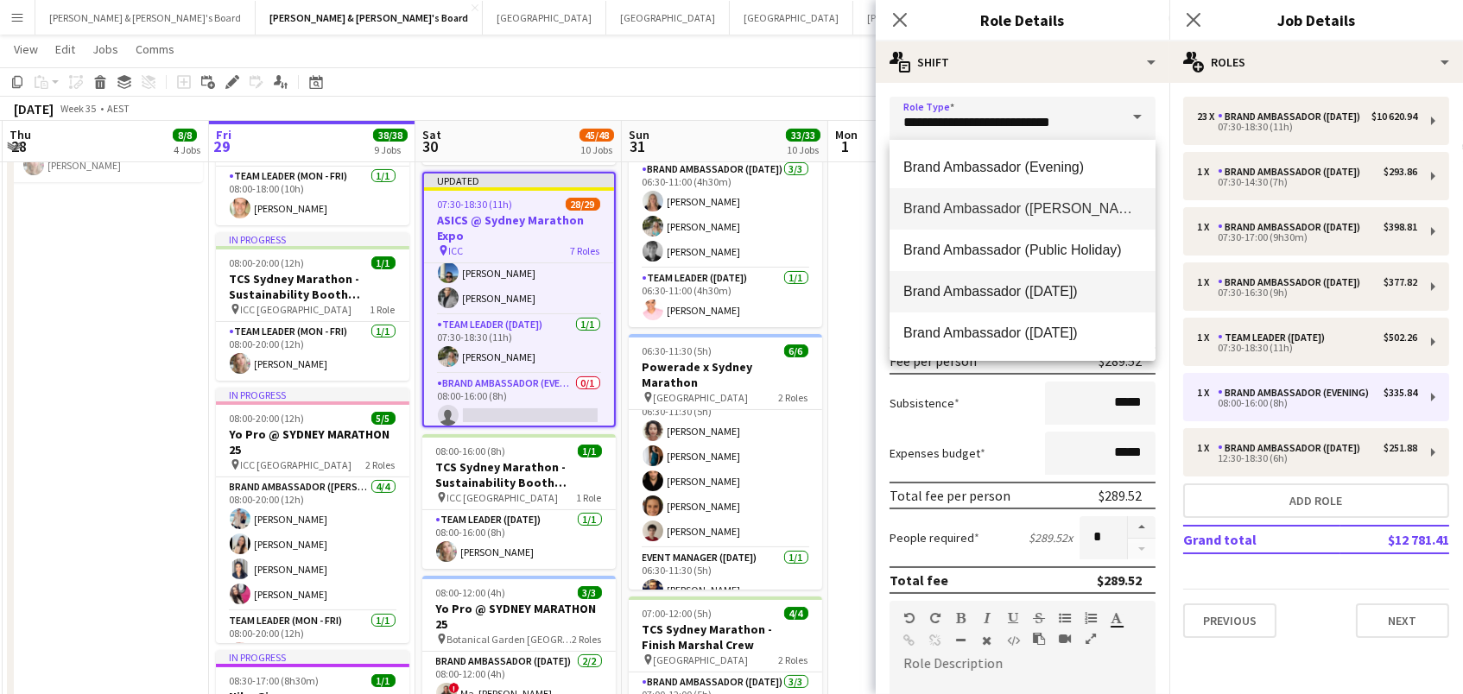
click at [1089, 292] on span "Brand Ambassador (Saturday)" at bounding box center [1022, 291] width 238 height 16
type input "**********"
type input "******"
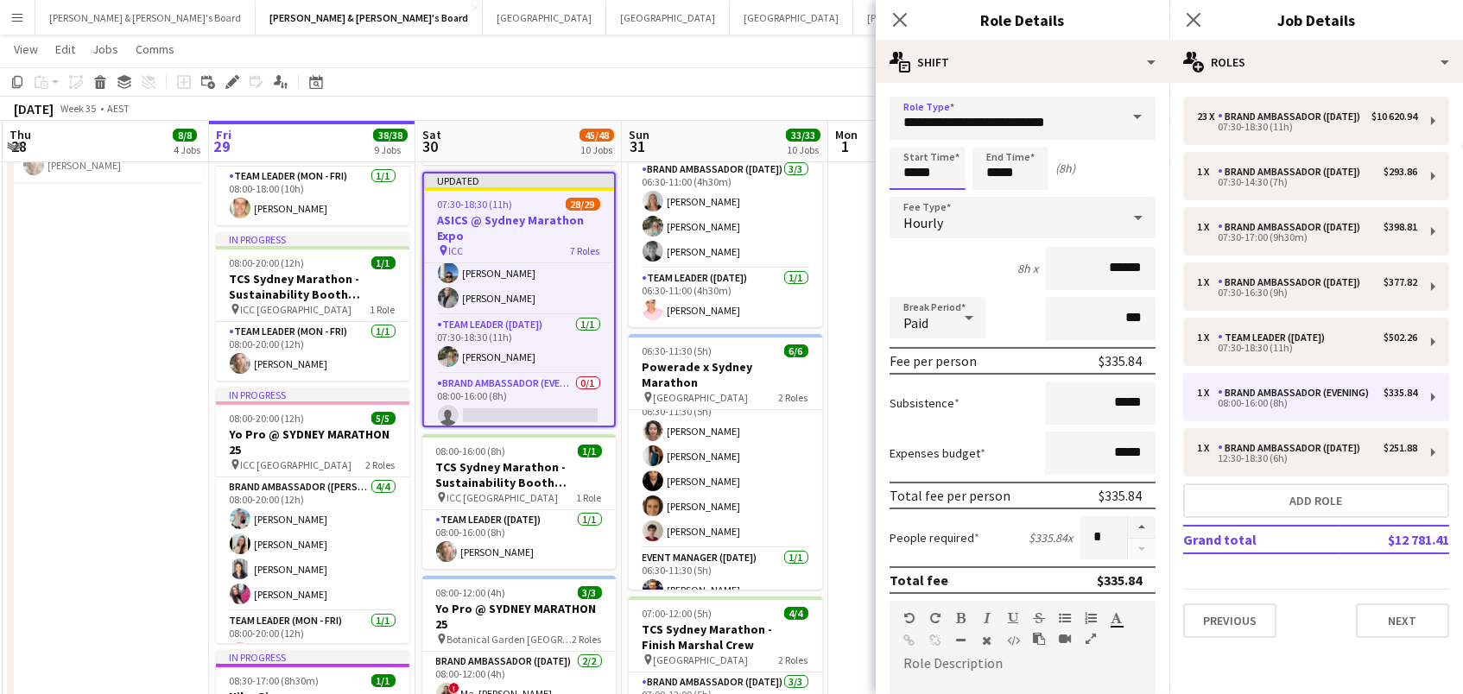
click at [926, 176] on input "*****" at bounding box center [928, 168] width 76 height 43
click at [910, 197] on div at bounding box center [910, 198] width 35 height 17
click at [939, 199] on div at bounding box center [945, 198] width 35 height 17
type input "*****"
click at [939, 199] on div at bounding box center [945, 198] width 35 height 17
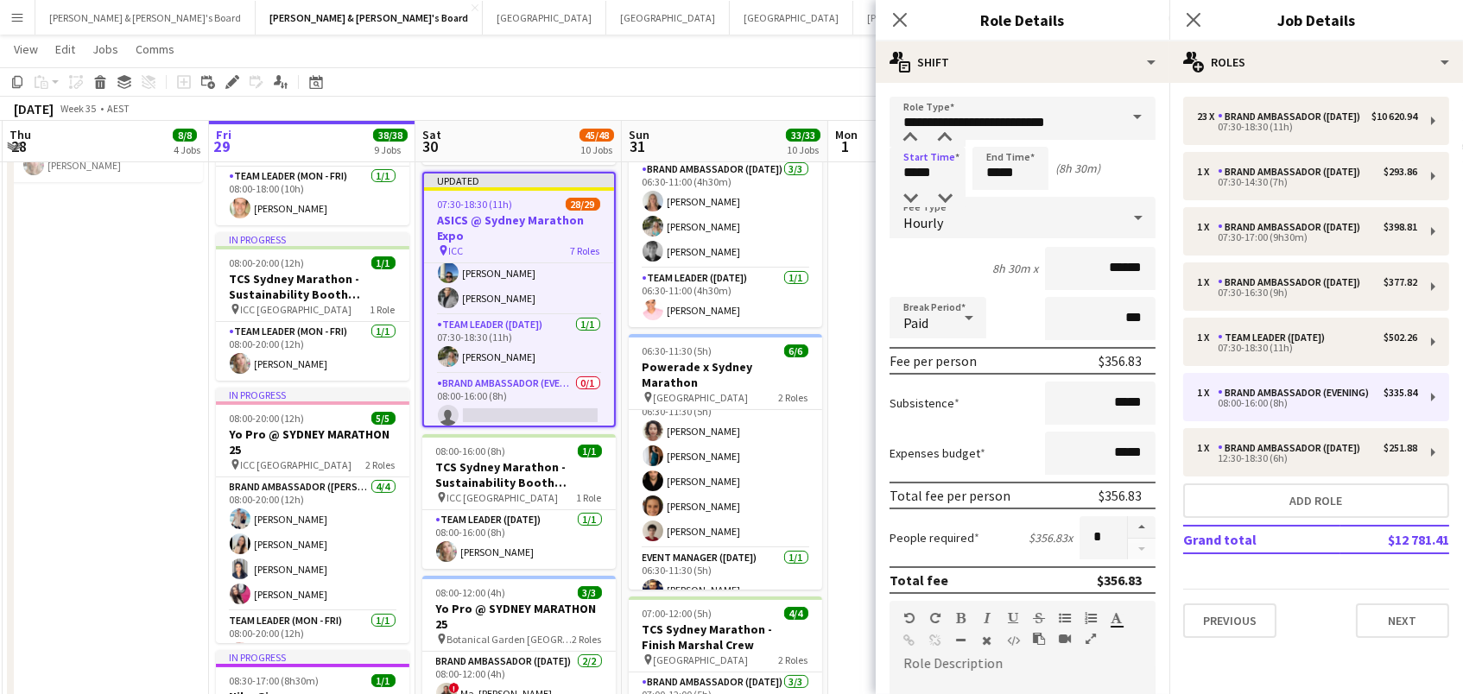
click at [739, 76] on app-toolbar "Copy Paste Paste Command V Paste with crew Command Shift V Paste linked Job Del…" at bounding box center [731, 81] width 1463 height 29
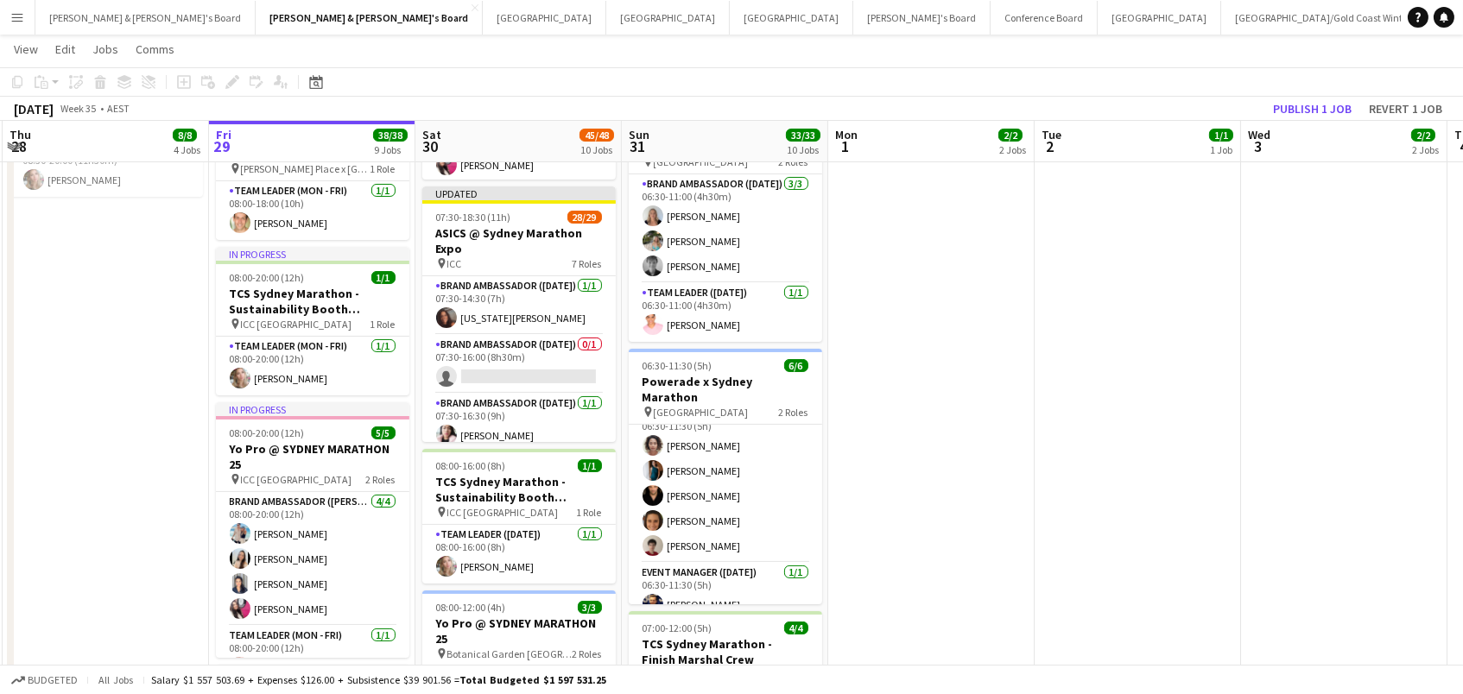
click at [534, 370] on app-card-role "Brand Ambassador (Saturday) 0/1 07:30-16:00 (8h30m) single-neutral-actions" at bounding box center [518, 364] width 193 height 59
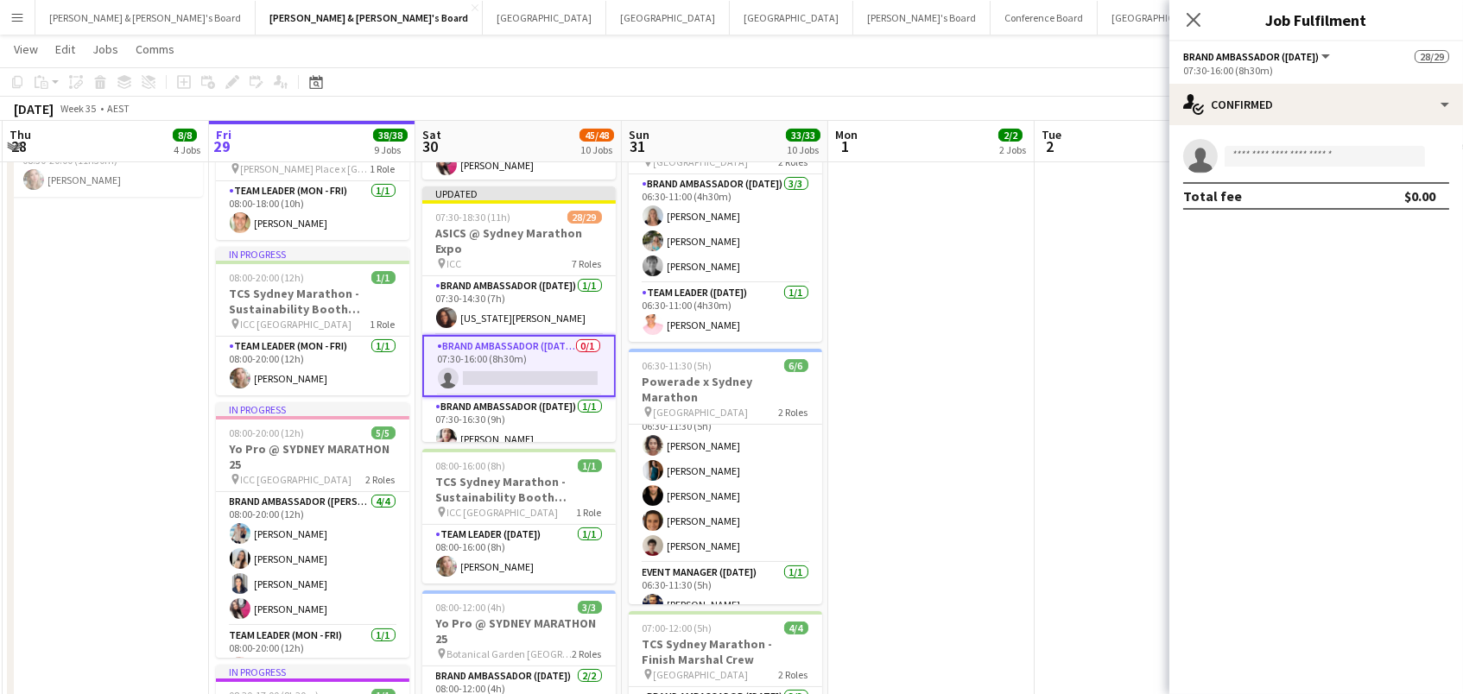
click at [1270, 166] on app-invite-slot "single-neutral-actions" at bounding box center [1316, 156] width 294 height 35
click at [1267, 151] on input at bounding box center [1325, 156] width 200 height 21
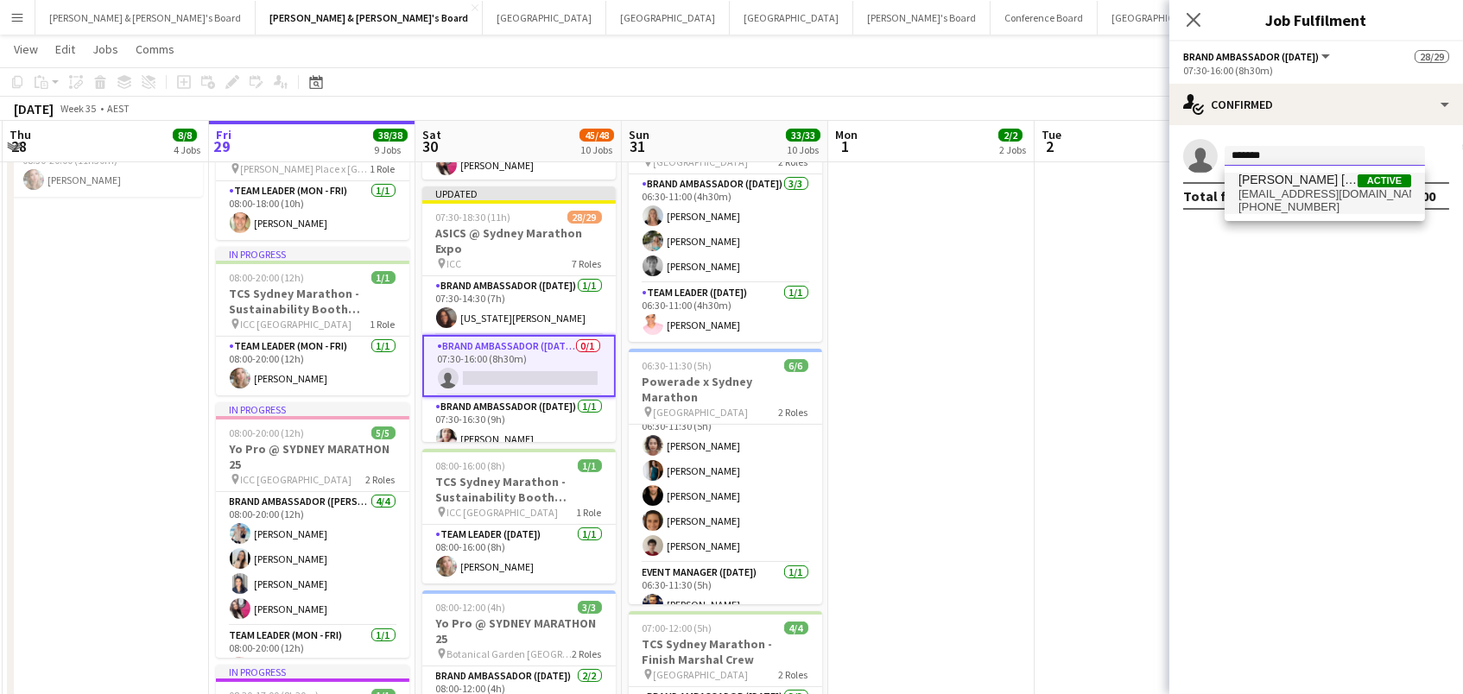
type input "*******"
click at [1296, 181] on span "Felicia Clara" at bounding box center [1298, 180] width 119 height 15
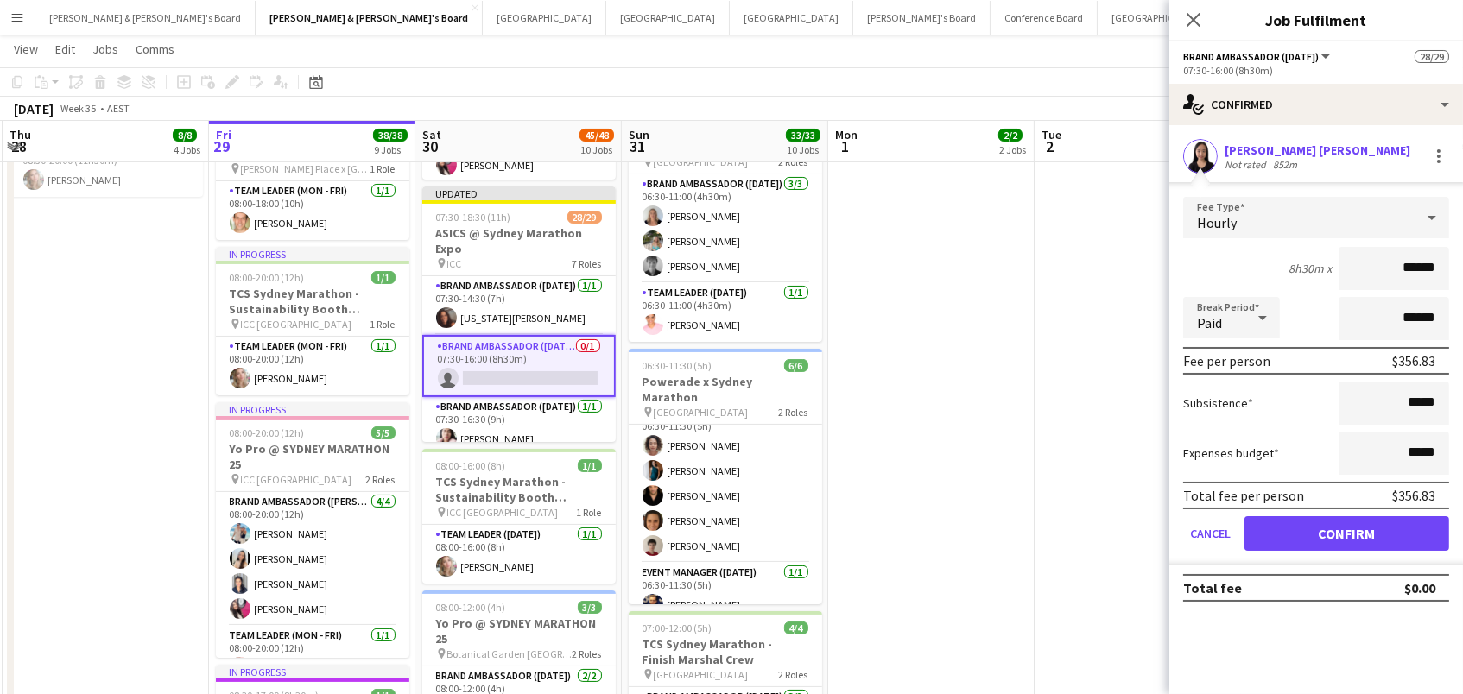
click at [1347, 531] on button "Confirm" at bounding box center [1347, 533] width 205 height 35
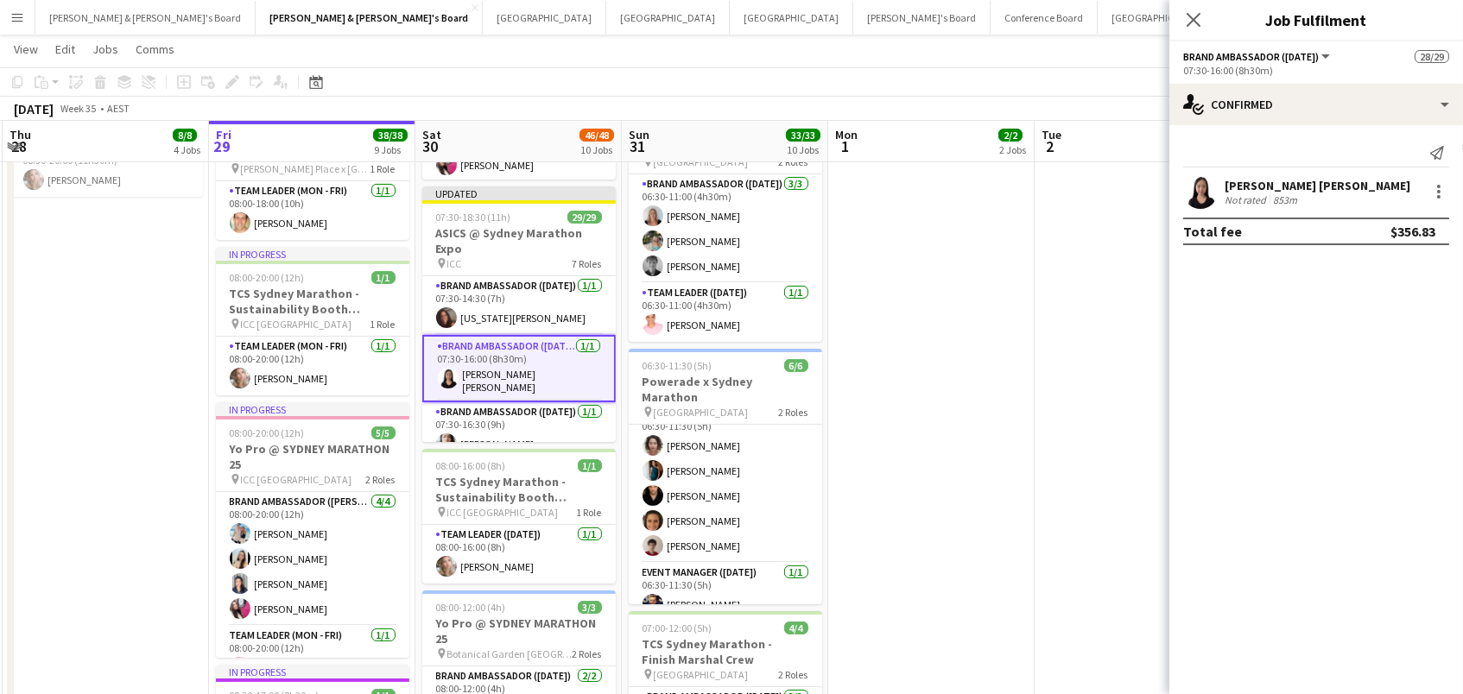
click at [975, 215] on app-date-cell "07:30-14:00 (6h30m) 1/1 Live Well activation pin South Eveleigh Sydney 1 Role T…" at bounding box center [931, 645] width 206 height 1956
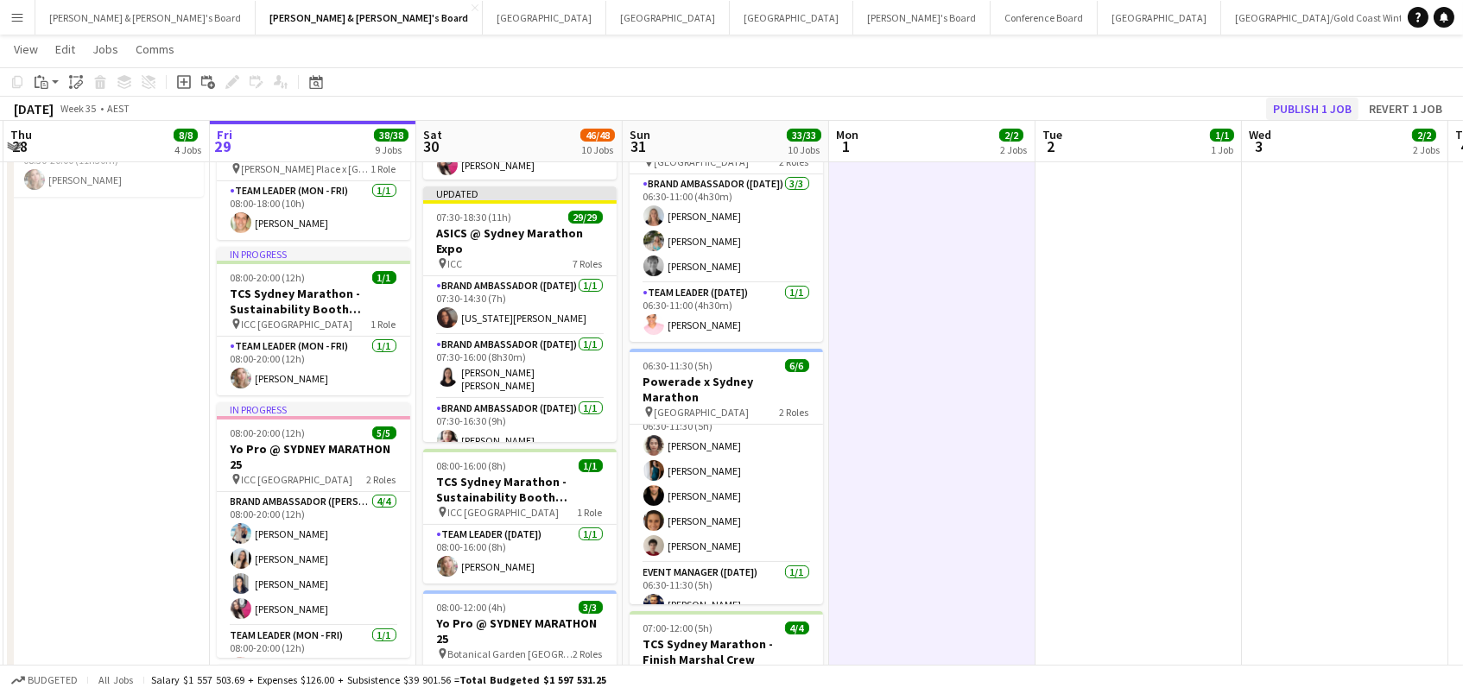
click at [1323, 107] on button "Publish 1 job" at bounding box center [1312, 109] width 92 height 22
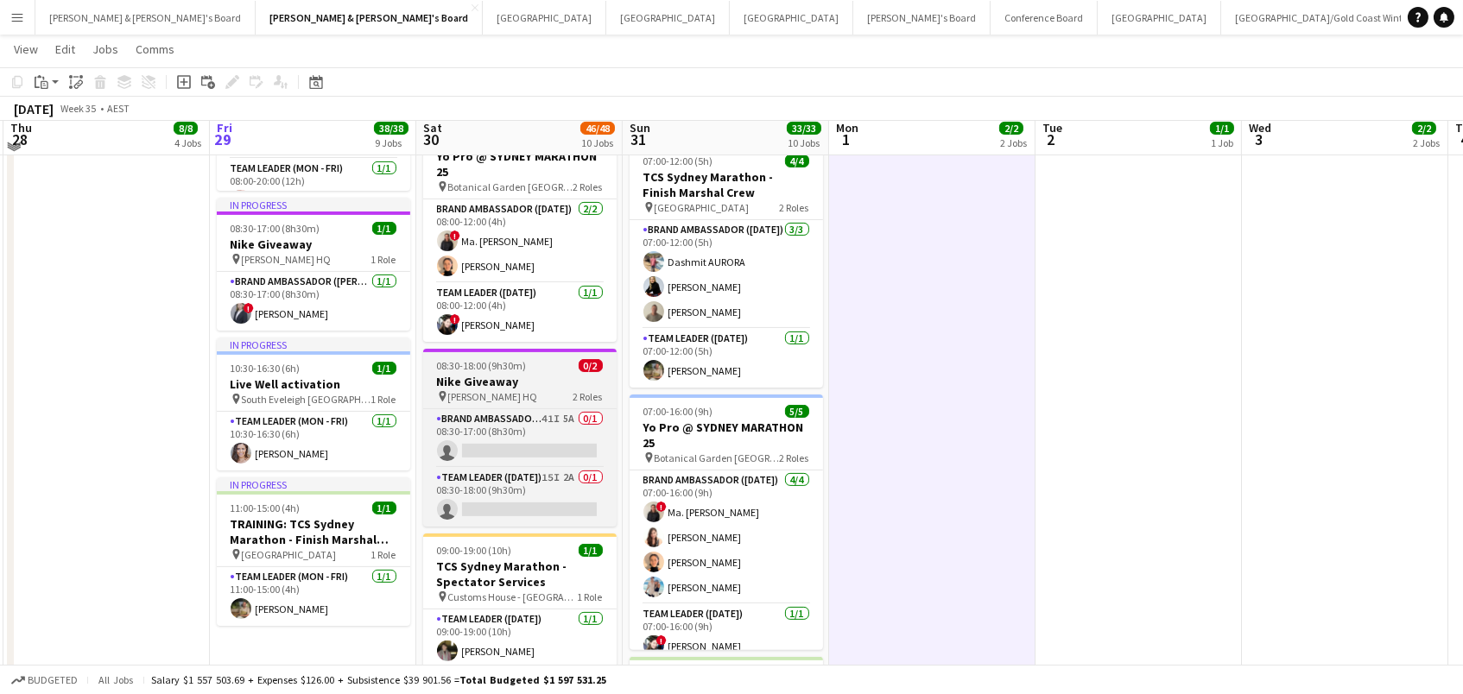
scroll to position [998, 0]
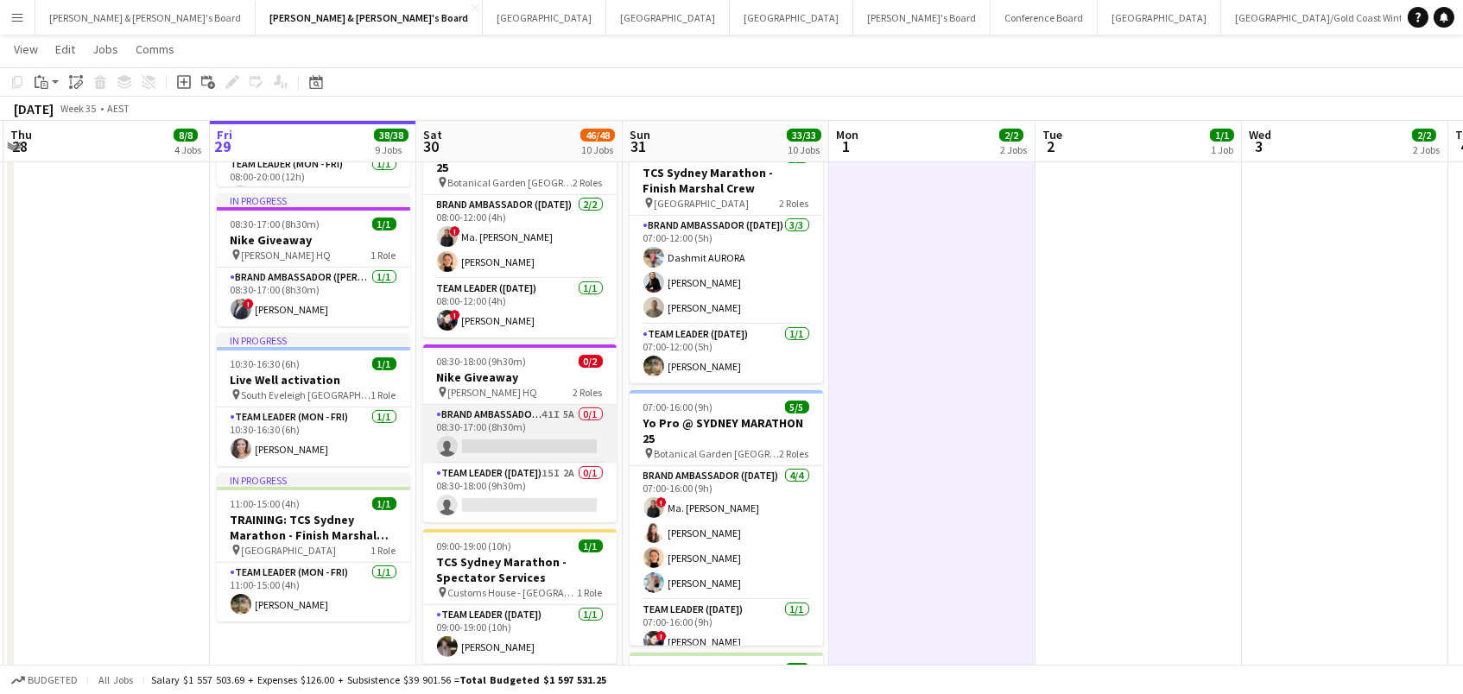
click at [507, 422] on app-card-role "Brand Ambassador (Mon - Fri) 41I 5A 0/1 08:30-17:00 (8h30m) single-neutral-acti…" at bounding box center [519, 434] width 193 height 59
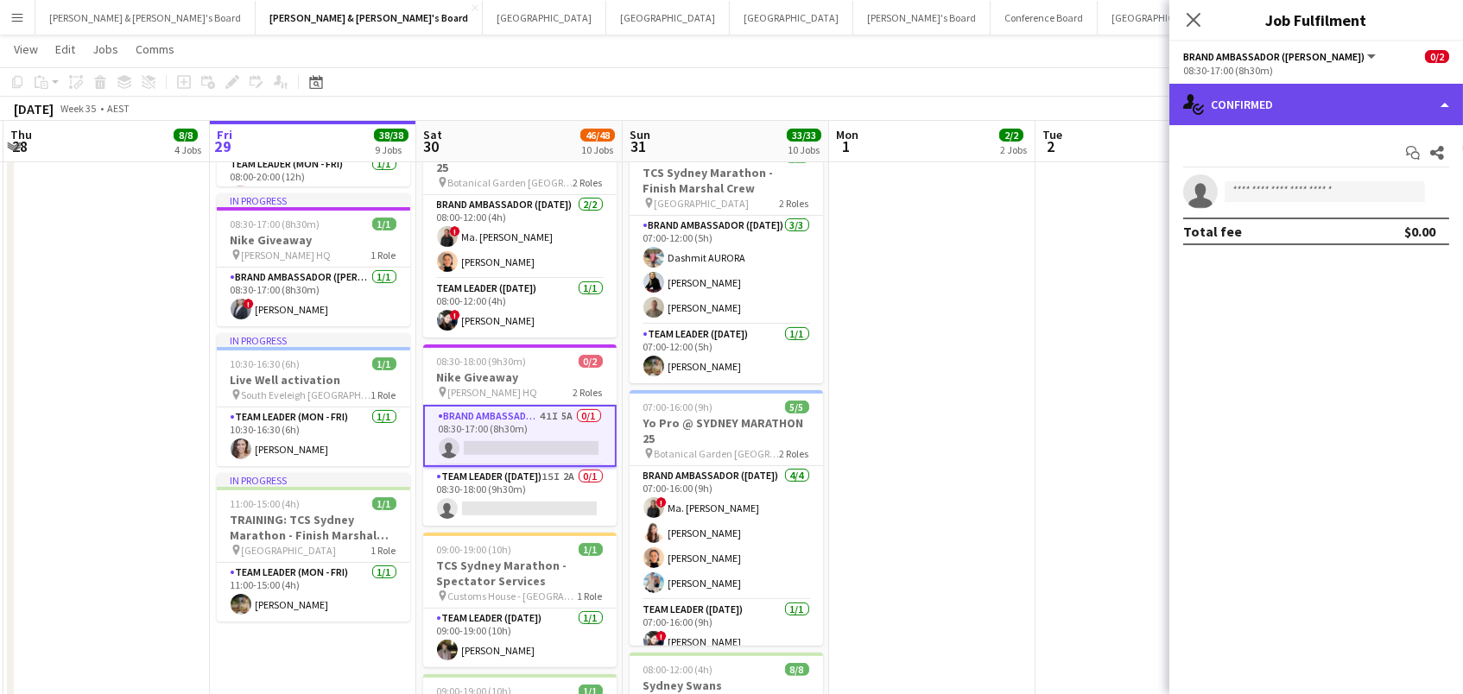
click at [1377, 103] on div "single-neutral-actions-check-2 Confirmed" at bounding box center [1316, 104] width 294 height 41
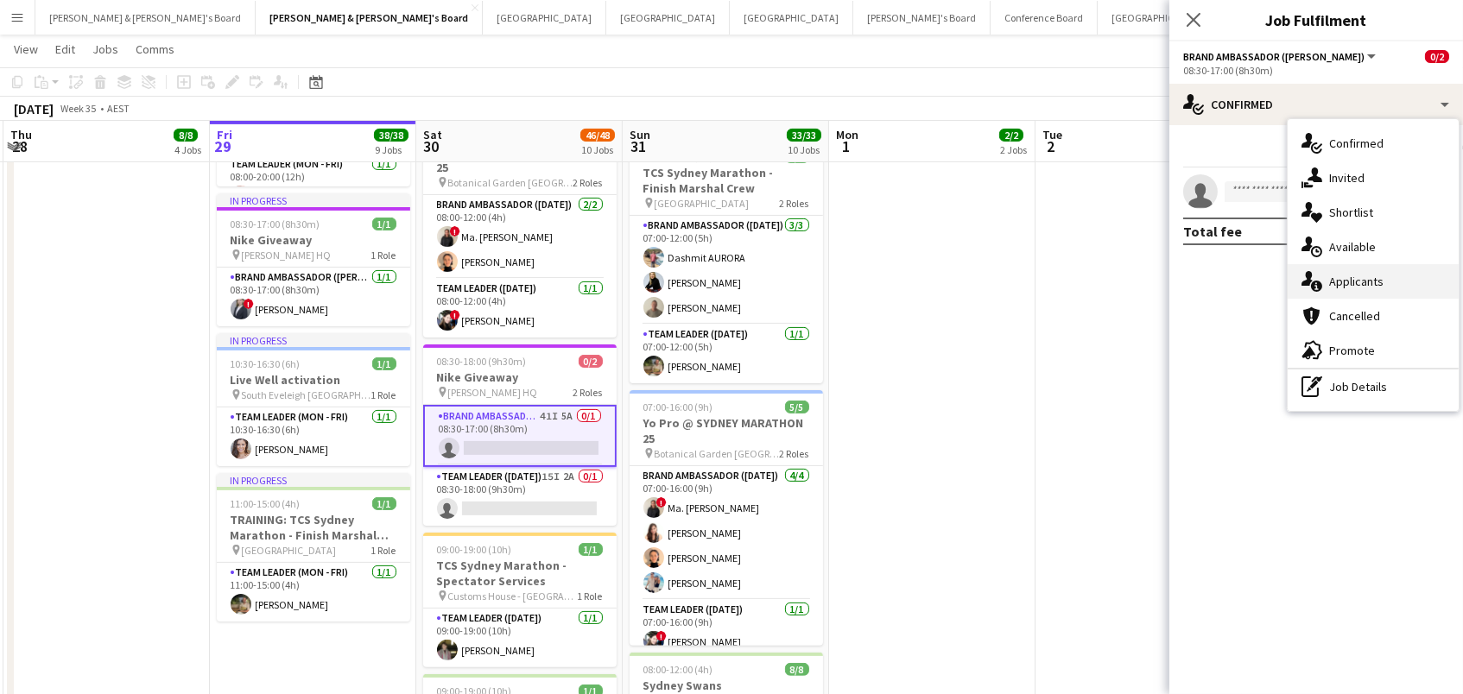
click at [1378, 291] on div "single-neutral-actions-information Applicants" at bounding box center [1373, 281] width 171 height 35
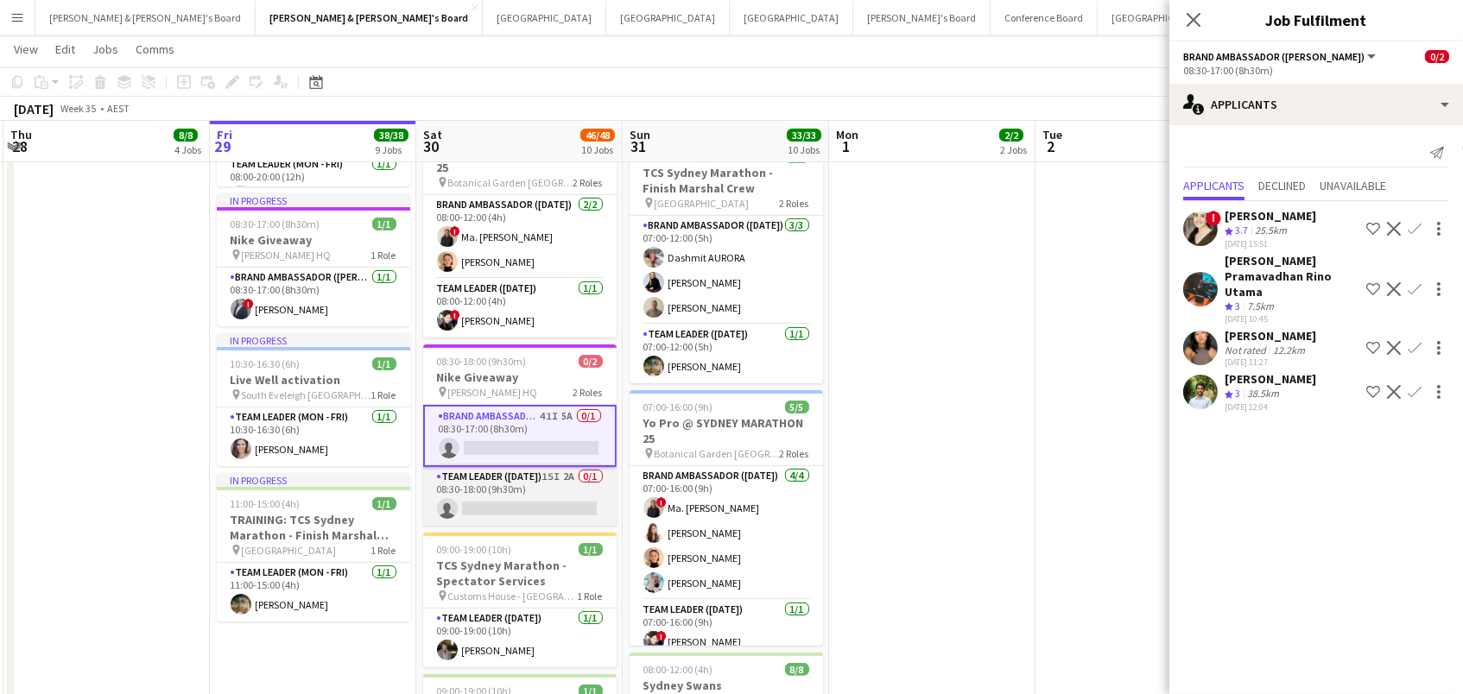
click at [584, 477] on app-card-role "Team Leader (Saturday) 15I 2A 0/1 08:30-18:00 (9h30m) single-neutral-actions" at bounding box center [519, 496] width 193 height 59
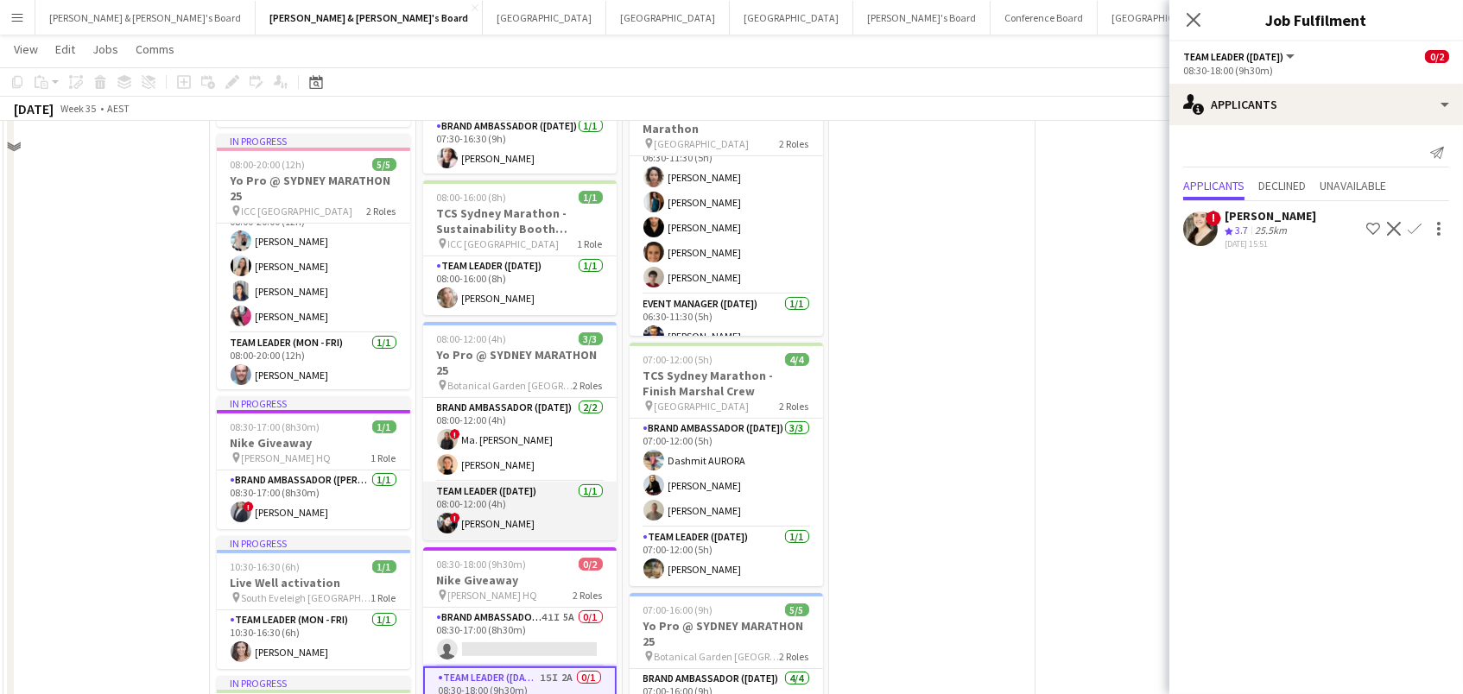
scroll to position [909, 0]
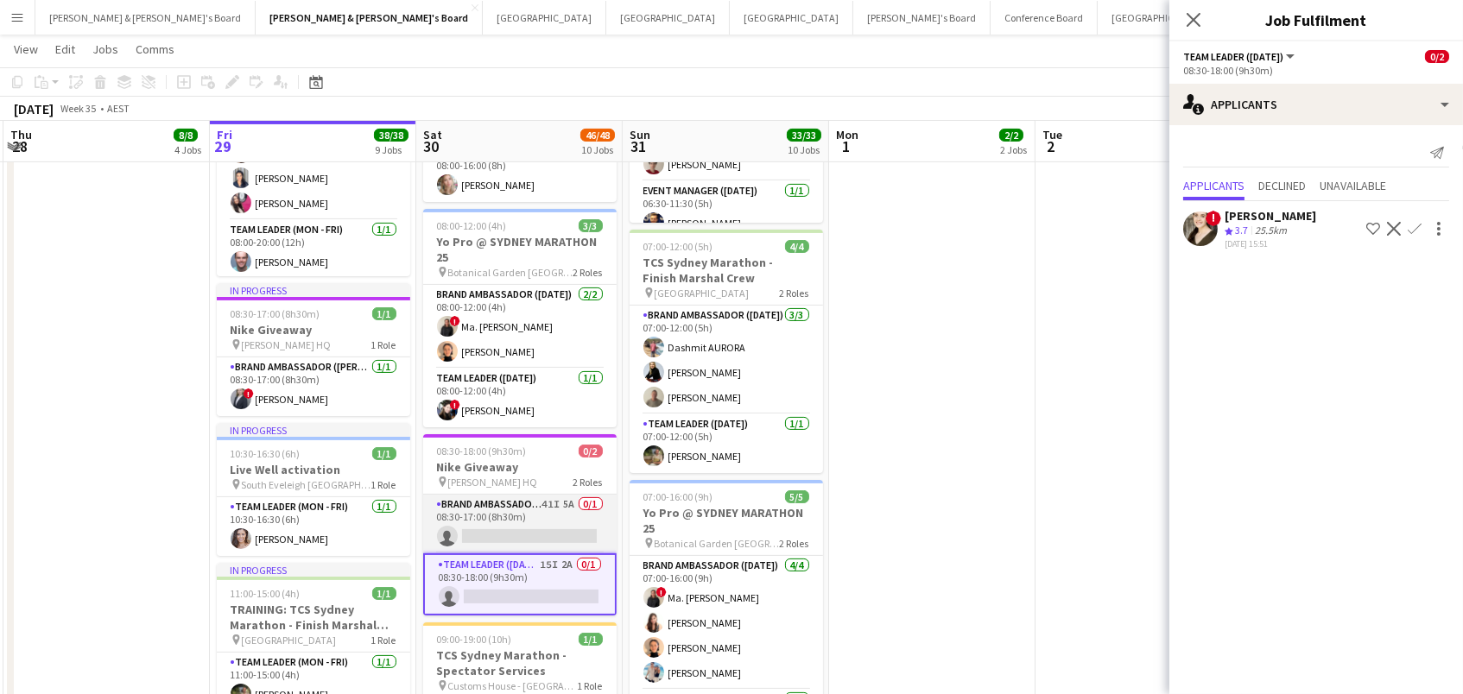
click at [530, 539] on app-card-role "Brand Ambassador (Mon - Fri) 41I 5A 0/1 08:30-17:00 (8h30m) single-neutral-acti…" at bounding box center [519, 524] width 193 height 59
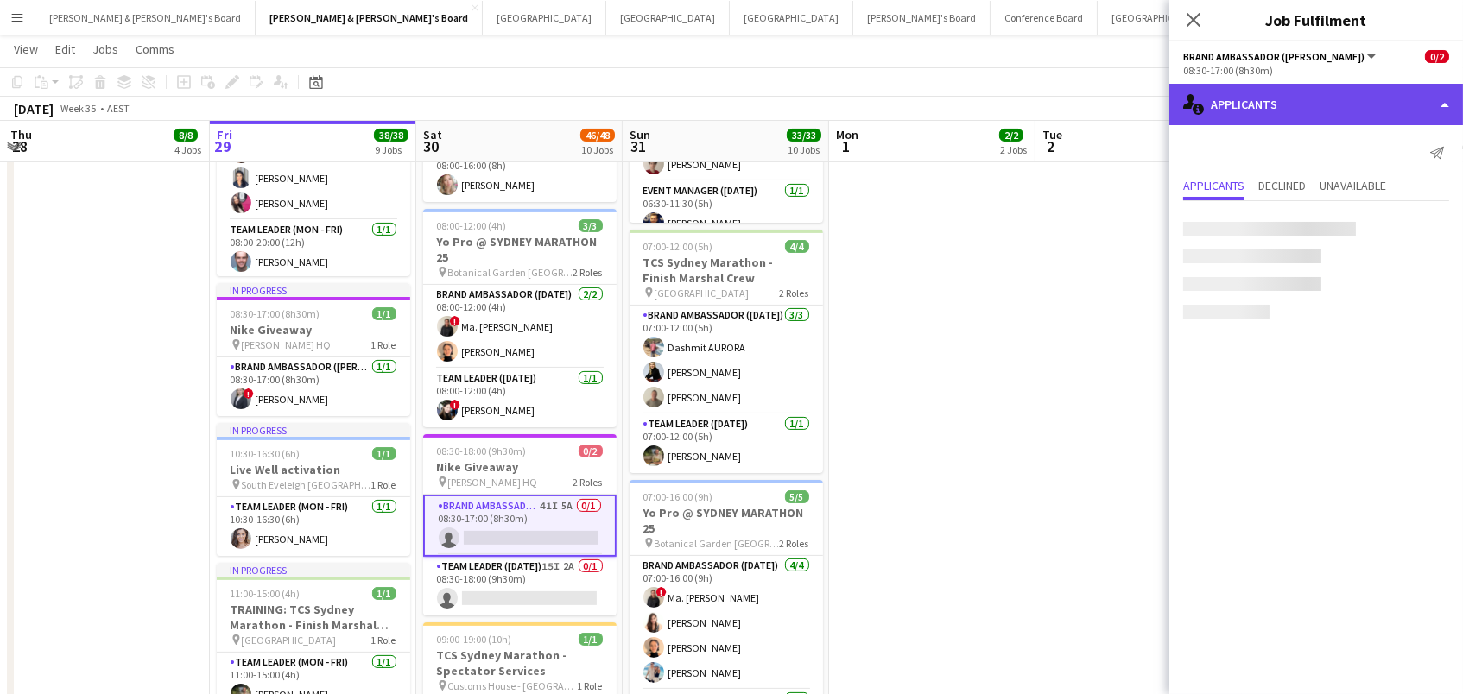
click at [1297, 116] on div "single-neutral-actions-information Applicants" at bounding box center [1316, 104] width 294 height 41
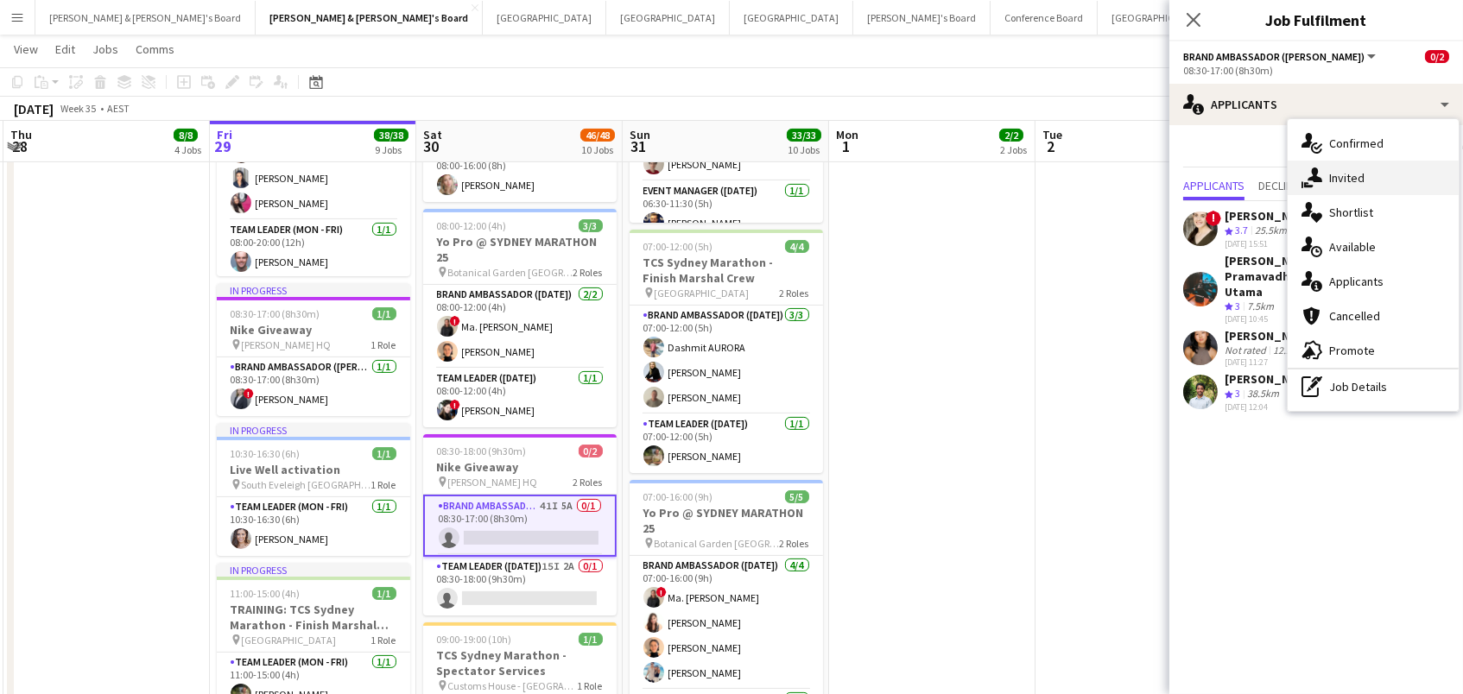
click at [1338, 183] on div "single-neutral-actions-share-1 Invited" at bounding box center [1373, 178] width 171 height 35
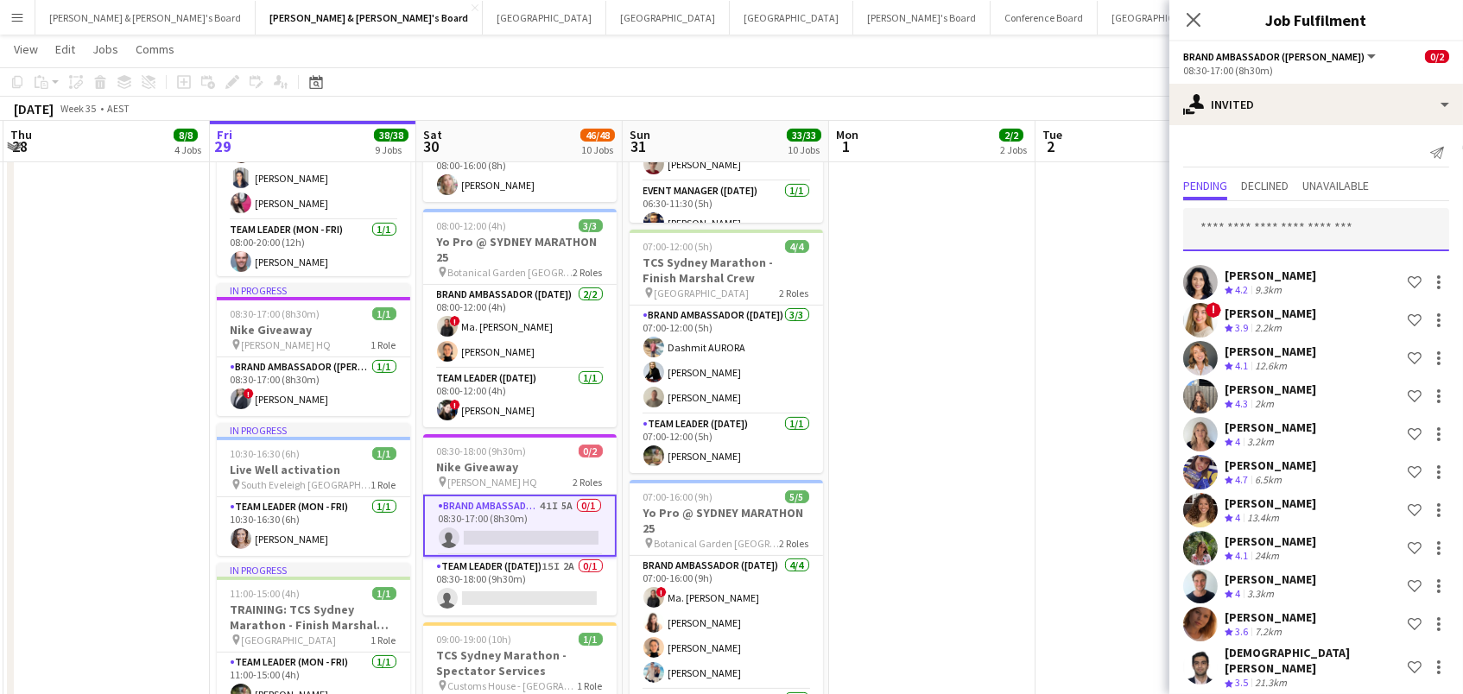
click at [1294, 218] on input "text" at bounding box center [1316, 229] width 266 height 43
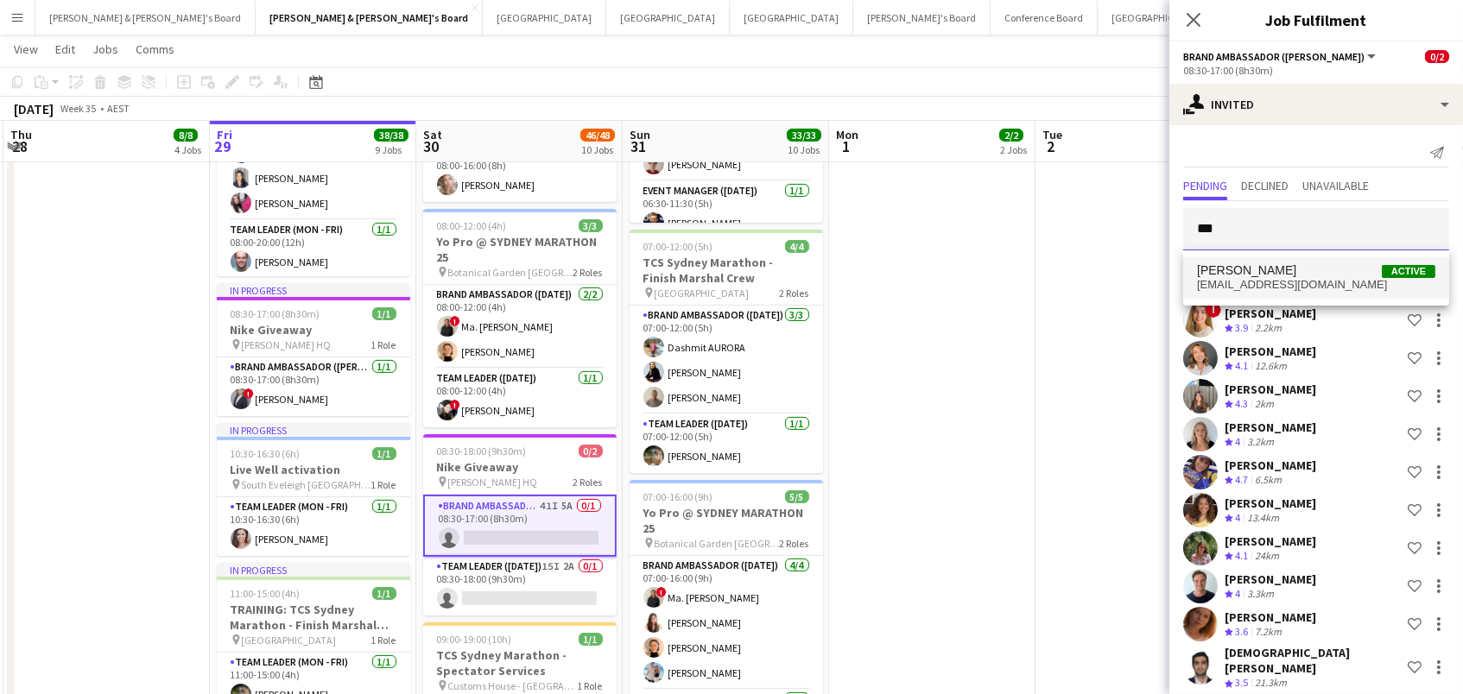
type input "***"
click at [1310, 268] on span "Pavitra Gorjala Active" at bounding box center [1316, 270] width 238 height 15
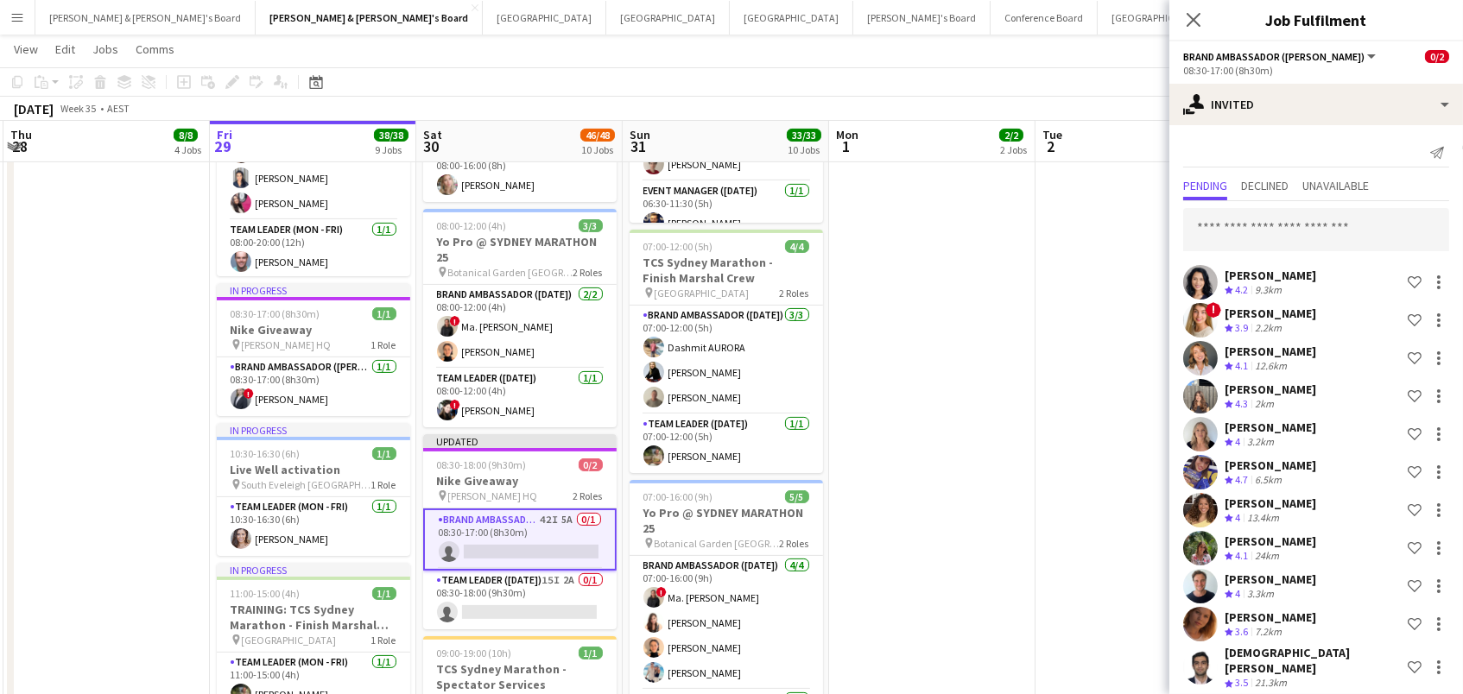
scroll to position [1178, 0]
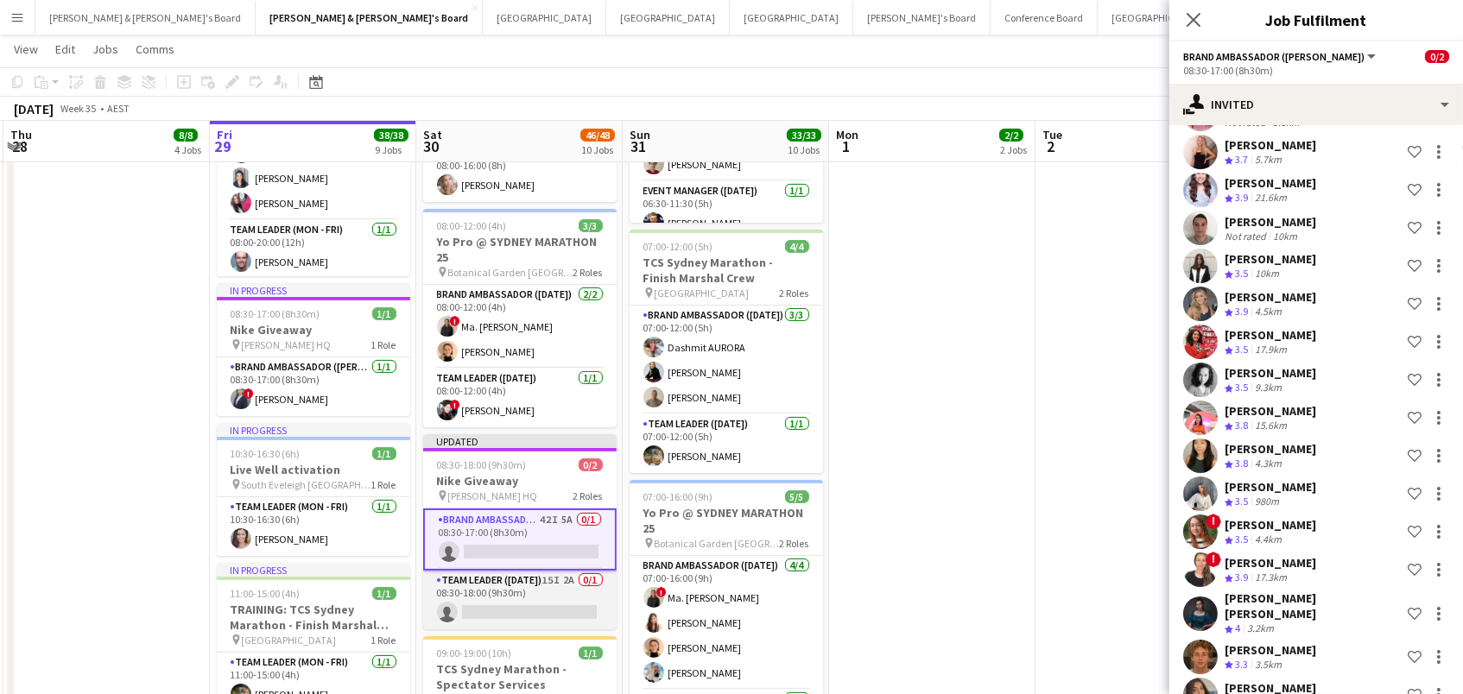
click at [559, 594] on app-card-role "Team Leader (Saturday) 15I 2A 0/1 08:30-18:00 (9h30m) single-neutral-actions" at bounding box center [519, 600] width 193 height 59
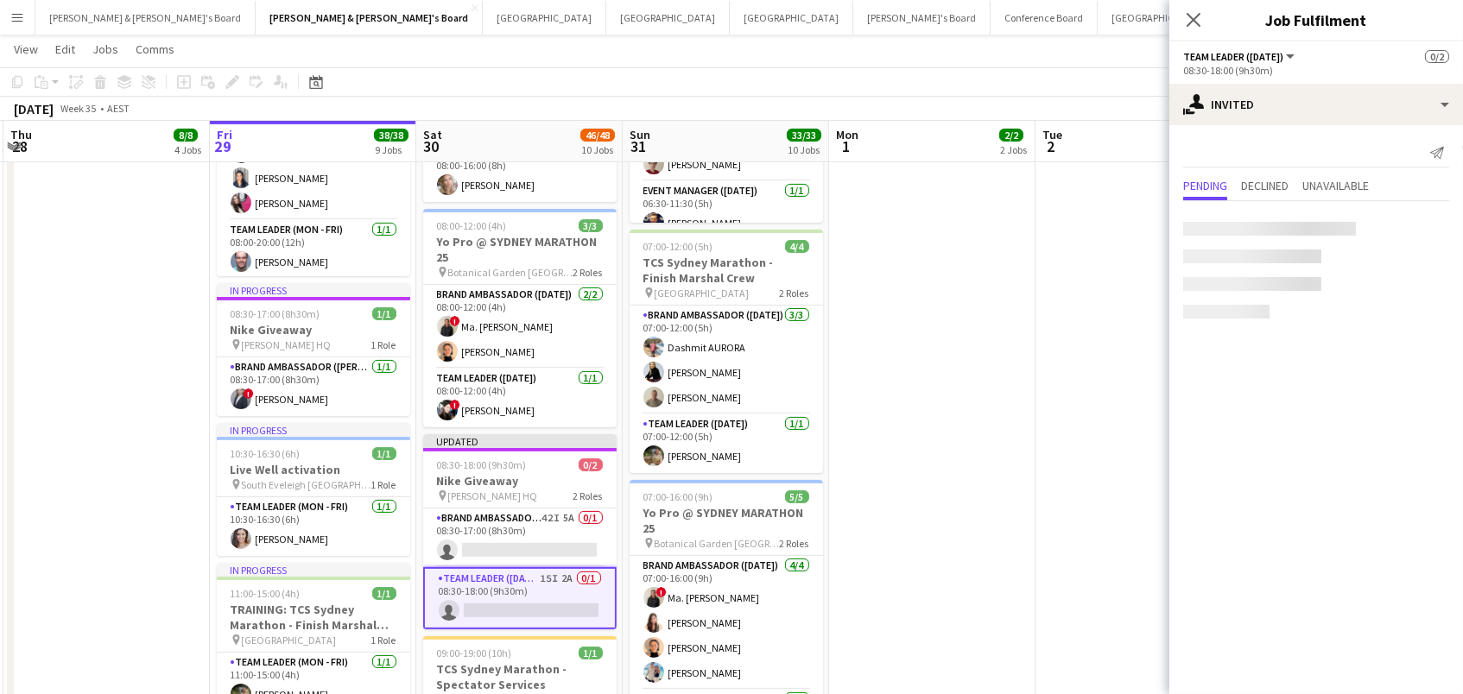
scroll to position [0, 0]
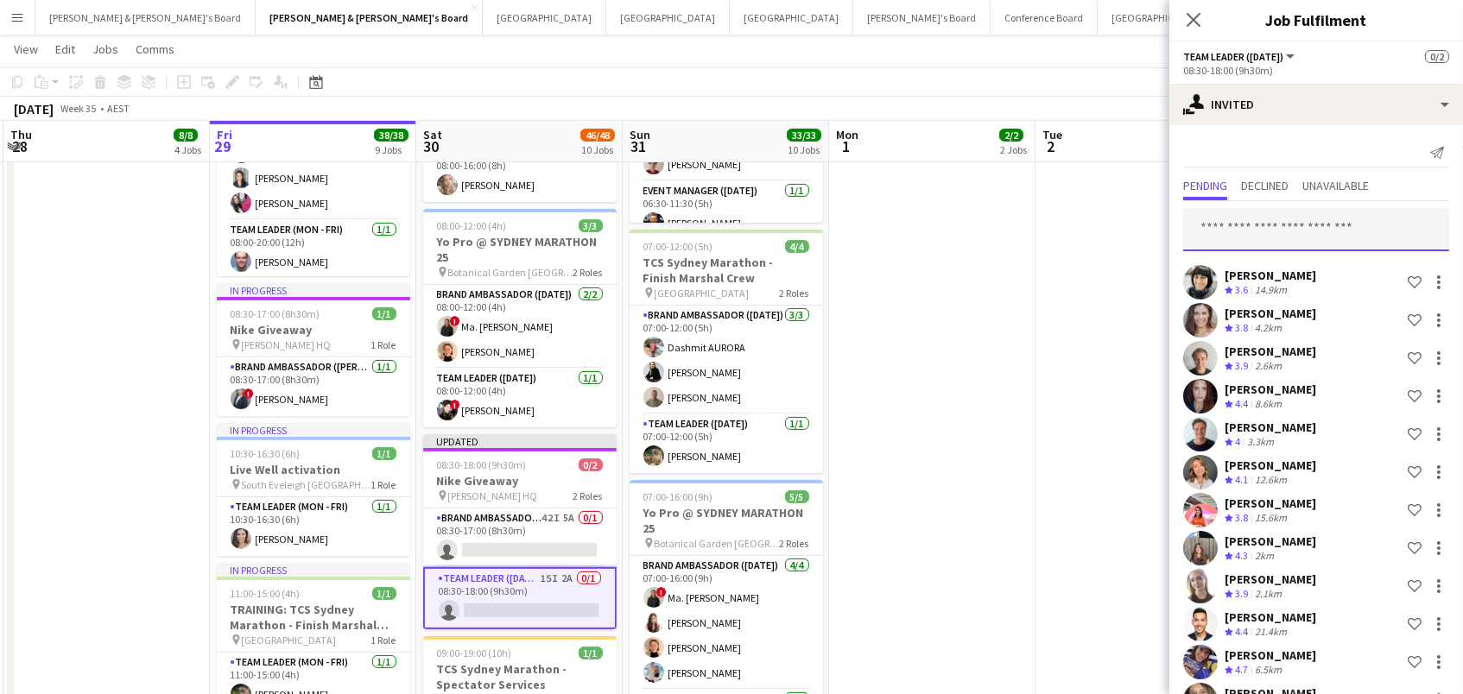
click at [1290, 228] on input "text" at bounding box center [1316, 229] width 266 height 43
type input "*****"
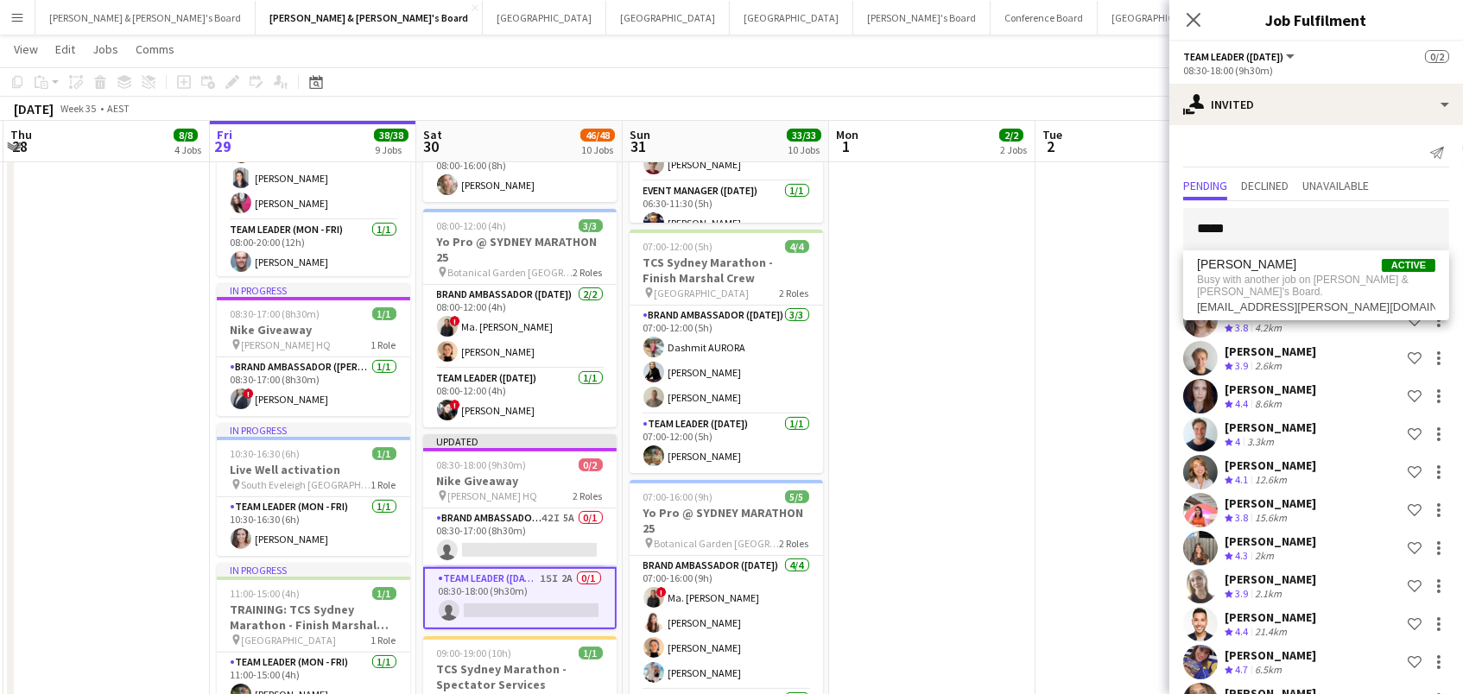
click at [1115, 273] on app-date-cell at bounding box center [1139, 263] width 206 height 1956
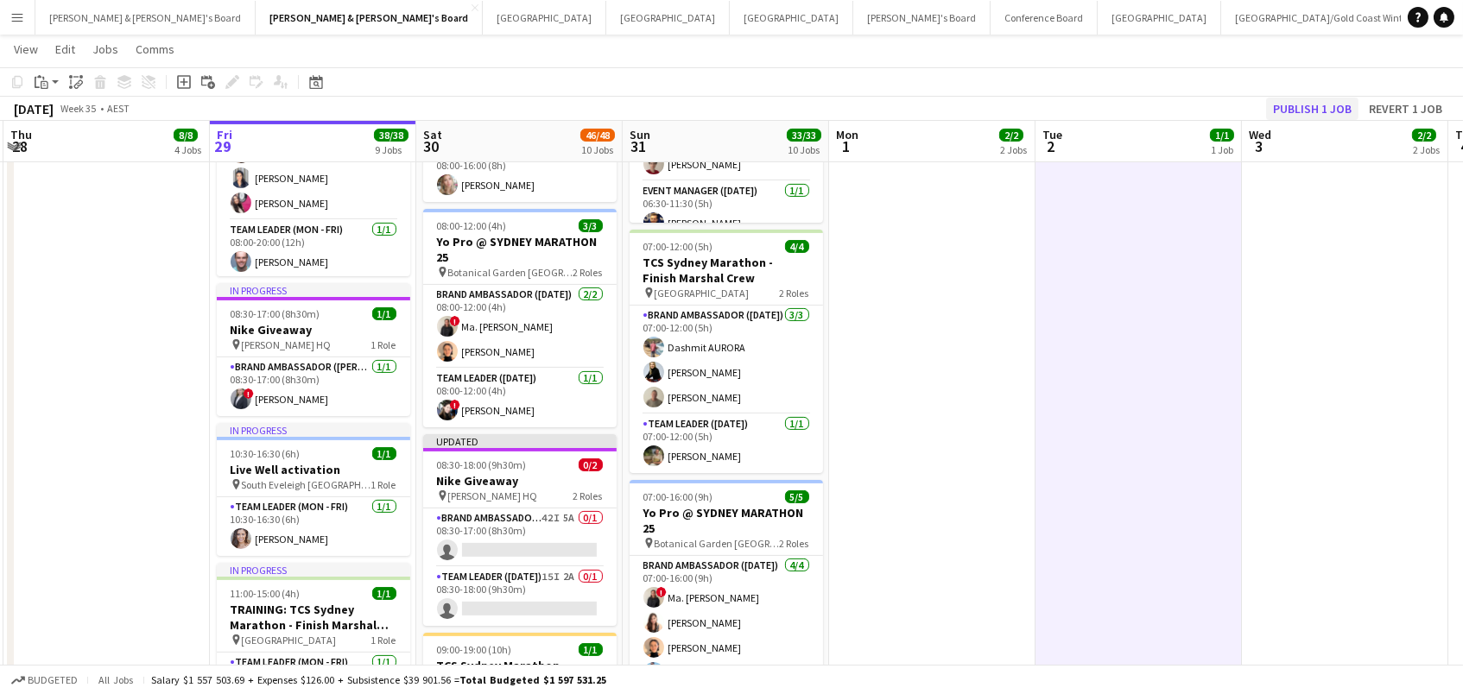
click at [1315, 105] on button "Publish 1 job" at bounding box center [1312, 109] width 92 height 22
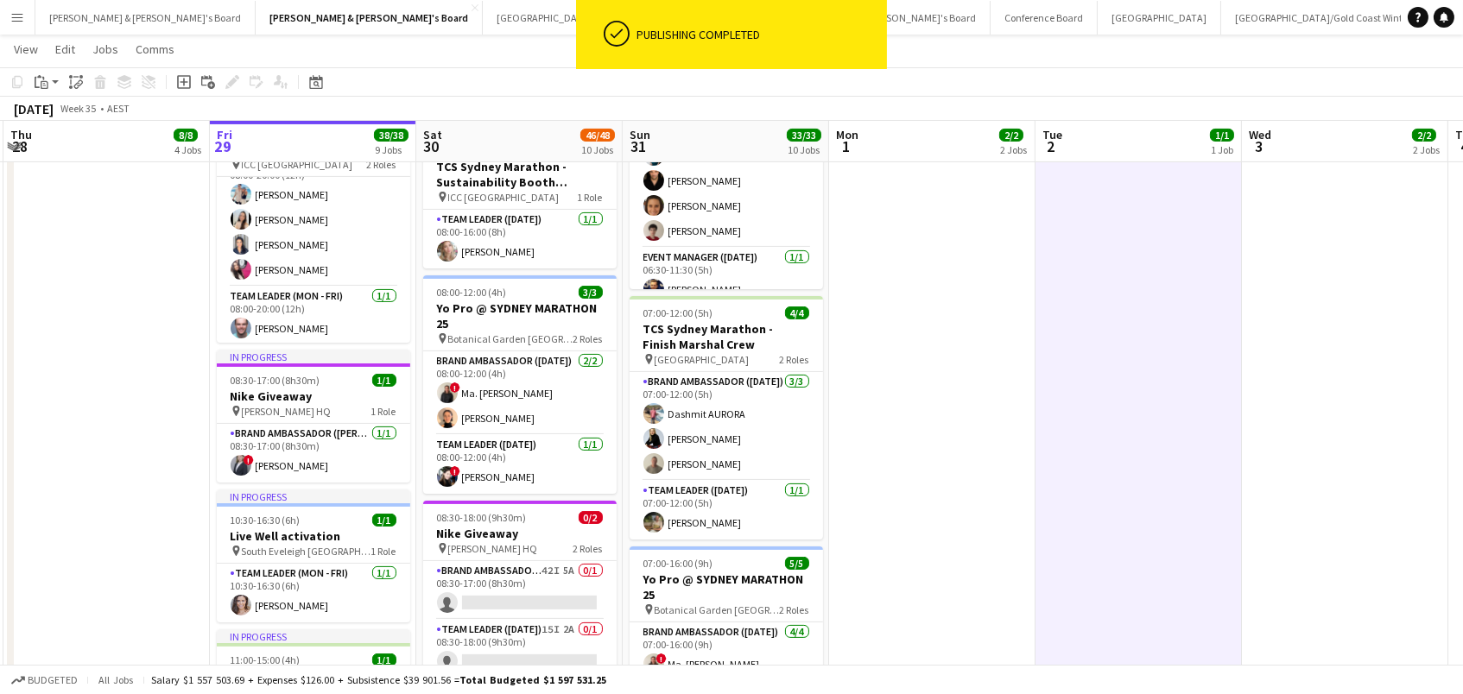
scroll to position [992, 0]
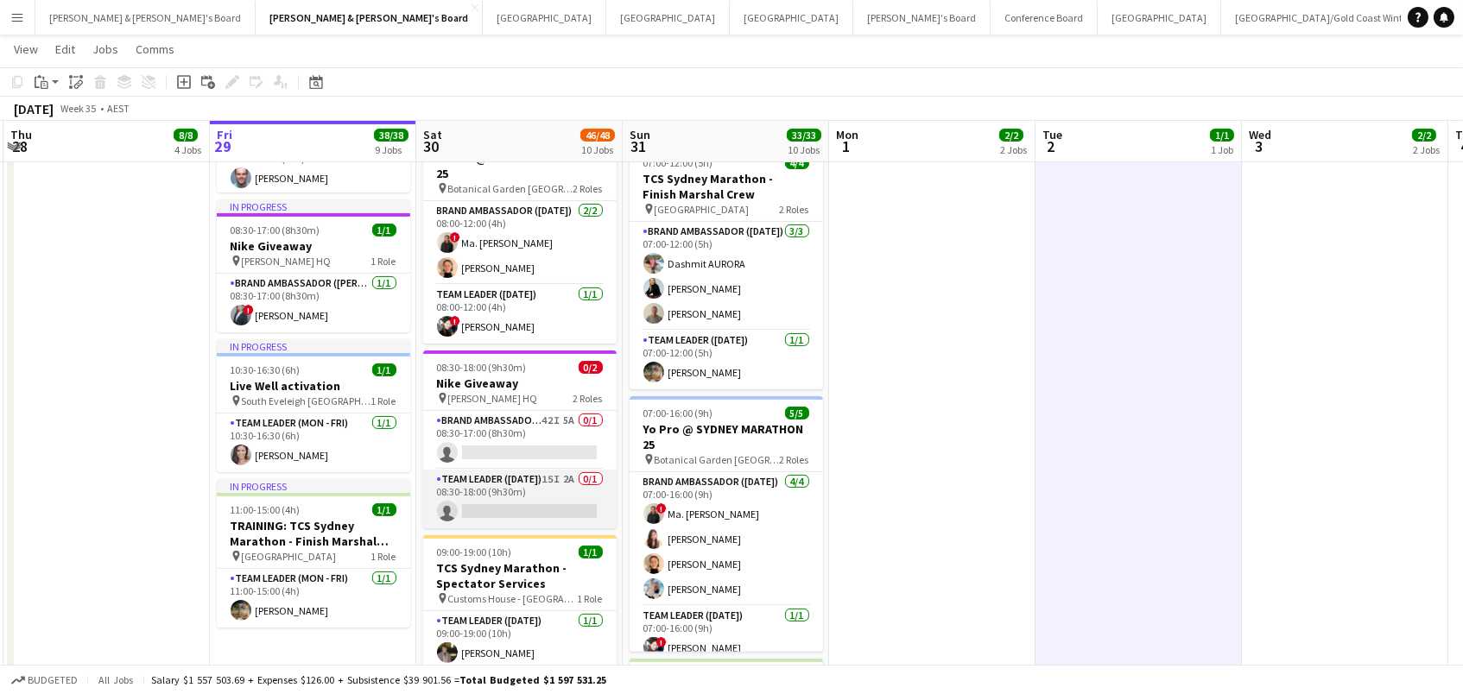
click at [545, 497] on app-card-role "Team Leader (Saturday) 15I 2A 0/1 08:30-18:00 (9h30m) single-neutral-actions" at bounding box center [519, 499] width 193 height 59
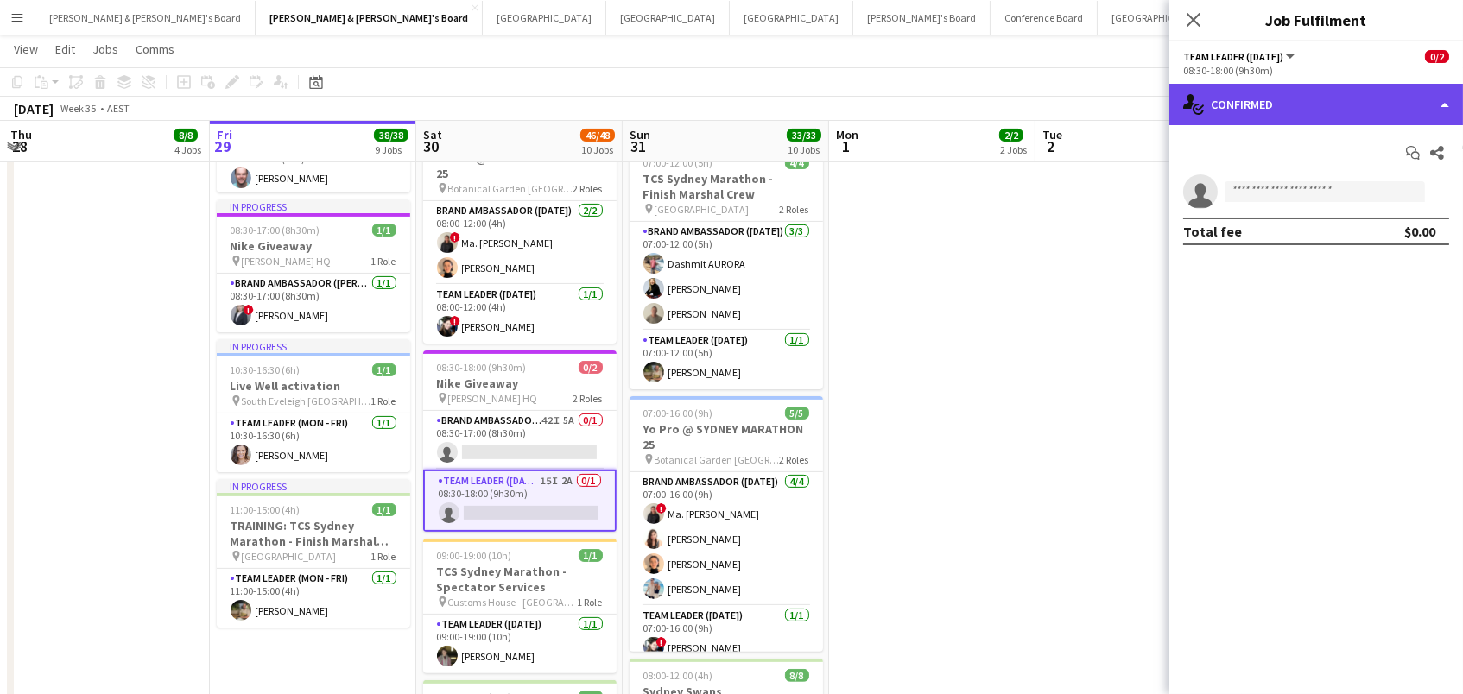
click at [1305, 85] on div "single-neutral-actions-check-2 Confirmed" at bounding box center [1316, 104] width 294 height 41
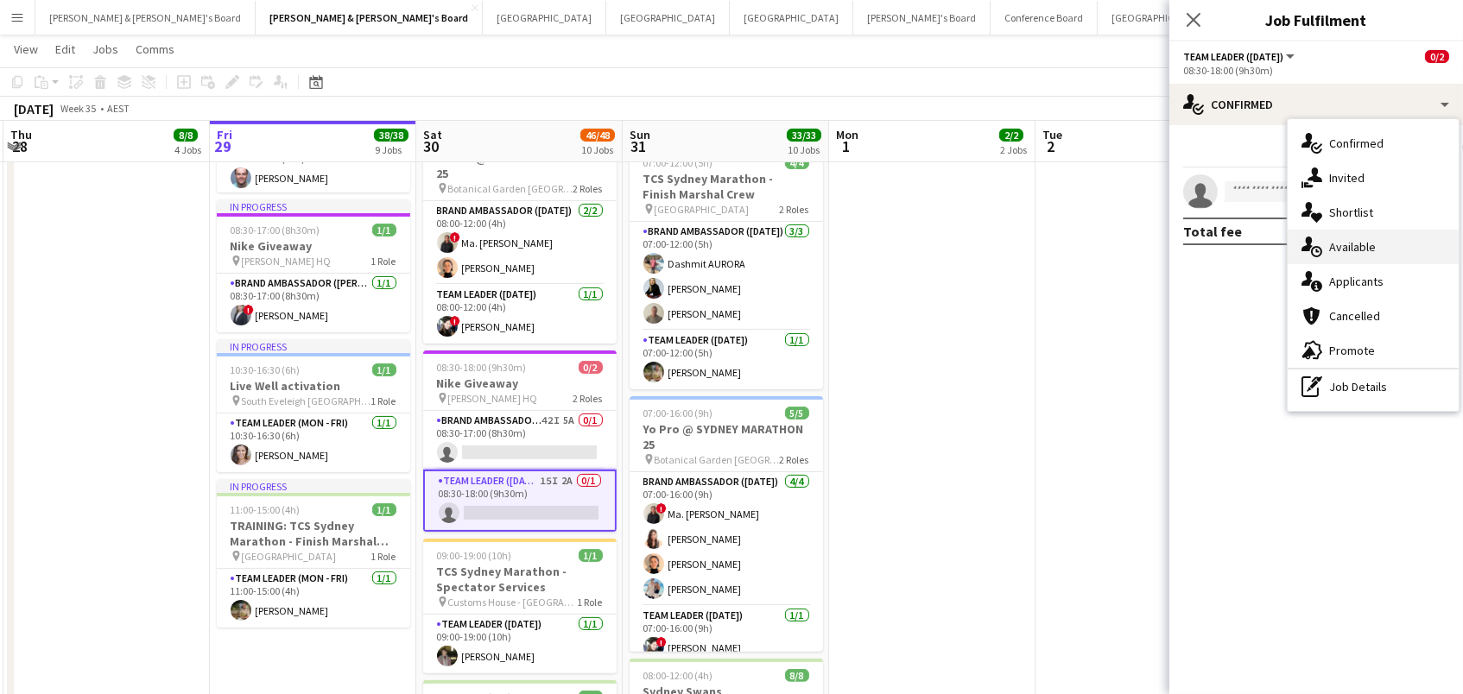
click at [1397, 238] on div "single-neutral-actions-upload Available" at bounding box center [1373, 247] width 171 height 35
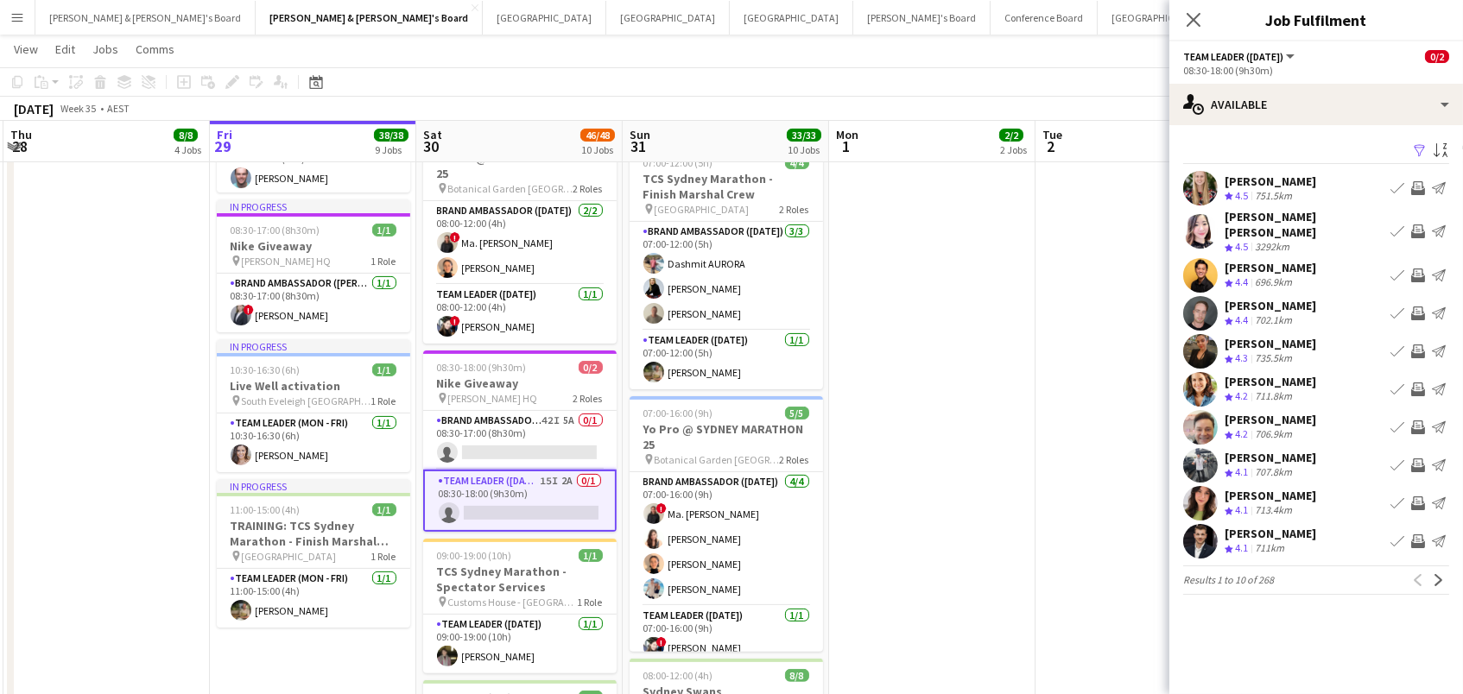
click at [1423, 143] on app-icon "Filter" at bounding box center [1420, 151] width 14 height 16
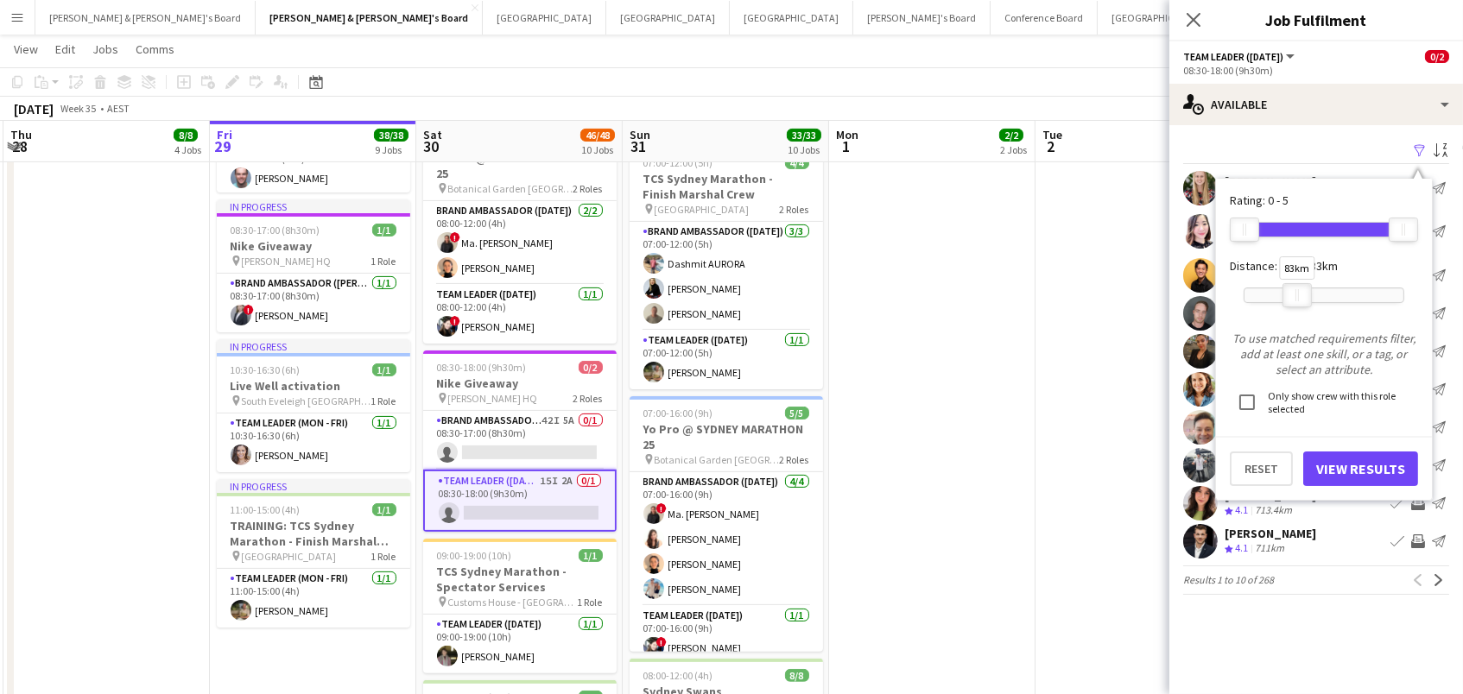
drag, startPoint x: 1406, startPoint y: 295, endPoint x: 1300, endPoint y: 297, distance: 106.2
click at [1300, 297] on div at bounding box center [1297, 295] width 28 height 22
click at [1354, 464] on button "View Results" at bounding box center [1360, 469] width 115 height 35
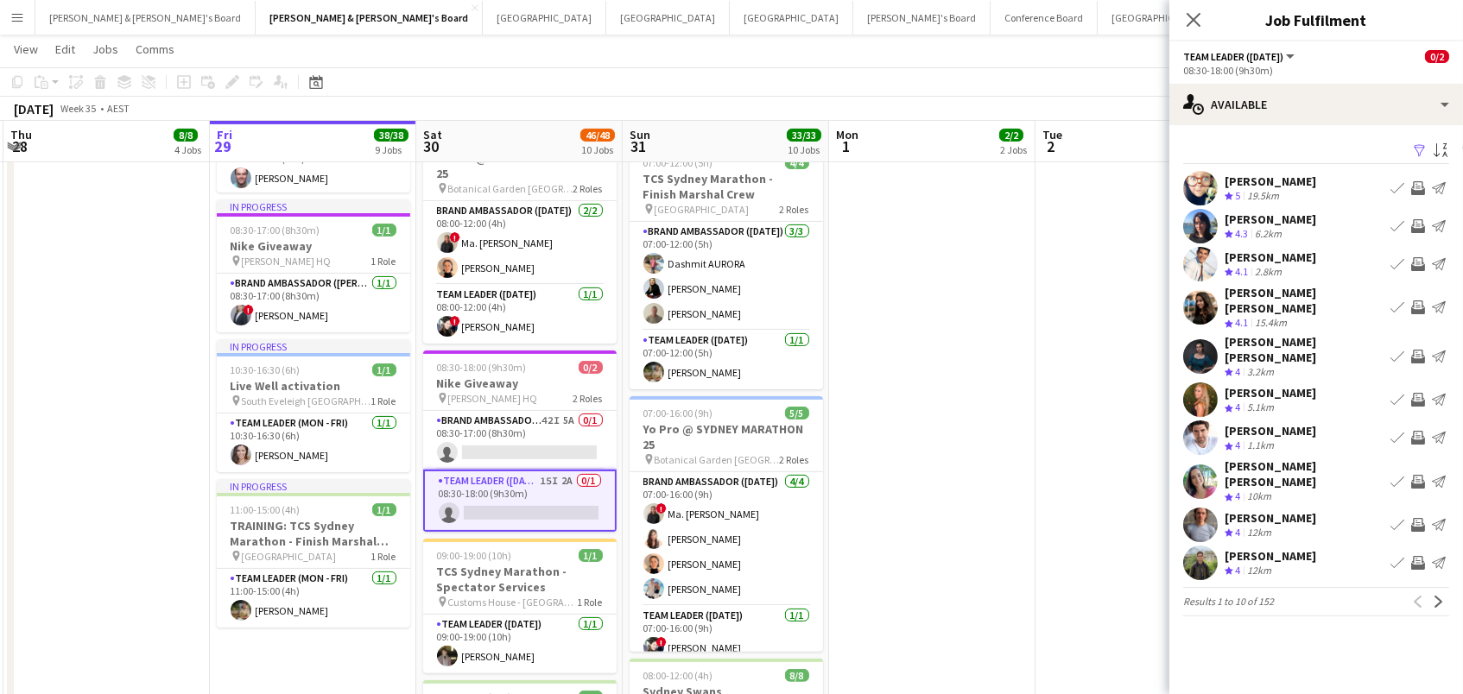
click at [1421, 393] on app-icon "Invite crew" at bounding box center [1418, 400] width 14 height 14
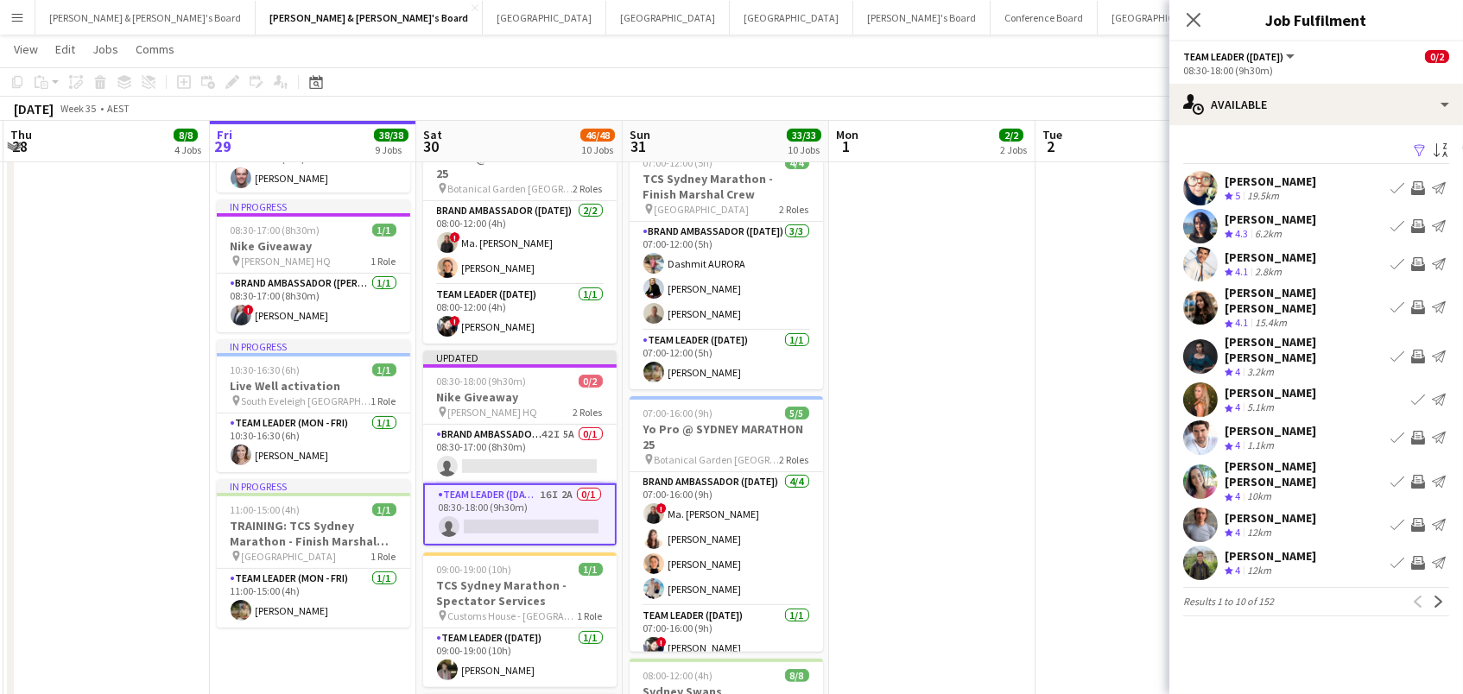
click at [1416, 475] on app-icon "Invite crew" at bounding box center [1418, 482] width 14 height 14
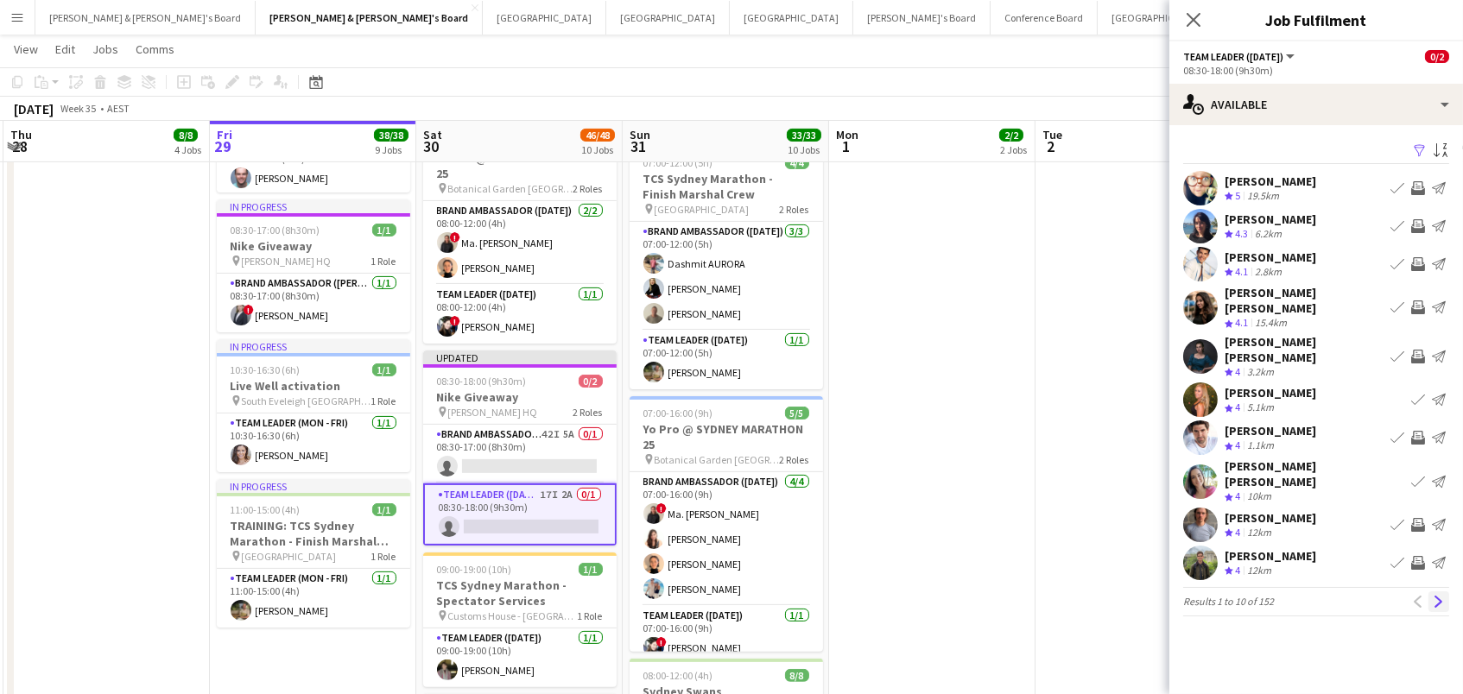
click at [1440, 596] on app-icon "Next" at bounding box center [1439, 602] width 12 height 12
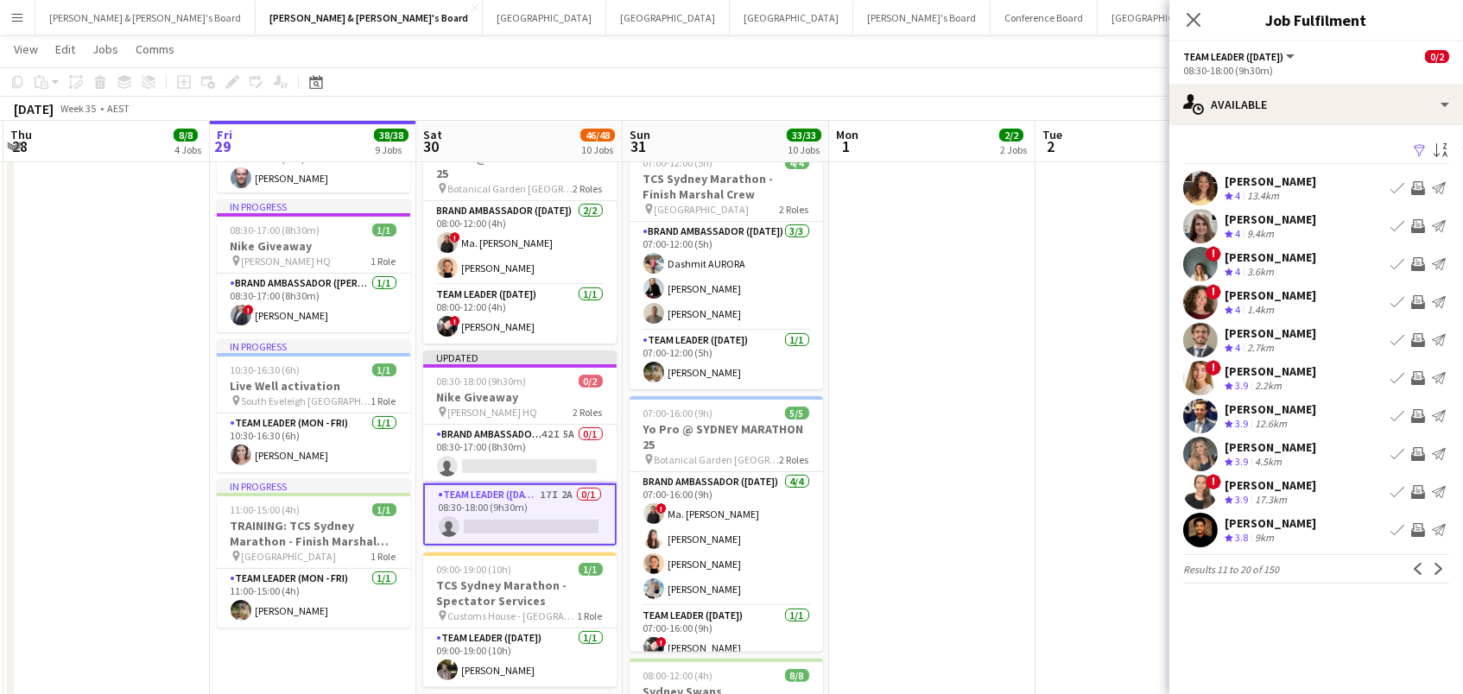
click at [1217, 233] on div at bounding box center [1200, 226] width 35 height 35
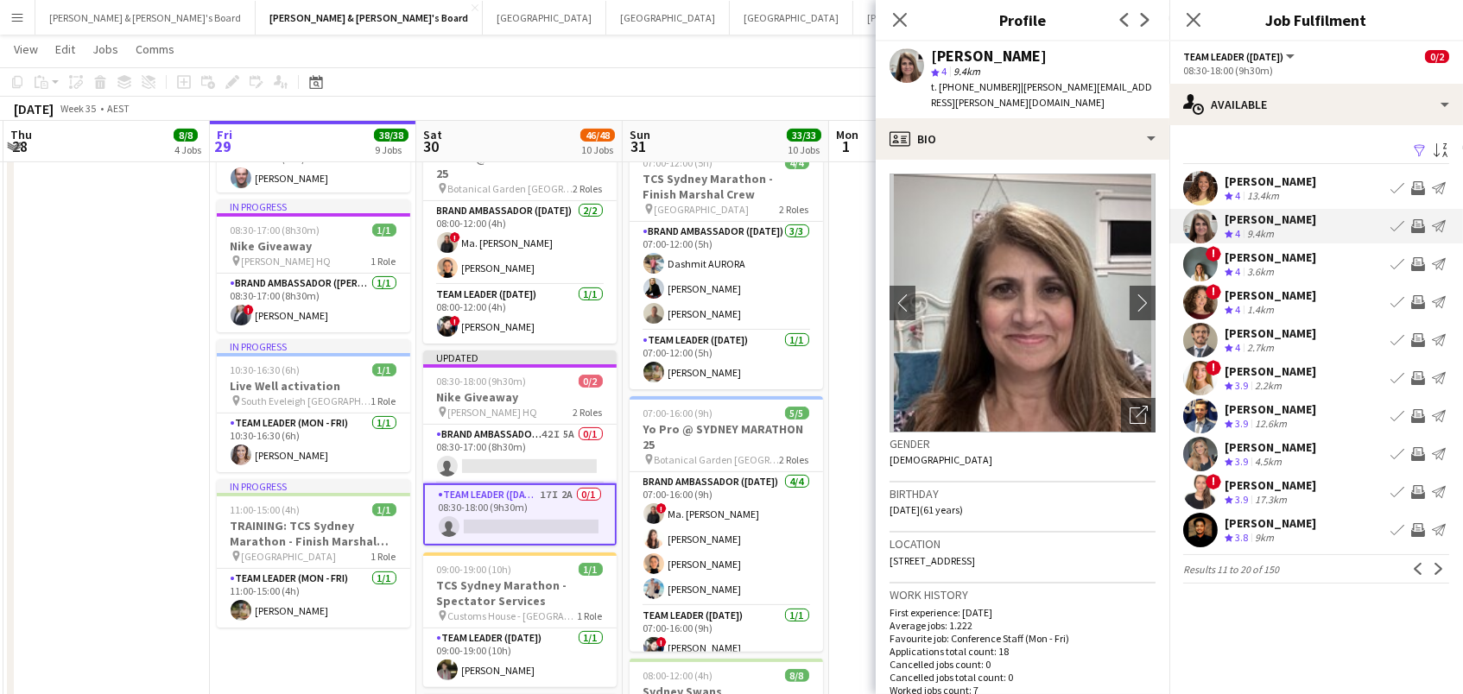
click at [1418, 369] on button "Invite crew" at bounding box center [1418, 378] width 21 height 21
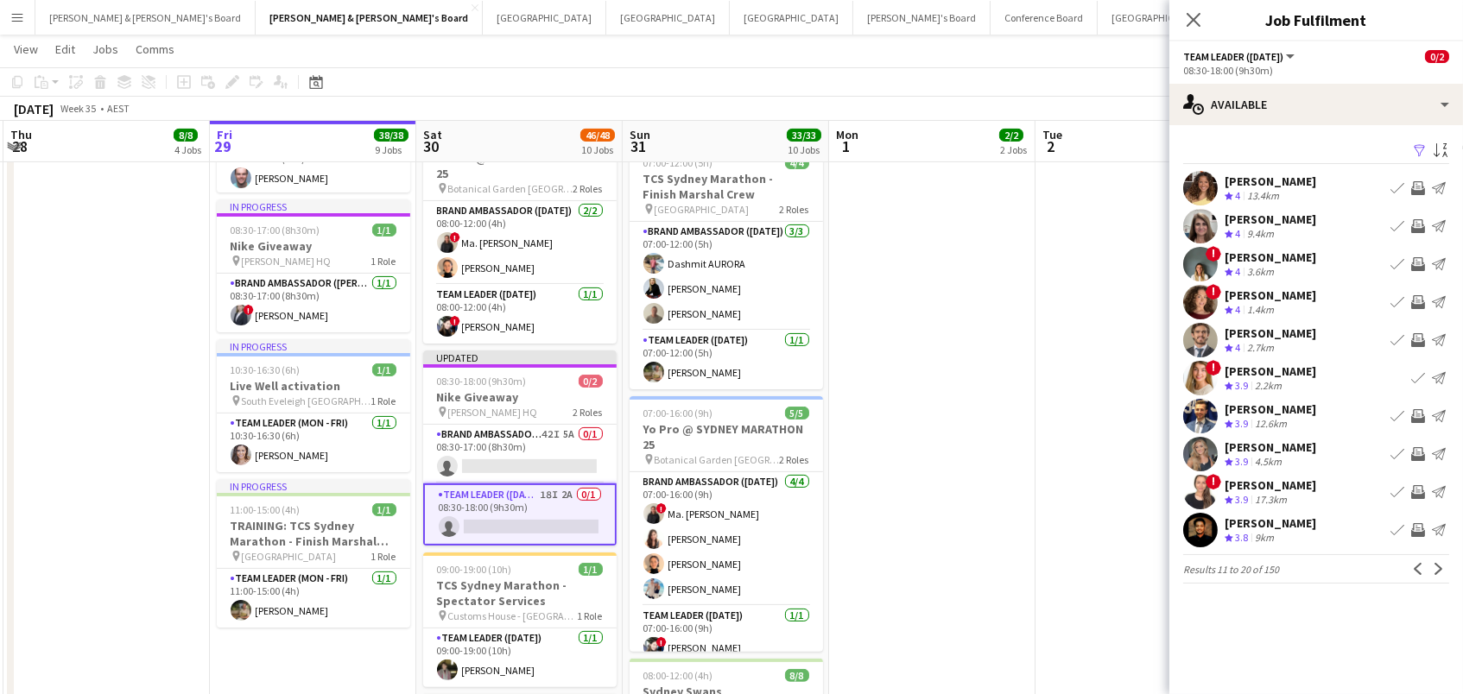
click at [1418, 490] on app-icon "Invite crew" at bounding box center [1418, 492] width 14 height 14
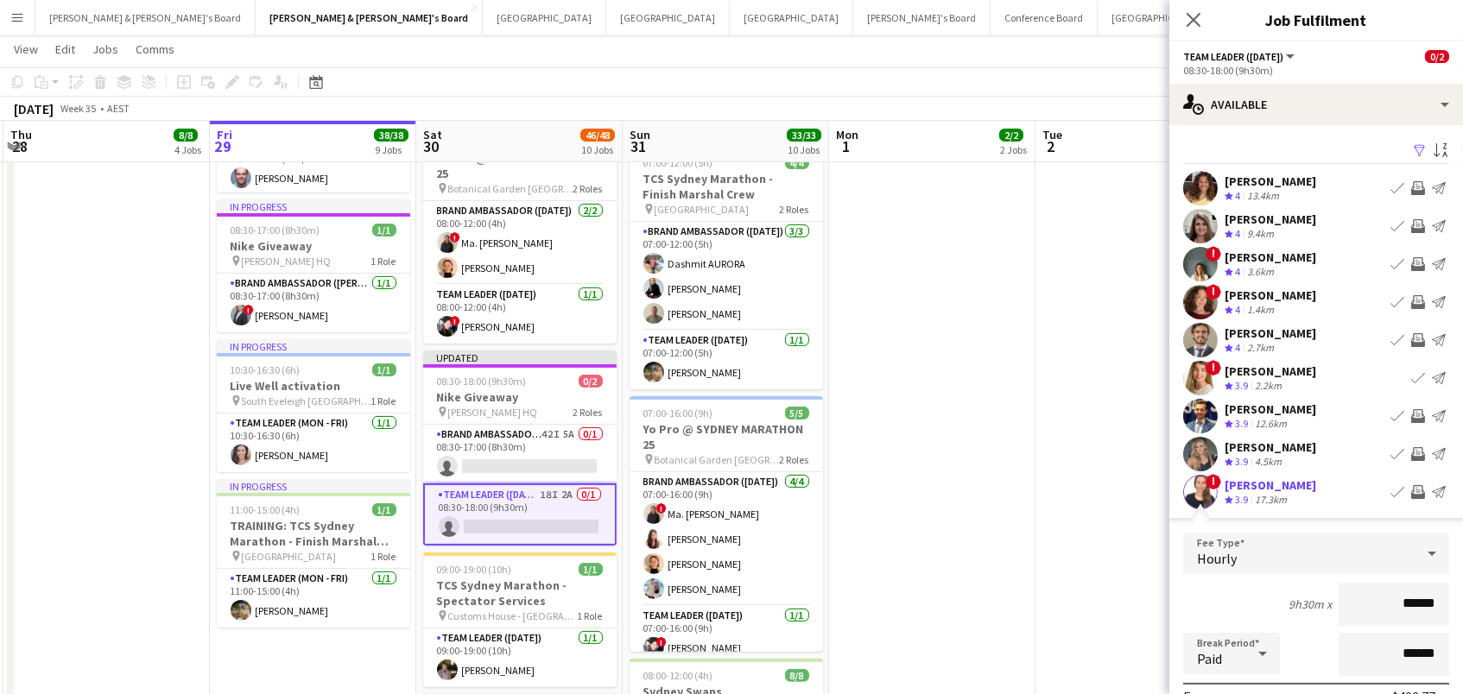
click at [1419, 447] on app-icon "Invite crew" at bounding box center [1418, 454] width 14 height 14
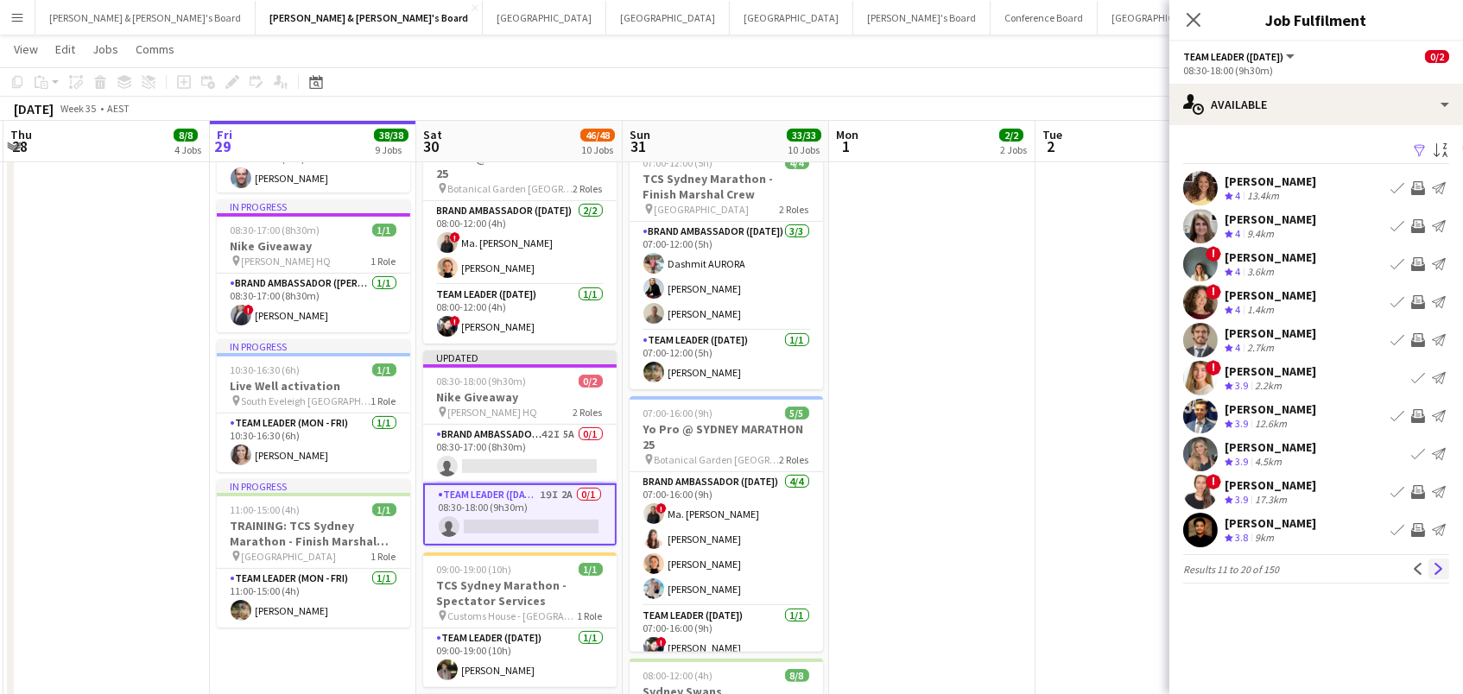
click at [1430, 568] on button "Next" at bounding box center [1439, 569] width 21 height 21
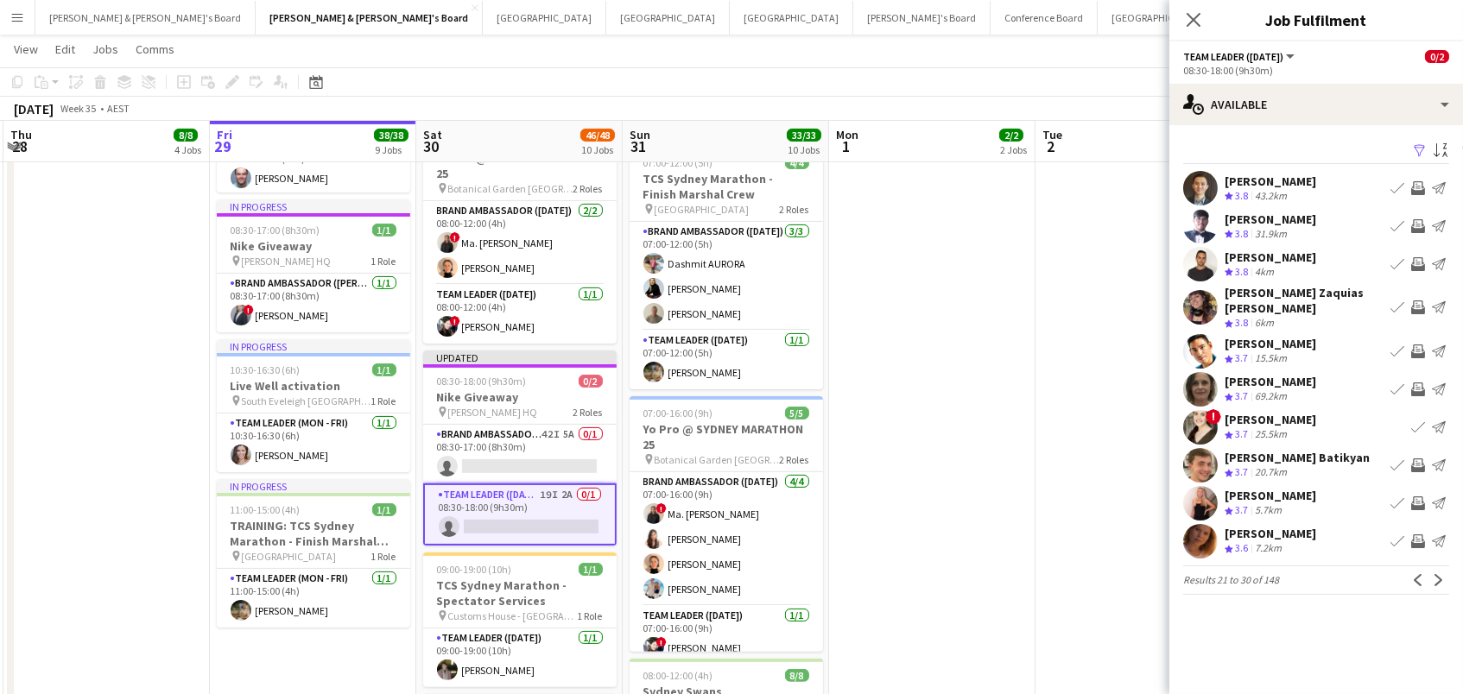
click at [1416, 260] on app-icon "Invite crew" at bounding box center [1418, 264] width 14 height 14
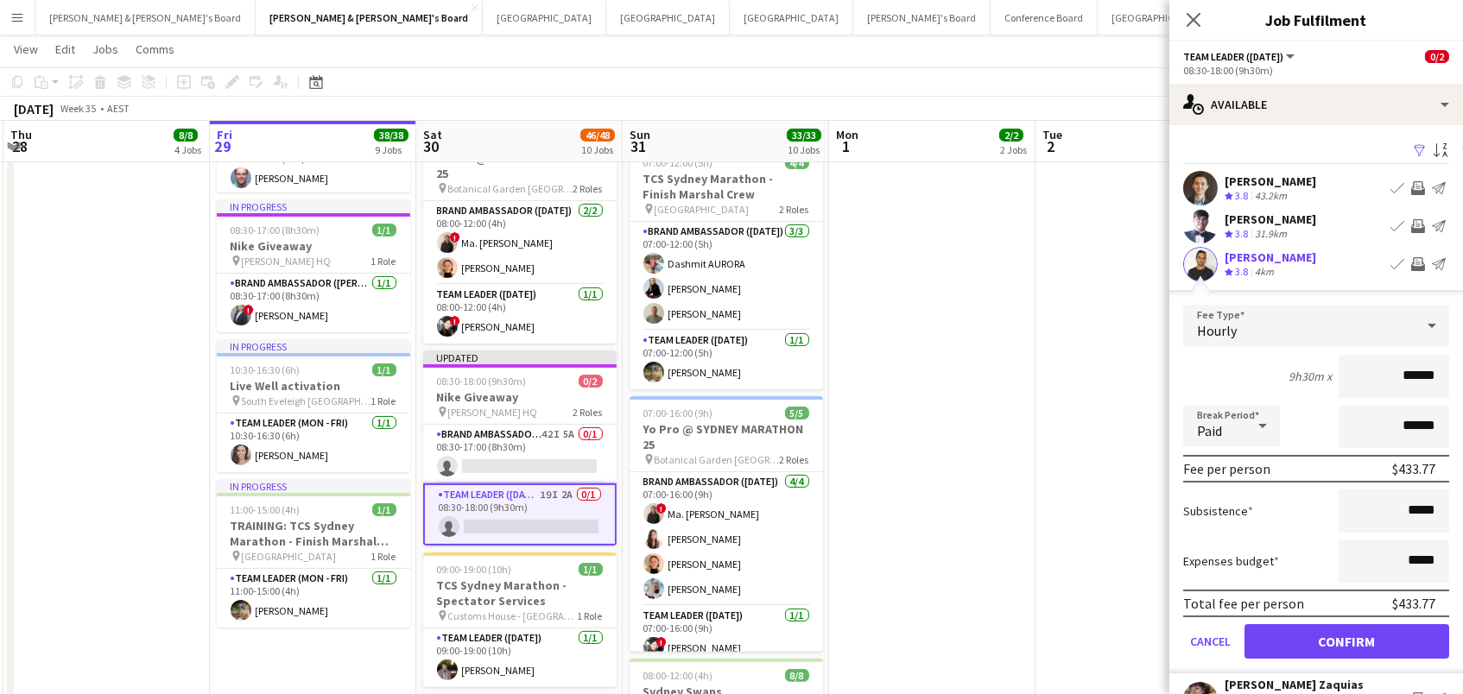
click at [1347, 639] on button "Confirm" at bounding box center [1347, 641] width 205 height 35
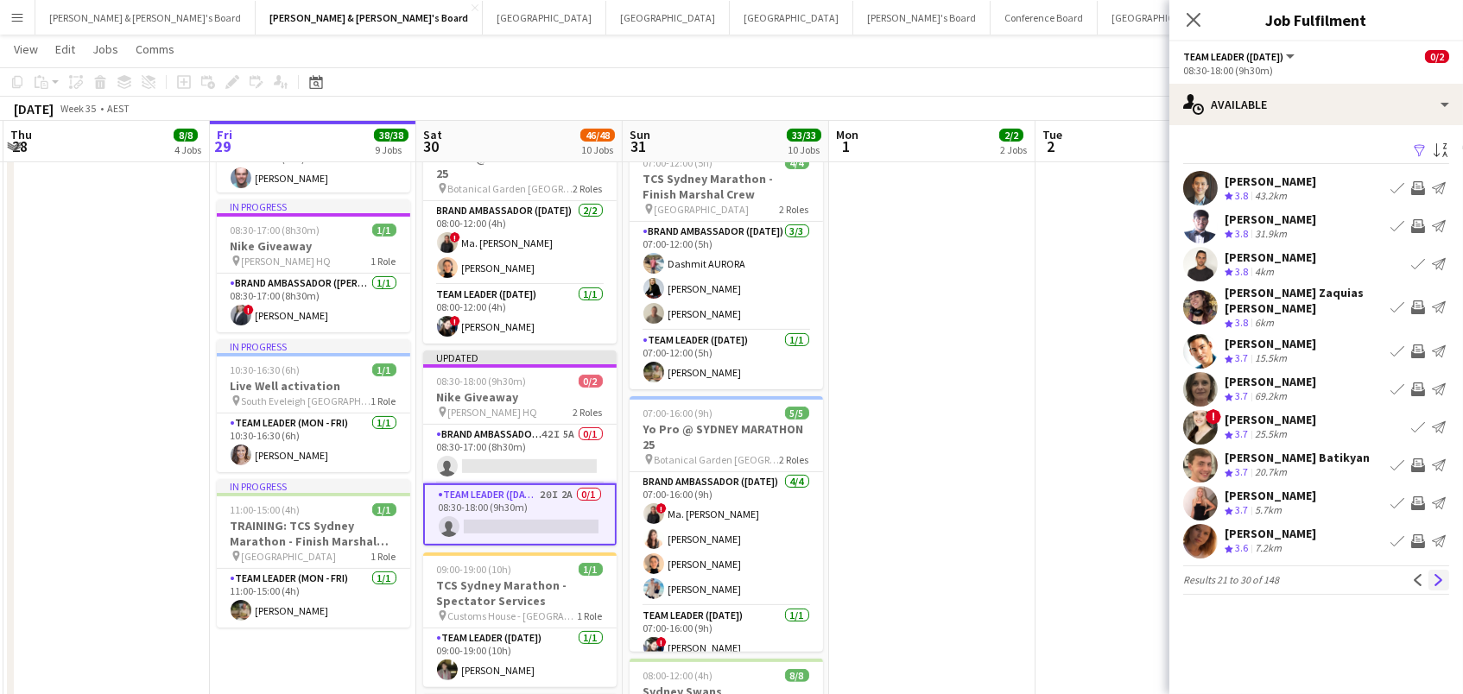
click at [1433, 574] on app-icon "Next" at bounding box center [1439, 580] width 12 height 12
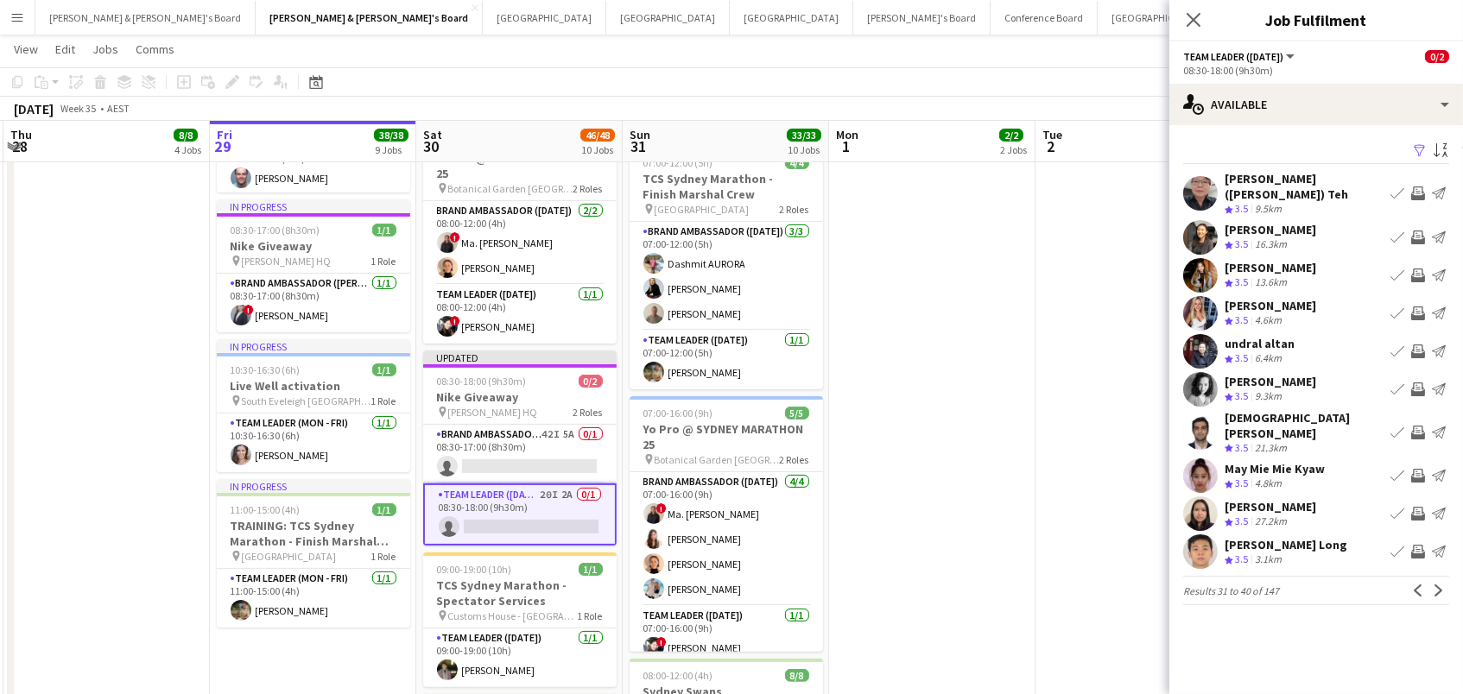
click at [1420, 269] on app-icon "Invite crew" at bounding box center [1418, 276] width 14 height 14
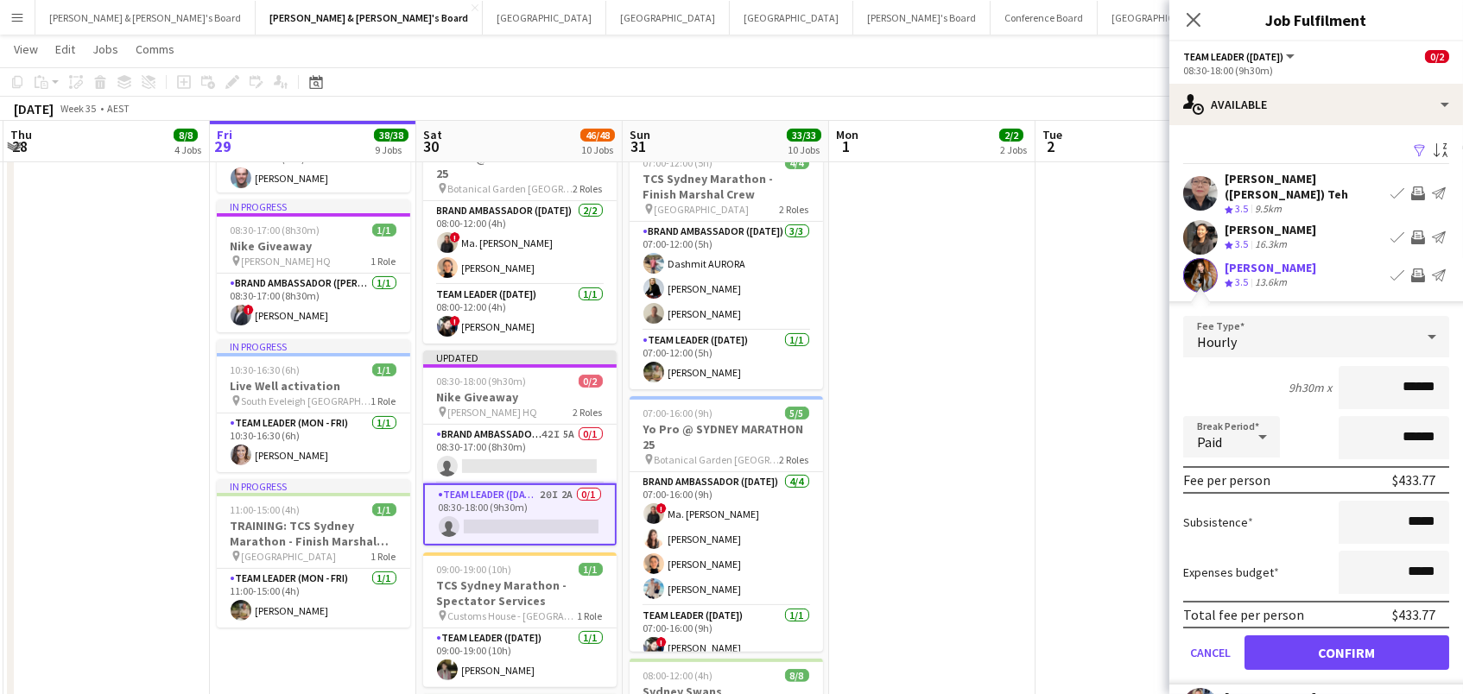
click at [1347, 639] on button "Confirm" at bounding box center [1347, 653] width 205 height 35
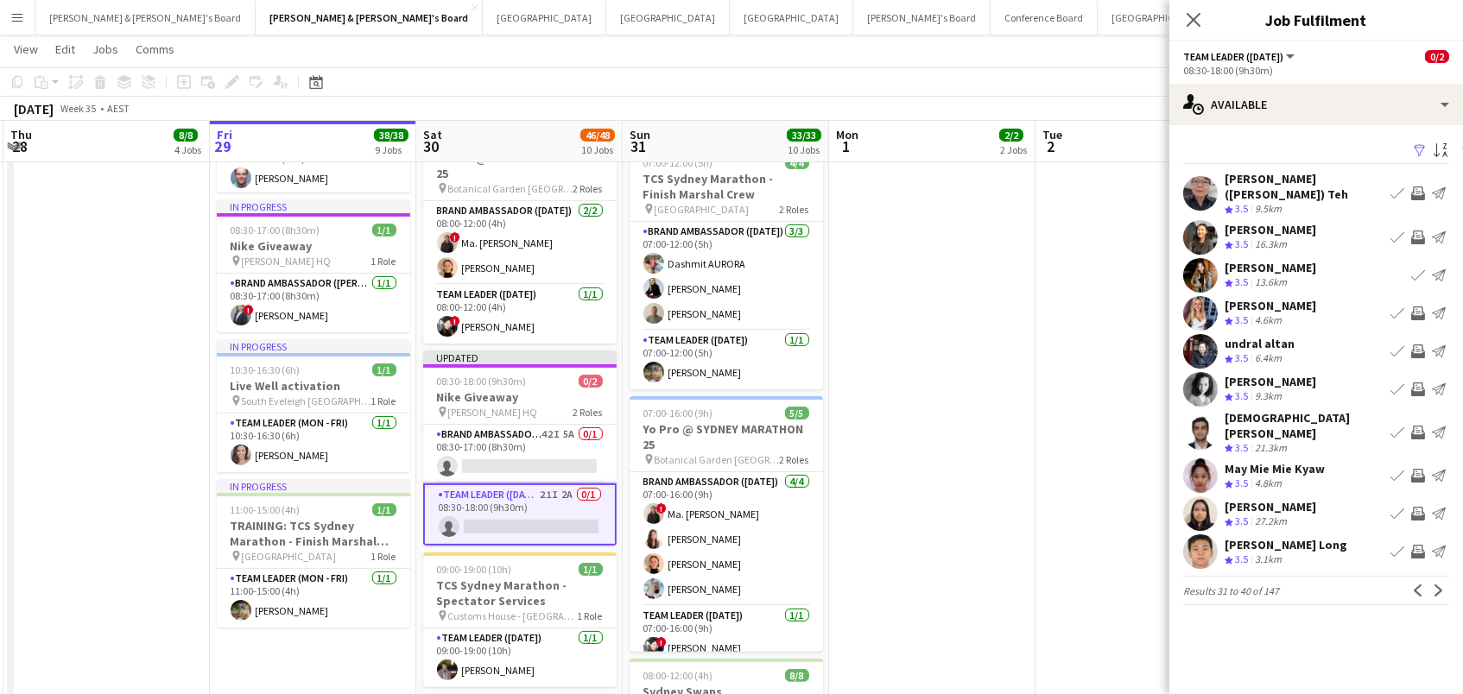
click at [1423, 227] on button "Invite crew" at bounding box center [1418, 237] width 21 height 21
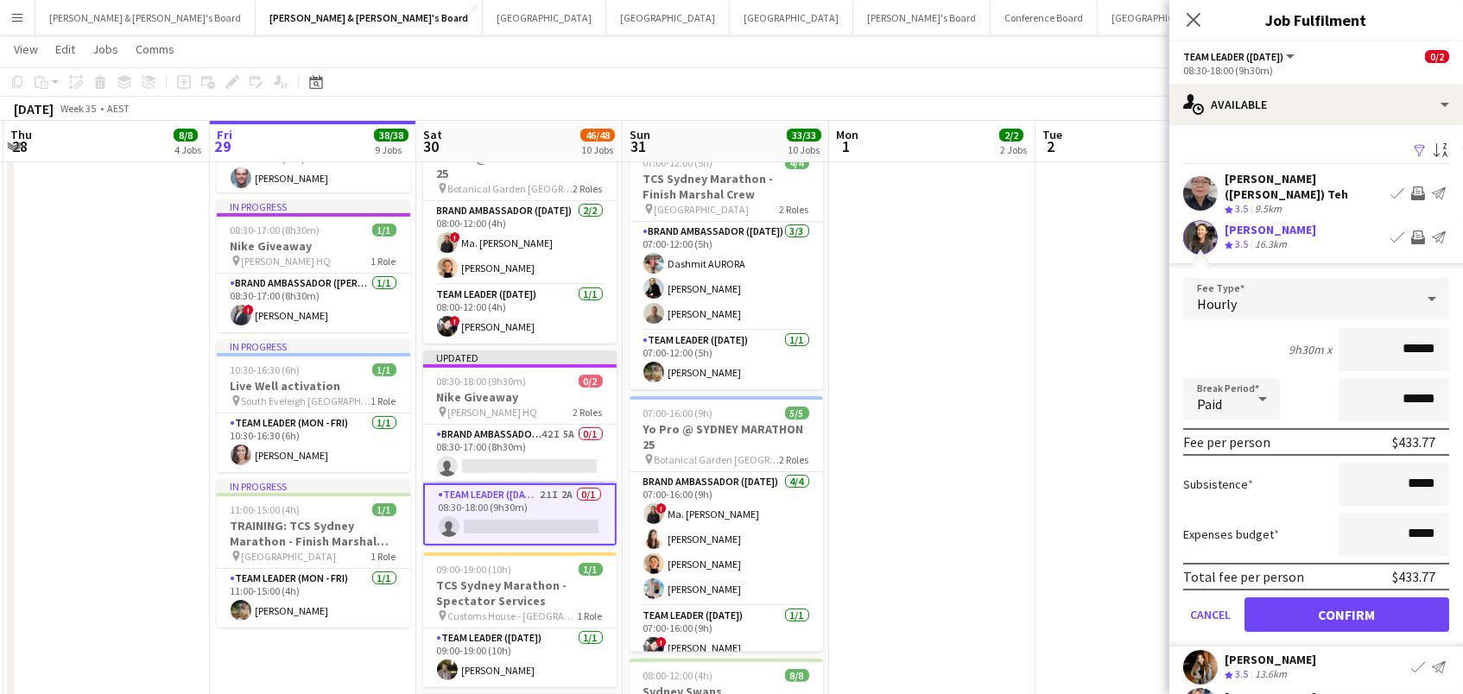
click at [1347, 601] on button "Confirm" at bounding box center [1347, 615] width 205 height 35
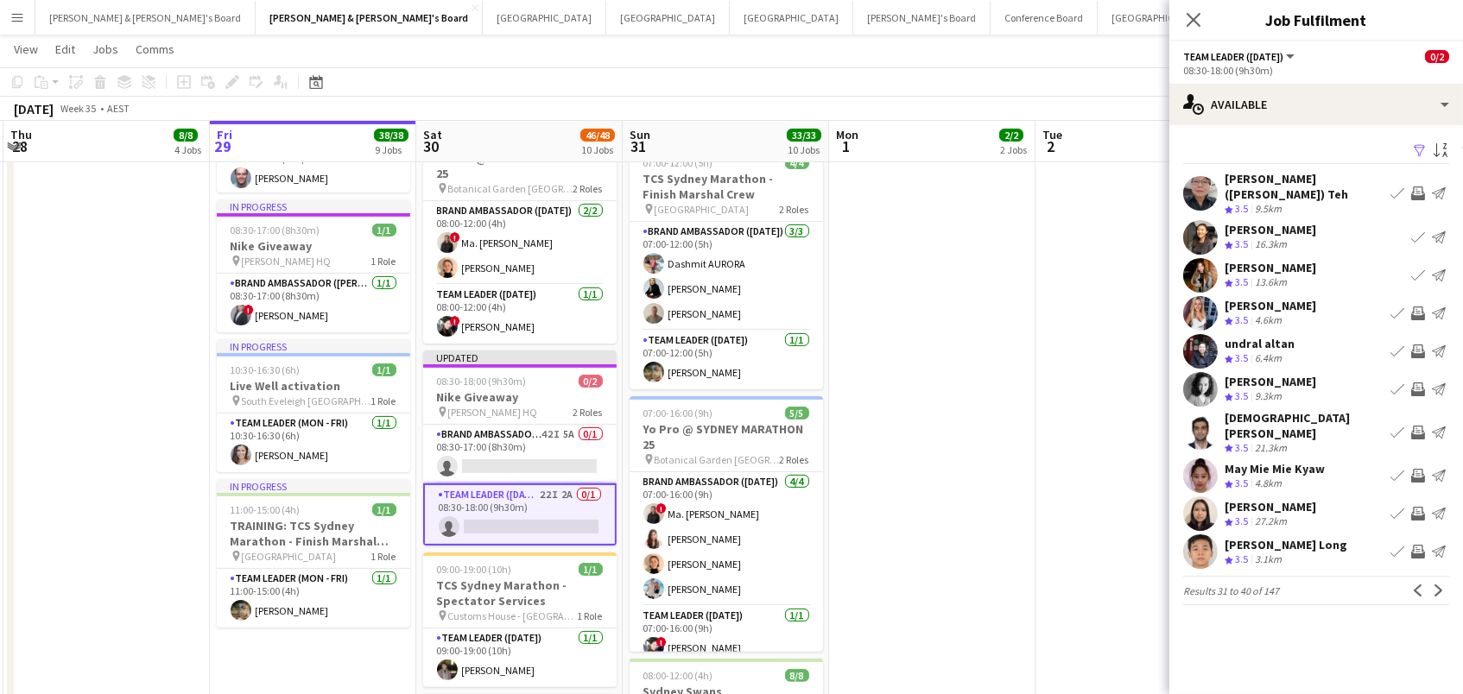
click at [1418, 307] on app-icon "Invite crew" at bounding box center [1418, 314] width 14 height 14
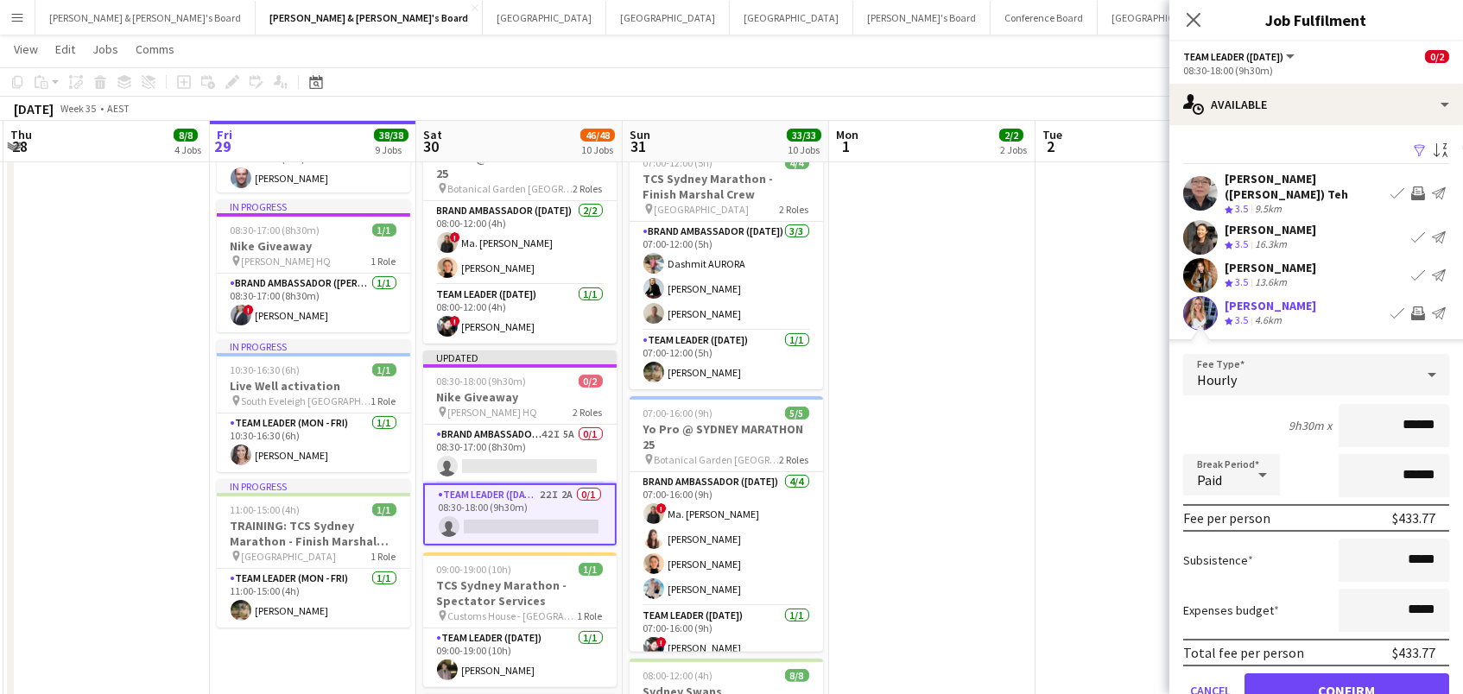
click at [1347, 677] on button "Confirm" at bounding box center [1347, 691] width 205 height 35
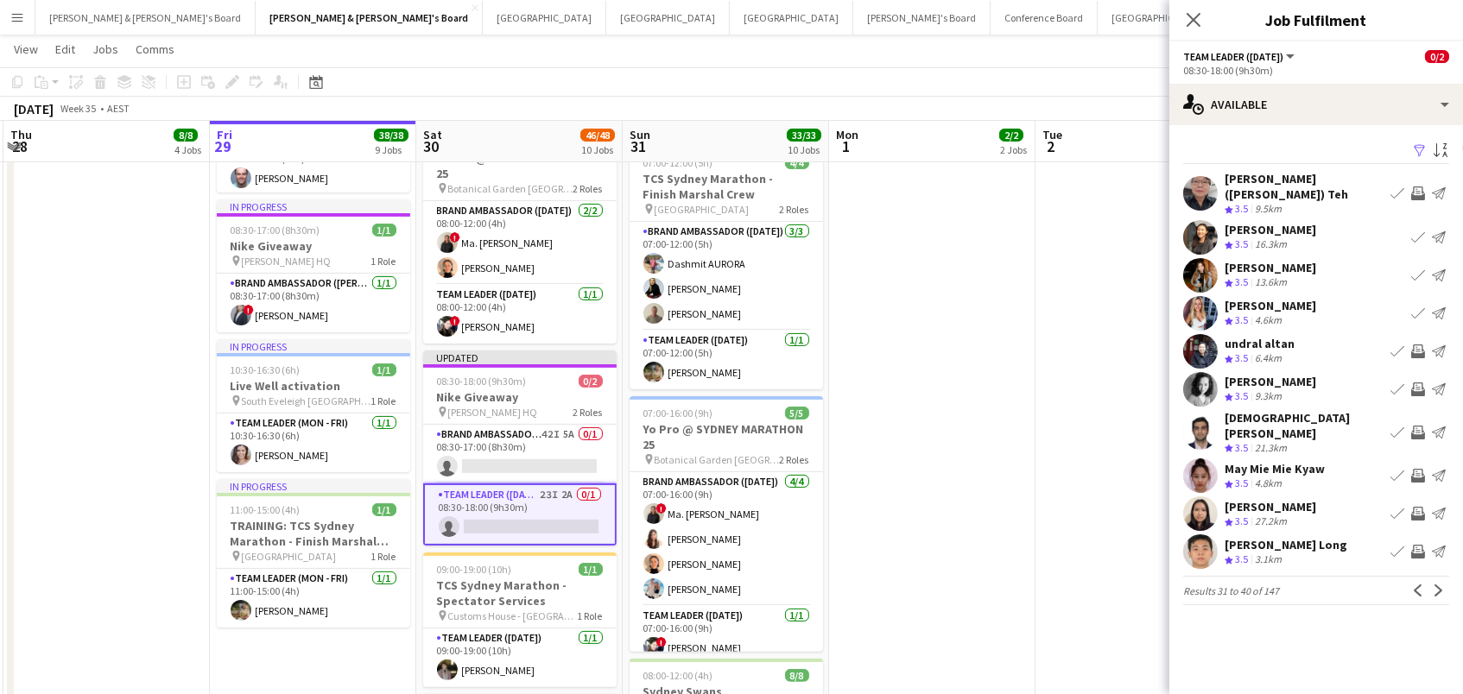
click at [1418, 383] on app-icon "Invite crew" at bounding box center [1418, 390] width 14 height 14
click at [1133, 361] on app-date-cell at bounding box center [1139, 179] width 206 height 1956
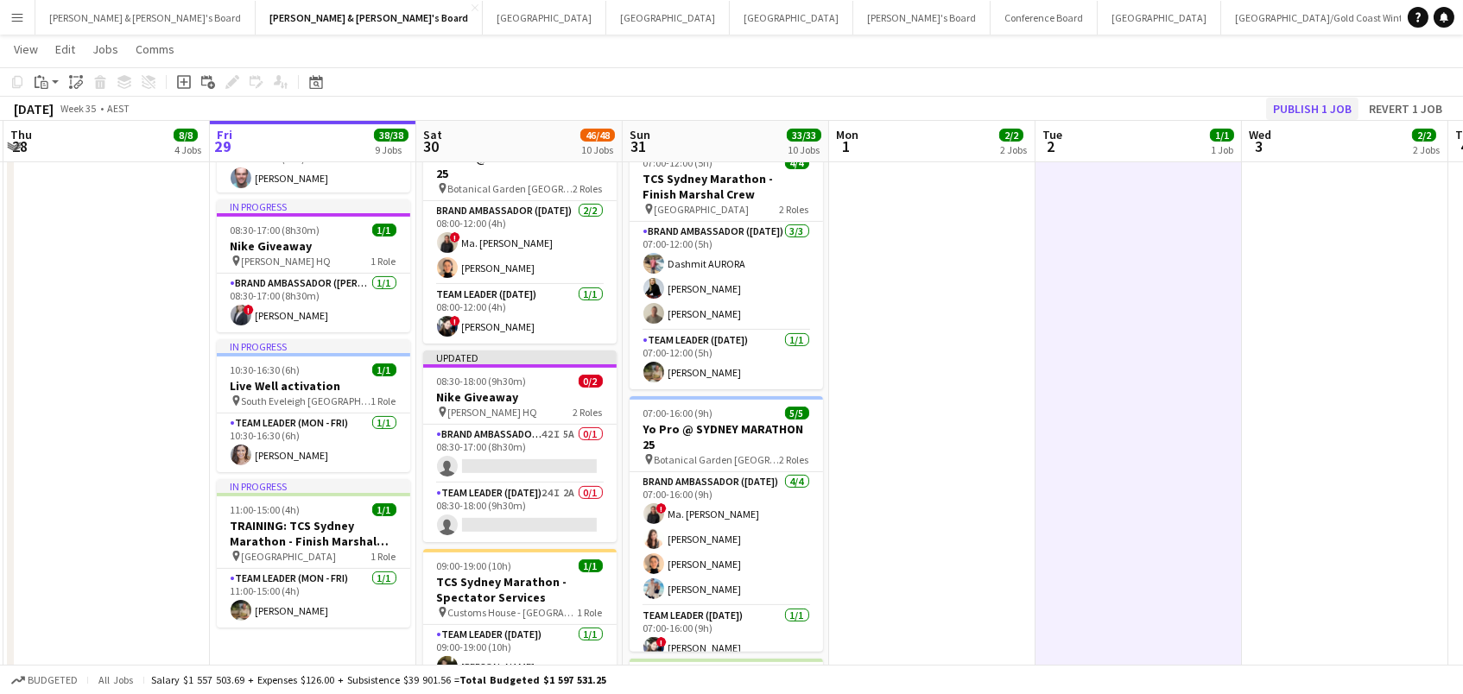
click at [1321, 101] on button "Publish 1 job" at bounding box center [1312, 109] width 92 height 22
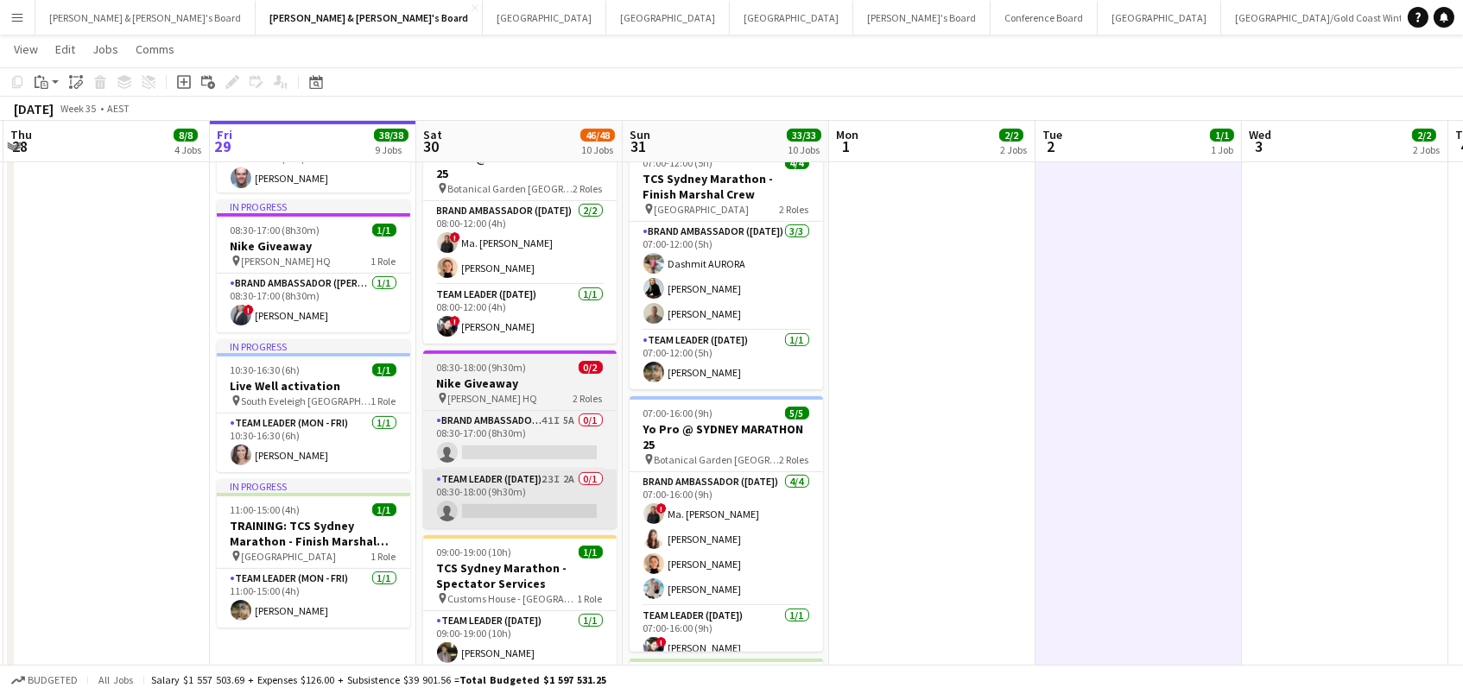
click at [542, 511] on app-card-role "Team Leader (Saturday) 23I 2A 0/1 08:30-18:00 (9h30m) single-neutral-actions" at bounding box center [519, 499] width 193 height 59
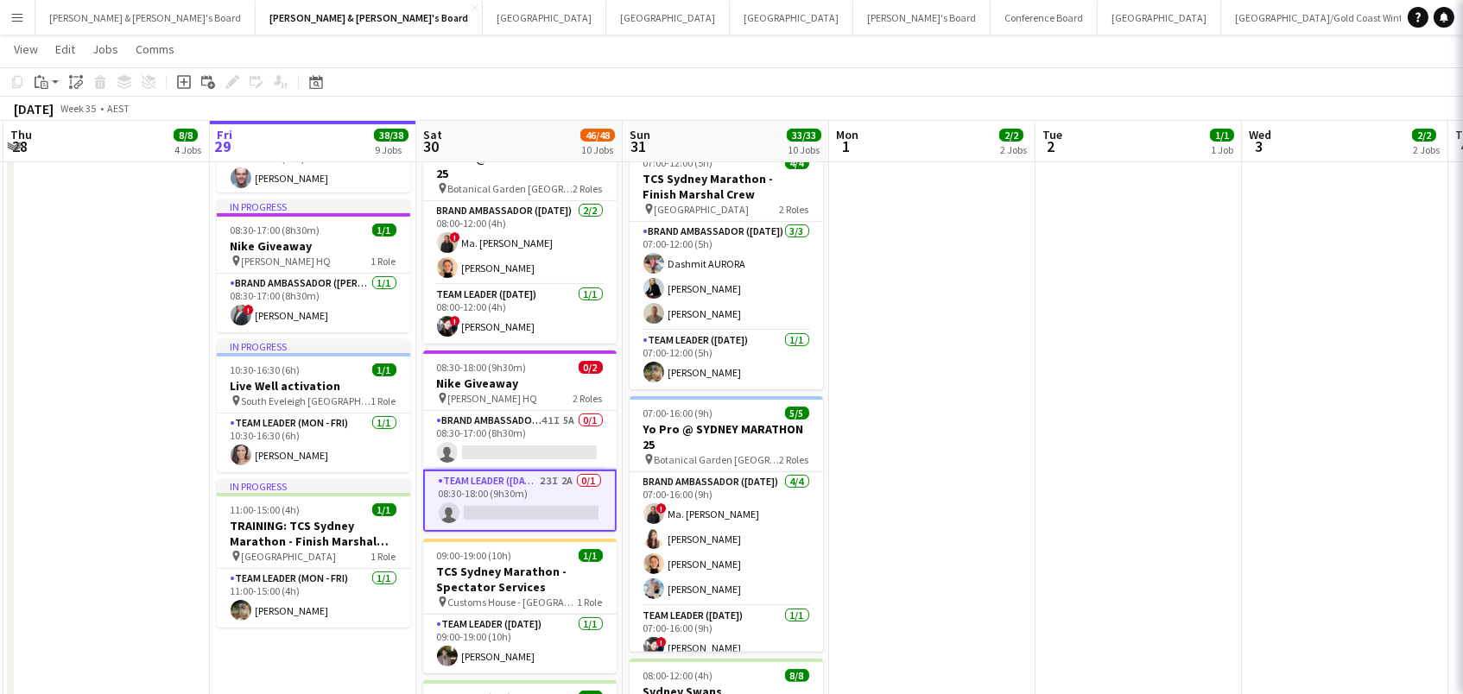
scroll to position [0, 408]
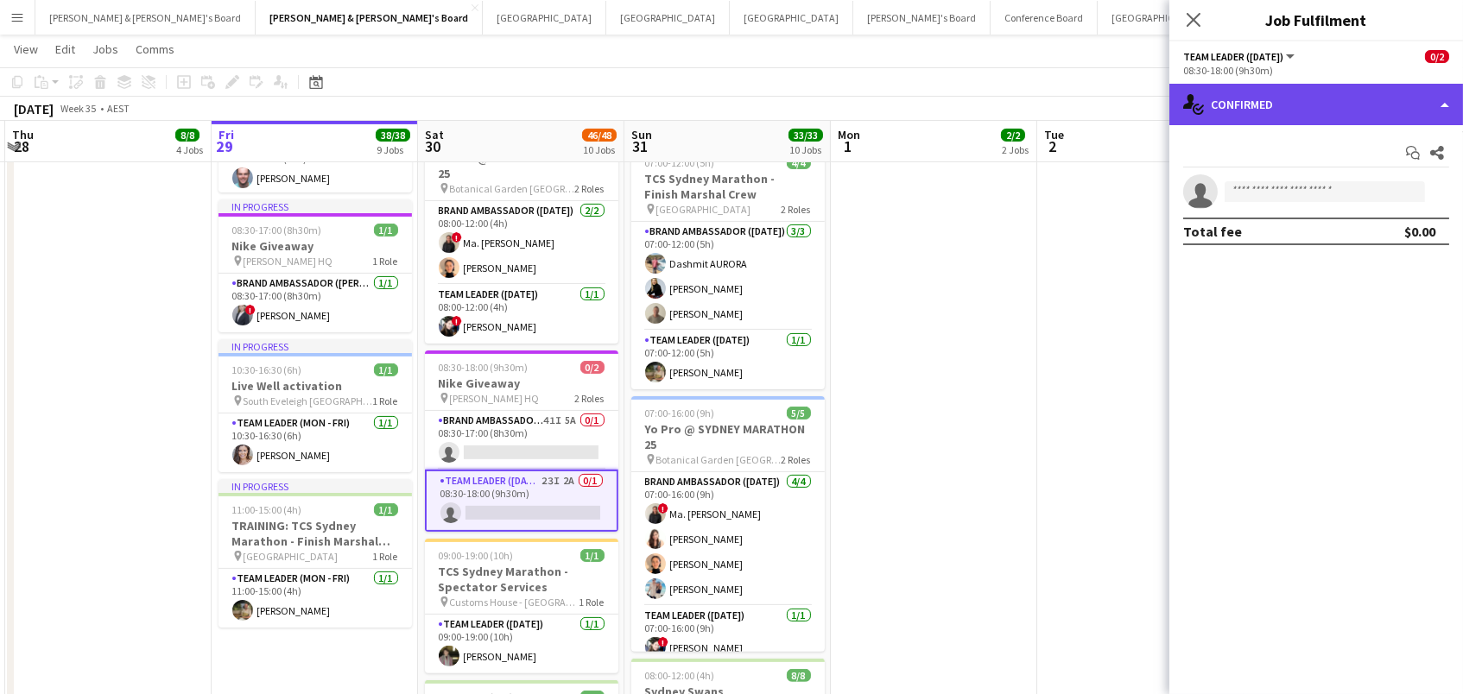
click at [1225, 103] on div "single-neutral-actions-check-2 Confirmed" at bounding box center [1316, 104] width 294 height 41
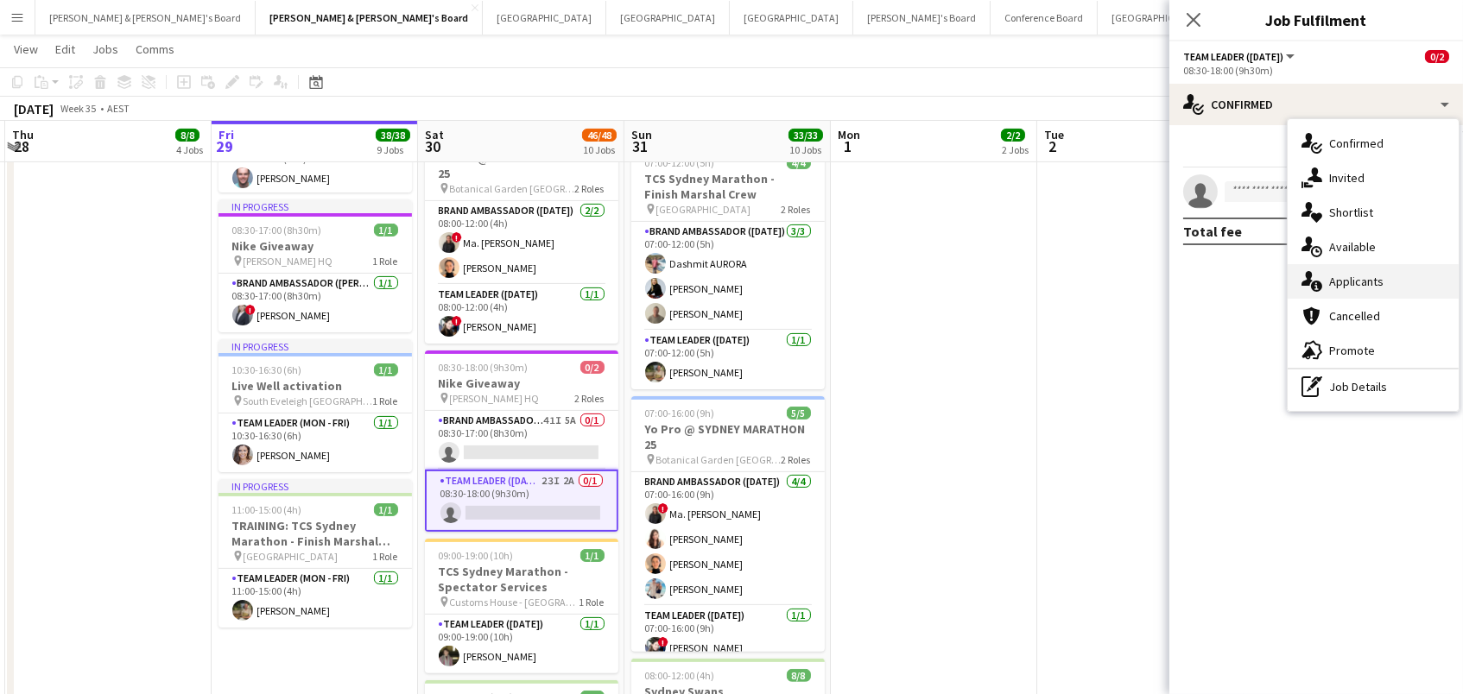
click at [1327, 286] on div "single-neutral-actions-information Applicants" at bounding box center [1373, 281] width 171 height 35
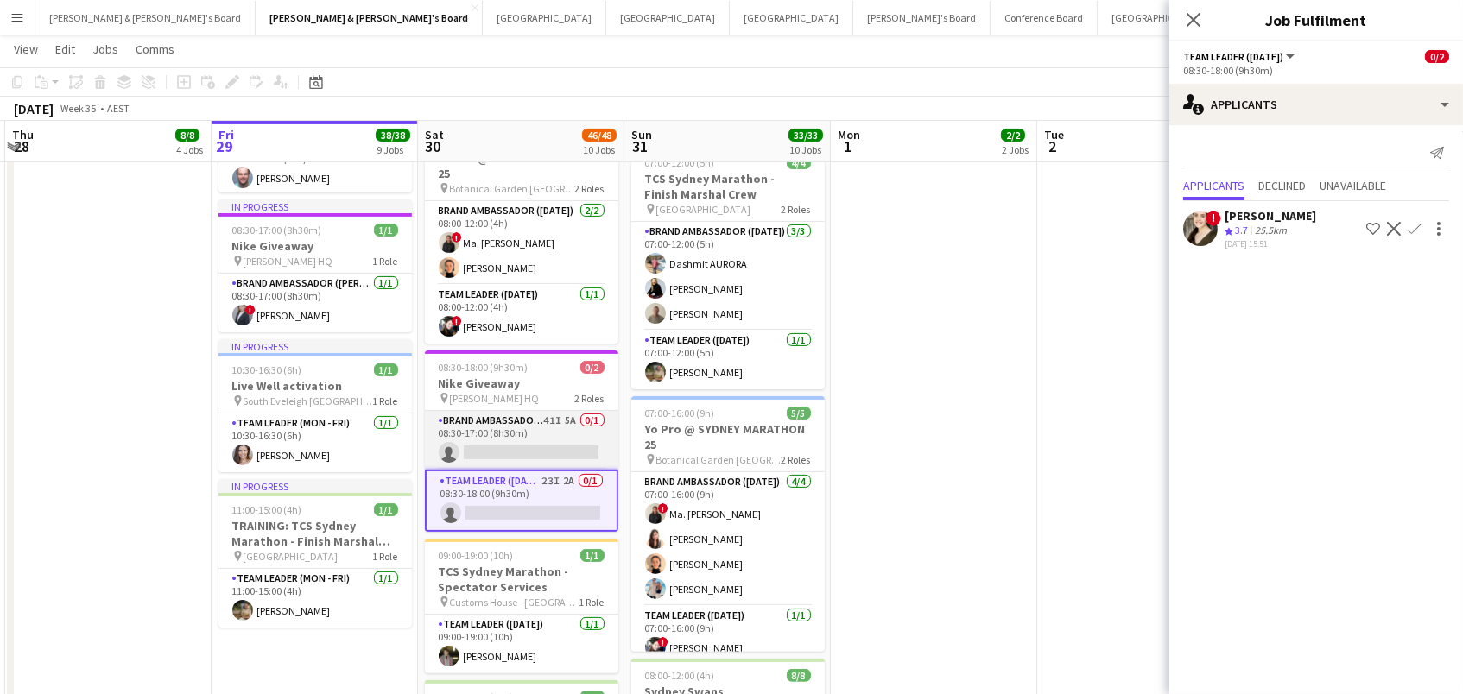
click at [560, 422] on app-card-role "Brand Ambassador (Mon - Fri) 41I 5A 0/1 08:30-17:00 (8h30m) single-neutral-acti…" at bounding box center [521, 440] width 193 height 59
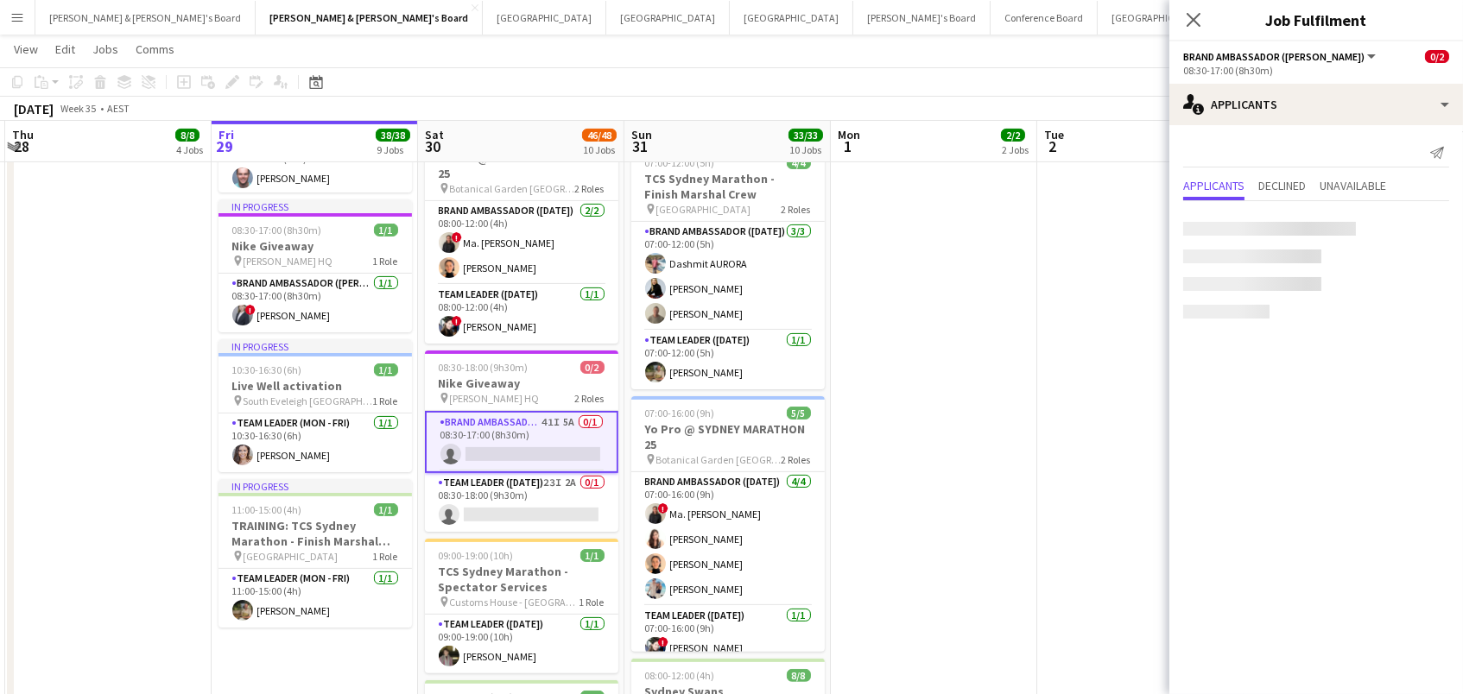
scroll to position [0, 407]
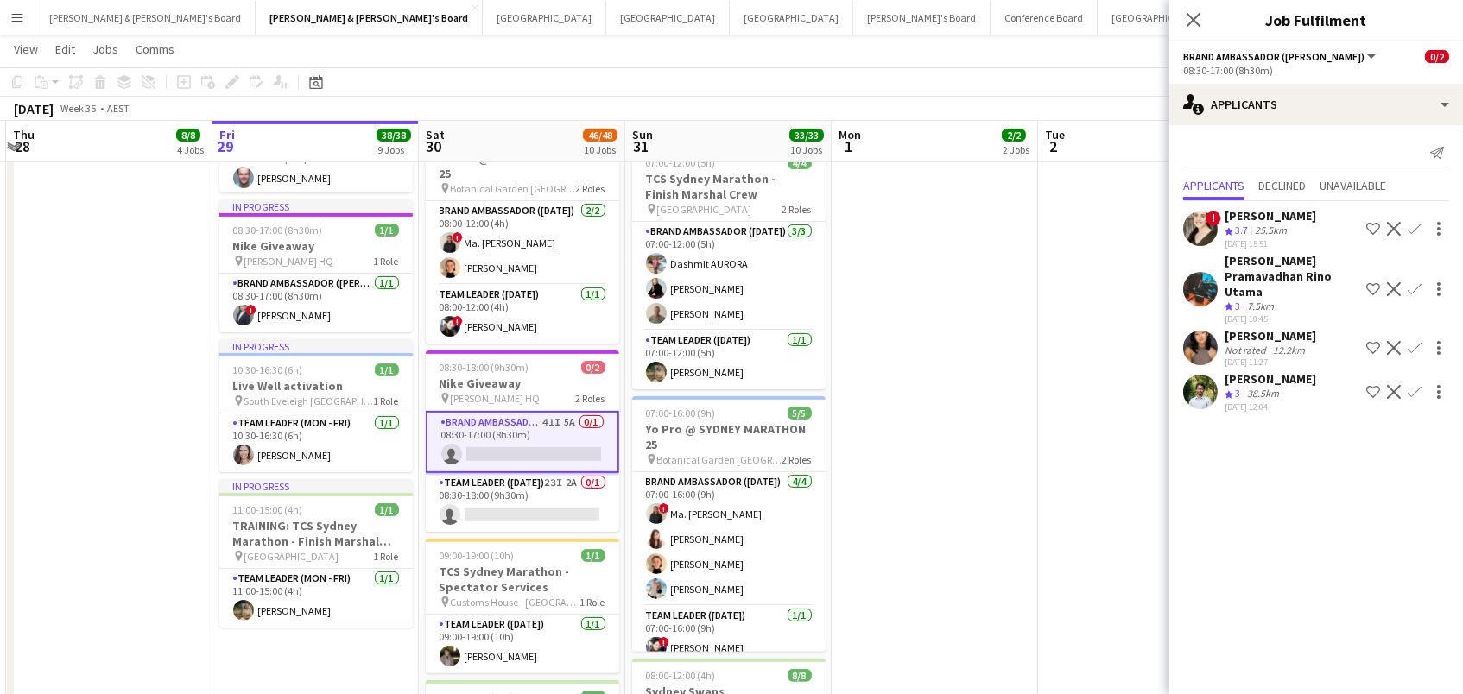
click at [1201, 331] on app-user-avatar at bounding box center [1200, 348] width 35 height 35
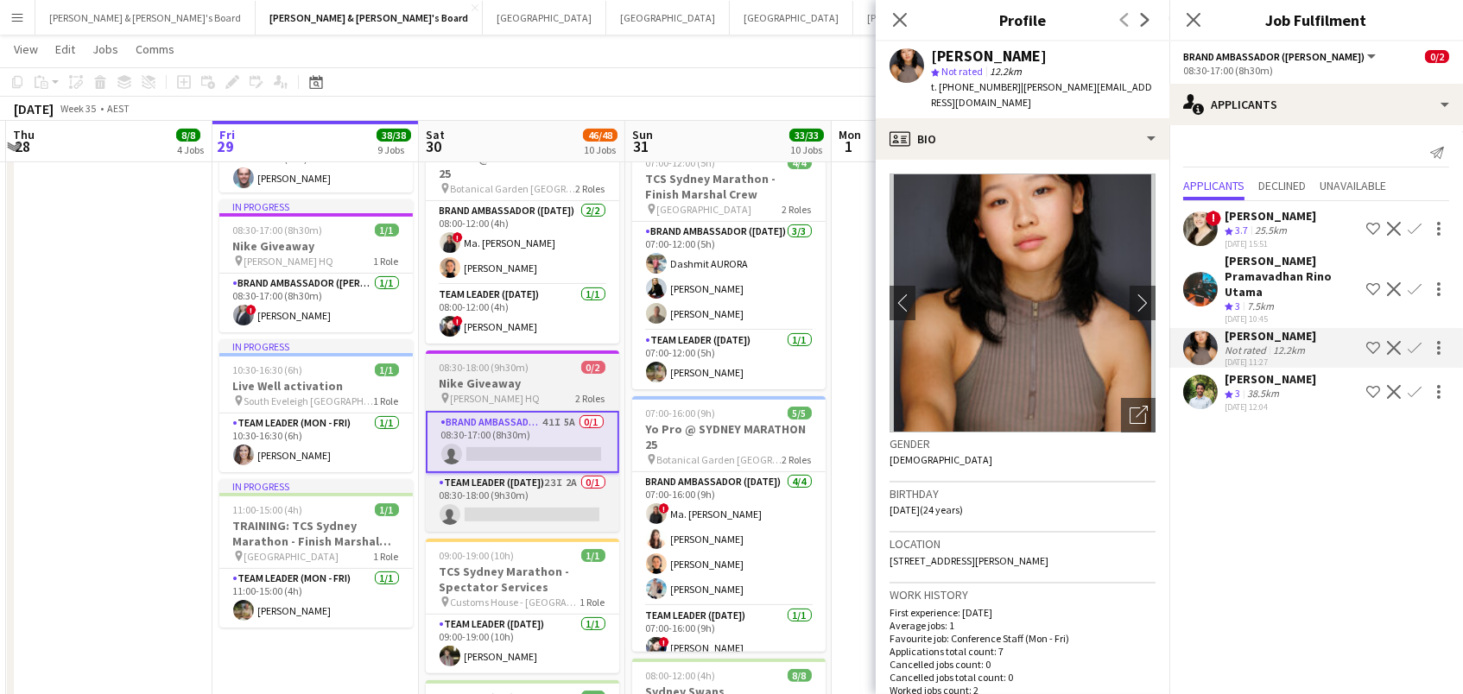
click at [479, 366] on span "08:30-18:00 (9h30m)" at bounding box center [485, 367] width 90 height 13
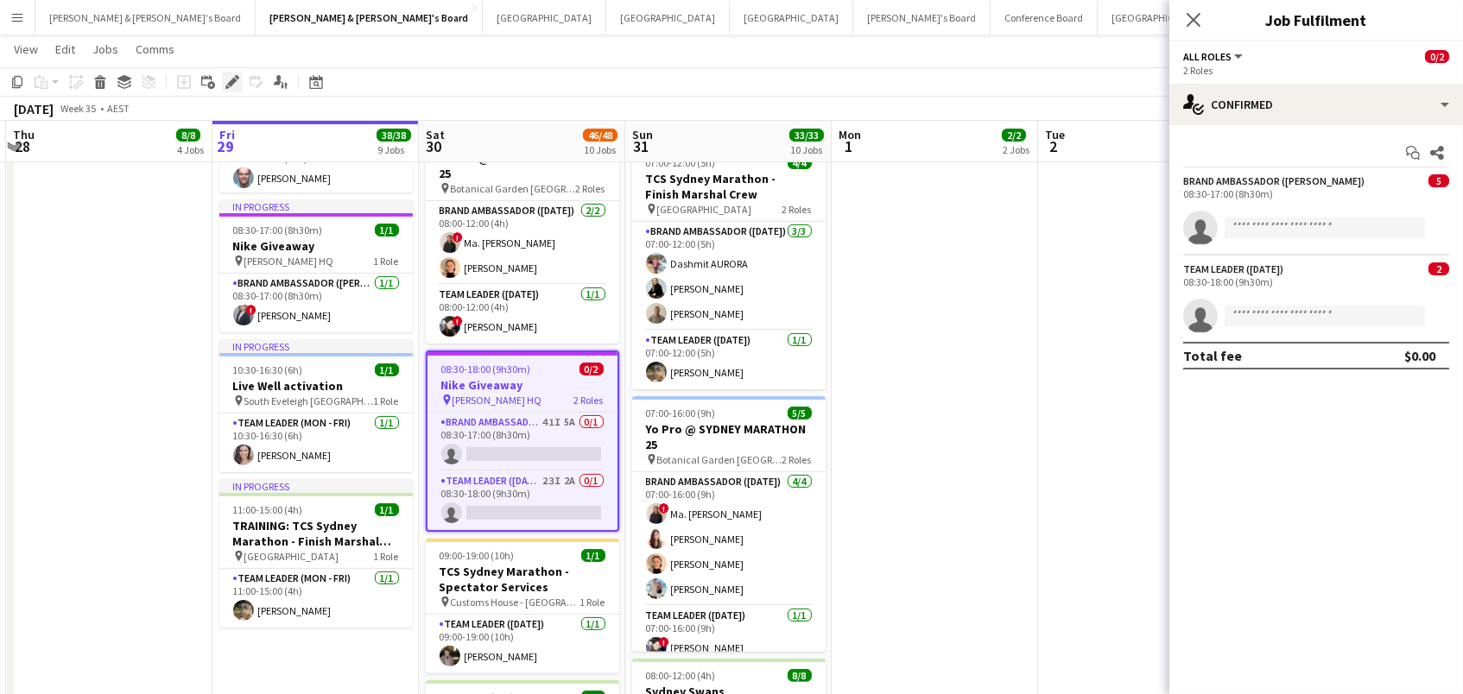
click at [227, 79] on icon "Edit" at bounding box center [232, 82] width 14 height 14
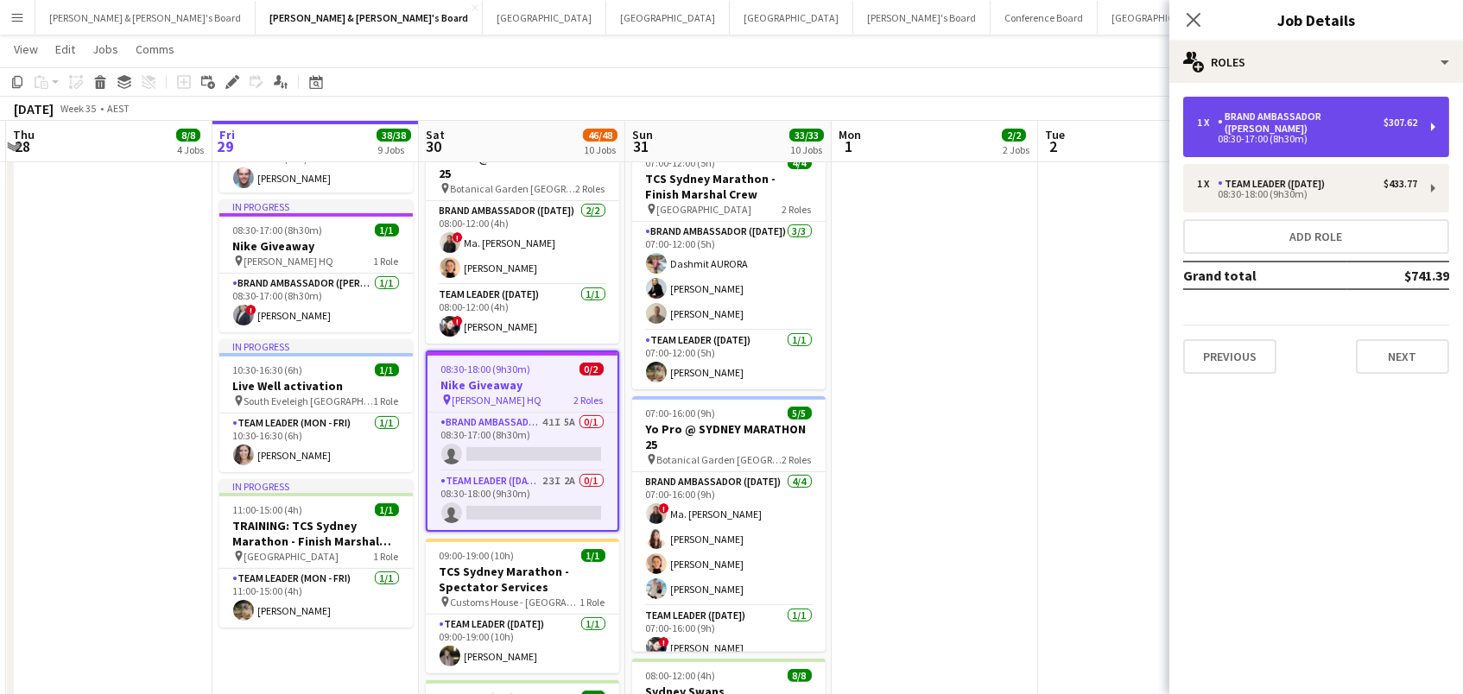
click at [1397, 139] on div "1 x Brand Ambassador (Mon - Fri) $307.62 08:30-17:00 (8h30m)" at bounding box center [1316, 127] width 266 height 60
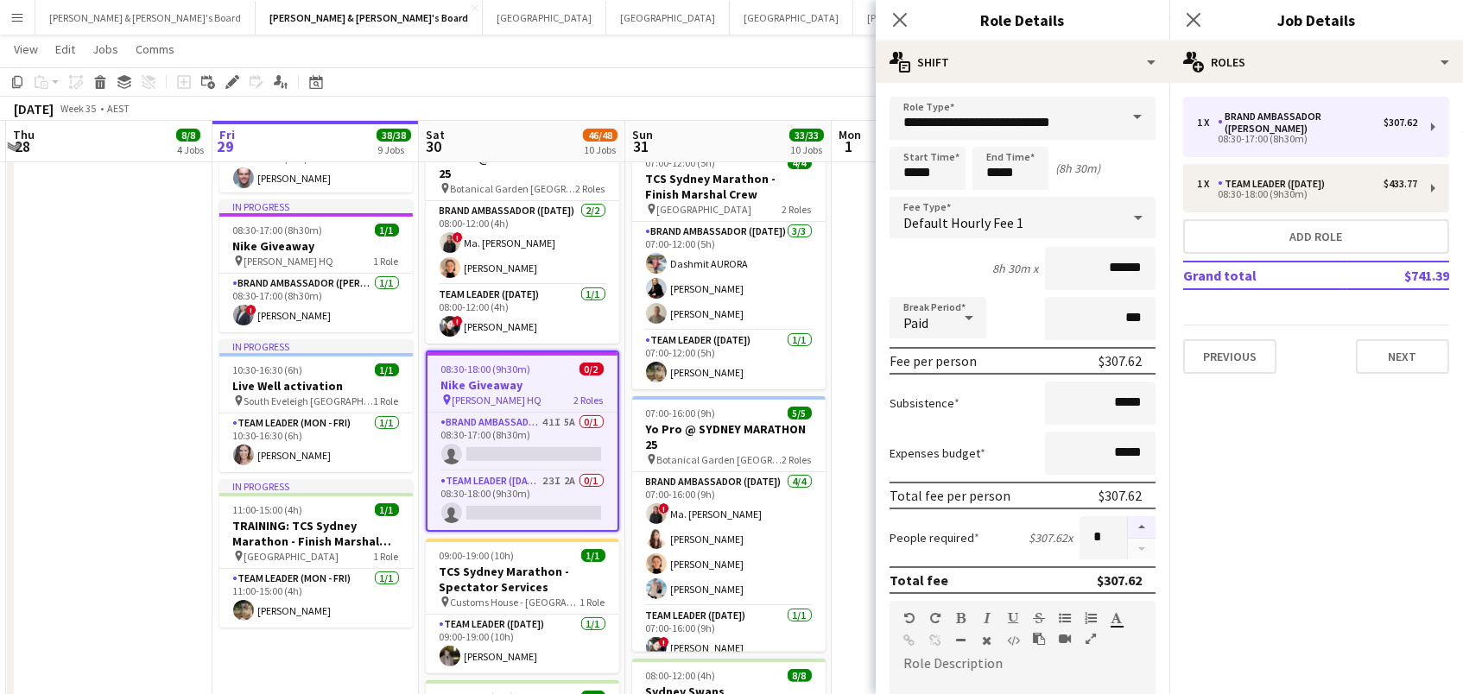
click at [1144, 521] on button "button" at bounding box center [1142, 527] width 28 height 22
type input "*"
click at [863, 441] on app-date-cell "07:30-14:00 (6h30m) 1/1 Live Well activation pin South Eveleigh Sydney 1 Role T…" at bounding box center [935, 179] width 206 height 1956
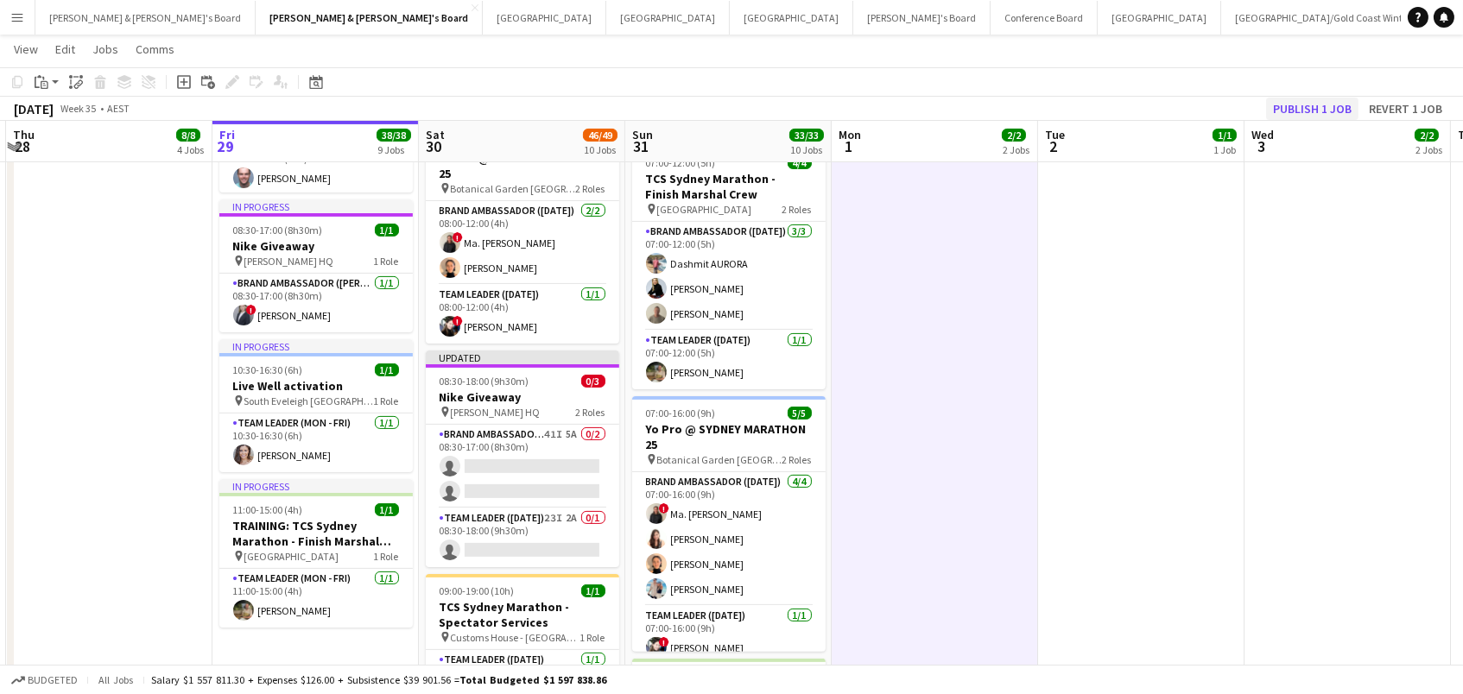
click at [1312, 108] on button "Publish 1 job" at bounding box center [1312, 109] width 92 height 22
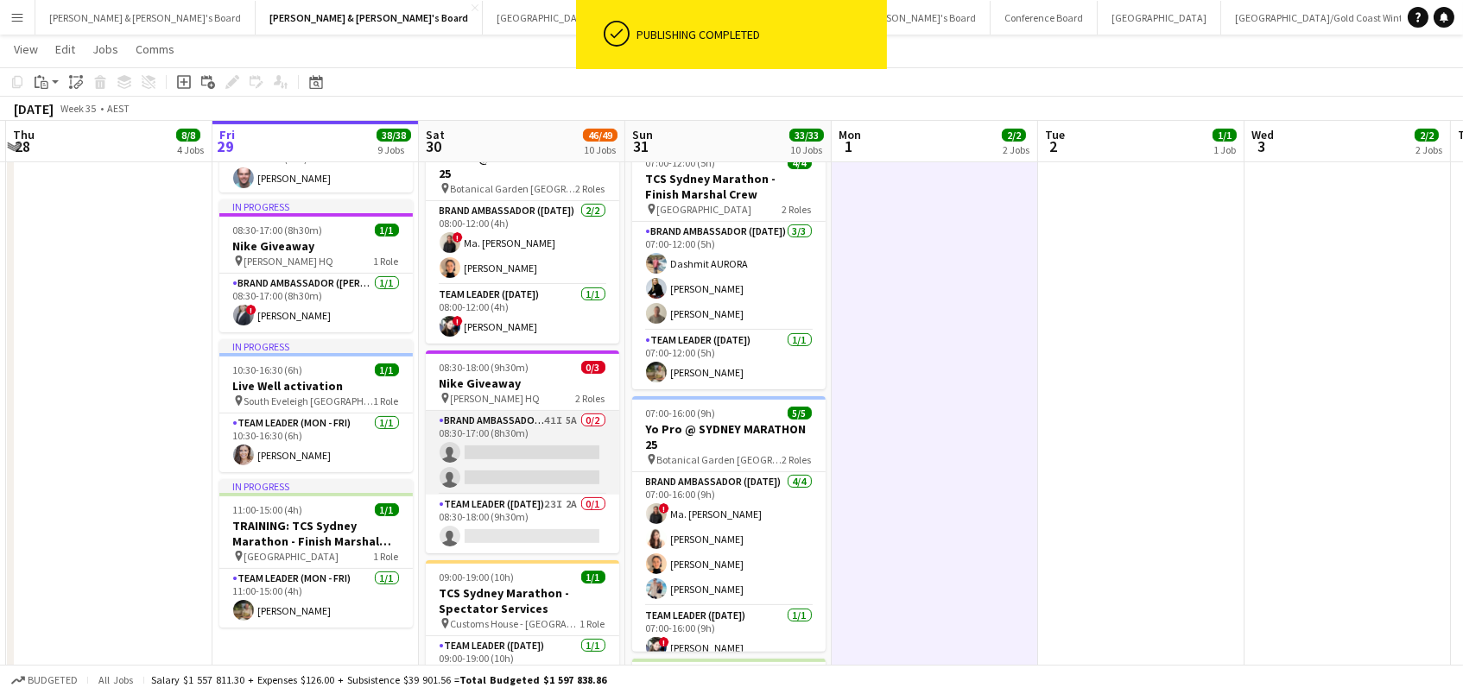
click at [555, 434] on app-card-role "Brand Ambassador (Mon - Fri) 41I 5A 0/2 08:30-17:00 (8h30m) single-neutral-acti…" at bounding box center [522, 453] width 193 height 84
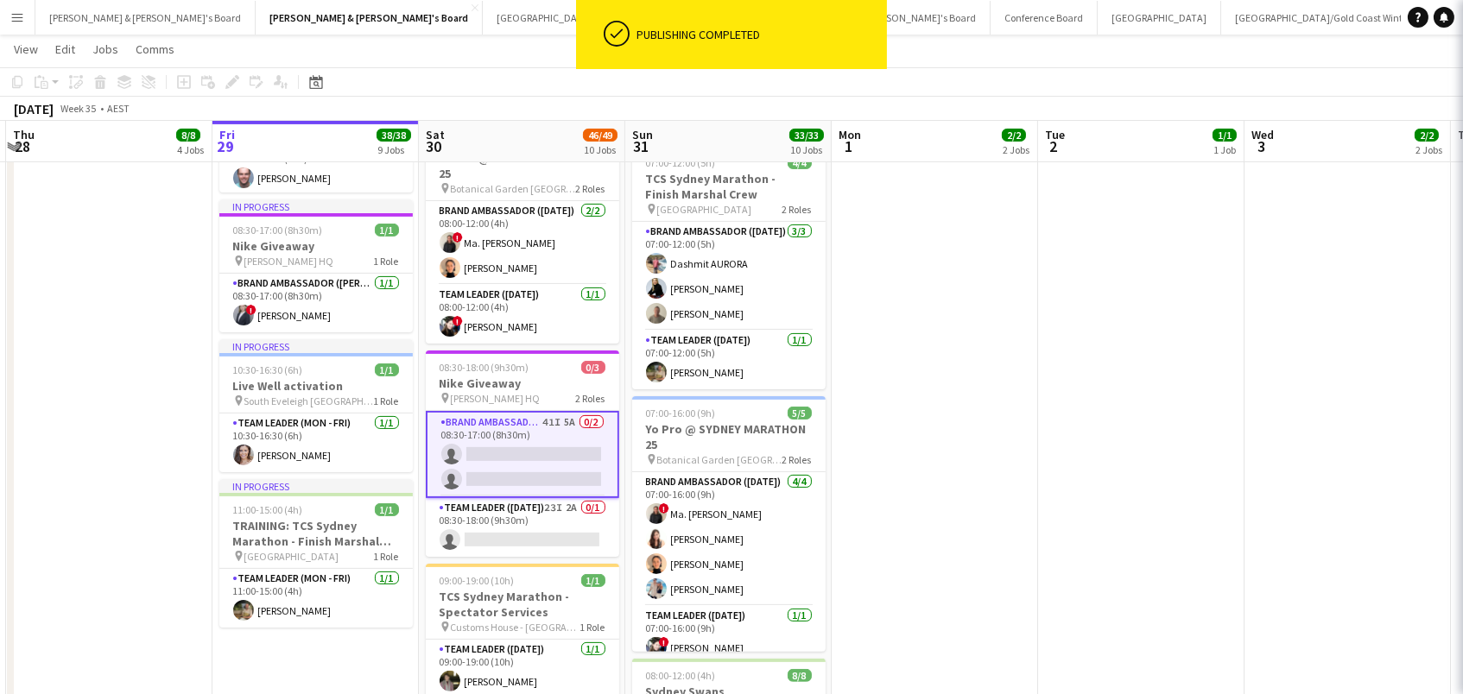
scroll to position [0, 406]
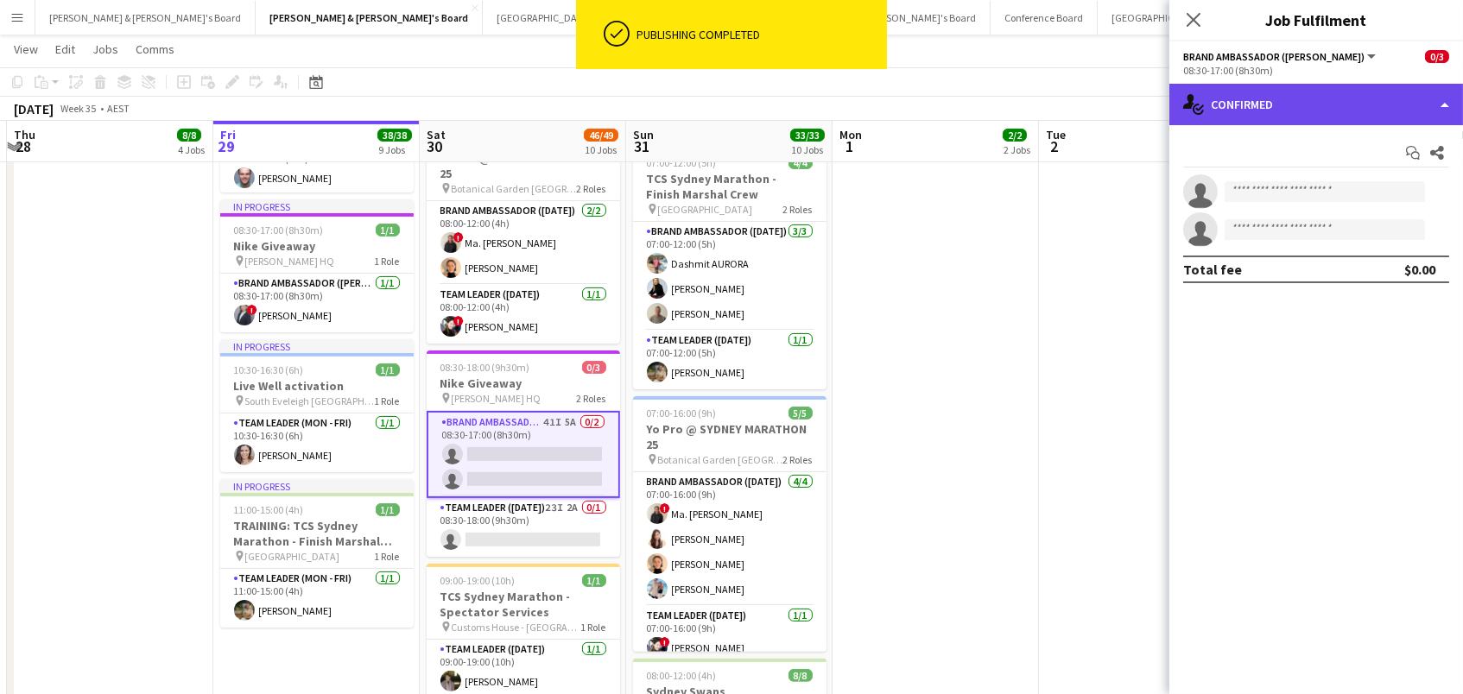
click at [1317, 84] on div "single-neutral-actions-check-2 Confirmed" at bounding box center [1316, 104] width 294 height 41
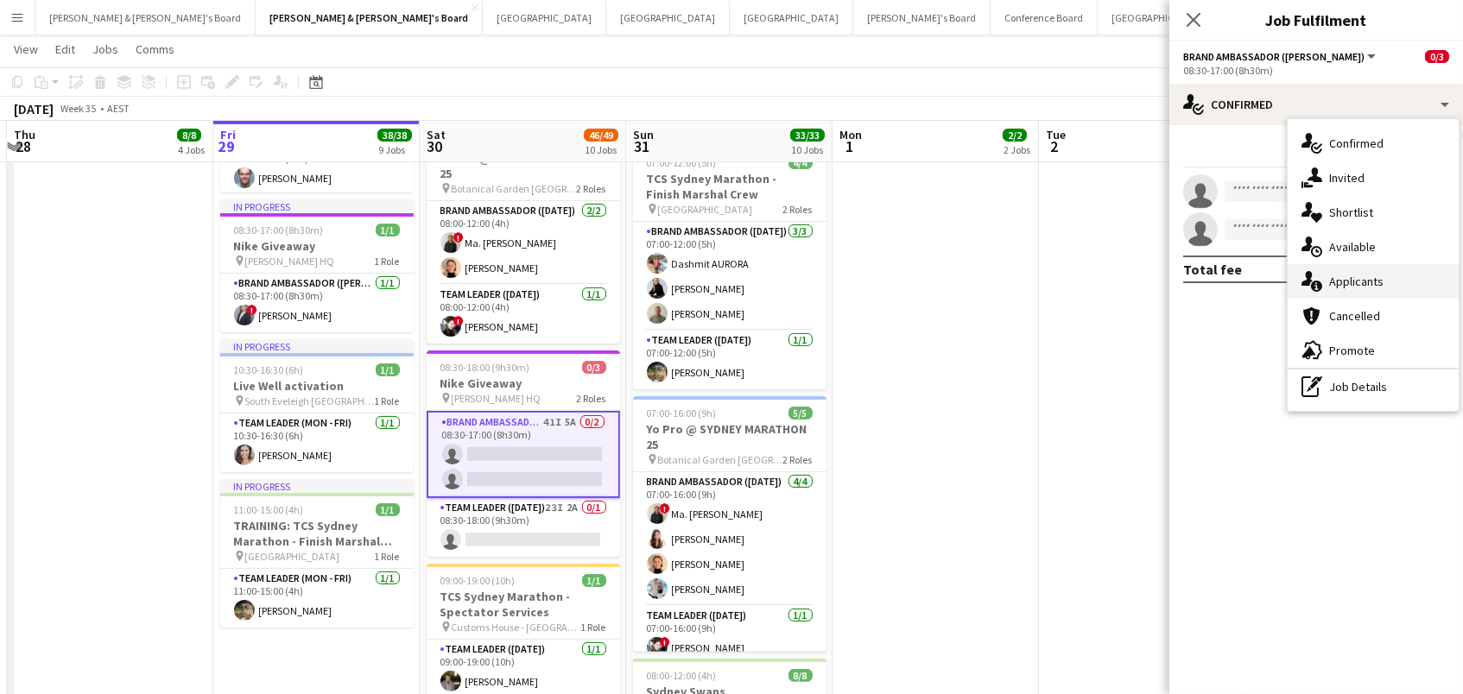
click at [1361, 273] on div "single-neutral-actions-information Applicants" at bounding box center [1373, 281] width 171 height 35
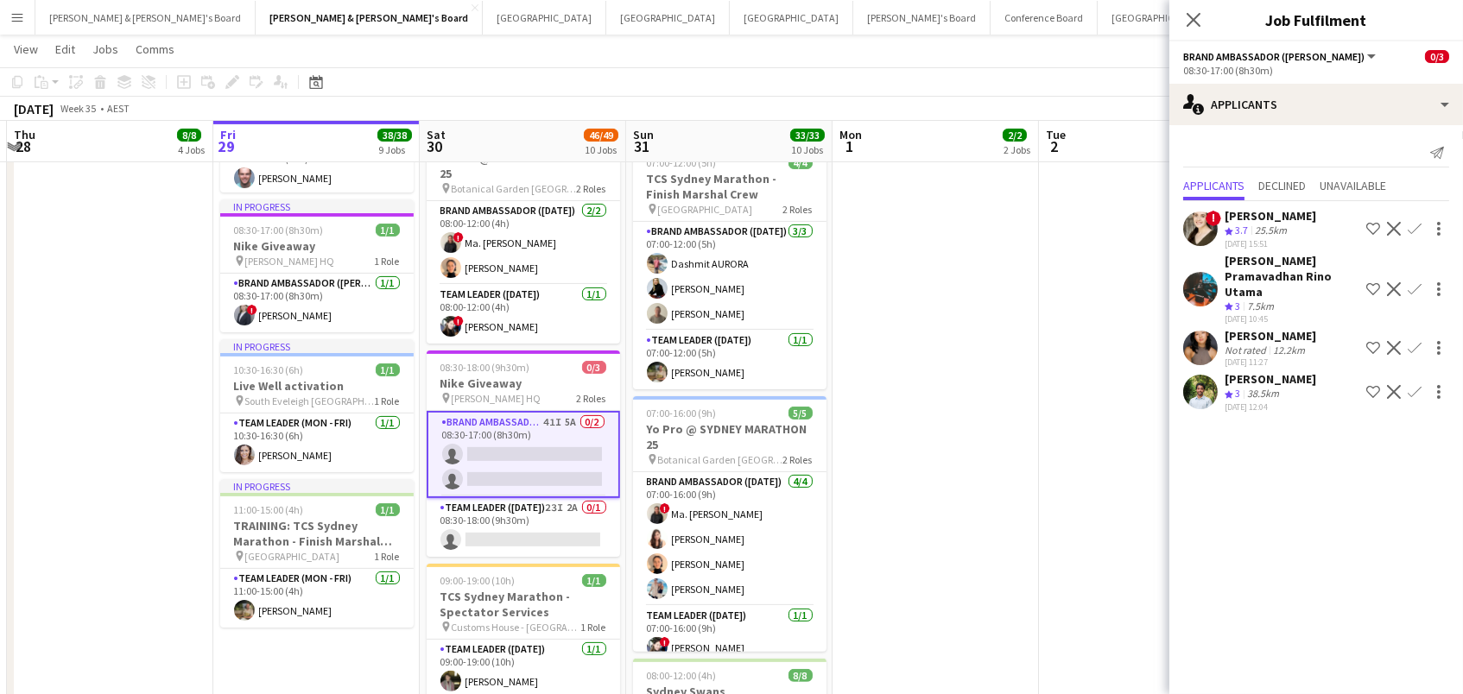
click at [1415, 341] on app-icon "Confirm" at bounding box center [1415, 348] width 14 height 14
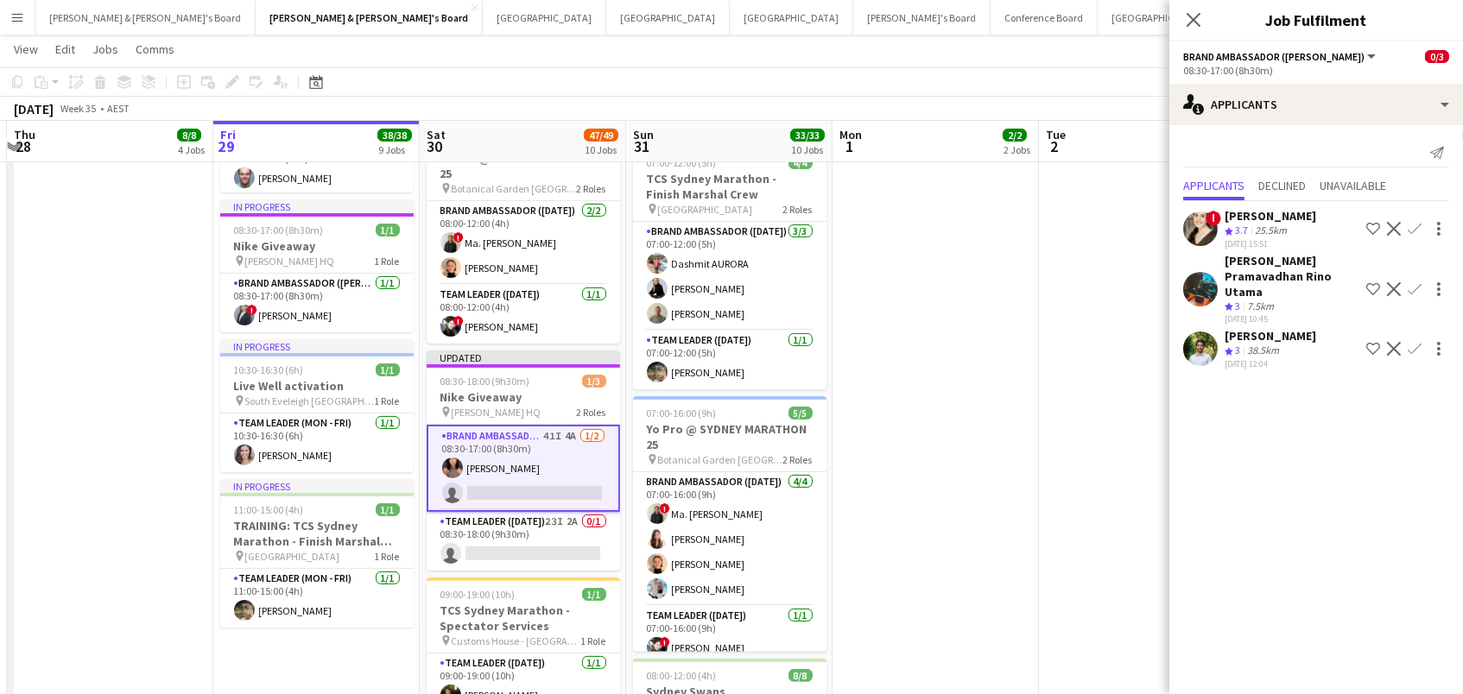
scroll to position [0, 0]
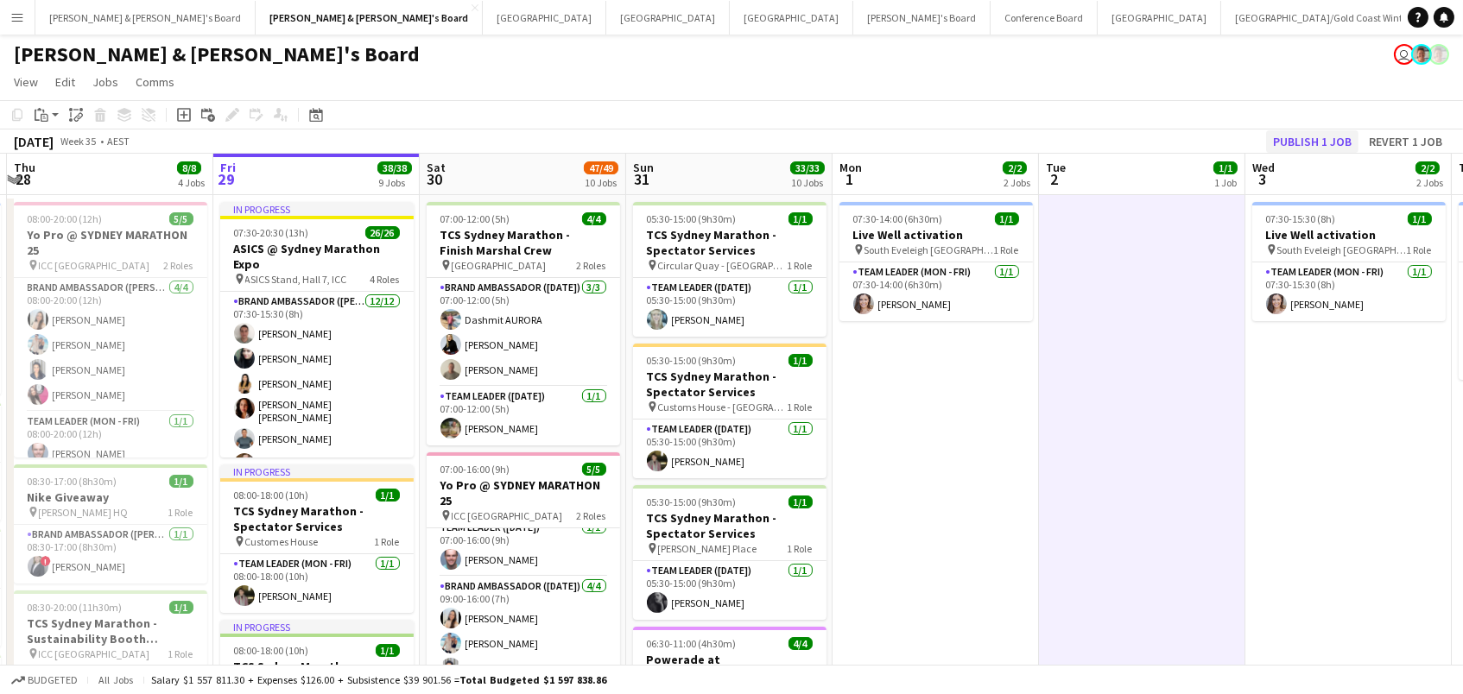
click at [1309, 134] on button "Publish 1 job" at bounding box center [1312, 141] width 92 height 22
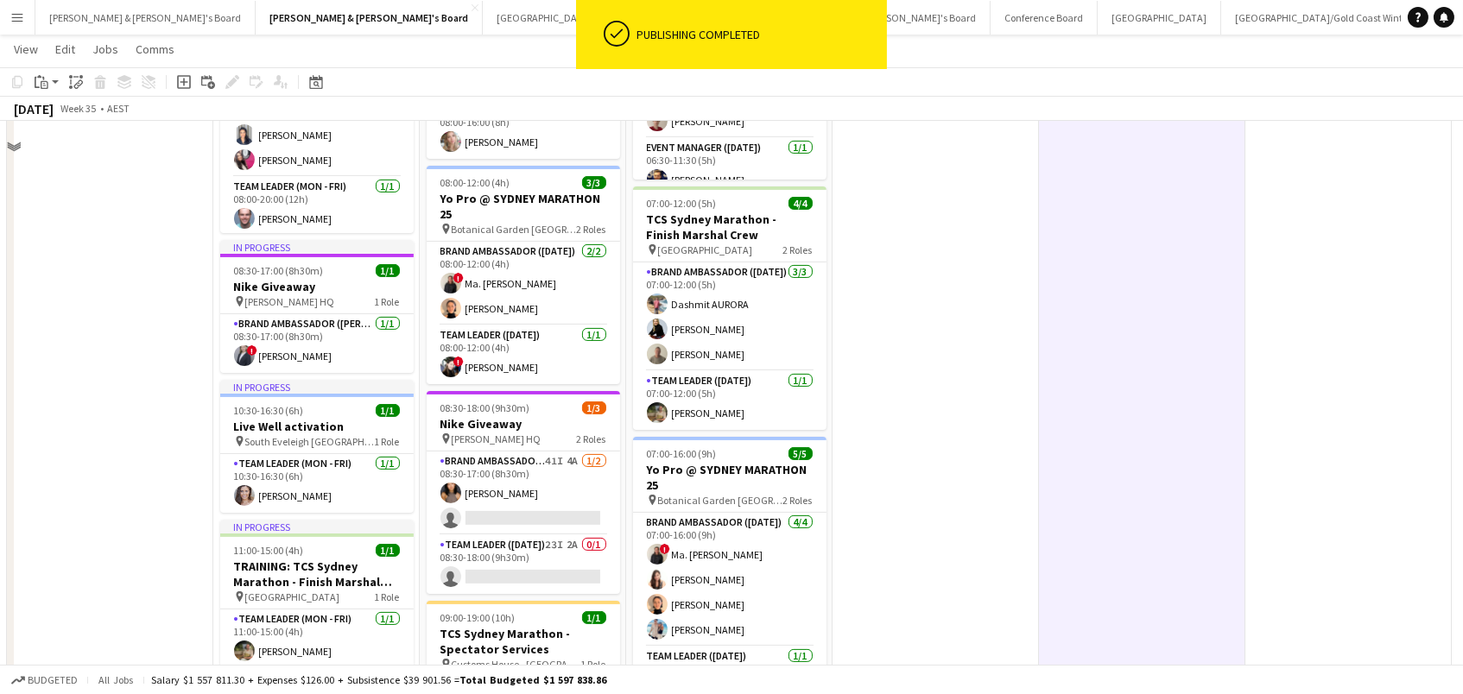
scroll to position [778, 0]
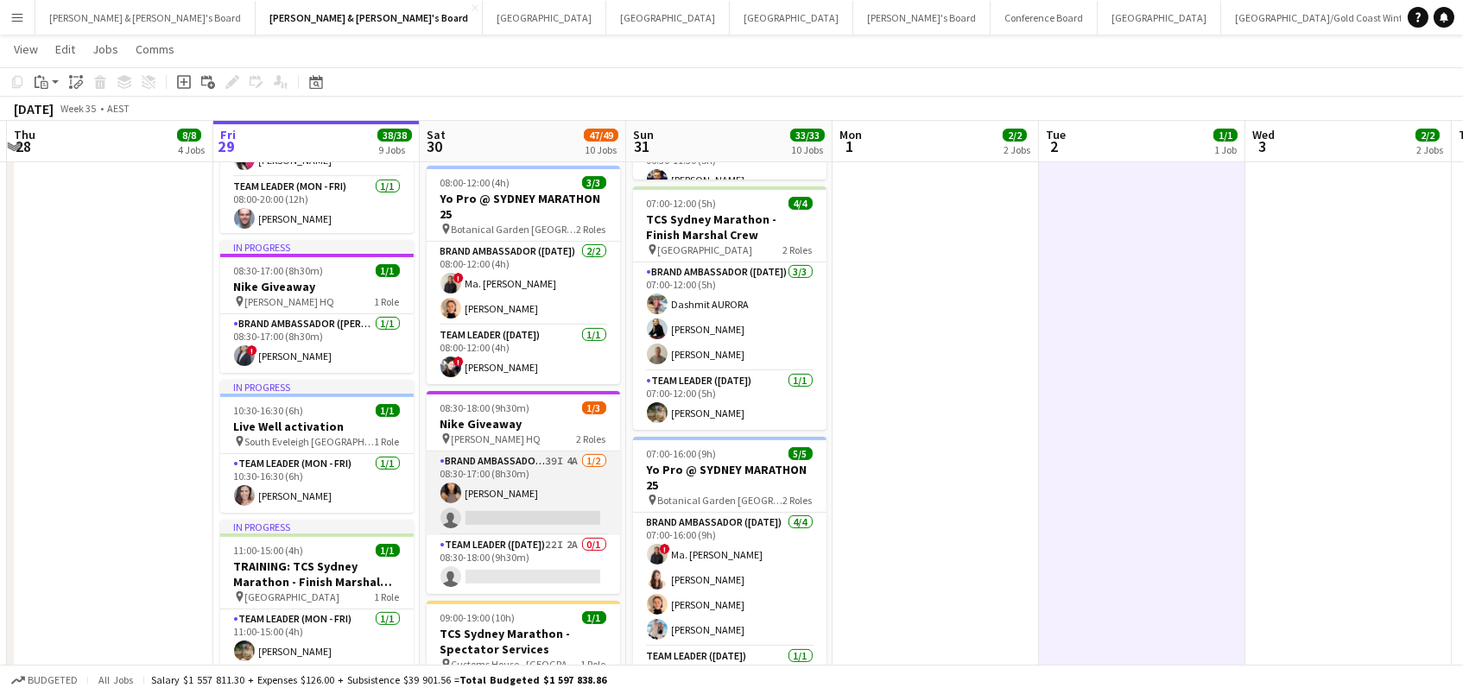
click at [525, 520] on app-card-role "Brand Ambassador (Mon - Fri) 39I 4A 1/2 08:30-17:00 (8h30m) Teresa Li single-ne…" at bounding box center [523, 494] width 193 height 84
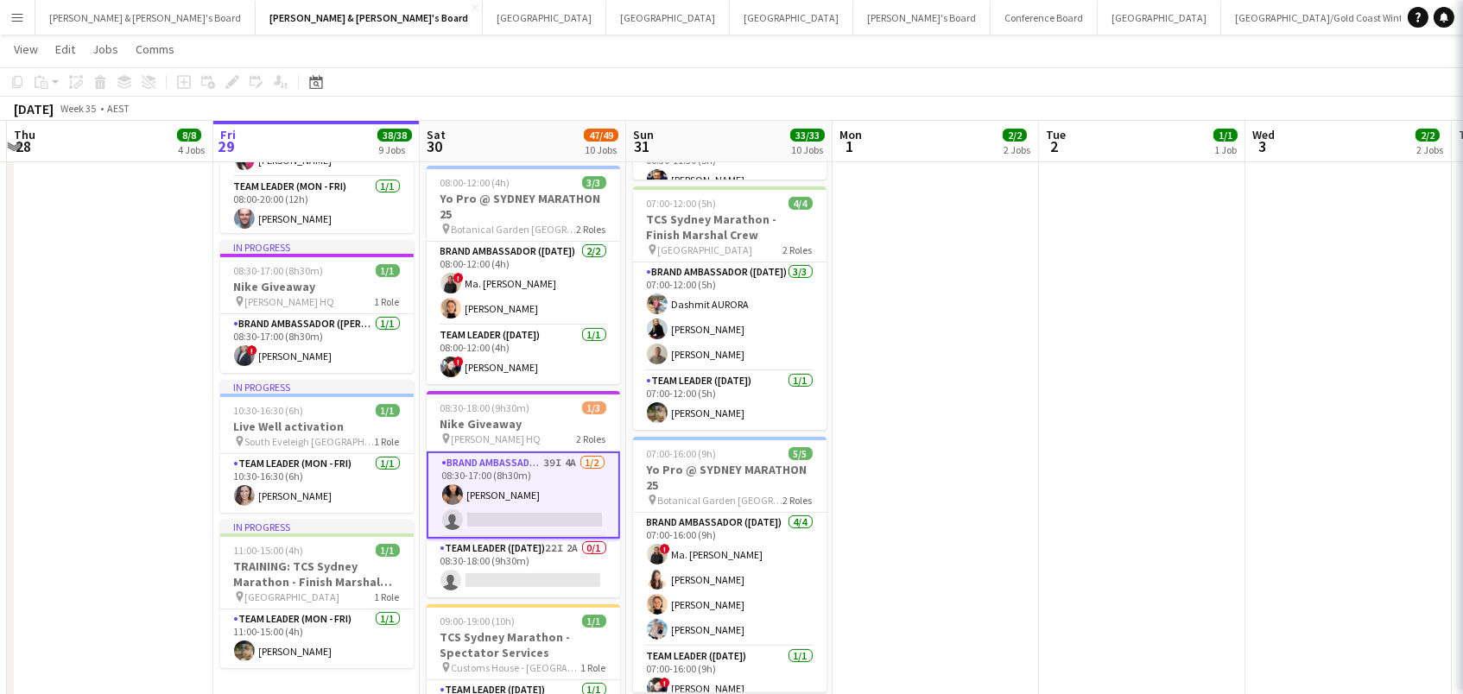
scroll to position [0, 405]
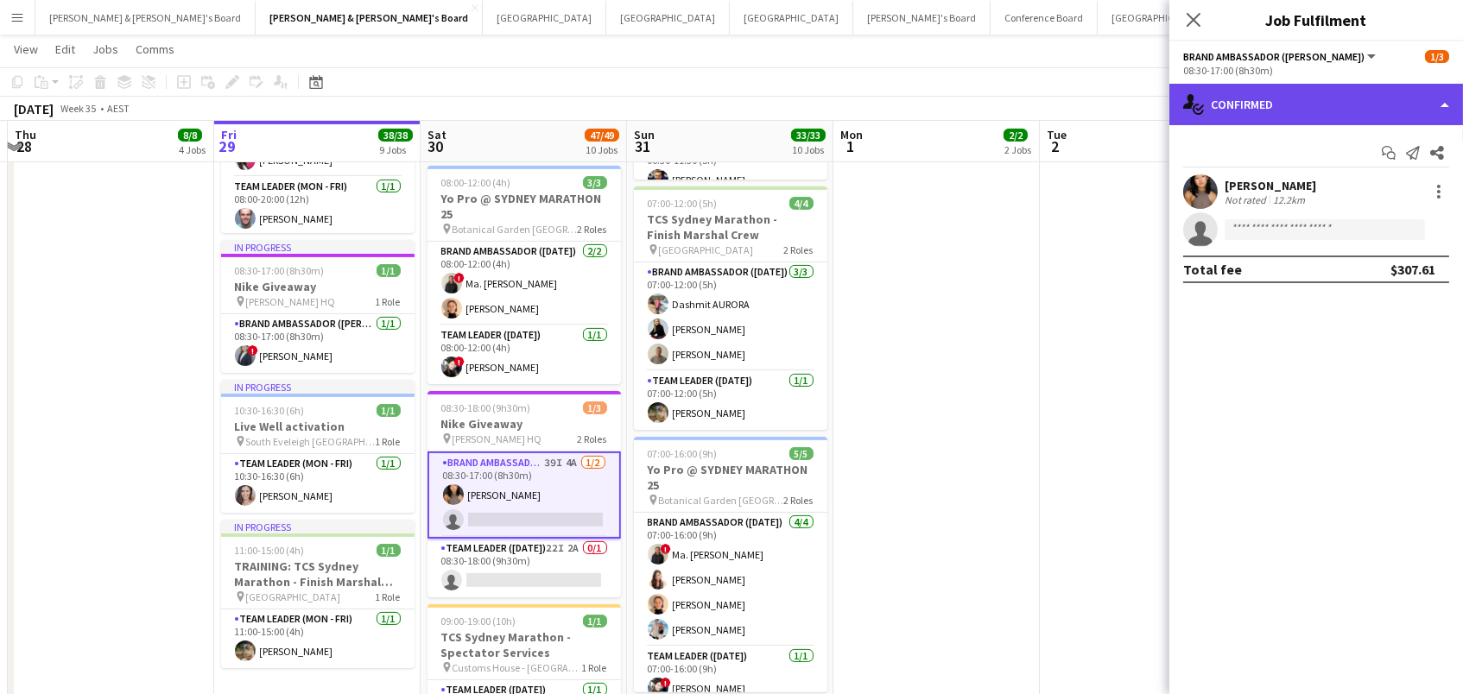
click at [1398, 96] on div "single-neutral-actions-check-2 Confirmed" at bounding box center [1316, 104] width 294 height 41
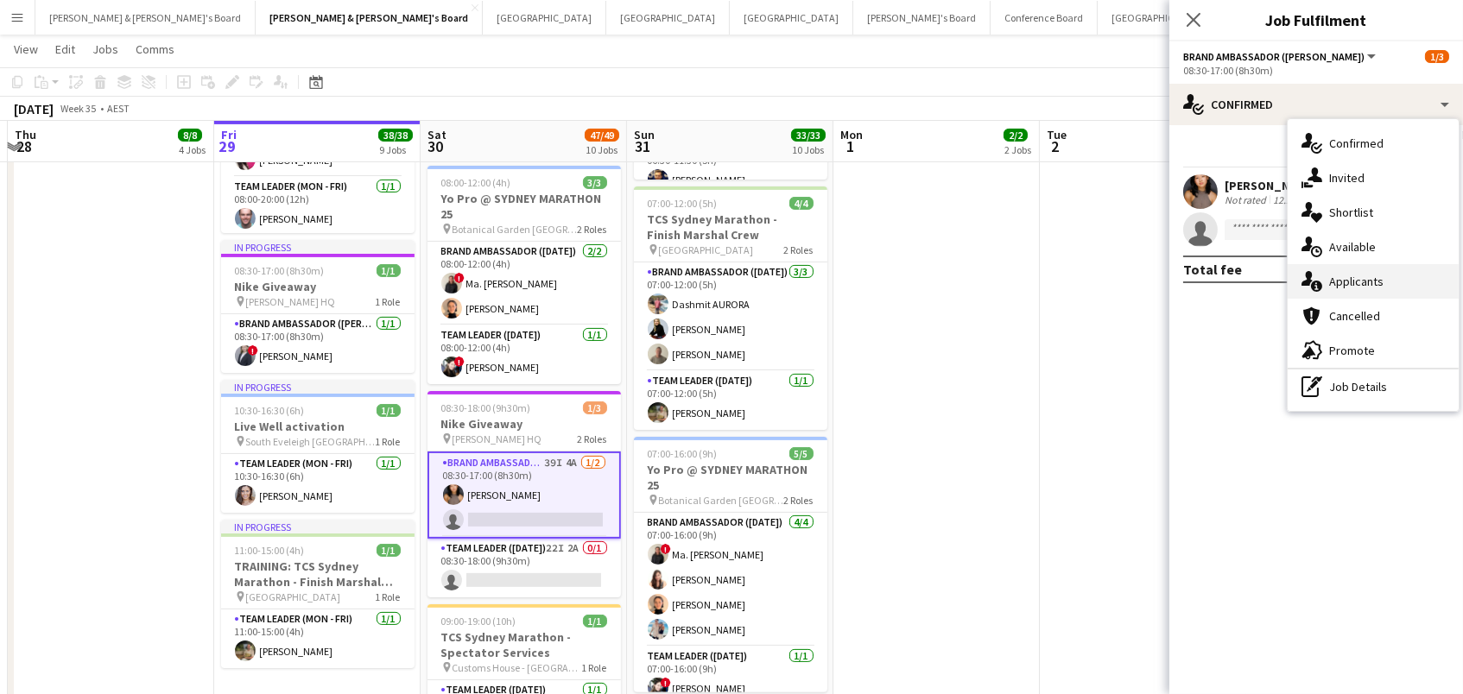
click at [1395, 281] on div "single-neutral-actions-information Applicants" at bounding box center [1373, 281] width 171 height 35
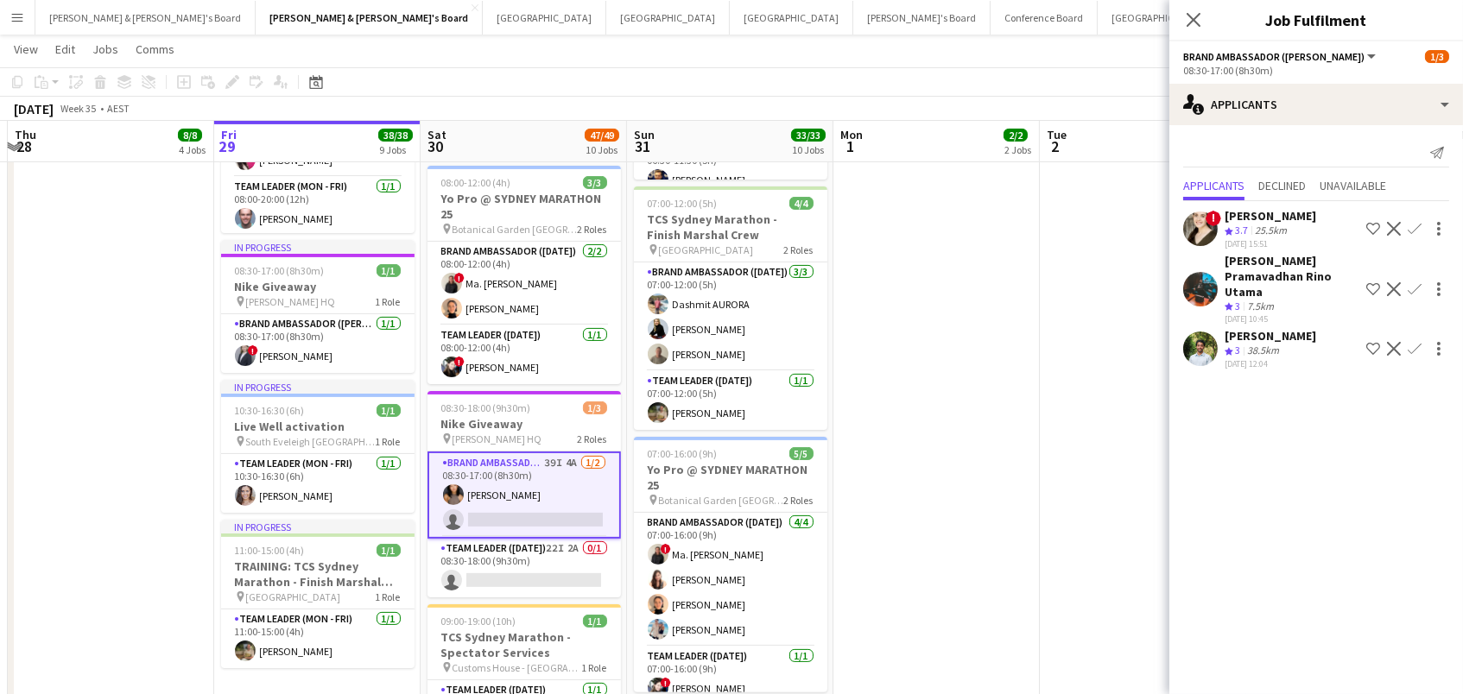
click at [1250, 344] on div "38.5km" at bounding box center [1263, 351] width 39 height 15
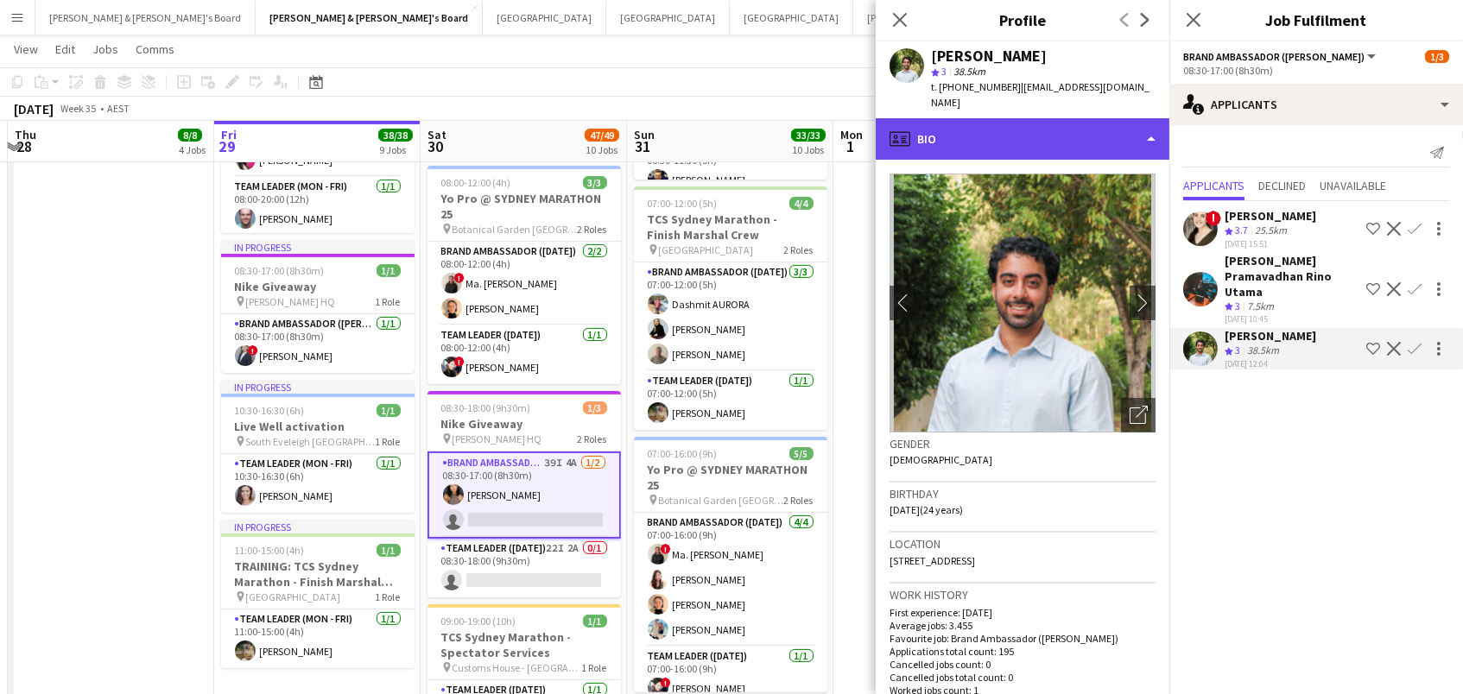
click at [1125, 130] on div "profile Bio" at bounding box center [1023, 138] width 294 height 41
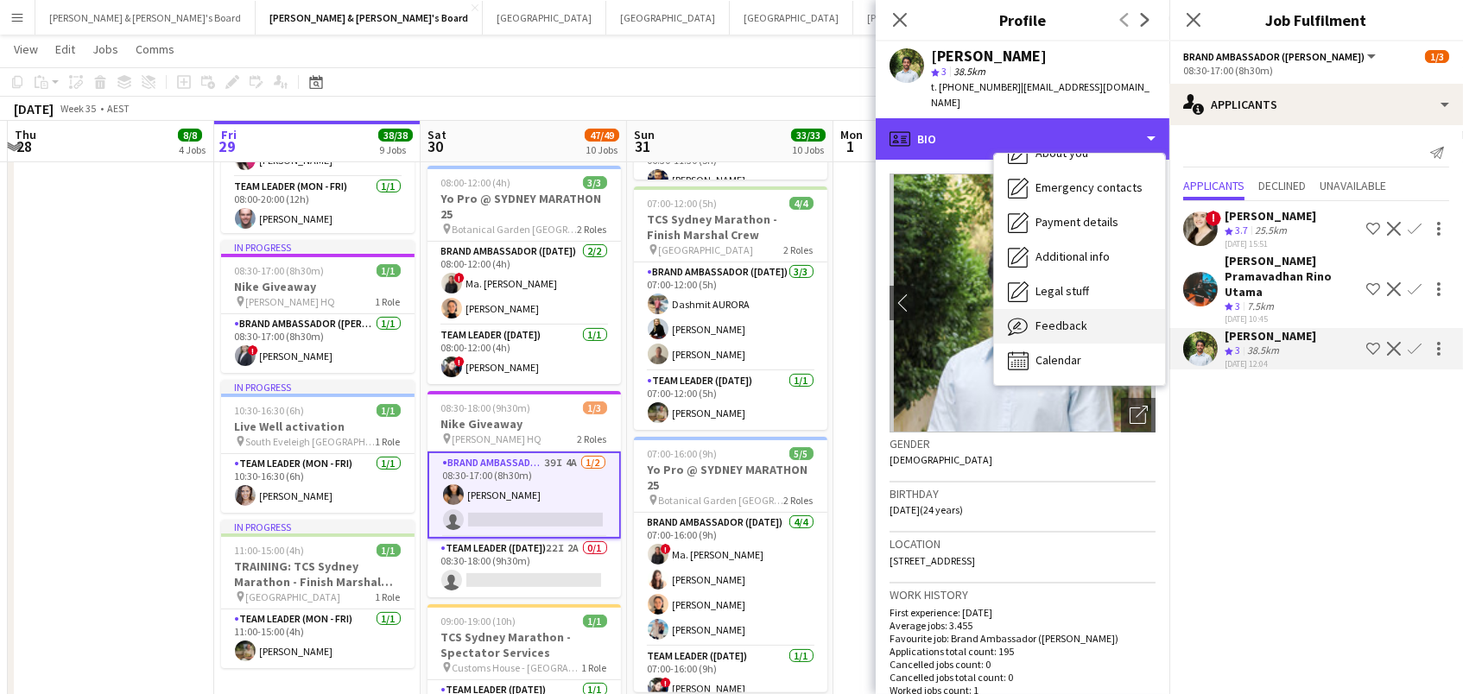
scroll to position [127, 0]
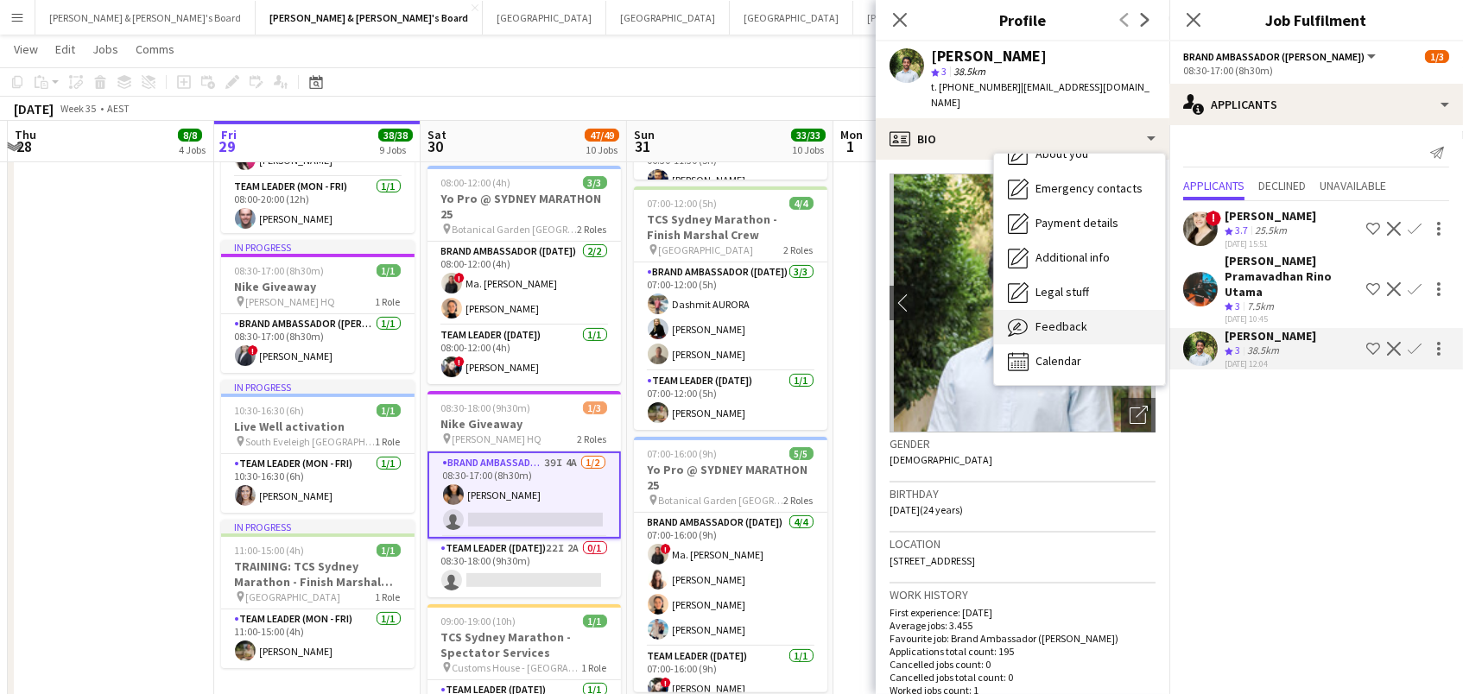
click at [1125, 313] on div "Feedback Feedback" at bounding box center [1079, 327] width 171 height 35
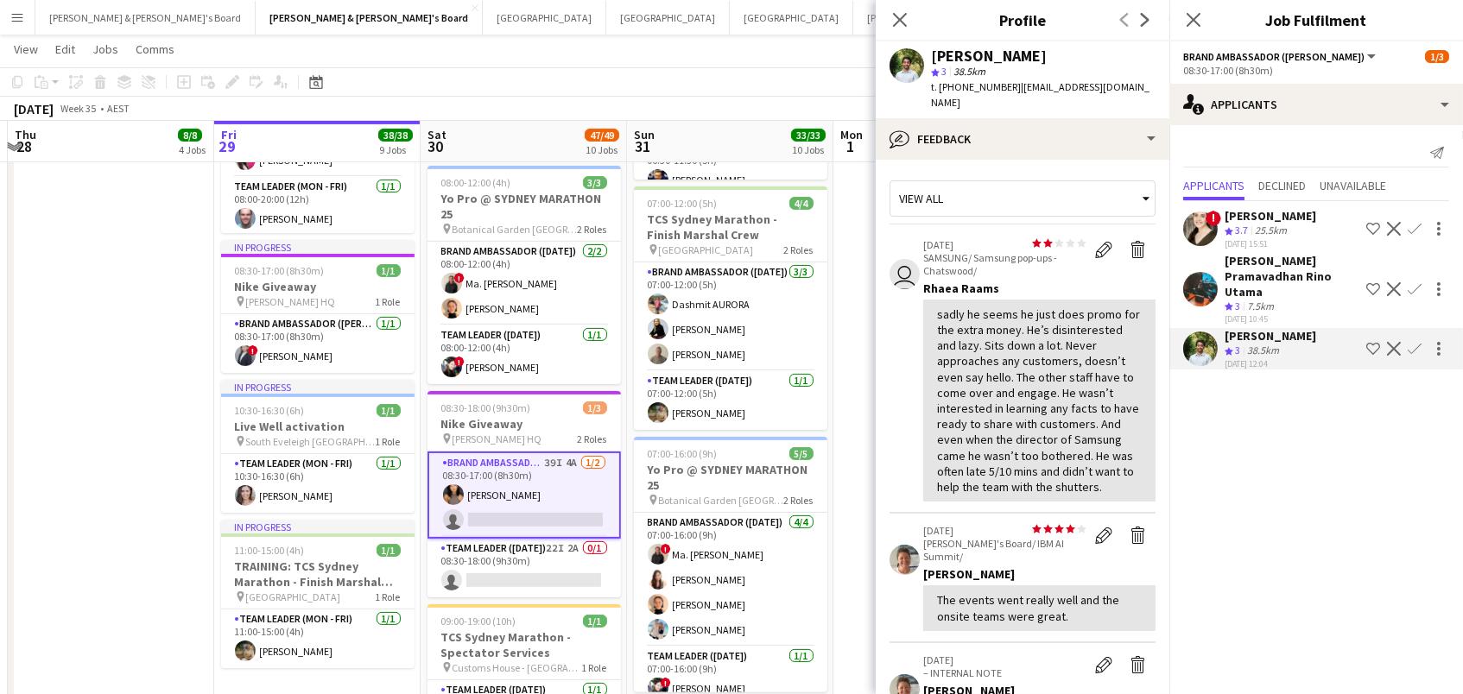
scroll to position [0, 0]
click at [900, 19] on icon at bounding box center [899, 19] width 16 height 16
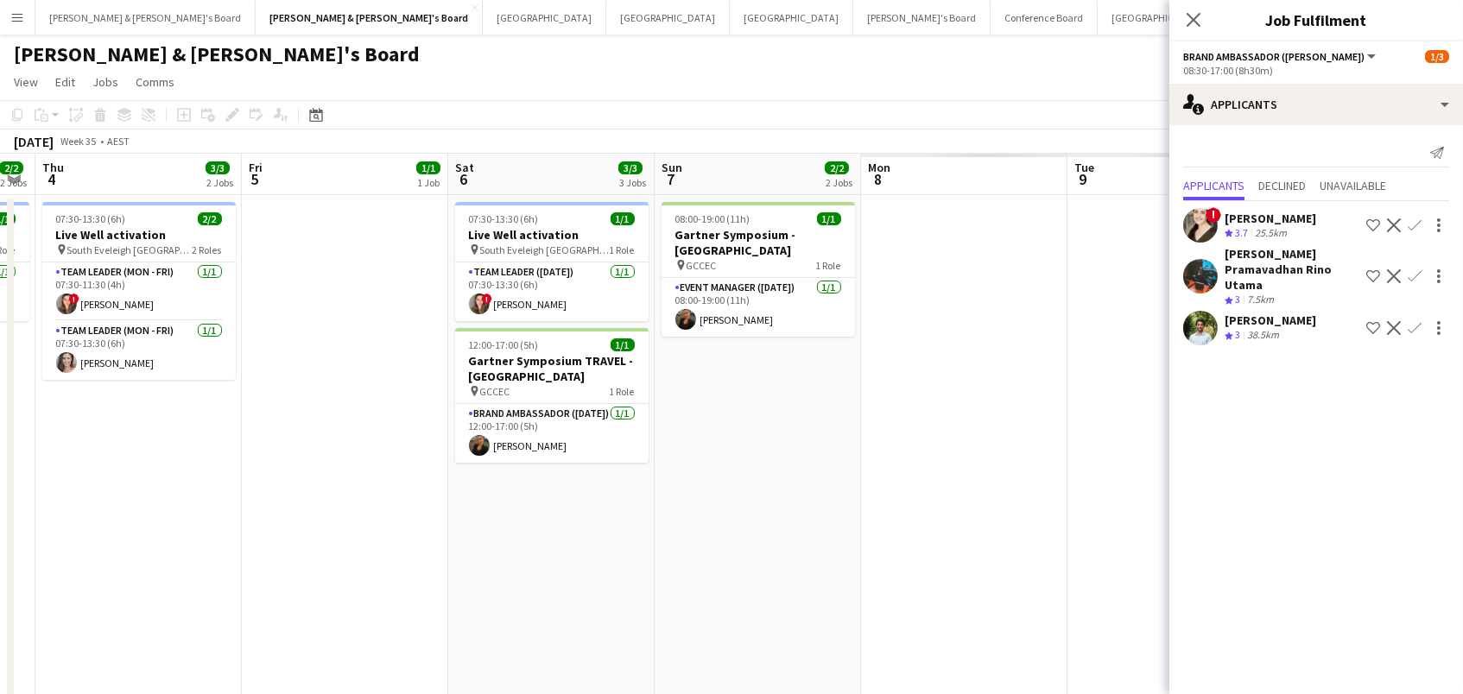
scroll to position [0, 599]
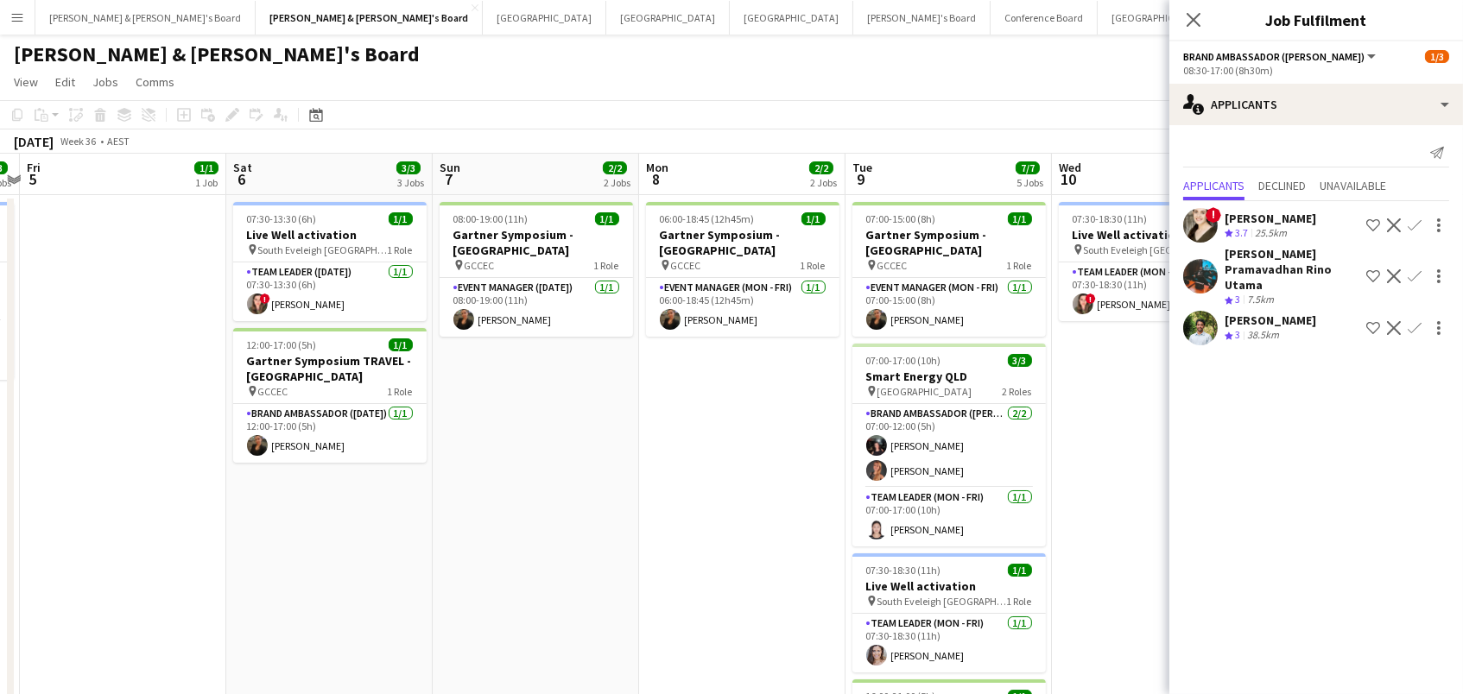
click at [1221, 28] on button "Brisbane/Gold Coast Winter Close" at bounding box center [1323, 18] width 205 height 34
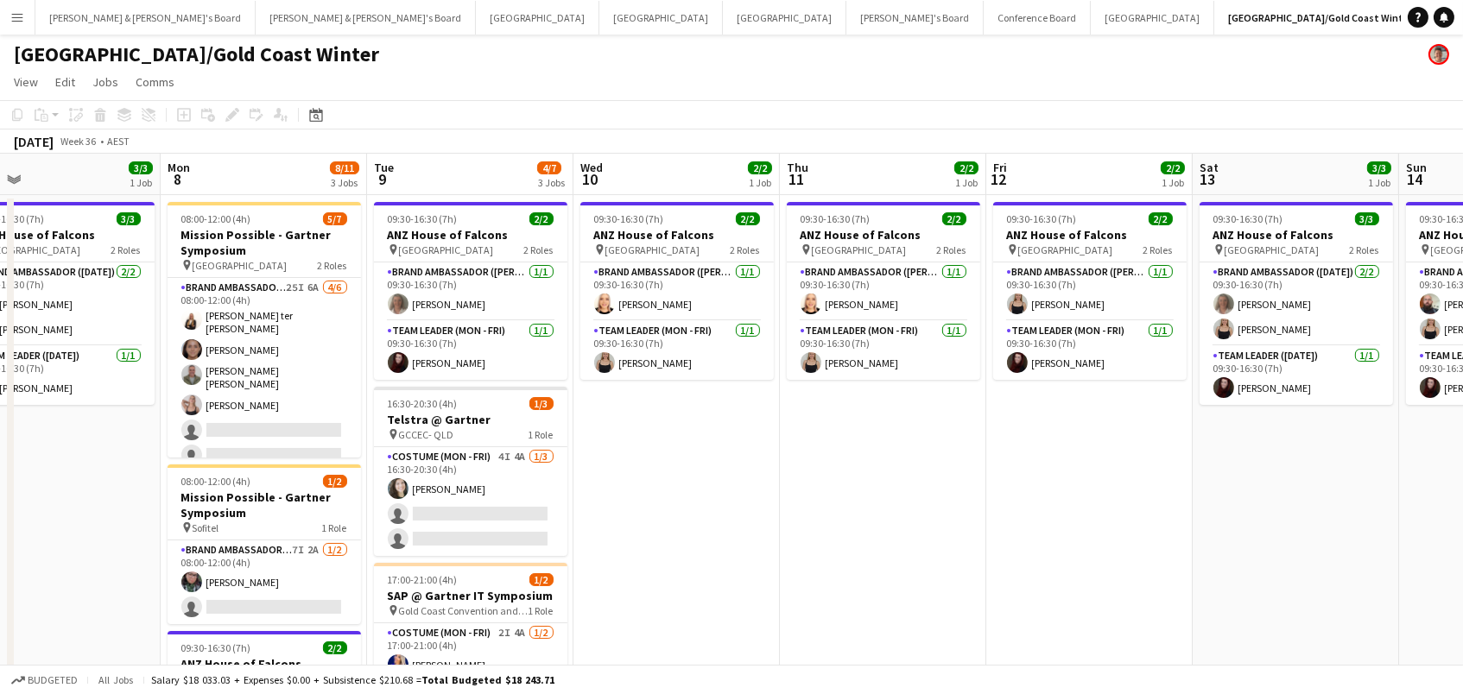
scroll to position [0, 664]
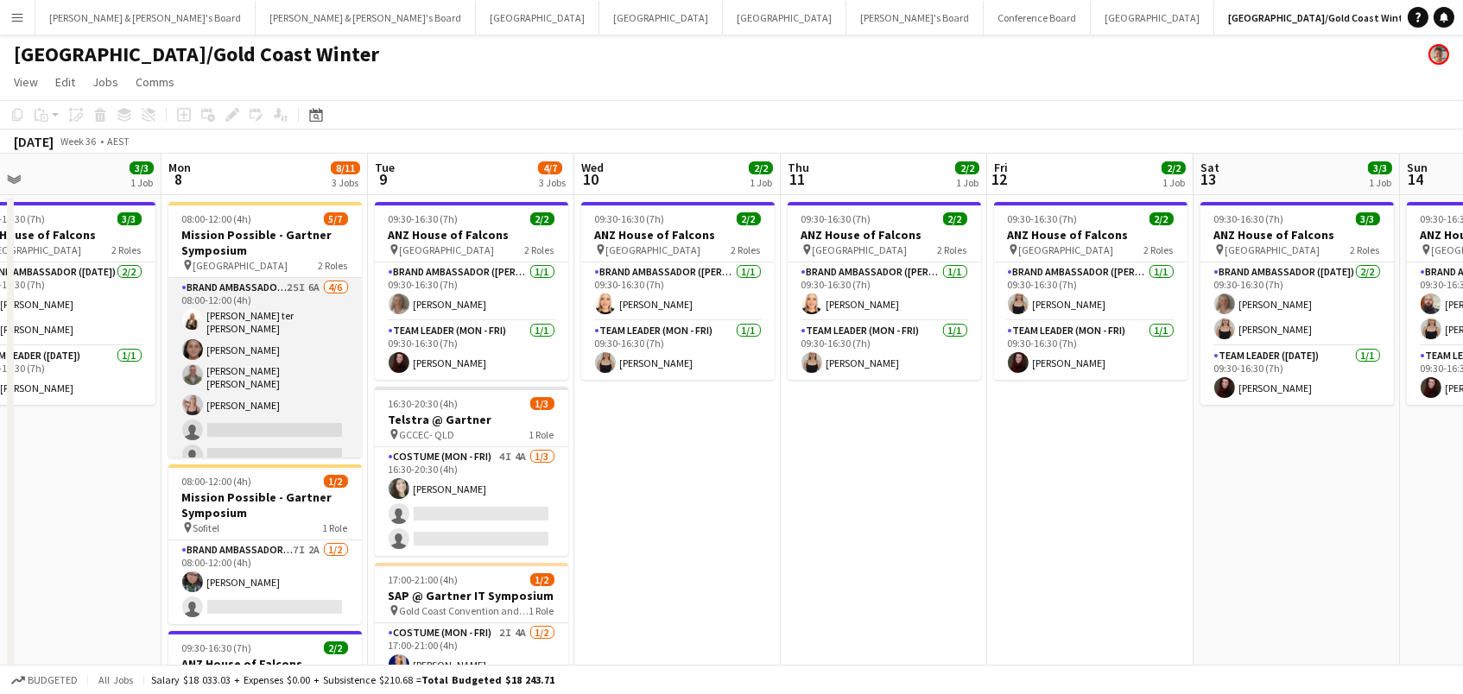
click at [280, 367] on app-card-role "Brand Ambassador (Mon - Fri) 25I 6A 4/6 08:00-12:00 (4h) Raquel ter Haar Leyre …" at bounding box center [264, 375] width 193 height 194
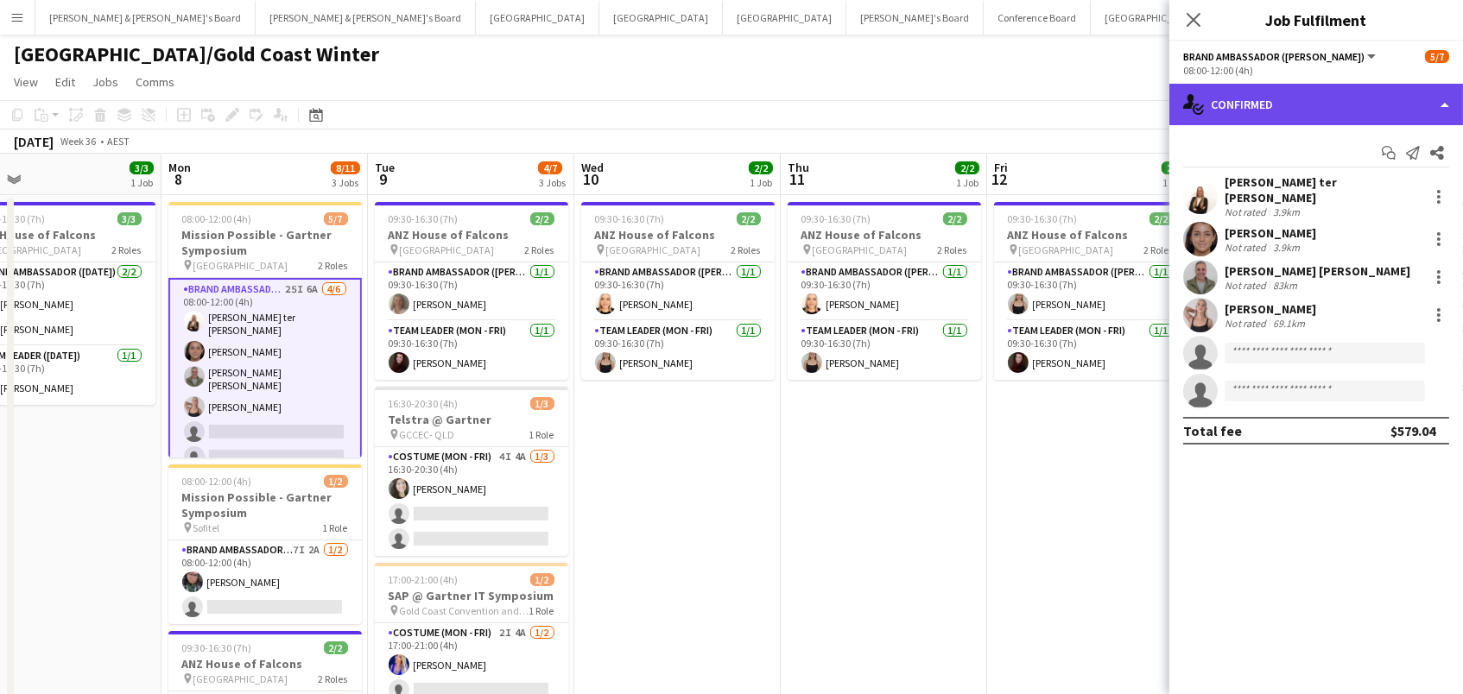
click at [1283, 111] on div "single-neutral-actions-check-2 Confirmed" at bounding box center [1316, 104] width 294 height 41
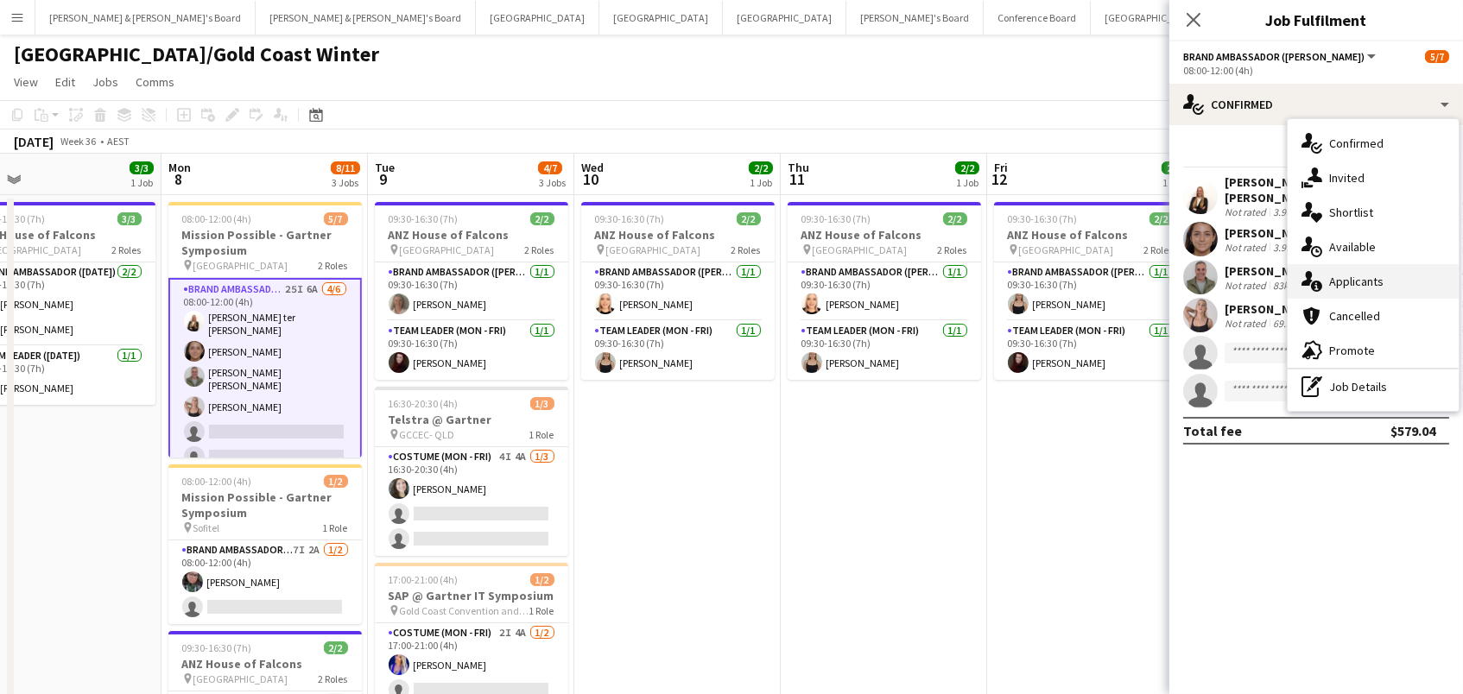
click at [1349, 288] on div "single-neutral-actions-information Applicants" at bounding box center [1373, 281] width 171 height 35
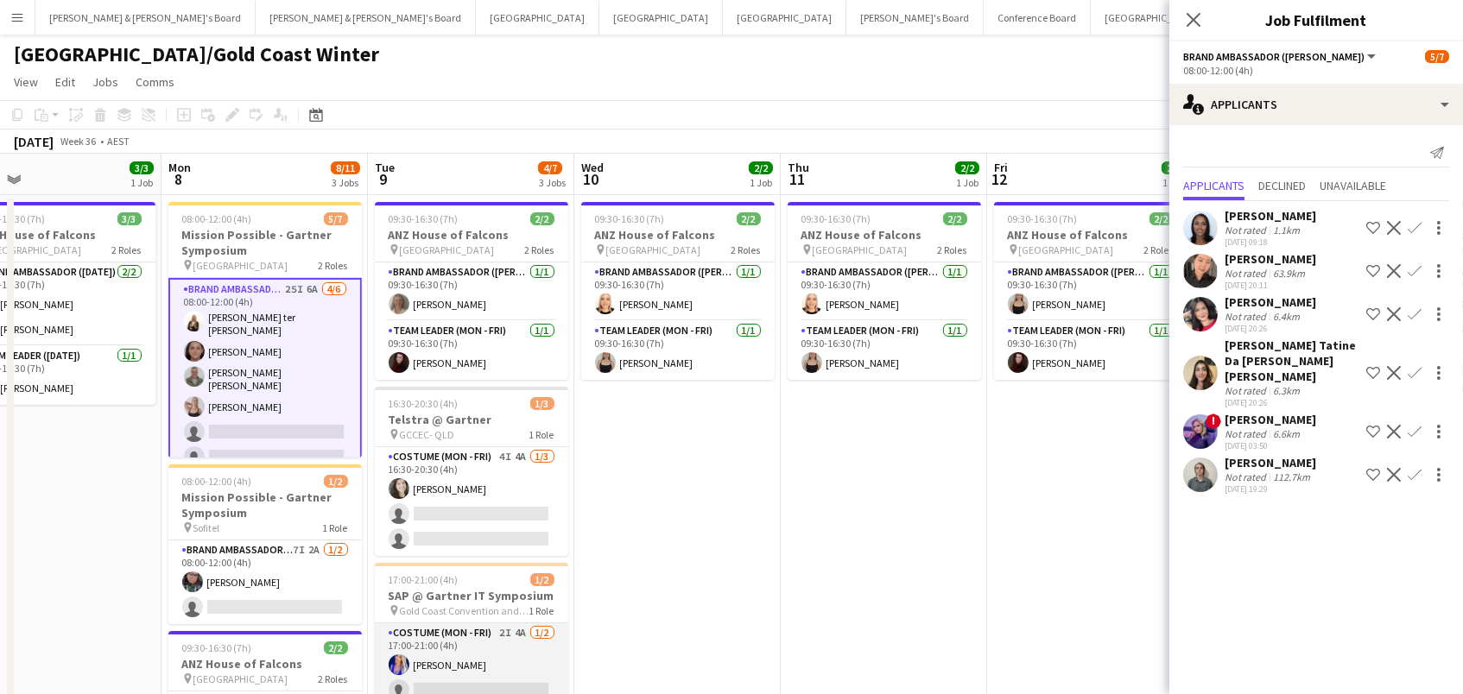
click at [481, 657] on app-card-role "Costume (Mon - Fri) 2I 4A 1/2 17:00-21:00 (4h) Melanie Clarke single-neutral-ac…" at bounding box center [471, 666] width 193 height 84
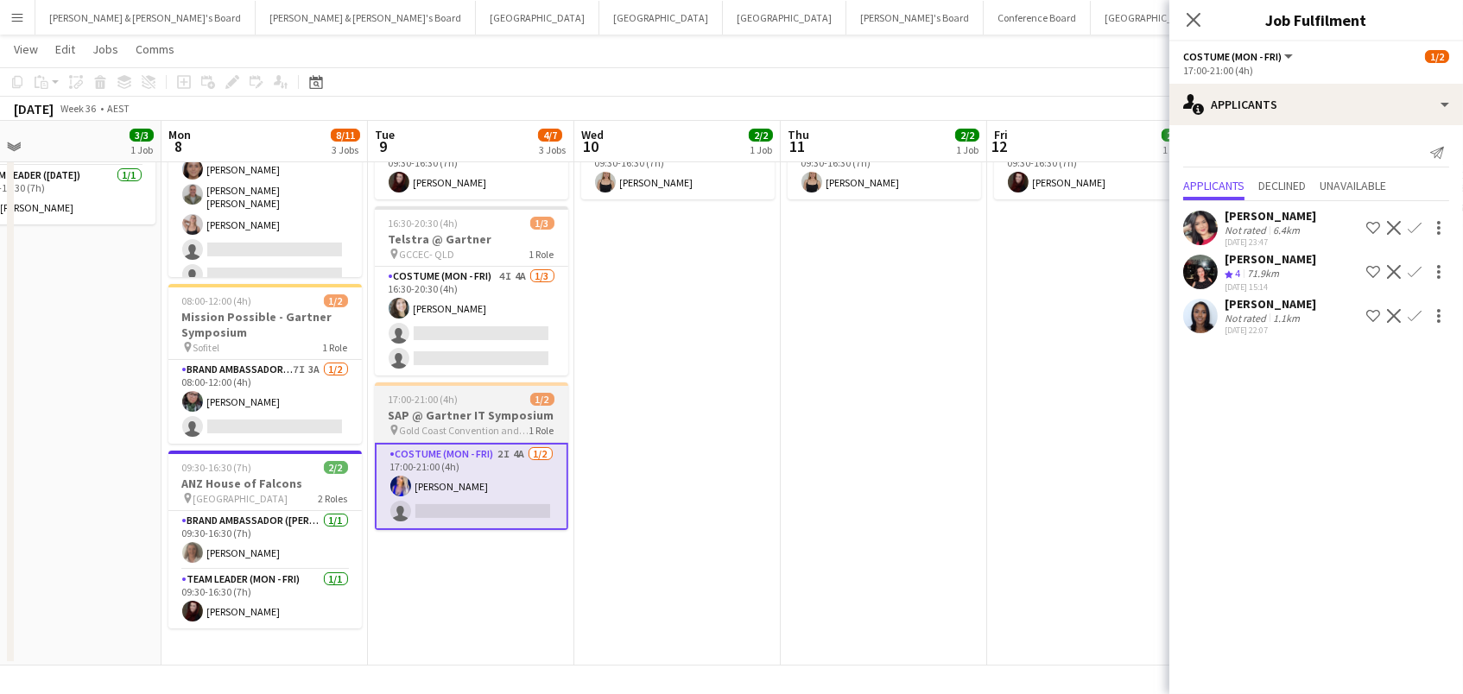
scroll to position [0, 0]
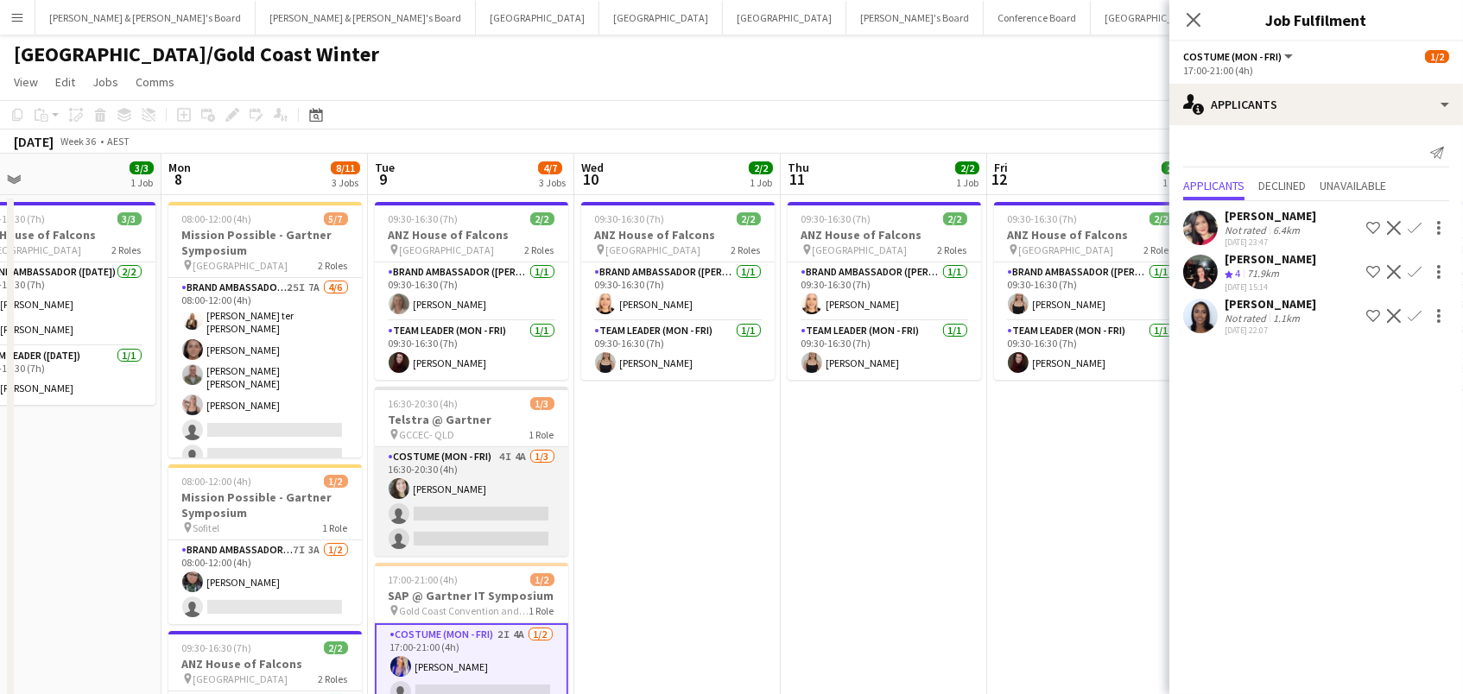
click at [466, 507] on app-card-role "Costume (Mon - Fri) 4I 4A 1/3 16:30-20:30 (4h) Tessa Cowan single-neutral-actio…" at bounding box center [471, 501] width 193 height 109
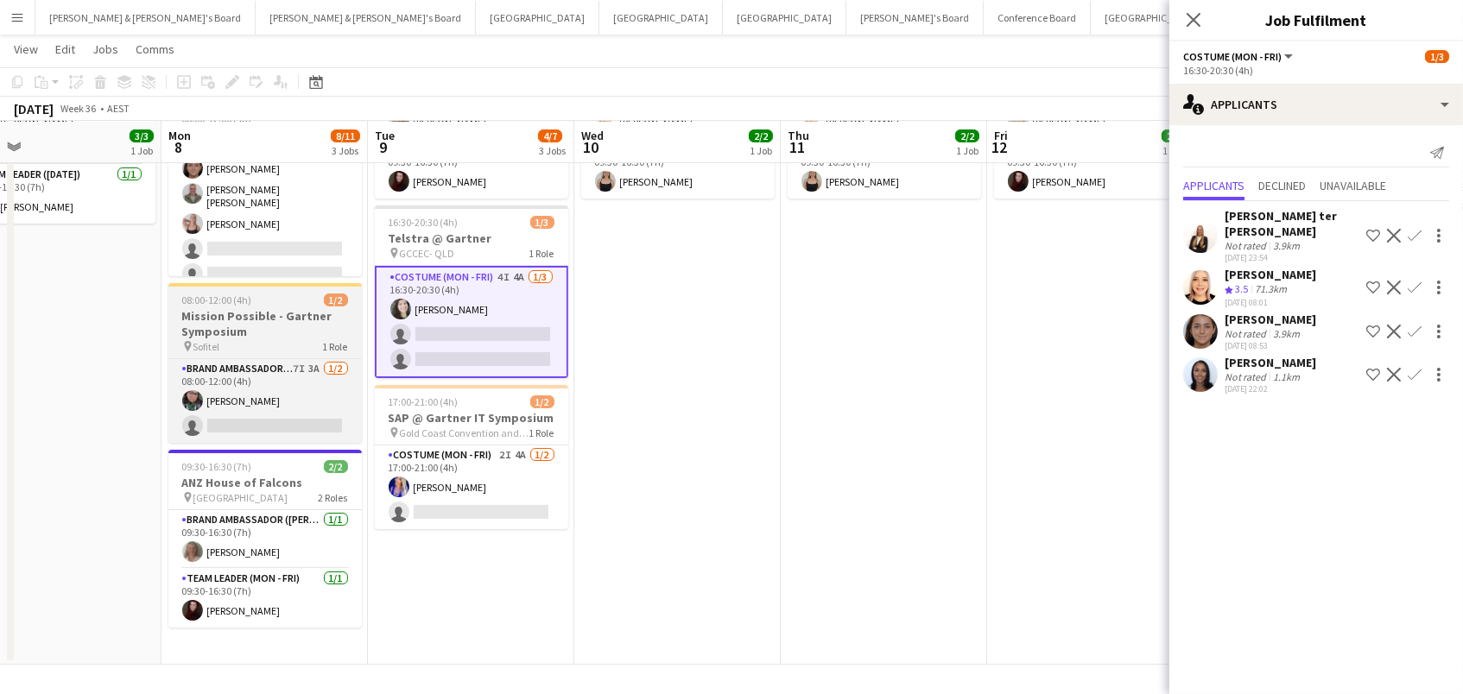
scroll to position [179, 0]
click at [271, 411] on app-card-role "Brand Ambassador (Mon - Fri) 7I 3A 1/2 08:00-12:00 (4h) Beatriz Barreto single-…" at bounding box center [264, 402] width 193 height 84
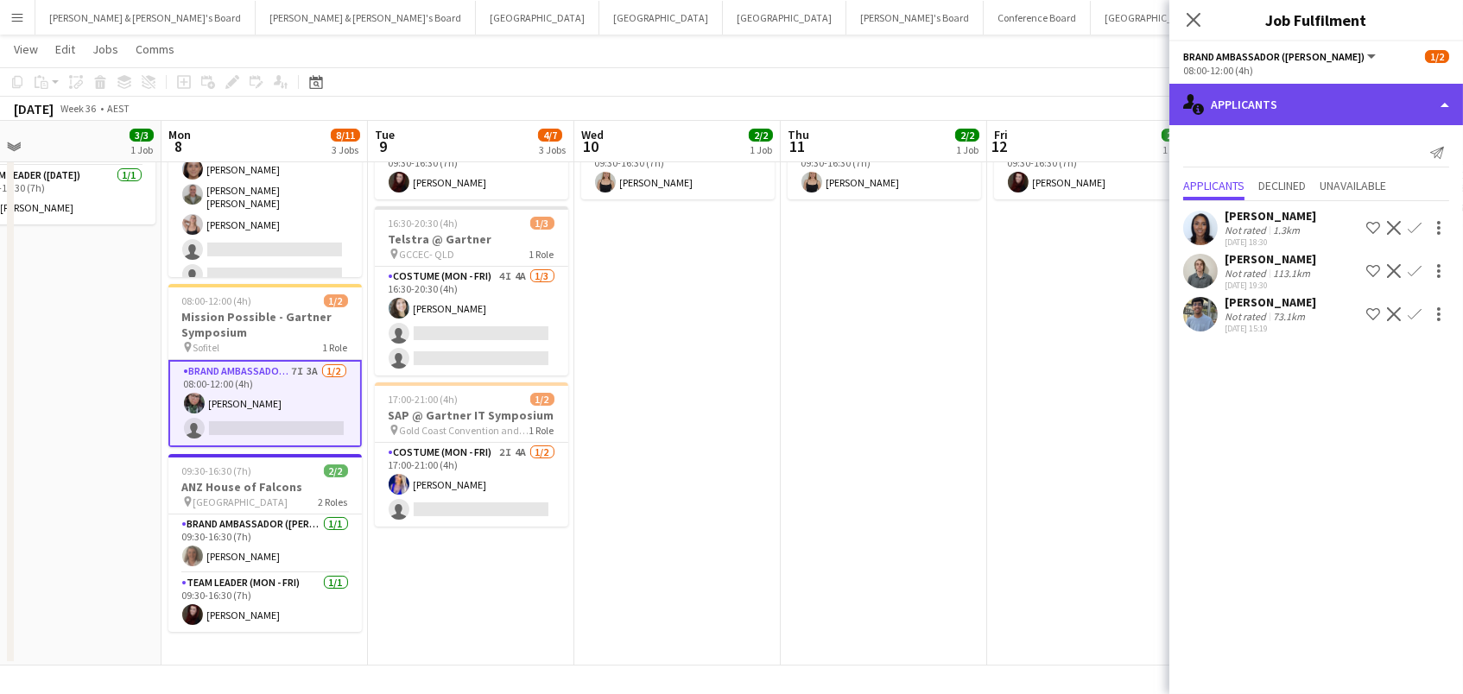
click at [1297, 97] on div "single-neutral-actions-information Applicants" at bounding box center [1316, 104] width 294 height 41
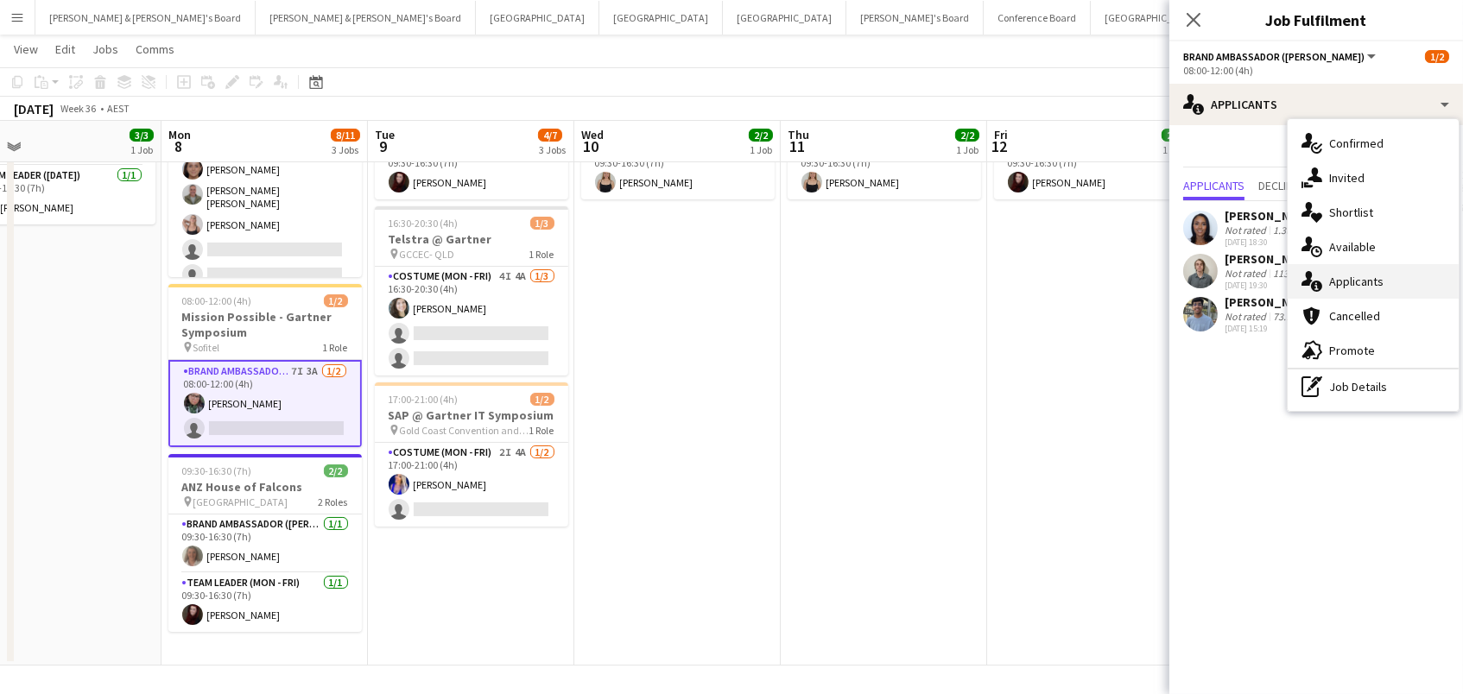
click at [1348, 286] on div "single-neutral-actions-information Applicants" at bounding box center [1373, 281] width 171 height 35
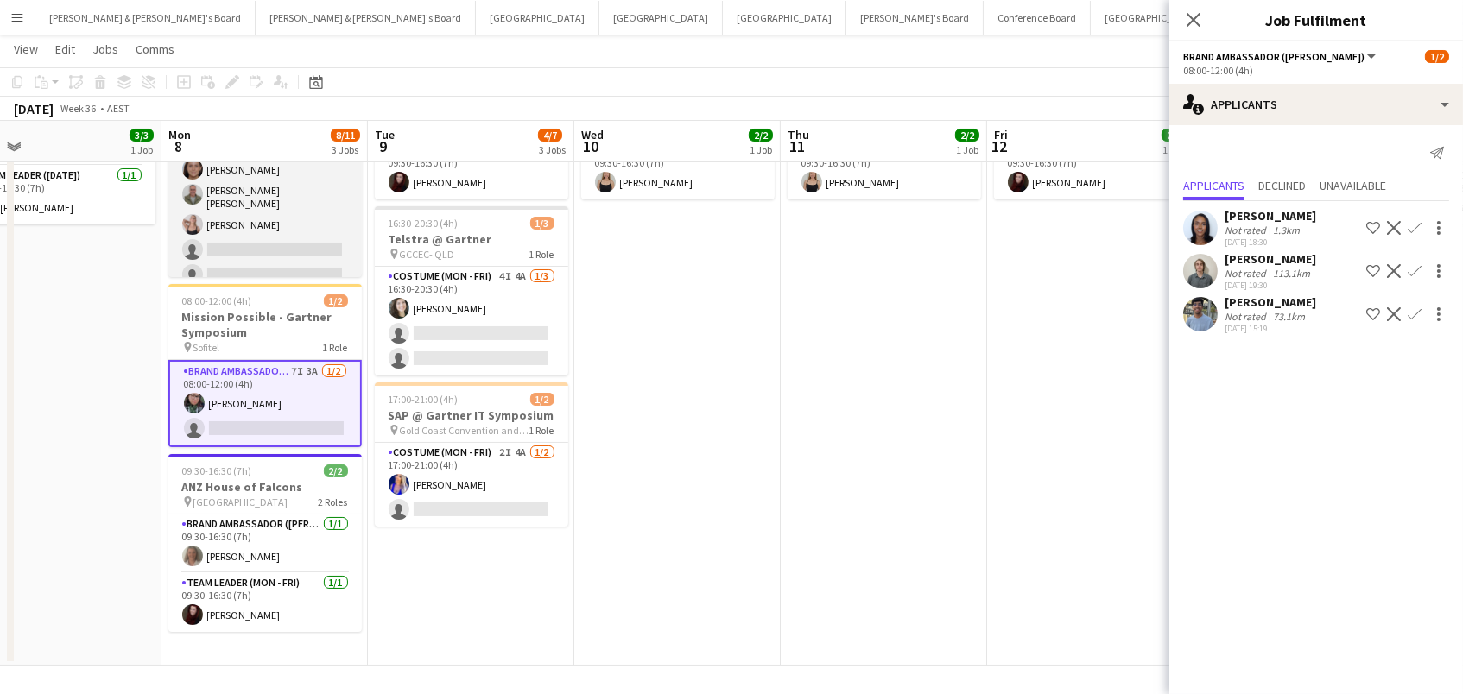
click at [226, 225] on app-card-role "Brand Ambassador (Mon - Fri) 25I 7A 4/6 08:00-12:00 (4h) Raquel ter Haar Leyre …" at bounding box center [264, 195] width 193 height 194
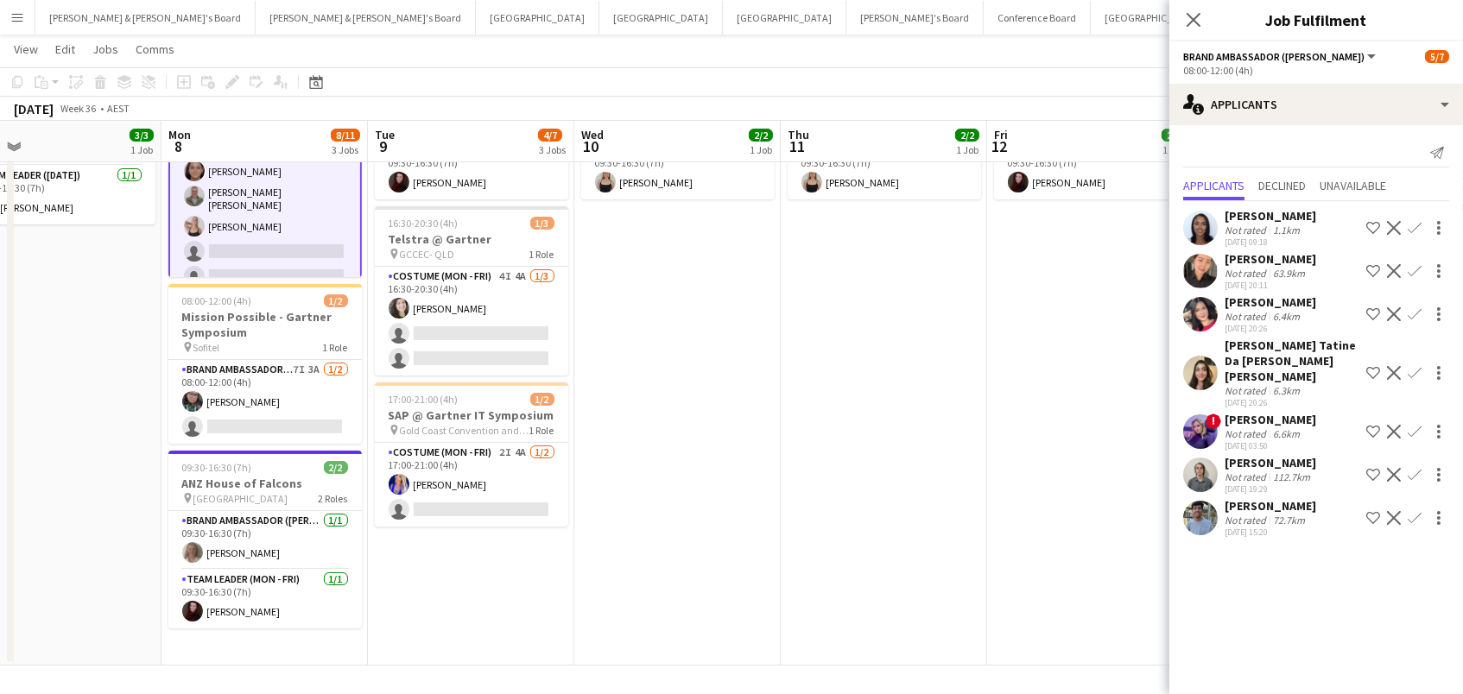
click at [249, 225] on app-card-role "Brand Ambassador (Mon - Fri) 25I 7A 4/6 08:00-12:00 (4h) Raquel ter Haar Leyre …" at bounding box center [264, 197] width 193 height 198
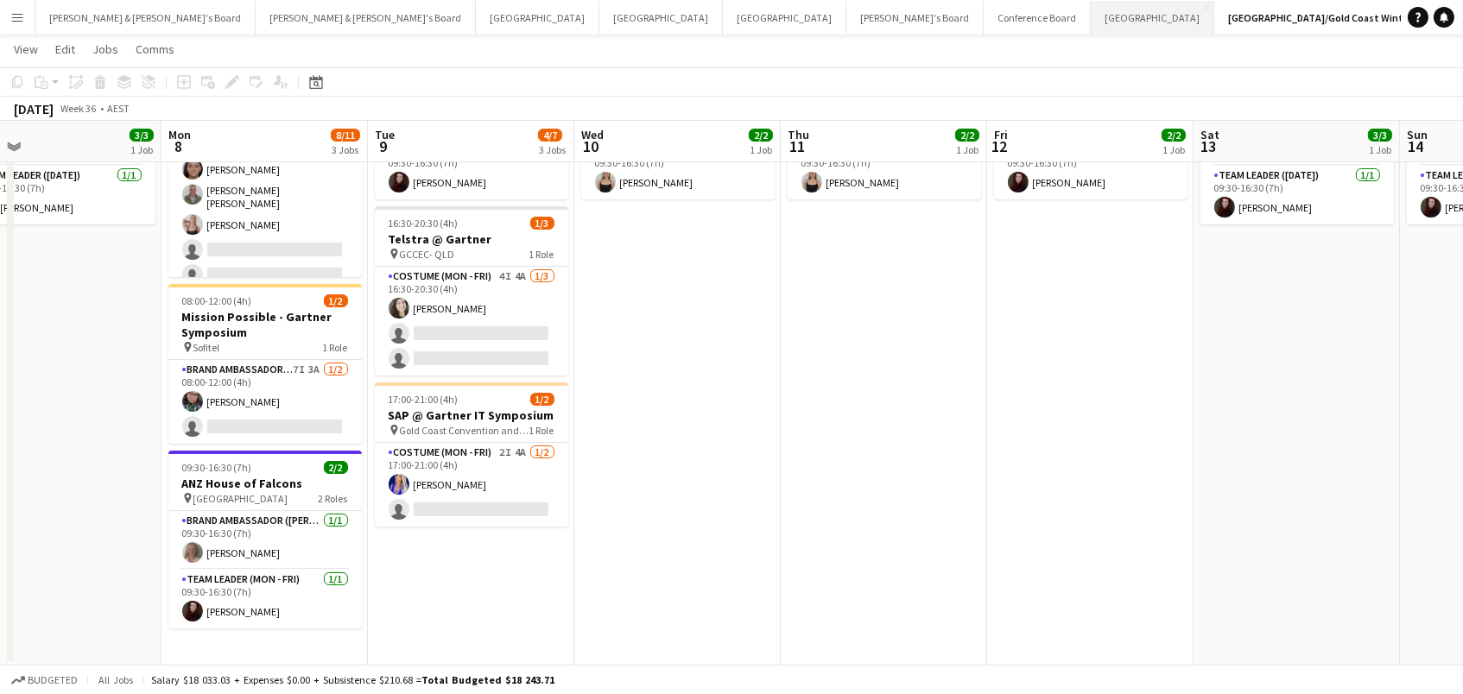
click at [1091, 23] on button "Sydney Close" at bounding box center [1153, 18] width 124 height 34
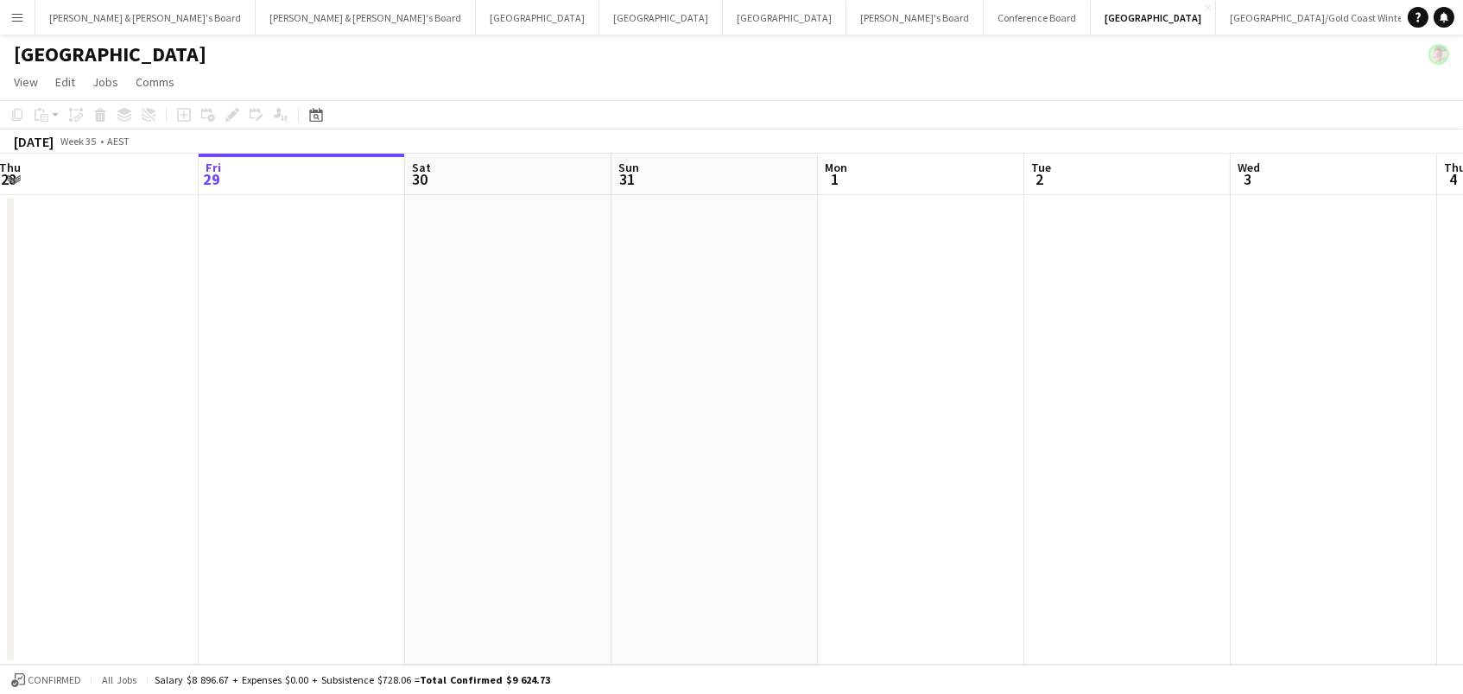
scroll to position [0, 421]
click at [257, 9] on button "James & Arrence's Board Close" at bounding box center [366, 18] width 220 height 34
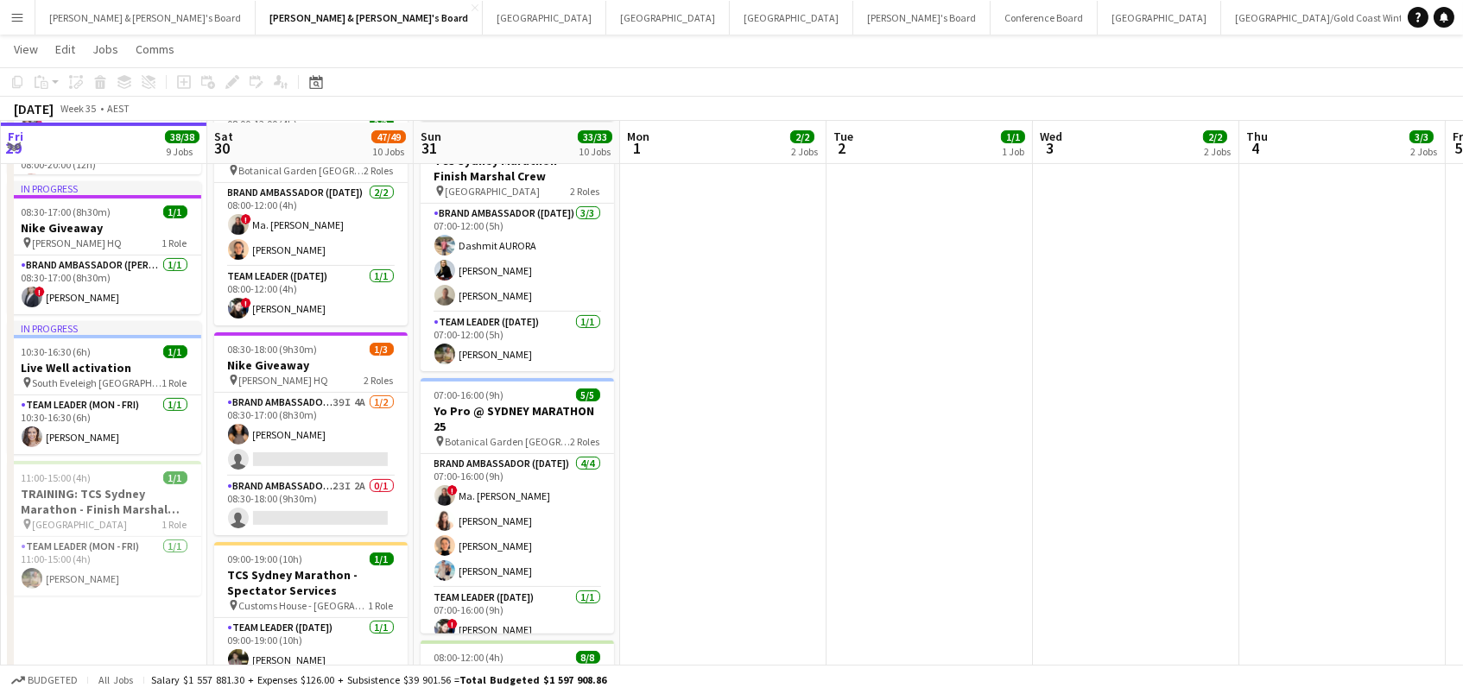
scroll to position [1012, 0]
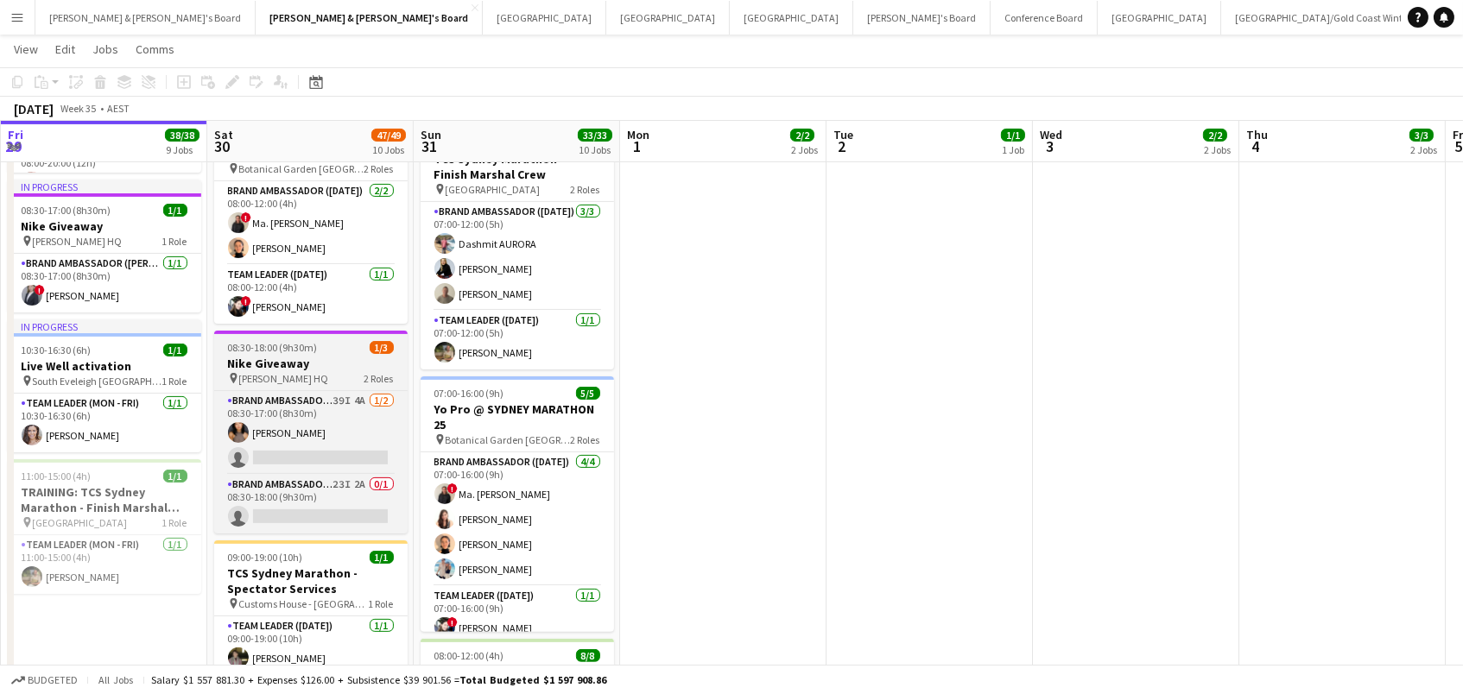
click at [248, 349] on app-job-card "08:30-18:00 (9h30m) 1/3 Nike Giveaway pin Sydney Swans HQ 2 Roles Brand Ambassa…" at bounding box center [310, 432] width 193 height 203
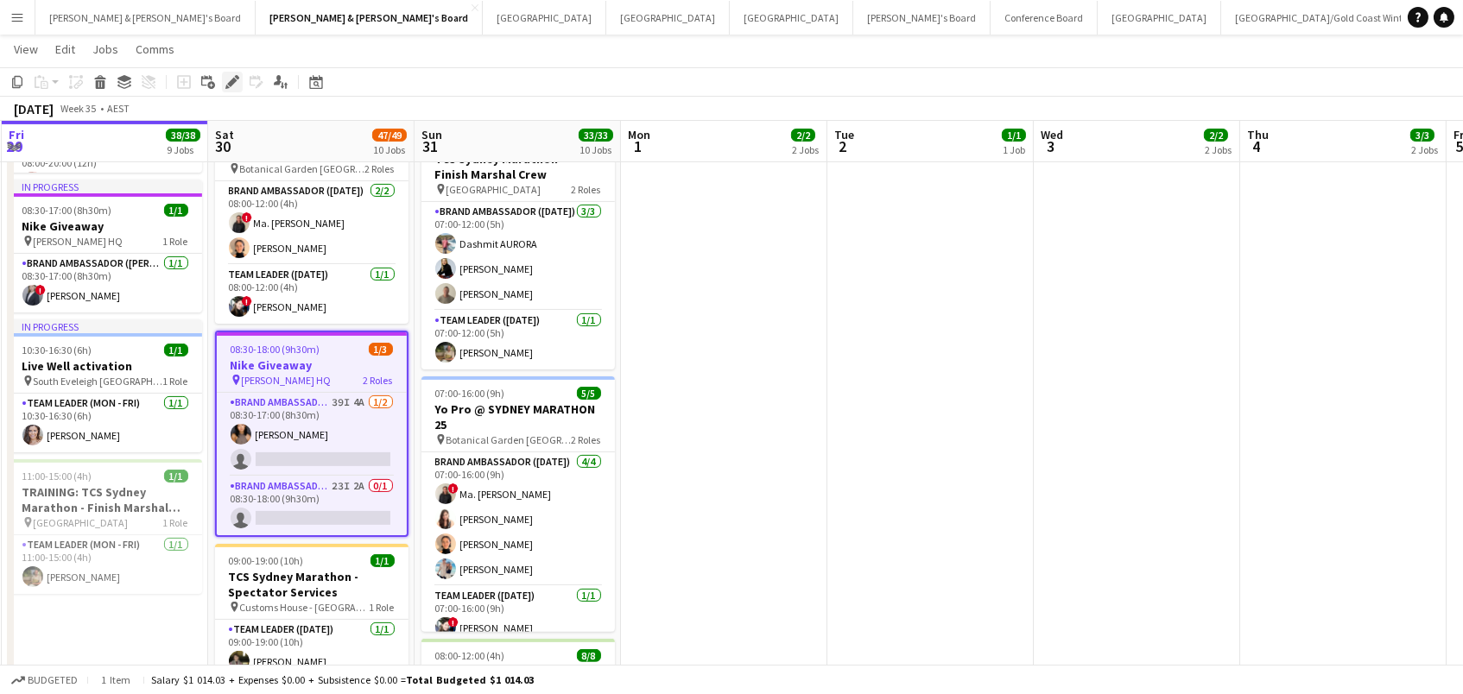
click at [231, 83] on icon at bounding box center [232, 83] width 10 height 10
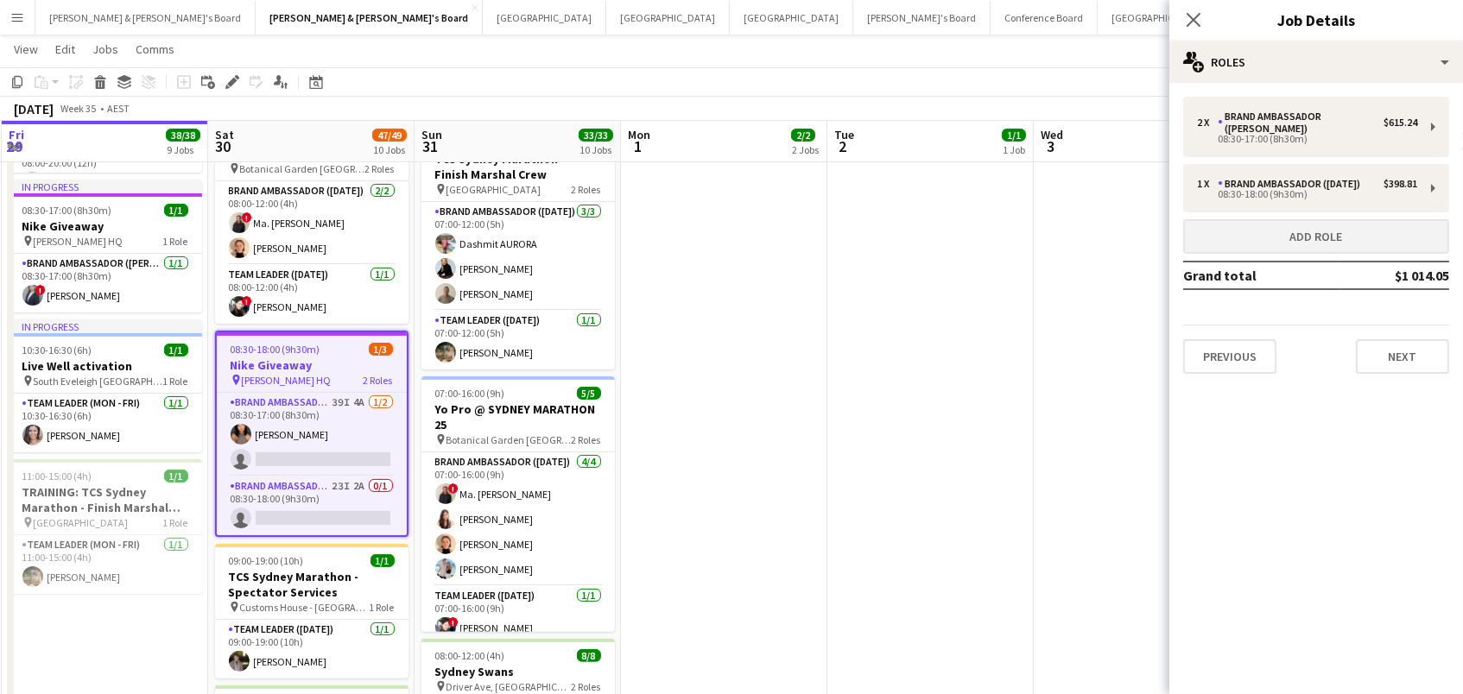
click at [1269, 219] on button "Add role" at bounding box center [1316, 236] width 266 height 35
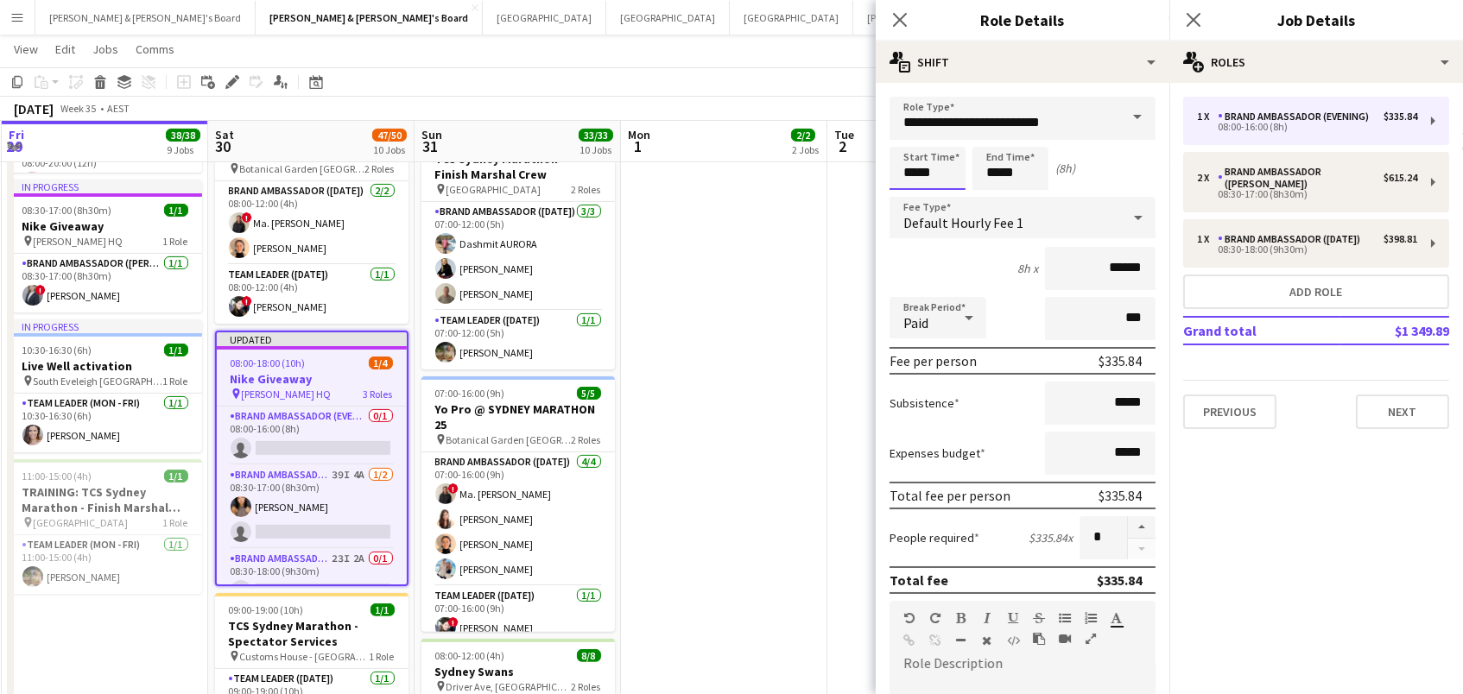
click at [915, 166] on input "*****" at bounding box center [928, 168] width 76 height 43
click at [912, 131] on div at bounding box center [910, 138] width 35 height 17
type input "*****"
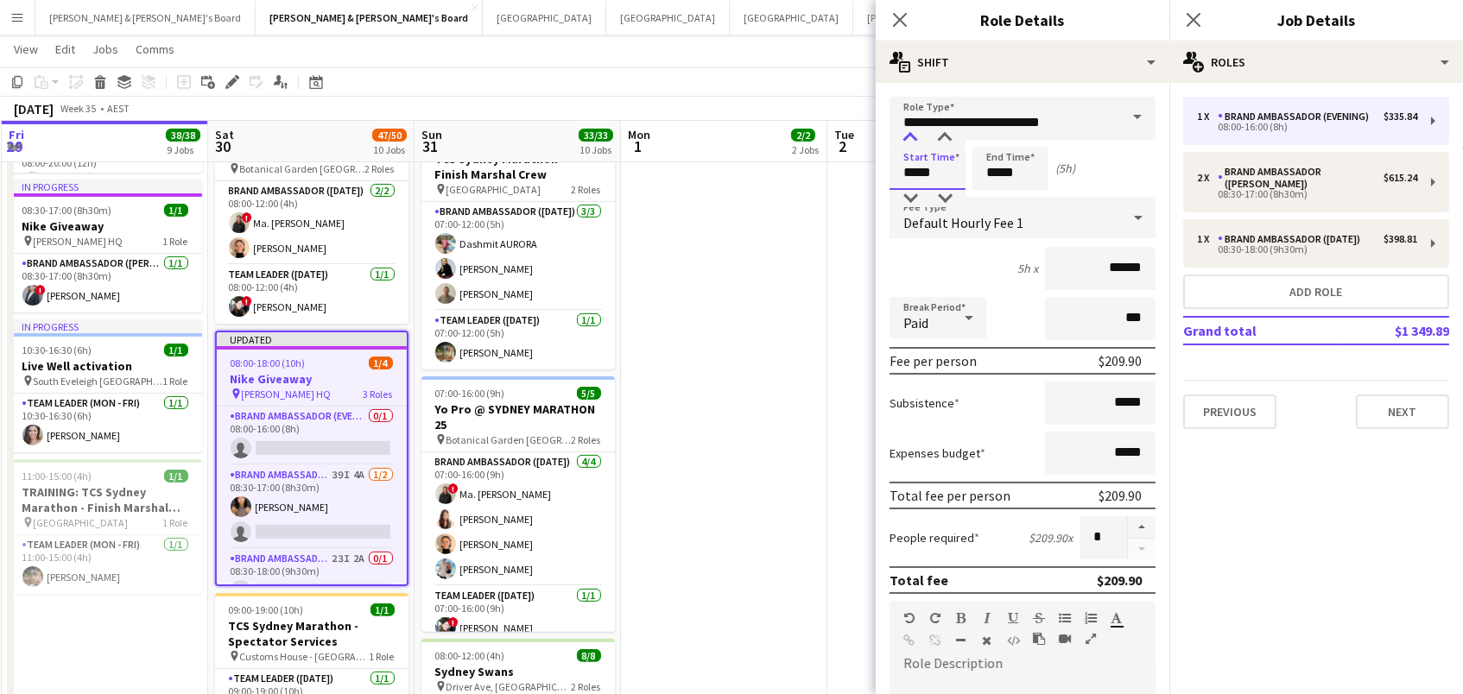
click at [912, 131] on div at bounding box center [910, 138] width 35 height 17
click at [1011, 174] on input "*****" at bounding box center [1011, 168] width 76 height 43
click at [988, 133] on div at bounding box center [993, 138] width 35 height 17
type input "*****"
click at [988, 133] on div at bounding box center [993, 138] width 35 height 17
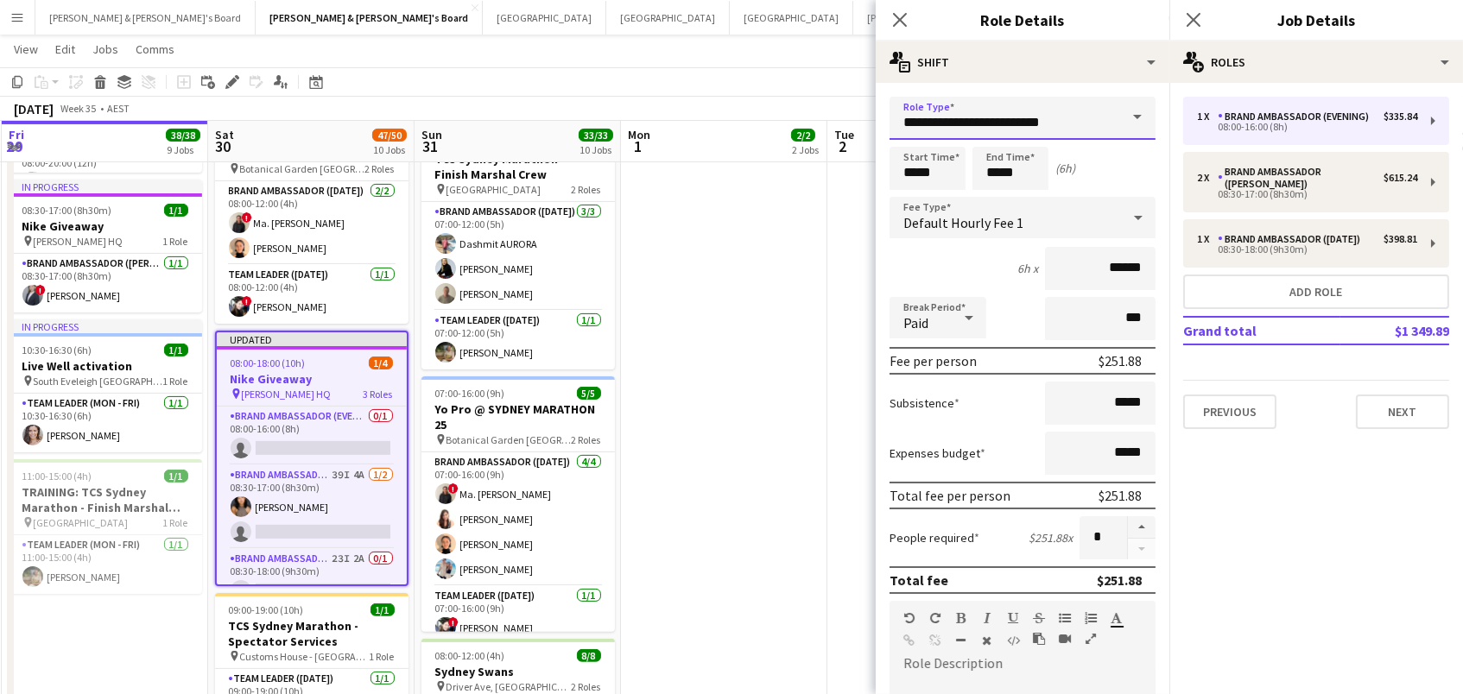
click at [1094, 125] on input "**********" at bounding box center [1023, 118] width 266 height 43
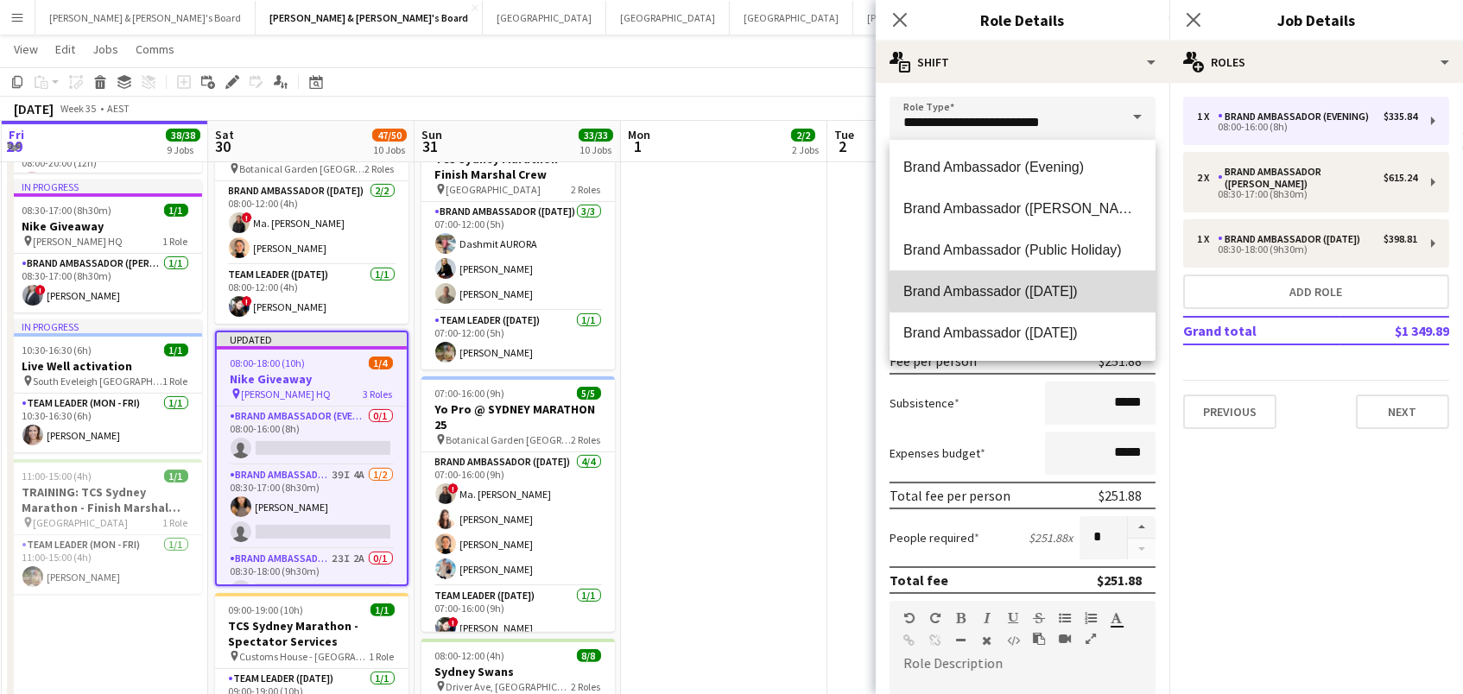
click at [1066, 290] on span "Brand Ambassador (Saturday)" at bounding box center [1022, 291] width 238 height 16
type input "**********"
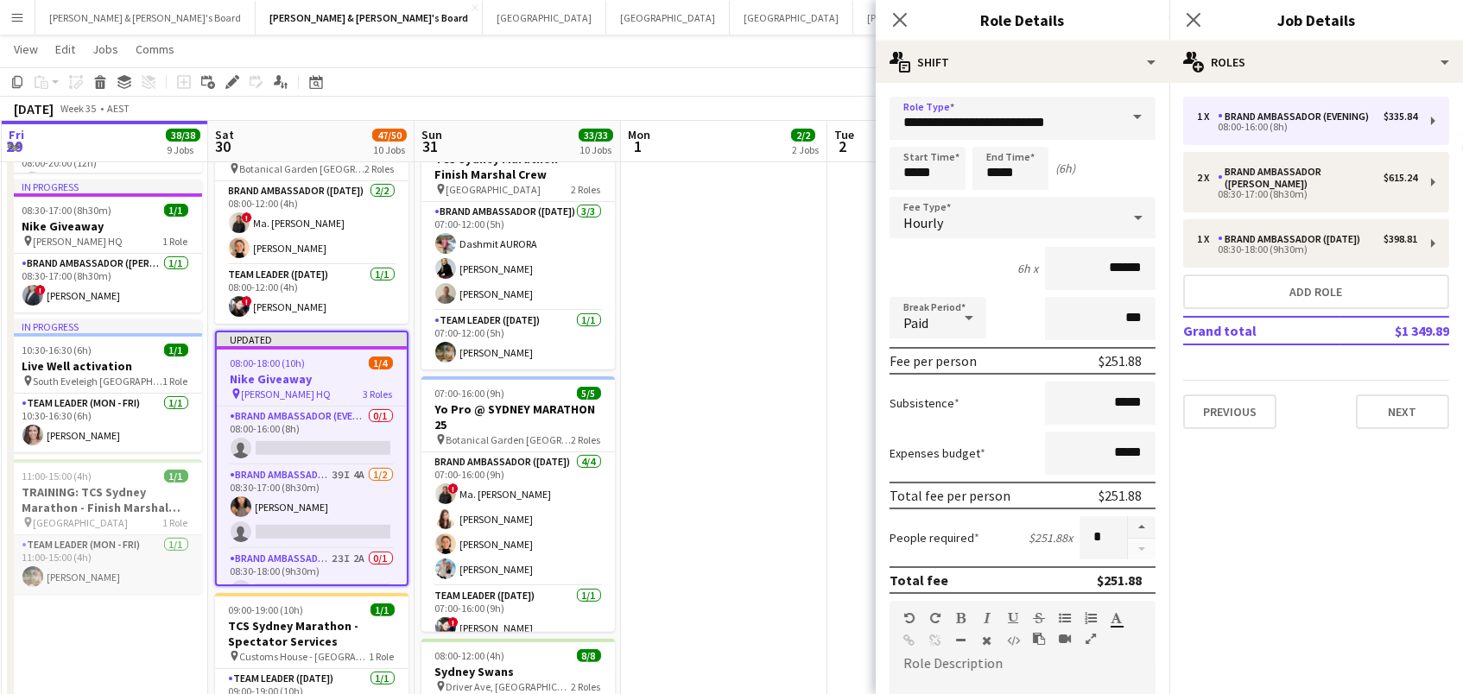
click at [198, 574] on app-card-role "Team Leader (Mon - Fri) 1/1 11:00-15:00 (4h) Tom Early" at bounding box center [105, 564] width 193 height 59
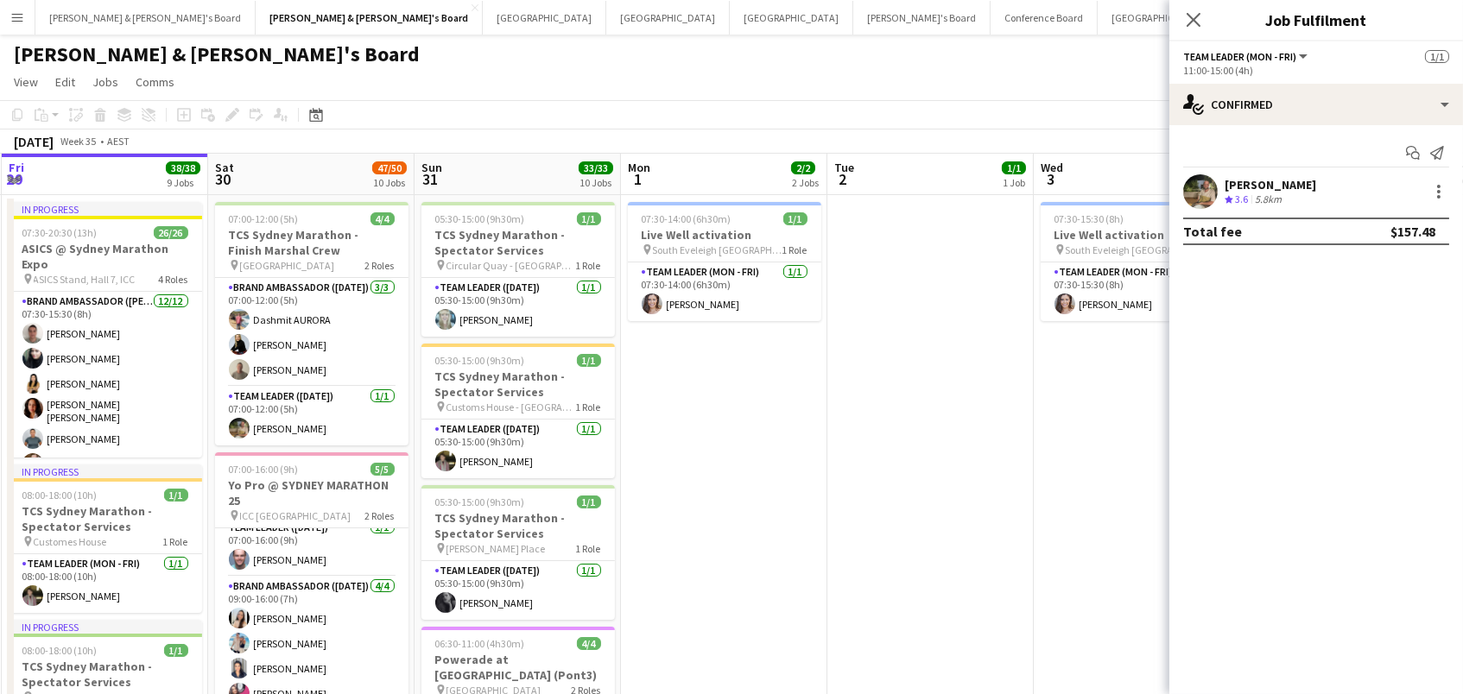
scroll to position [0, 0]
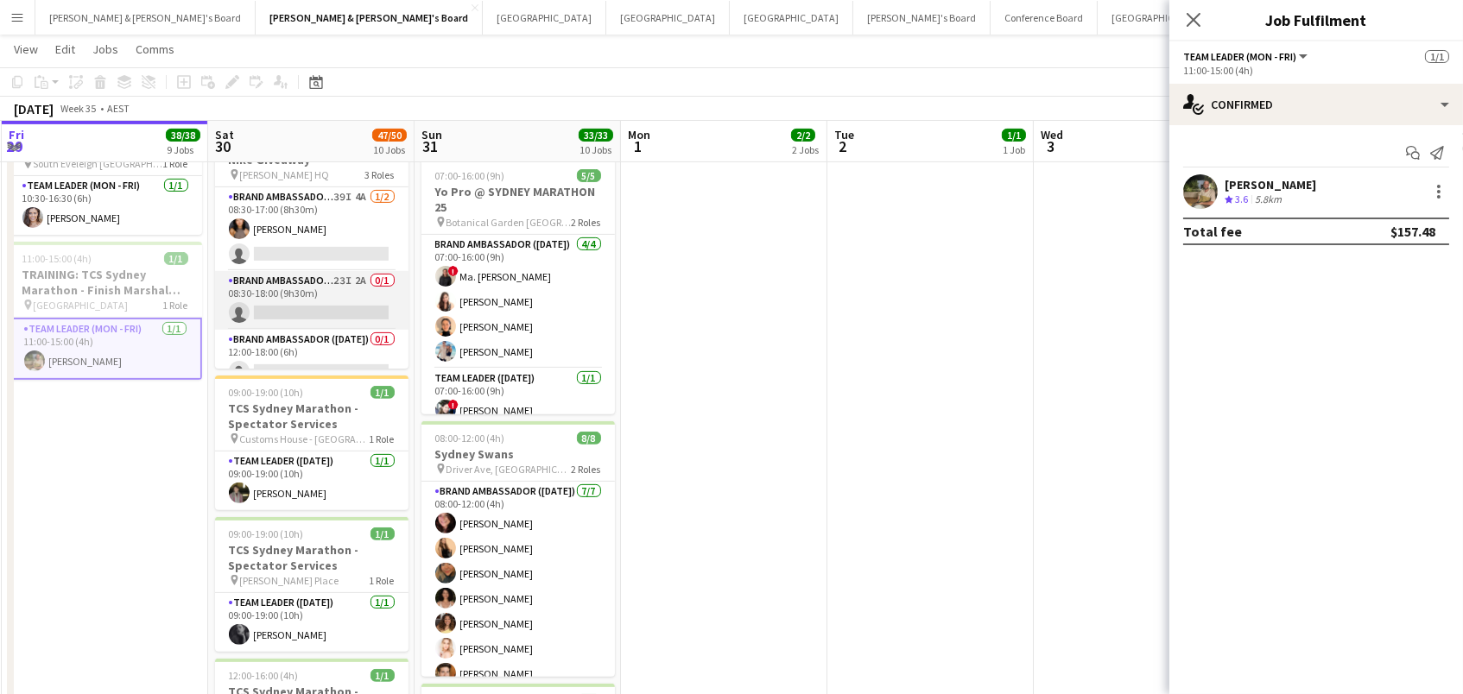
click at [335, 272] on app-card-role "Brand Ambassador (Saturday) 23I 2A 0/1 08:30-18:00 (9h30m) single-neutral-actio…" at bounding box center [311, 300] width 193 height 59
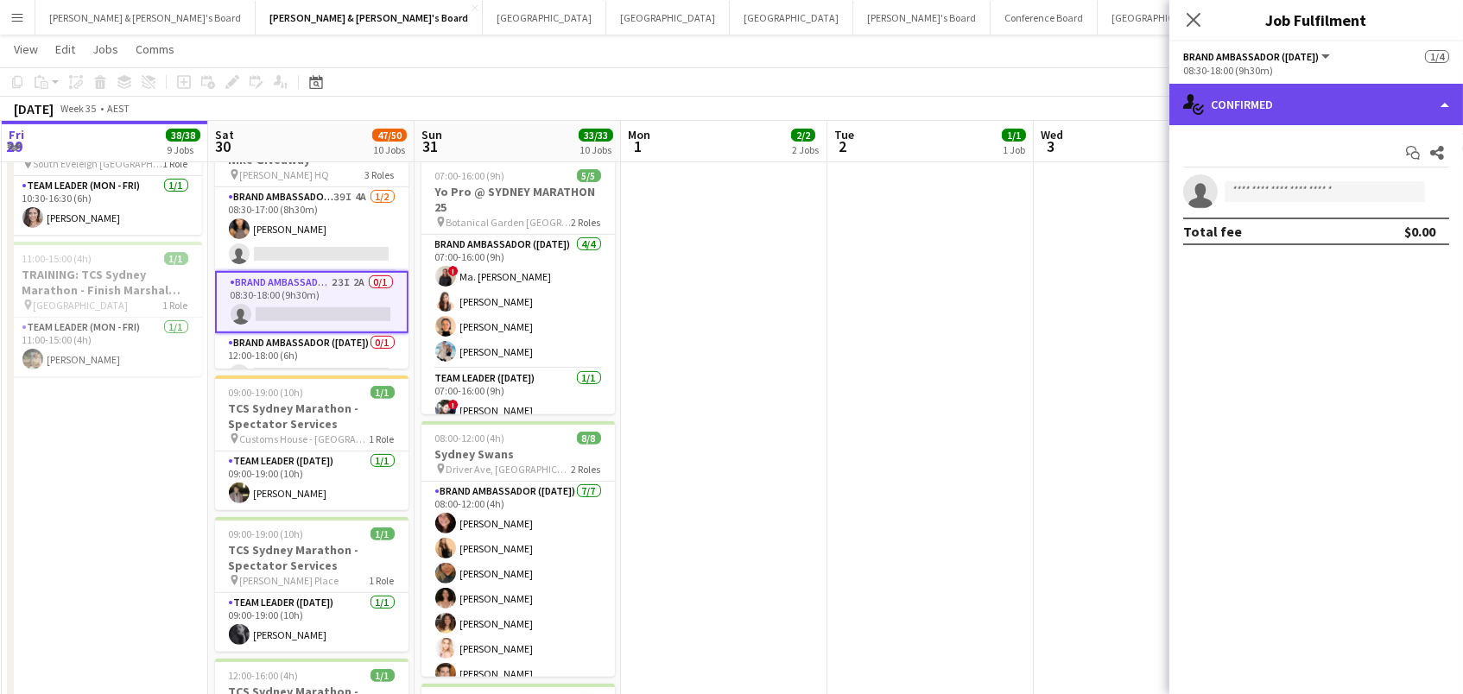
click at [1277, 95] on div "single-neutral-actions-check-2 Confirmed" at bounding box center [1316, 104] width 294 height 41
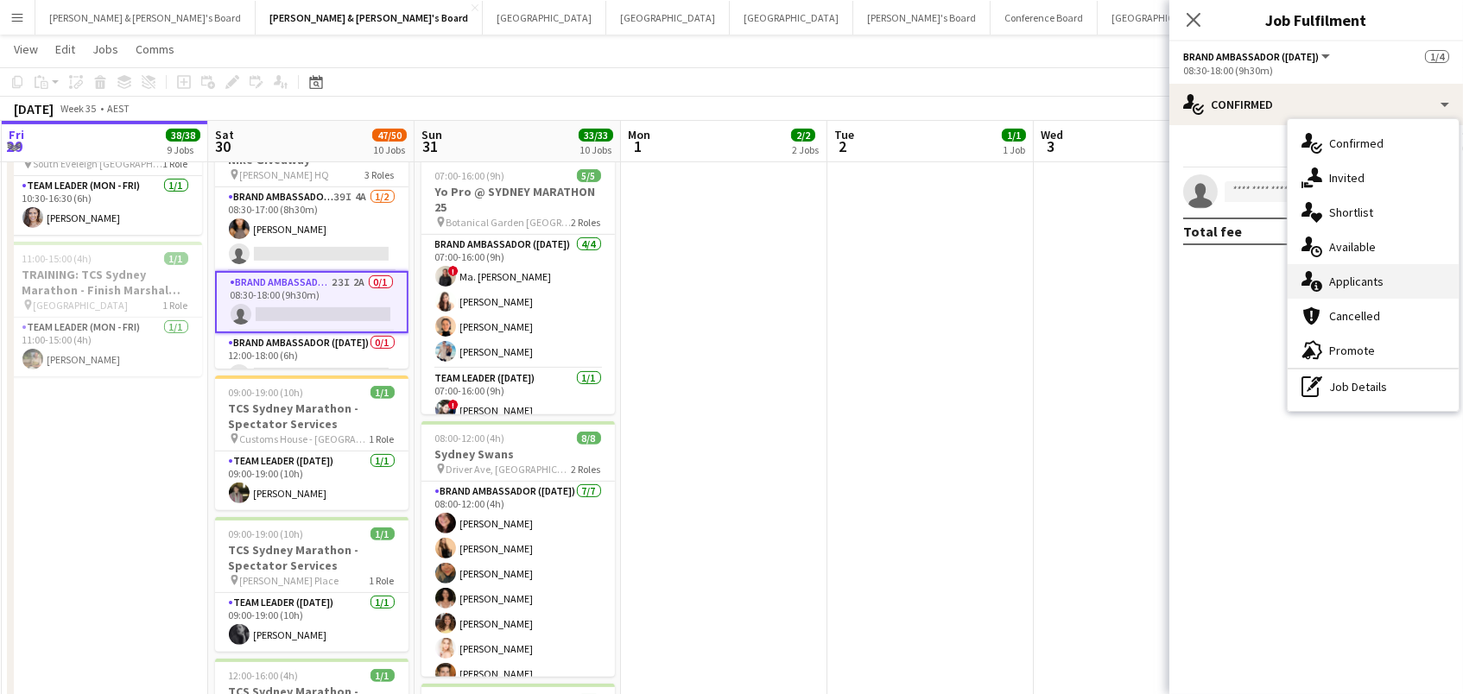
click at [1344, 275] on div "single-neutral-actions-information Applicants" at bounding box center [1373, 281] width 171 height 35
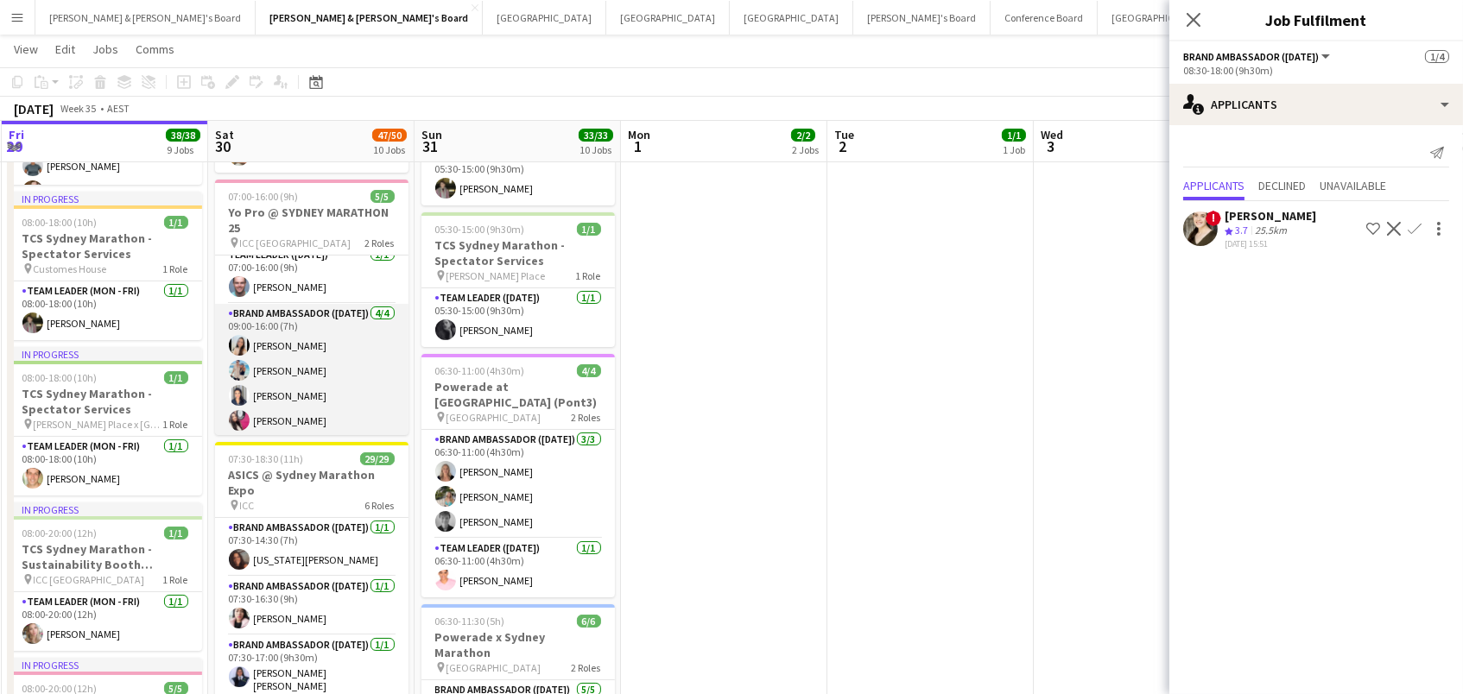
scroll to position [271, 2]
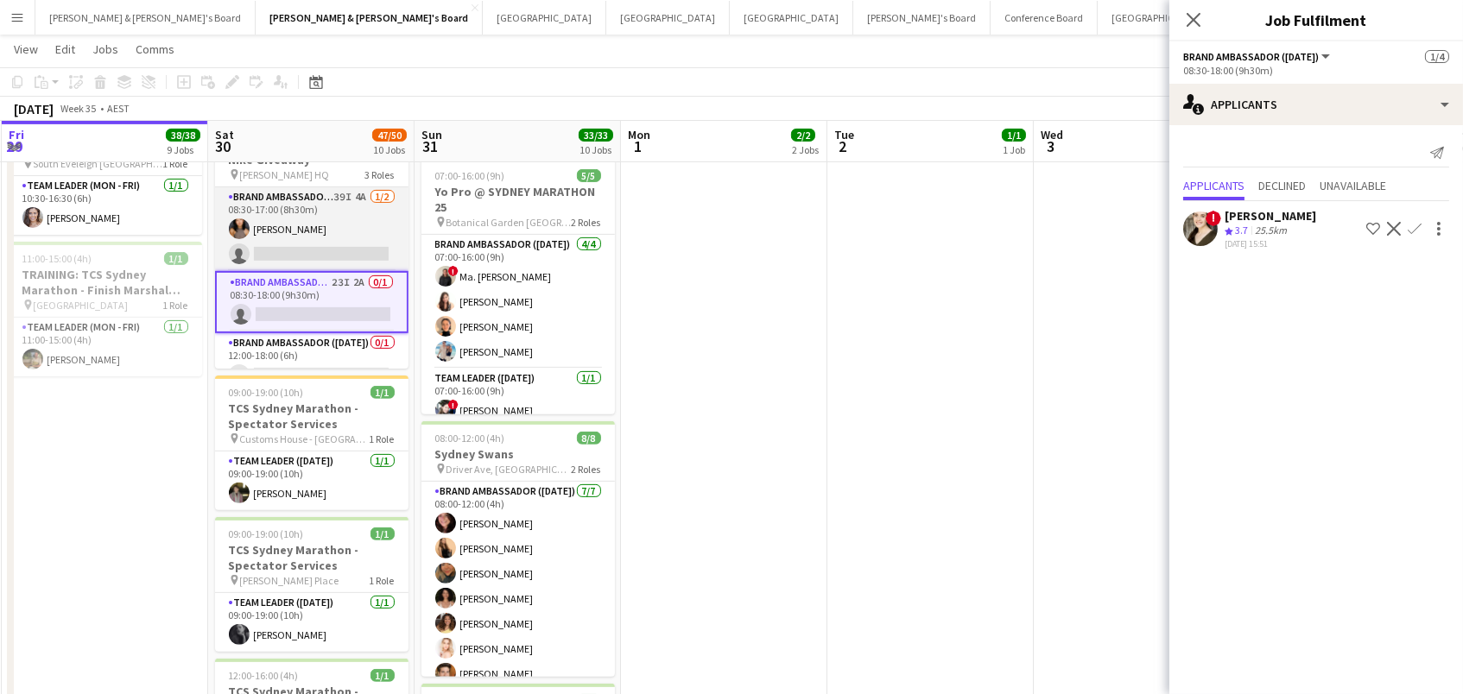
click at [298, 206] on app-card-role "Brand Ambassador (Mon - Fri) 39I 4A 1/2 08:30-17:00 (8h30m) Teresa Li single-ne…" at bounding box center [311, 229] width 193 height 84
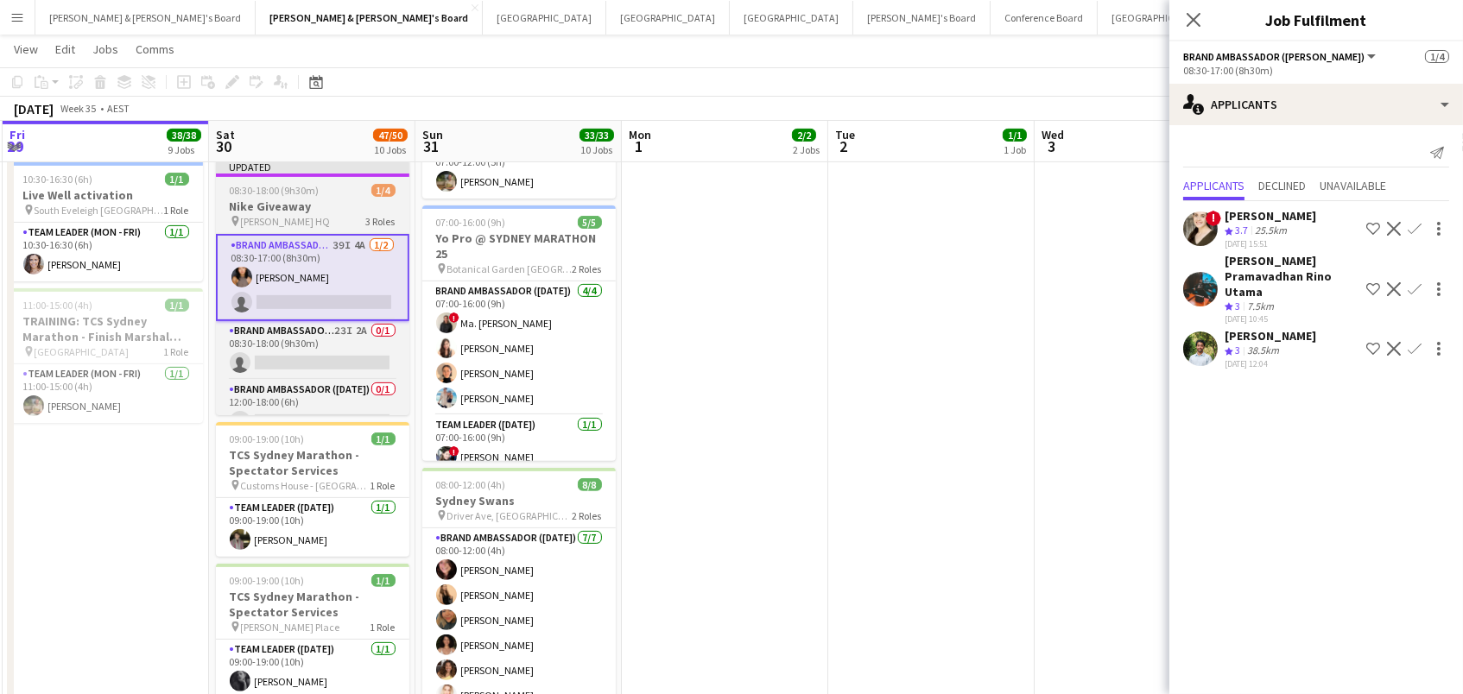
scroll to position [0, 618]
click at [262, 191] on span "08:30-18:00 (9h30m)" at bounding box center [273, 190] width 90 height 13
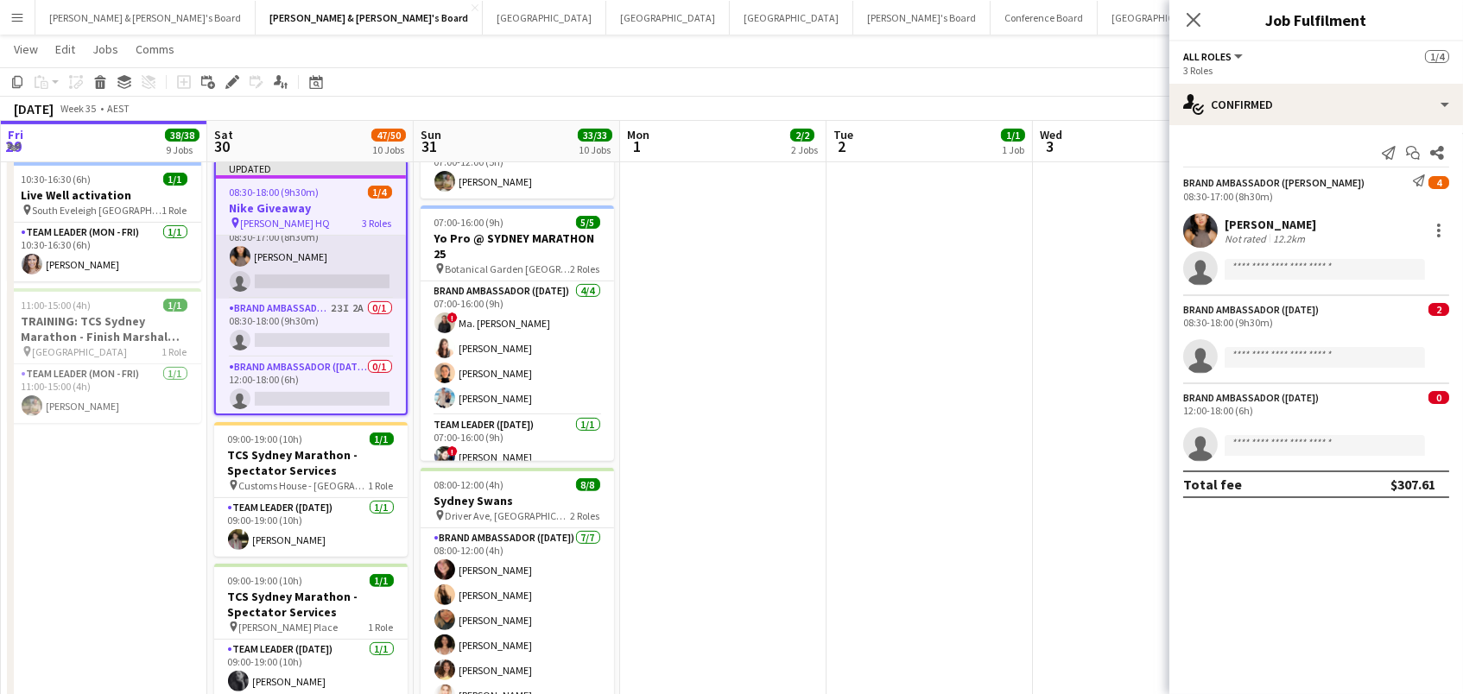
scroll to position [19, 0]
click at [225, 86] on icon "Edit" at bounding box center [232, 82] width 14 height 14
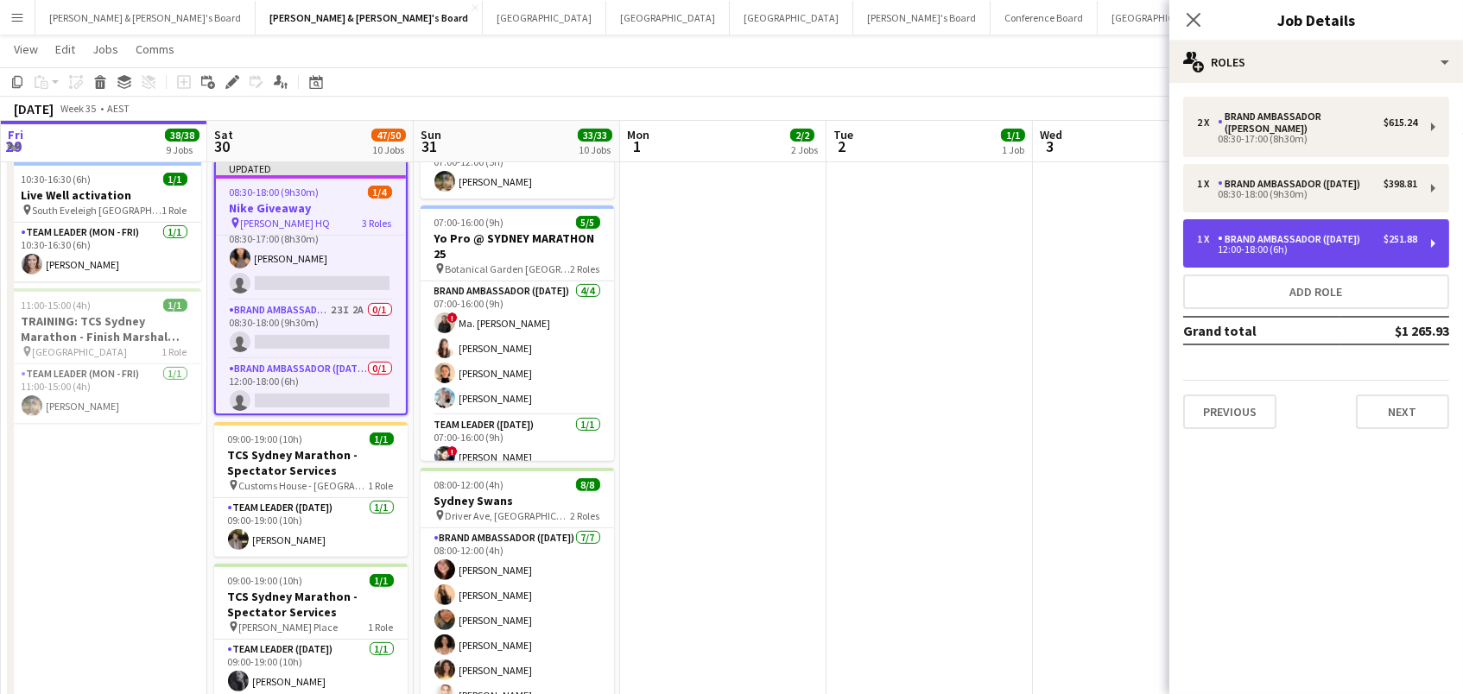
click at [1298, 233] on div "Brand Ambassador (Saturday)" at bounding box center [1292, 239] width 149 height 12
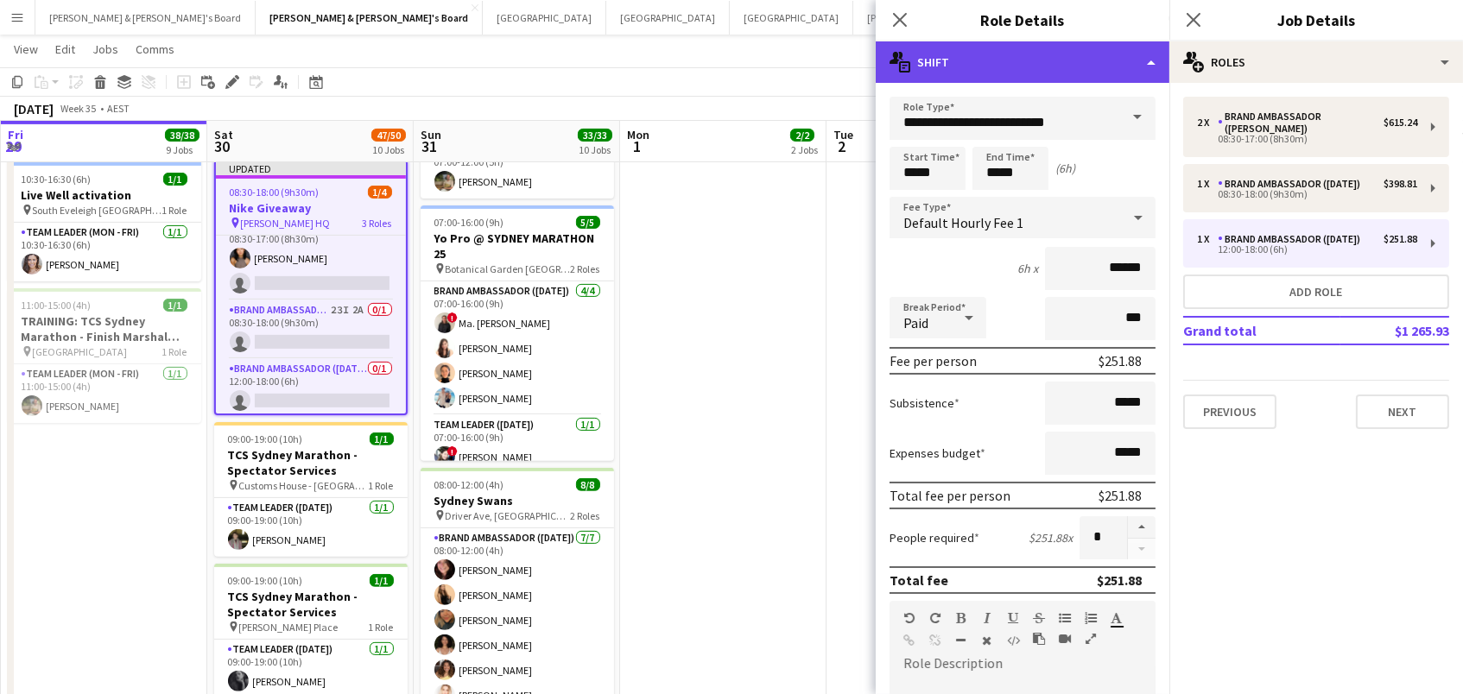
click at [966, 62] on div "multiple-actions-text Shift" at bounding box center [1023, 61] width 294 height 41
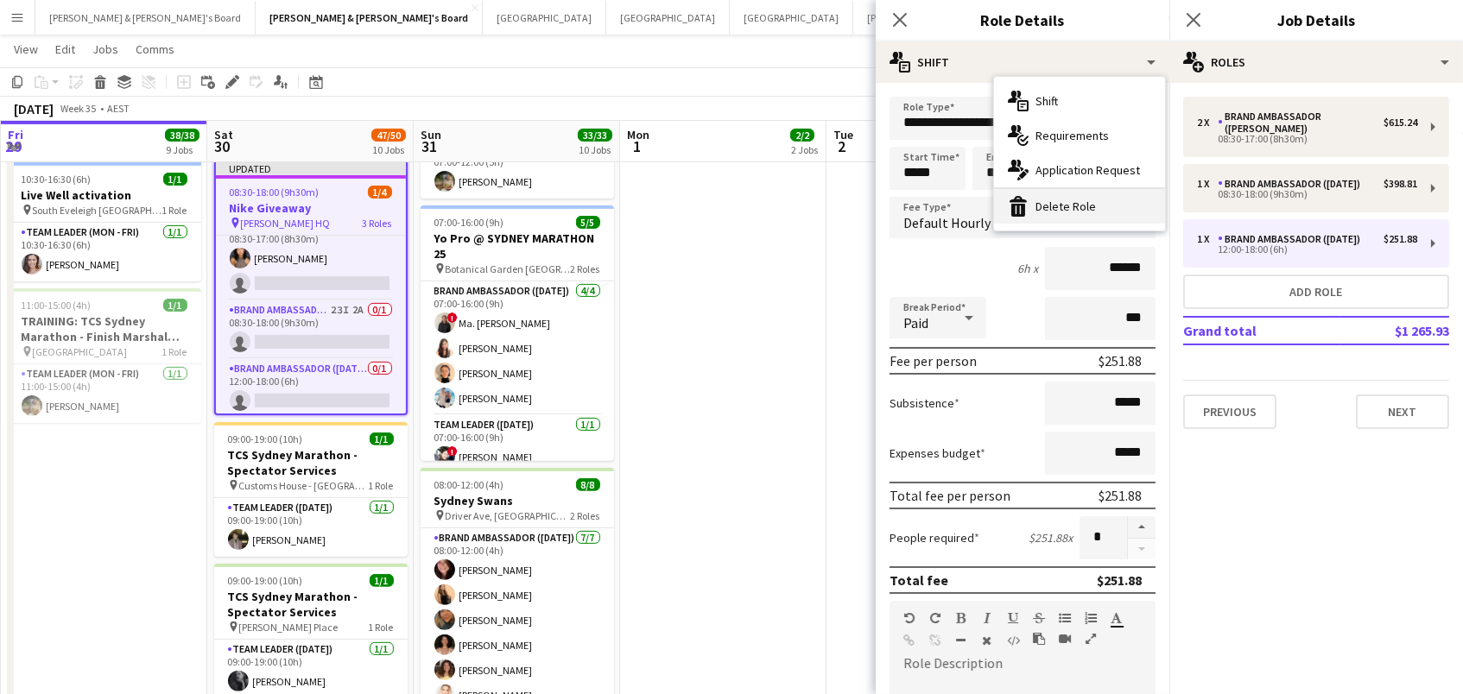
click at [1100, 208] on div "bin-2 Delete Role" at bounding box center [1079, 206] width 171 height 35
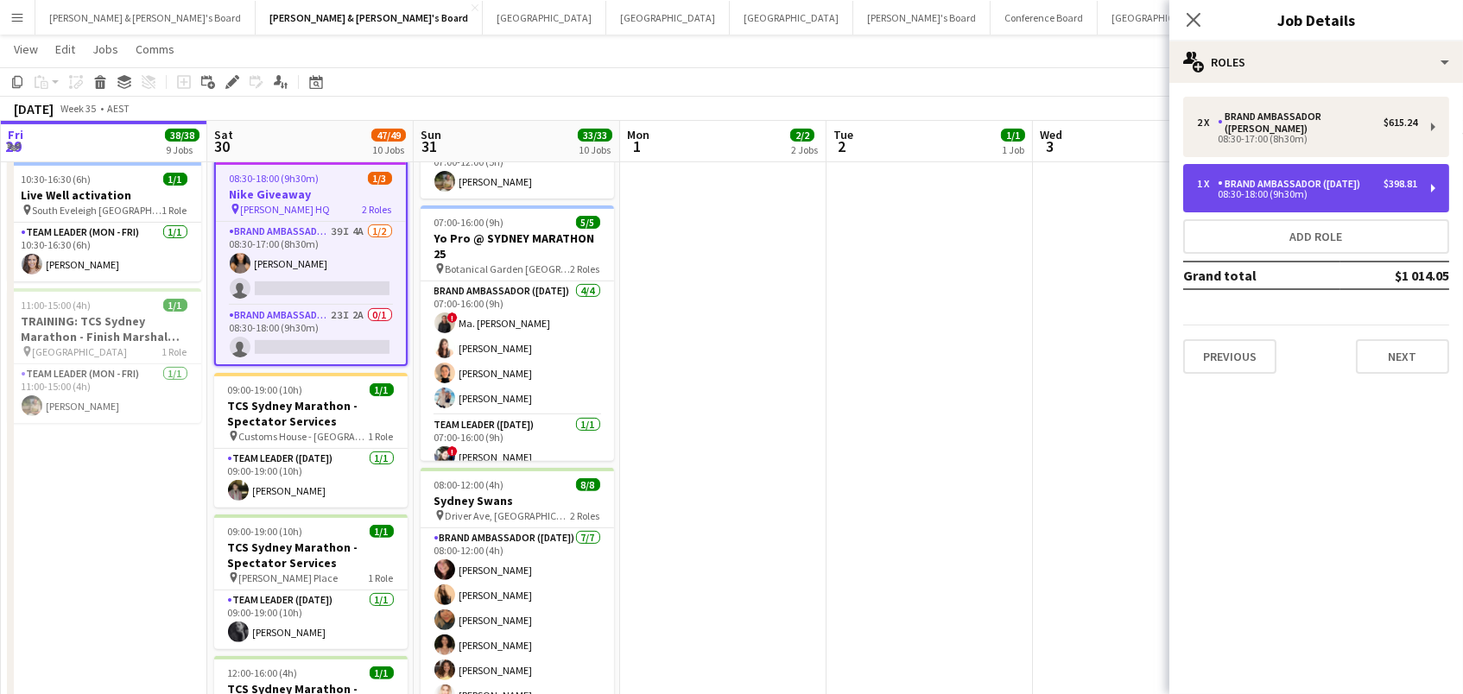
click at [1325, 178] on div "Brand Ambassador (Saturday)" at bounding box center [1292, 184] width 149 height 12
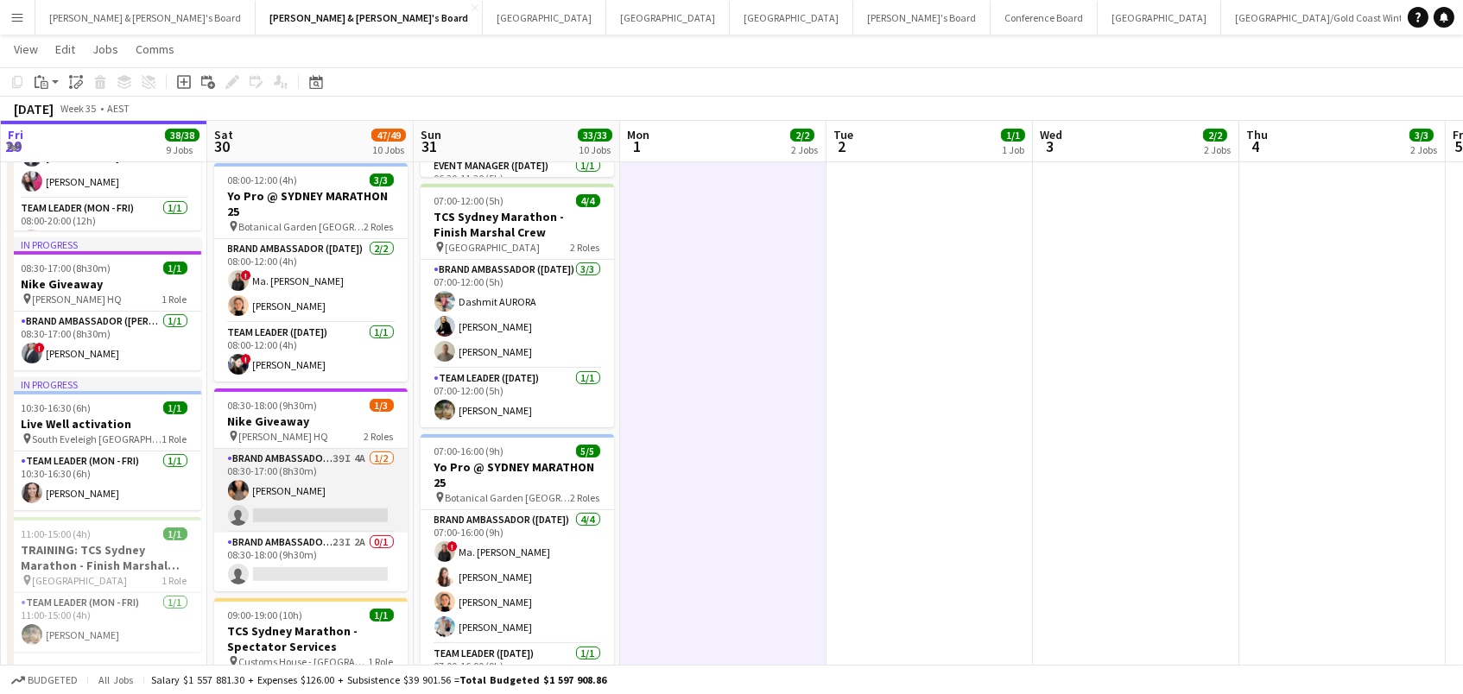
scroll to position [0, 618]
click at [352, 480] on app-card-role "Brand Ambassador (Mon - Fri) 39I 4A 1/2 08:30-17:00 (8h30m) Teresa Li single-ne…" at bounding box center [311, 491] width 193 height 84
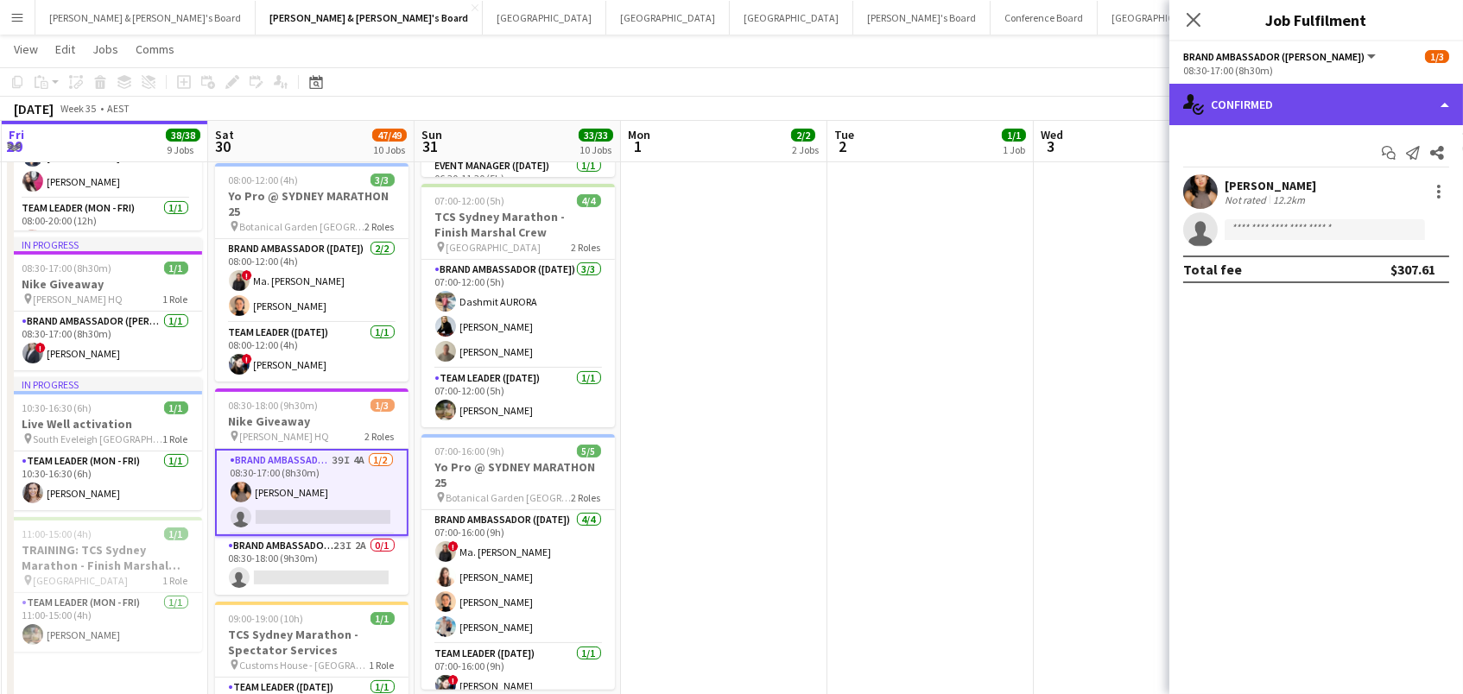
click at [1298, 87] on div "single-neutral-actions-check-2 Confirmed" at bounding box center [1316, 104] width 294 height 41
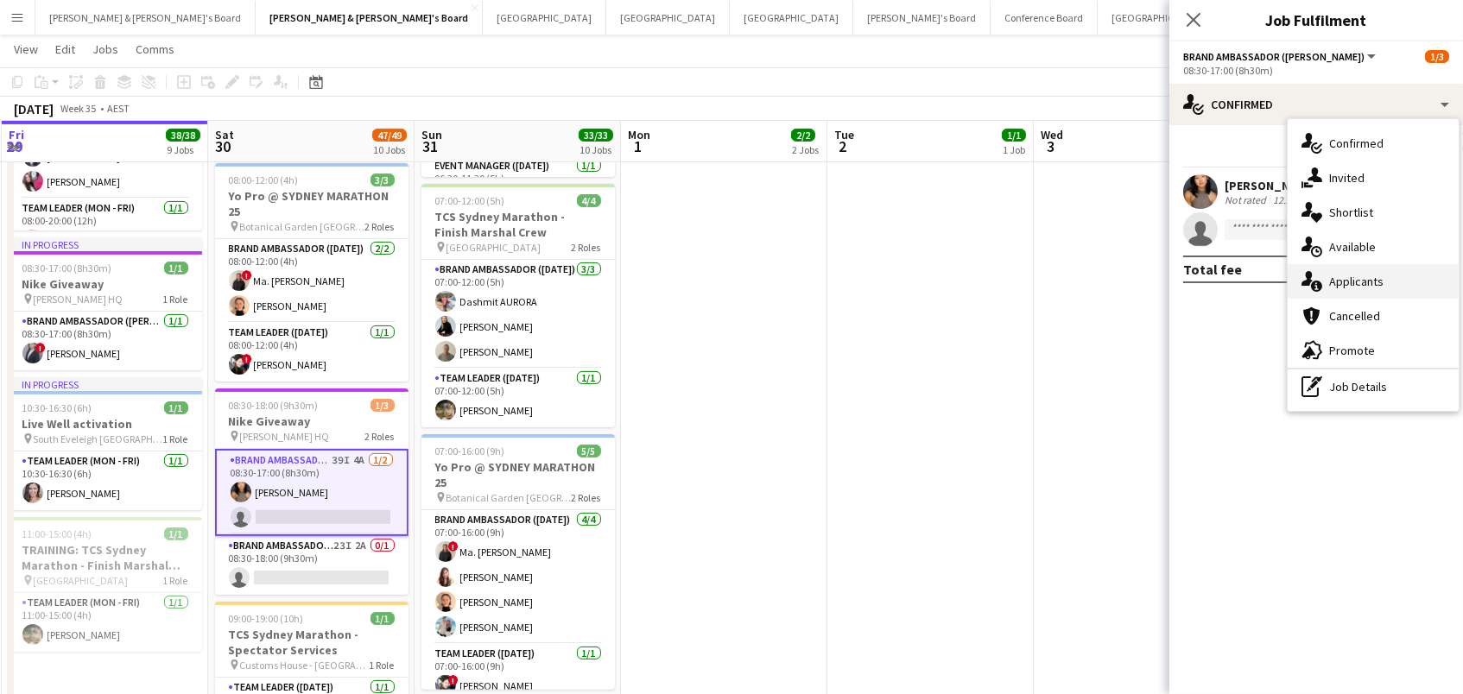
click at [1394, 285] on div "single-neutral-actions-information Applicants" at bounding box center [1373, 281] width 171 height 35
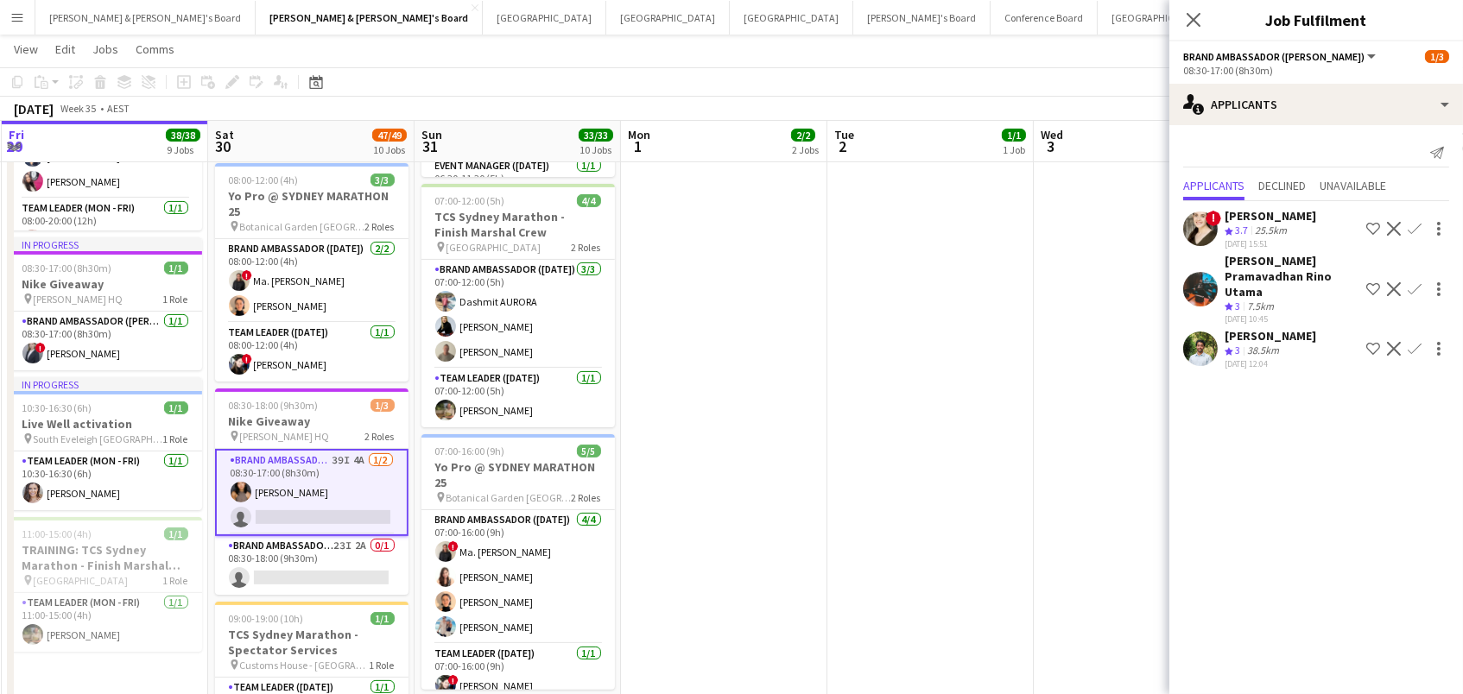
click at [1411, 226] on app-icon "Confirm" at bounding box center [1415, 229] width 14 height 14
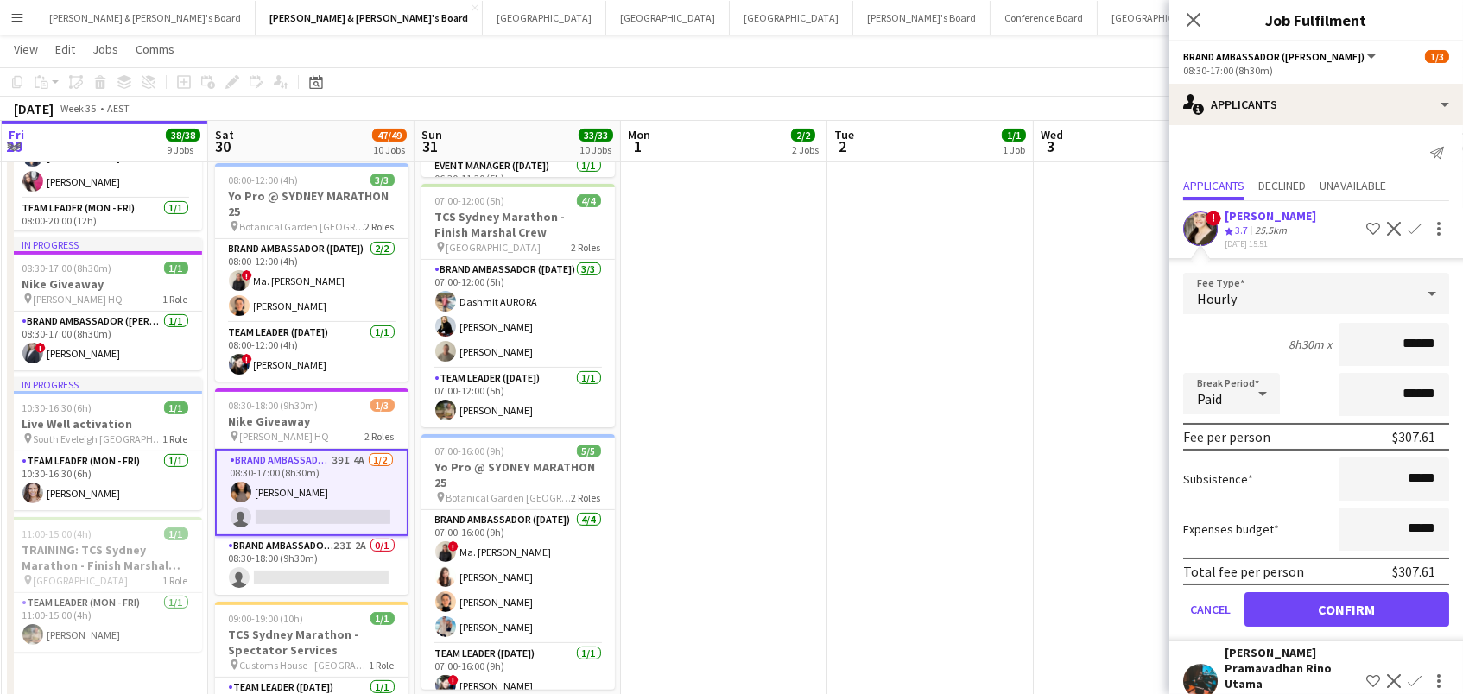
click at [1347, 605] on button "Confirm" at bounding box center [1347, 609] width 205 height 35
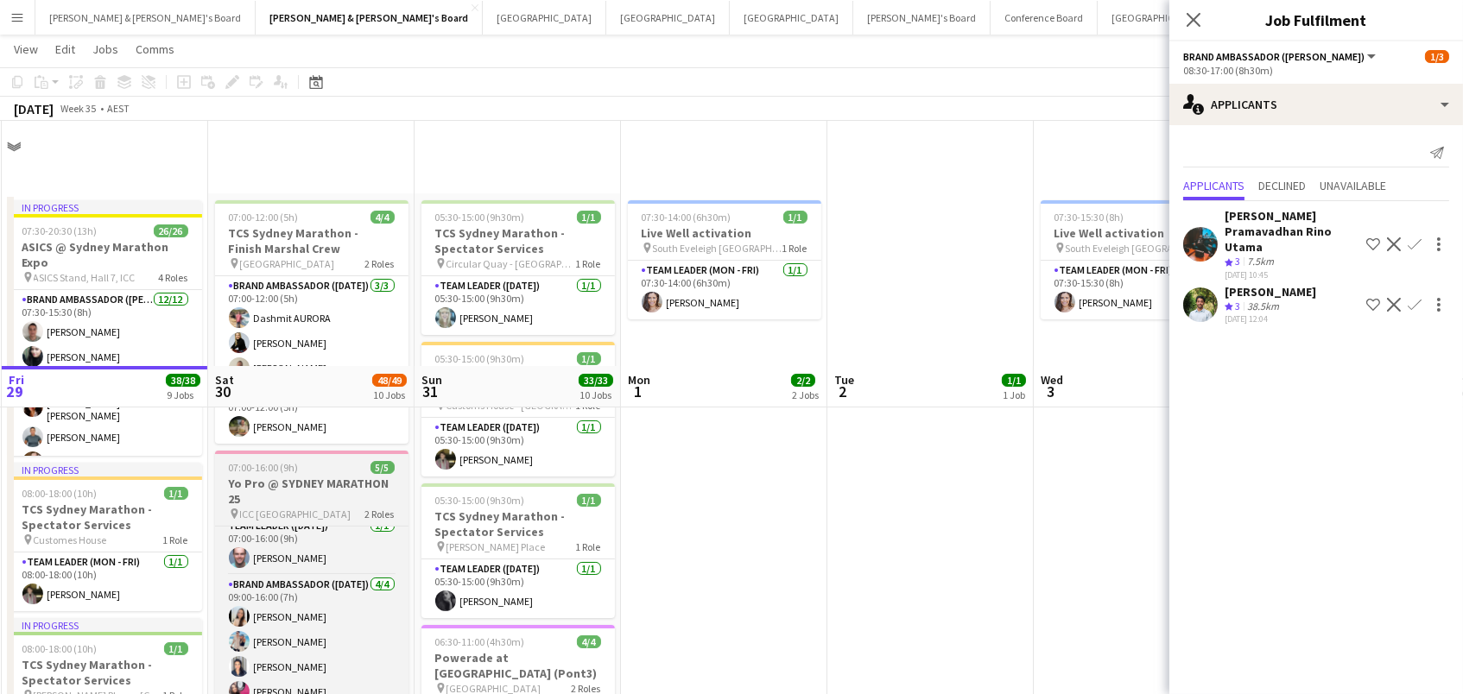
scroll to position [353, 0]
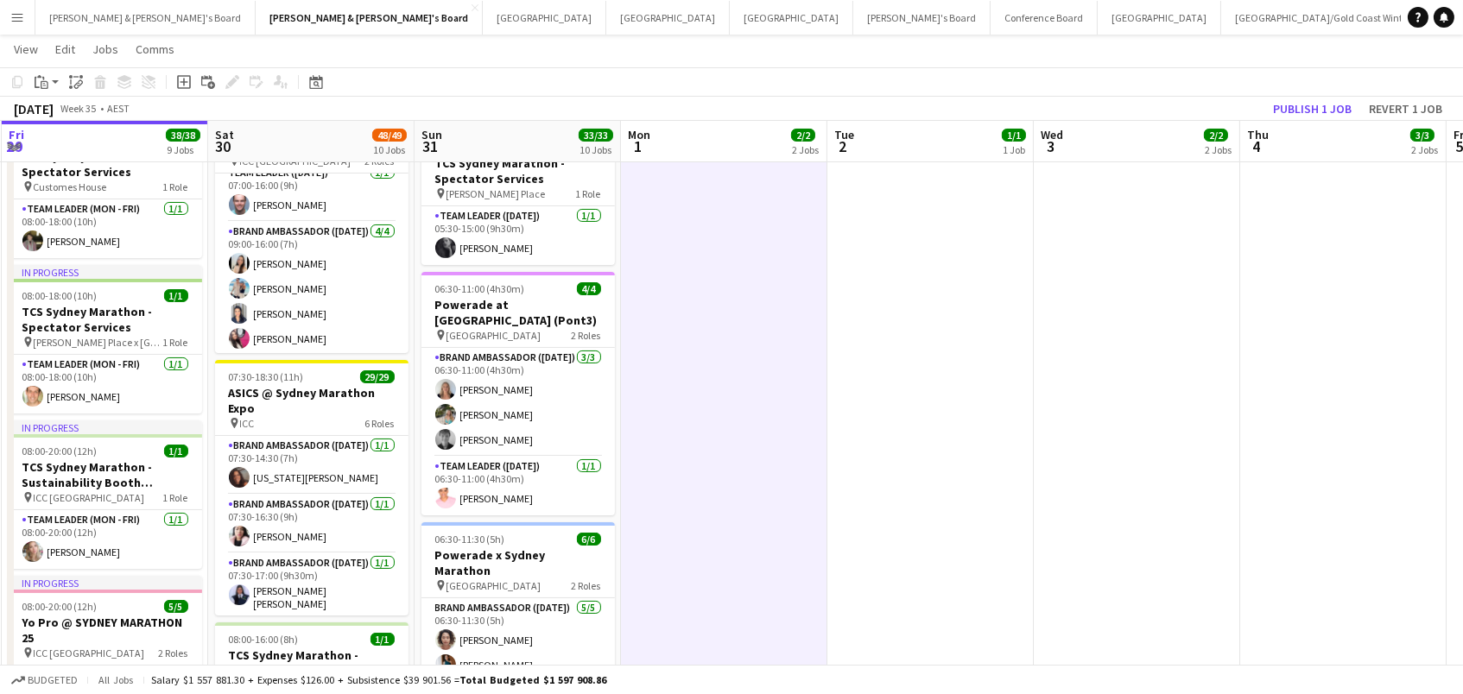
scroll to position [0, 617]
click at [1316, 100] on button "Publish 1 job" at bounding box center [1312, 109] width 92 height 22
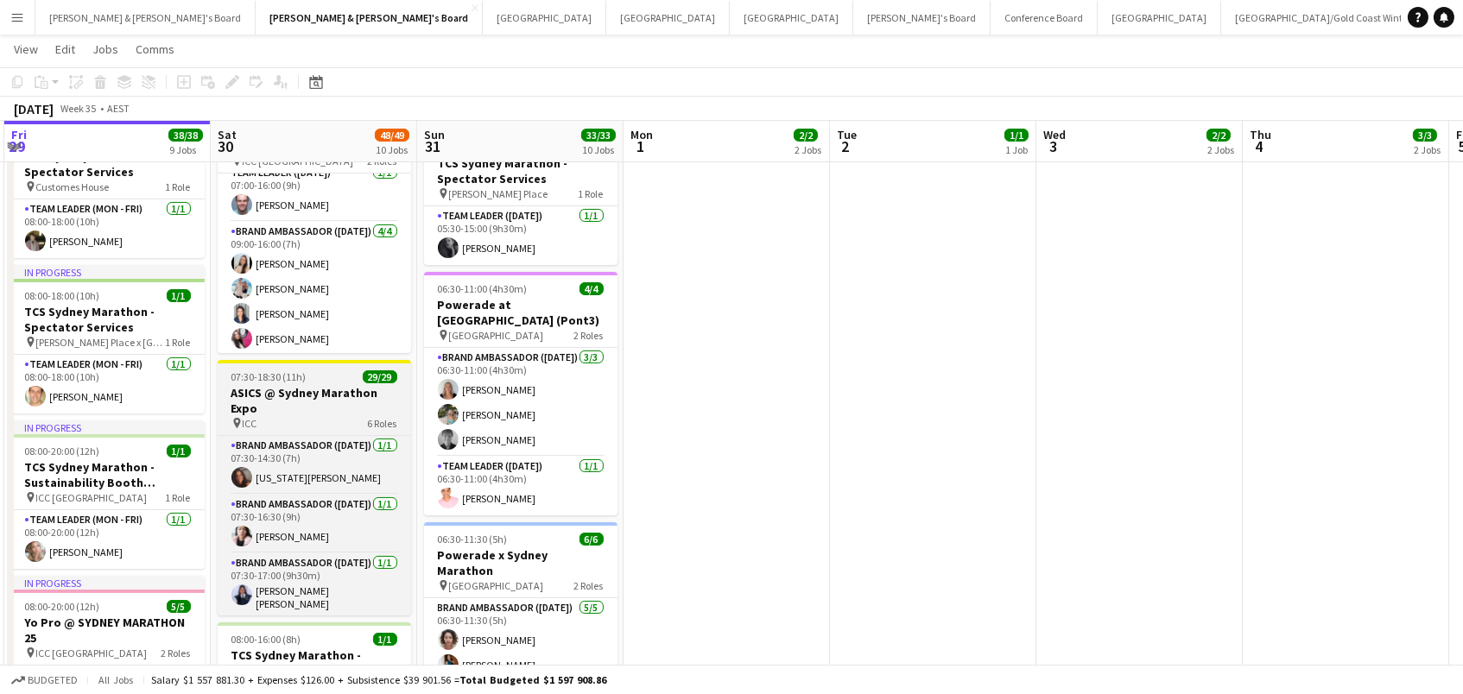
click at [288, 408] on h3 "ASICS @ Sydney Marathon Expo" at bounding box center [314, 400] width 193 height 31
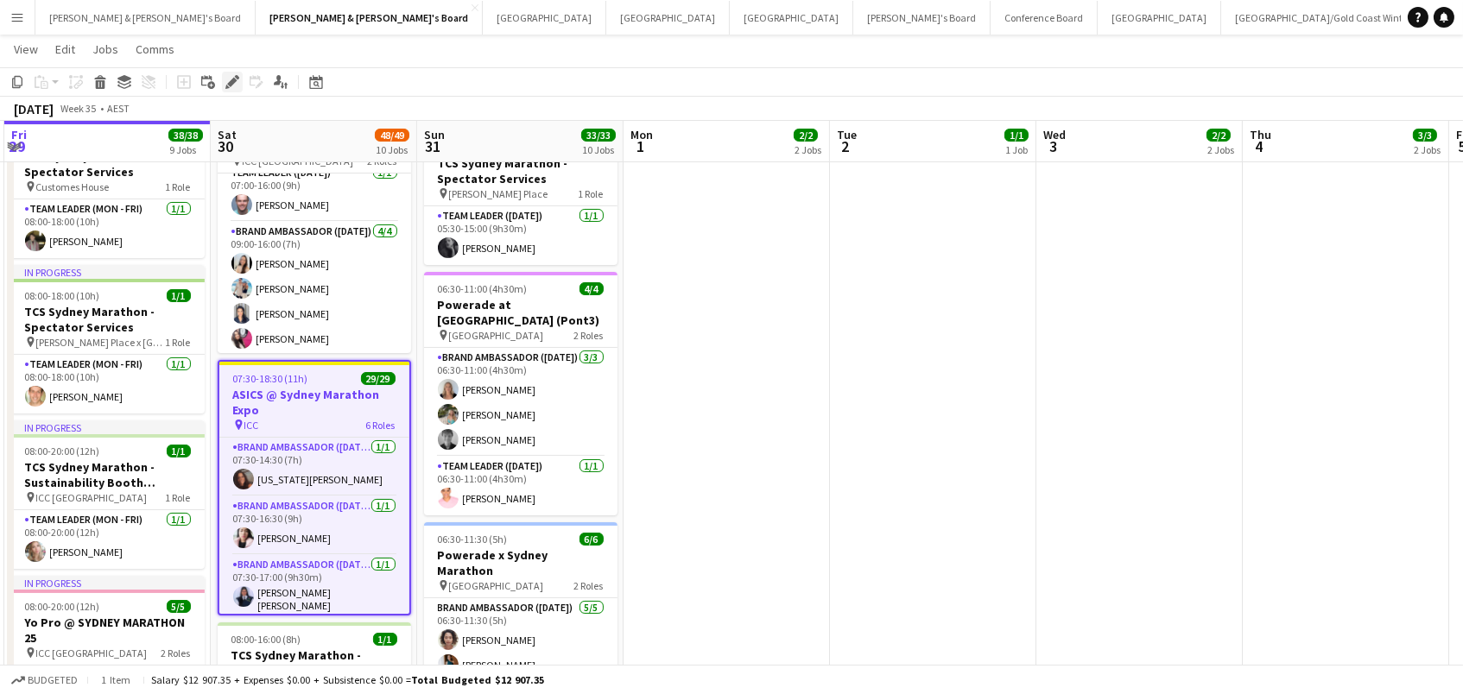
click at [237, 83] on icon "Edit" at bounding box center [232, 82] width 14 height 14
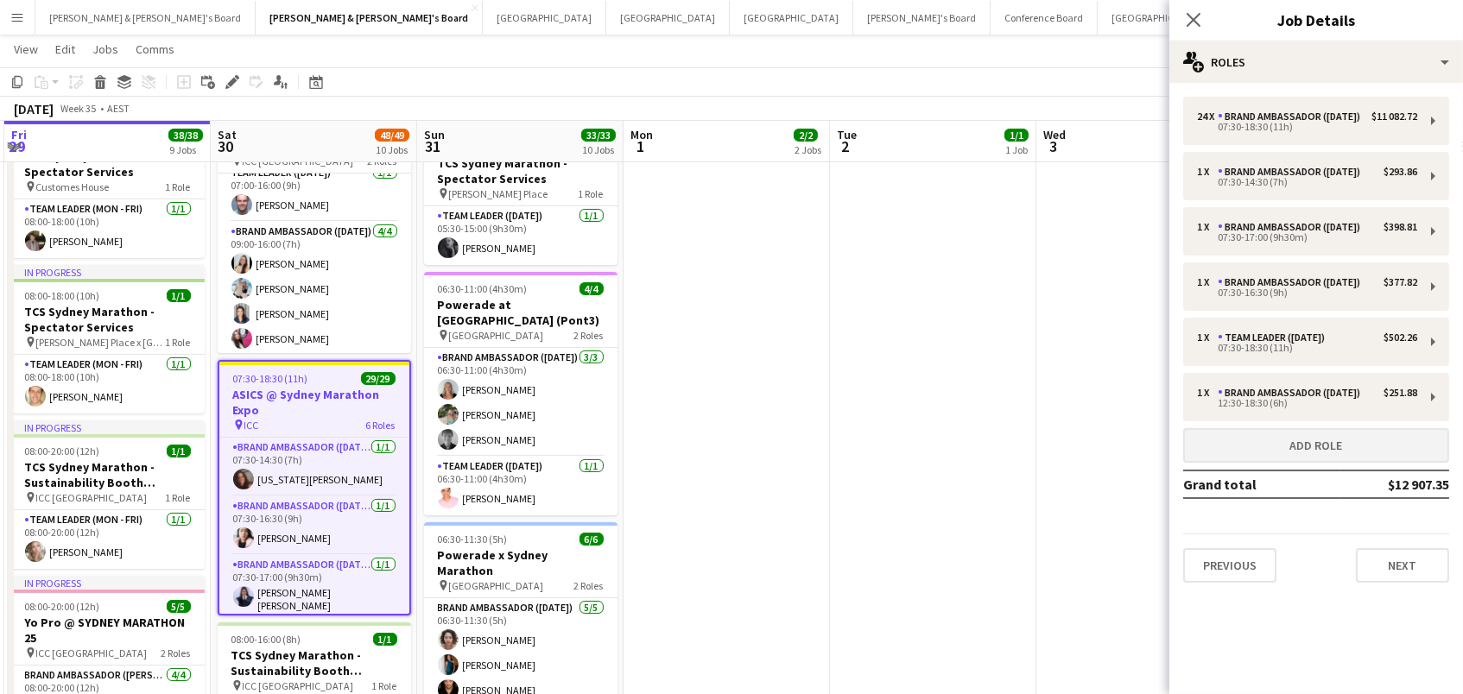
click at [1234, 442] on button "Add role" at bounding box center [1316, 445] width 266 height 35
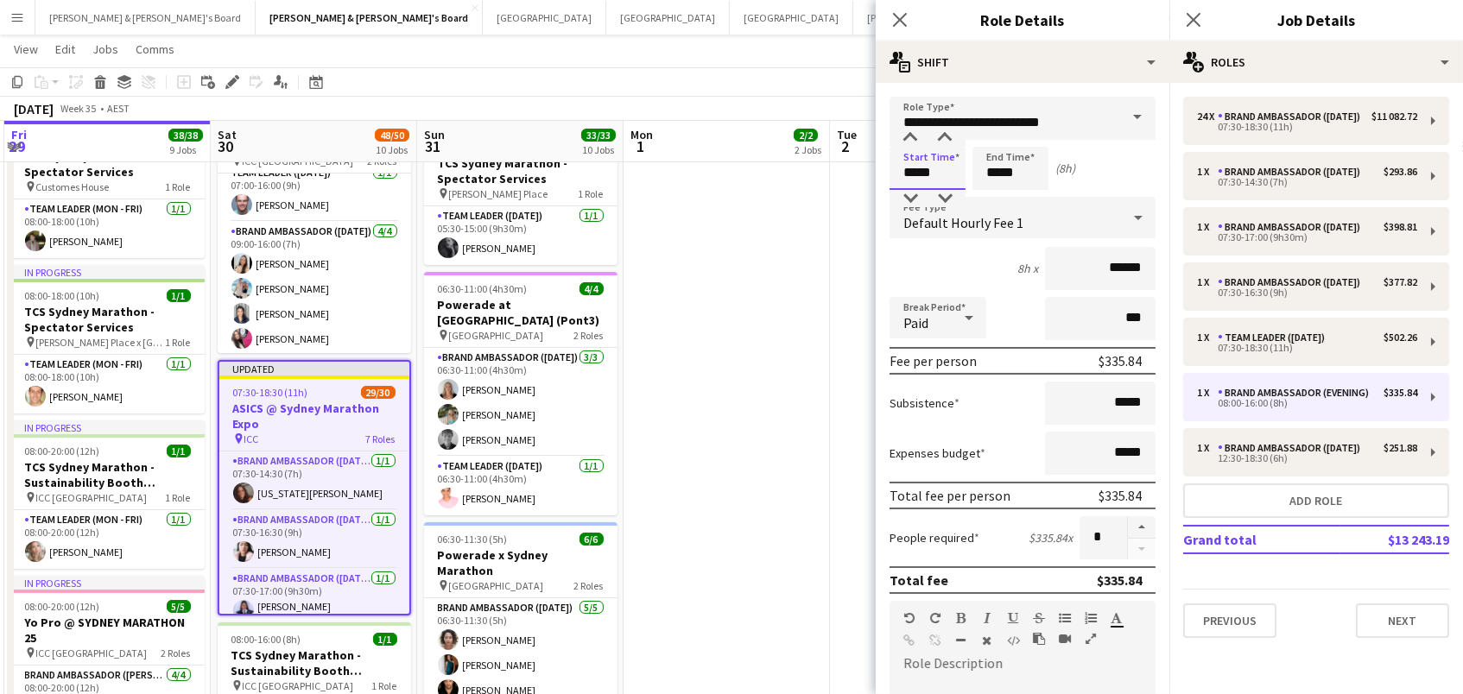
click at [915, 174] on input "*****" at bounding box center [928, 168] width 76 height 43
click at [907, 200] on div at bounding box center [910, 198] width 35 height 17
click at [948, 199] on div at bounding box center [945, 198] width 35 height 17
type input "*****"
click at [948, 199] on div at bounding box center [945, 198] width 35 height 17
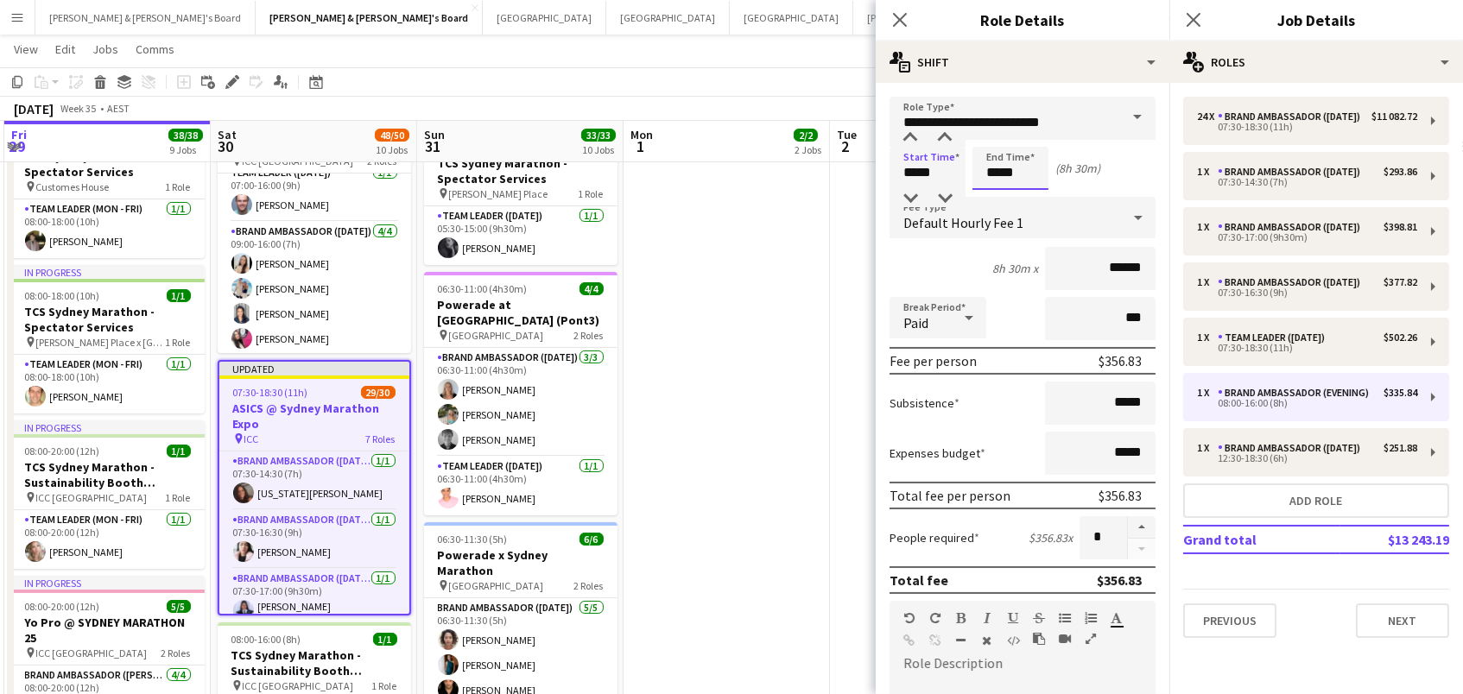
click at [987, 175] on input "*****" at bounding box center [1011, 168] width 76 height 43
click at [994, 211] on div "Default Hourly Fee 1" at bounding box center [1005, 217] width 231 height 41
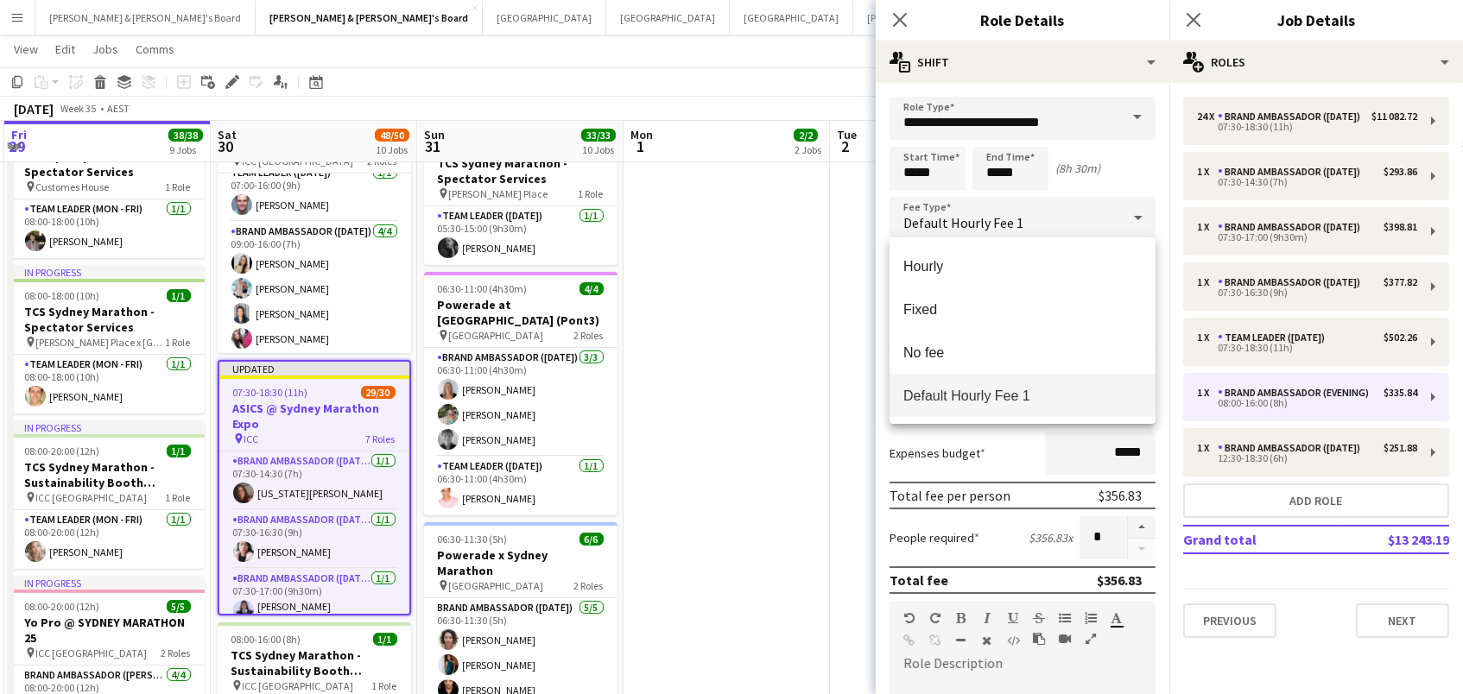
click at [989, 168] on div at bounding box center [731, 347] width 1463 height 694
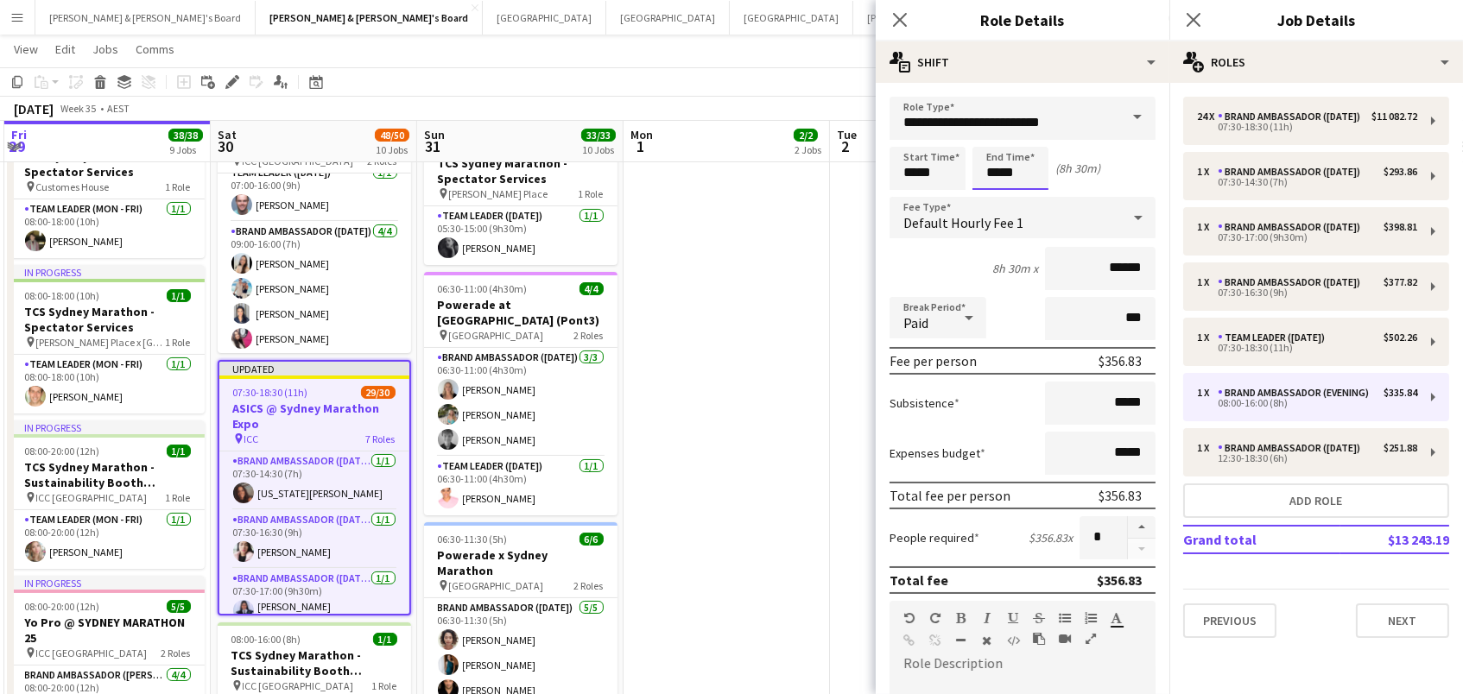
click at [998, 168] on input "*****" at bounding box center [1011, 168] width 76 height 43
click at [989, 196] on div at bounding box center [993, 198] width 35 height 17
type input "*****"
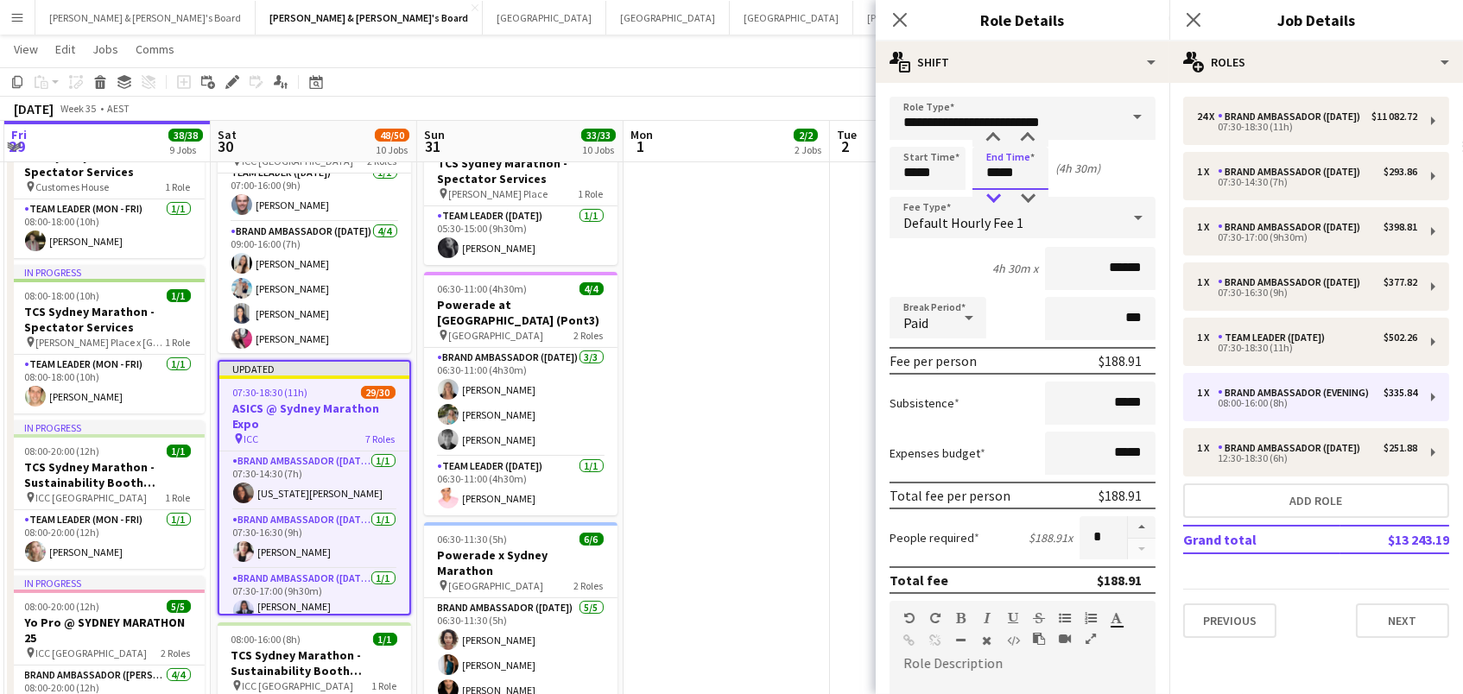
click at [989, 196] on div at bounding box center [993, 198] width 35 height 17
click at [1015, 117] on input "**********" at bounding box center [1023, 118] width 266 height 43
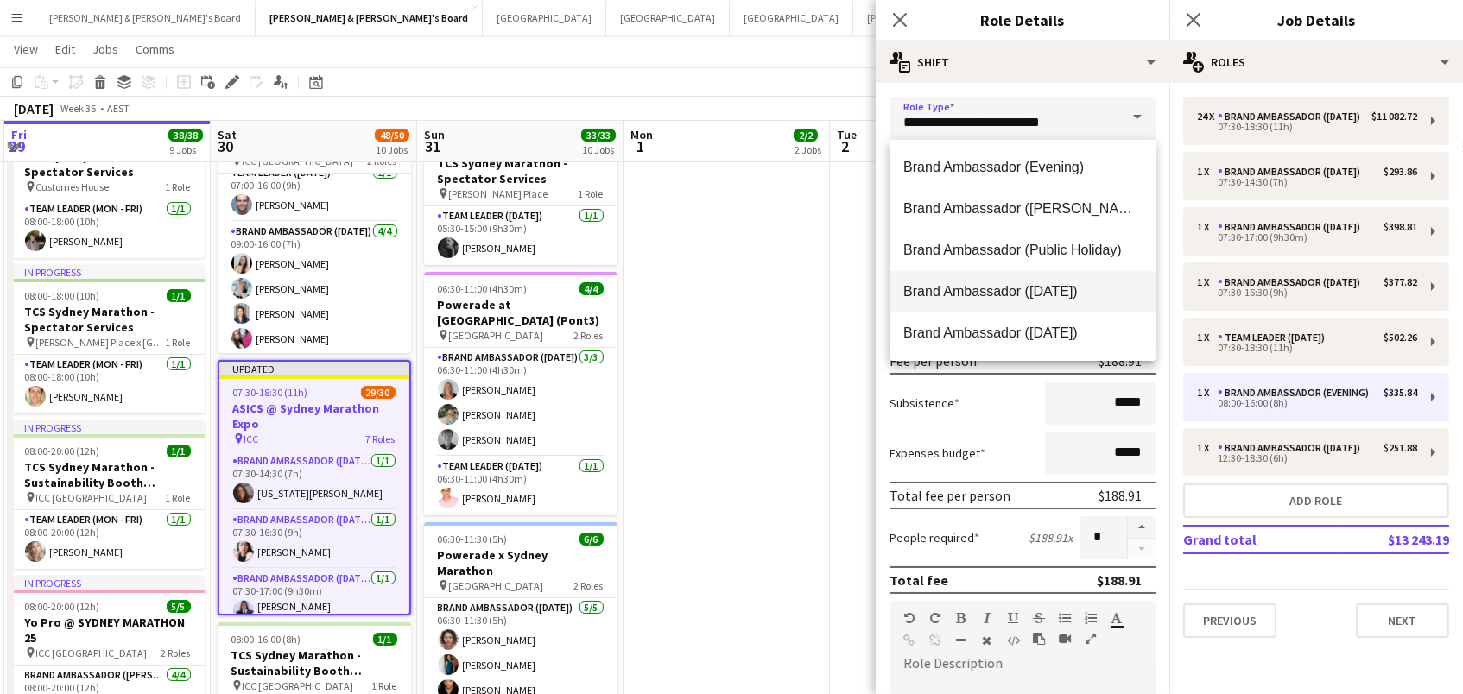
click at [1035, 278] on mat-option "Brand Ambassador (Saturday)" at bounding box center [1023, 291] width 266 height 41
type input "**********"
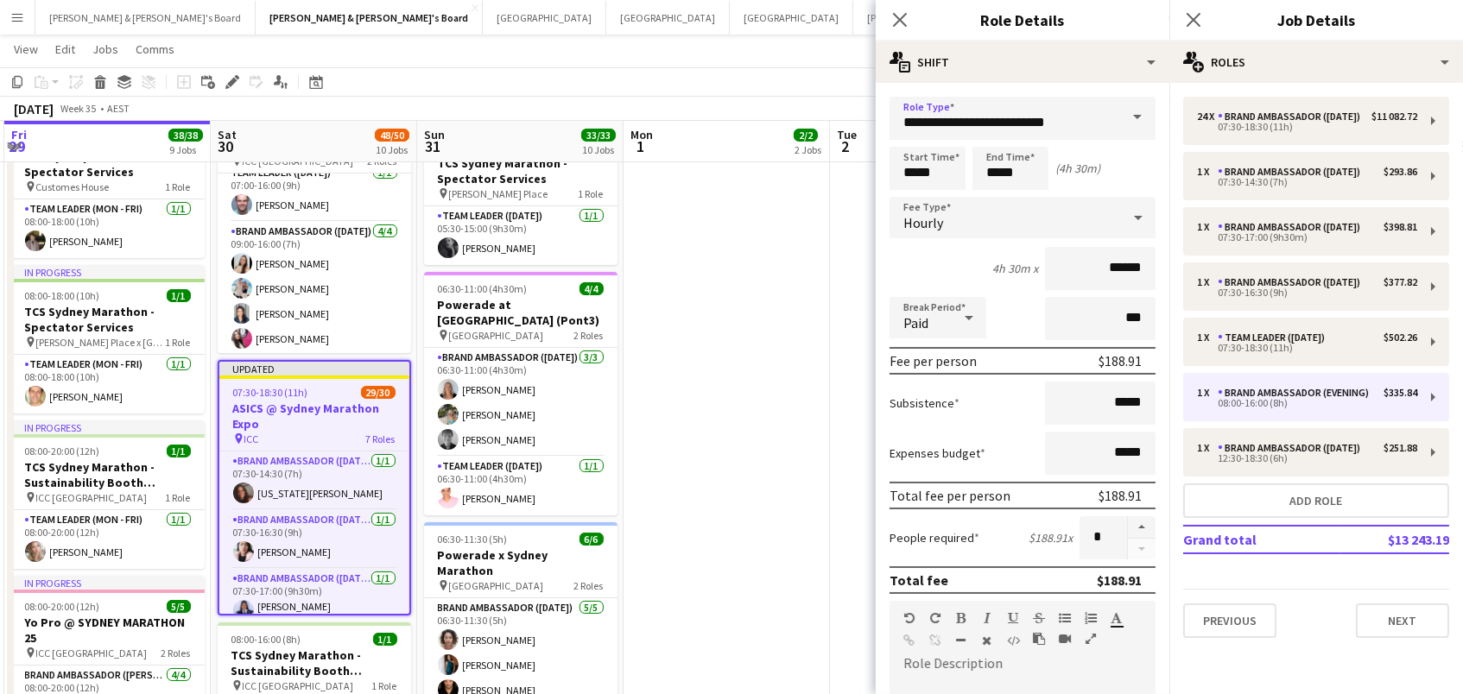
scroll to position [0, 614]
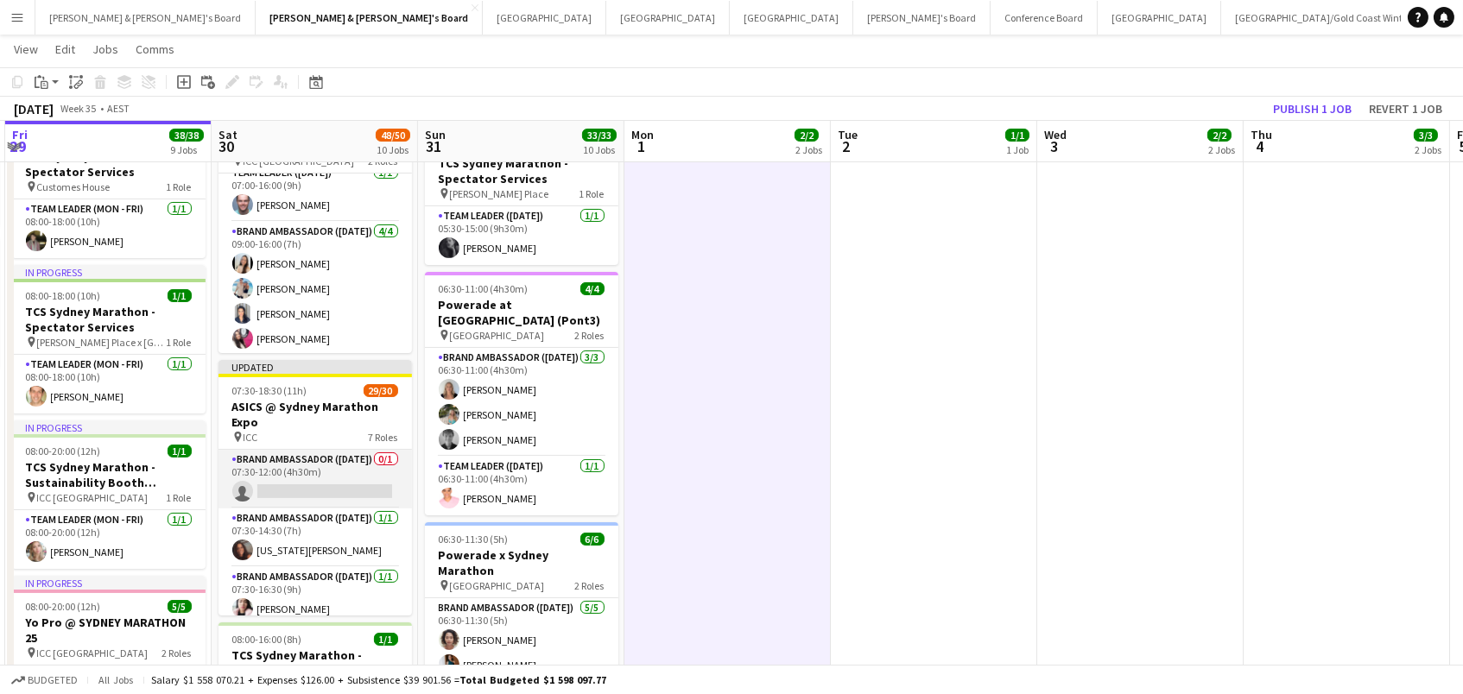
click at [312, 457] on app-card-role "Brand Ambassador (Saturday) 0/1 07:30-12:00 (4h30m) single-neutral-actions" at bounding box center [315, 479] width 193 height 59
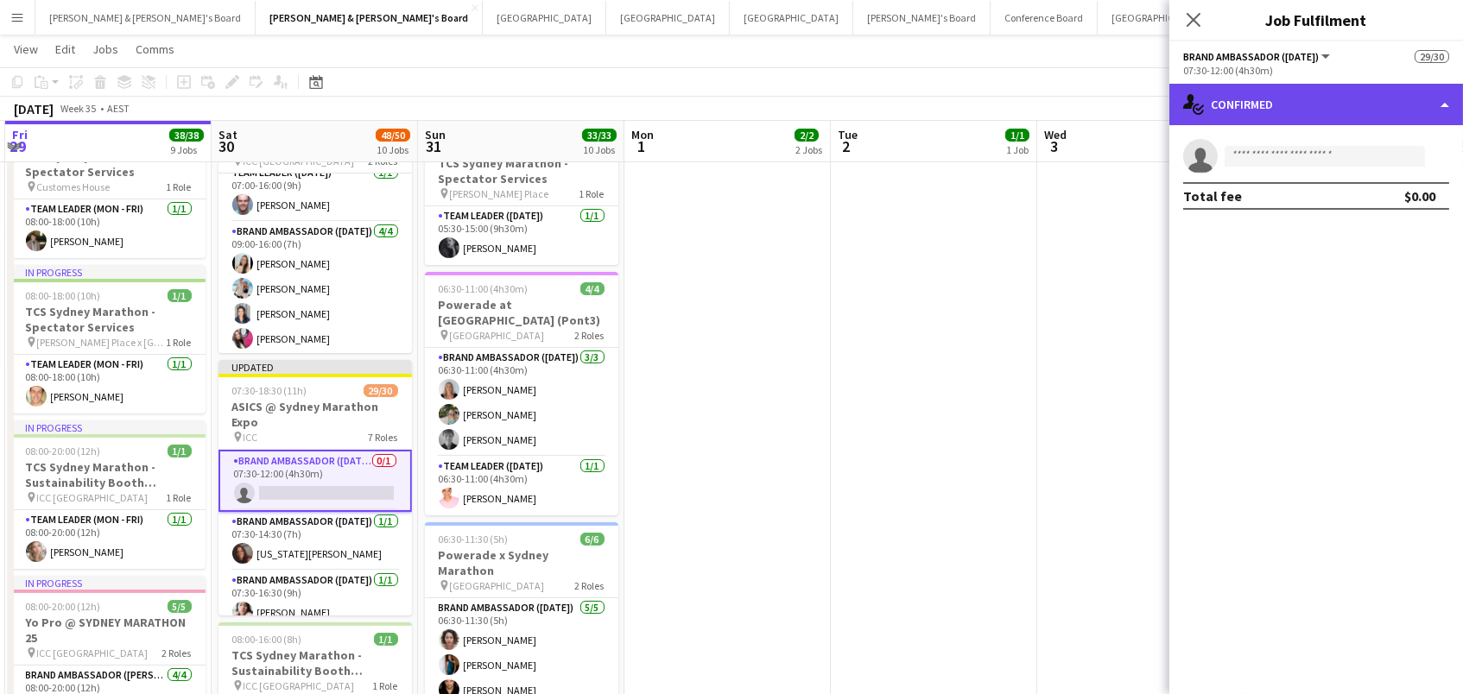
click at [1256, 107] on div "single-neutral-actions-check-2 Confirmed" at bounding box center [1316, 104] width 294 height 41
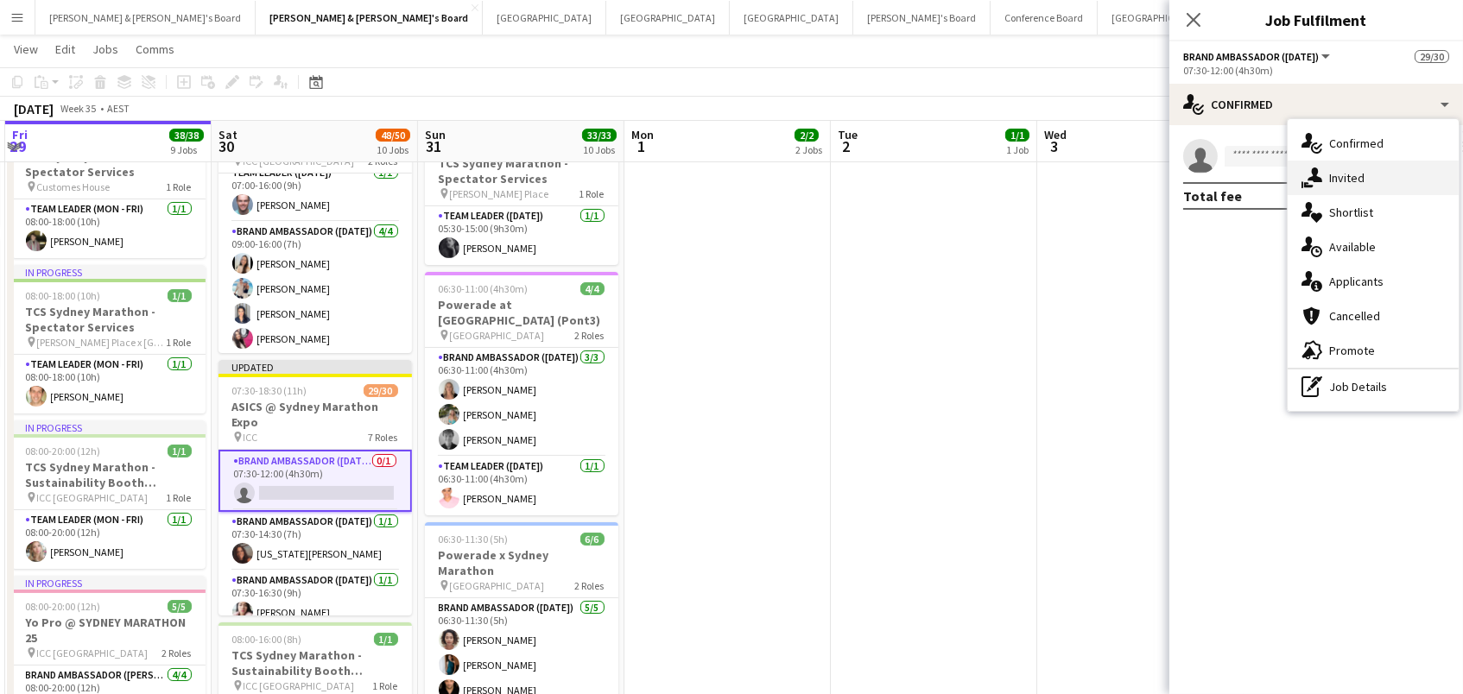
click at [1326, 179] on div "single-neutral-actions-share-1 Invited" at bounding box center [1373, 178] width 171 height 35
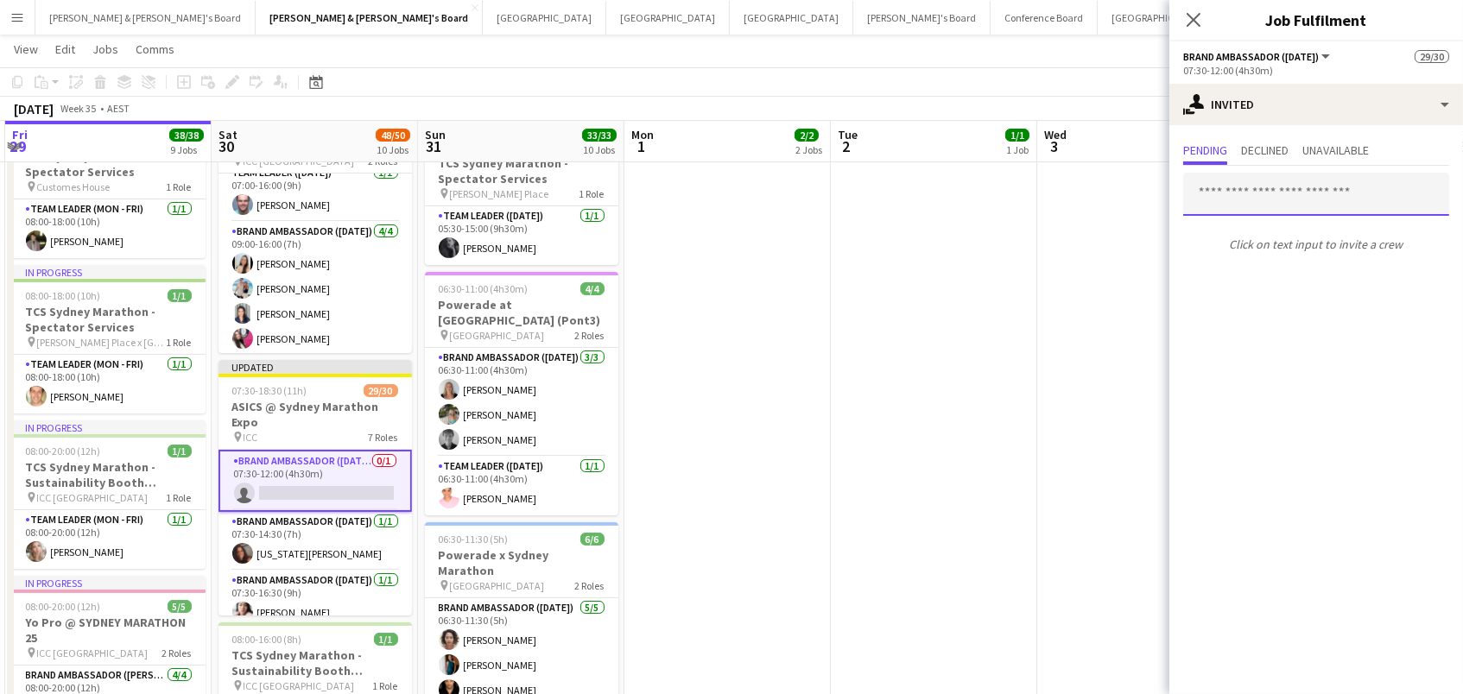
click at [1222, 193] on input "text" at bounding box center [1316, 194] width 266 height 43
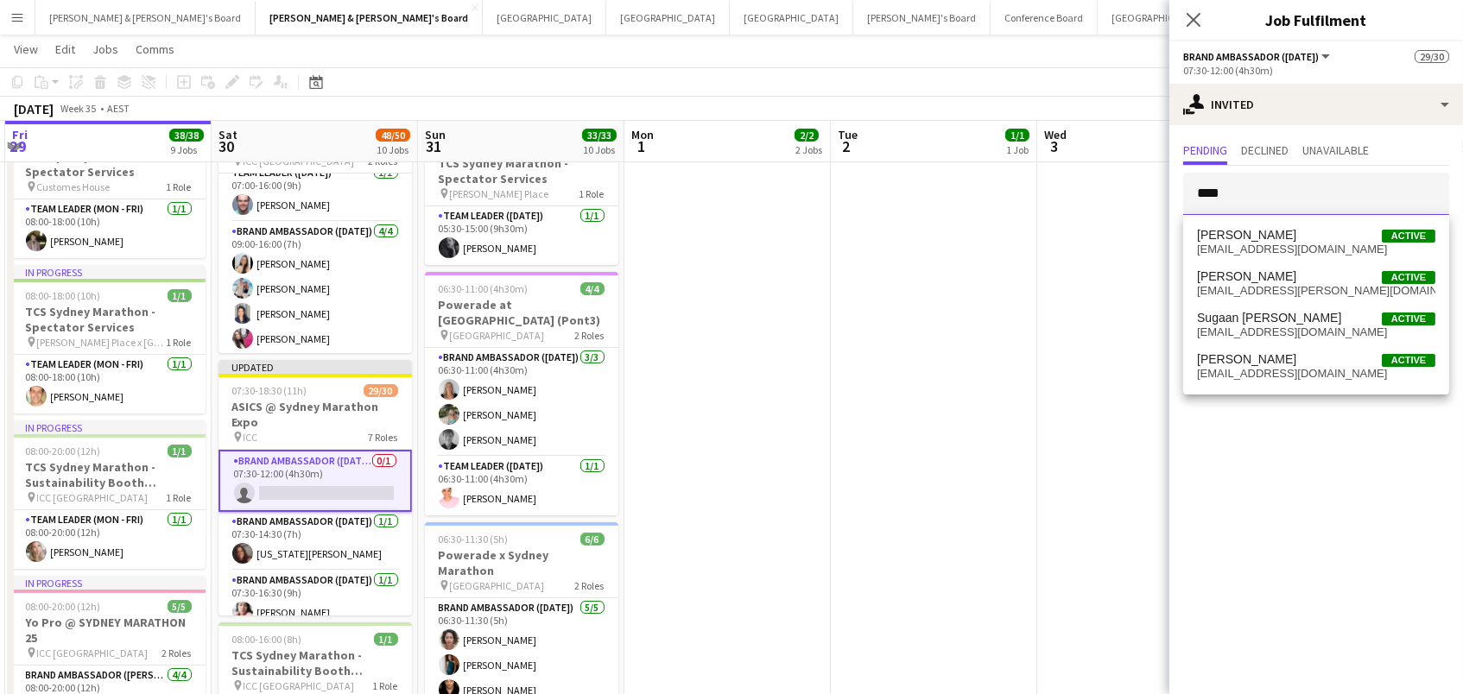
type input "****"
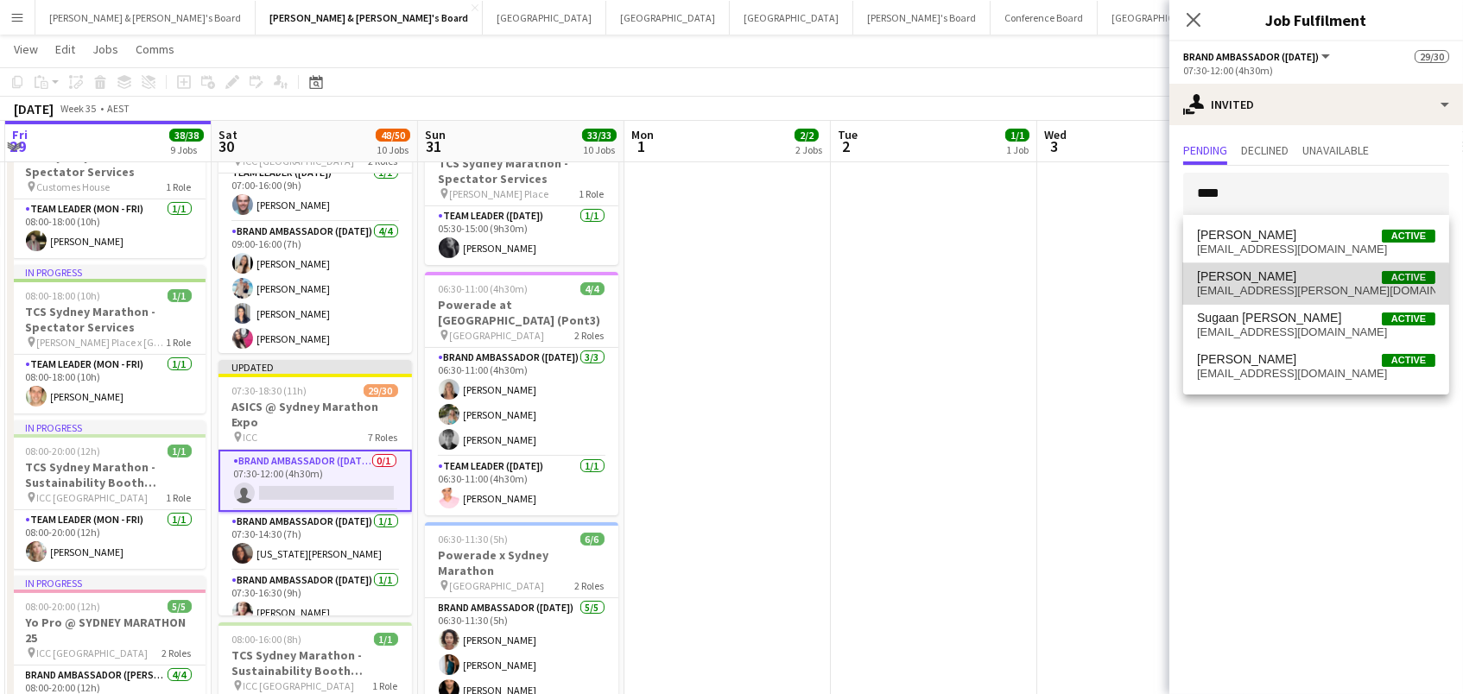
drag, startPoint x: 1257, startPoint y: 206, endPoint x: 1282, endPoint y: 288, distance: 86.6
click at [1282, 288] on span "nathalia.goertz@gmail.com" at bounding box center [1316, 291] width 238 height 14
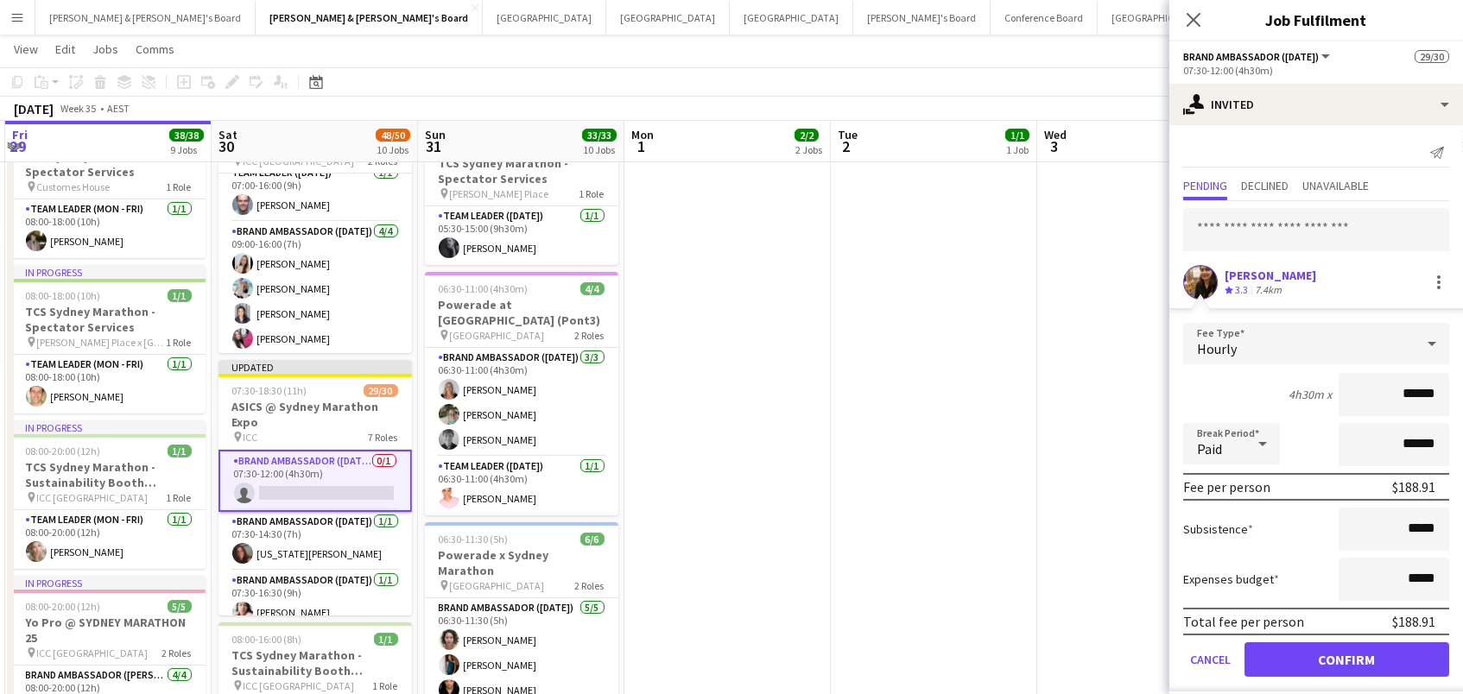
click at [1347, 657] on button "Confirm" at bounding box center [1347, 660] width 205 height 35
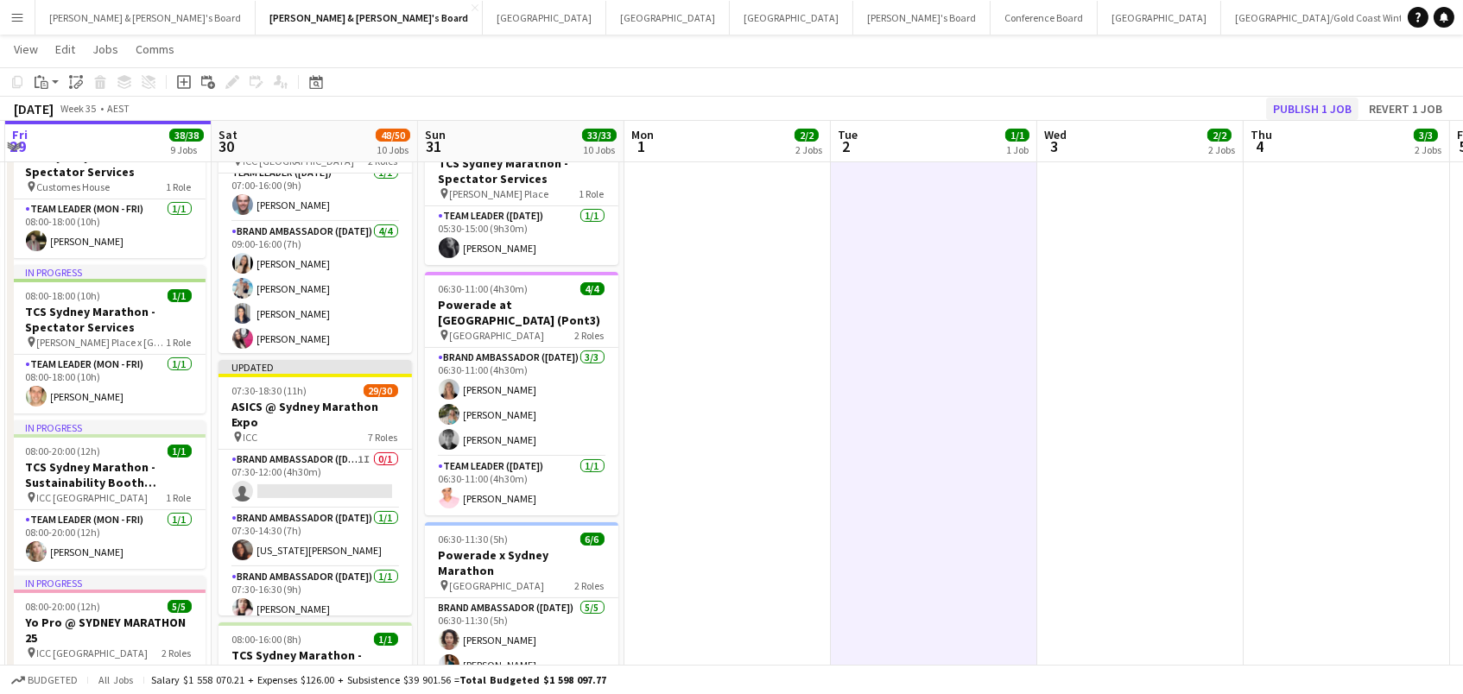
click at [1326, 114] on button "Publish 1 job" at bounding box center [1312, 109] width 92 height 22
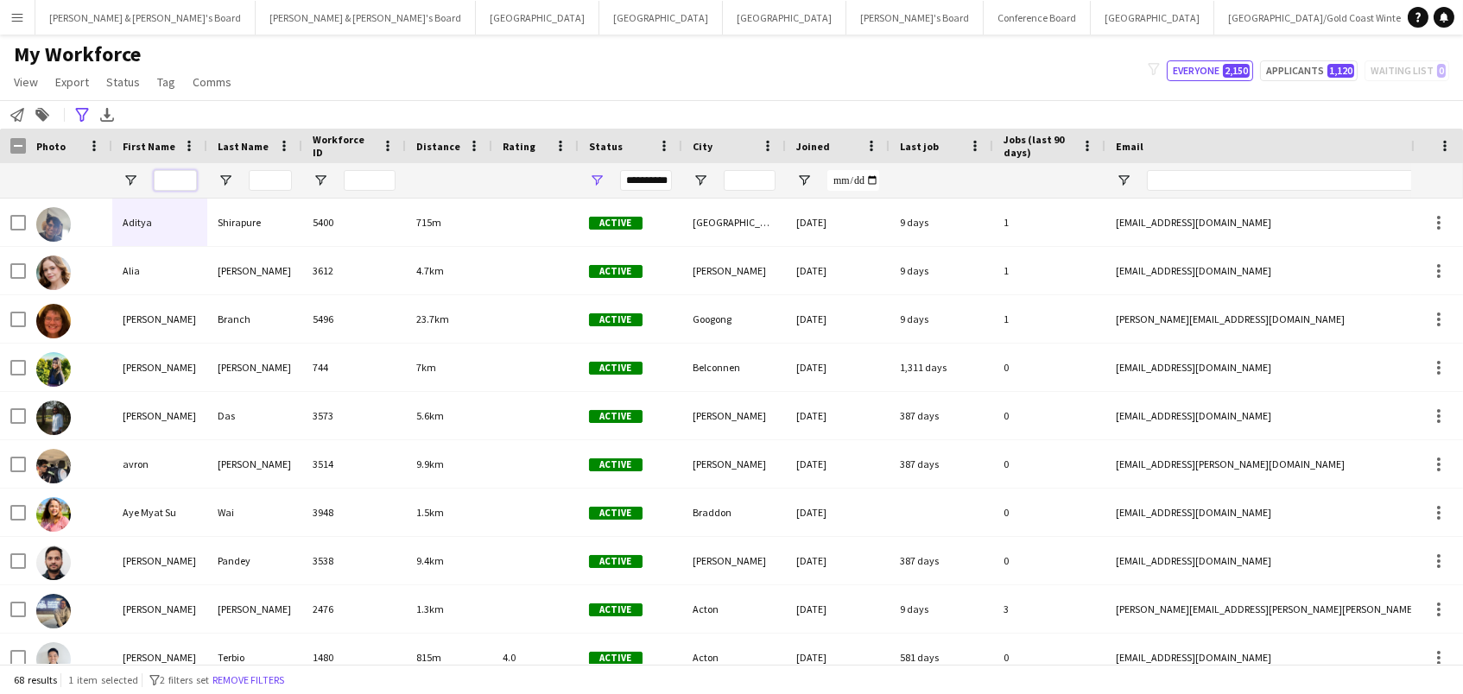
click at [158, 182] on input "First Name Filter Input" at bounding box center [175, 180] width 43 height 21
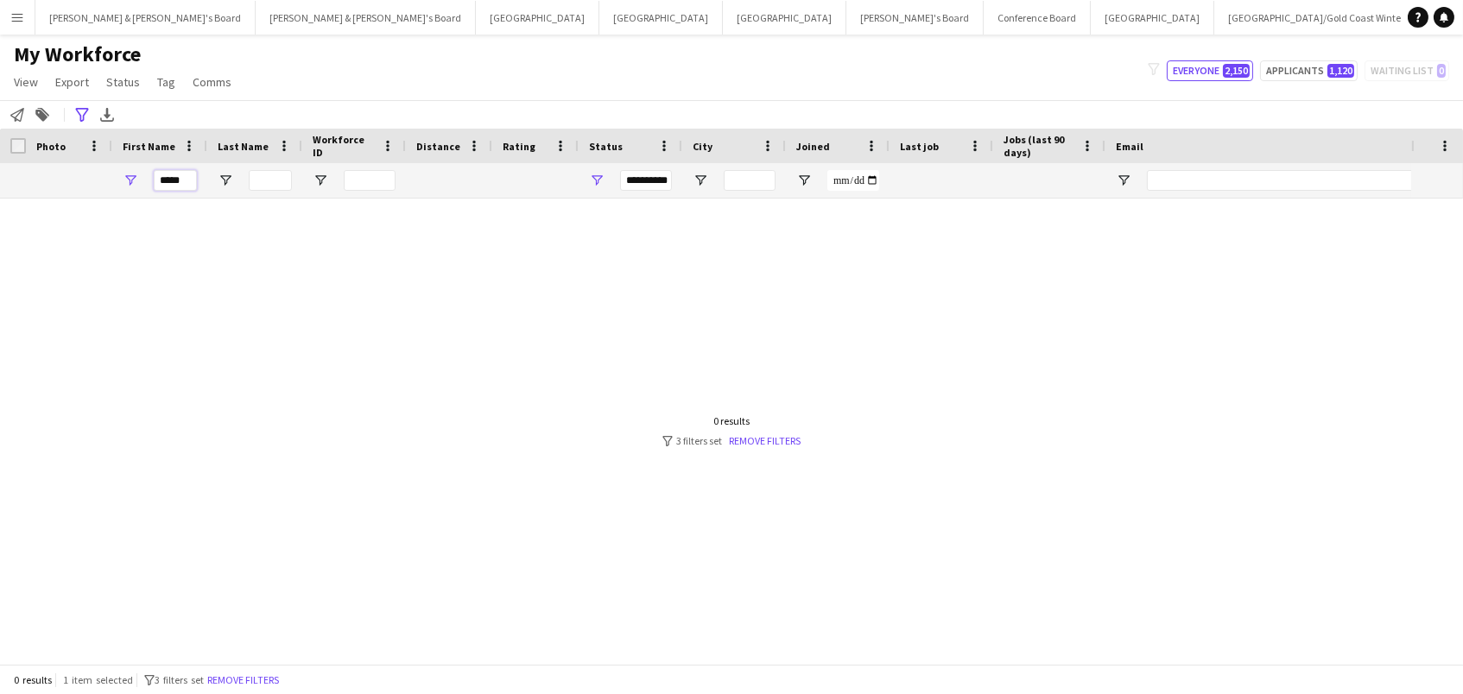
type input "*****"
click at [598, 180] on span "Open Filter Menu" at bounding box center [597, 181] width 16 height 16
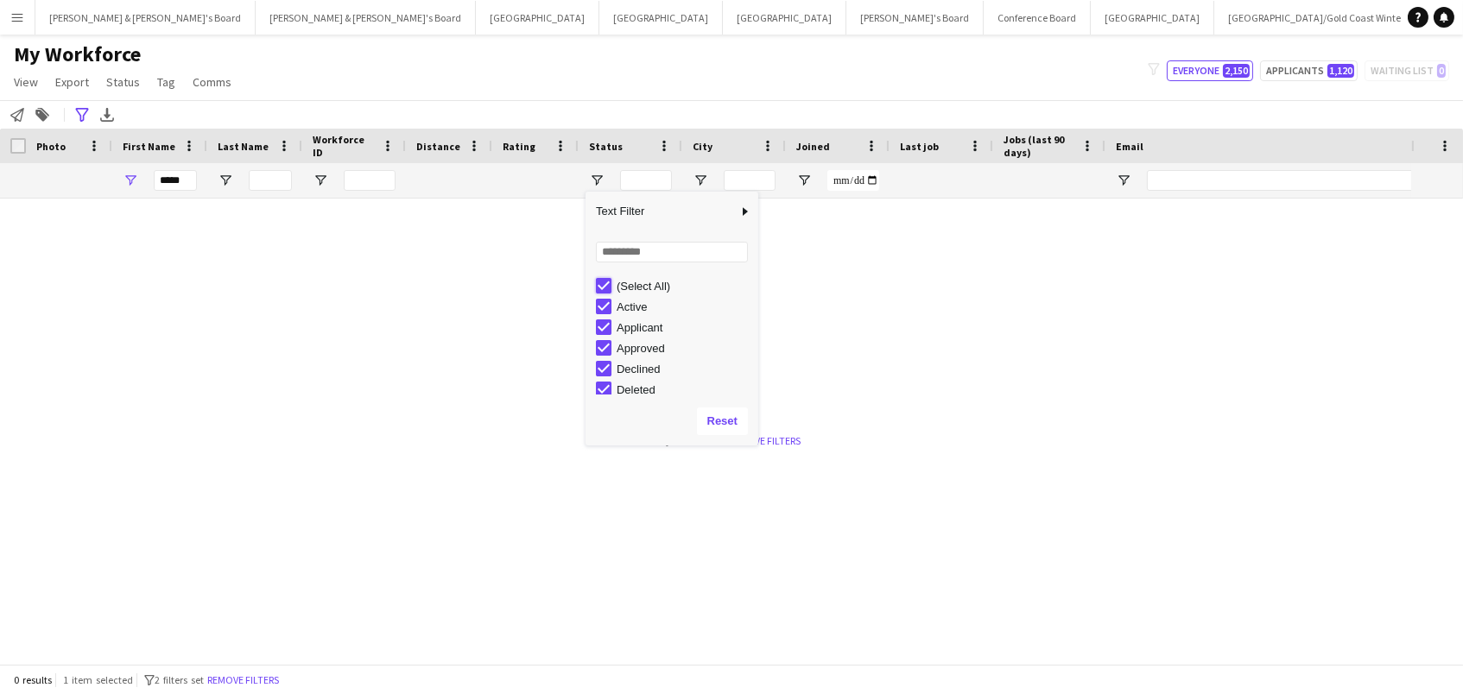
type input "***"
click at [536, 60] on div "My Workforce View Views Default view New view Update view Delete view Edit name…" at bounding box center [731, 70] width 1463 height 59
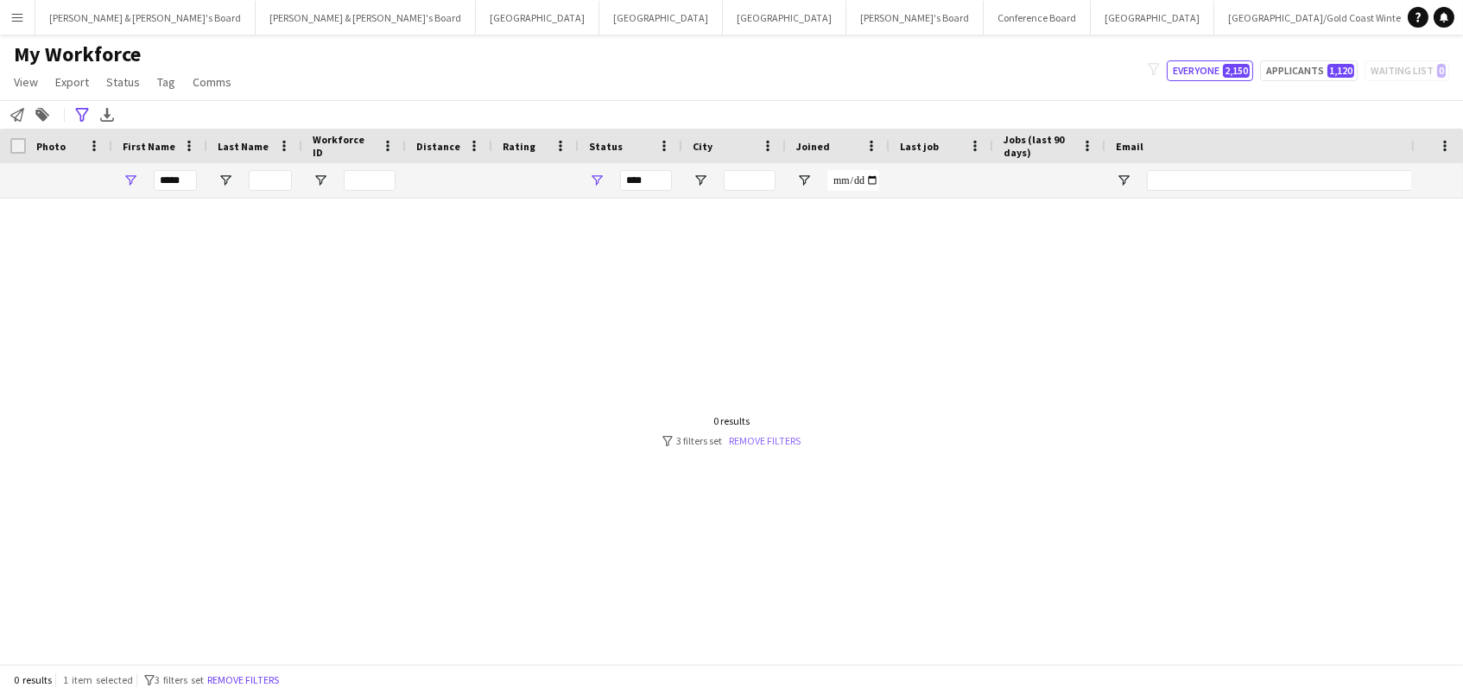
click at [750, 438] on link "Remove filters" at bounding box center [765, 440] width 72 height 13
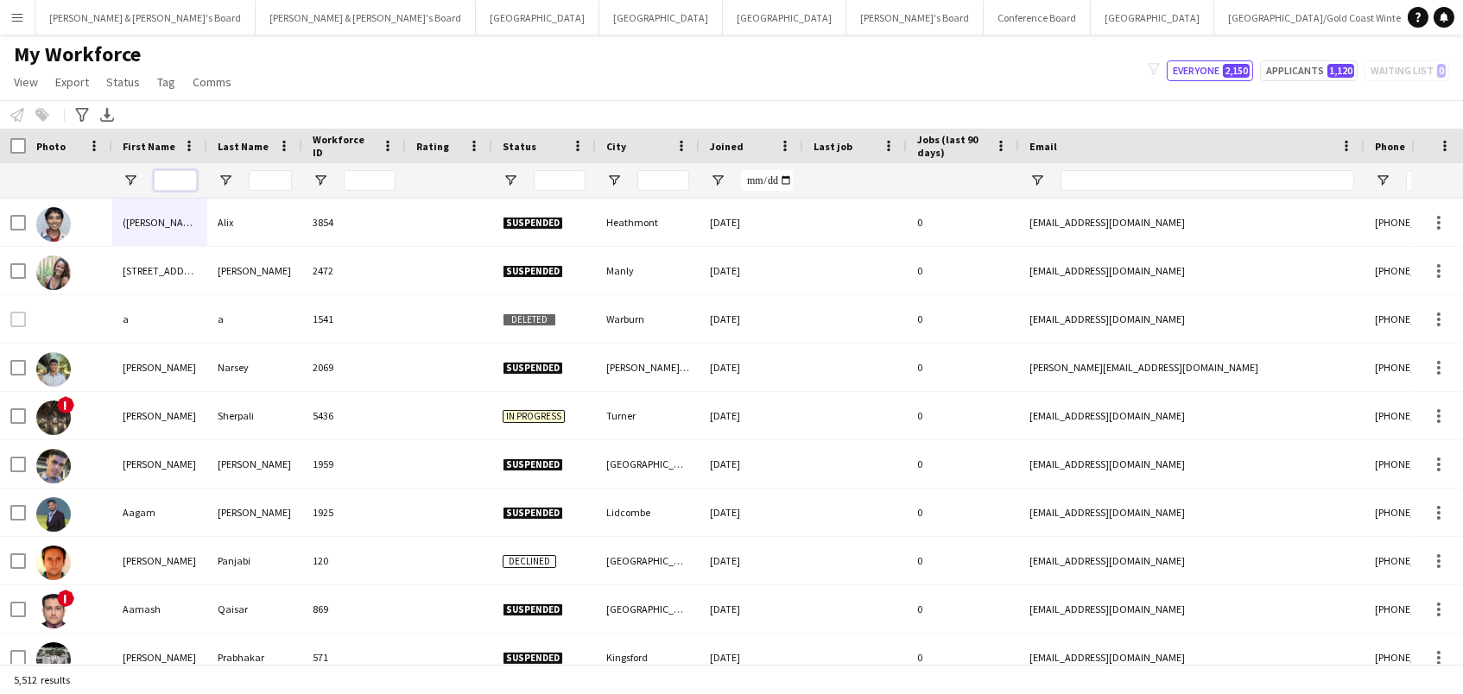
click at [194, 179] on input "First Name Filter Input" at bounding box center [175, 180] width 43 height 21
type input "*"
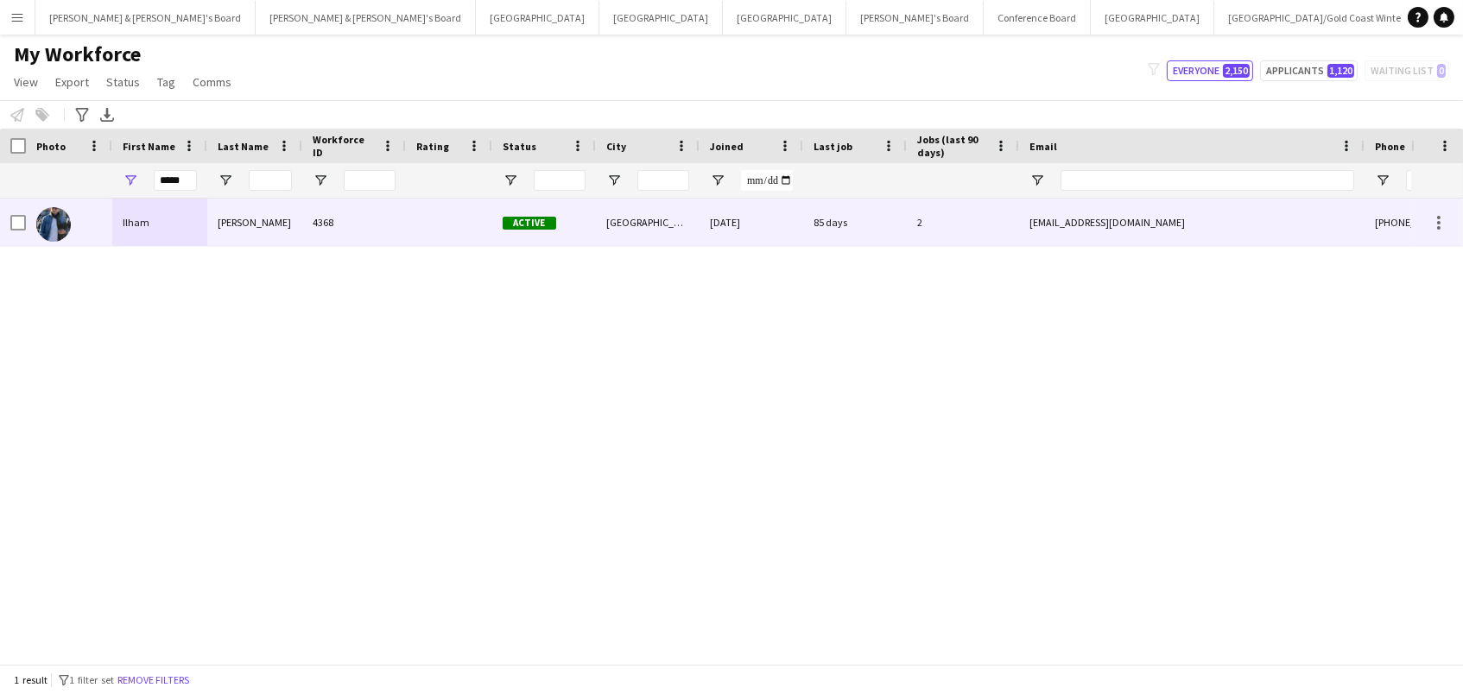
click at [250, 226] on div "Sutoyo" at bounding box center [254, 223] width 95 height 48
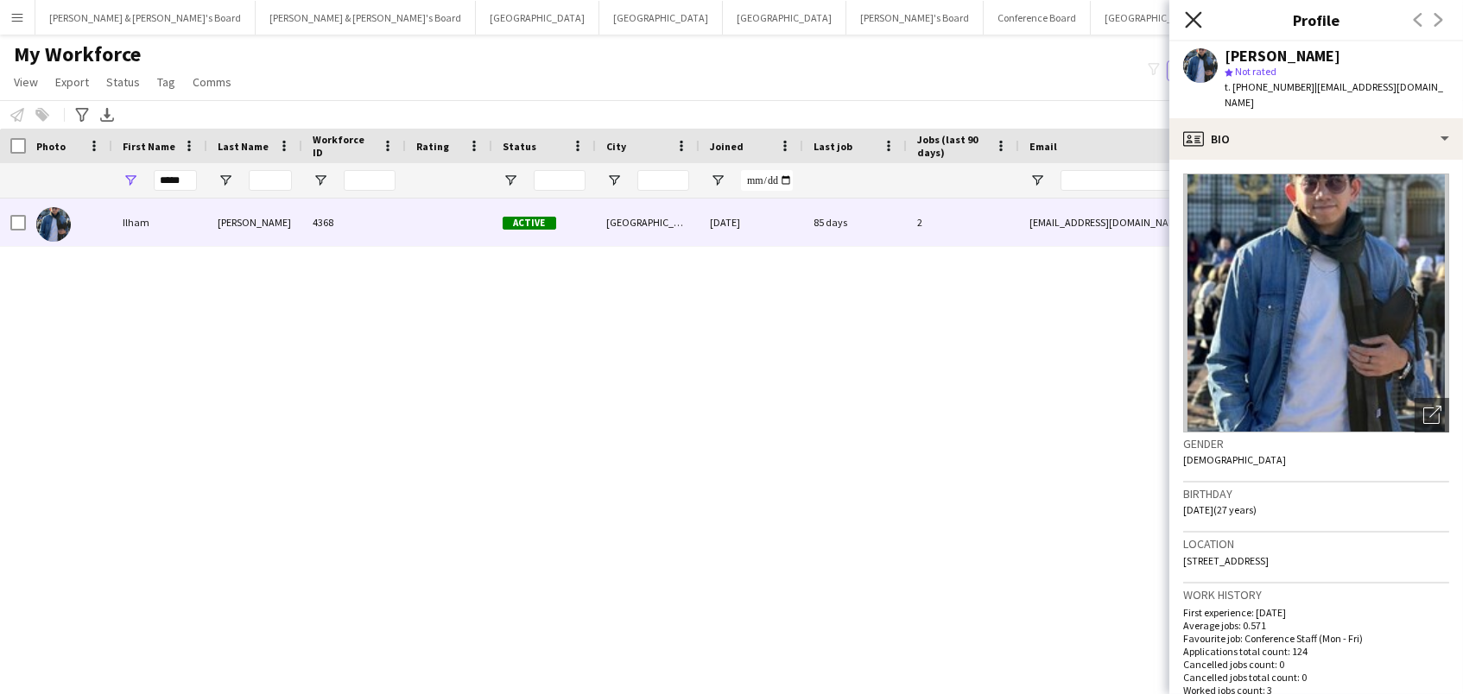
click at [1190, 21] on icon at bounding box center [1193, 19] width 16 height 16
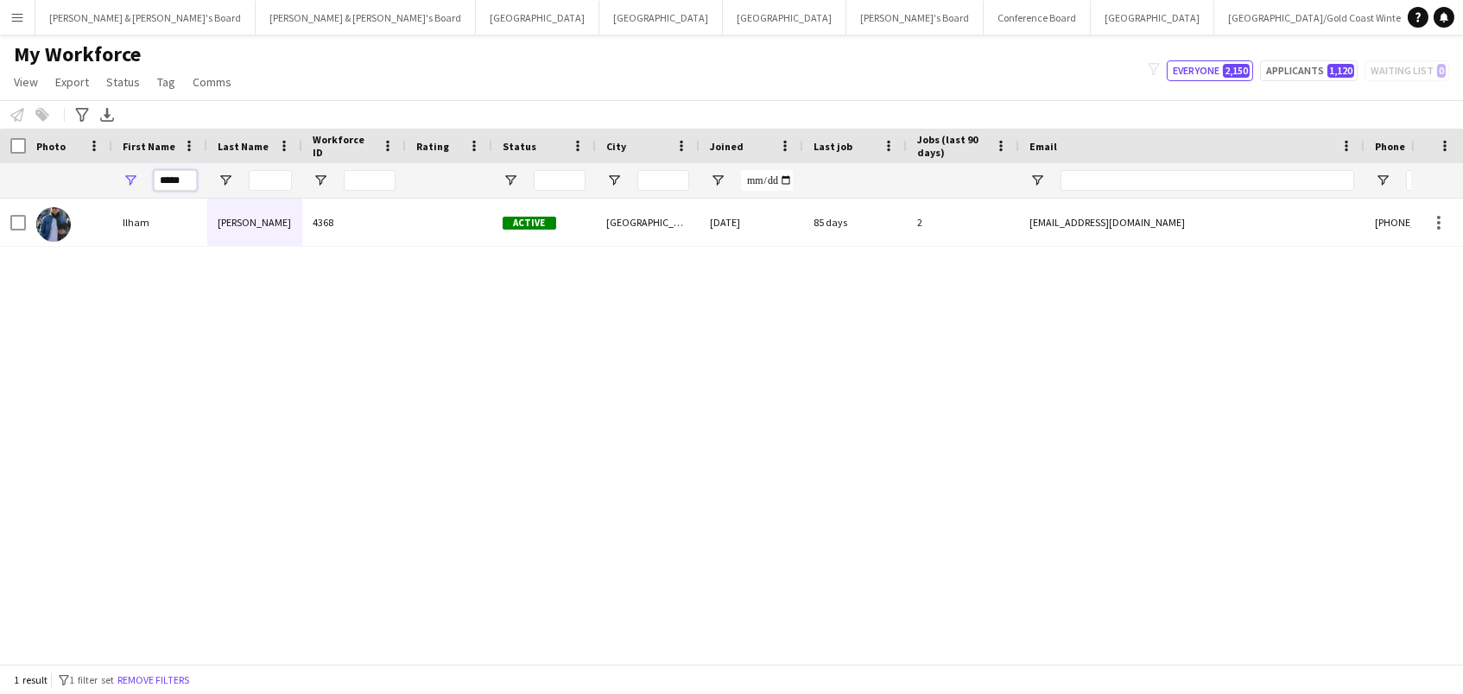
drag, startPoint x: 187, startPoint y: 183, endPoint x: 60, endPoint y: 151, distance: 131.8
click at [79, 163] on div "*****" at bounding box center [936, 180] width 1872 height 35
type input "******"
click at [73, 210] on div at bounding box center [69, 223] width 86 height 48
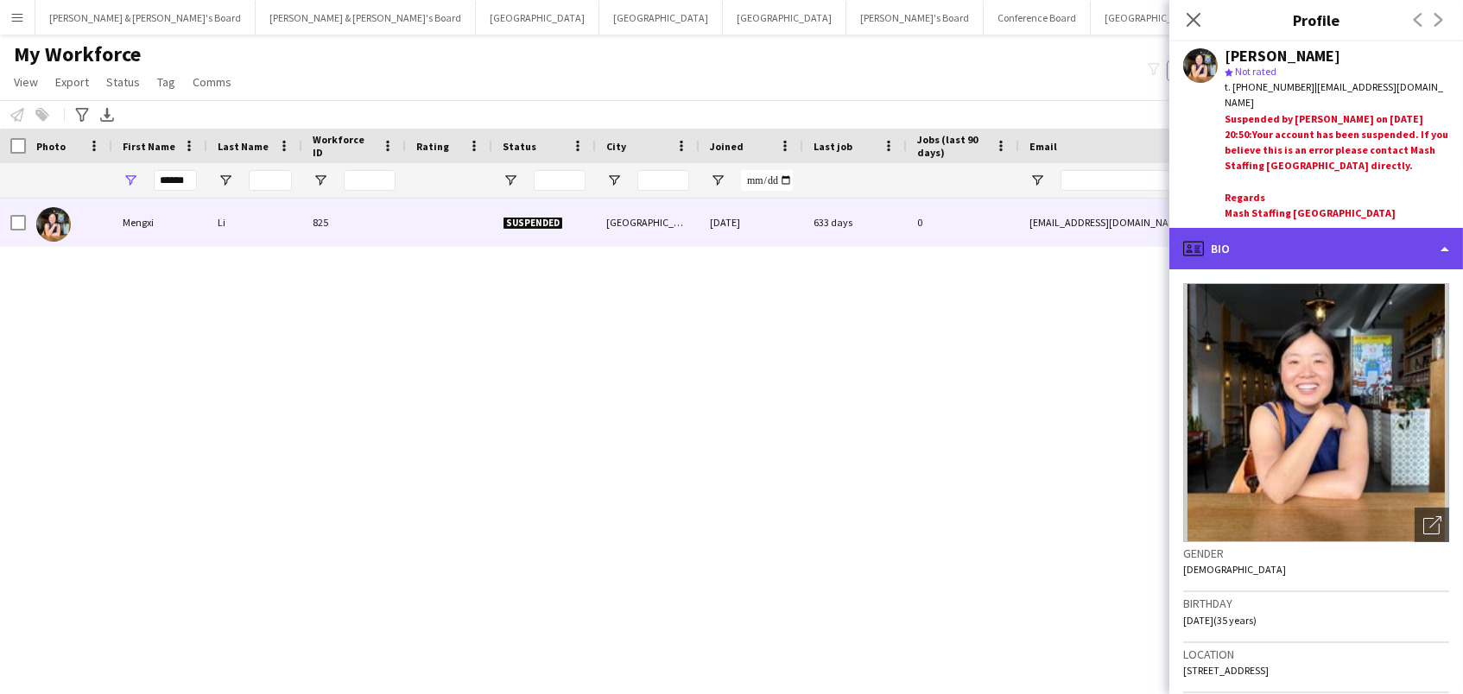
click at [1294, 231] on div "profile Bio" at bounding box center [1316, 248] width 294 height 41
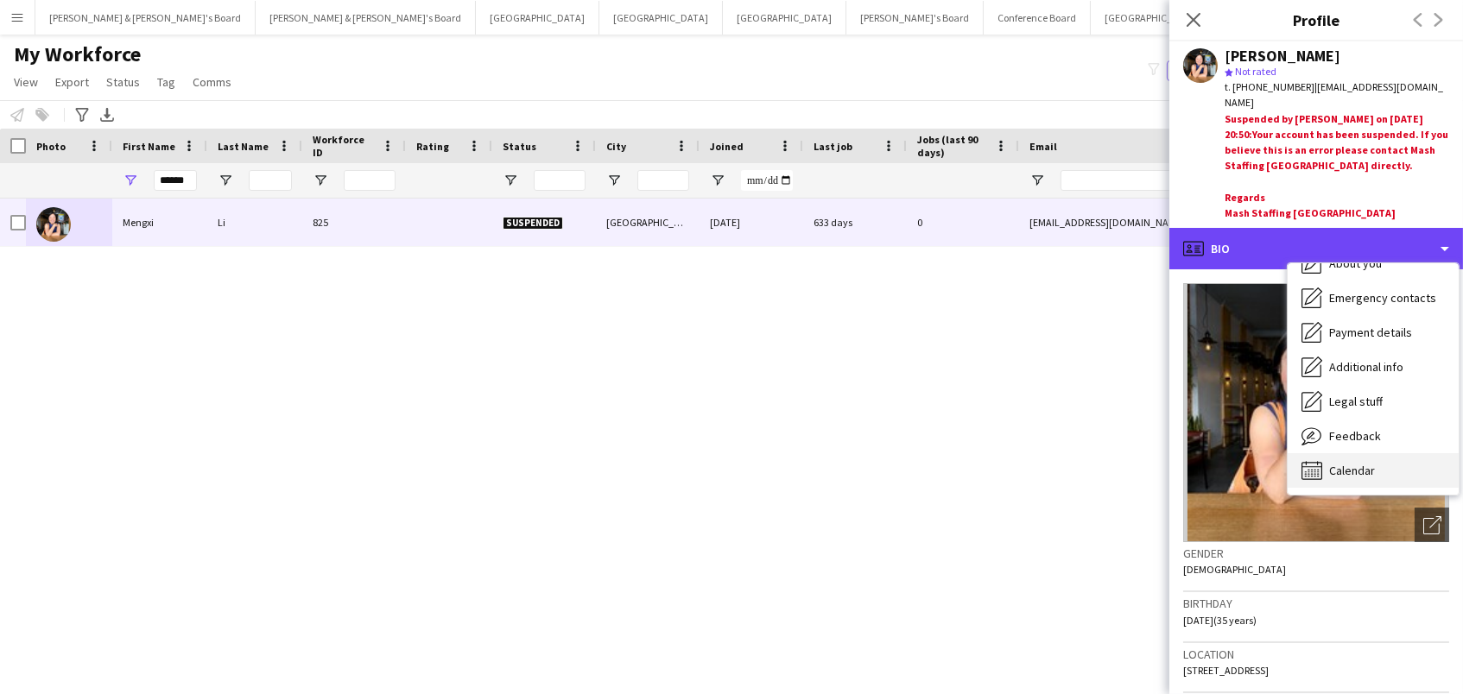
scroll to position [127, 0]
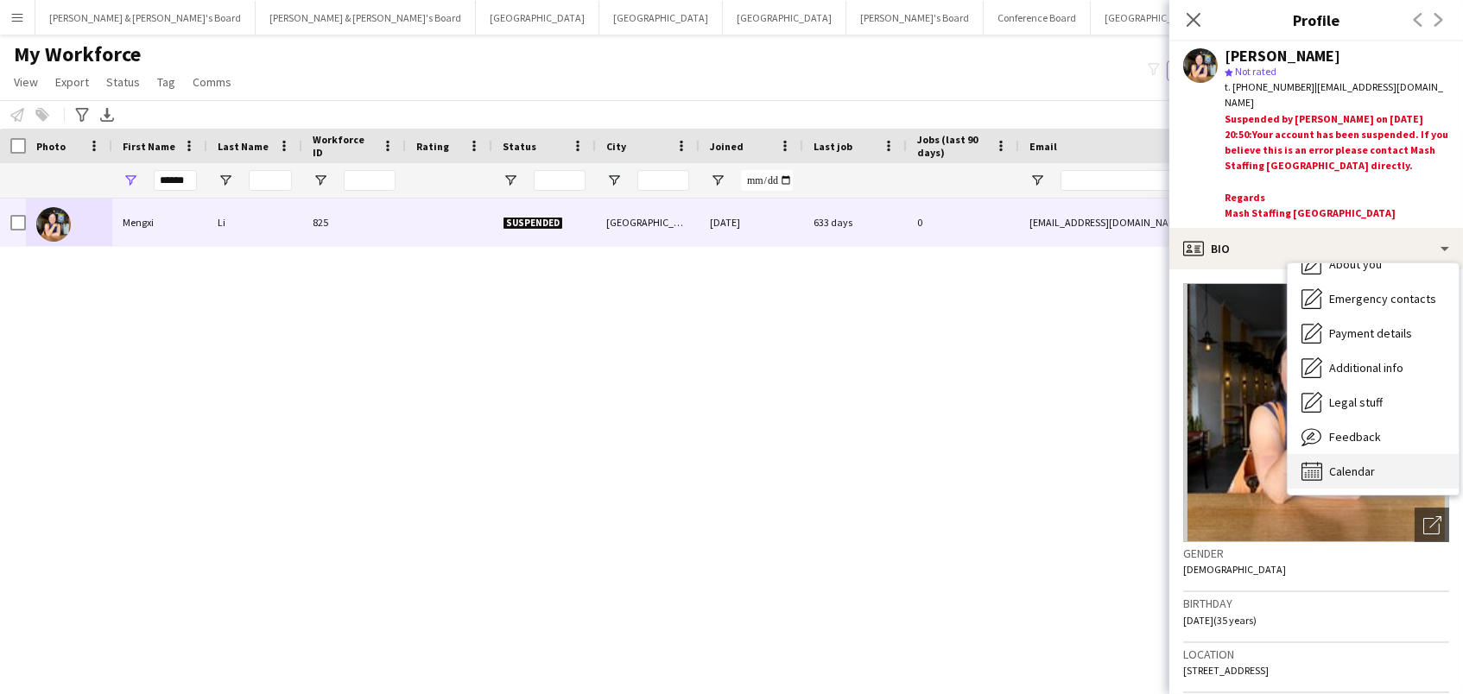
click at [1344, 464] on span "Calendar" at bounding box center [1352, 472] width 46 height 16
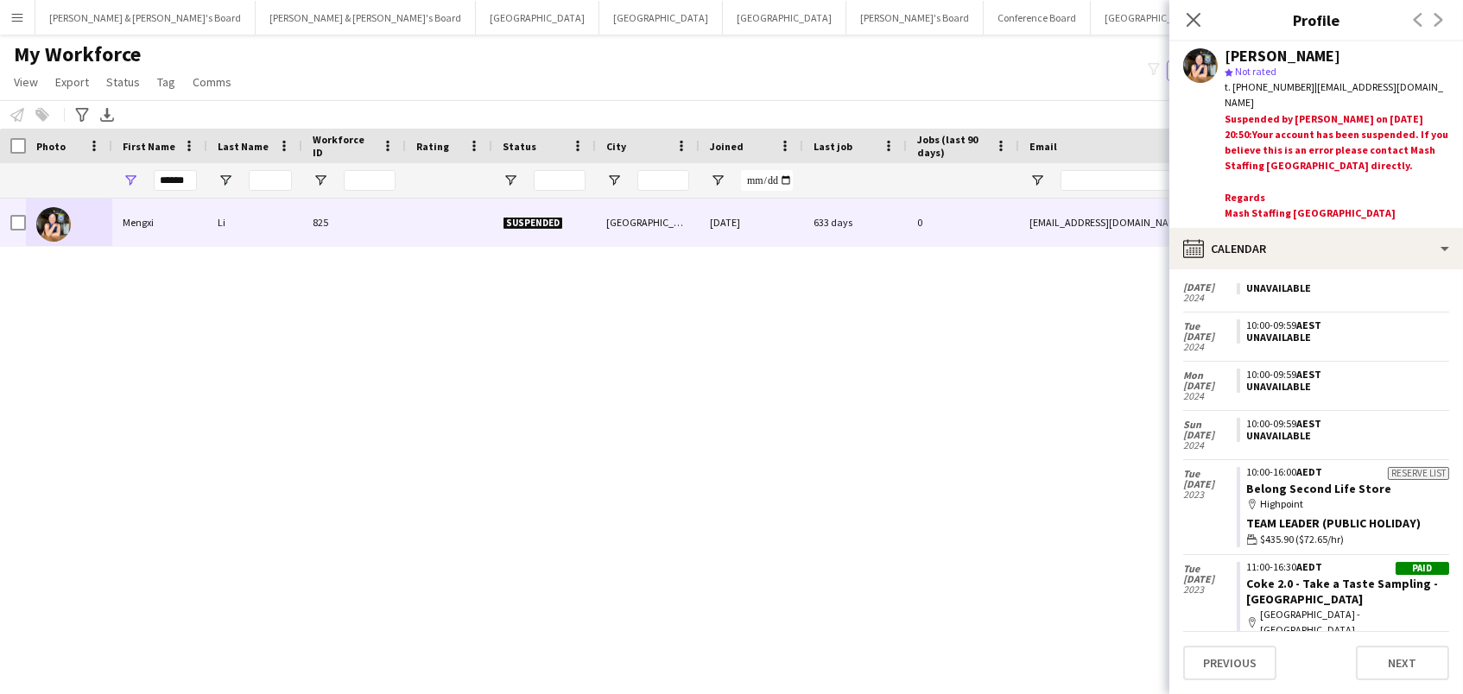
scroll to position [611, 0]
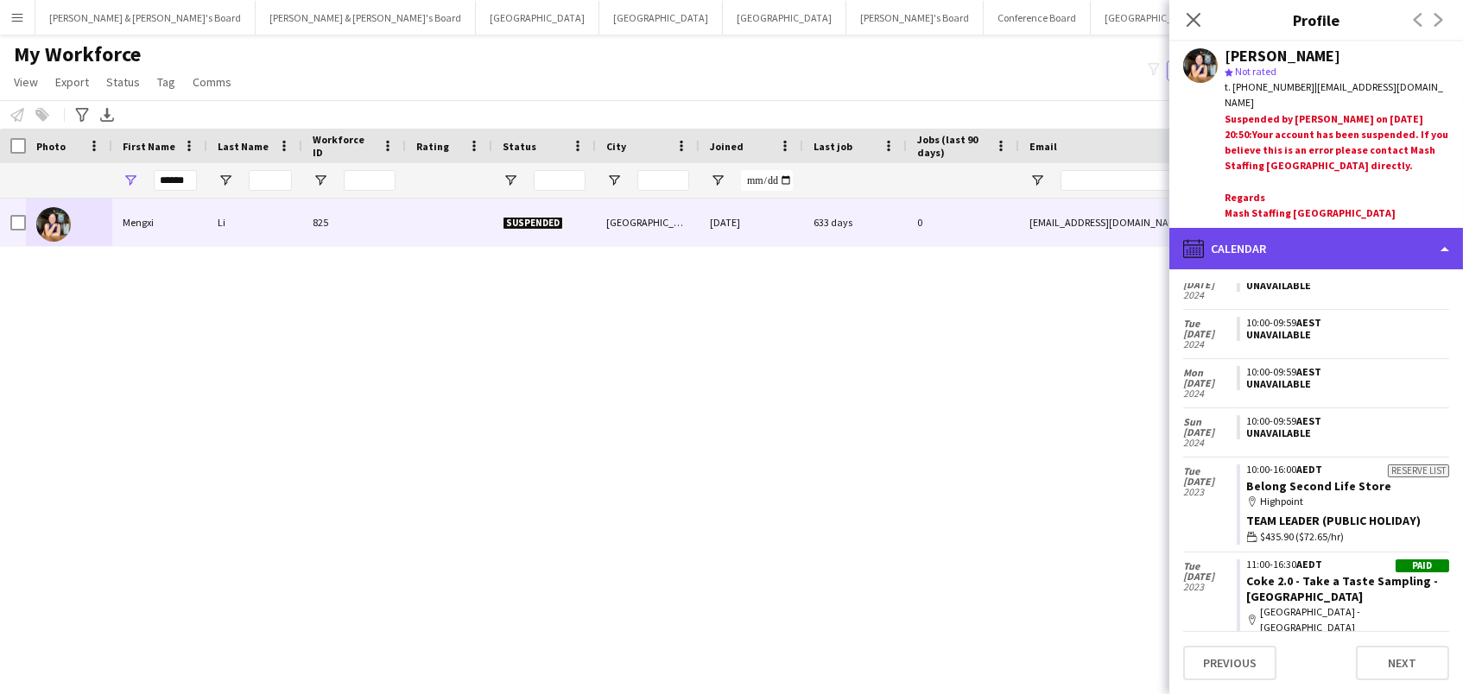
click at [1264, 228] on div "calendar-full Calendar" at bounding box center [1316, 248] width 294 height 41
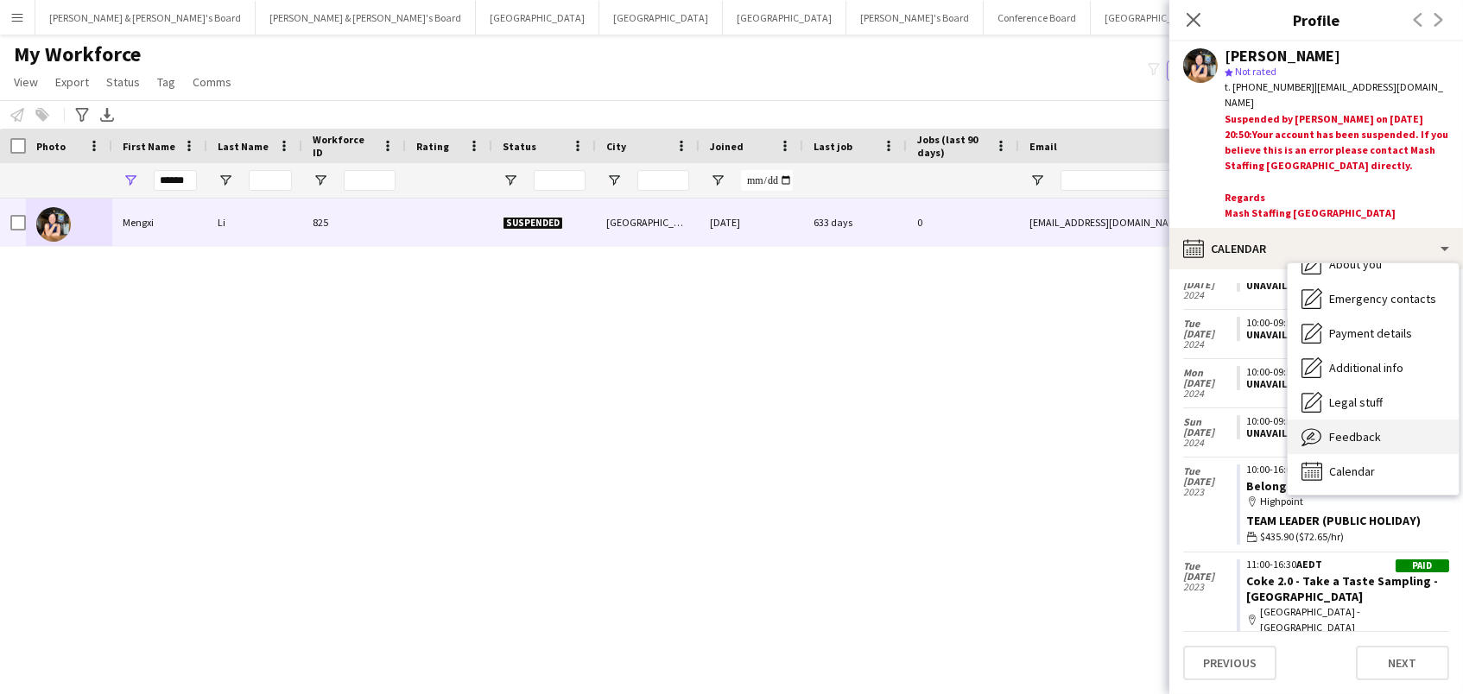
click at [1337, 429] on span "Feedback" at bounding box center [1355, 437] width 52 height 16
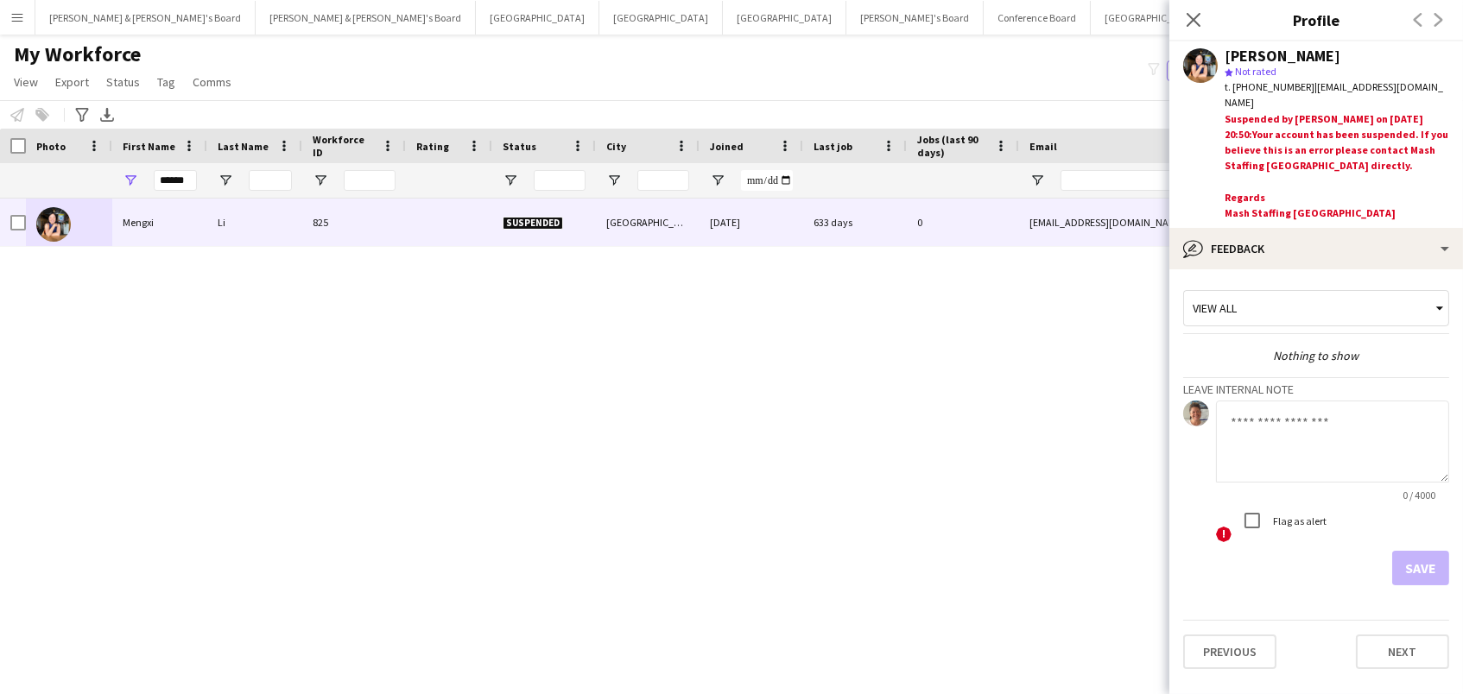
click at [1280, 430] on textarea at bounding box center [1332, 442] width 233 height 82
type textarea "**********"
click at [1432, 552] on button "Save" at bounding box center [1420, 568] width 57 height 35
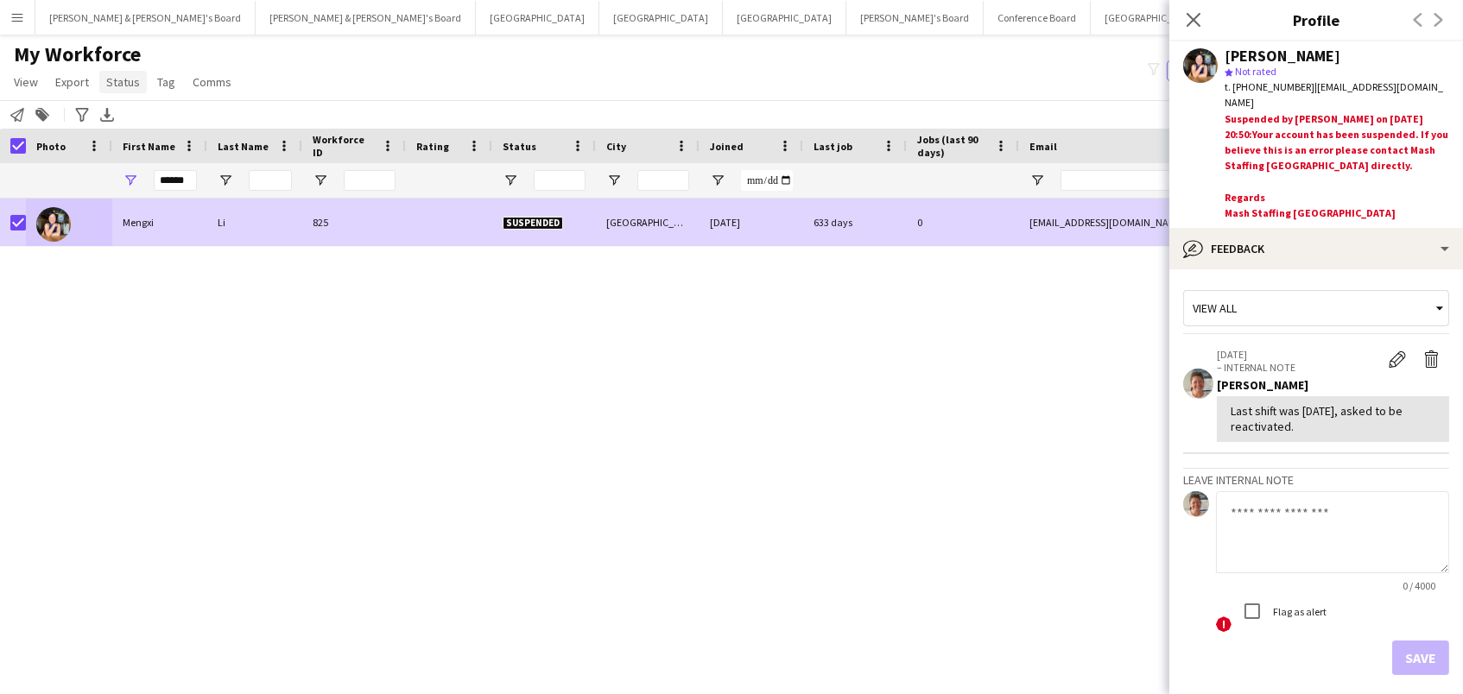
click at [124, 81] on span "Status" at bounding box center [123, 82] width 34 height 16
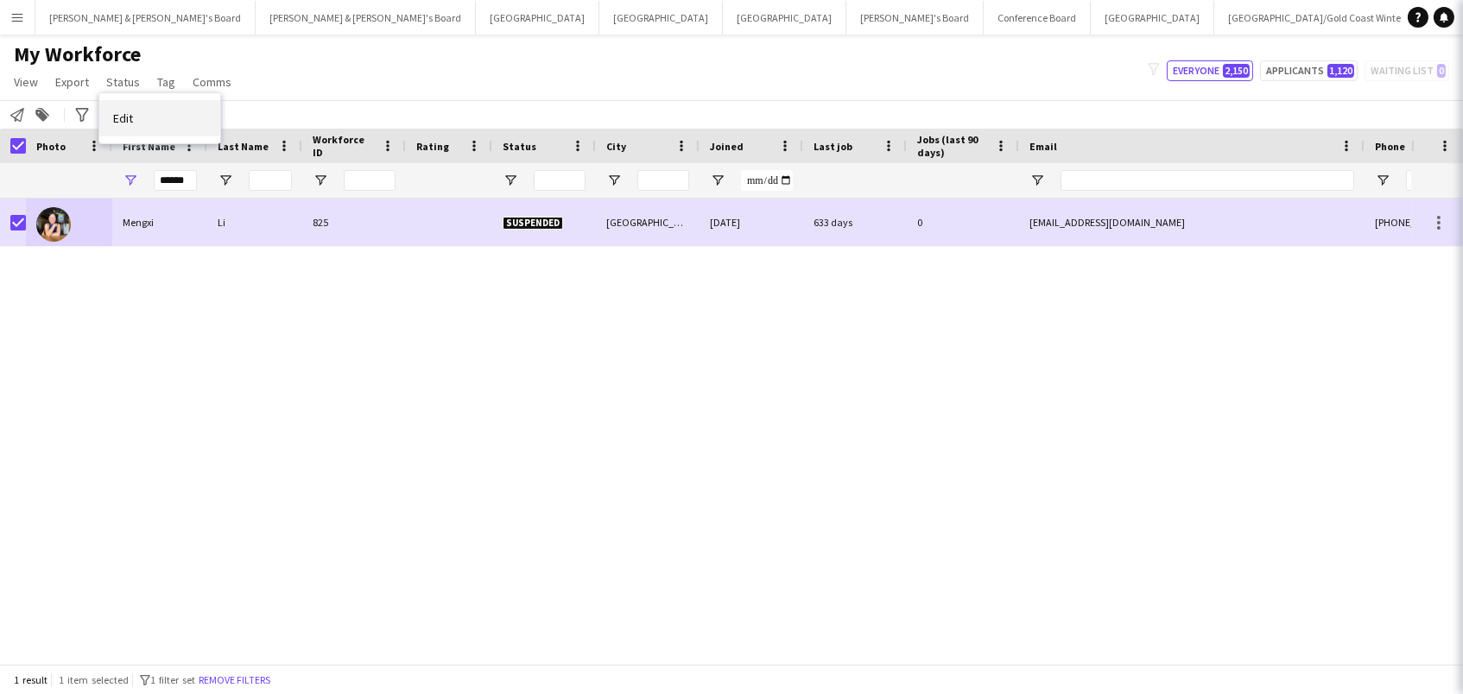
click at [165, 117] on link "Edit" at bounding box center [159, 118] width 121 height 36
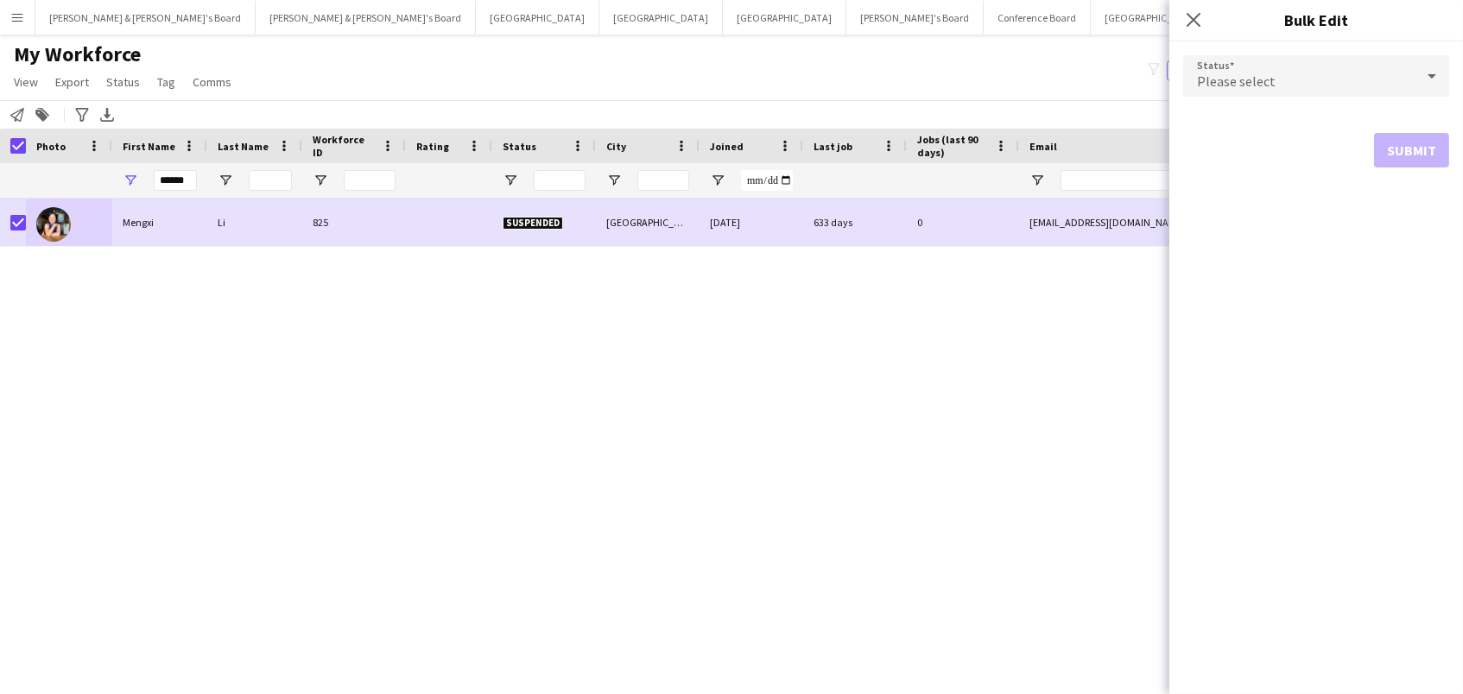
click at [1334, 73] on div "Please select" at bounding box center [1298, 75] width 231 height 41
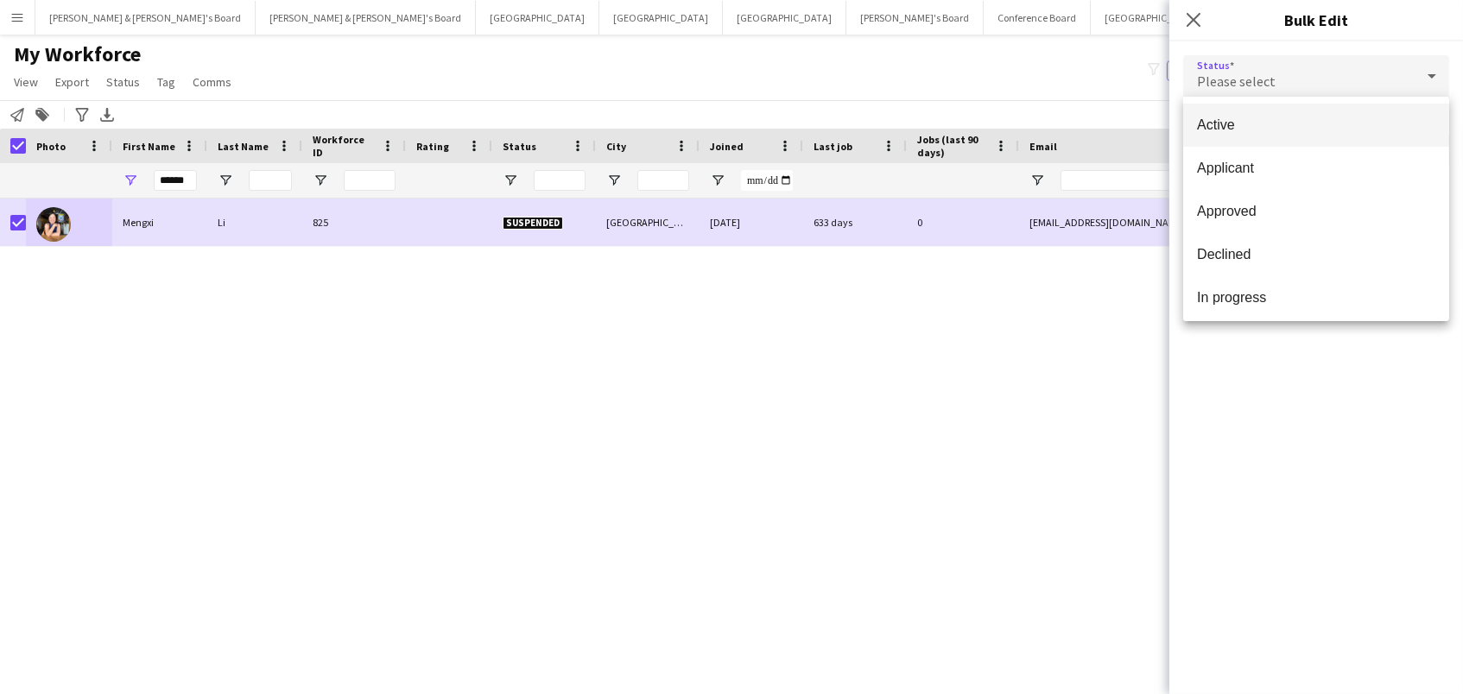
click at [1328, 130] on span "Active" at bounding box center [1316, 125] width 238 height 16
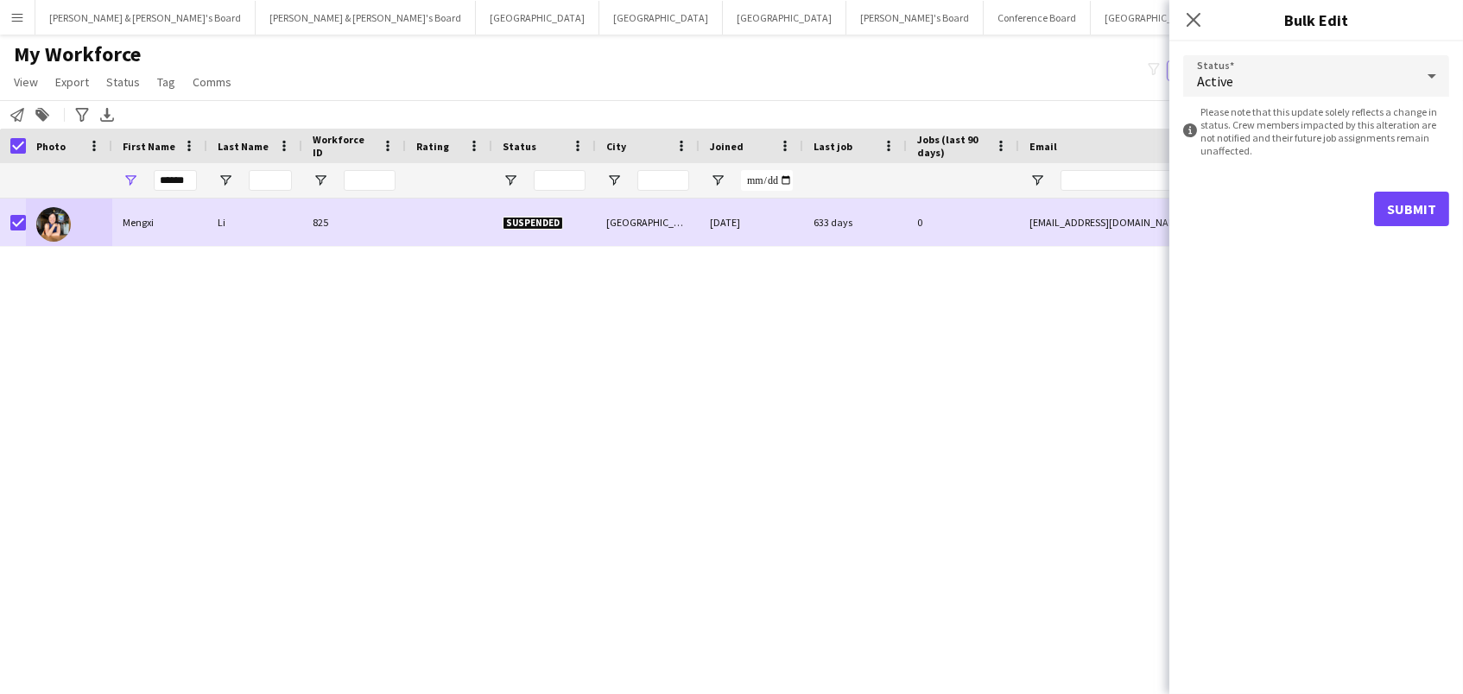
click at [1390, 208] on button "Submit" at bounding box center [1411, 209] width 75 height 35
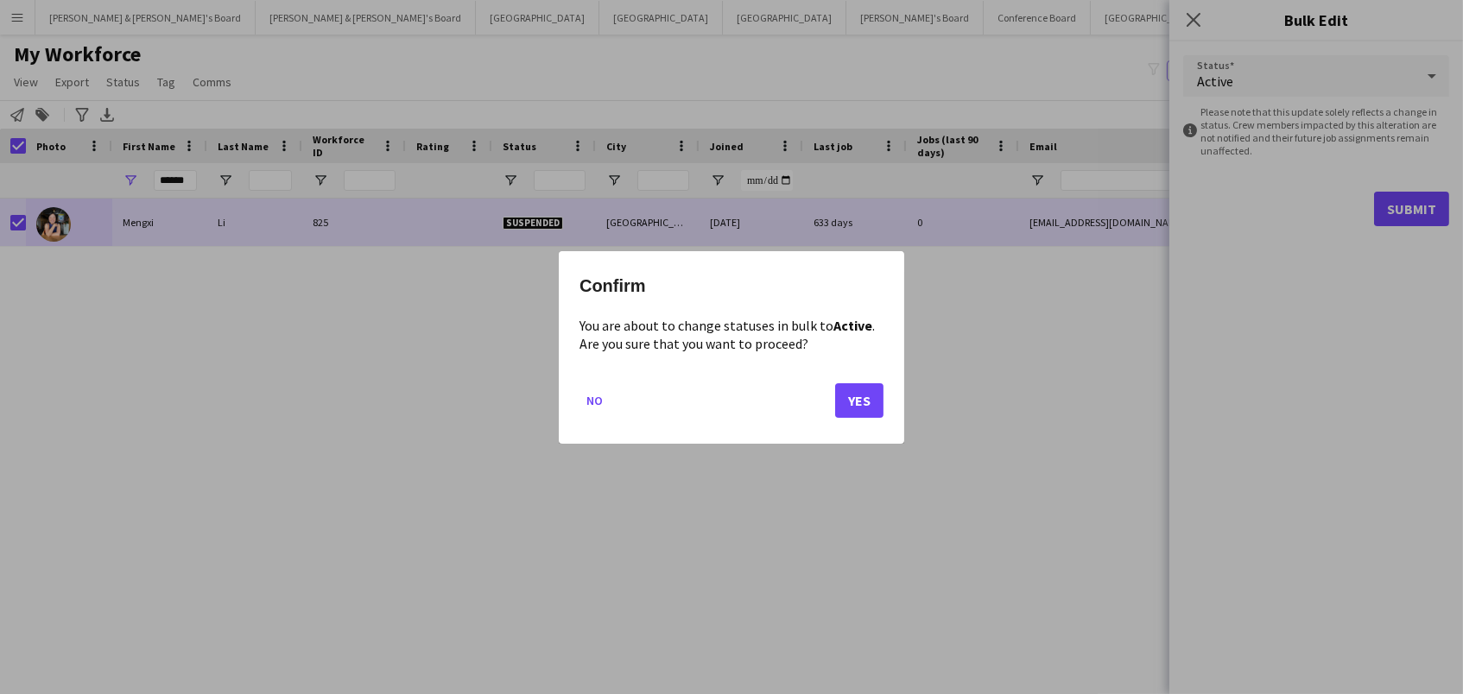
click at [865, 390] on button "Yes" at bounding box center [859, 400] width 48 height 35
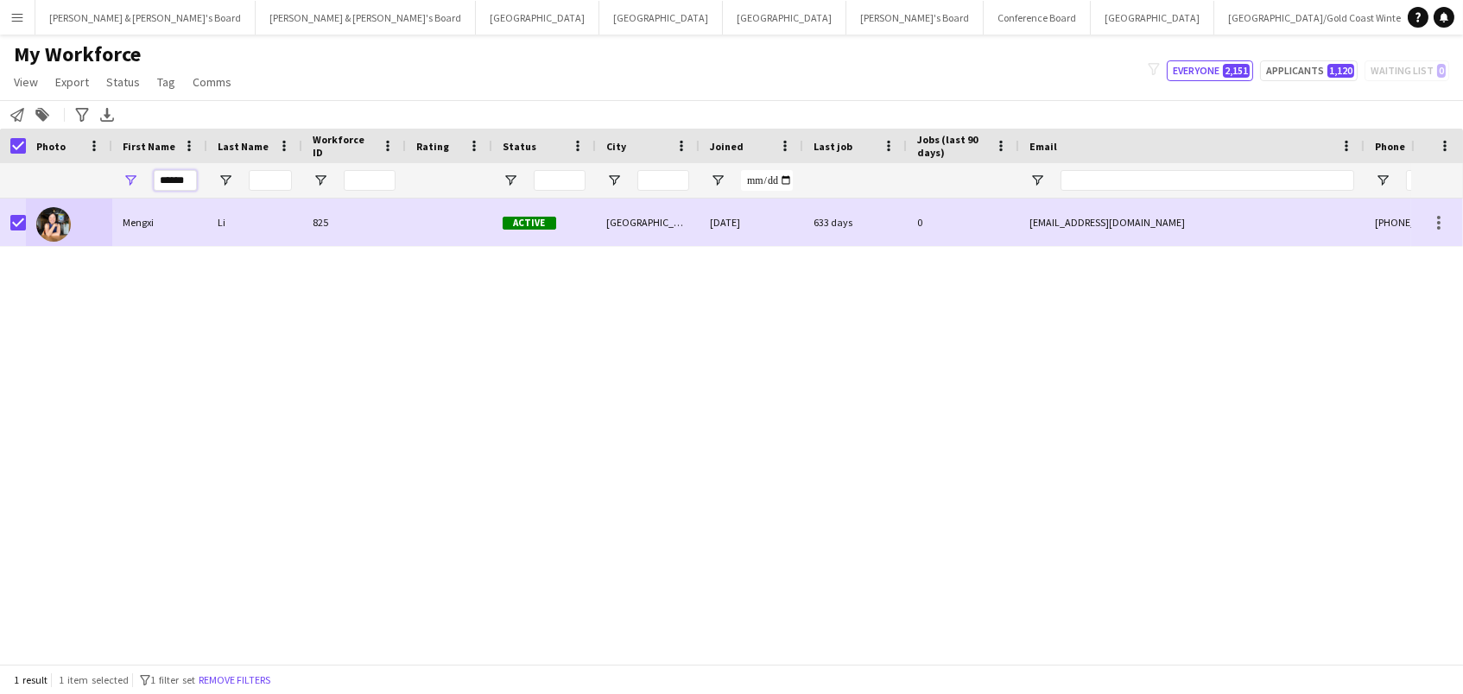
click at [166, 183] on input "******" at bounding box center [175, 180] width 43 height 21
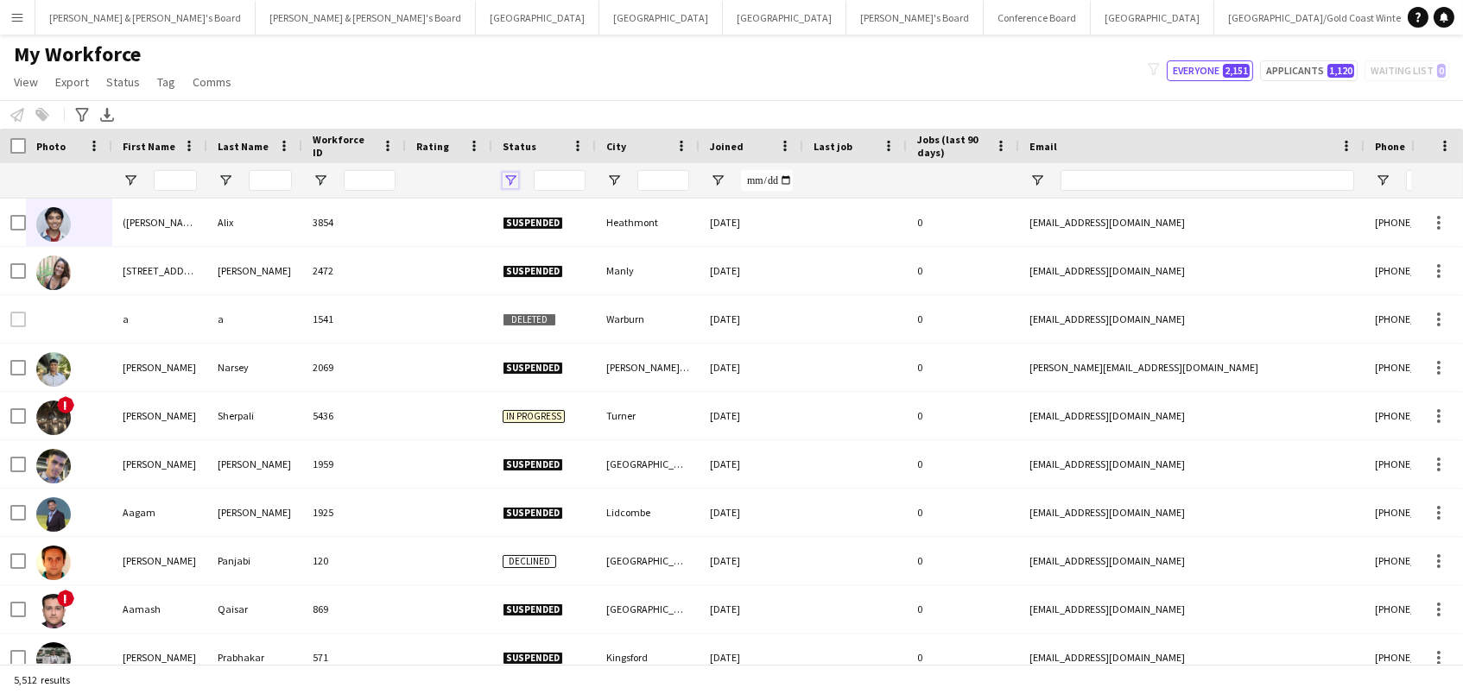
click at [513, 176] on span "Open Filter Menu" at bounding box center [511, 181] width 16 height 16
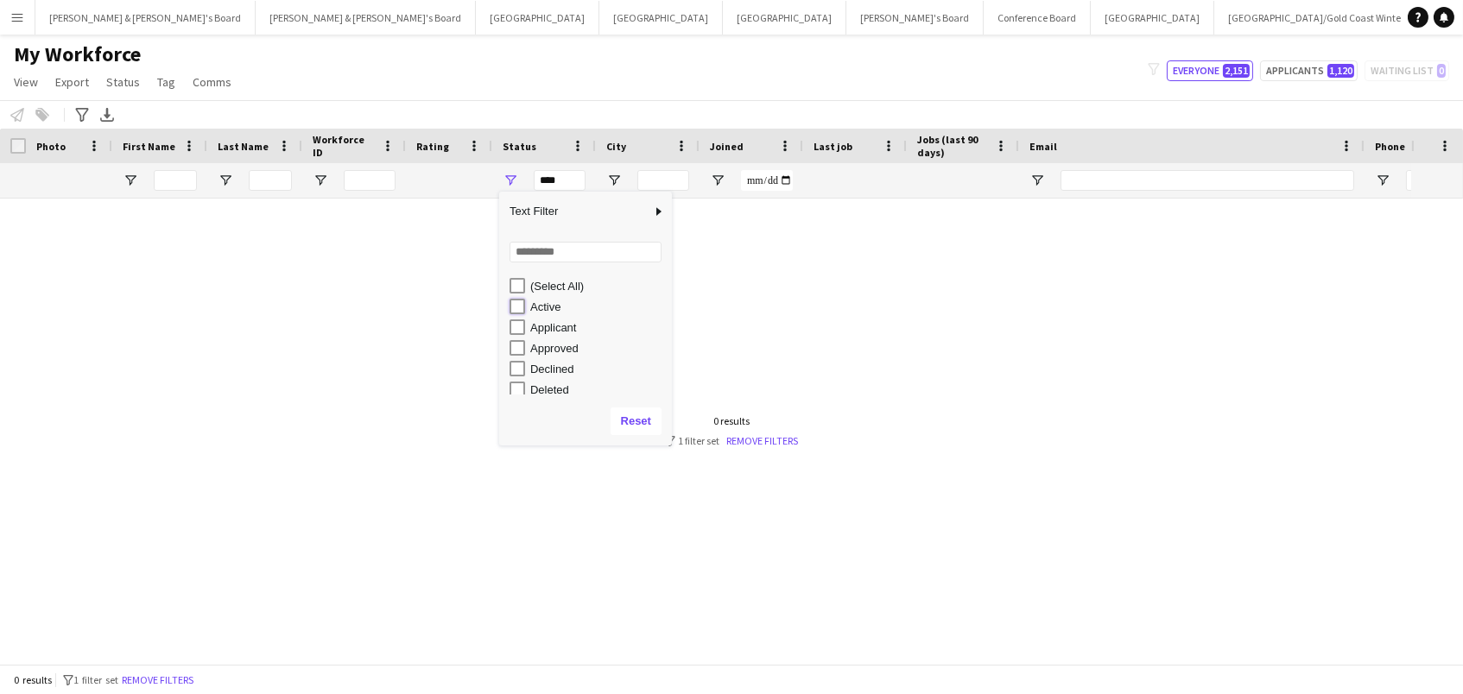
type input "**********"
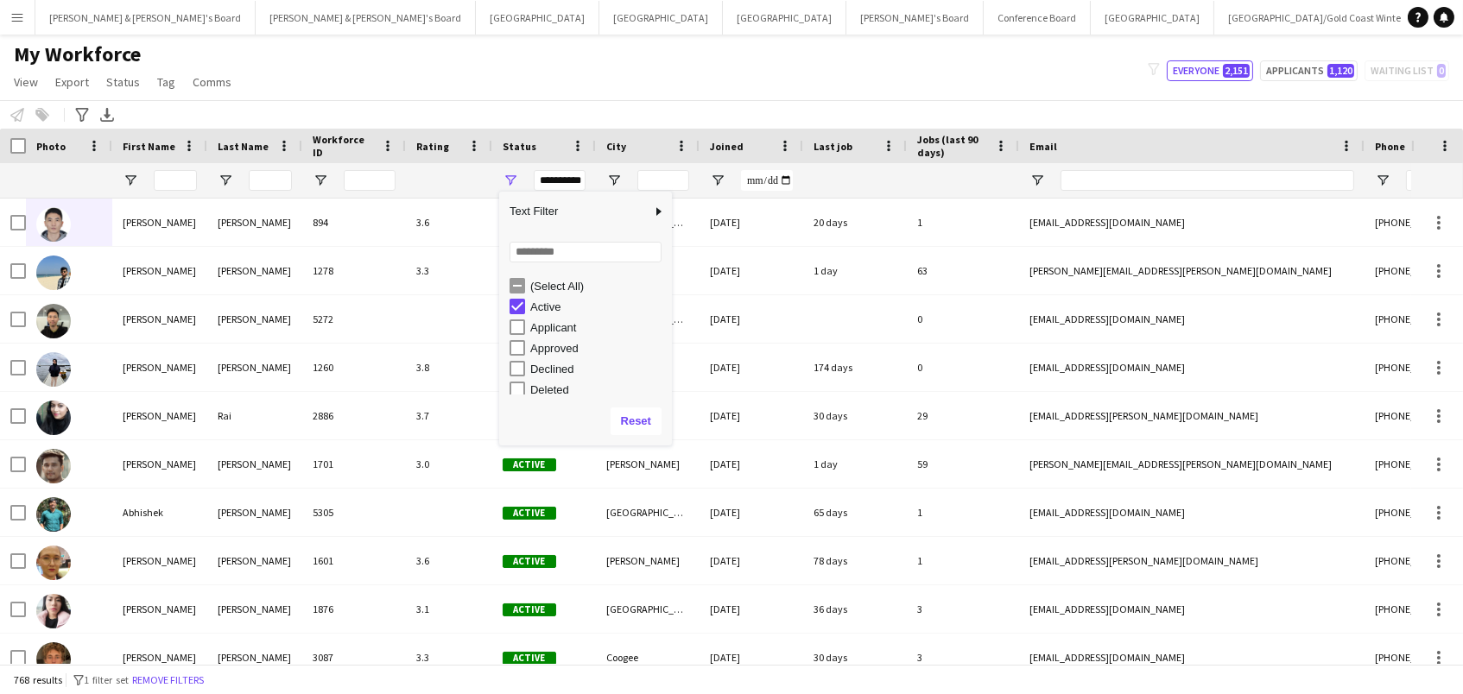
click at [546, 87] on div "My Workforce View Views Default view New view Update view Delete view Edit name…" at bounding box center [731, 70] width 1463 height 59
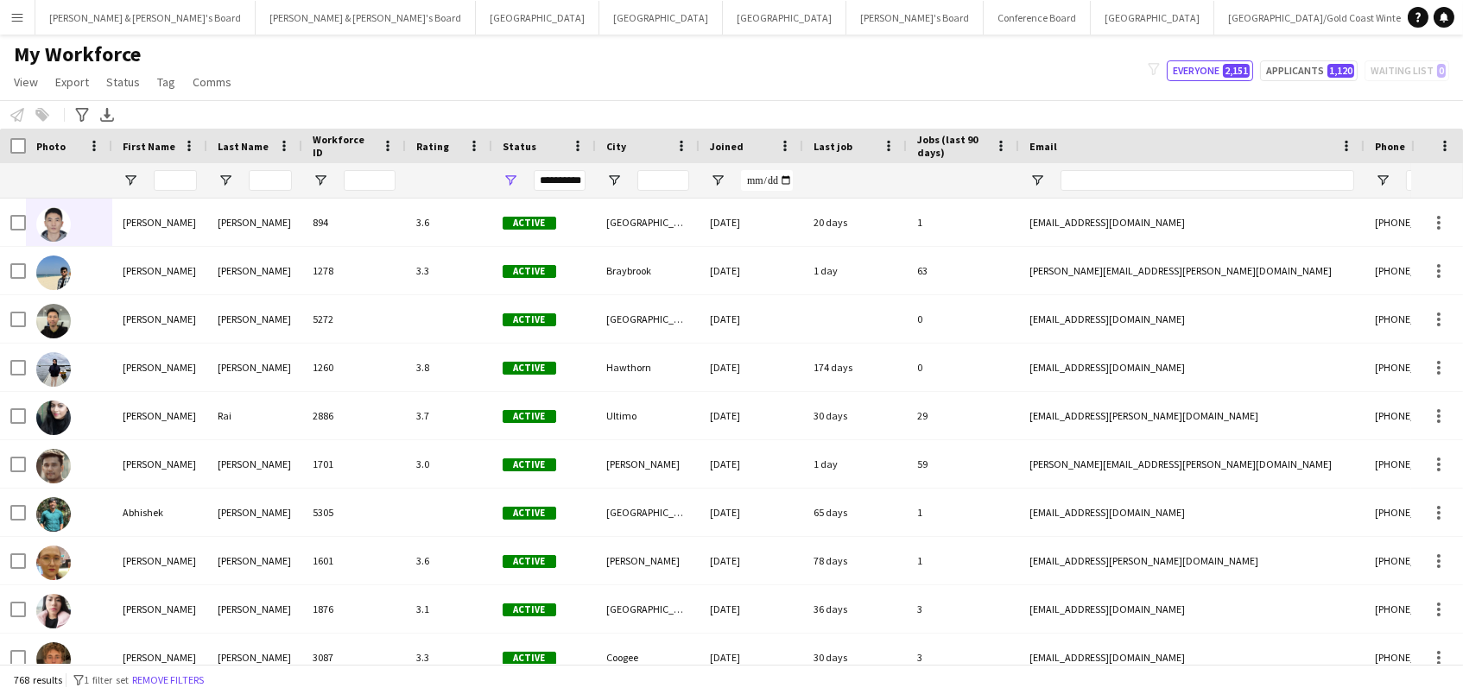
click at [431, 88] on div "My Workforce View Views Default view New view Update view Delete view Edit name…" at bounding box center [731, 70] width 1463 height 59
click at [160, 186] on input "First Name Filter Input" at bounding box center [175, 180] width 43 height 21
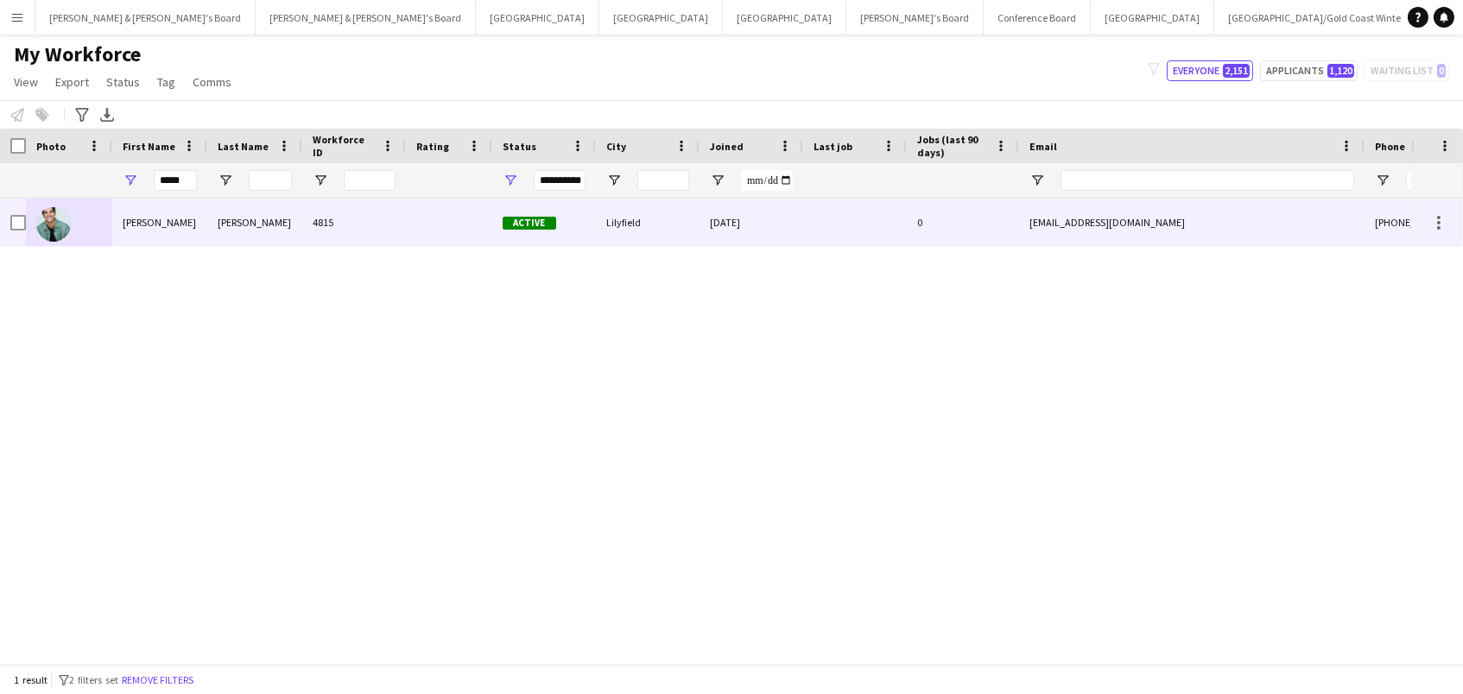
click at [198, 215] on div "Gerry" at bounding box center [159, 223] width 95 height 48
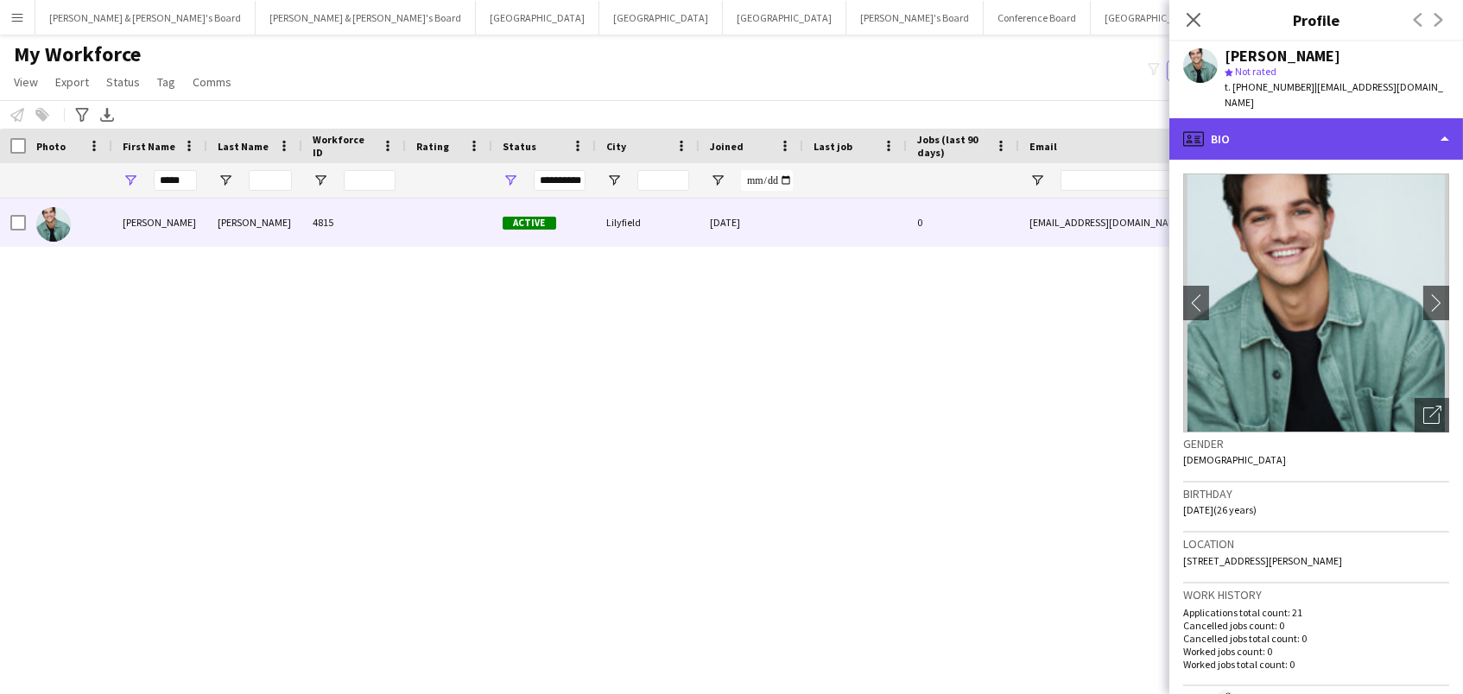
click at [1243, 133] on div "profile Bio" at bounding box center [1316, 138] width 294 height 41
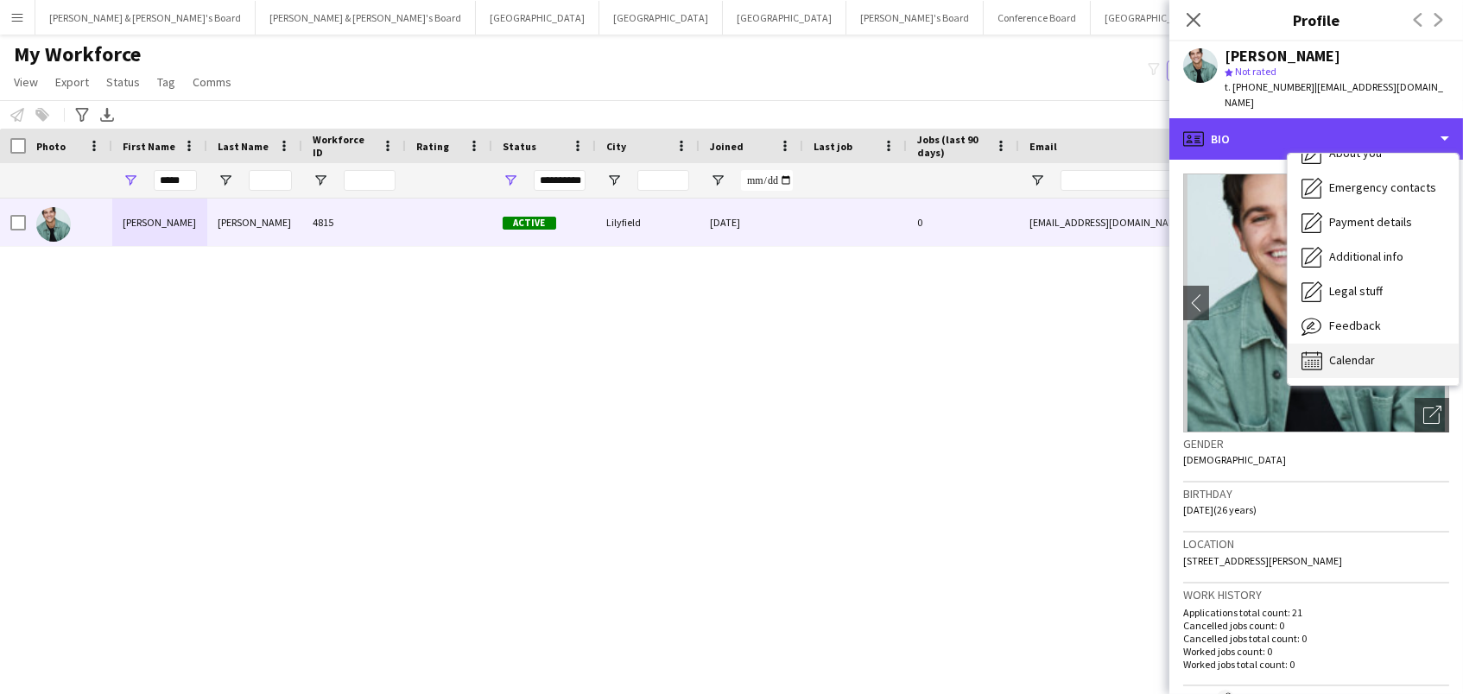
scroll to position [128, 0]
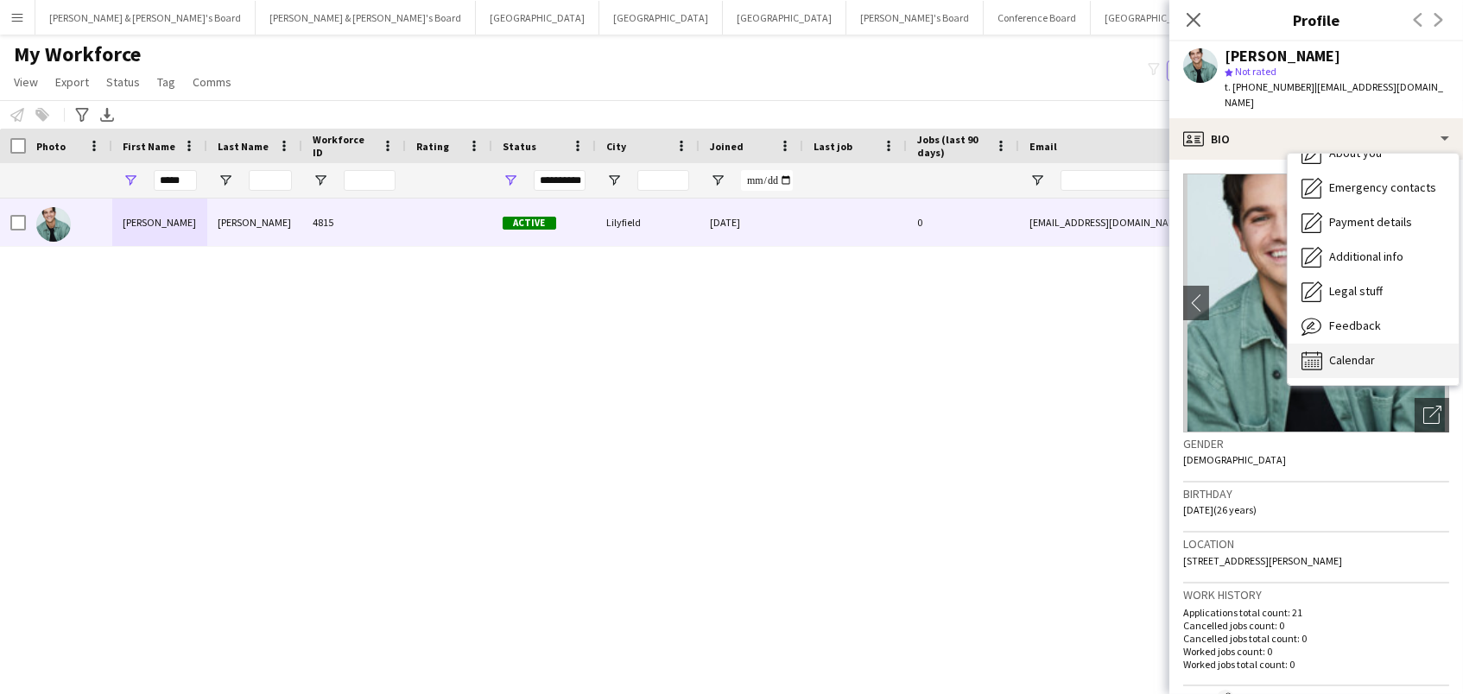
click at [1331, 355] on div "Calendar Calendar" at bounding box center [1373, 361] width 171 height 35
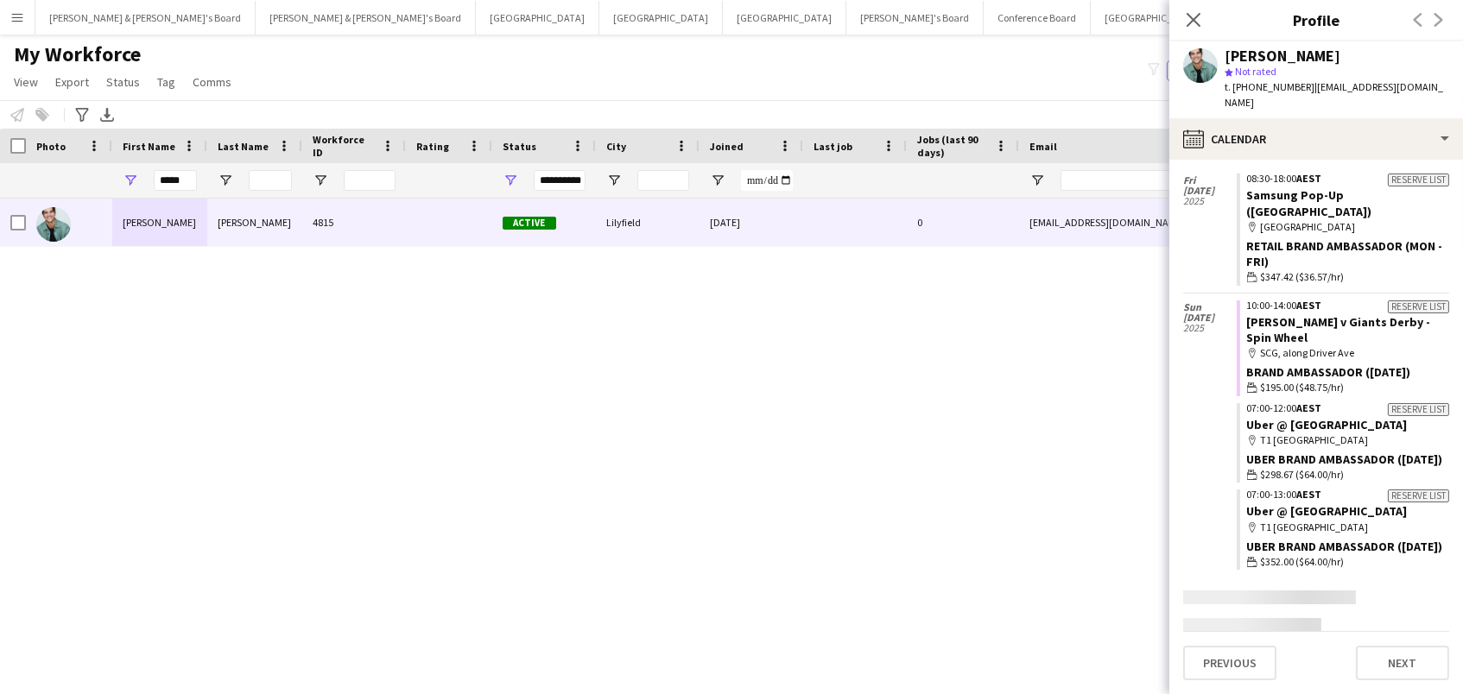
scroll to position [687, 0]
click at [1195, 4] on div "Close pop-in" at bounding box center [1193, 20] width 48 height 40
click at [1189, 20] on icon "Close pop-in" at bounding box center [1193, 19] width 16 height 16
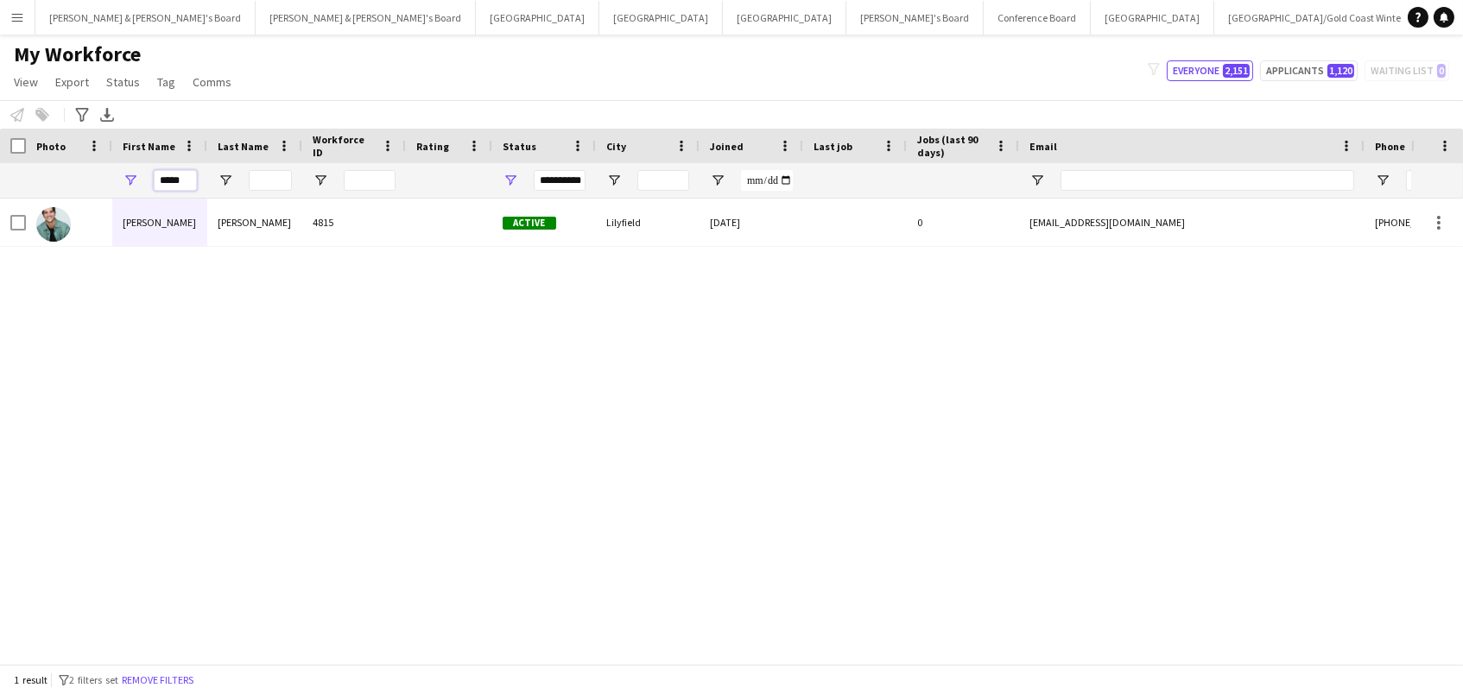
drag, startPoint x: 193, startPoint y: 181, endPoint x: 171, endPoint y: 181, distance: 22.5
click at [171, 181] on input "*****" at bounding box center [175, 180] width 43 height 21
type input "*"
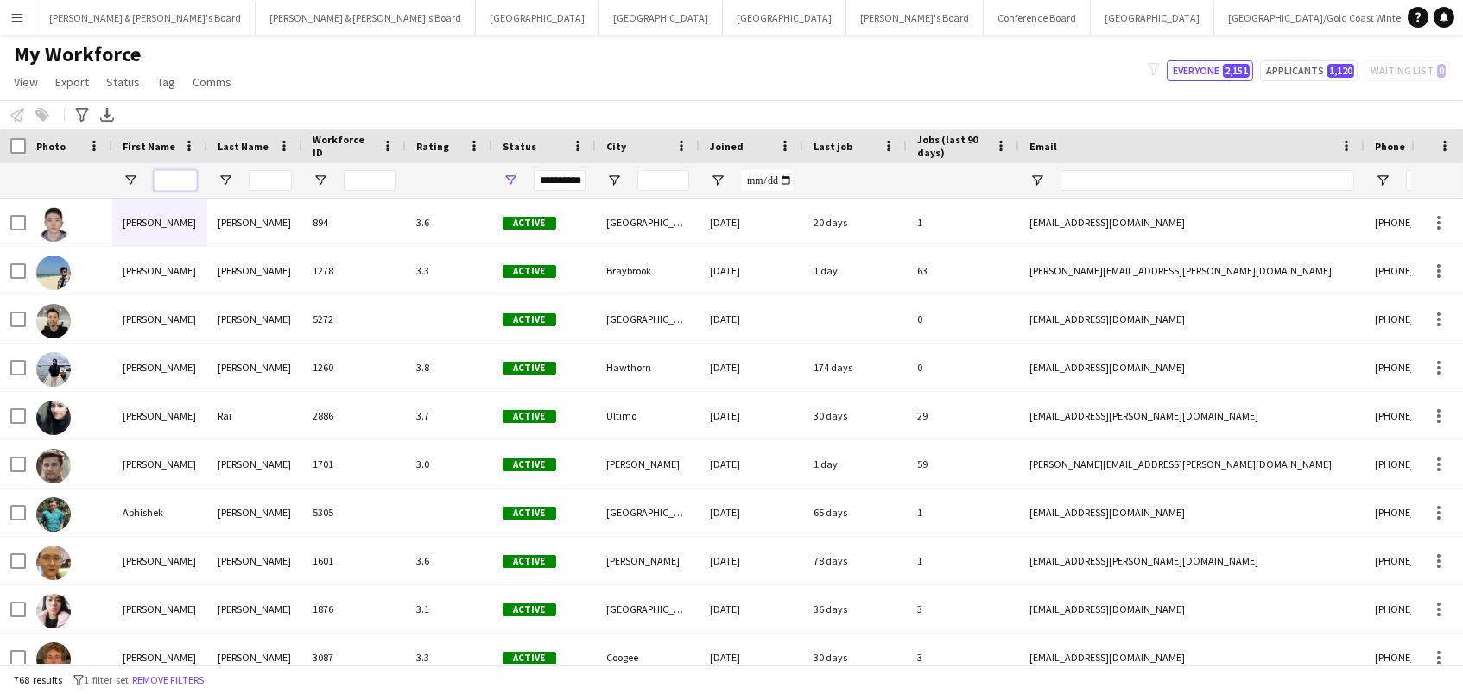
scroll to position [0, 0]
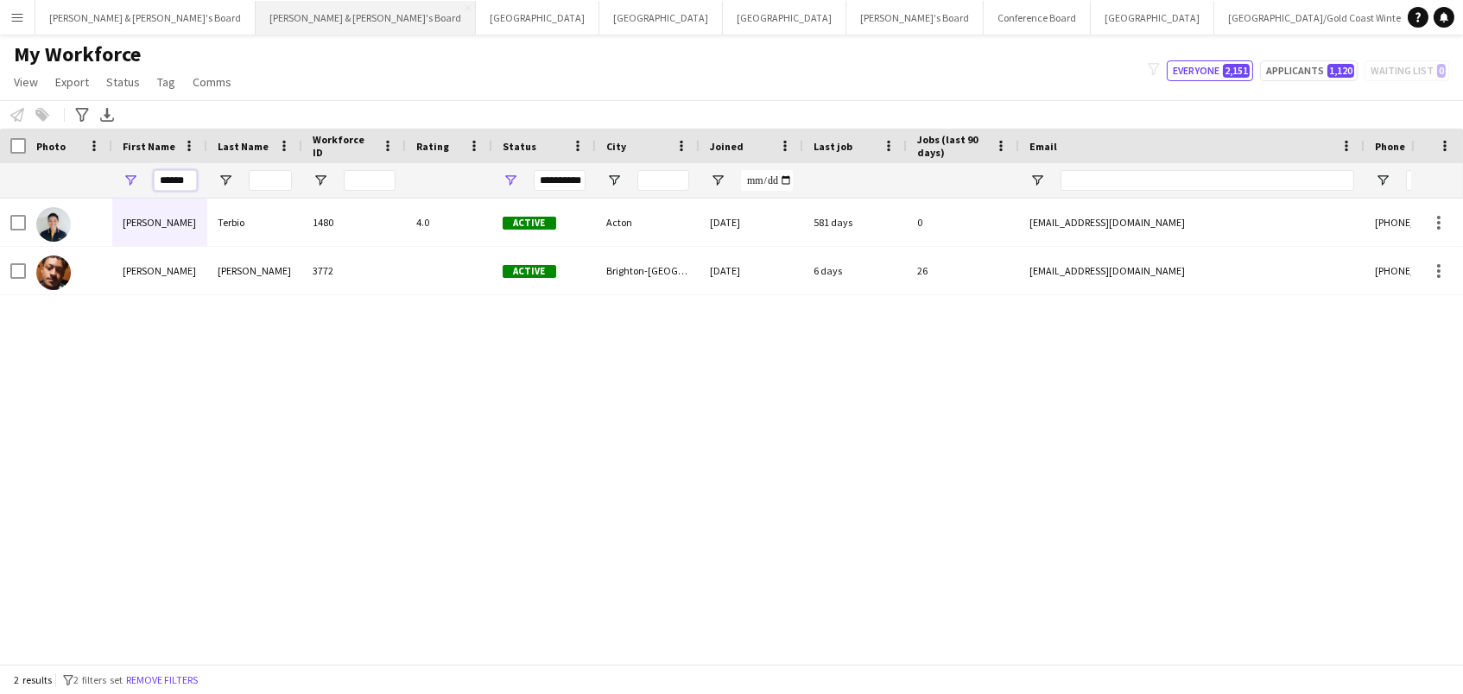
type input "******"
drag, startPoint x: 187, startPoint y: 20, endPoint x: 561, endPoint y: 98, distance: 383.0
click at [561, 100] on div "Notify workforce Add to tag Select at least one crew to tag him or her. Advance…" at bounding box center [731, 114] width 1463 height 29
drag, startPoint x: 189, startPoint y: 174, endPoint x: 0, endPoint y: 174, distance: 189.2
click at [0, 174] on div "**********" at bounding box center [936, 180] width 1872 height 35
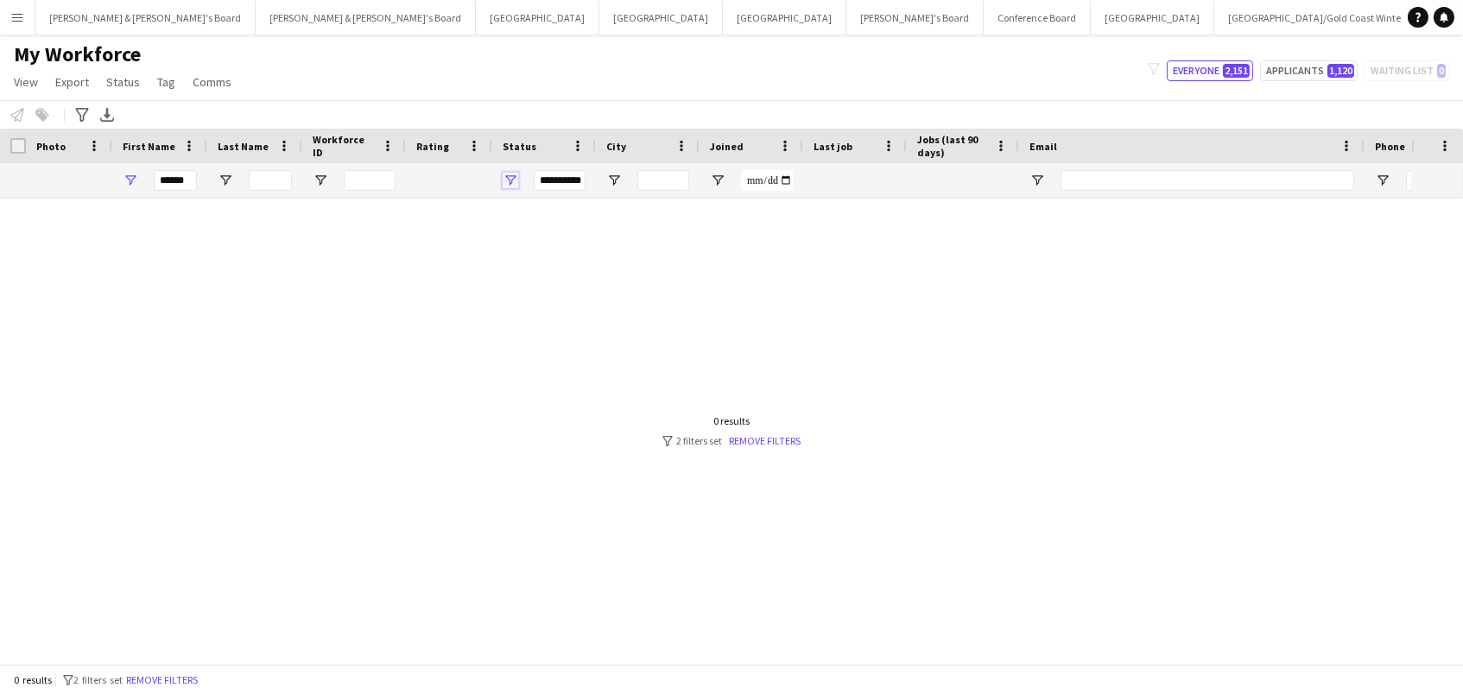
click at [504, 173] on span "Open Filter Menu" at bounding box center [511, 181] width 16 height 16
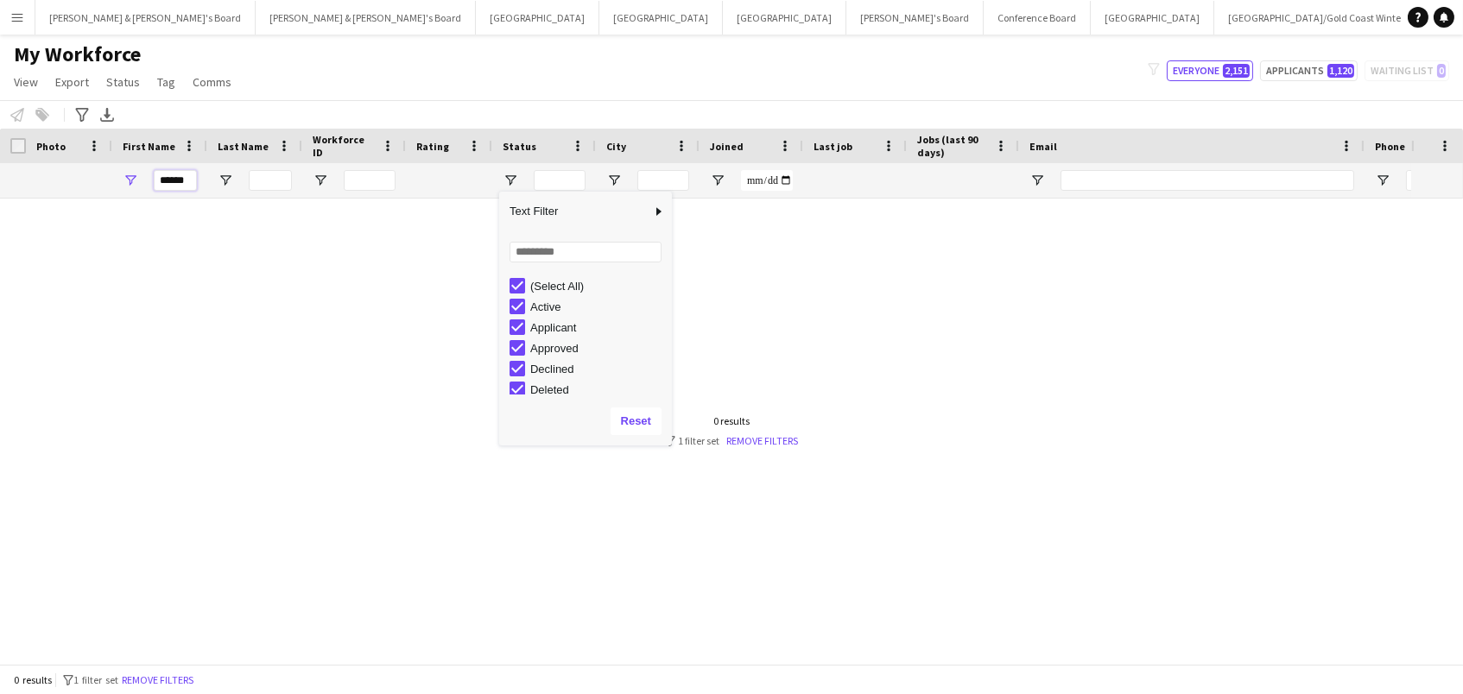
click at [181, 182] on input "******" at bounding box center [175, 180] width 43 height 21
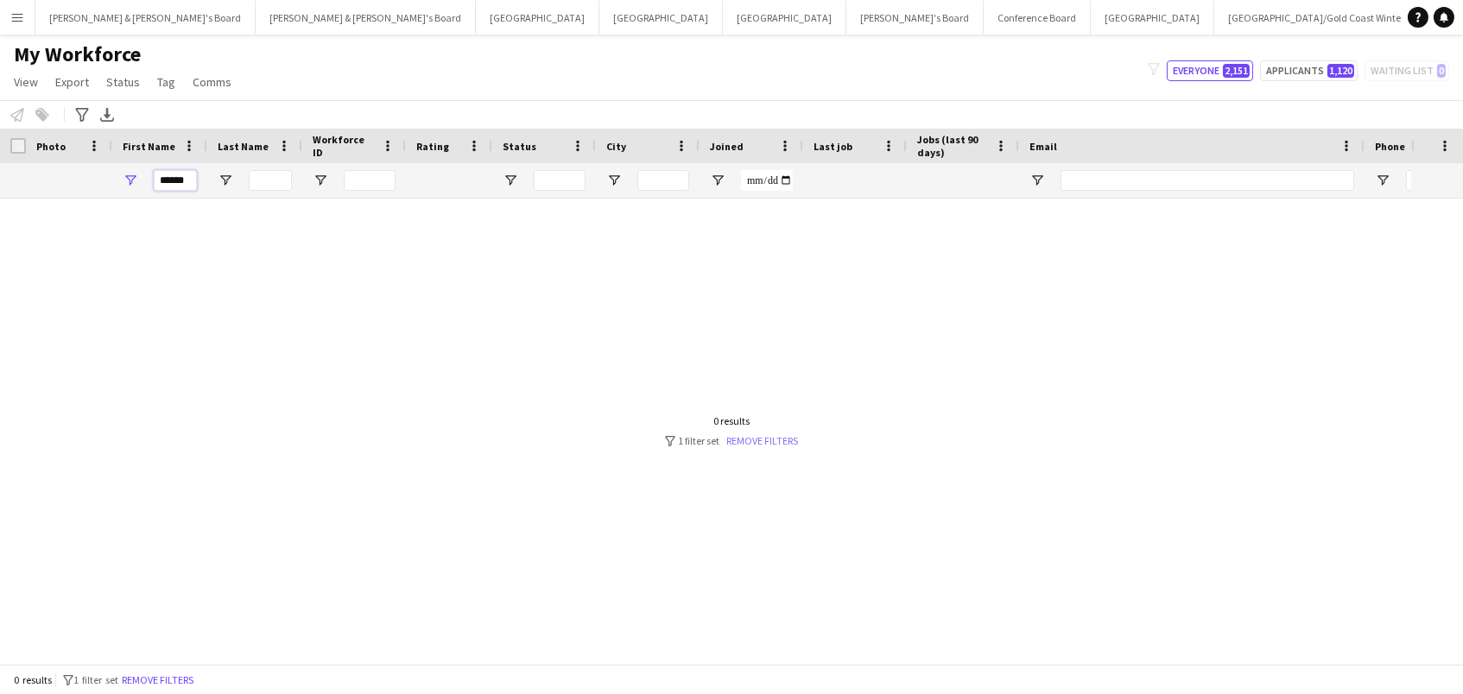
type input "******"
click at [757, 439] on link "Remove filters" at bounding box center [763, 440] width 72 height 13
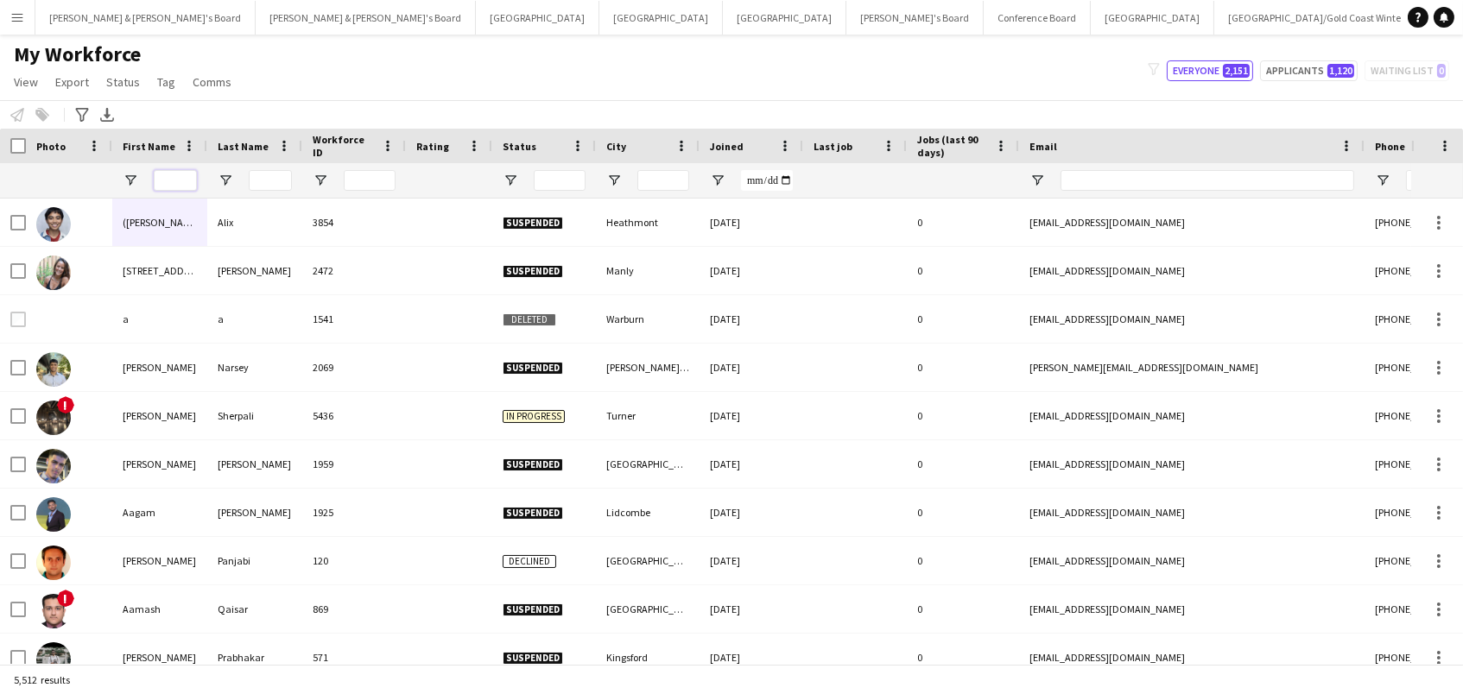
click at [175, 174] on input "First Name Filter Input" at bounding box center [175, 180] width 43 height 21
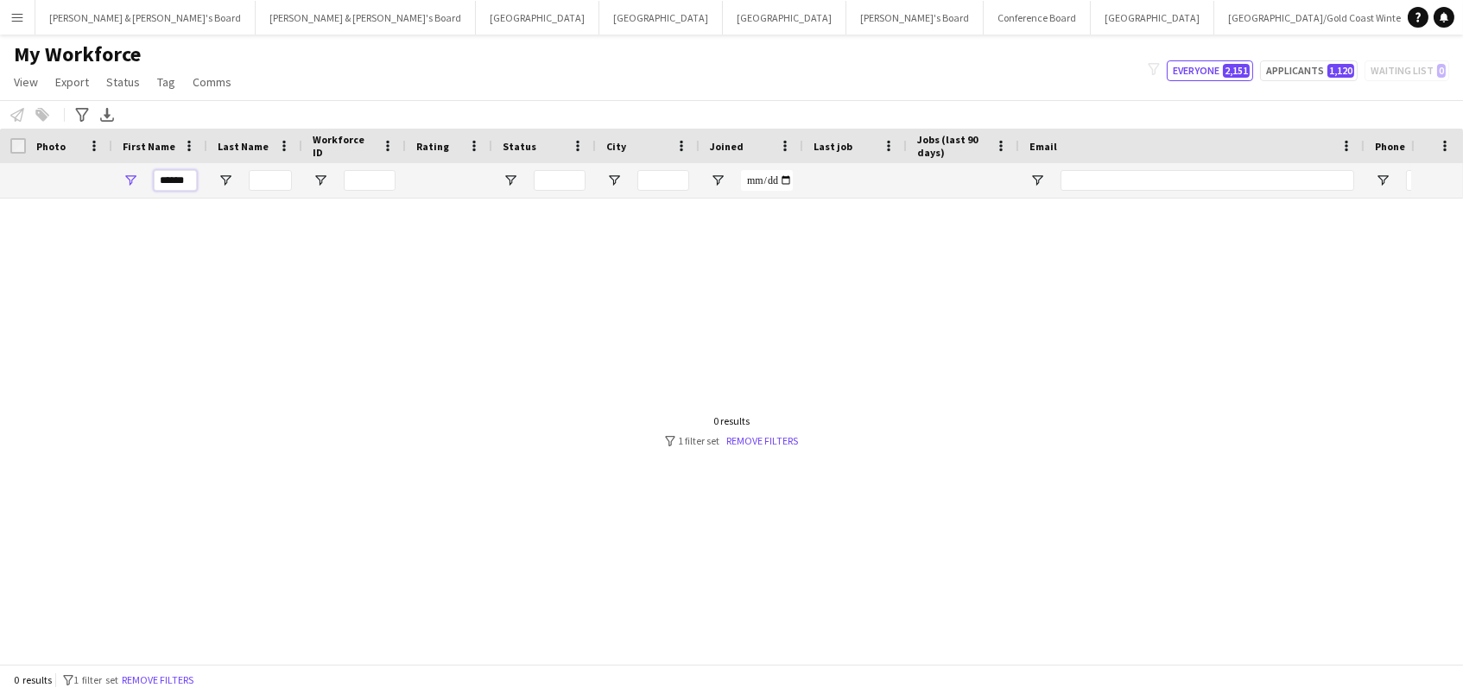
type input "******"
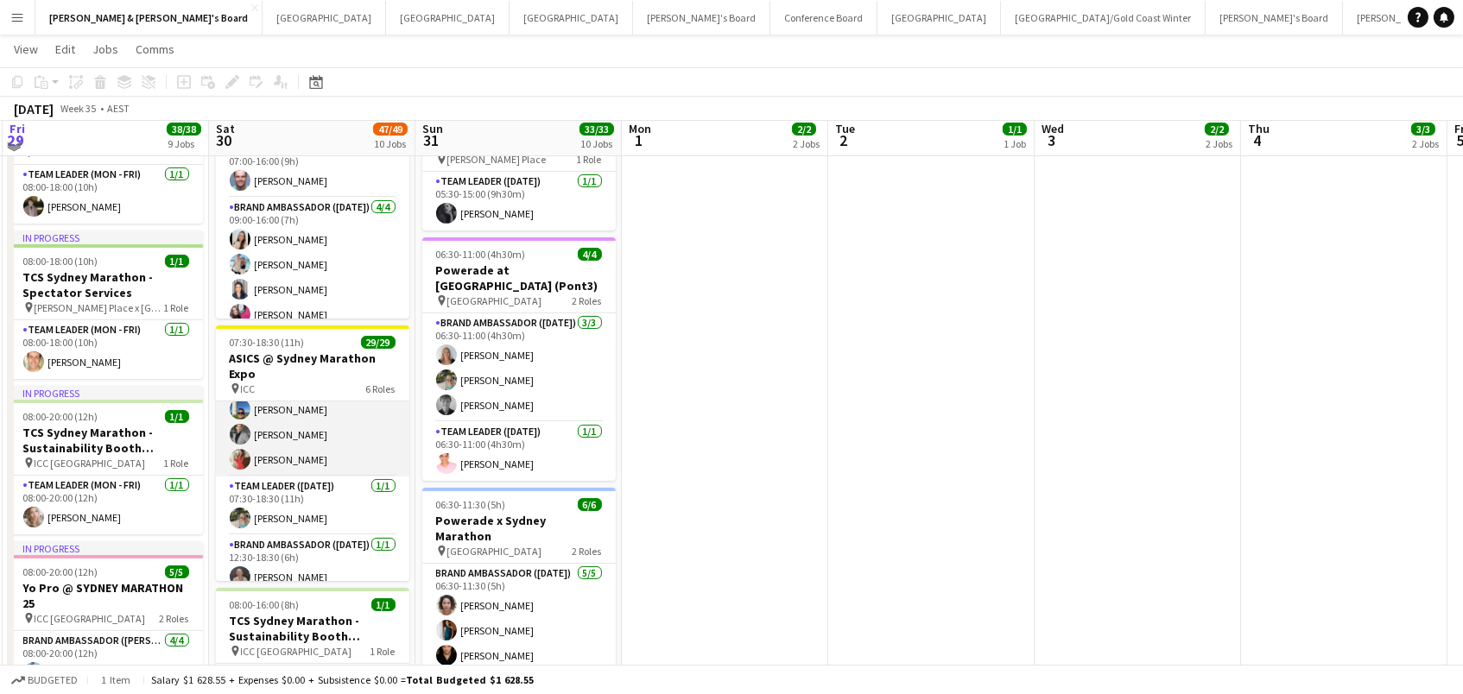
scroll to position [745, 0]
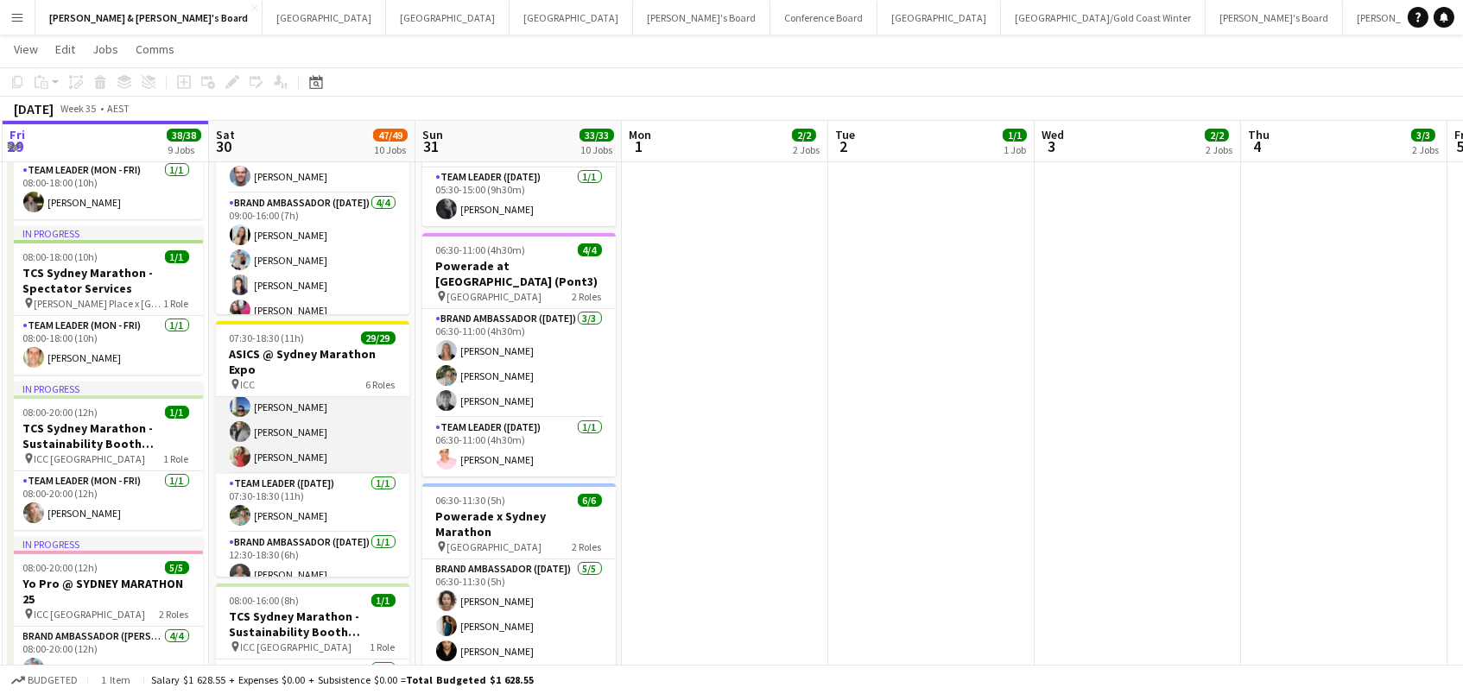
click at [321, 438] on app-card-role "Brand Ambassador (Saturday) 24/24 07:30-18:30 (11h) Sarah Fox Abhilasha Rai Sam…" at bounding box center [312, 154] width 193 height 640
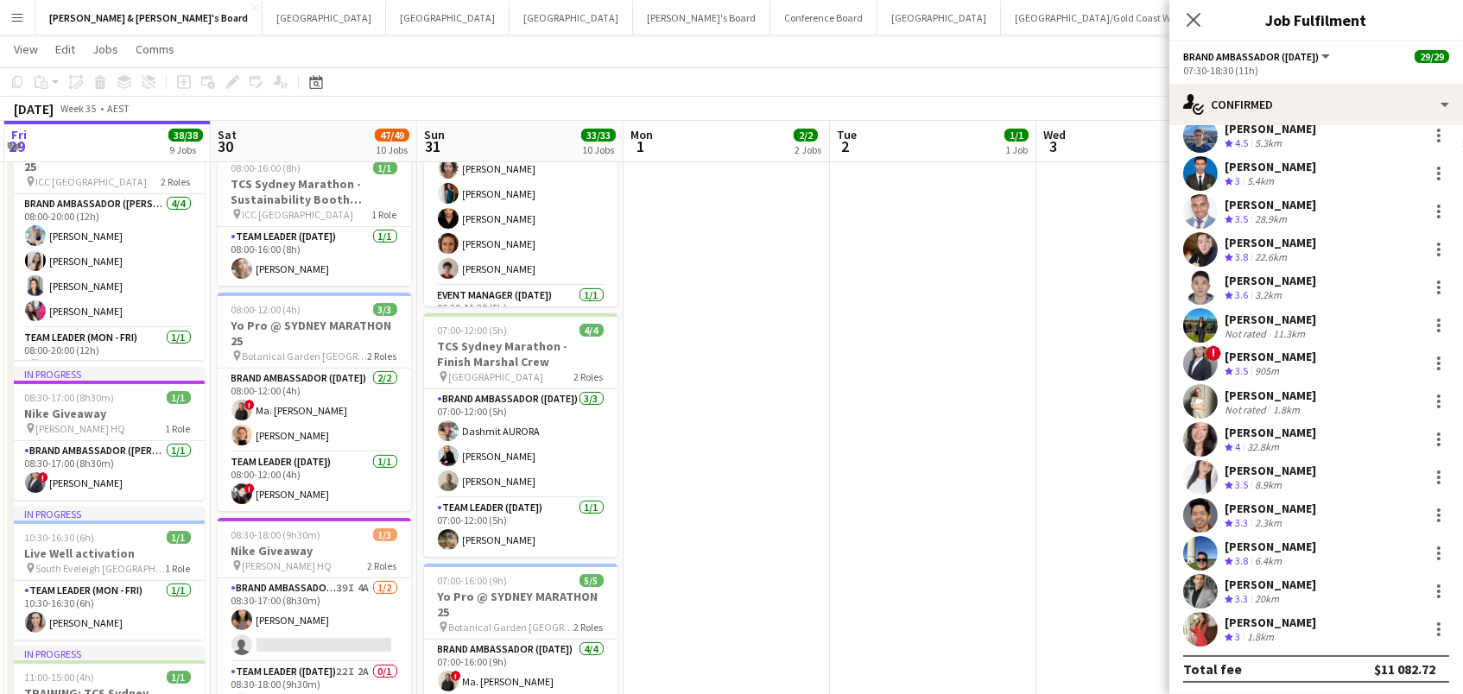
scroll to position [916, 0]
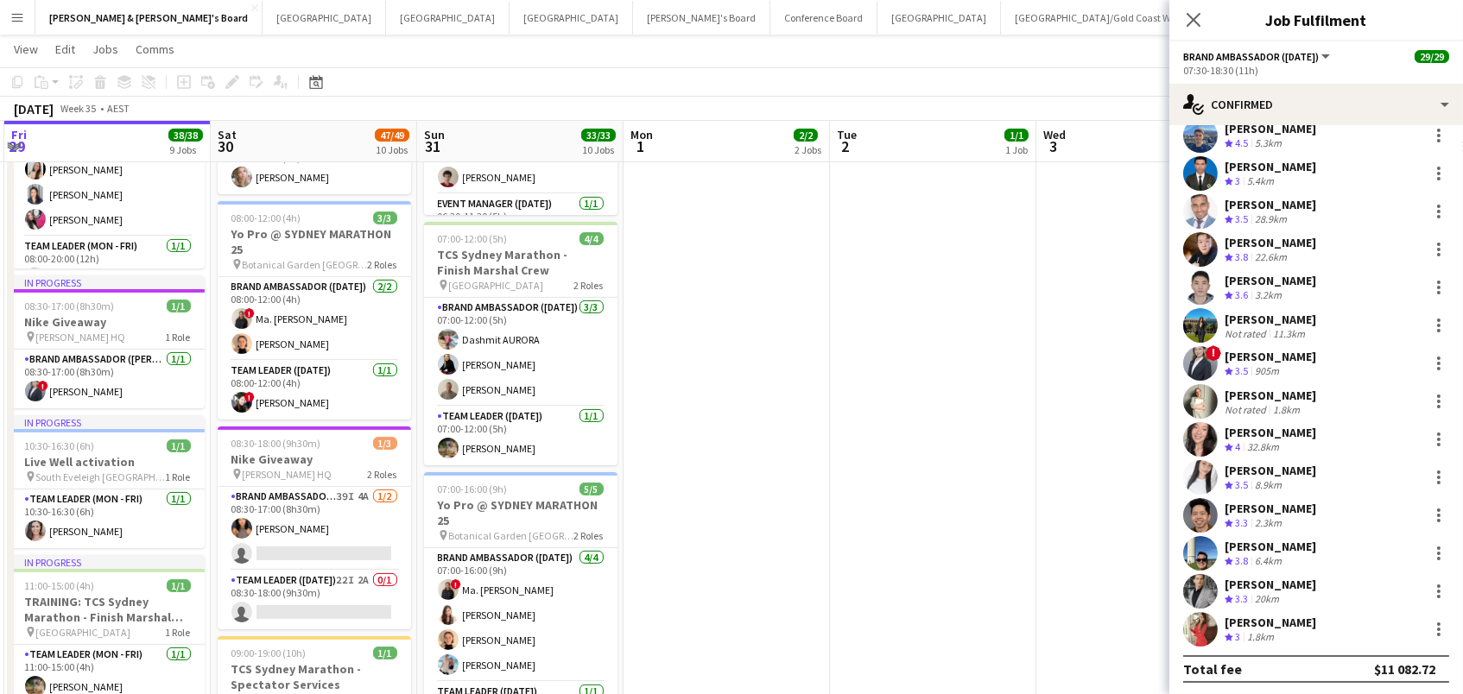
click at [1250, 632] on div "1.8km" at bounding box center [1261, 638] width 34 height 15
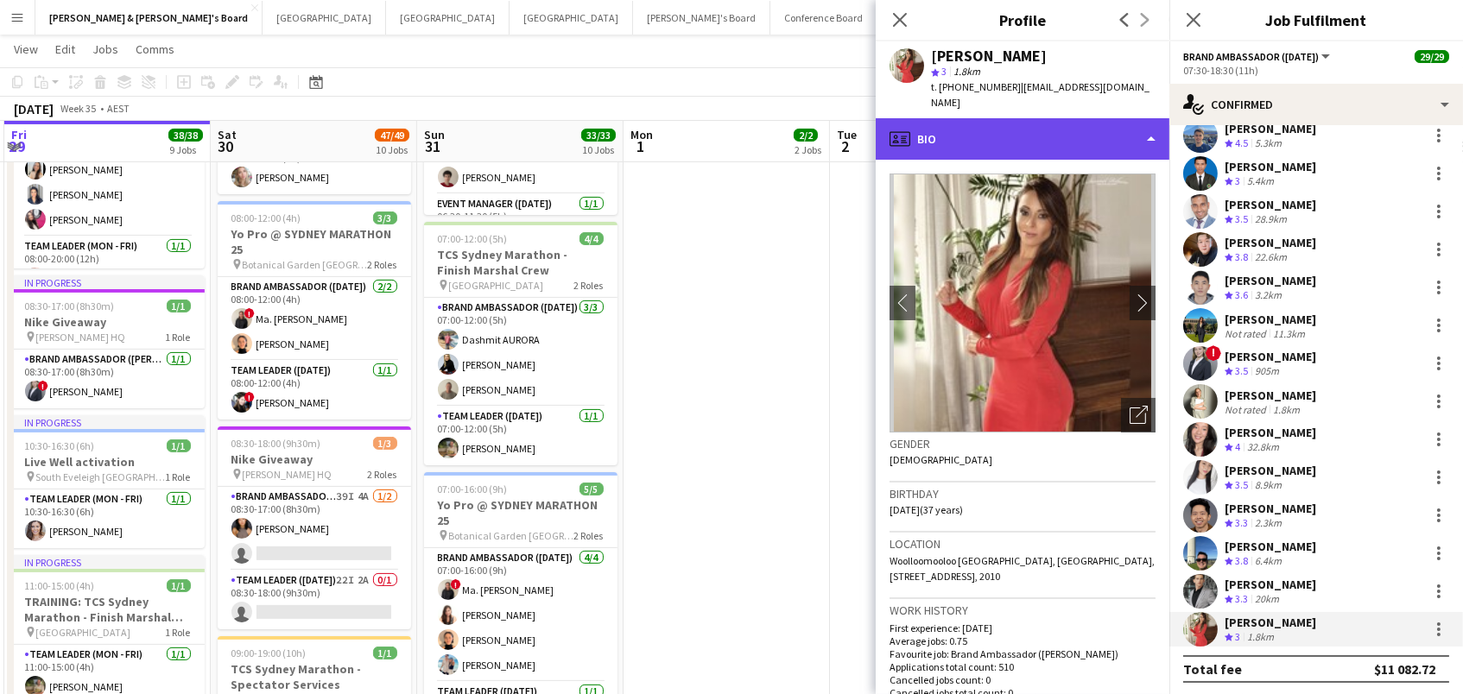
click at [1035, 140] on div "profile Bio" at bounding box center [1023, 138] width 294 height 41
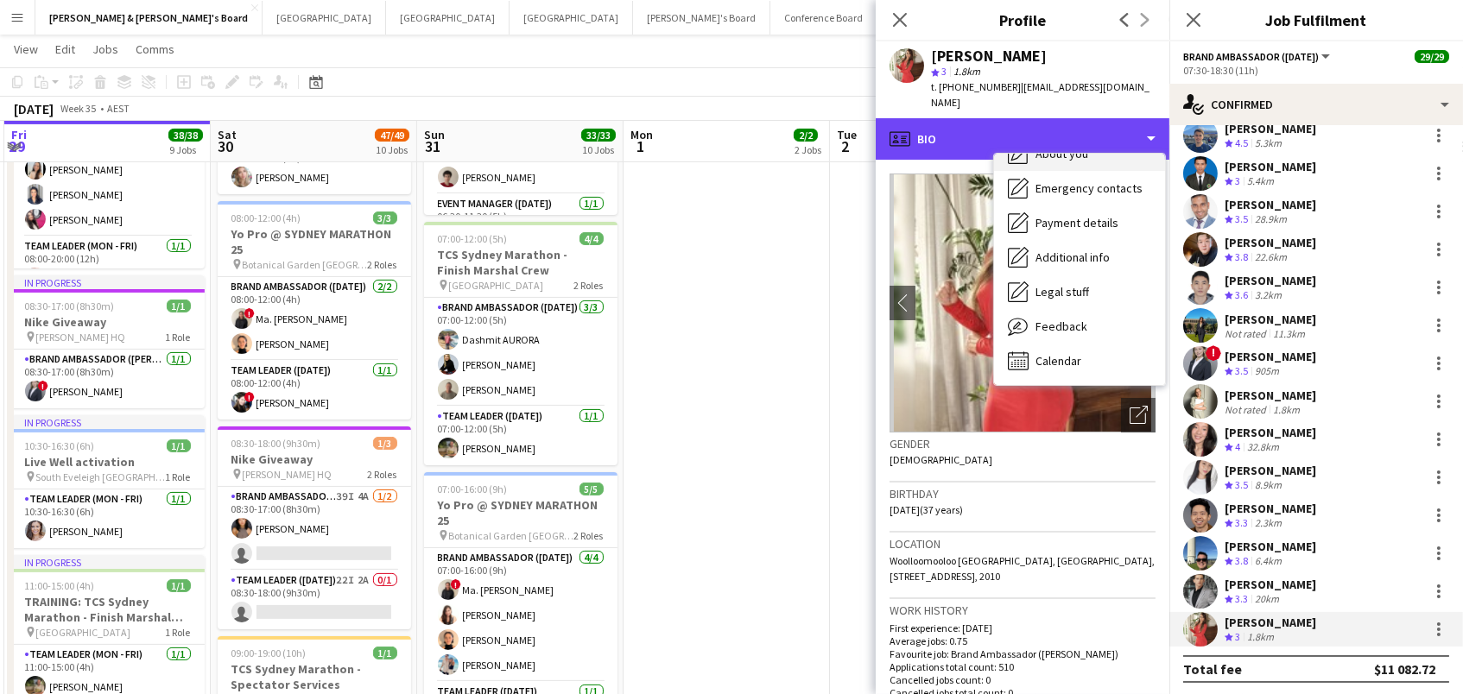
scroll to position [127, 0]
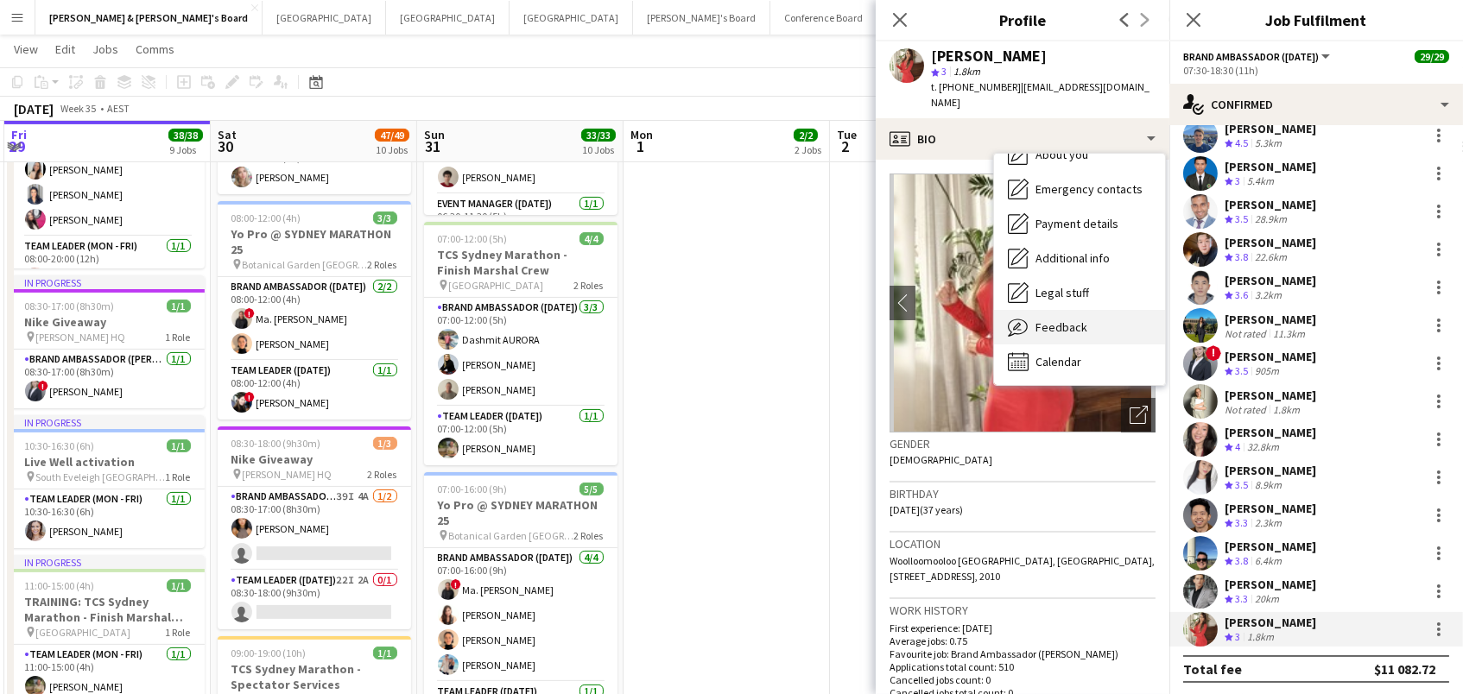
click at [1084, 320] on span "Feedback" at bounding box center [1062, 328] width 52 height 16
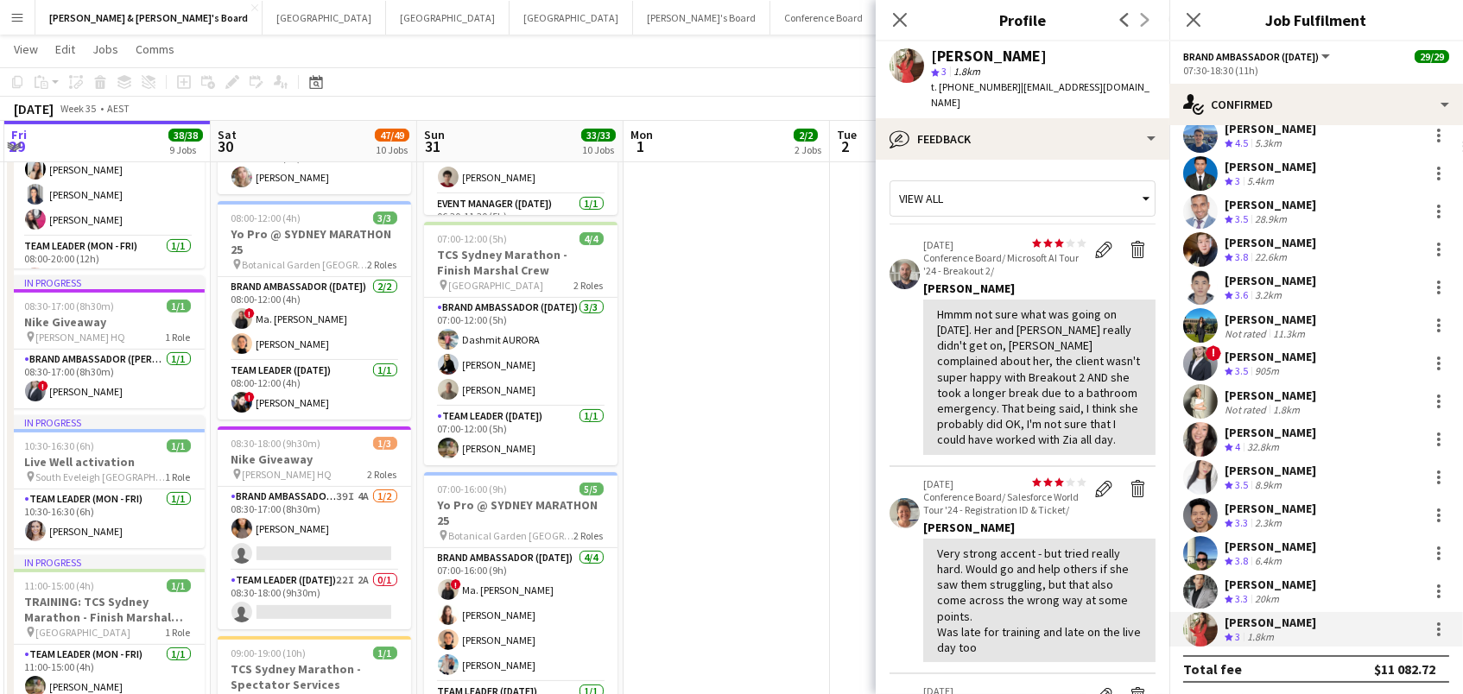
drag, startPoint x: 1034, startPoint y: 54, endPoint x: 930, endPoint y: 53, distance: 103.6
click at [931, 53] on div "[PERSON_NAME]" at bounding box center [1043, 56] width 225 height 16
copy div "[PERSON_NAME]"
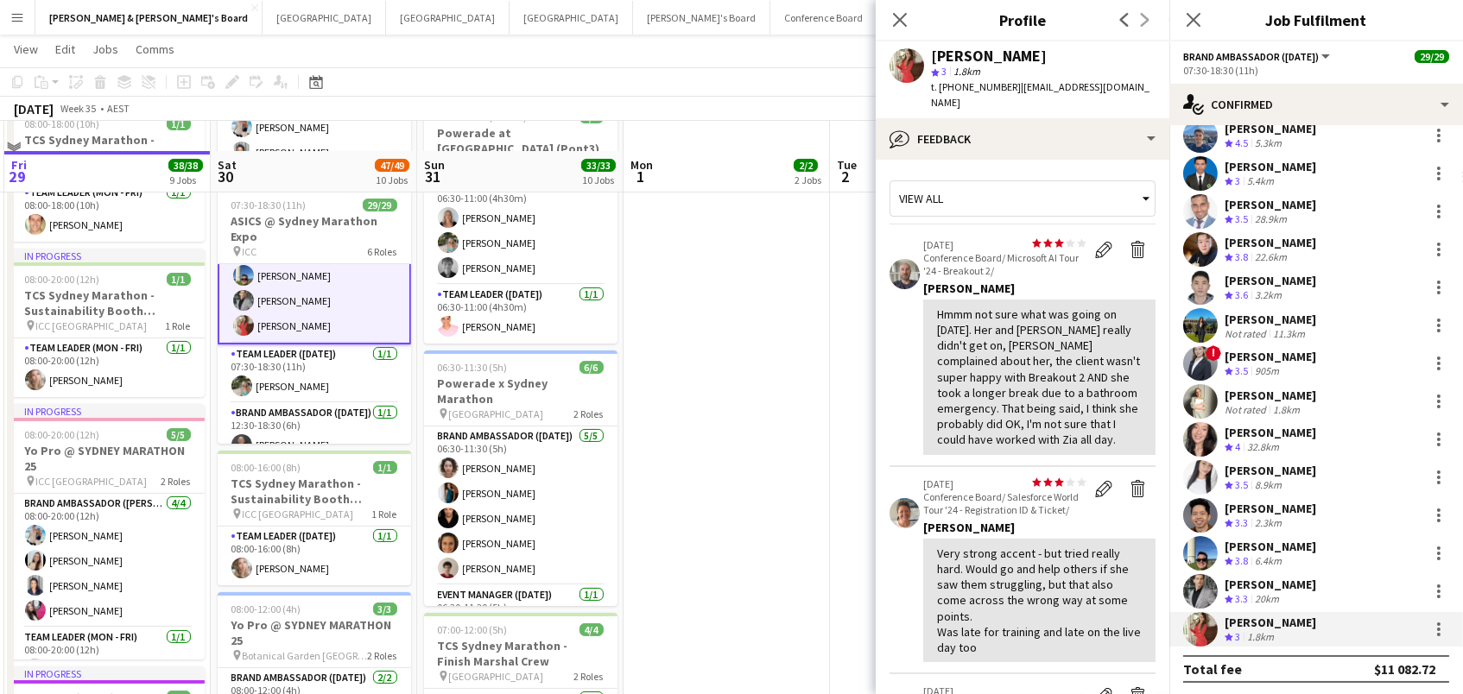
scroll to position [523, 0]
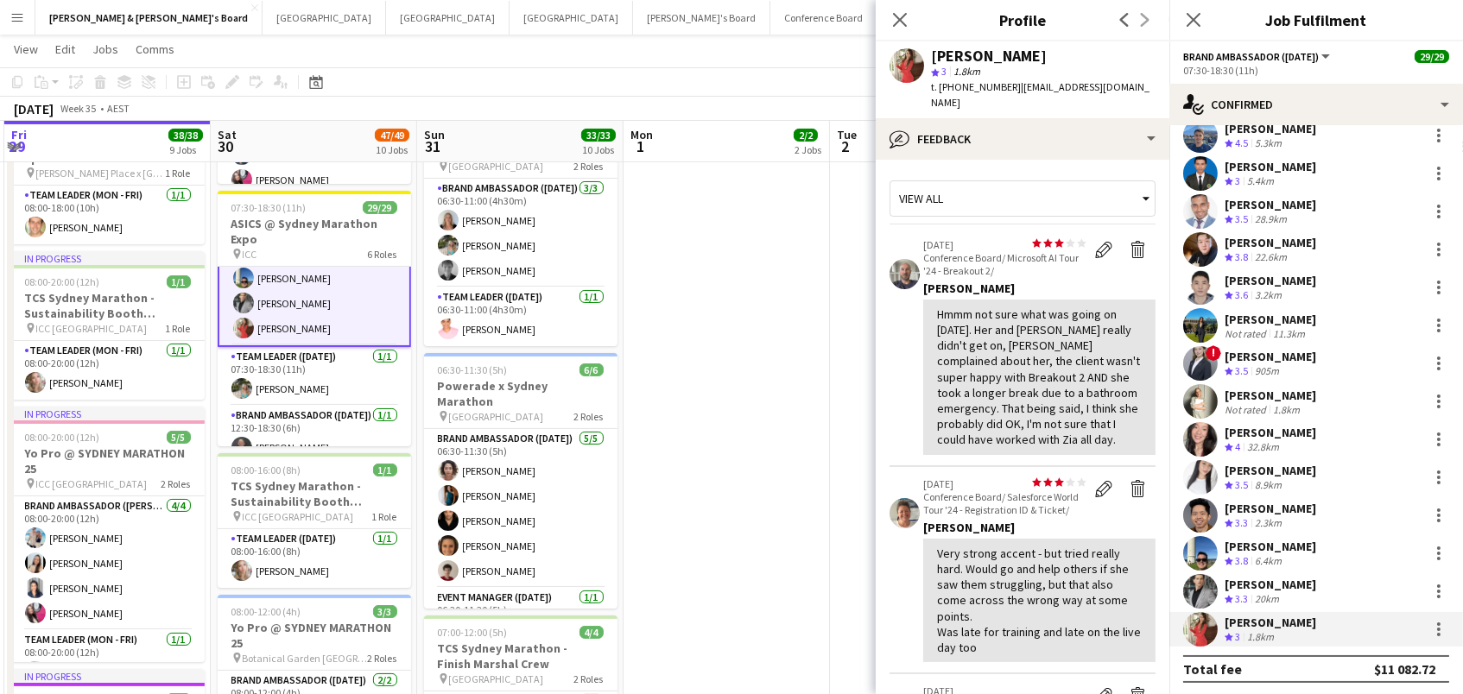
click at [307, 306] on app-card-role "Brand Ambassador (Saturday) 24/24 07:30-18:30 (11h) Sarah Fox Abhilasha Rai Sam…" at bounding box center [314, 25] width 193 height 643
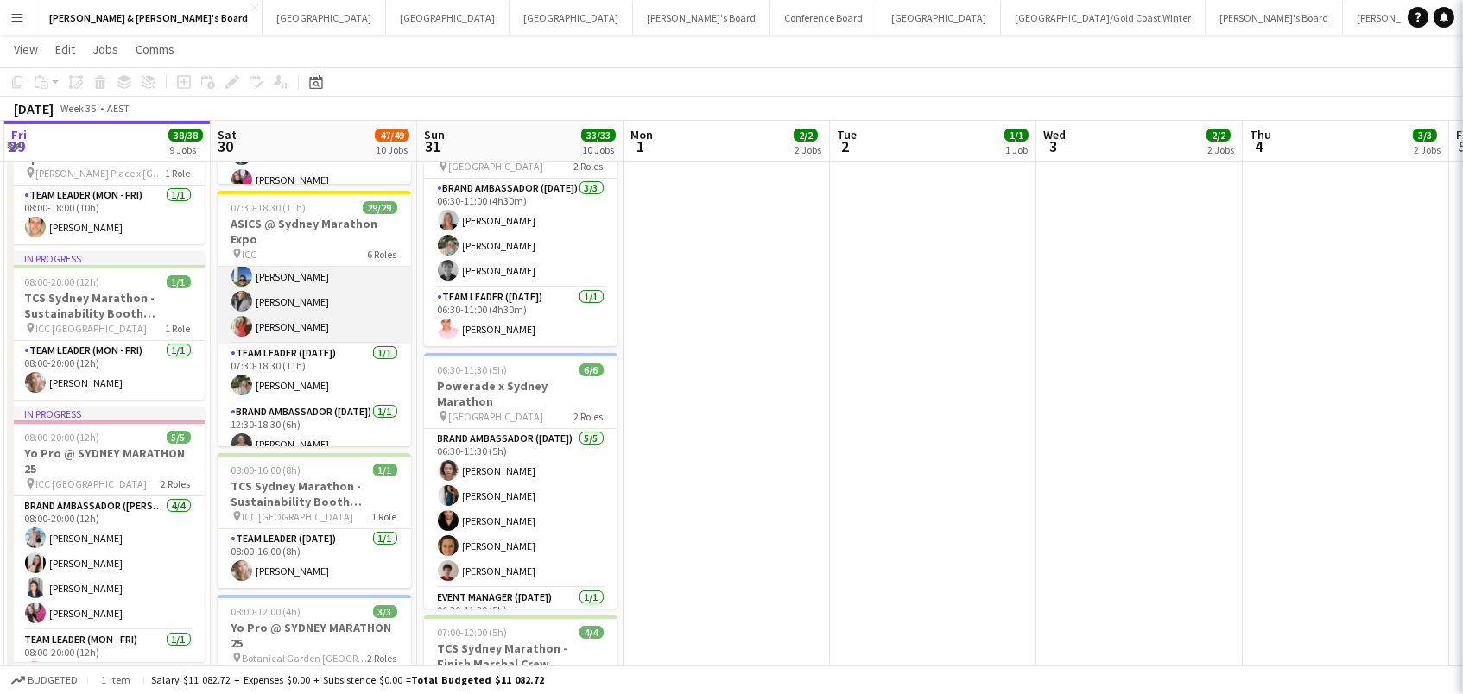
scroll to position [0, 614]
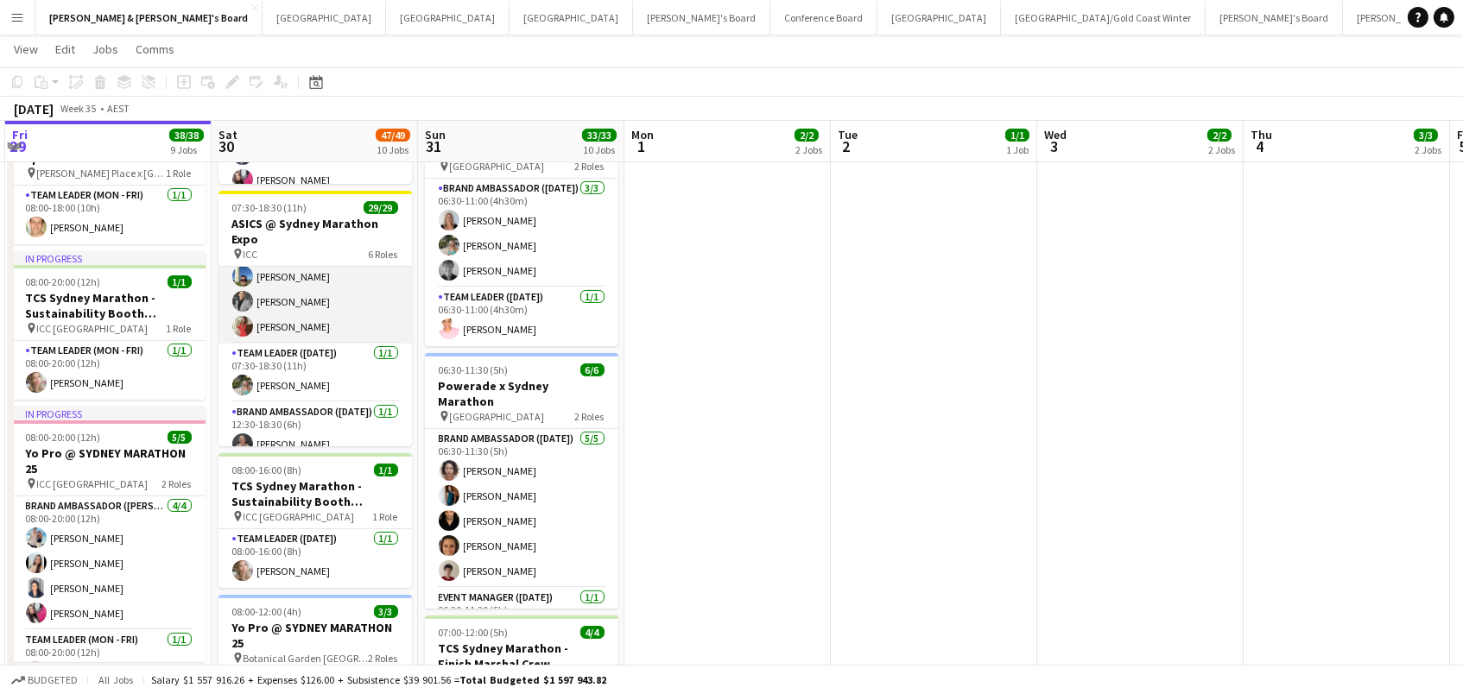
click at [335, 285] on app-card-role "Brand Ambassador (Saturday) 24/24 07:30-18:30 (11h) Sarah Fox Abhilasha Rai Sam…" at bounding box center [315, 24] width 193 height 640
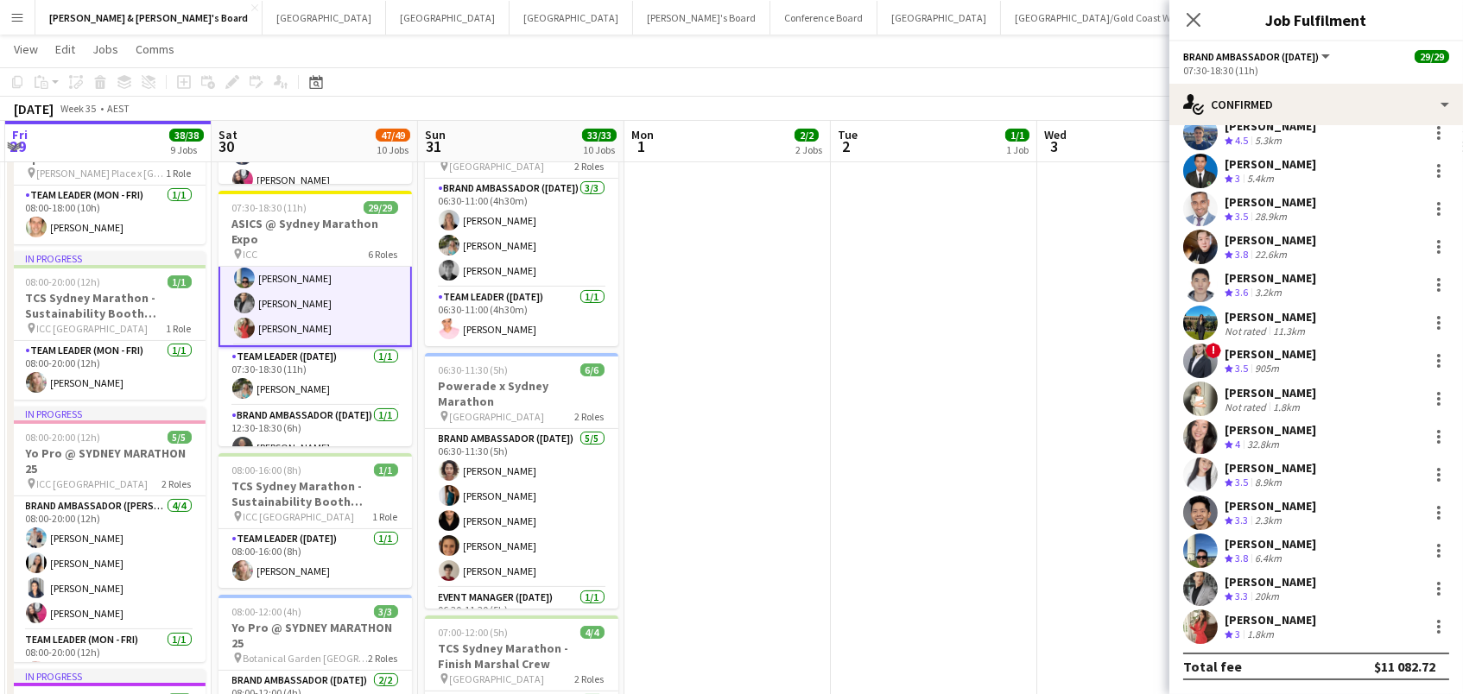
scroll to position [436, 0]
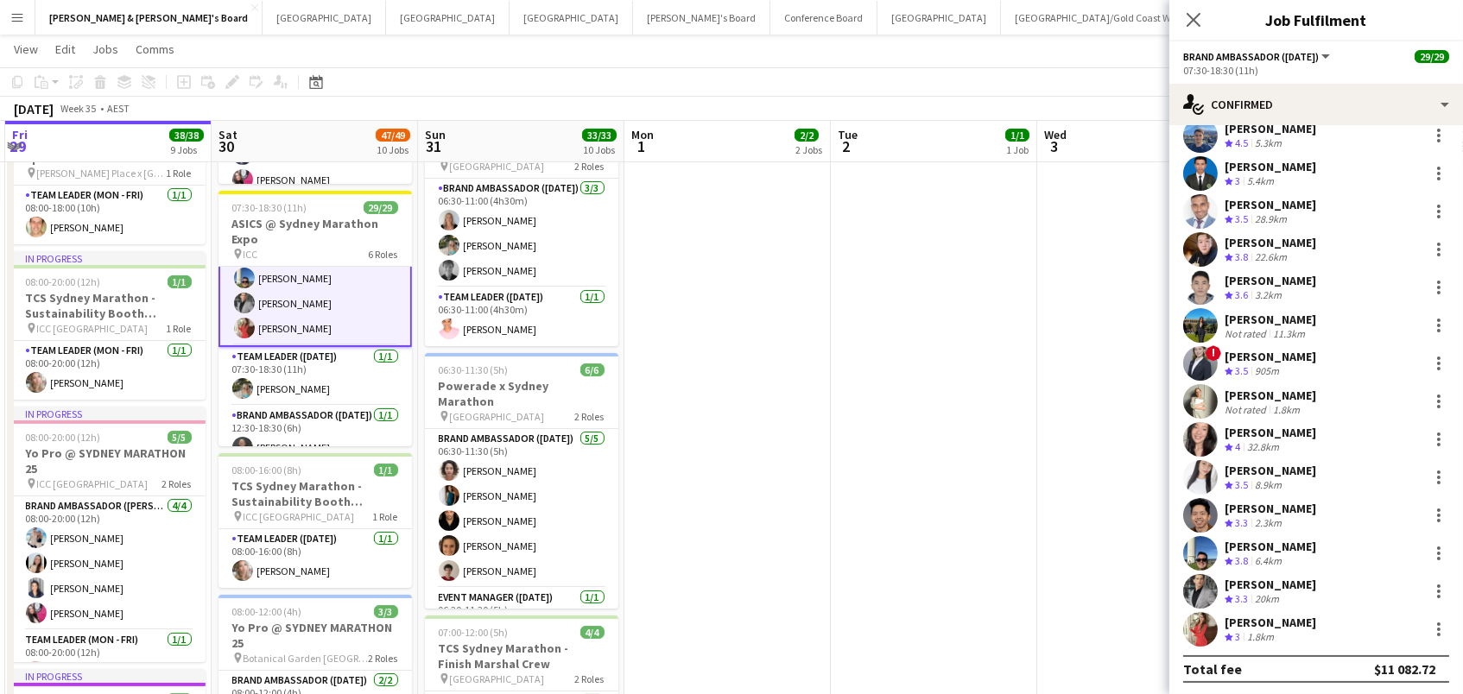
click at [1232, 615] on div "[PERSON_NAME]" at bounding box center [1271, 623] width 92 height 16
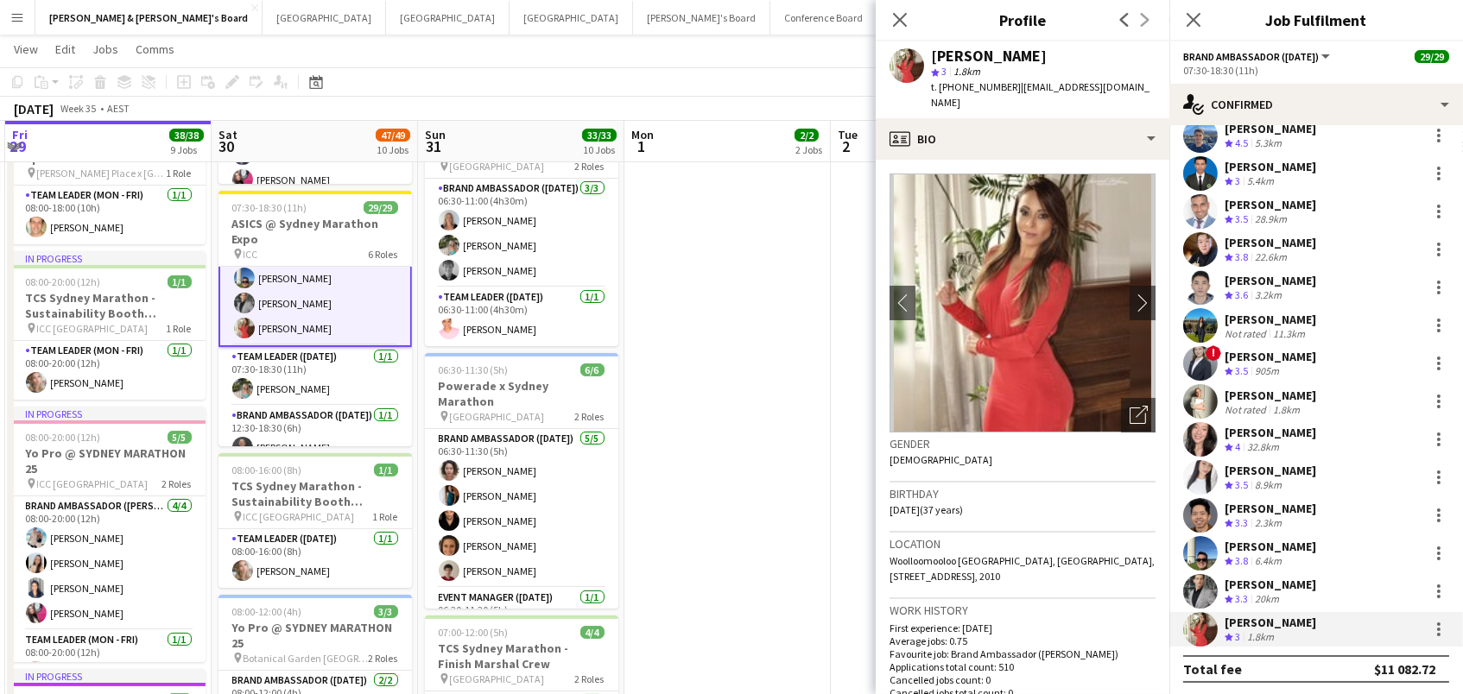
click at [977, 88] on span "t. +61410927817" at bounding box center [976, 86] width 90 height 13
copy span "61410927817"
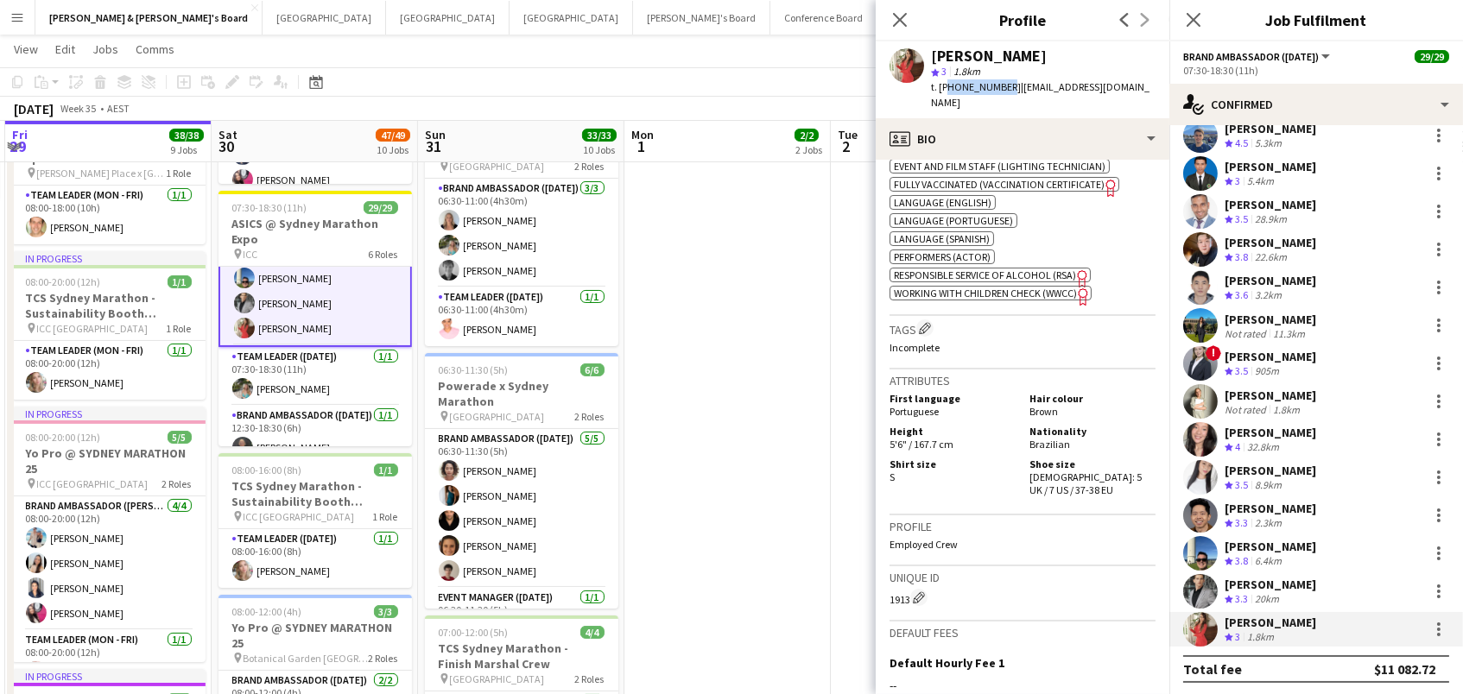
scroll to position [760, 0]
drag, startPoint x: 1066, startPoint y: 461, endPoint x: 1072, endPoint y: 472, distance: 12.8
click at [1072, 472] on div "Shoe size Female: 5 UK / 7 US / 37-38 EU" at bounding box center [1089, 479] width 133 height 39
copy span "5 UK / 7 US / 37-38 EU"
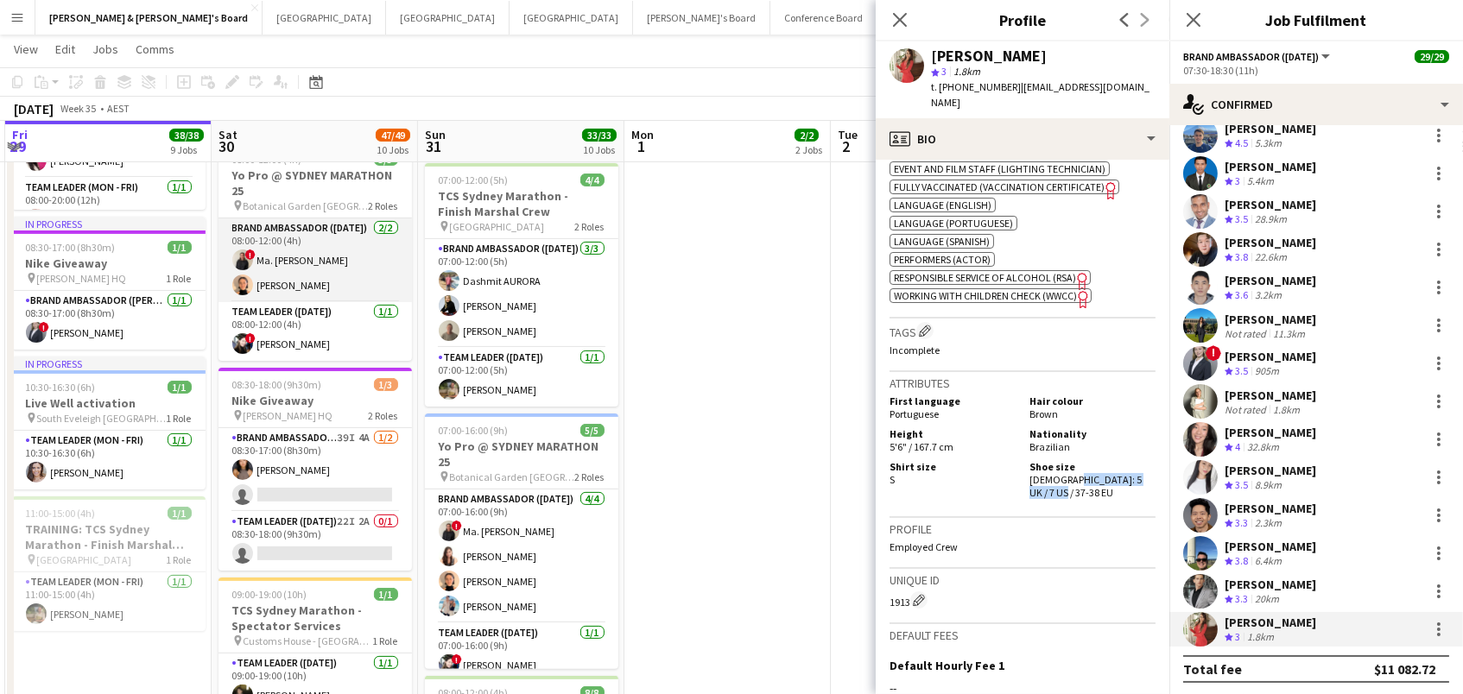
scroll to position [1036, 0]
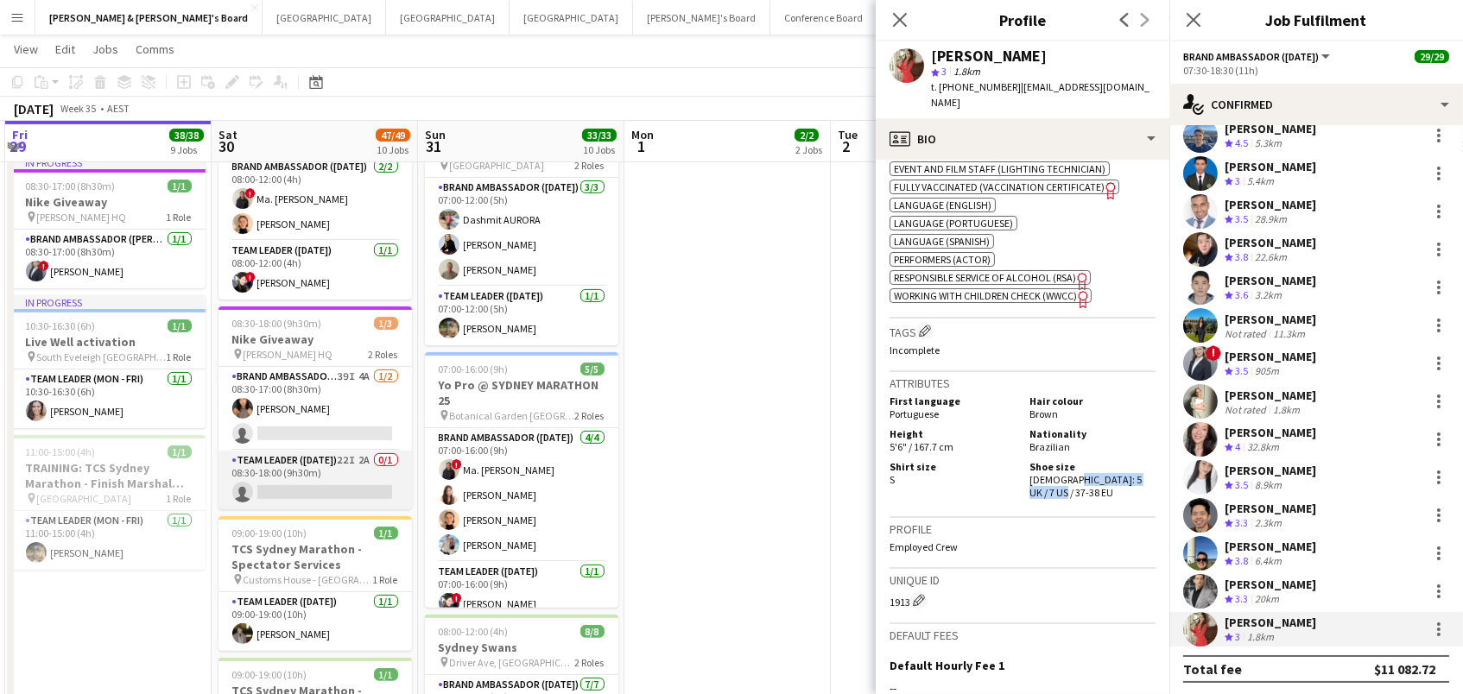
click at [304, 462] on app-card-role "Team Leader (Saturday) 22I 2A 0/1 08:30-18:00 (9h30m) single-neutral-actions" at bounding box center [315, 480] width 193 height 59
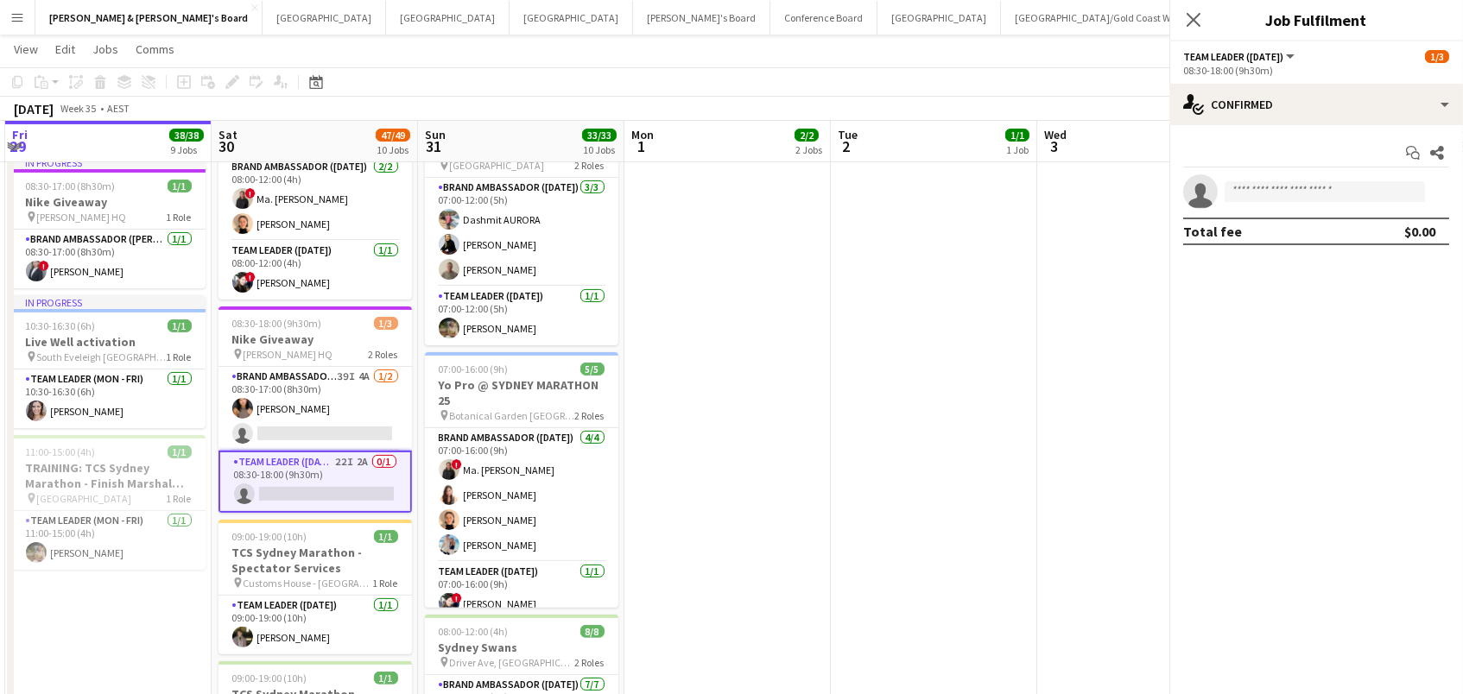
scroll to position [0, 0]
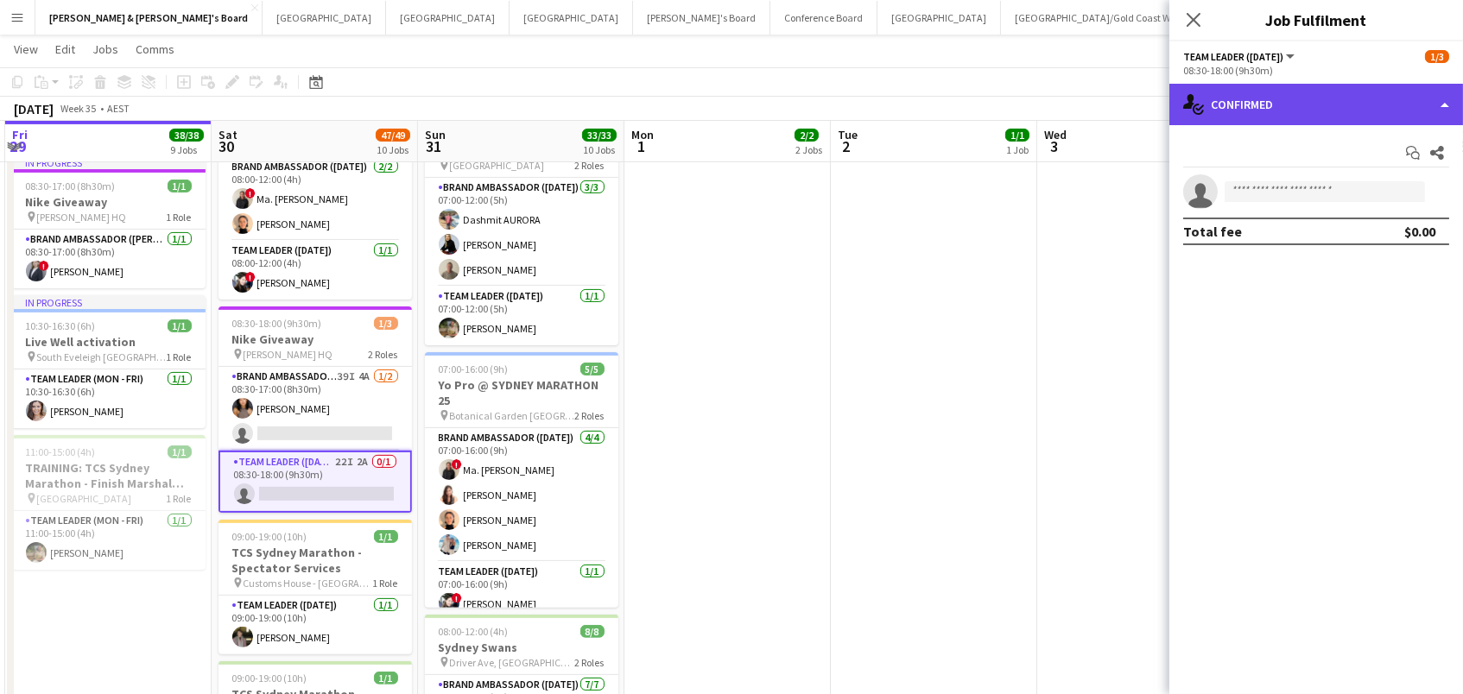
click at [1243, 111] on div "single-neutral-actions-check-2 Confirmed" at bounding box center [1316, 104] width 294 height 41
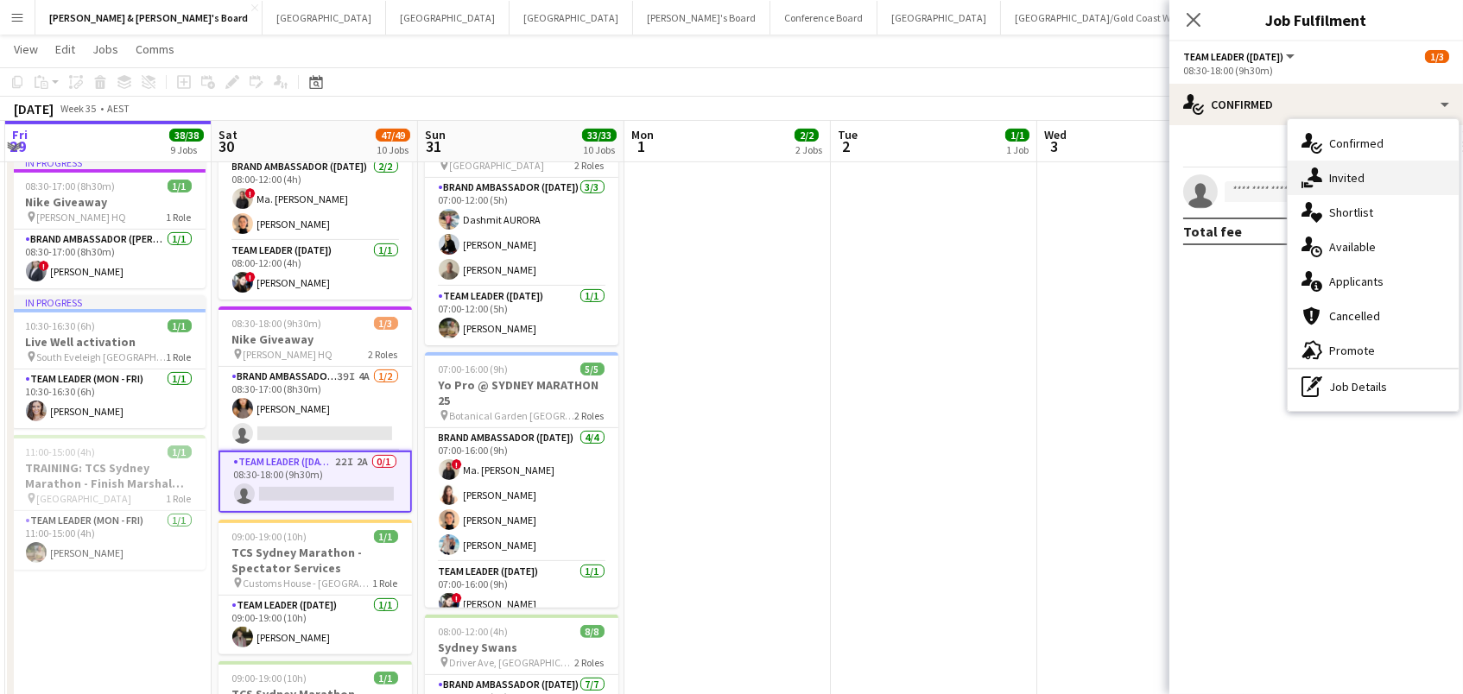
click at [1310, 163] on div "single-neutral-actions-share-1 Invited" at bounding box center [1373, 178] width 171 height 35
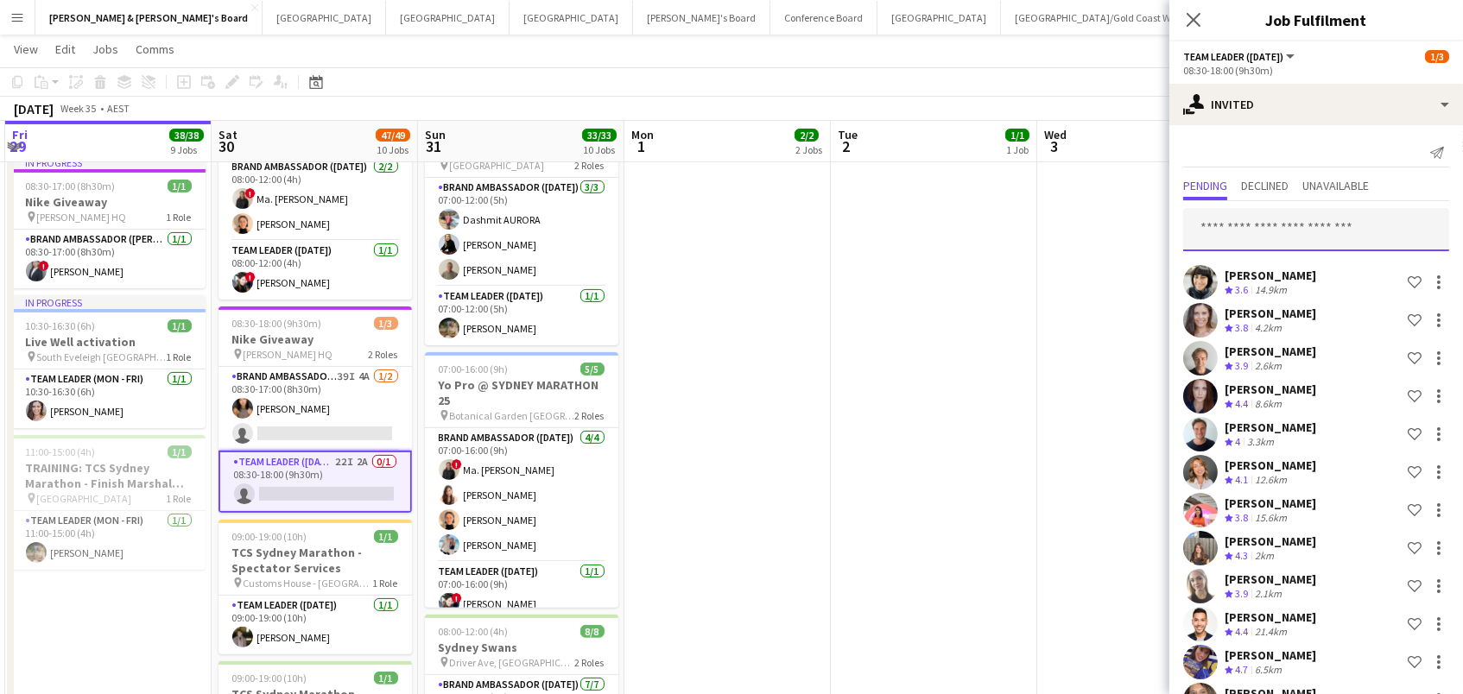
click at [1251, 233] on input "text" at bounding box center [1316, 229] width 266 height 43
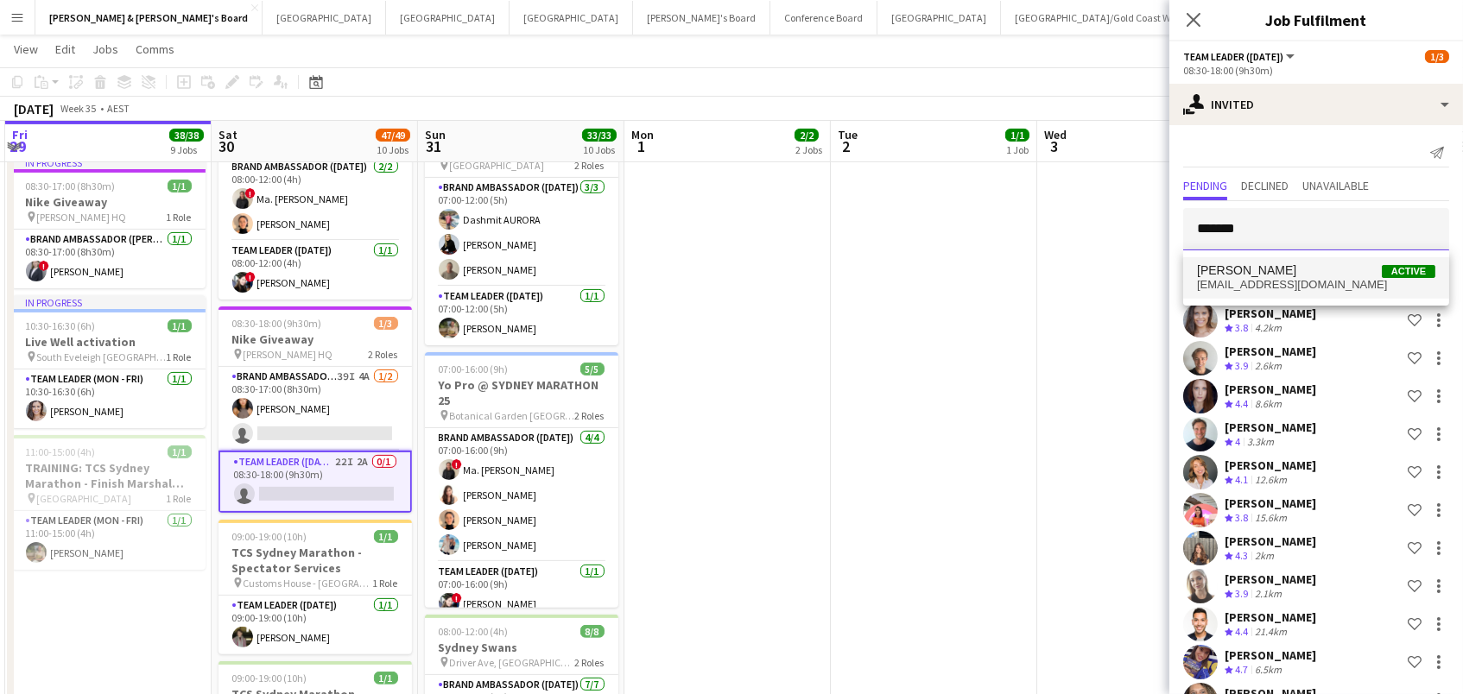
type input "*******"
click at [1242, 268] on span "Santino Tin" at bounding box center [1246, 270] width 99 height 15
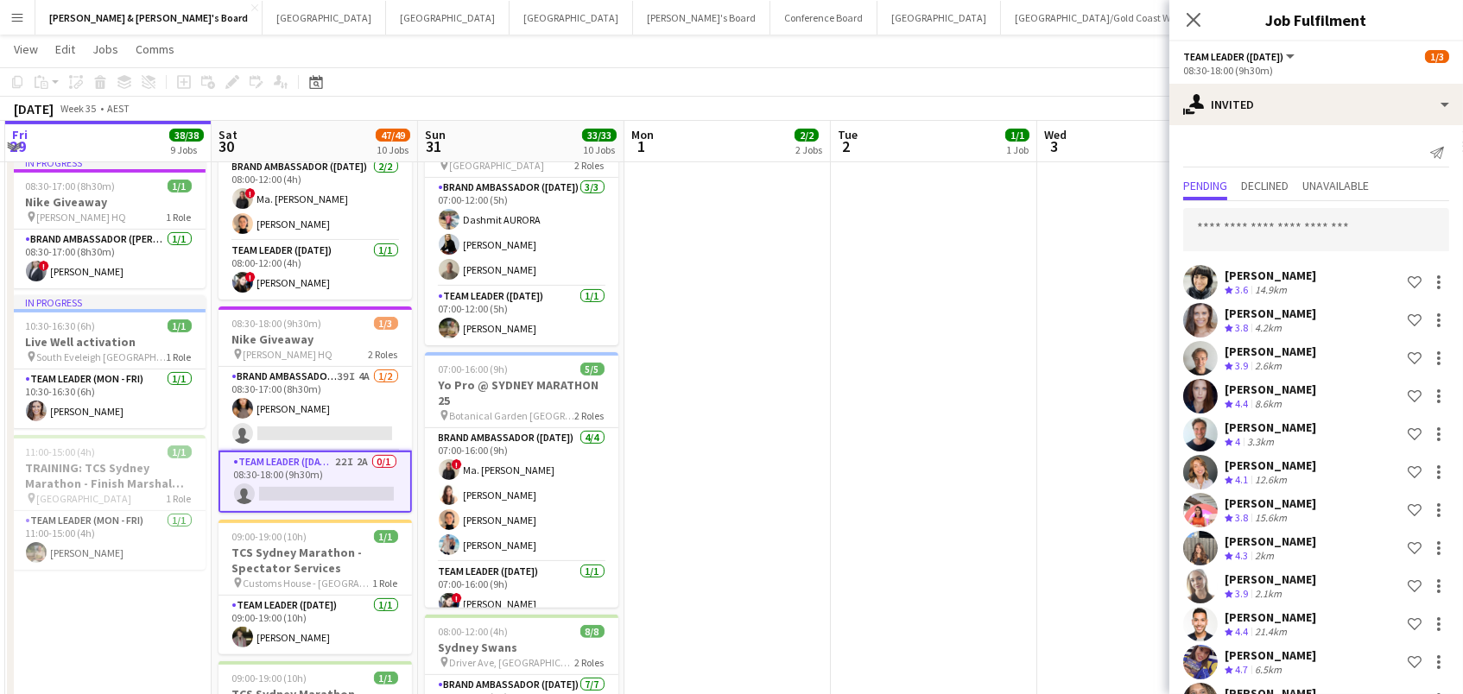
scroll to position [820, 0]
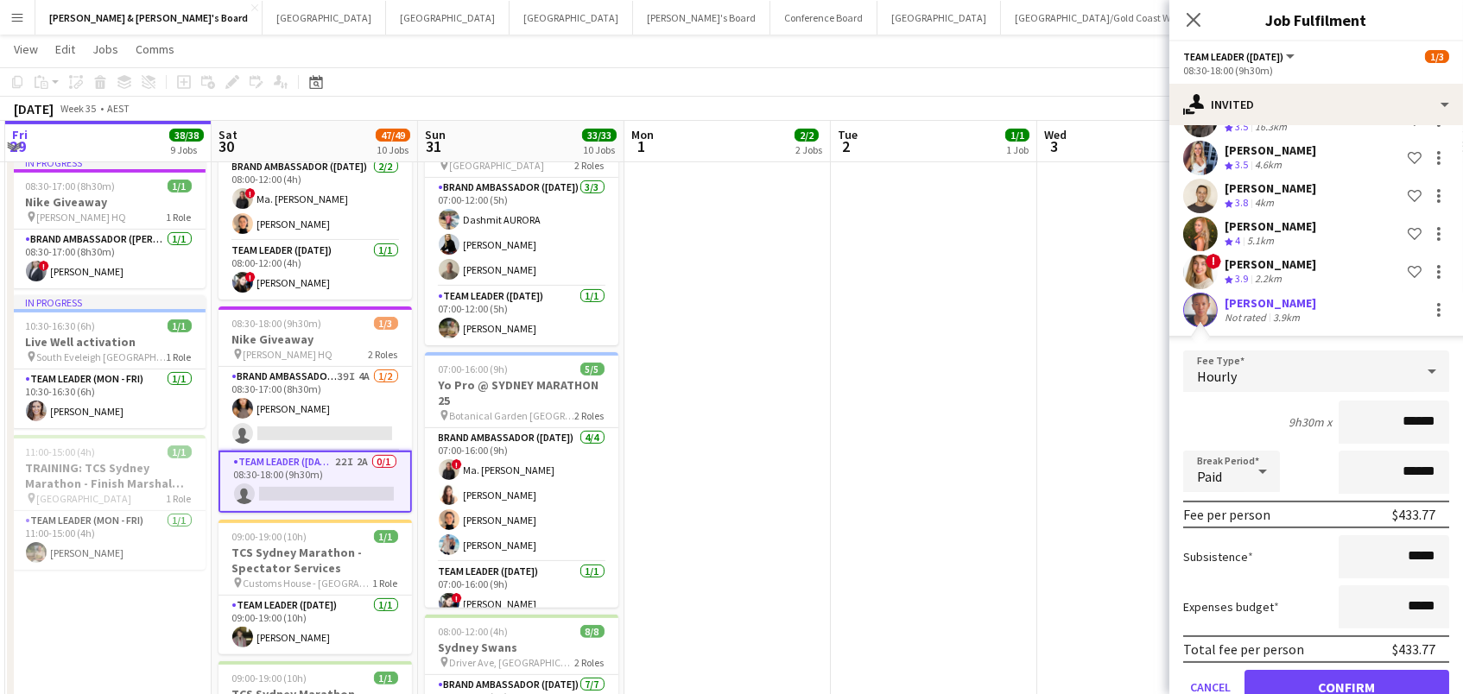
click at [1320, 671] on button "Confirm" at bounding box center [1347, 687] width 205 height 35
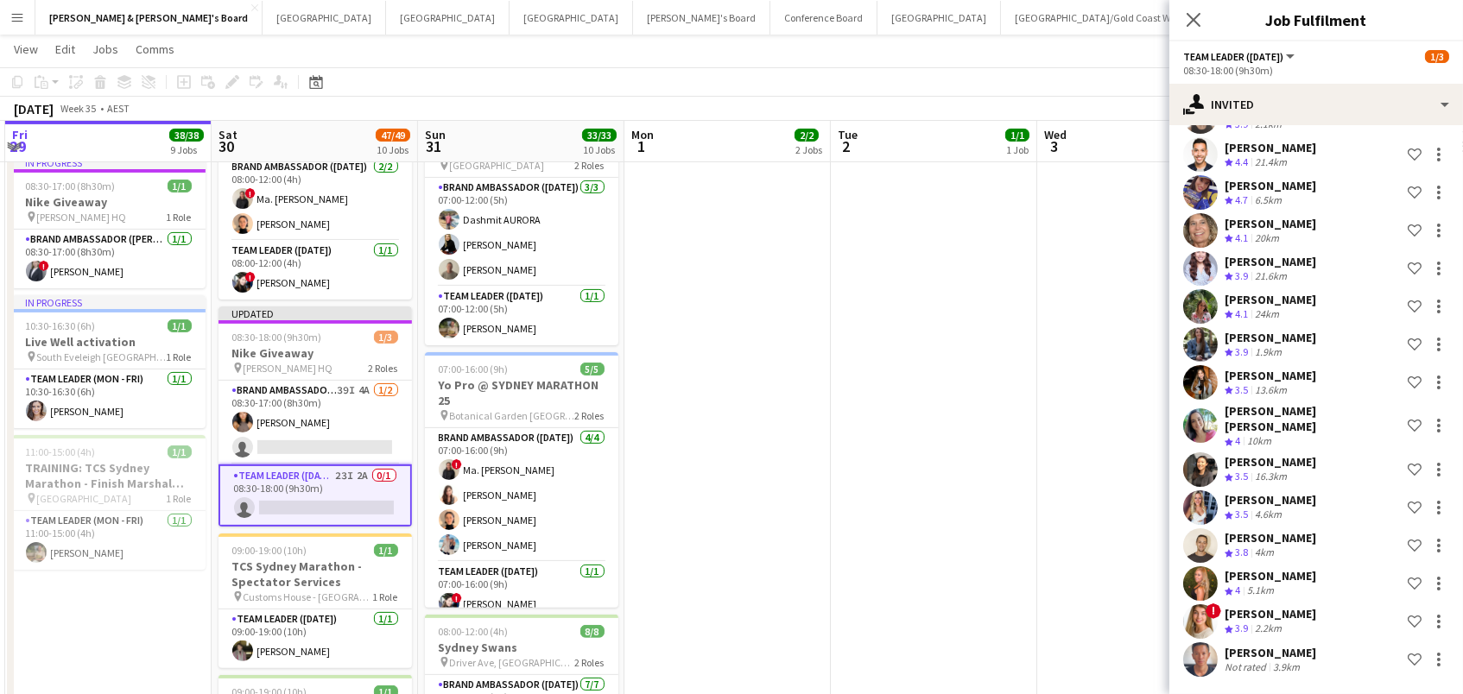
scroll to position [456, 0]
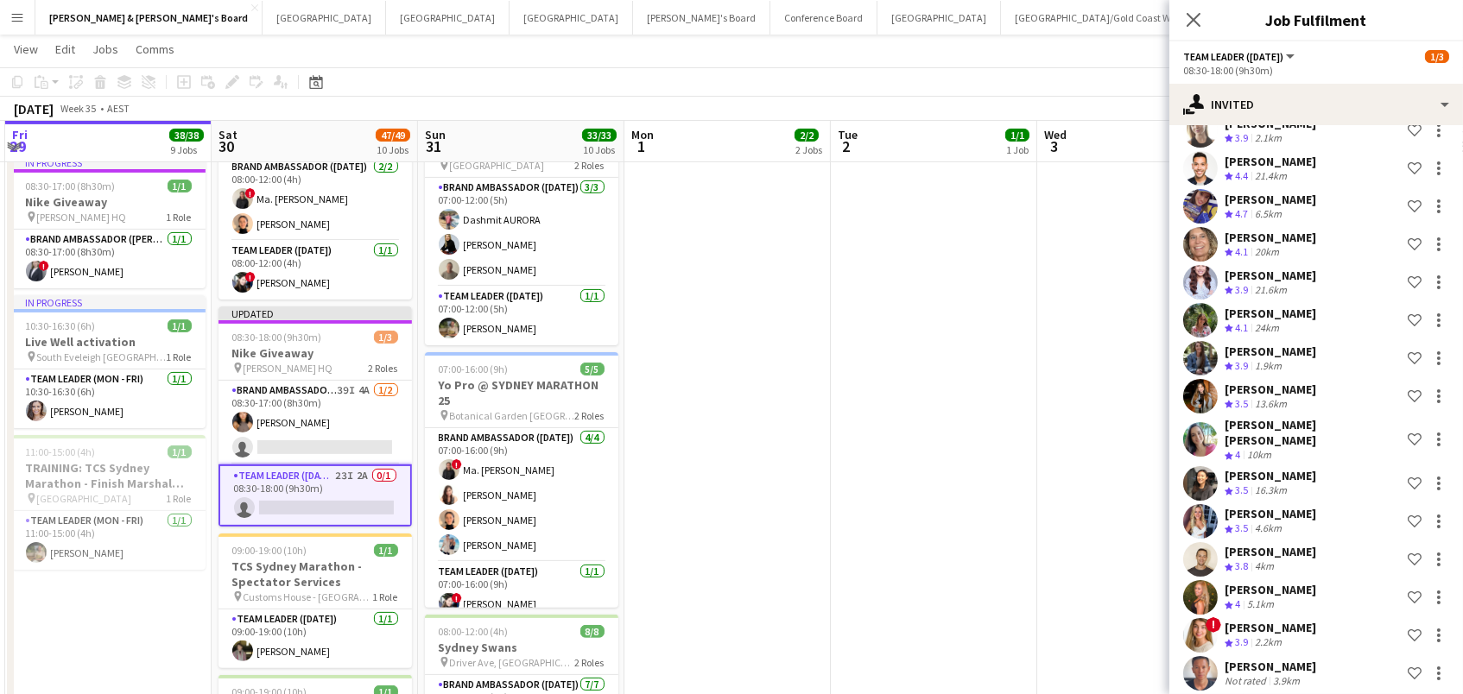
click at [1020, 605] on app-date-cell at bounding box center [934, 135] width 206 height 1956
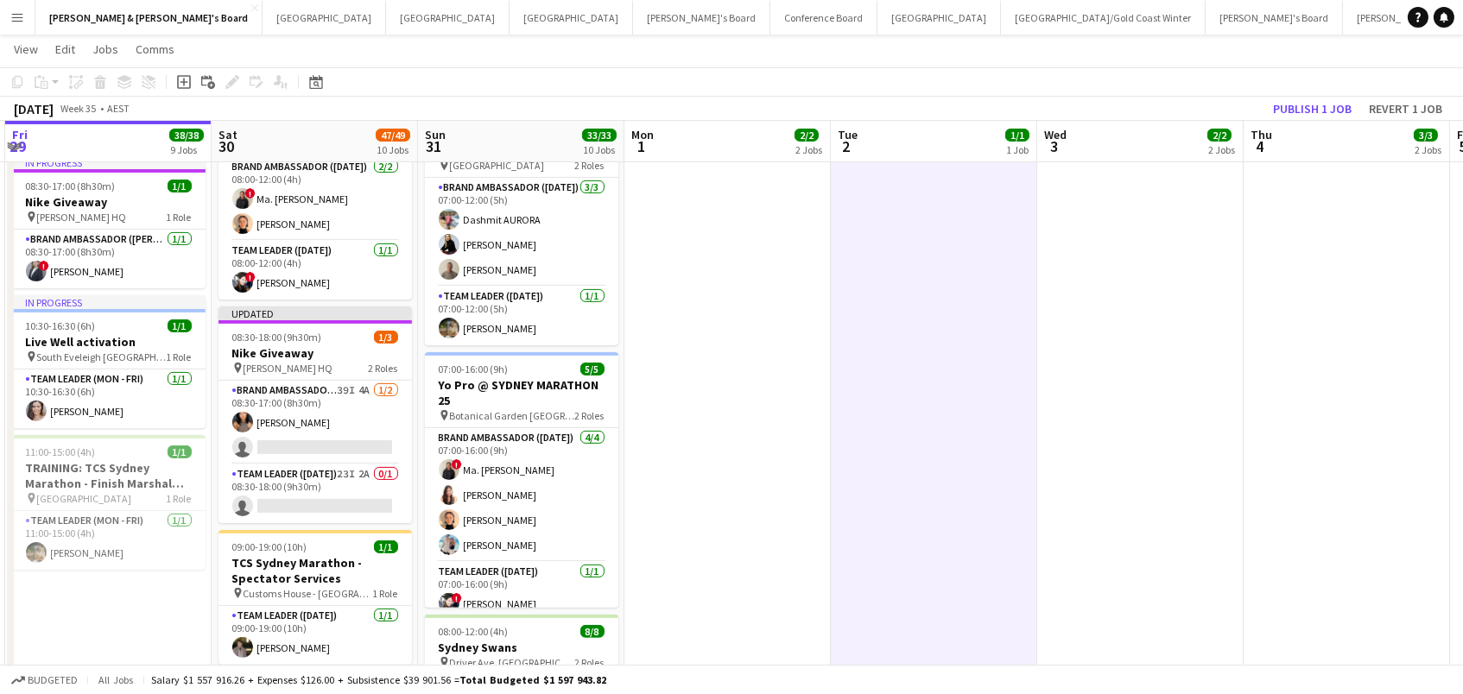
scroll to position [0, 613]
click at [1342, 105] on button "Publish 1 job" at bounding box center [1312, 109] width 92 height 22
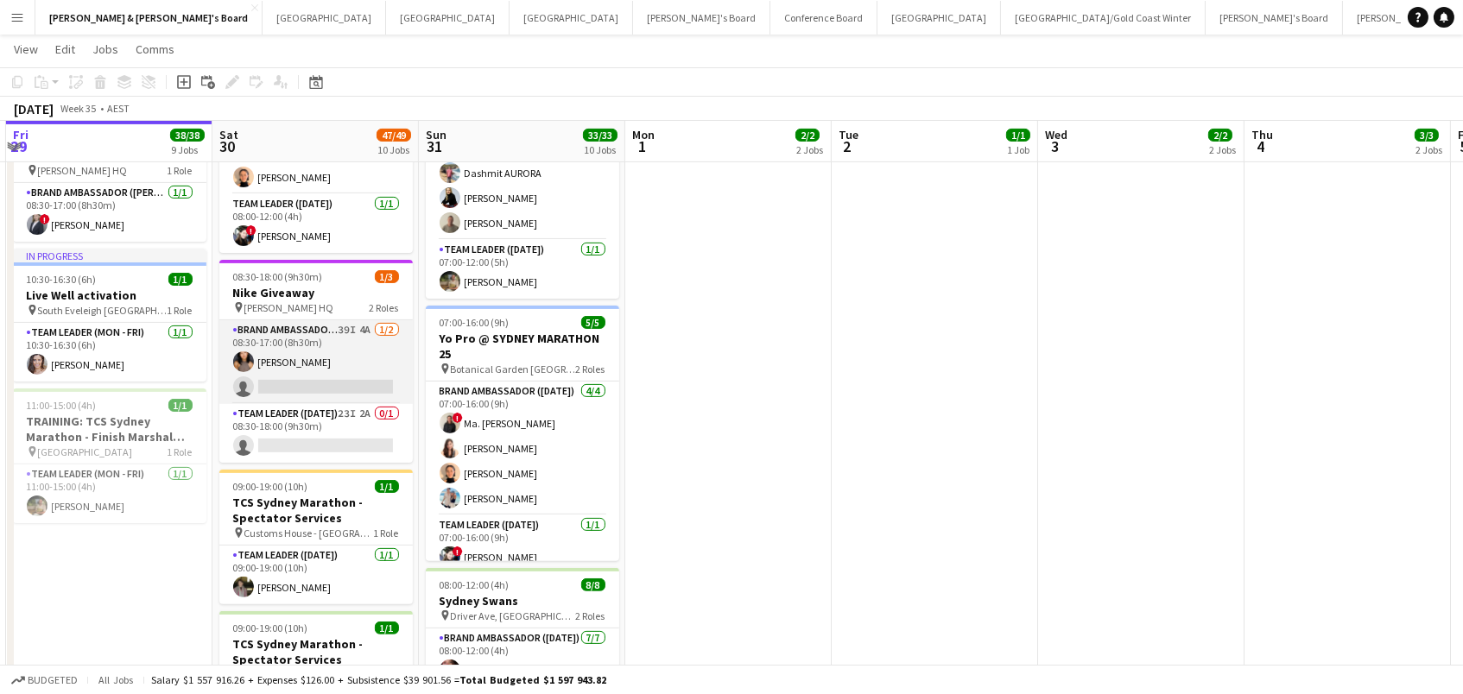
scroll to position [0, 612]
click at [298, 344] on app-card-role "Brand Ambassador (Mon - Fri) 39I 4A 1/2 08:30-17:00 (8h30m) Teresa Li single-ne…" at bounding box center [316, 362] width 193 height 84
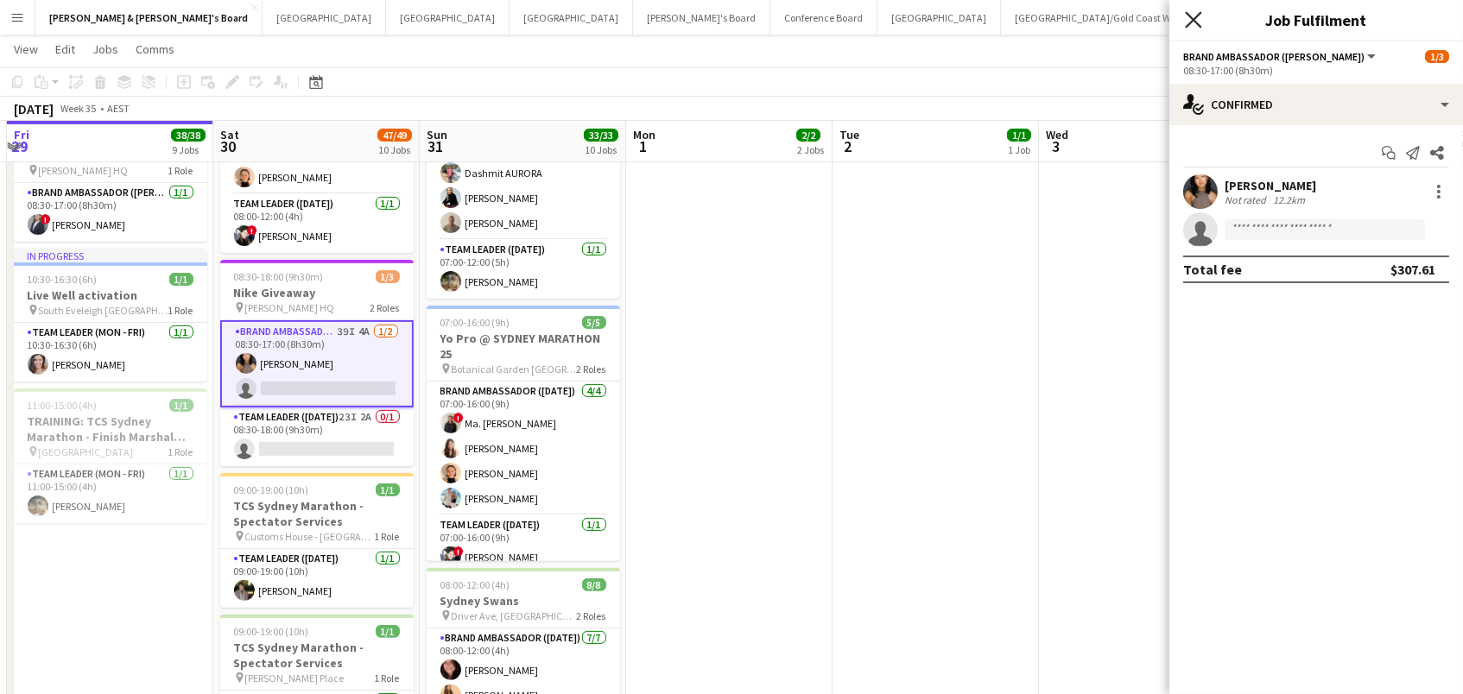
click at [1198, 25] on icon at bounding box center [1193, 19] width 16 height 16
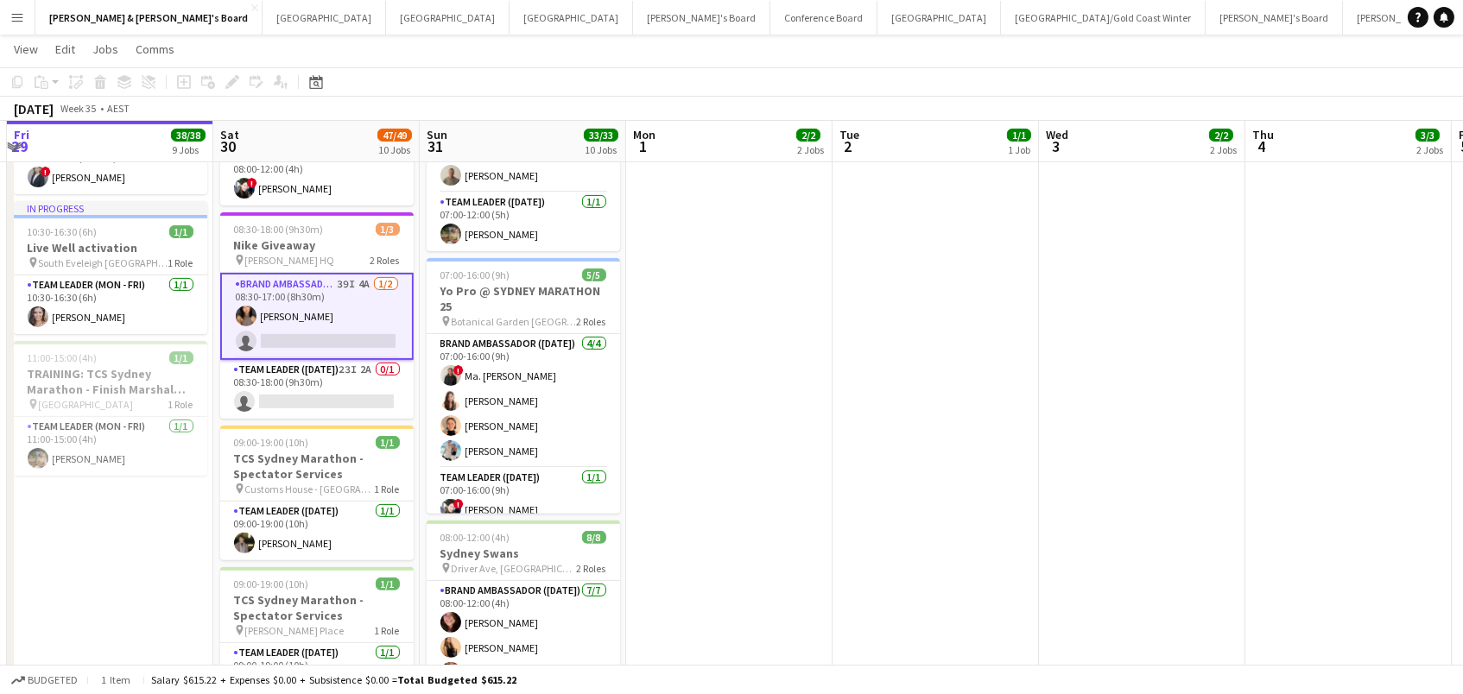
scroll to position [0, 611]
click at [300, 302] on app-card-role "Brand Ambassador (Mon - Fri) 39I 4A 1/2 08:30-17:00 (8h30m) Teresa Li single-ne…" at bounding box center [317, 316] width 193 height 87
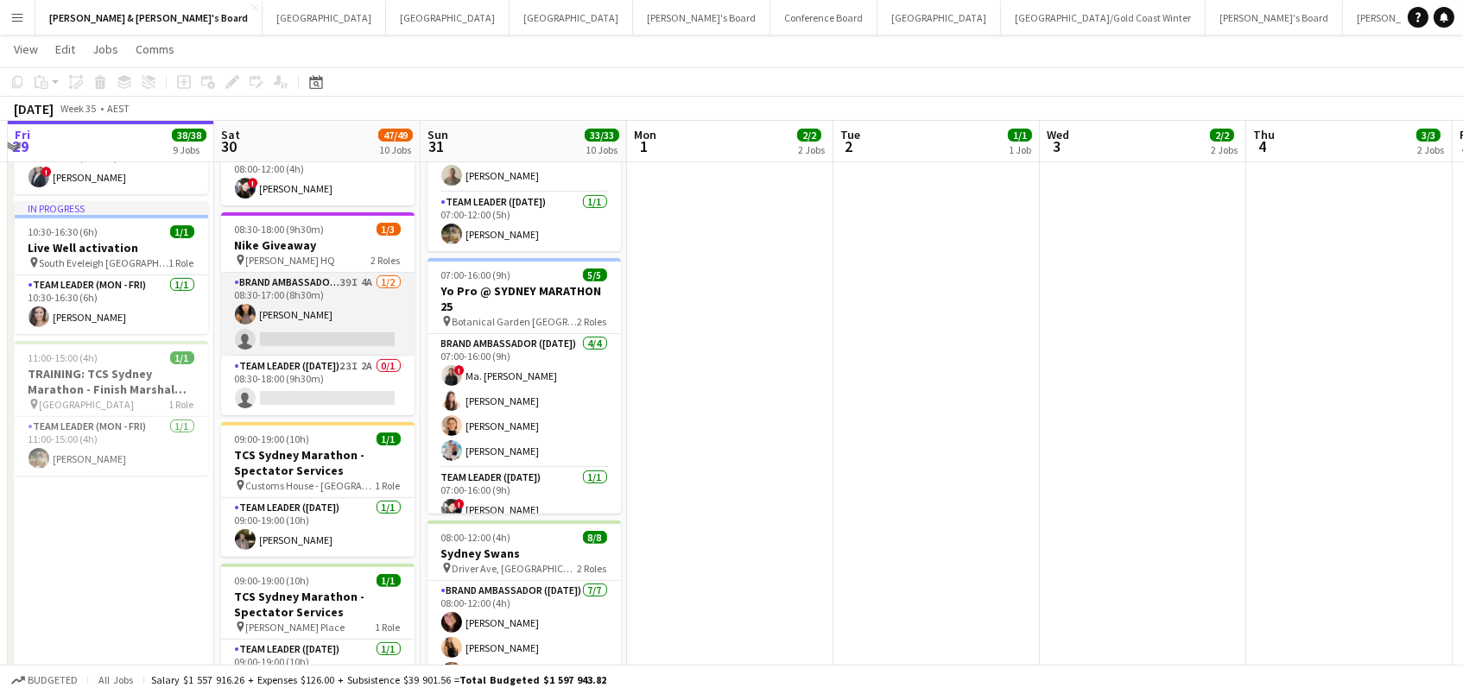
click at [314, 296] on app-card-role "Brand Ambassador (Mon - Fri) 39I 4A 1/2 08:30-17:00 (8h30m) Teresa Li single-ne…" at bounding box center [317, 315] width 193 height 84
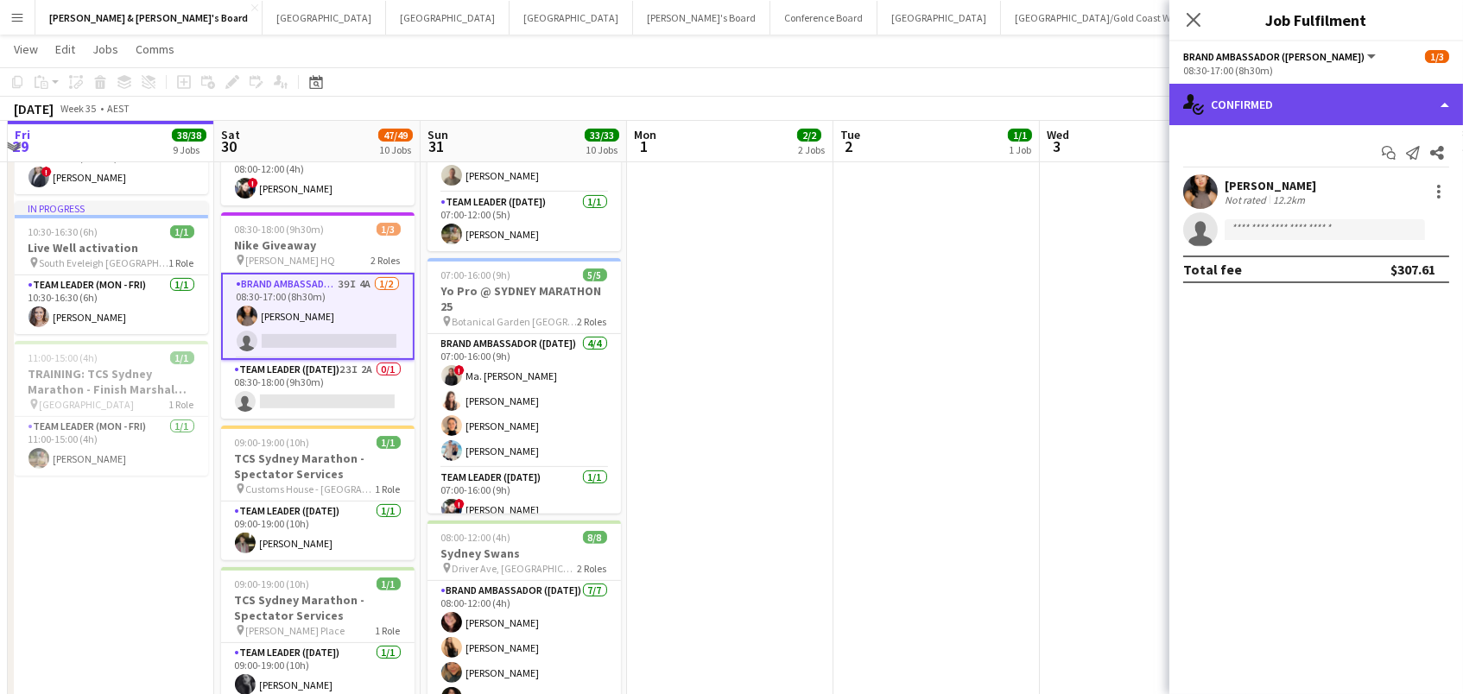
click at [1297, 91] on div "single-neutral-actions-check-2 Confirmed" at bounding box center [1316, 104] width 294 height 41
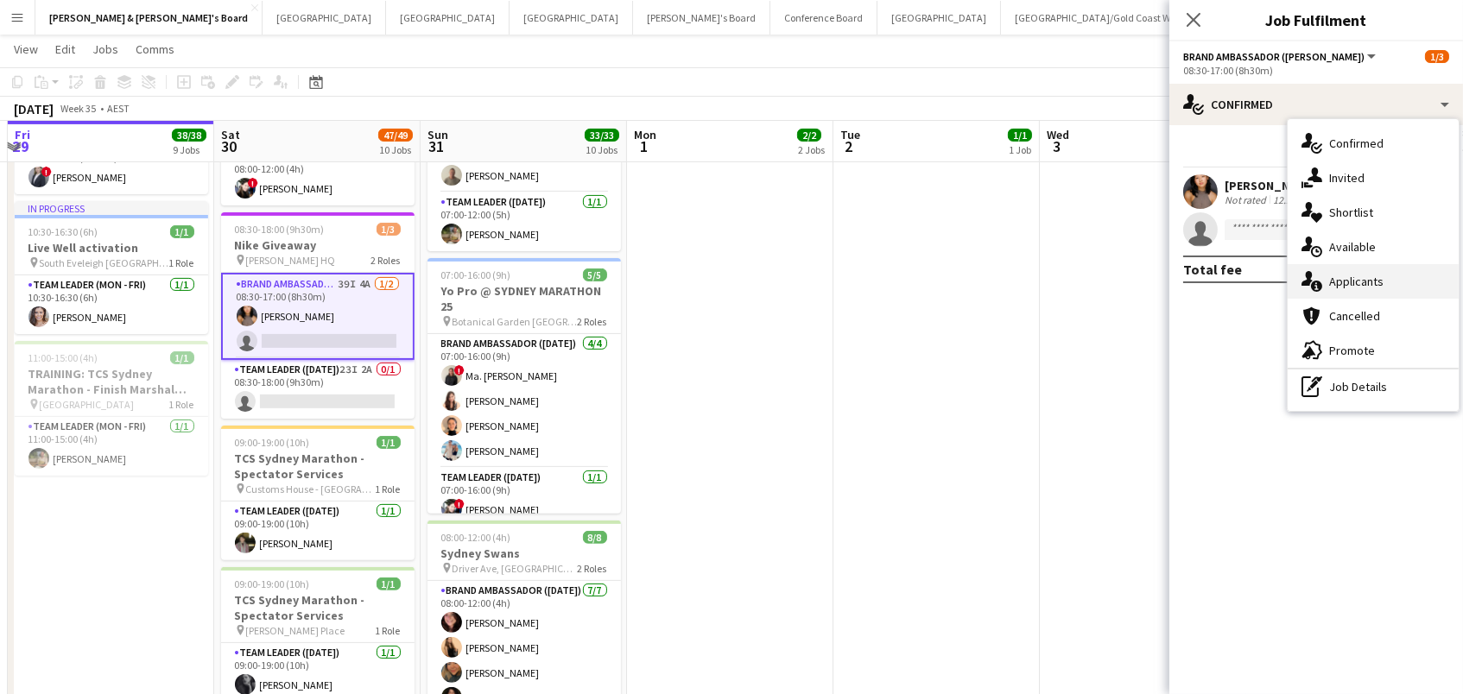
click at [1352, 278] on div "single-neutral-actions-information Applicants" at bounding box center [1373, 281] width 171 height 35
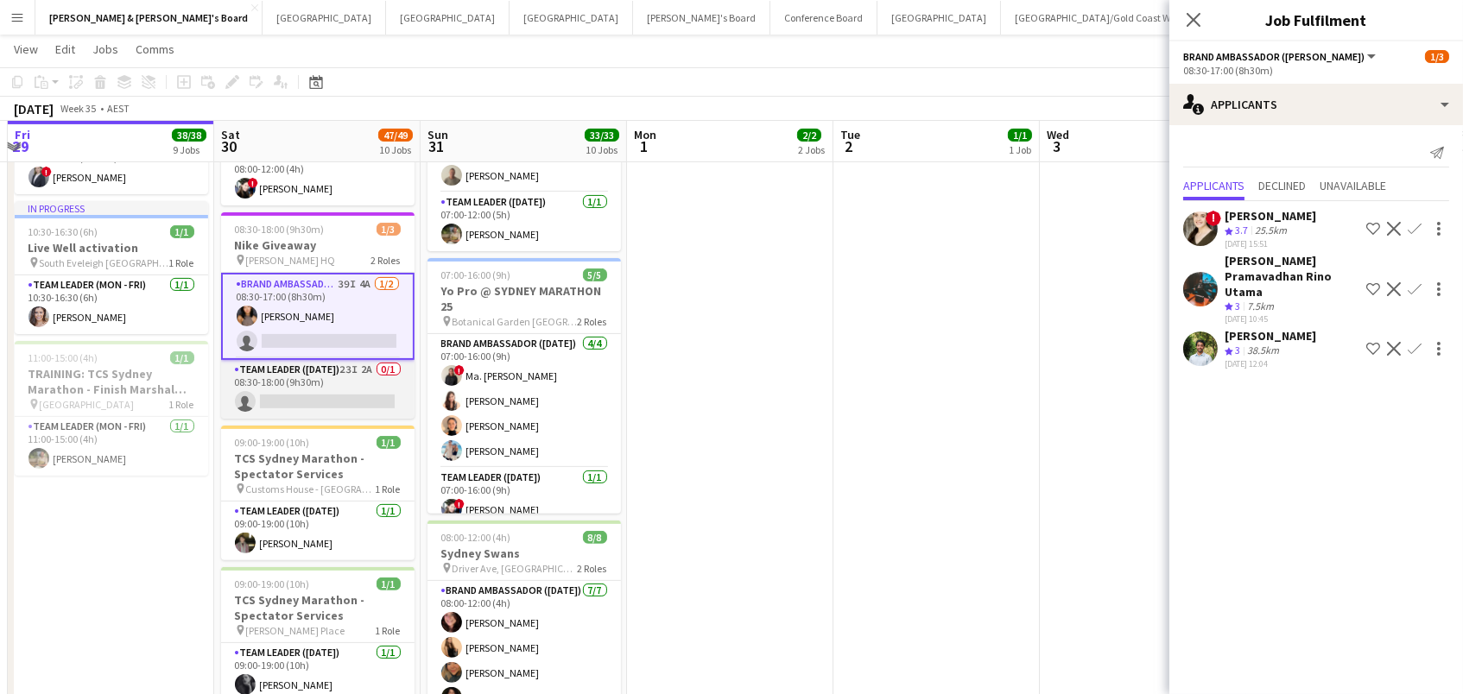
click at [314, 371] on app-card-role "Team Leader (Saturday) 23I 2A 0/1 08:30-18:00 (9h30m) single-neutral-actions" at bounding box center [317, 389] width 193 height 59
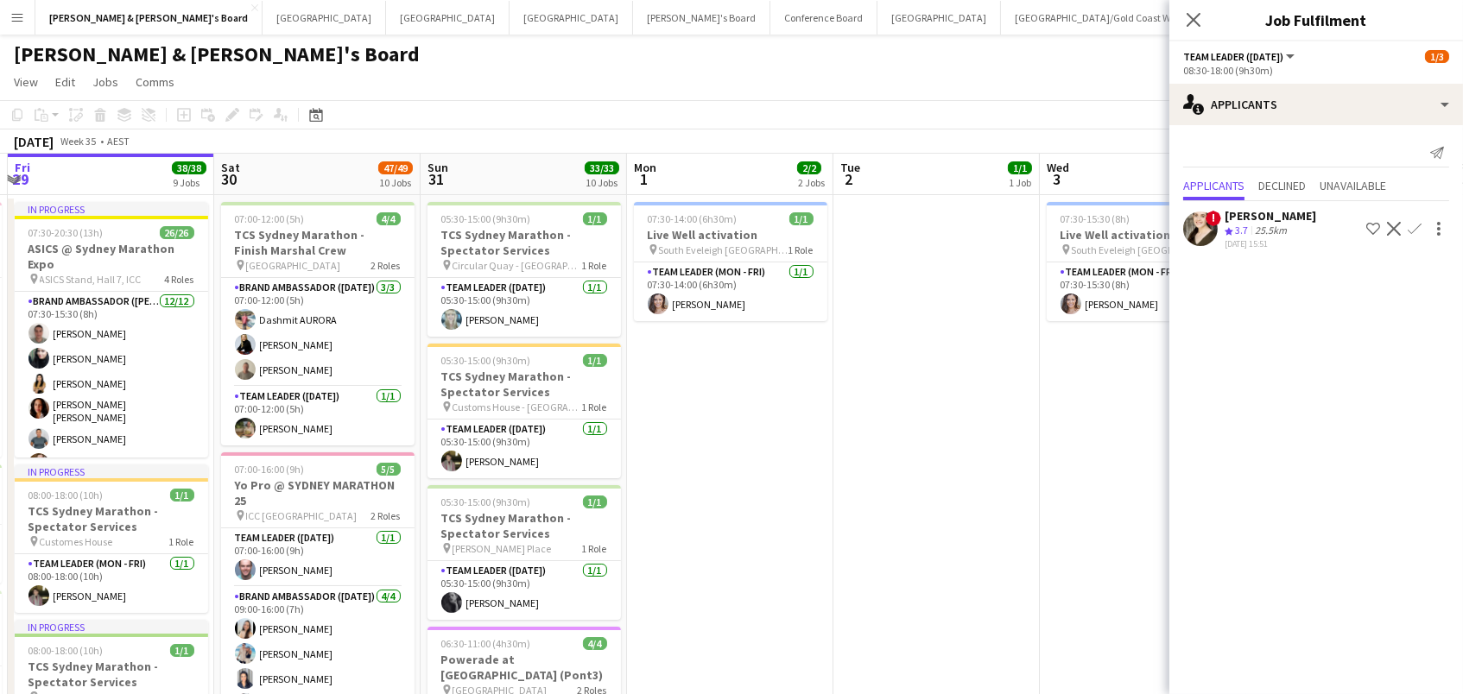
scroll to position [0, 0]
click at [878, 24] on button "Sydney Close" at bounding box center [940, 18] width 124 height 34
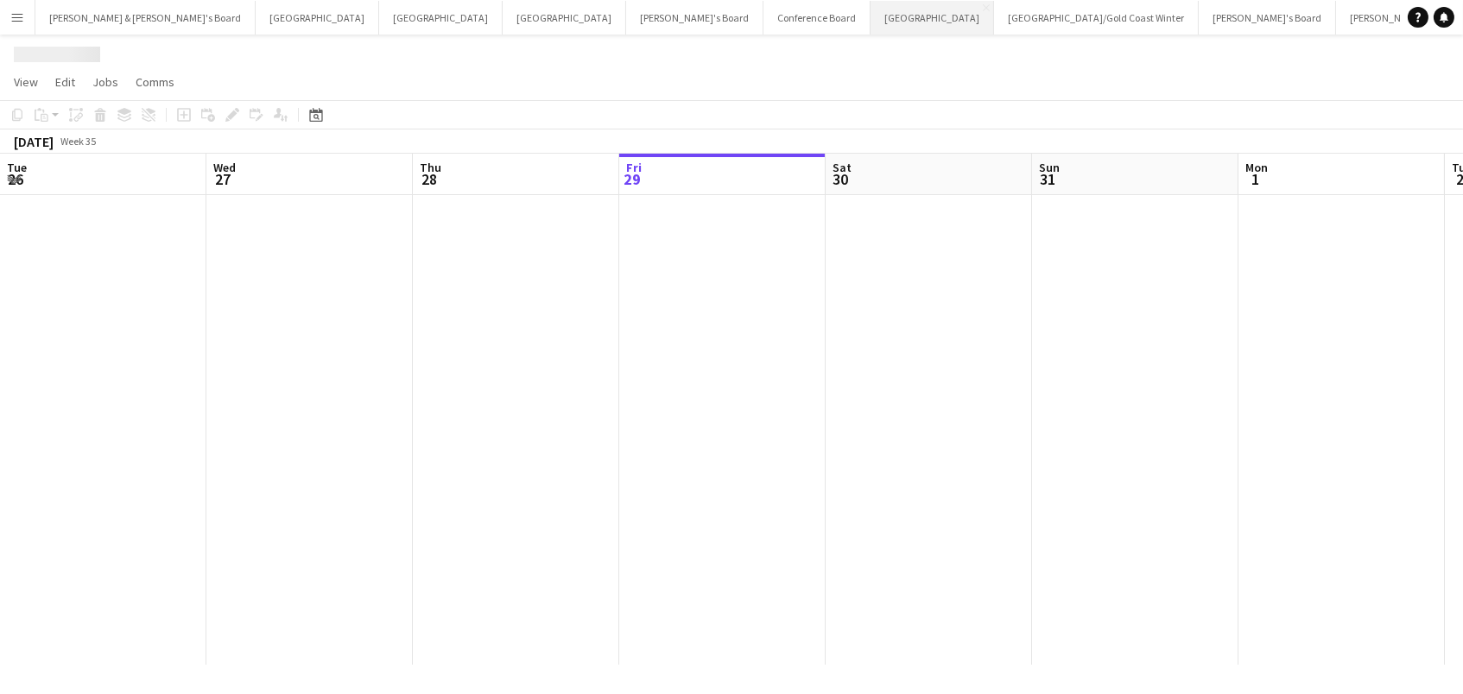
scroll to position [0, 412]
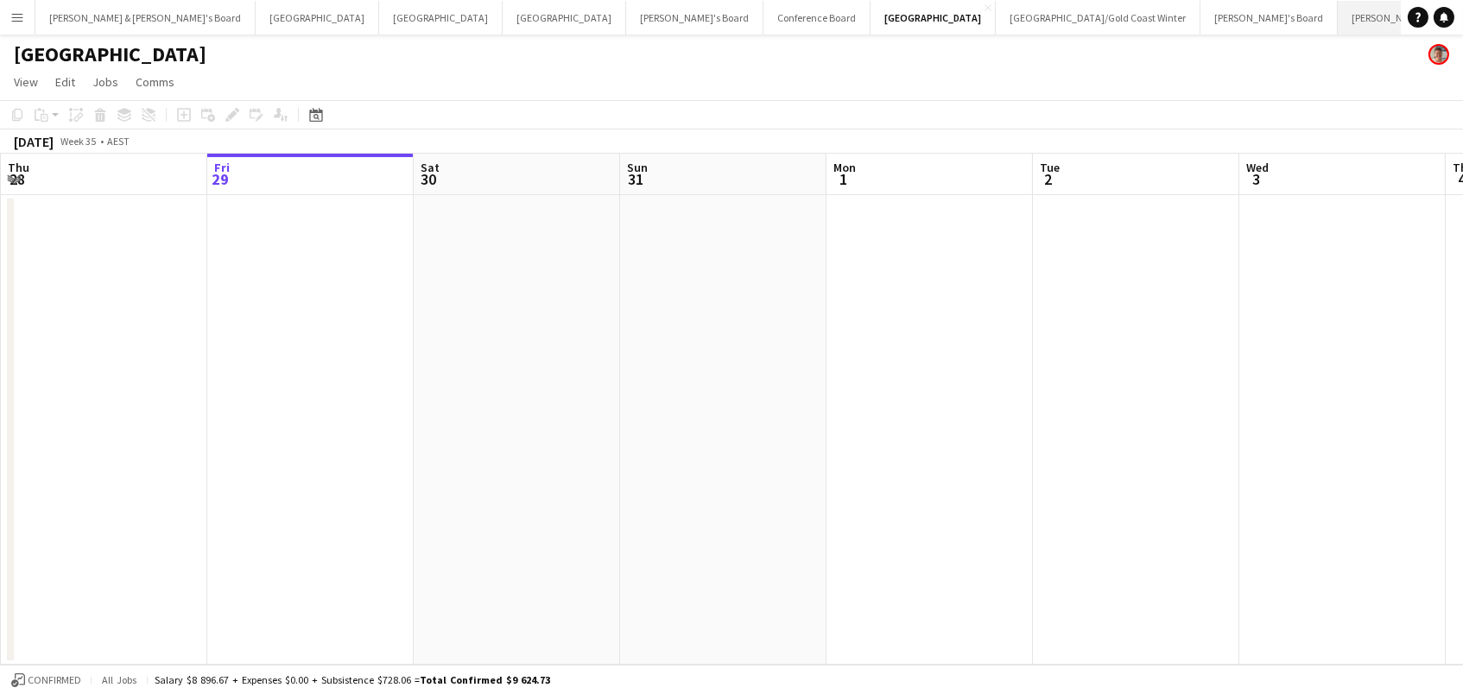
click at [1338, 30] on button "Neil & Jenny's Board Close" at bounding box center [1448, 18] width 220 height 34
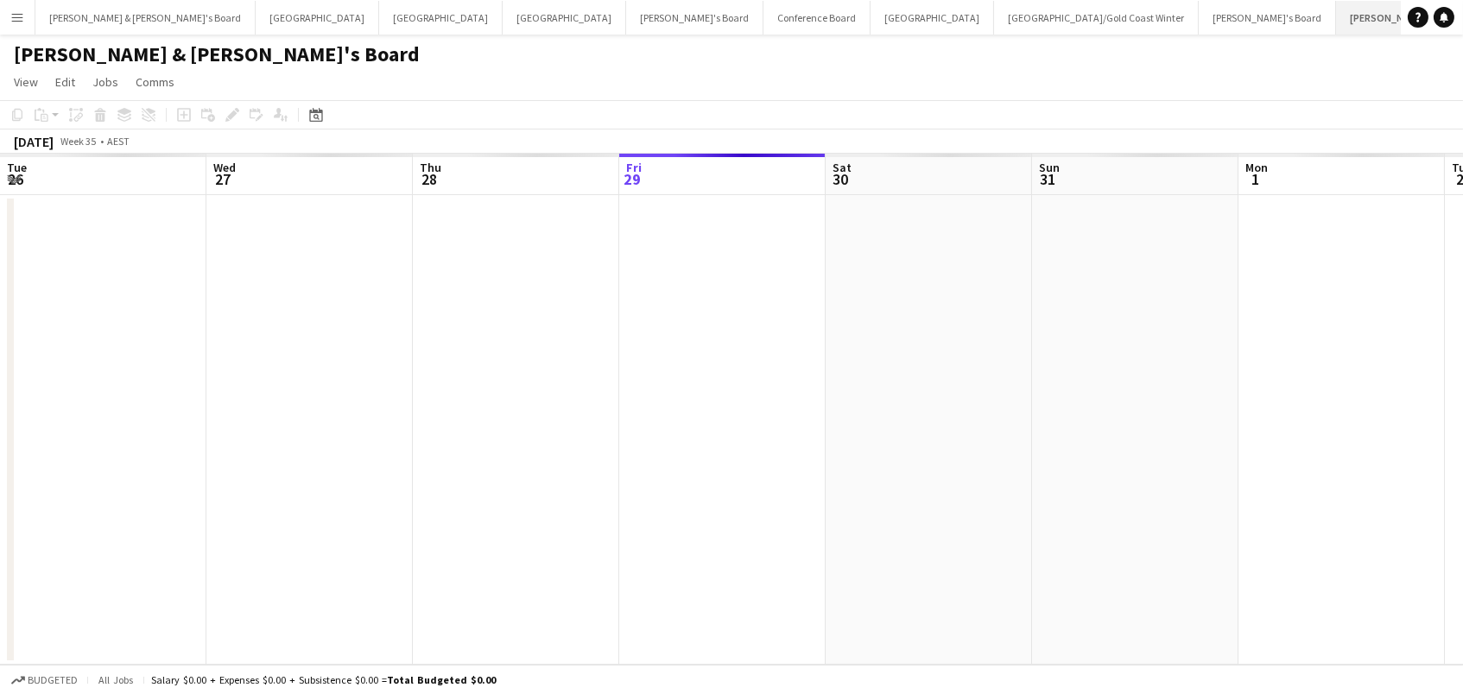
scroll to position [0, 412]
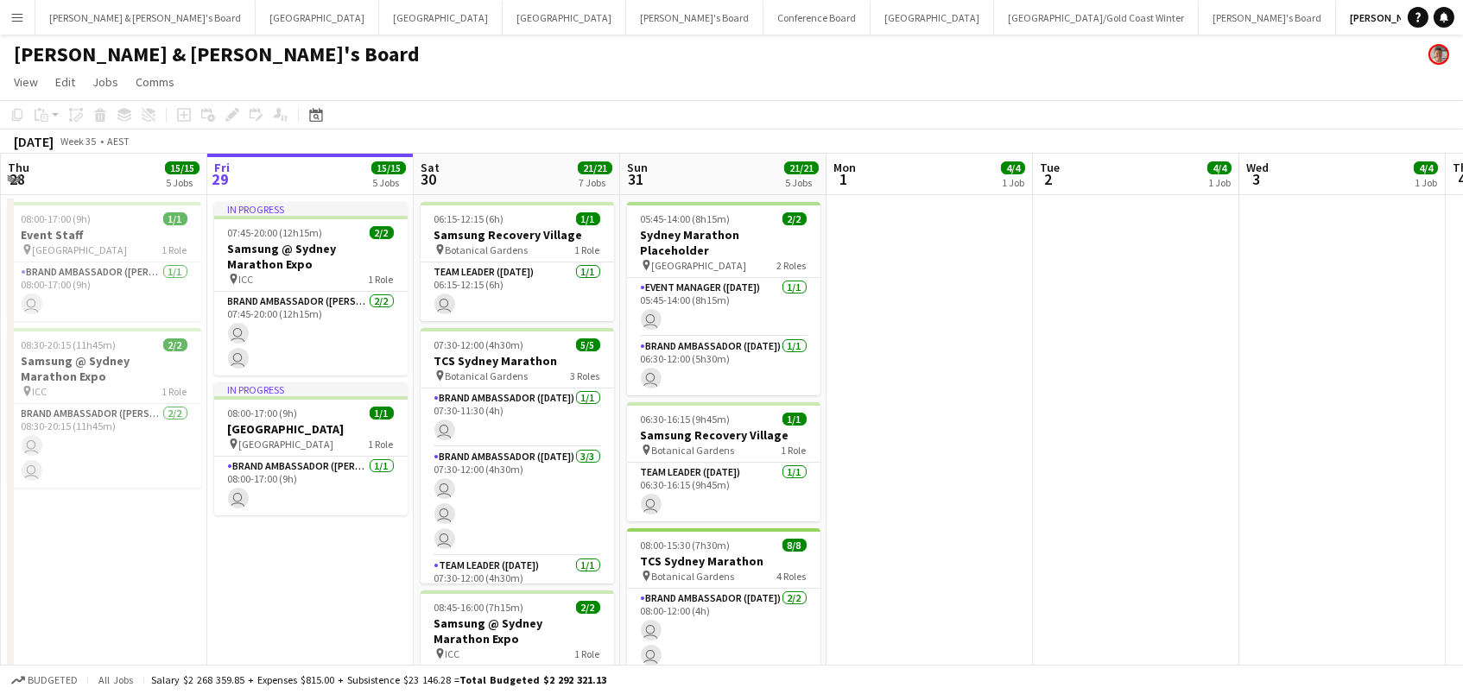
click at [799, 483] on app-card-role "Team Leader (Sunday) 1/1 06:30-16:15 (9h45m) user" at bounding box center [723, 492] width 193 height 59
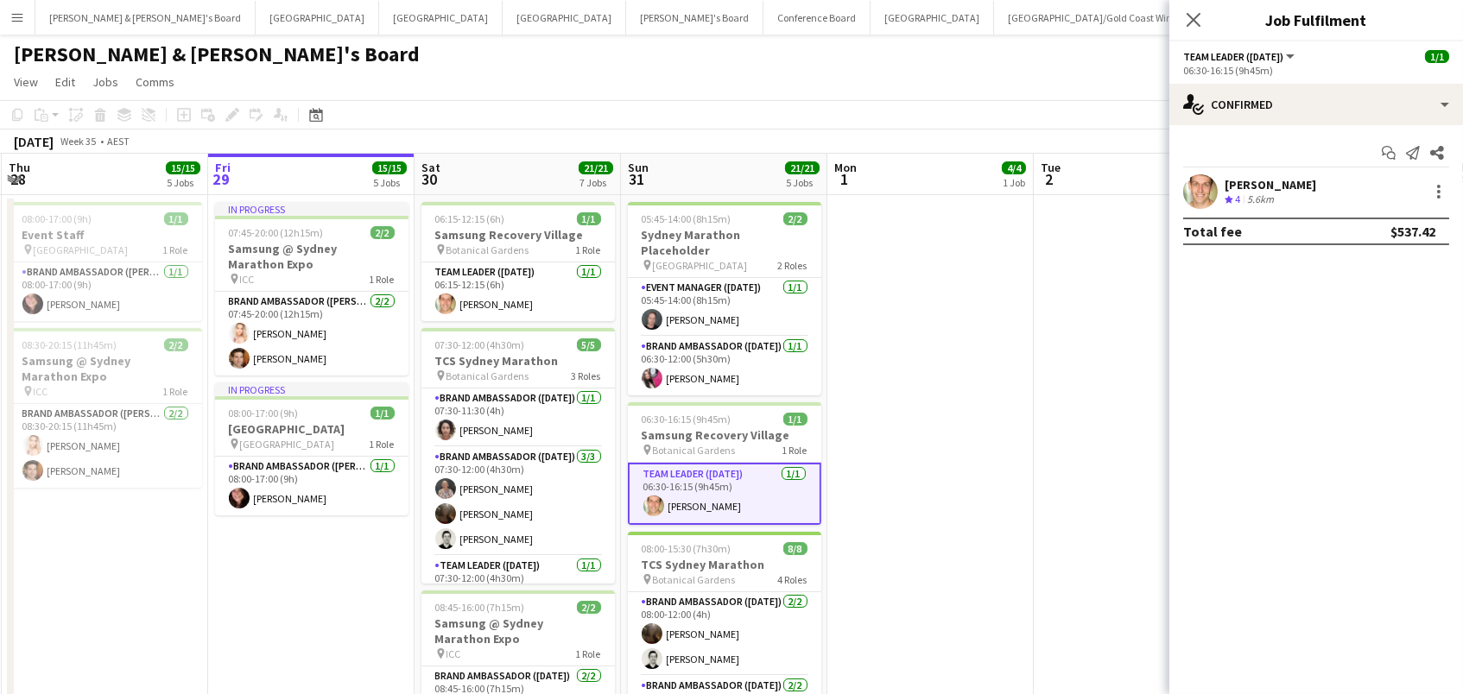
scroll to position [0, 0]
click at [764, 28] on button "Conference Board Close" at bounding box center [817, 18] width 107 height 34
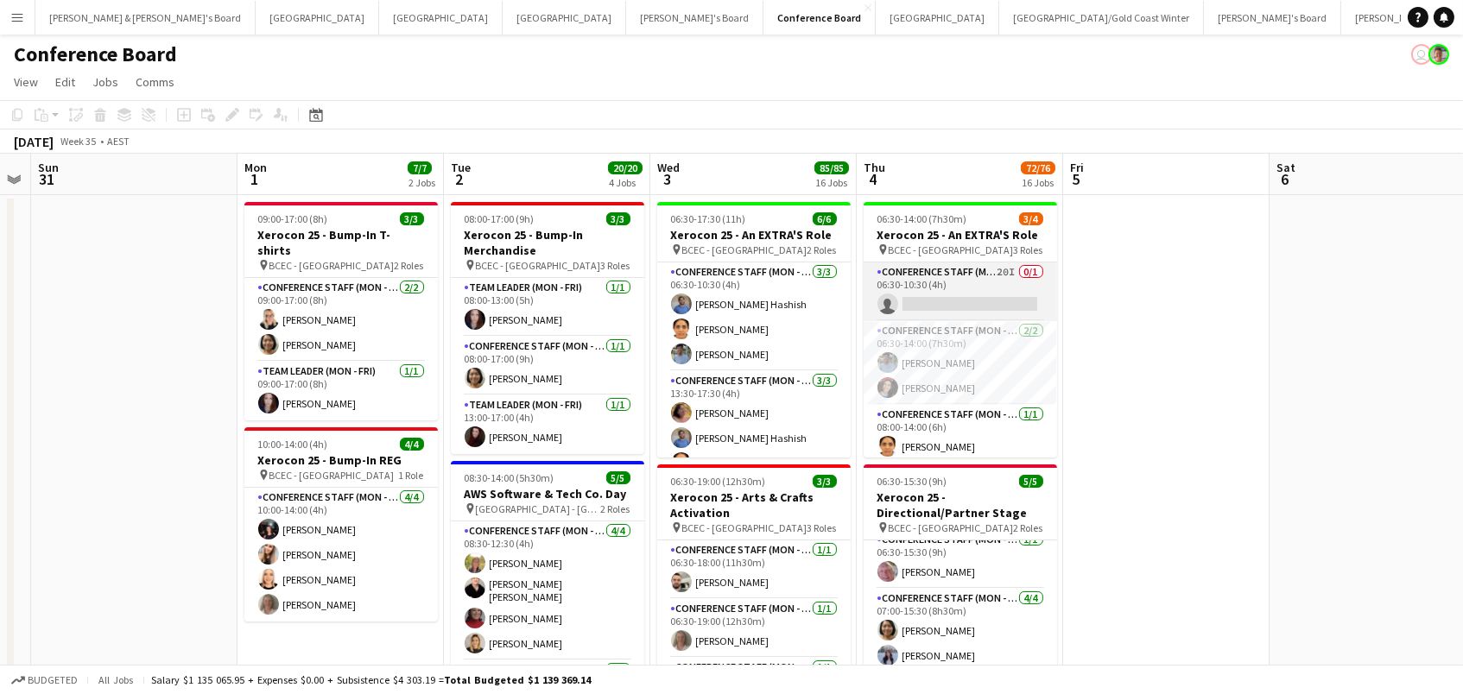
scroll to position [0, 381]
click at [940, 292] on app-card-role "Conference Staff (Mon - Fri) 20I 0/1 06:30-10:30 (4h) single-neutral-actions" at bounding box center [961, 292] width 193 height 59
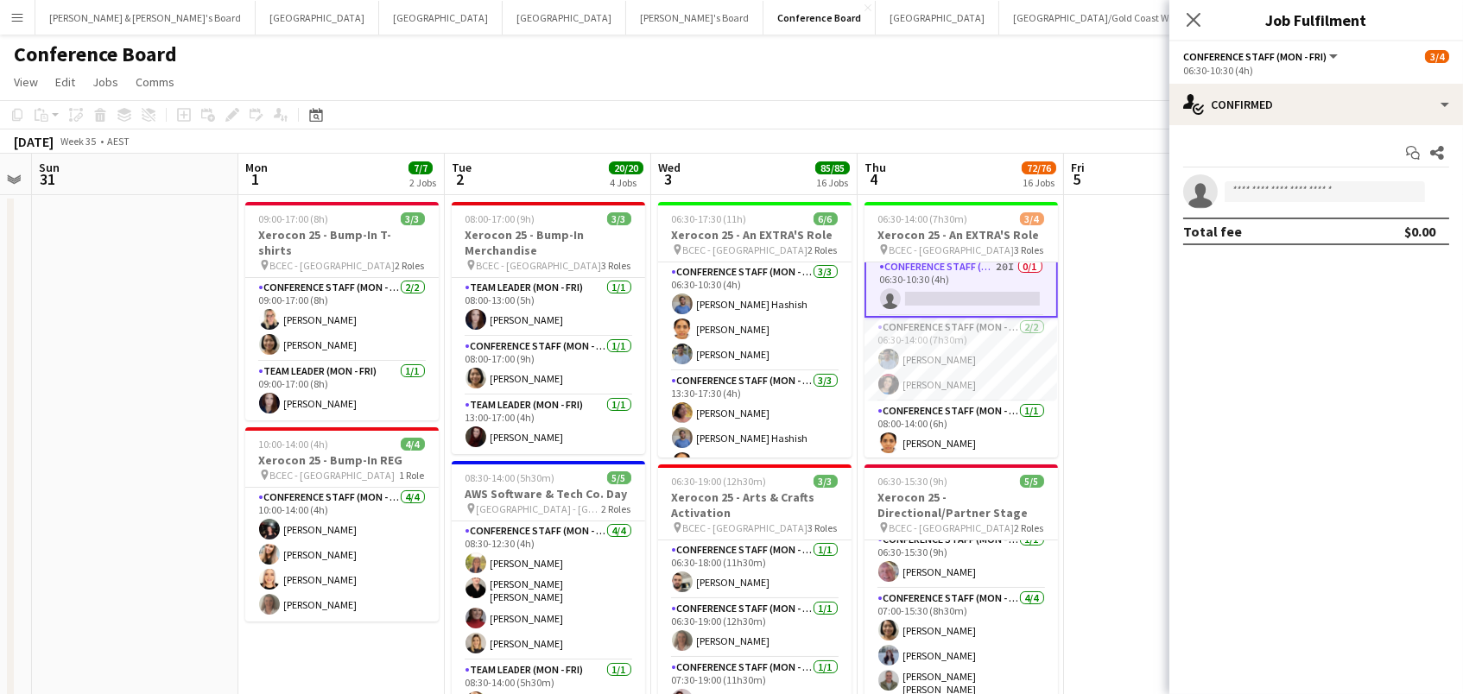
scroll to position [0, 0]
click at [1188, 19] on icon "Close pop-in" at bounding box center [1193, 19] width 16 height 16
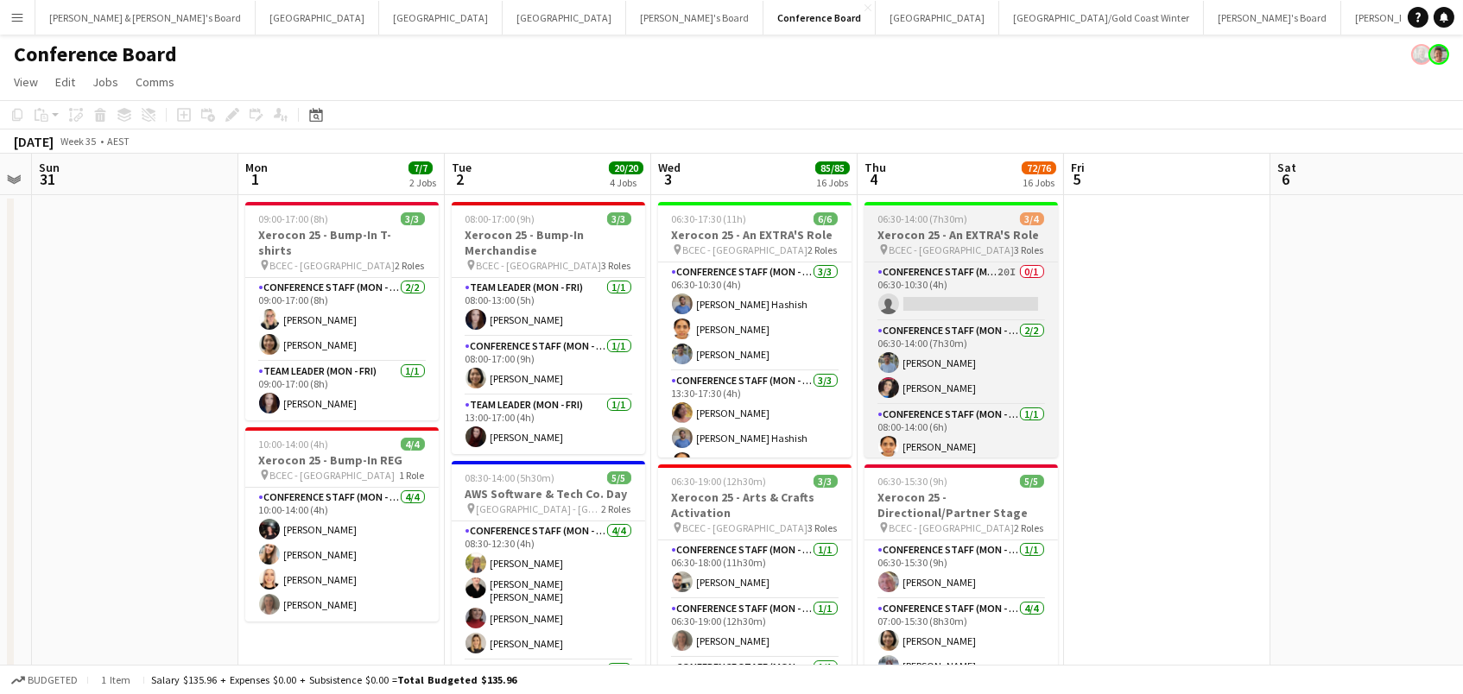
scroll to position [0, 382]
click at [949, 240] on h3 "Xerocon 25 - An EXTRA'S Role" at bounding box center [960, 235] width 193 height 16
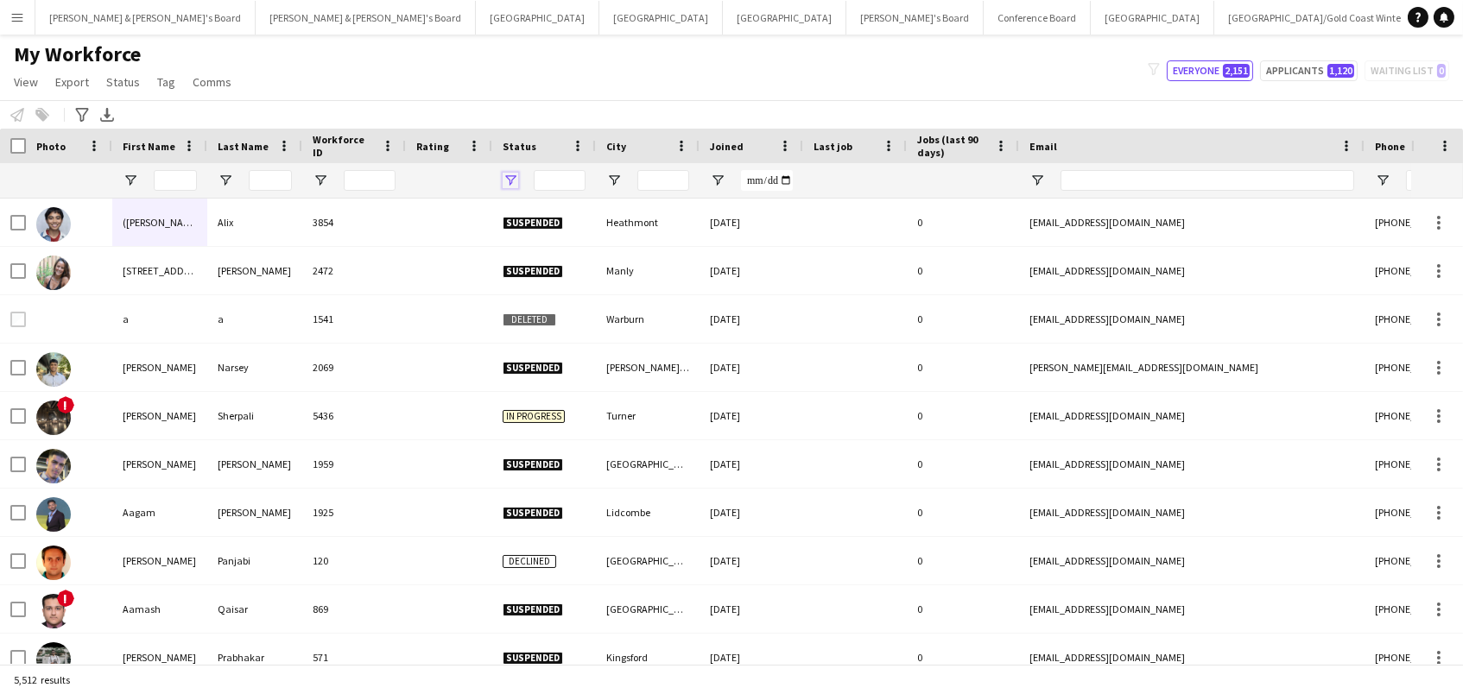
click at [505, 180] on span "Open Filter Menu" at bounding box center [511, 181] width 16 height 16
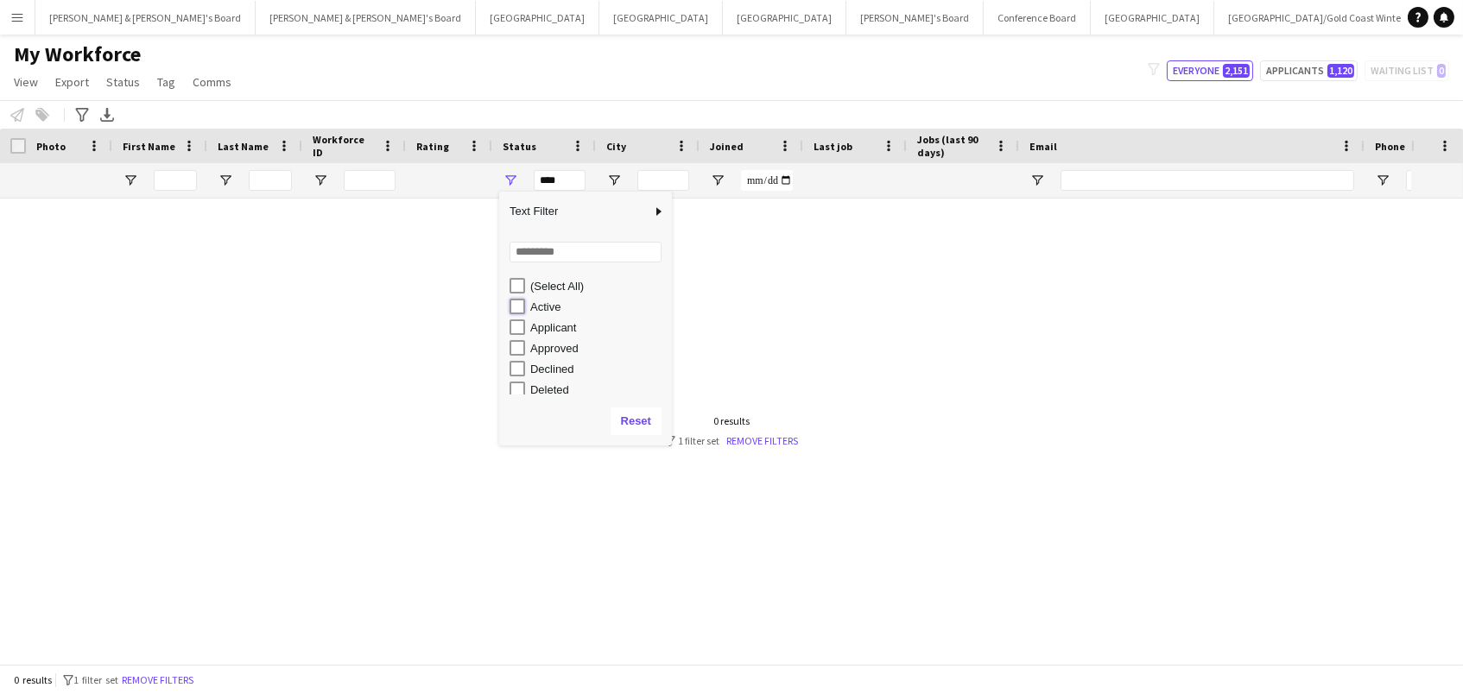
type input "**********"
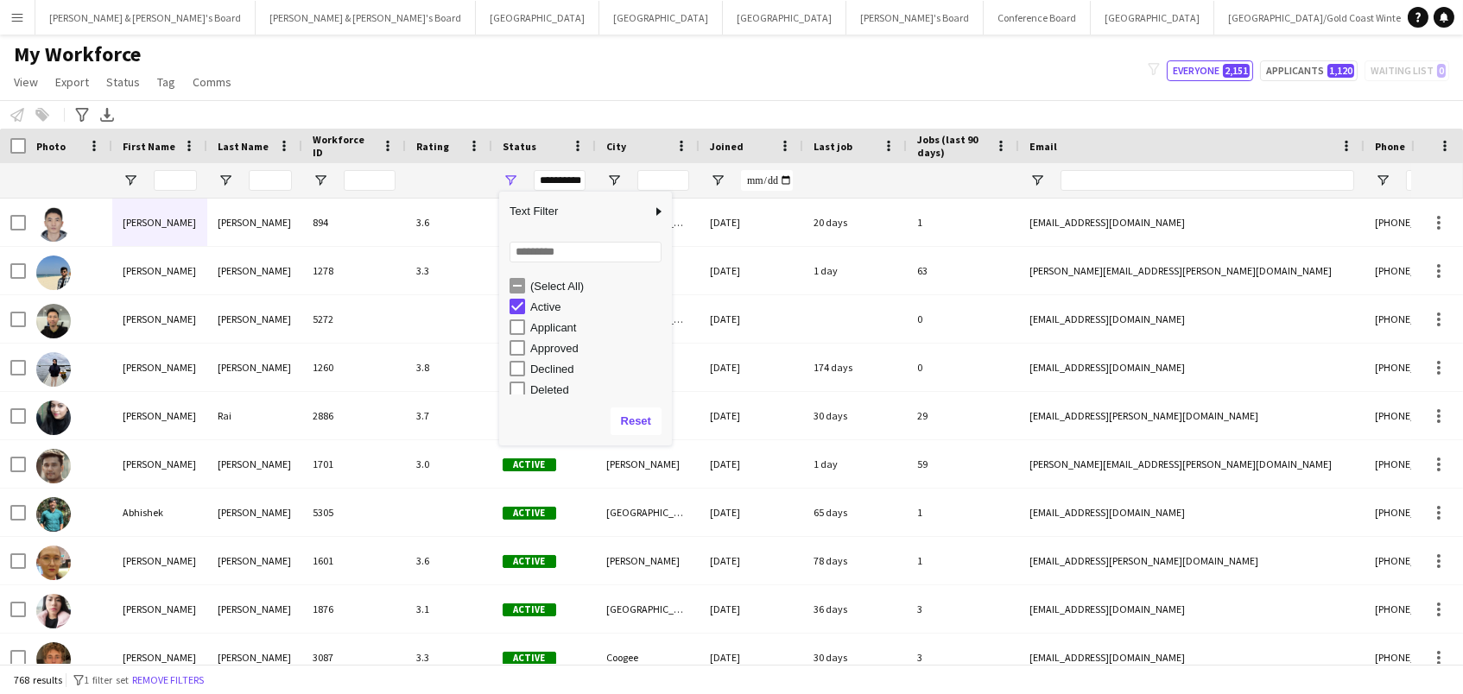
click at [529, 85] on div "My Workforce View Views Default view New view Update view Delete view Edit name…" at bounding box center [731, 70] width 1463 height 59
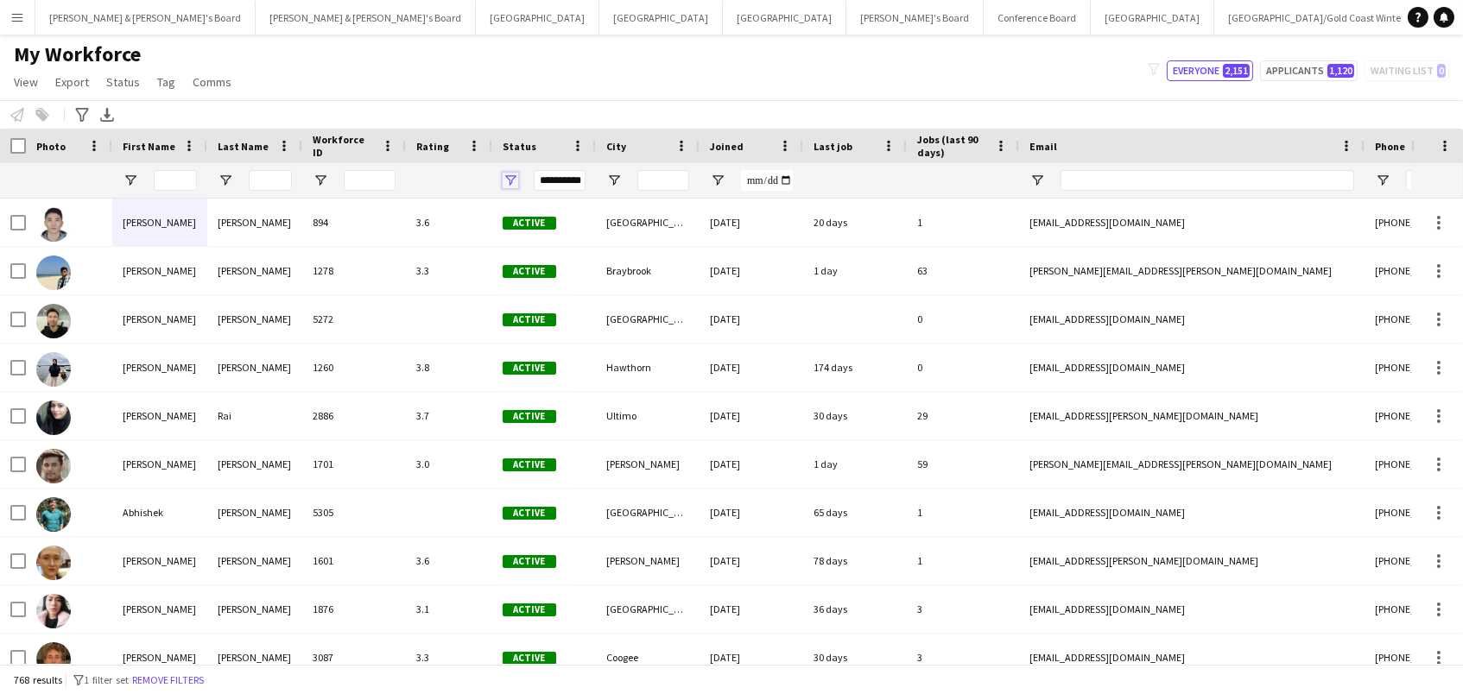
click at [508, 183] on span "Open Filter Menu" at bounding box center [511, 181] width 16 height 16
click at [409, 59] on div "My Workforce View Views Default view New view Update view Delete view Edit name…" at bounding box center [731, 70] width 1463 height 59
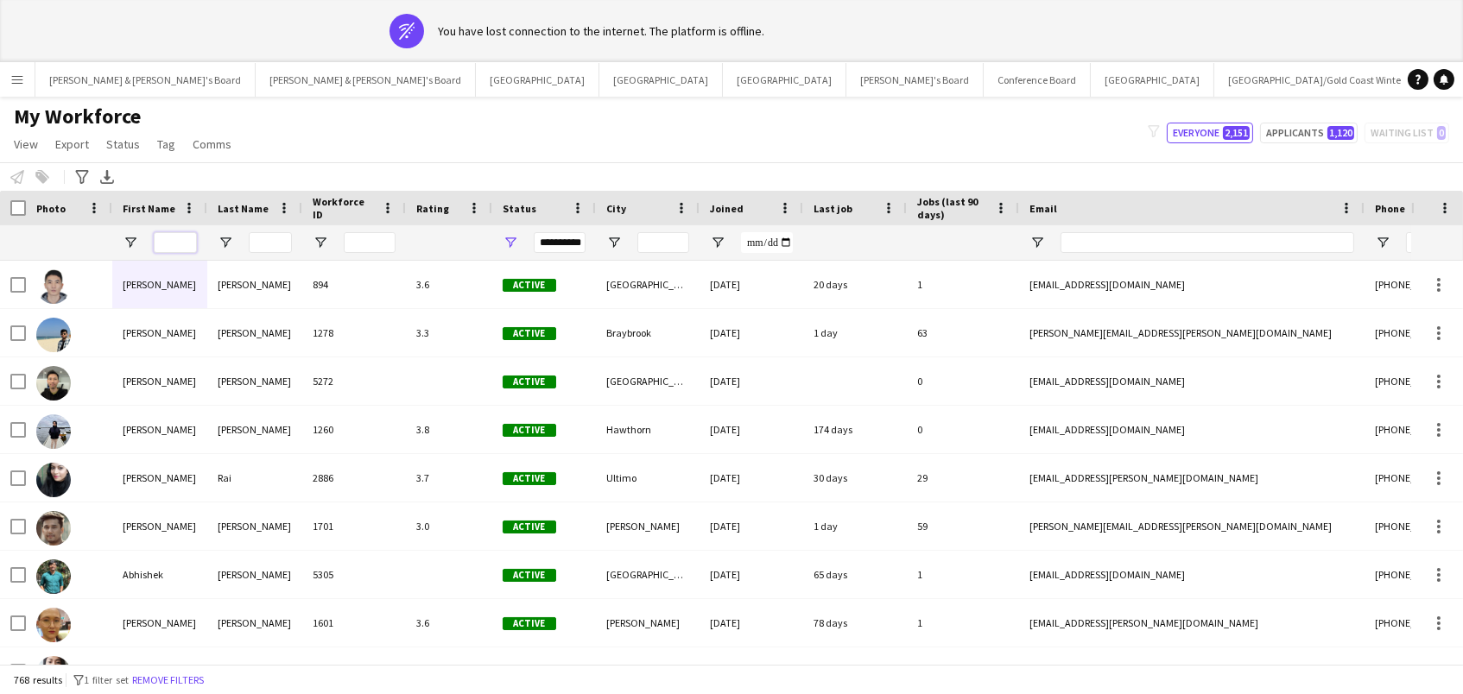
click at [172, 246] on input "First Name Filter Input" at bounding box center [175, 242] width 43 height 21
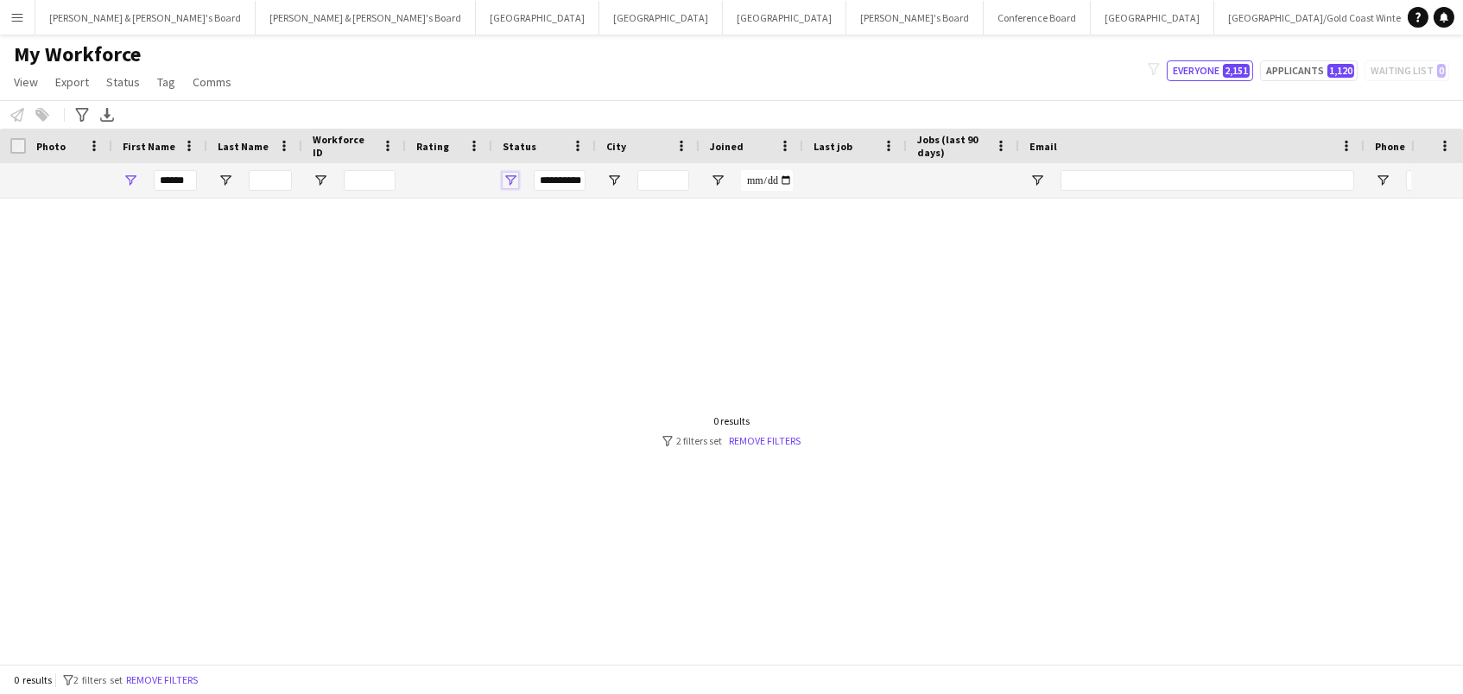
click at [509, 177] on span "Open Filter Menu" at bounding box center [511, 181] width 16 height 16
click at [525, 62] on div "My Workforce View Views Default view New view Update view Delete view Edit name…" at bounding box center [731, 70] width 1463 height 59
click at [181, 181] on input "******" at bounding box center [175, 180] width 43 height 21
type input "******"
click at [505, 182] on span "Open Filter Menu" at bounding box center [511, 181] width 16 height 16
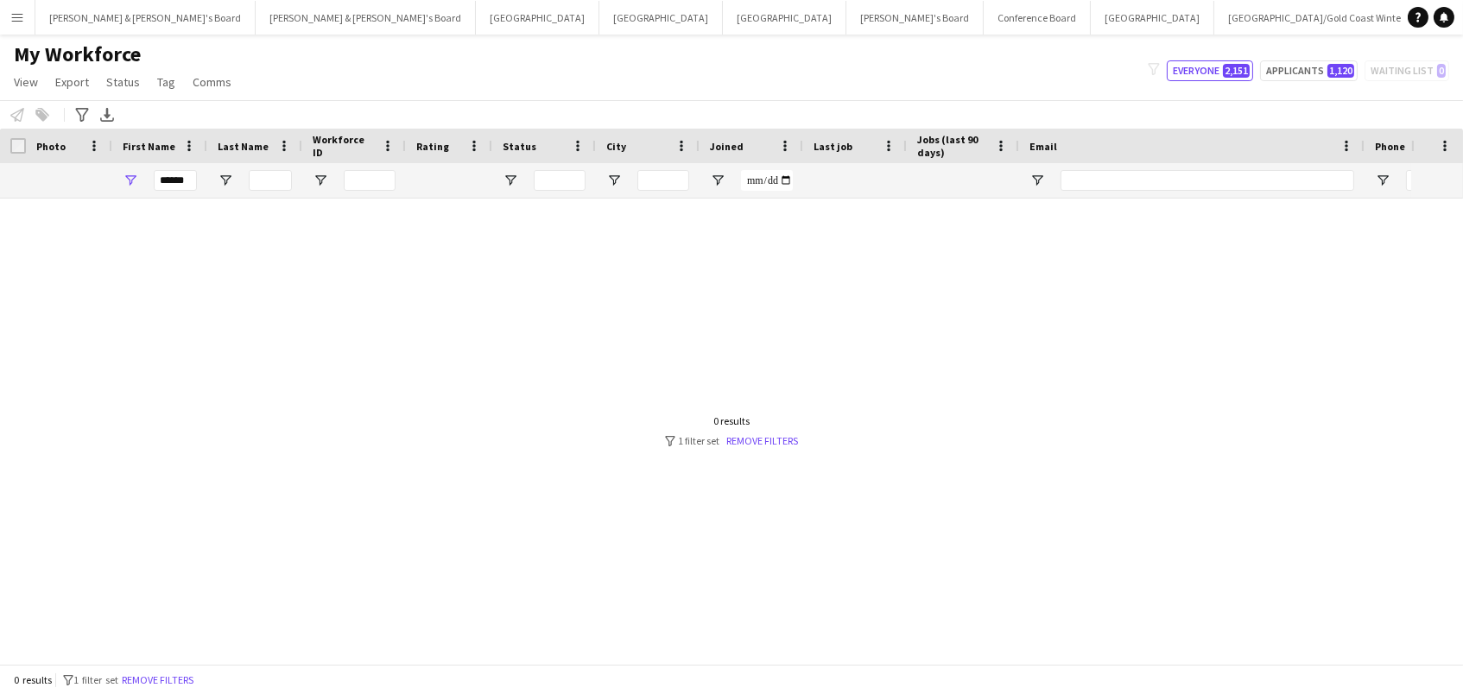
click at [573, 86] on div "My Workforce View Views Default view New view Update view Delete view Edit name…" at bounding box center [731, 70] width 1463 height 59
drag, startPoint x: 185, startPoint y: 180, endPoint x: 93, endPoint y: 180, distance: 91.6
click at [93, 180] on div "******" at bounding box center [936, 180] width 1872 height 35
